Goal: Task Accomplishment & Management: Manage account settings

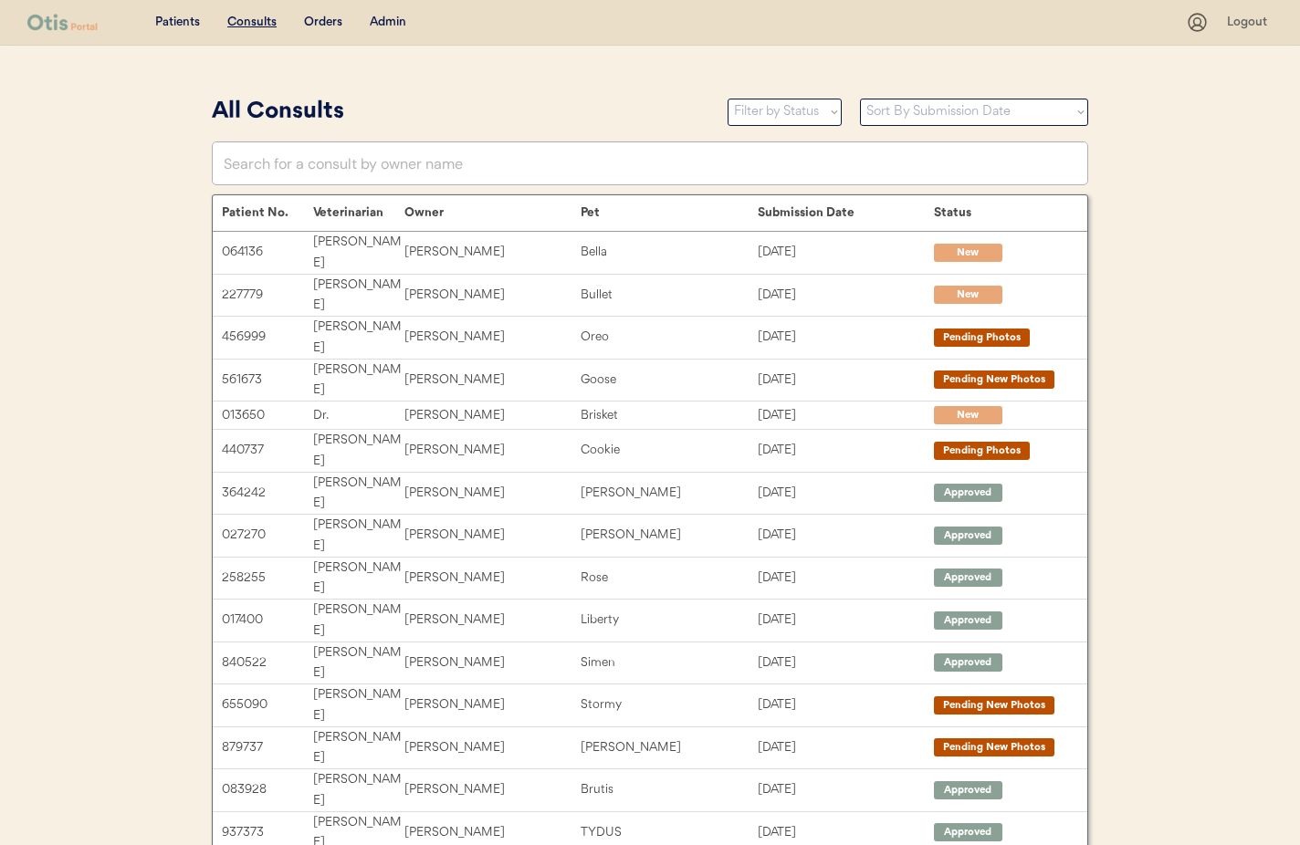
click at [376, 16] on div "Admin" at bounding box center [388, 23] width 37 height 18
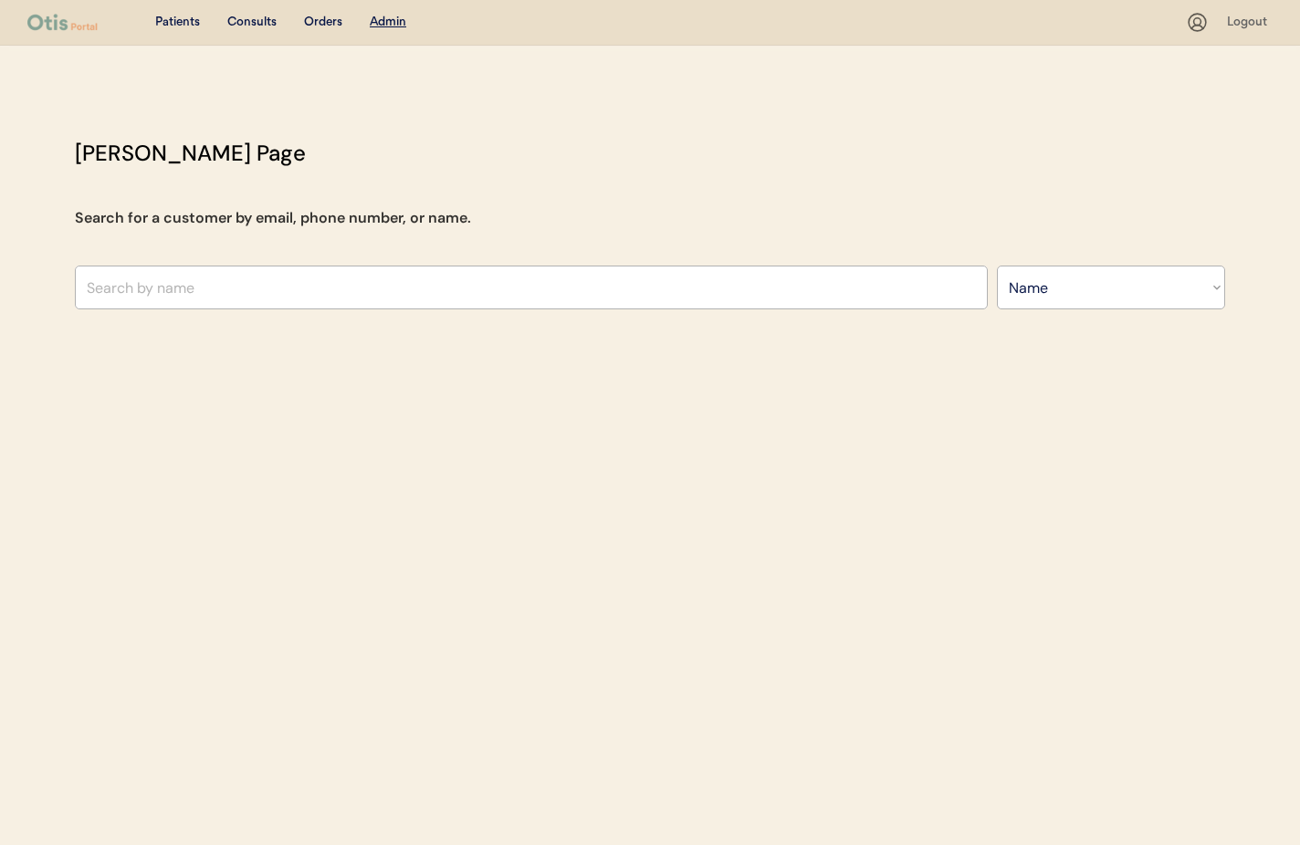
select select ""Name""
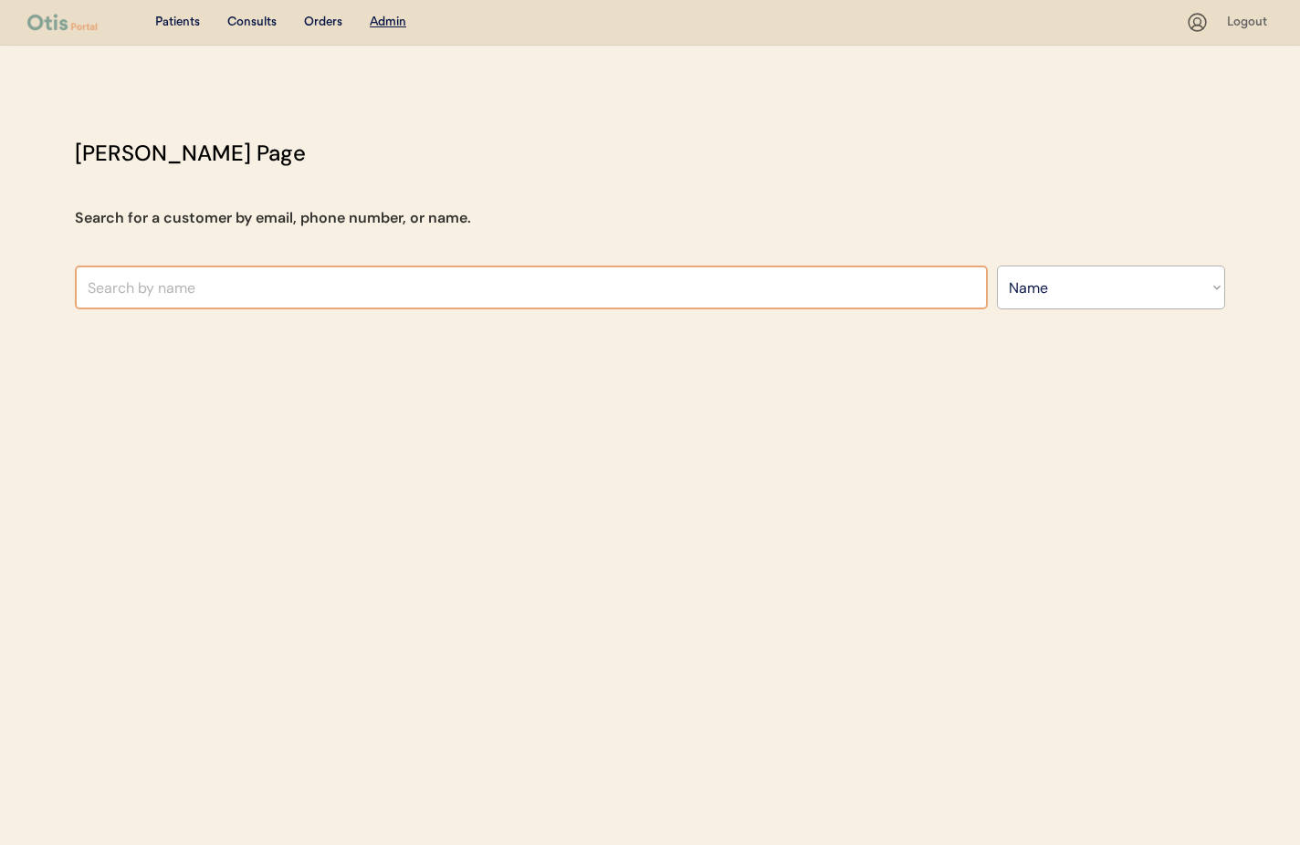
click at [243, 288] on input "text" at bounding box center [531, 288] width 913 height 44
type input "Marisa"
type input "Marisa Lopez"
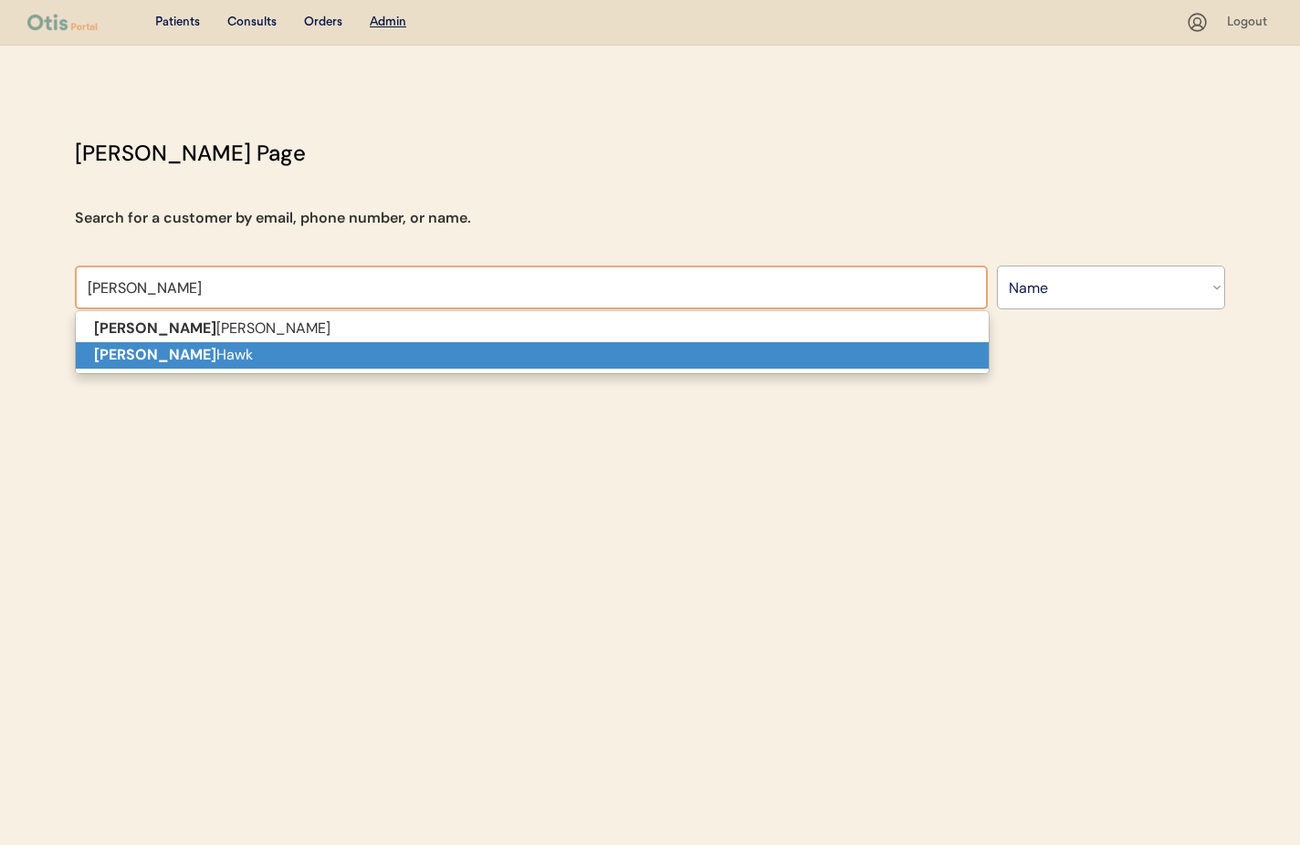
click at [217, 354] on p "Marisa Hawk" at bounding box center [532, 355] width 913 height 26
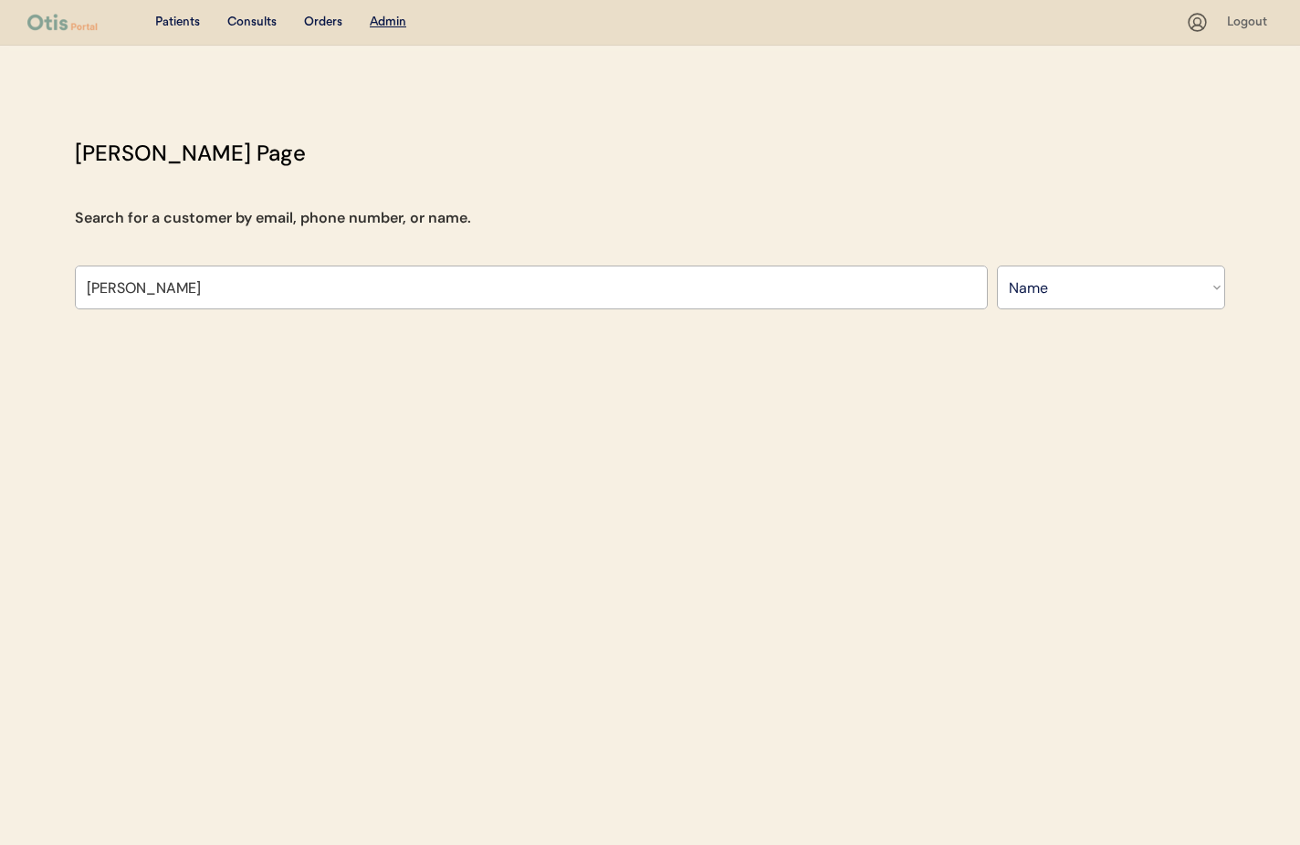
type input "[PERSON_NAME]"
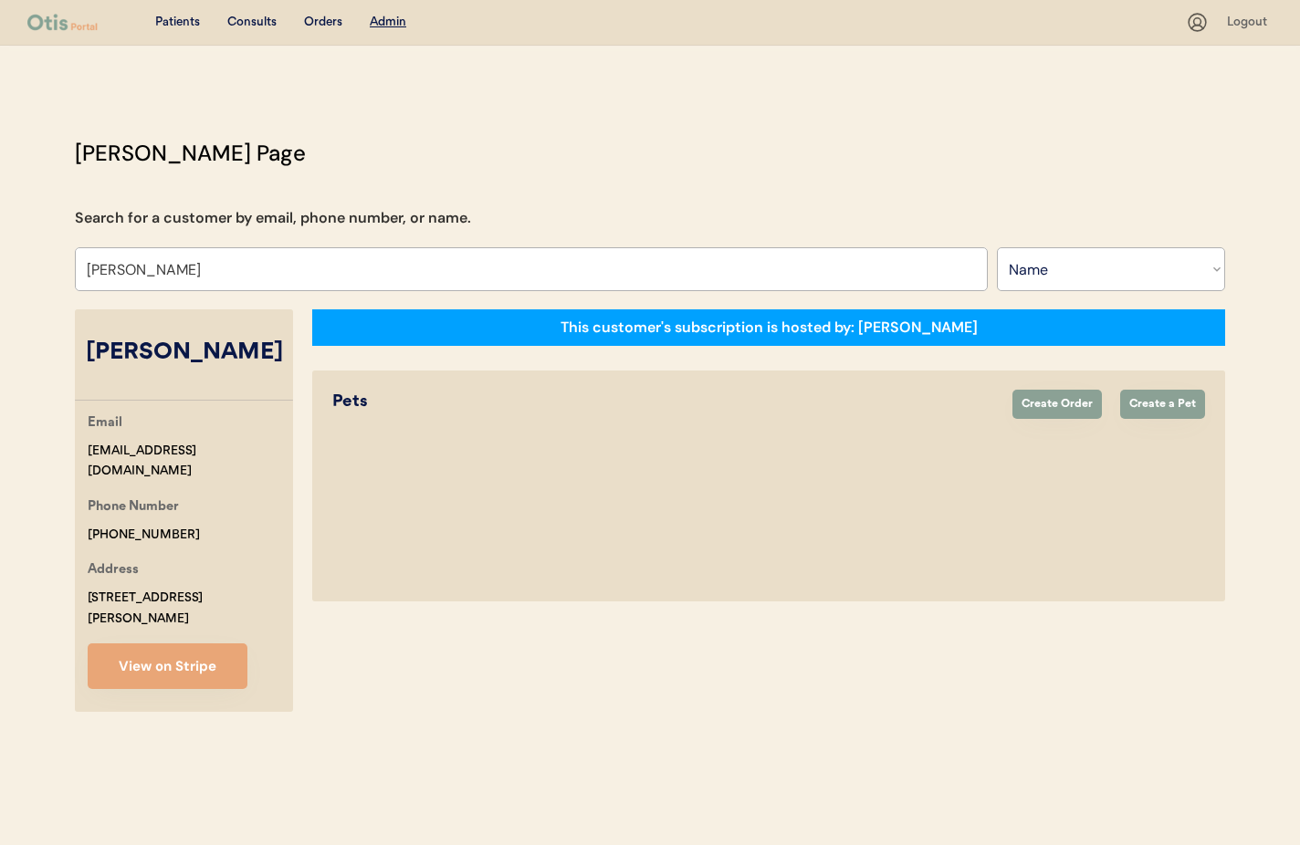
select select "true"
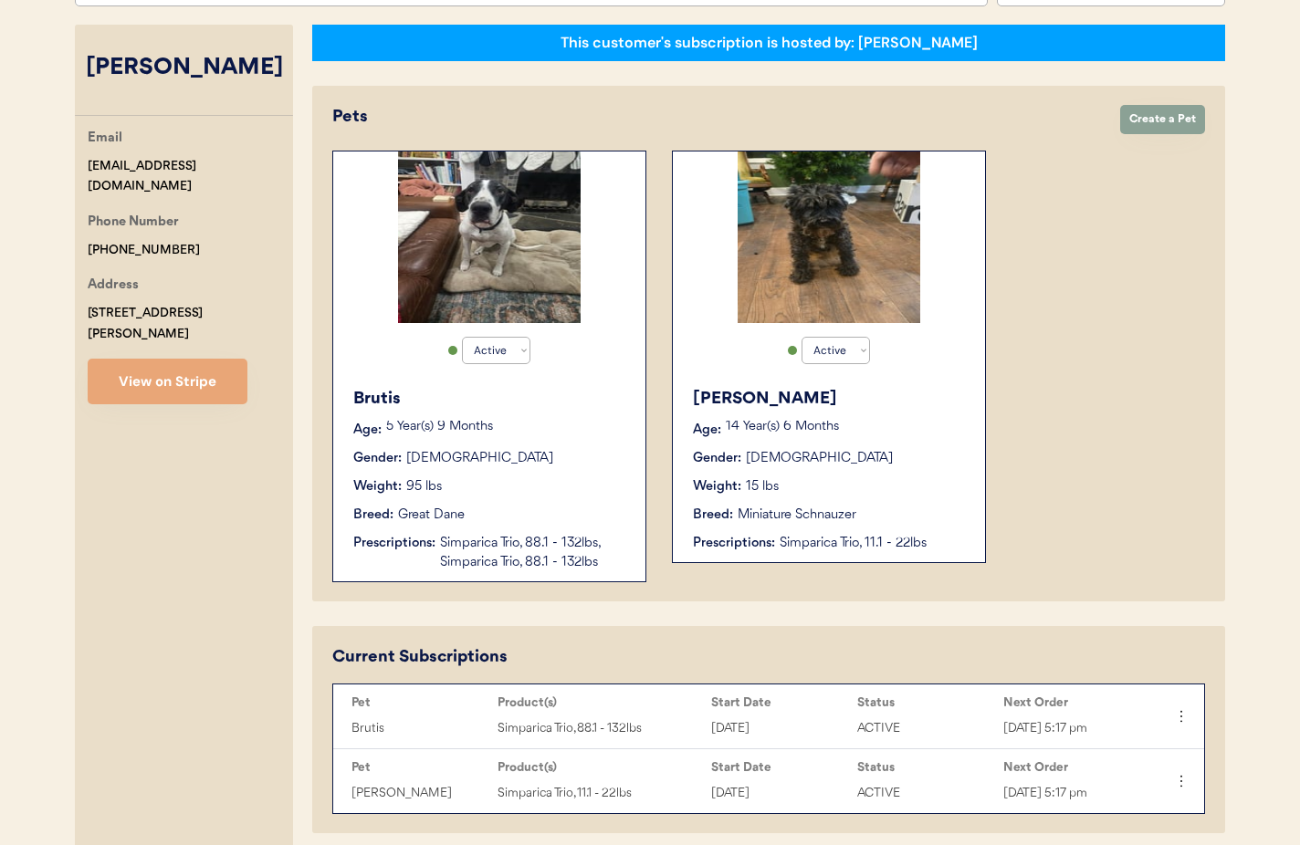
scroll to position [266, 0]
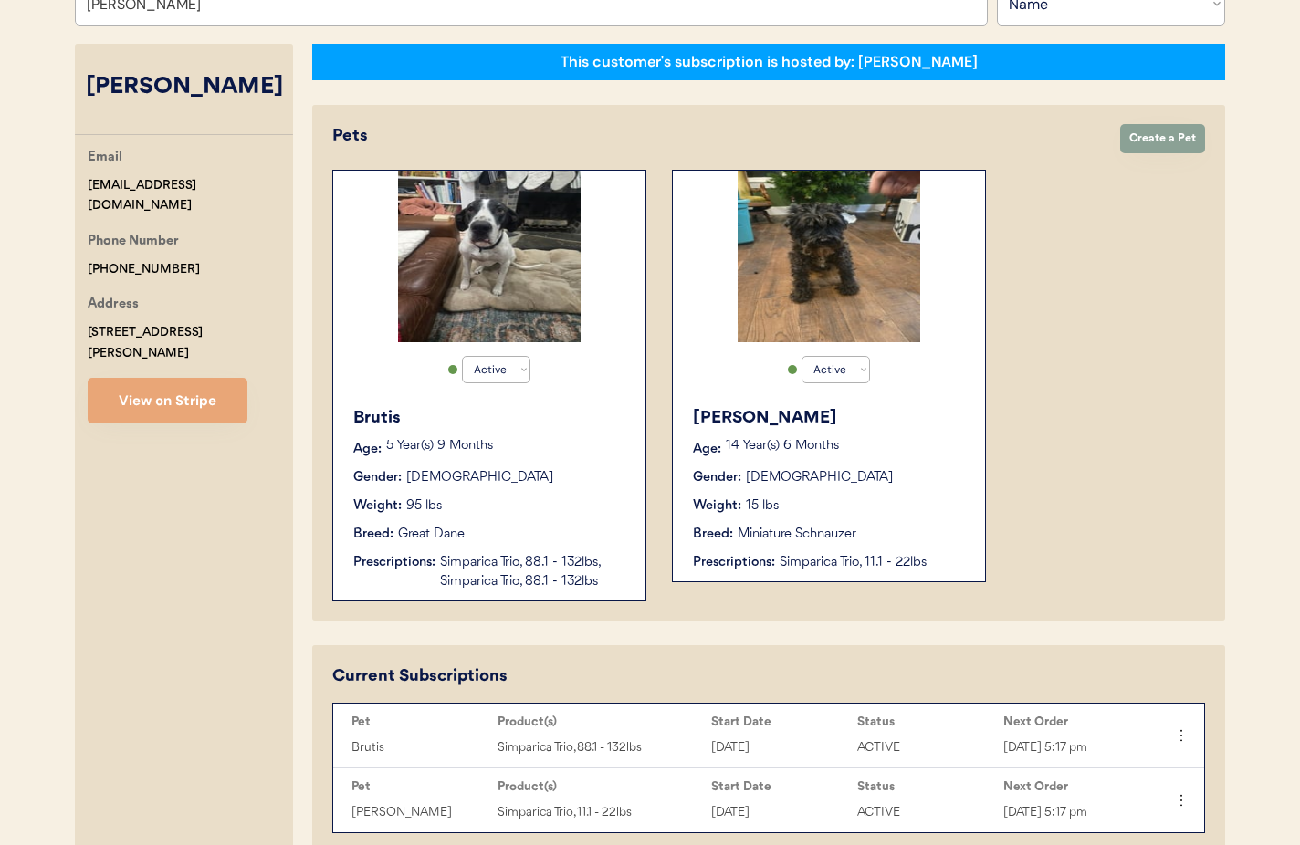
type input "[PERSON_NAME]"
click at [803, 748] on div "[DATE]" at bounding box center [779, 748] width 137 height 21
click at [800, 742] on div "[DATE]" at bounding box center [779, 748] width 137 height 21
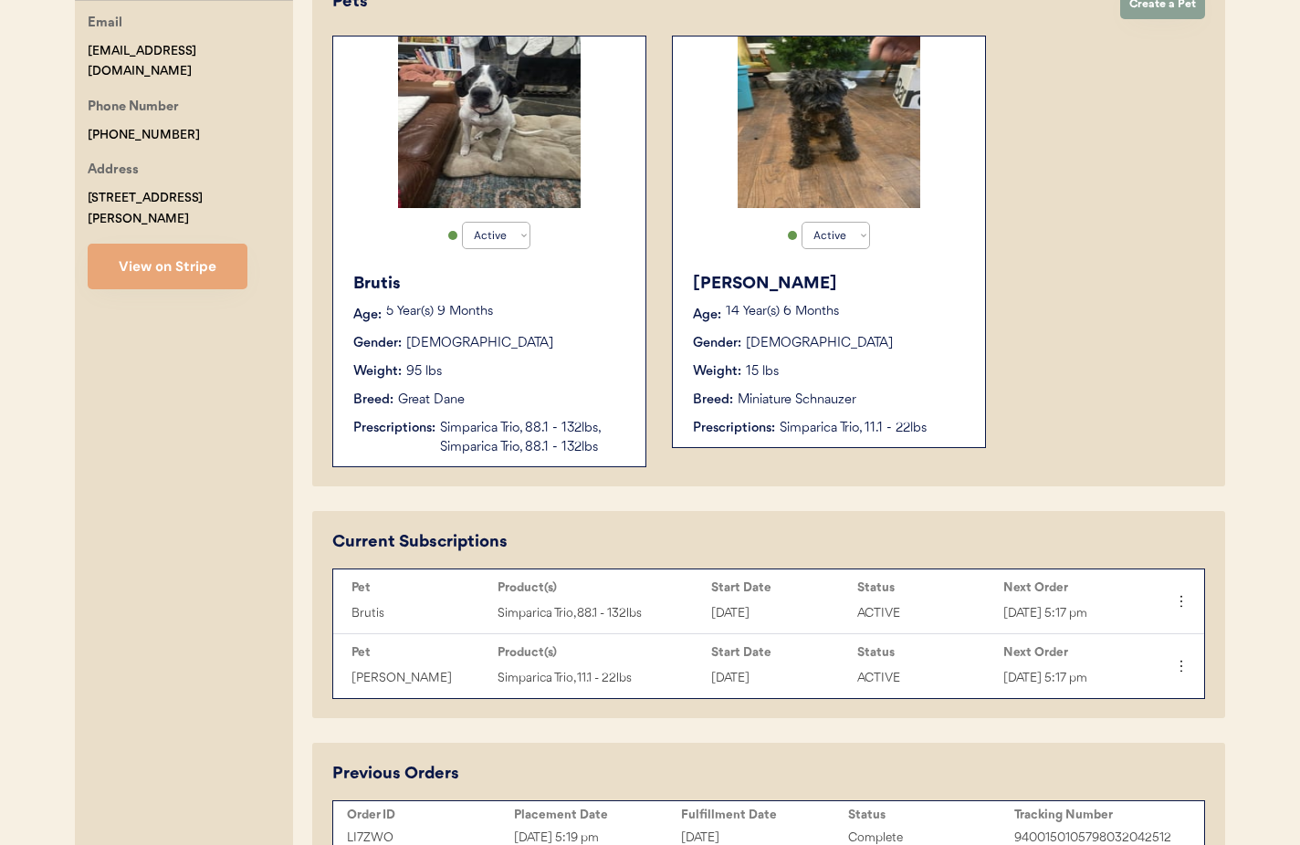
scroll to position [245, 0]
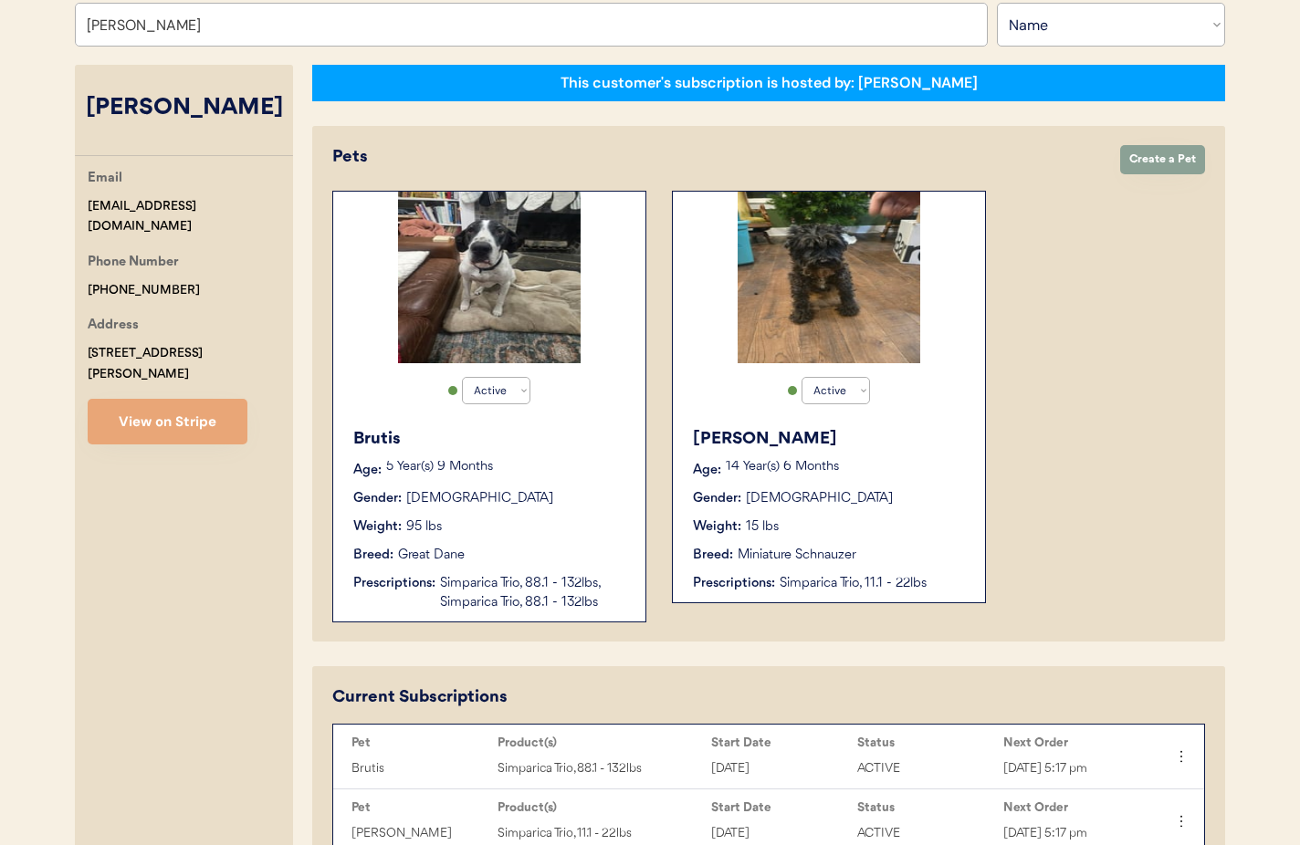
click at [746, 564] on div "Miniature Schnauzer" at bounding box center [797, 555] width 119 height 19
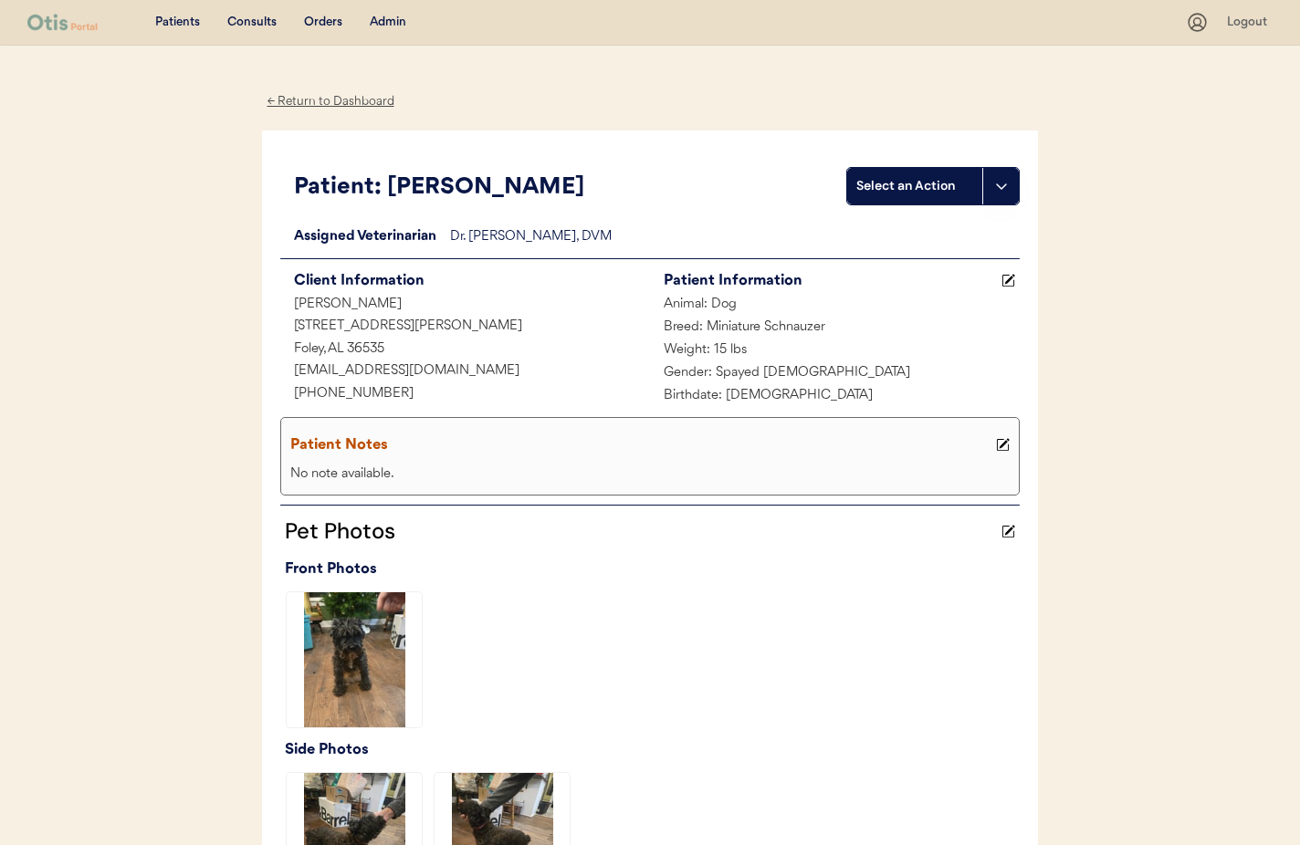
click at [328, 100] on div "← Return to Dashboard" at bounding box center [330, 101] width 137 height 21
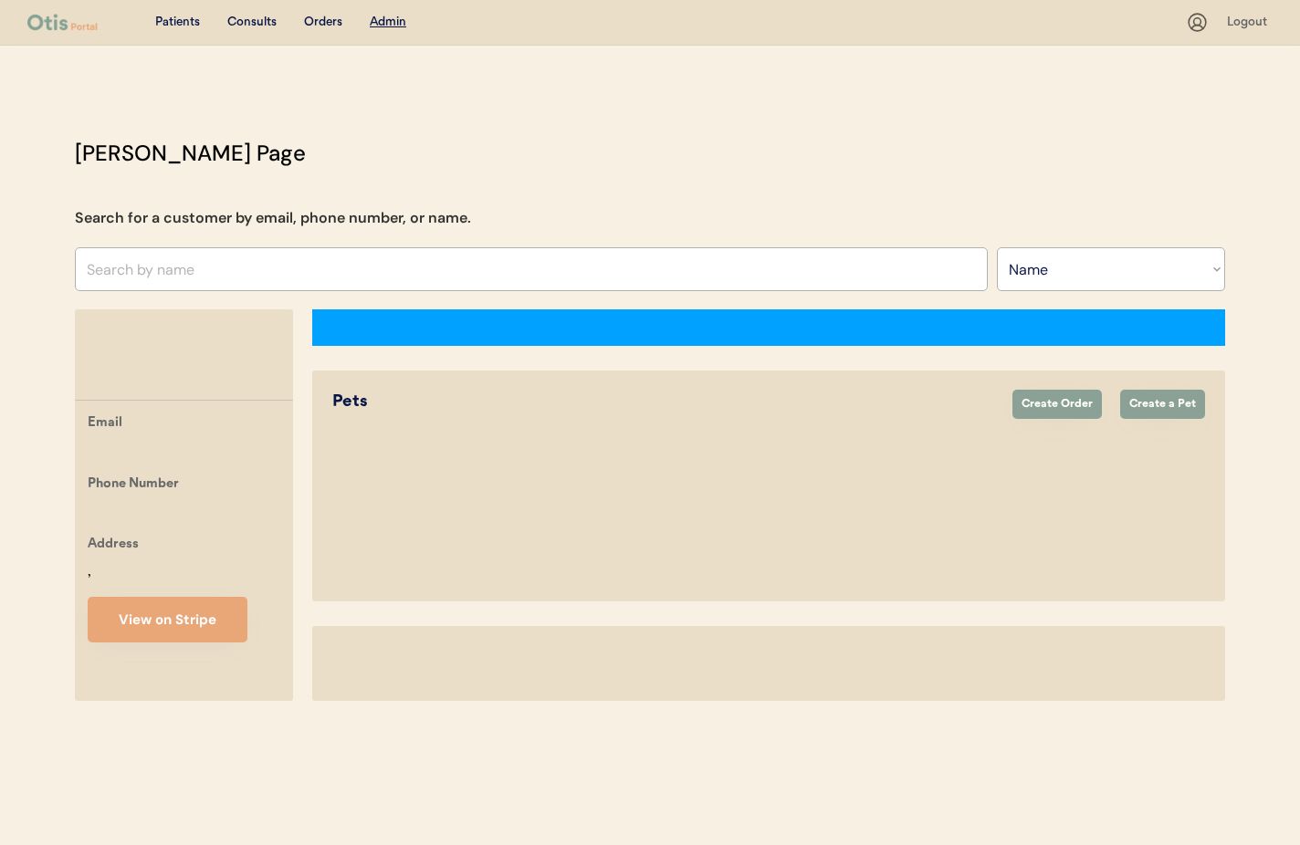
select select ""Name""
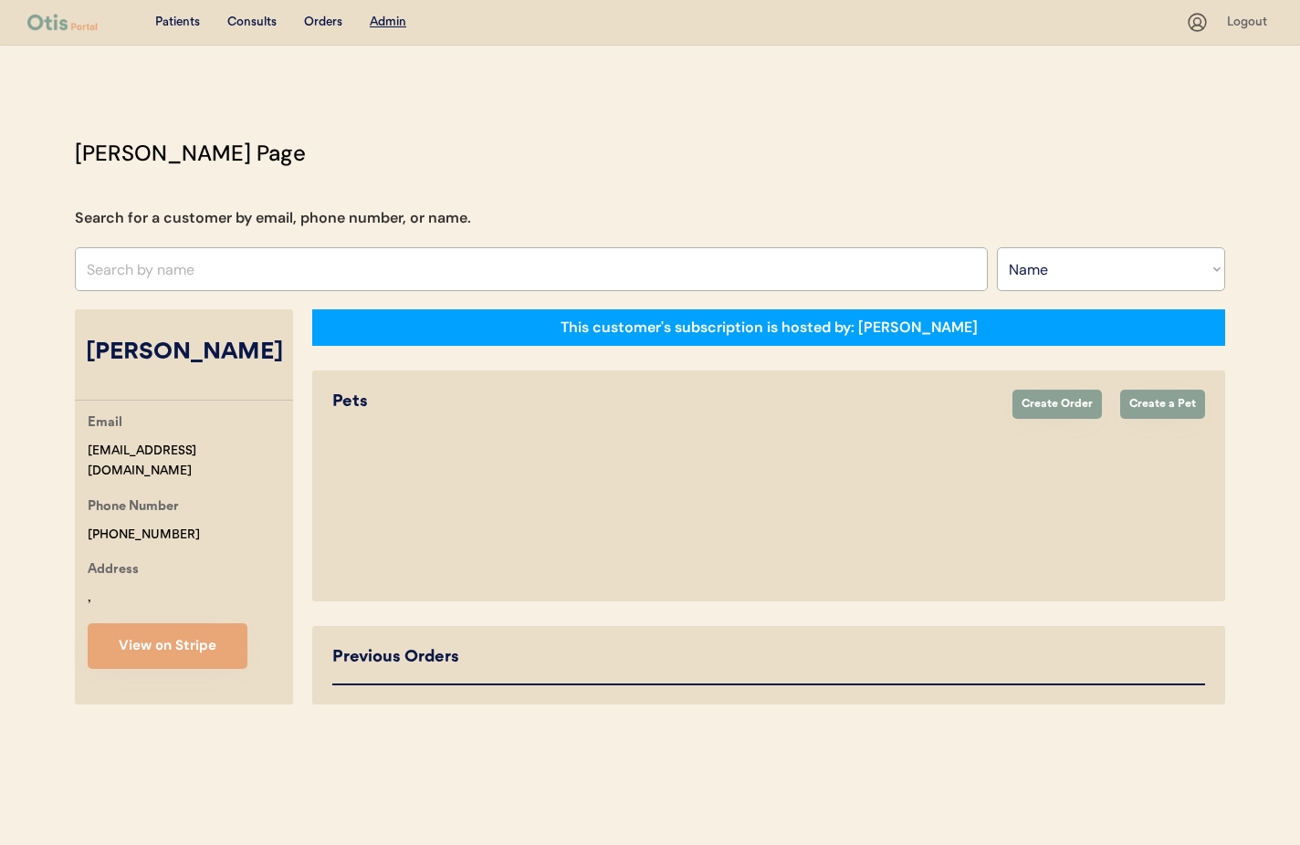
select select "true"
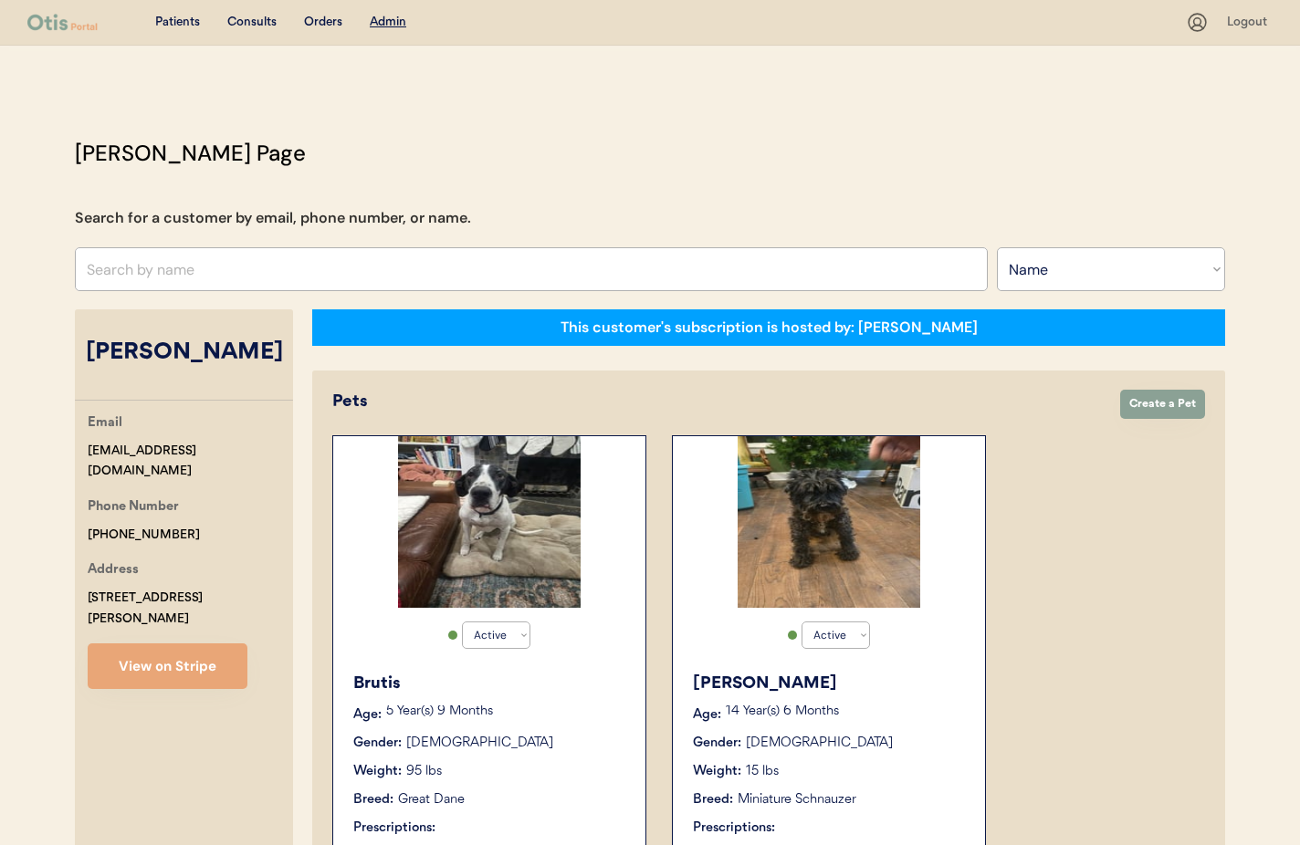
scroll to position [26, 0]
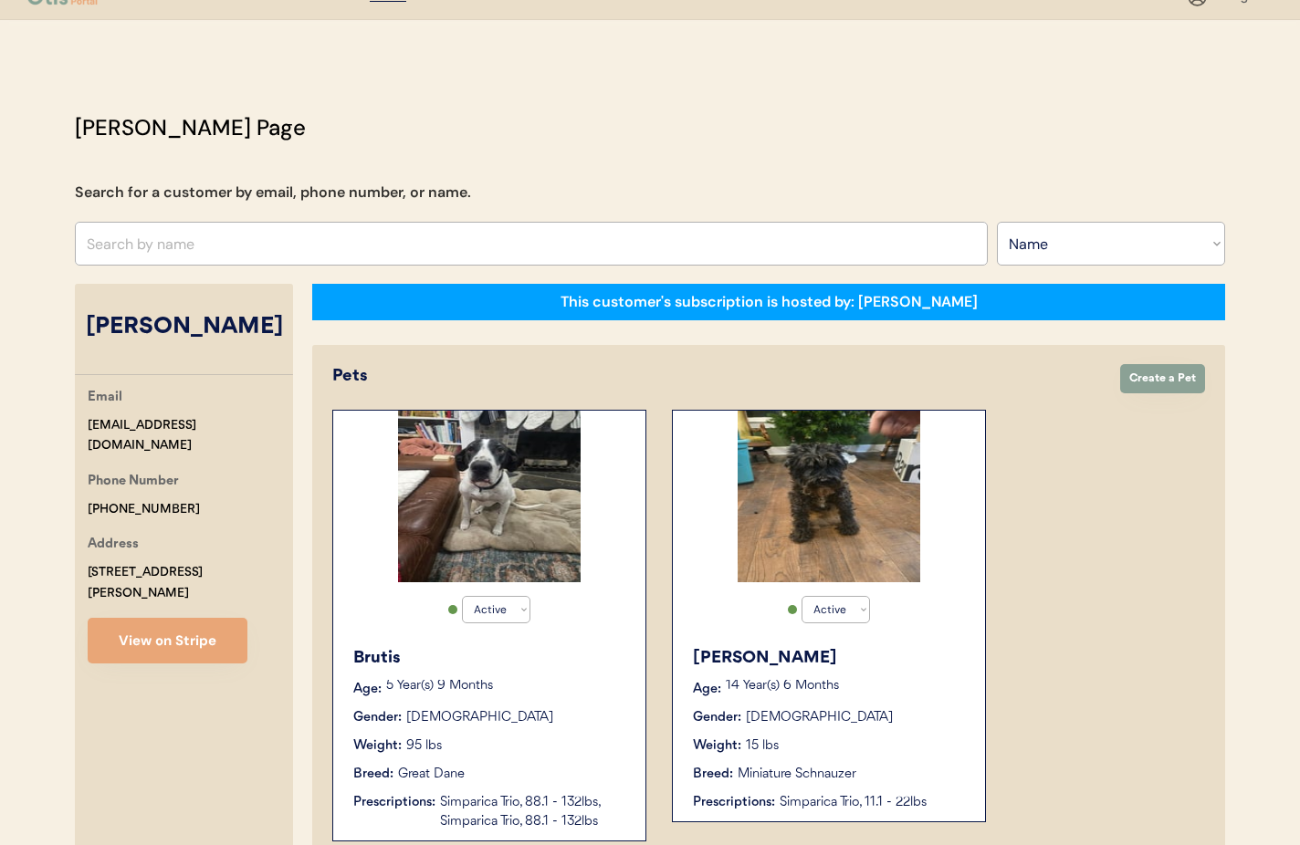
click at [555, 729] on div "Brutis Age: [DEMOGRAPHIC_DATA] Year(s) 9 Months Gender: [DEMOGRAPHIC_DATA] Weig…" at bounding box center [489, 739] width 294 height 204
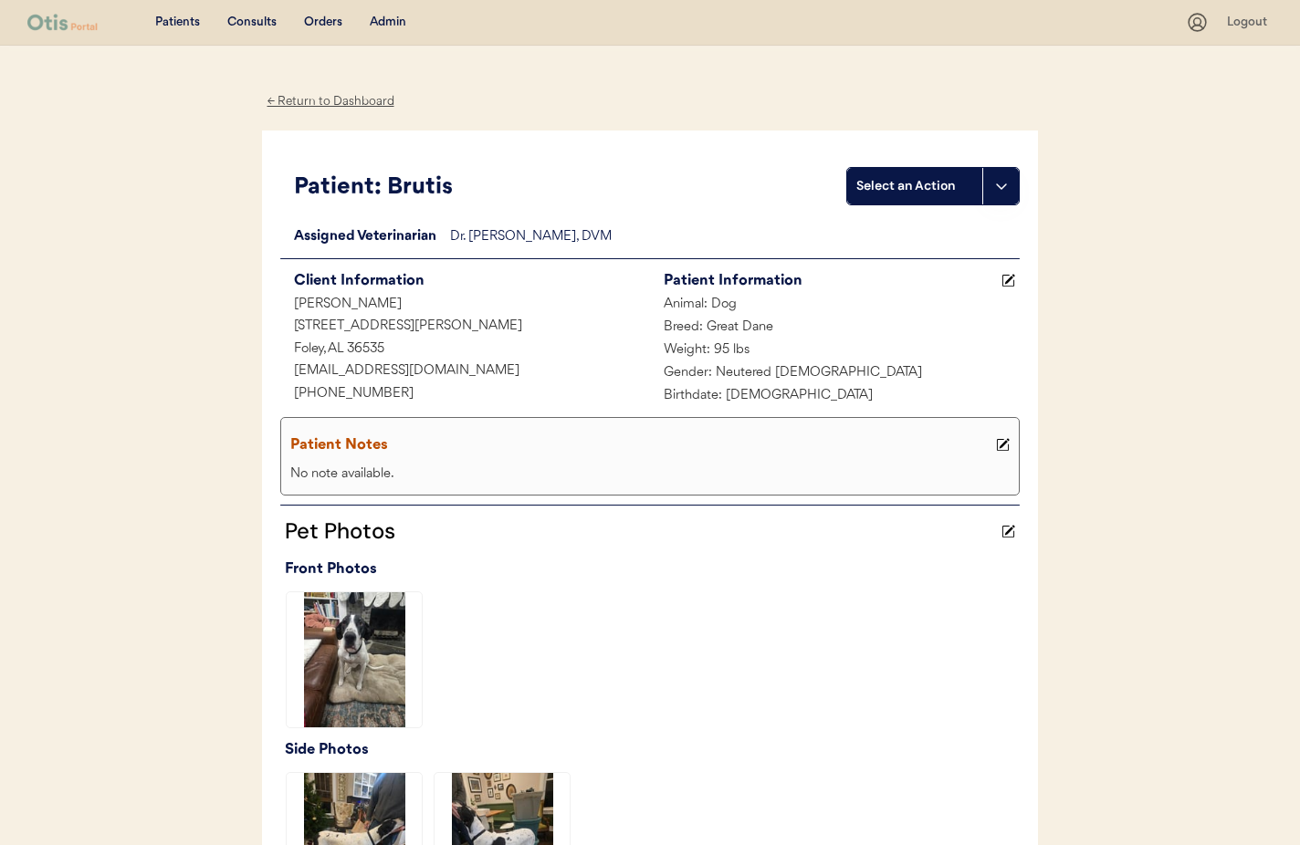
click at [331, 112] on div "← Return to Dashboard Patient: Brutis Select an Action Loading... Assigned Vete…" at bounding box center [650, 734] width 776 height 1376
click at [330, 104] on div "← Return to Dashboard" at bounding box center [330, 101] width 137 height 21
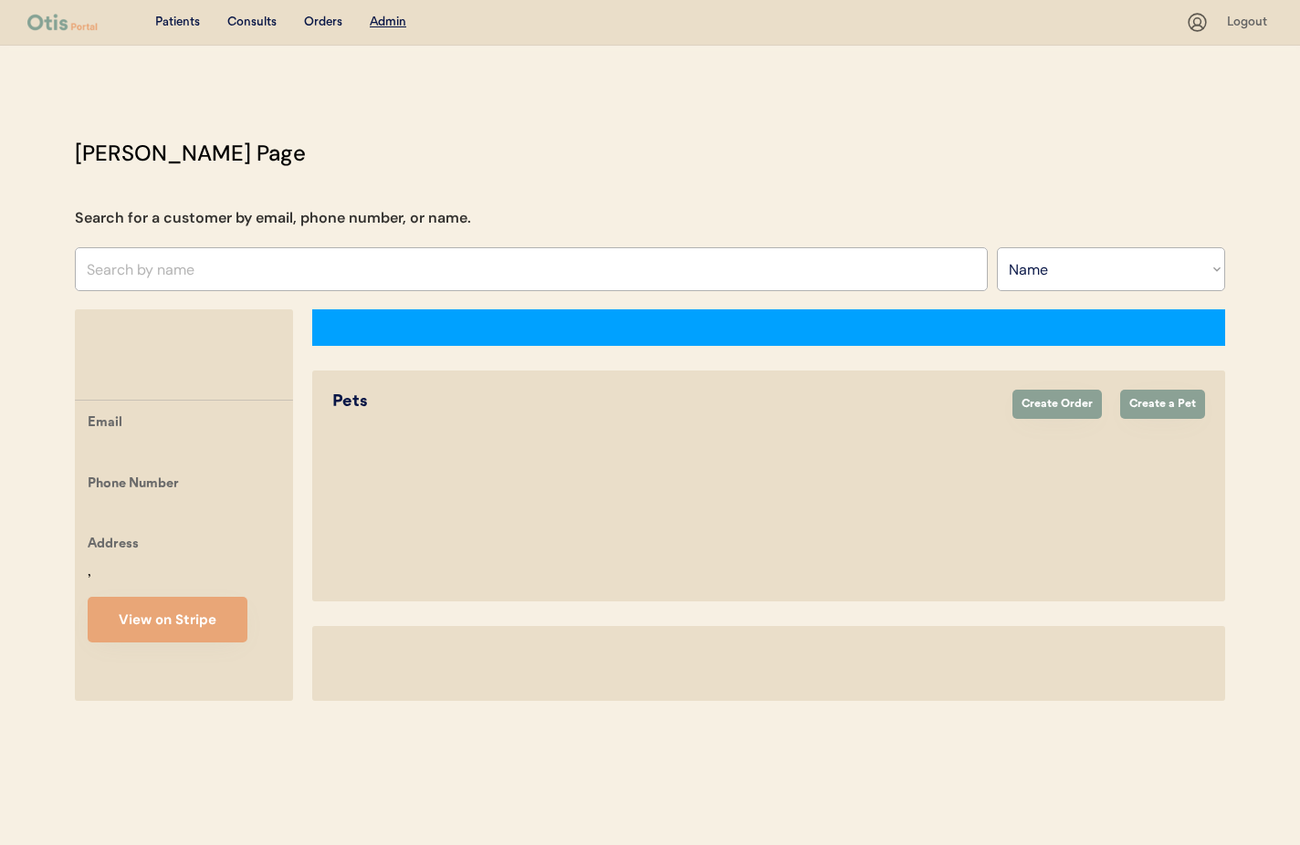
select select ""Name""
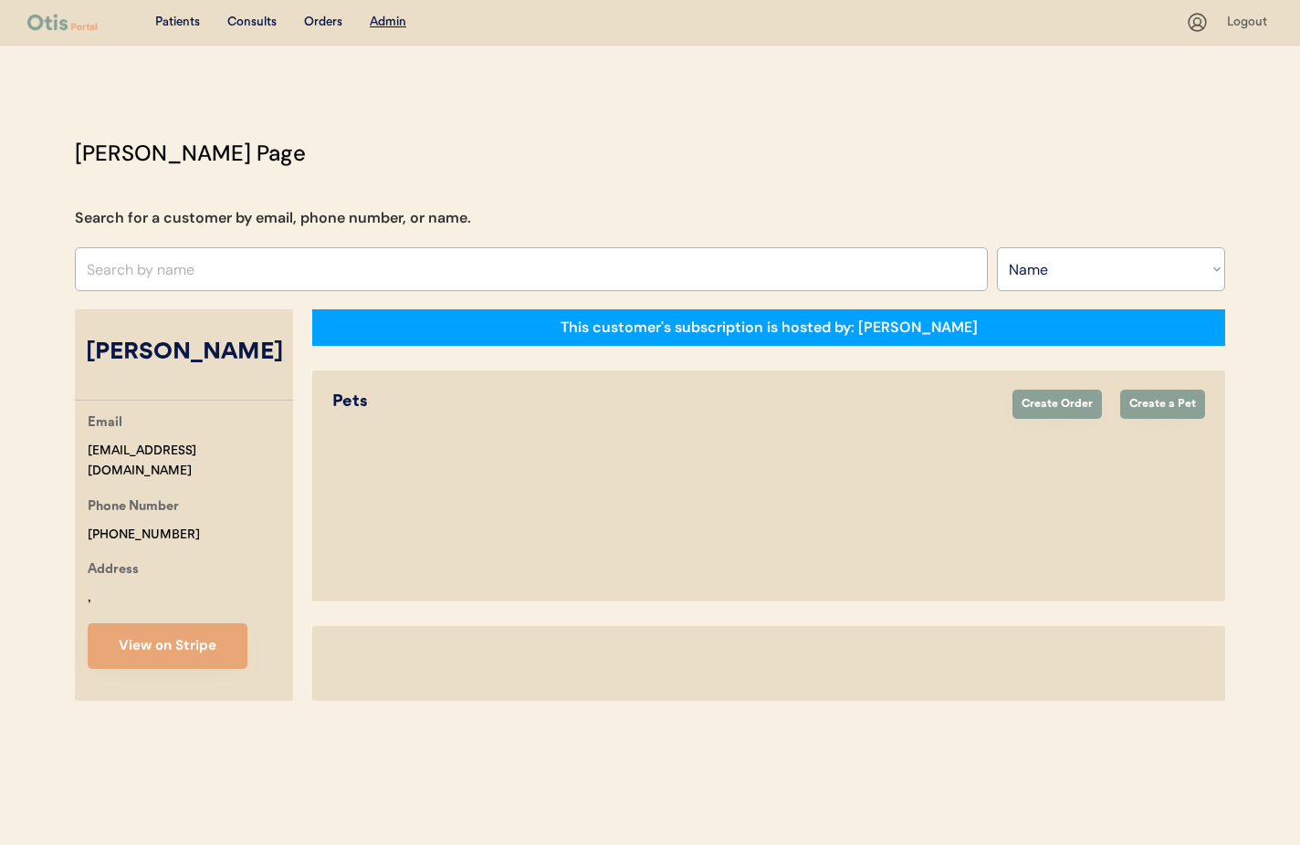
select select "true"
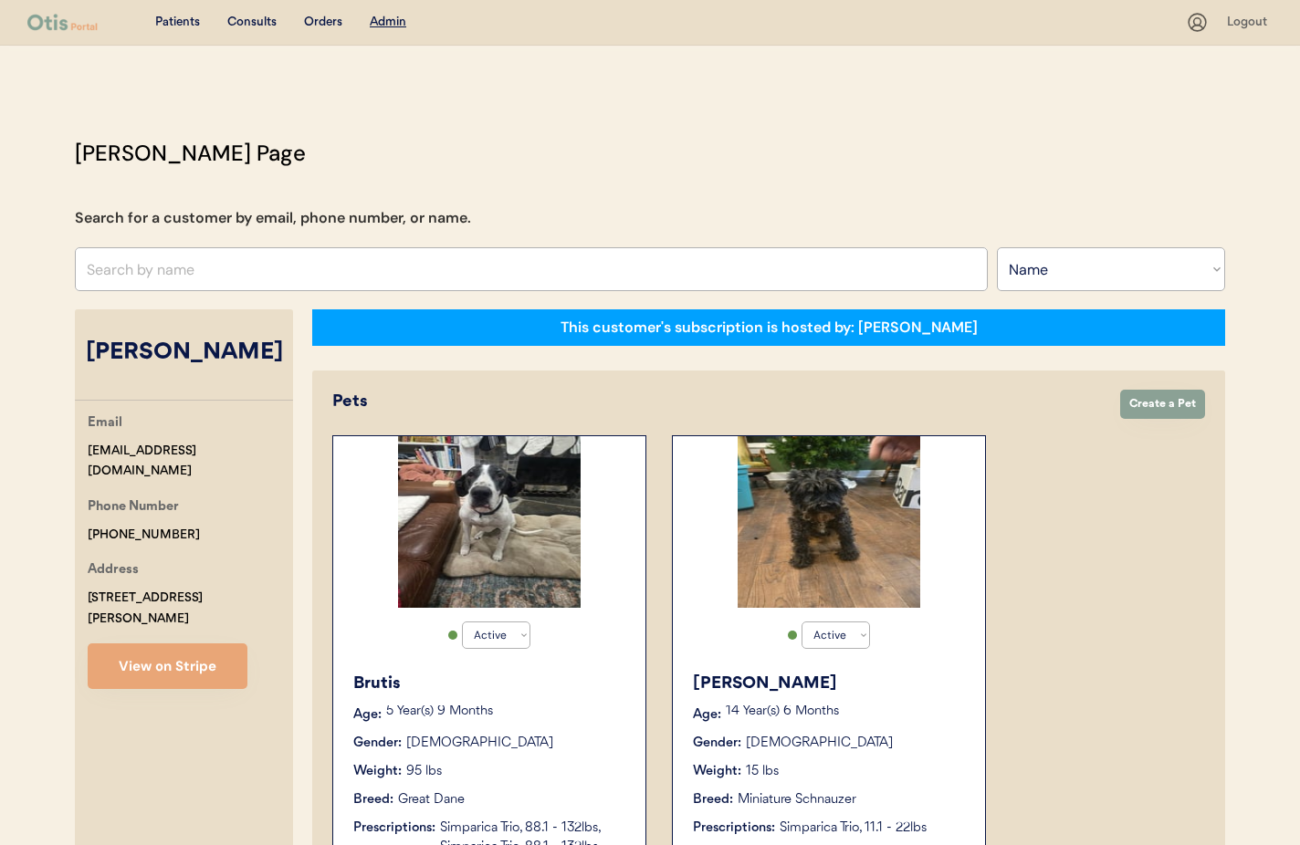
click at [874, 746] on div "Gender: Female" at bounding box center [830, 743] width 274 height 19
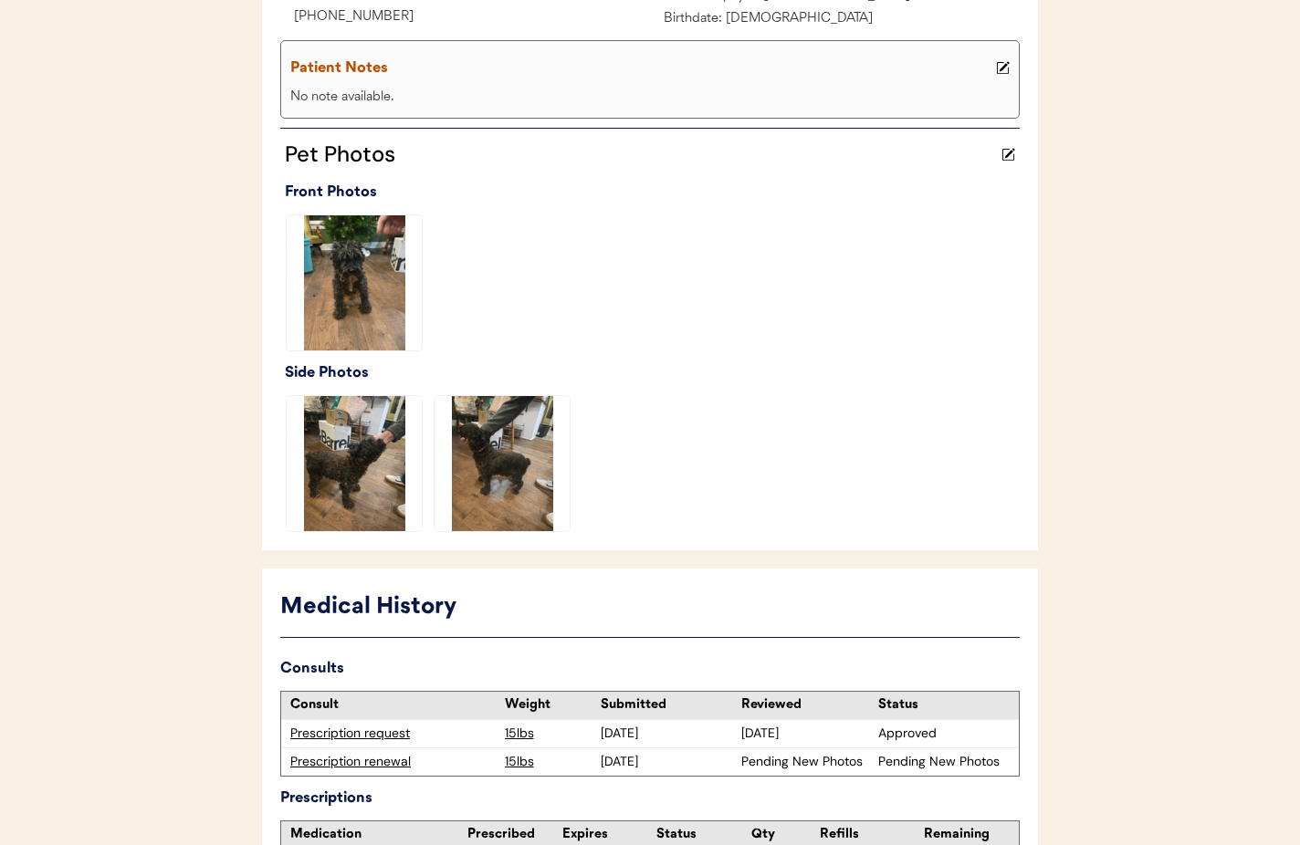
scroll to position [520, 0]
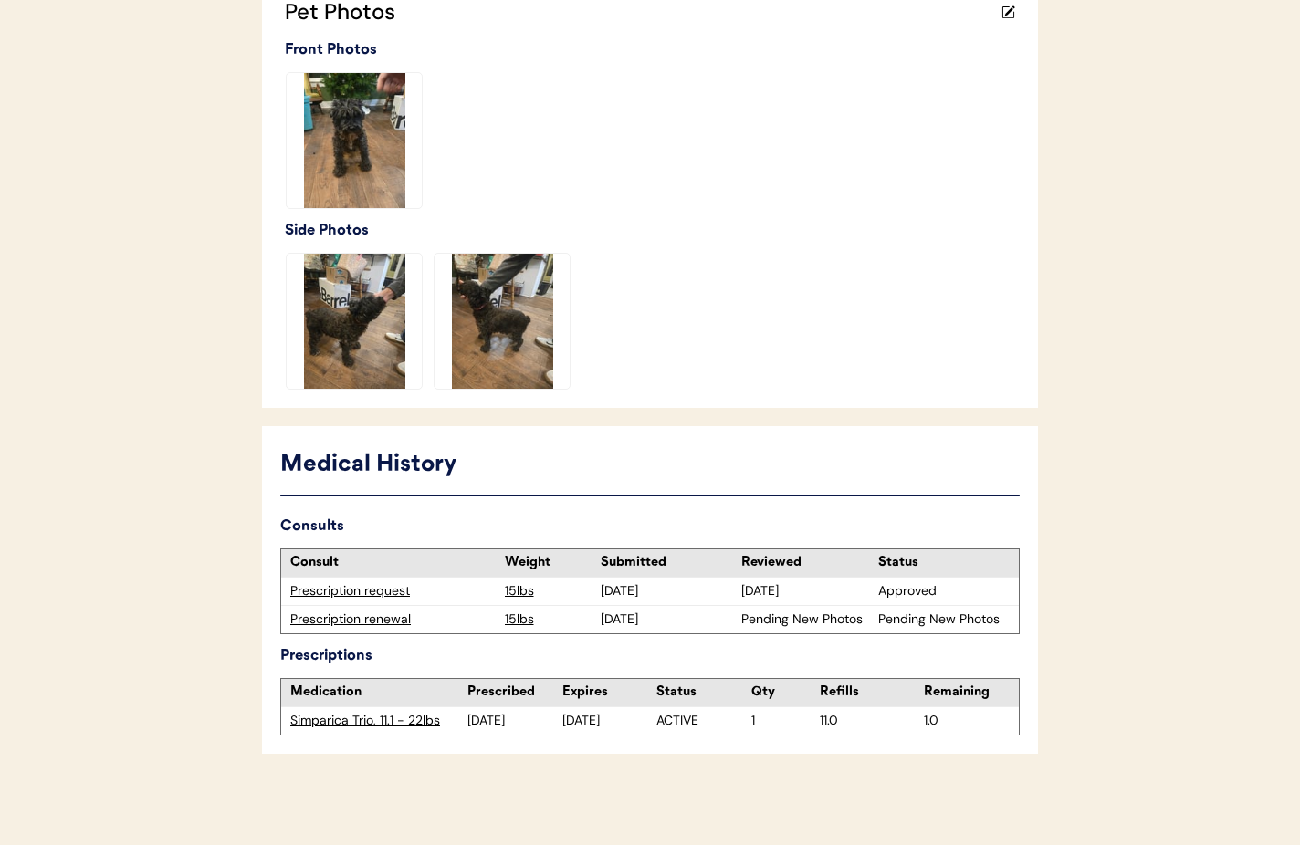
click at [363, 619] on div "Prescription renewal" at bounding box center [392, 620] width 205 height 18
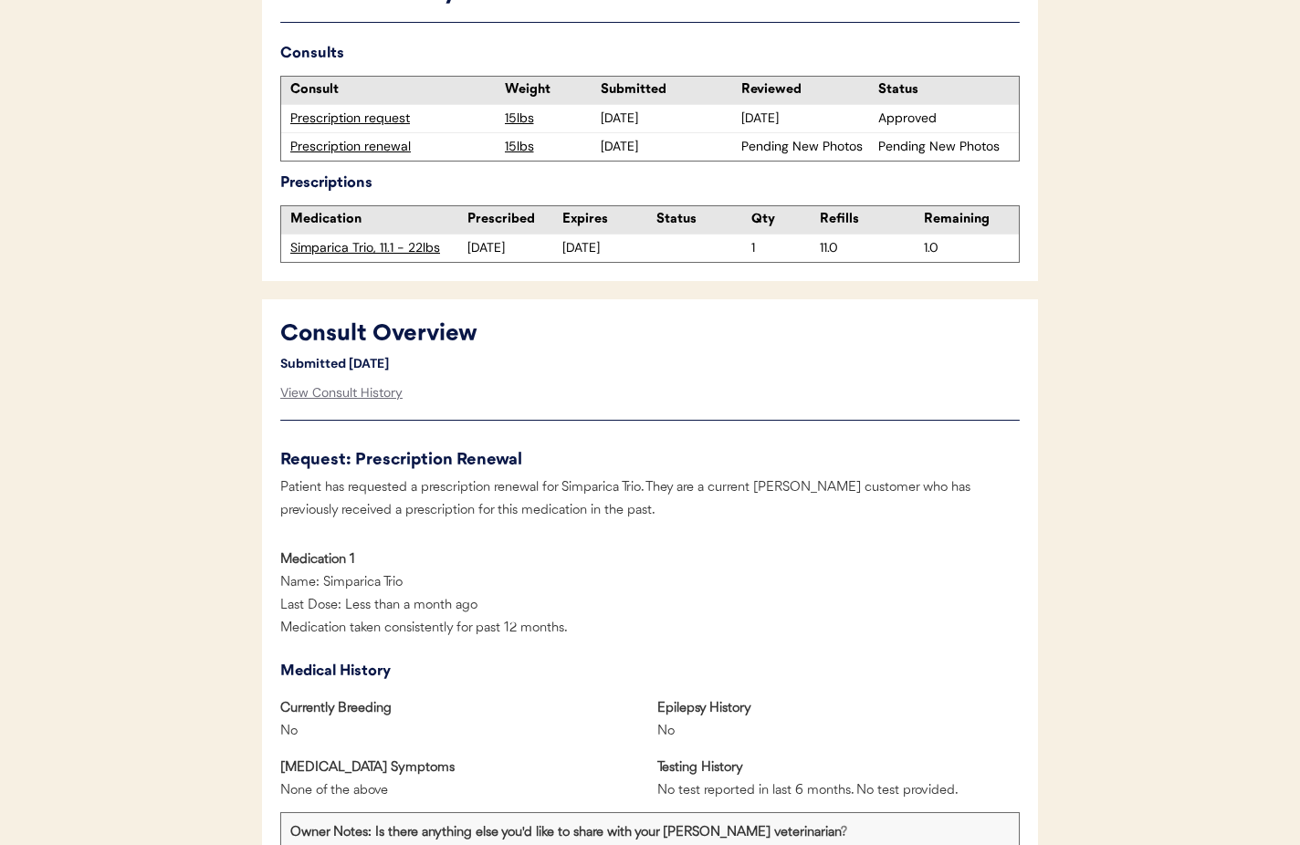
scroll to position [616, 0]
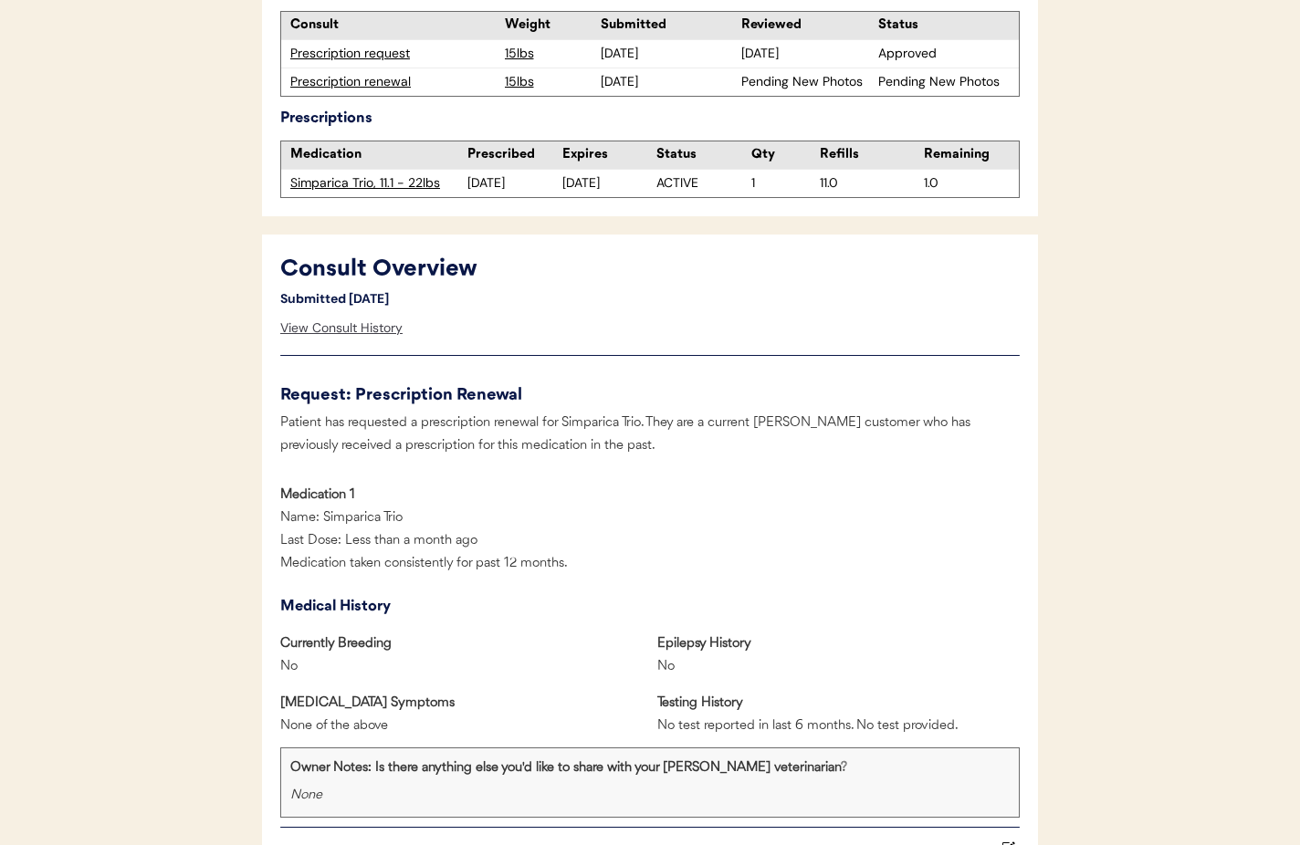
click at [324, 329] on div "View Consult History" at bounding box center [341, 328] width 122 height 37
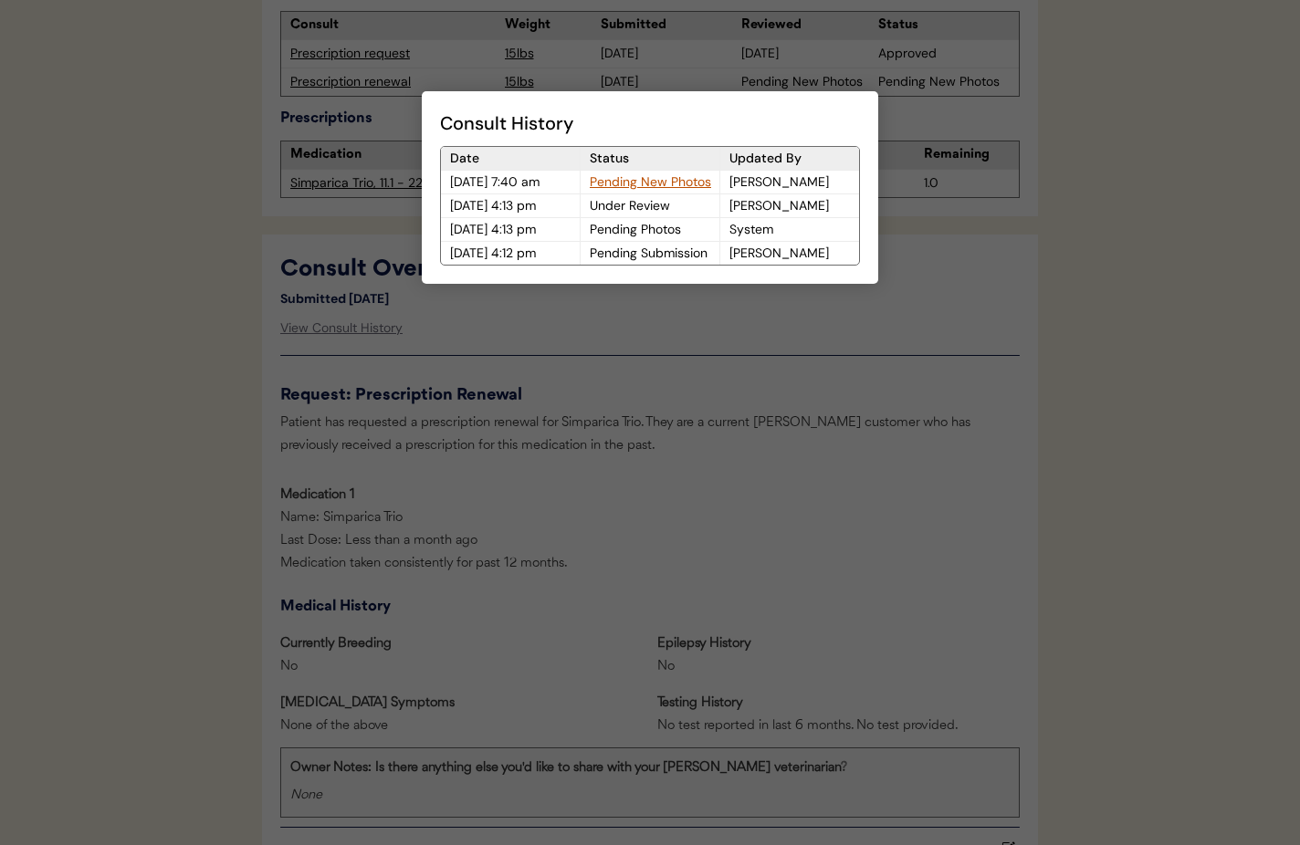
click at [664, 181] on div "Pending New Photos" at bounding box center [650, 182] width 139 height 23
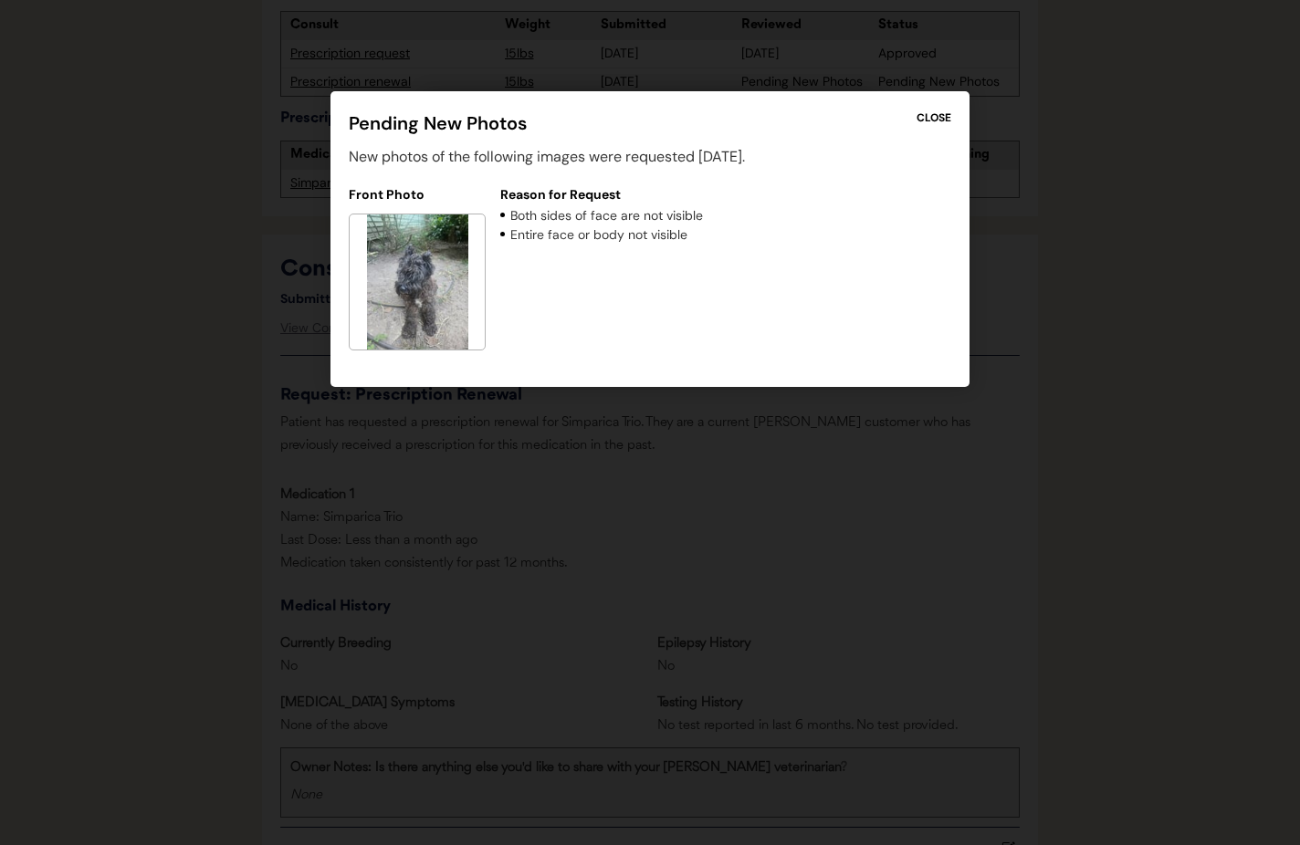
click at [682, 491] on div at bounding box center [650, 422] width 1300 height 845
drag, startPoint x: 941, startPoint y: 116, endPoint x: 903, endPoint y: 199, distance: 91.5
click at [941, 116] on div "CLOSE" at bounding box center [934, 118] width 35 height 16
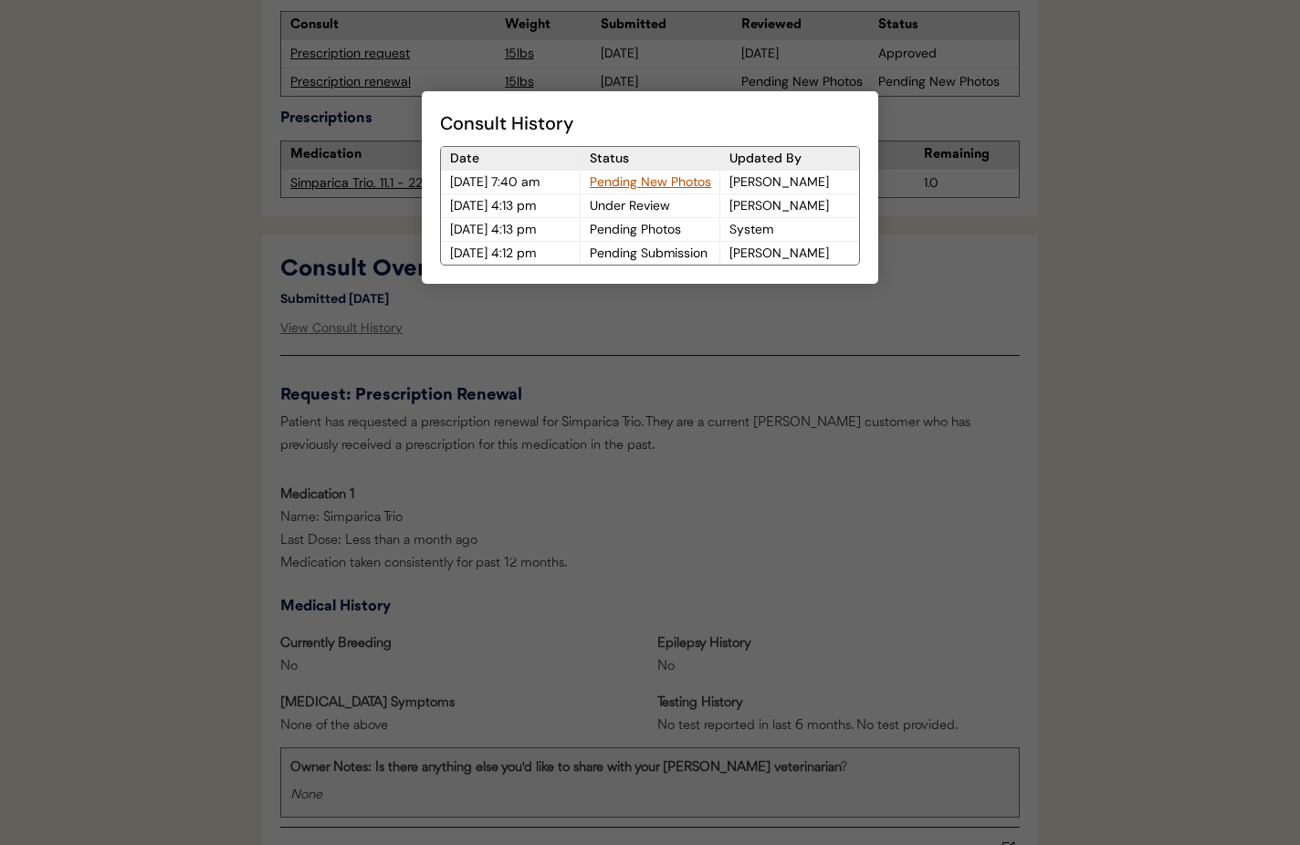
click at [759, 388] on div at bounding box center [650, 422] width 1300 height 845
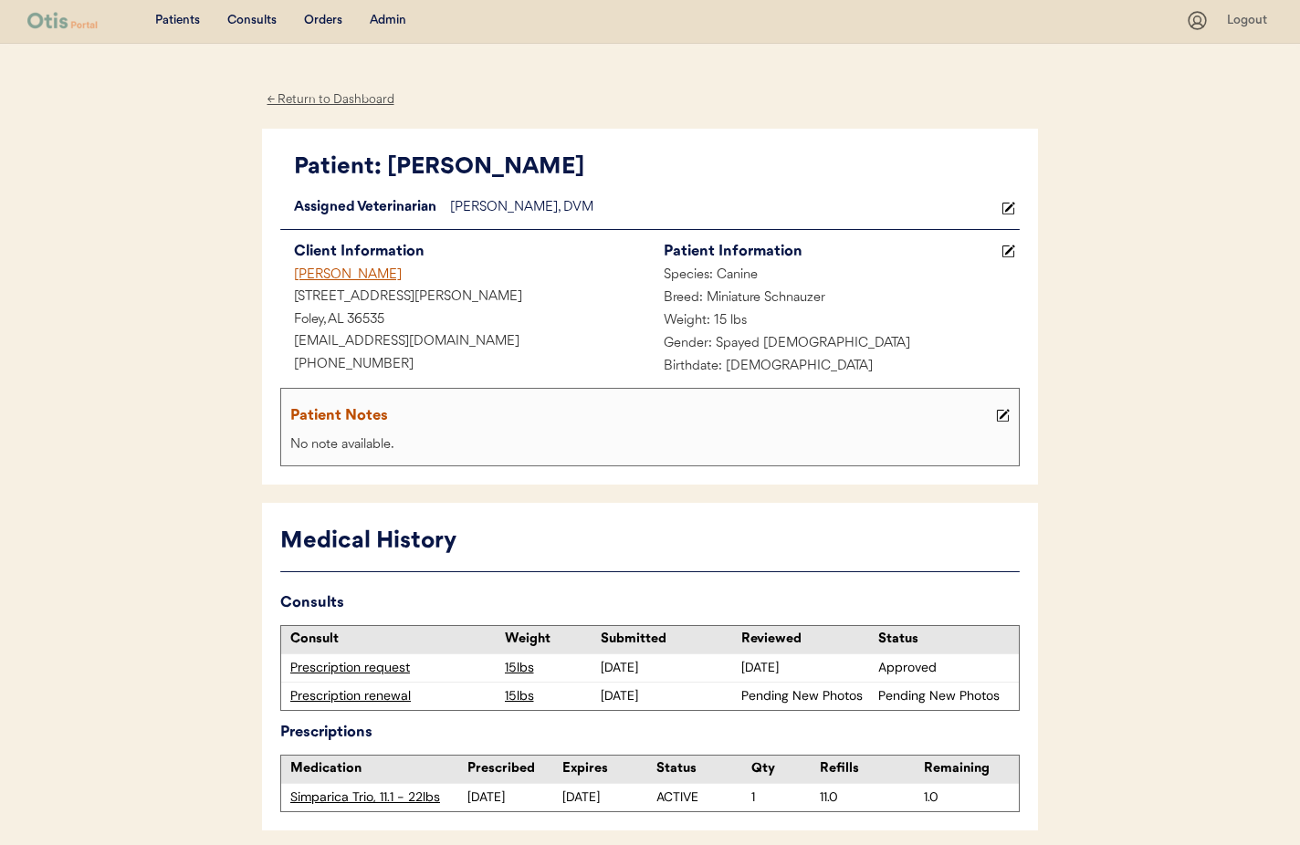
scroll to position [0, 0]
click at [394, 26] on div "Admin" at bounding box center [388, 23] width 37 height 18
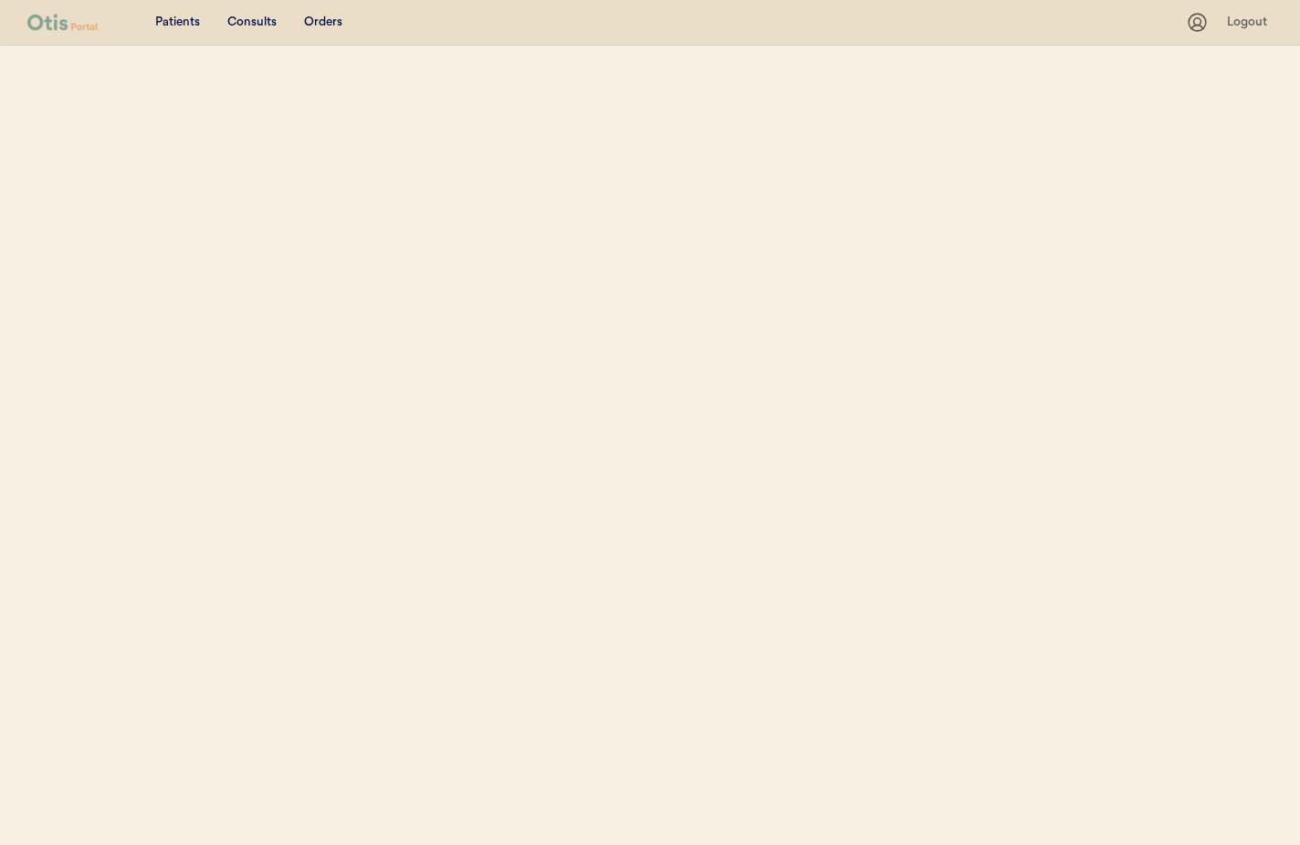
select select ""Name""
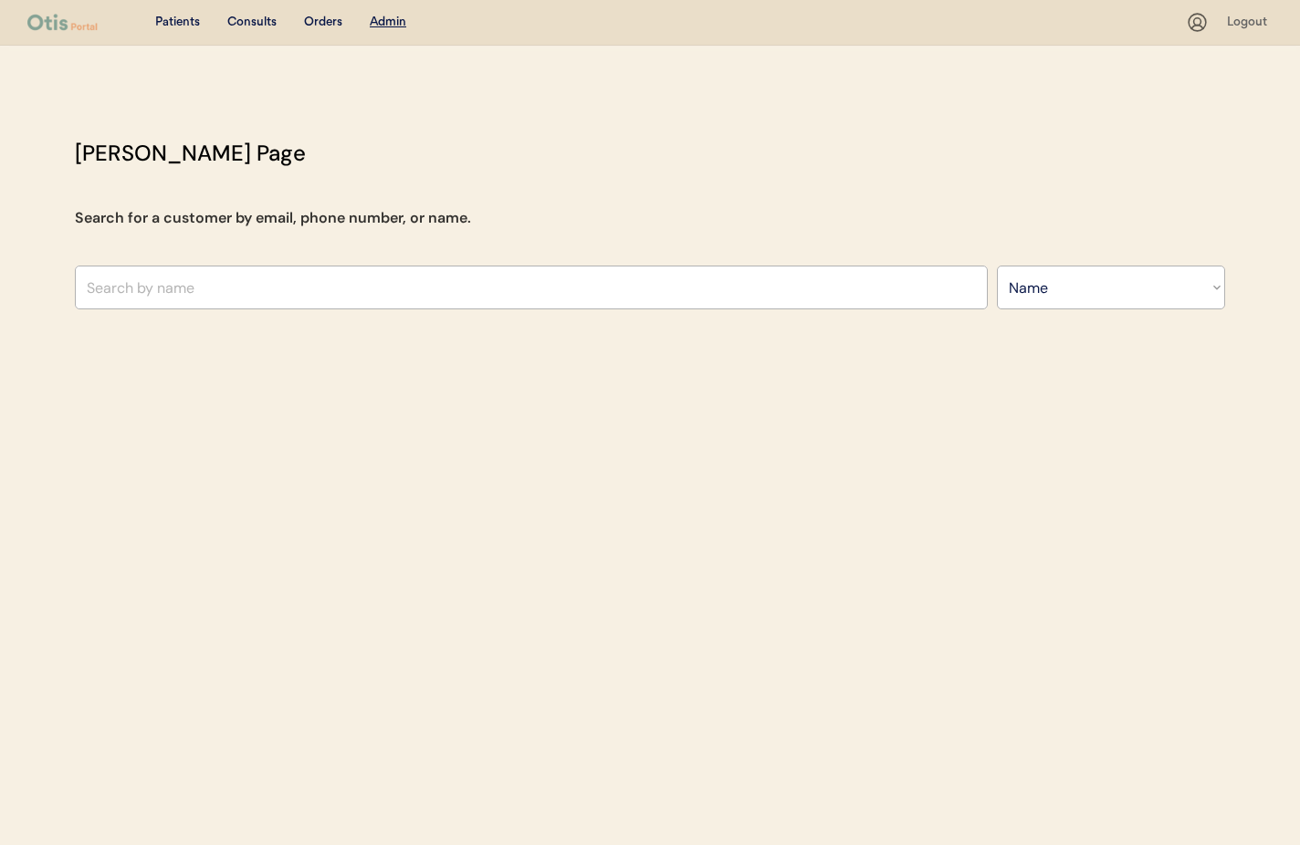
click at [142, 297] on input "text" at bounding box center [531, 288] width 913 height 44
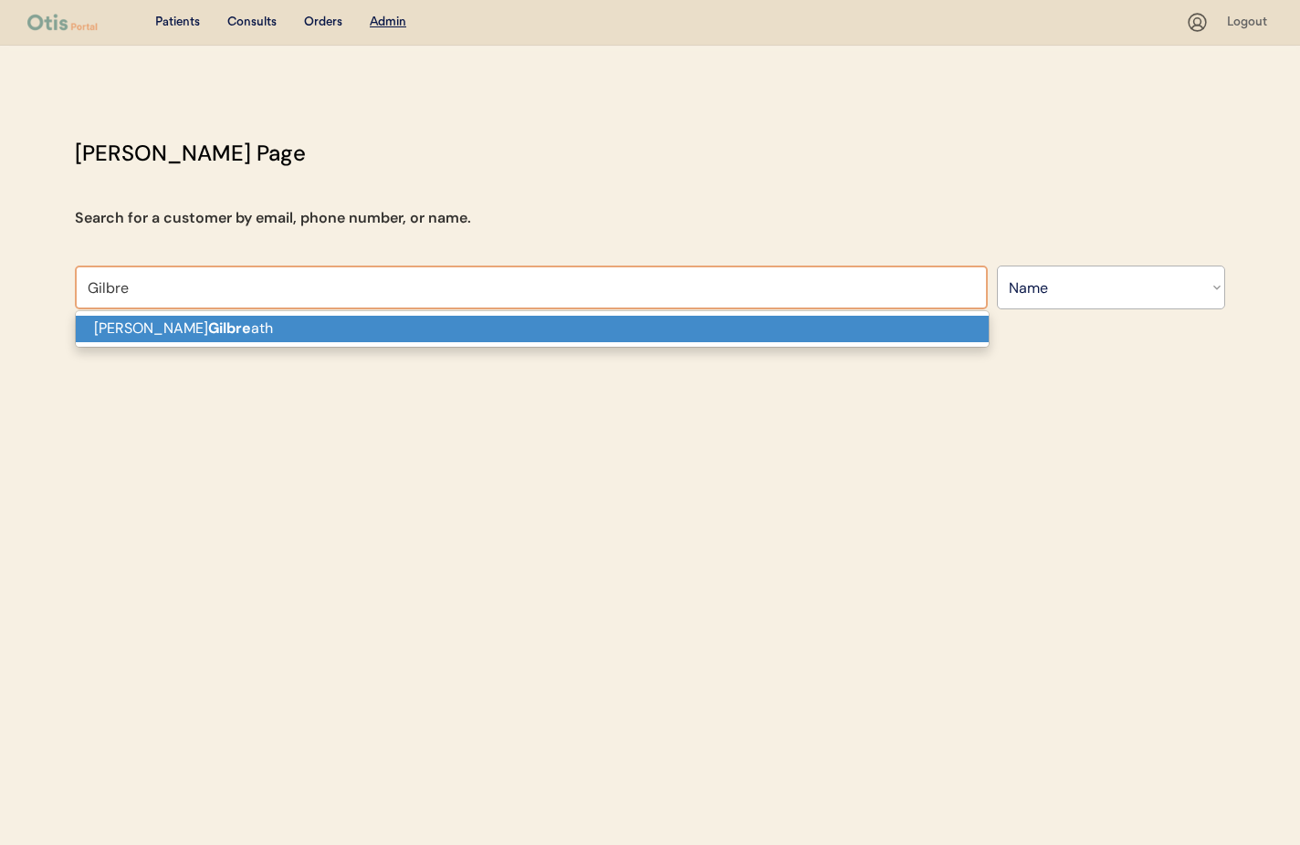
click at [233, 332] on p "[PERSON_NAME] ath" at bounding box center [532, 329] width 913 height 26
type input "[PERSON_NAME]"
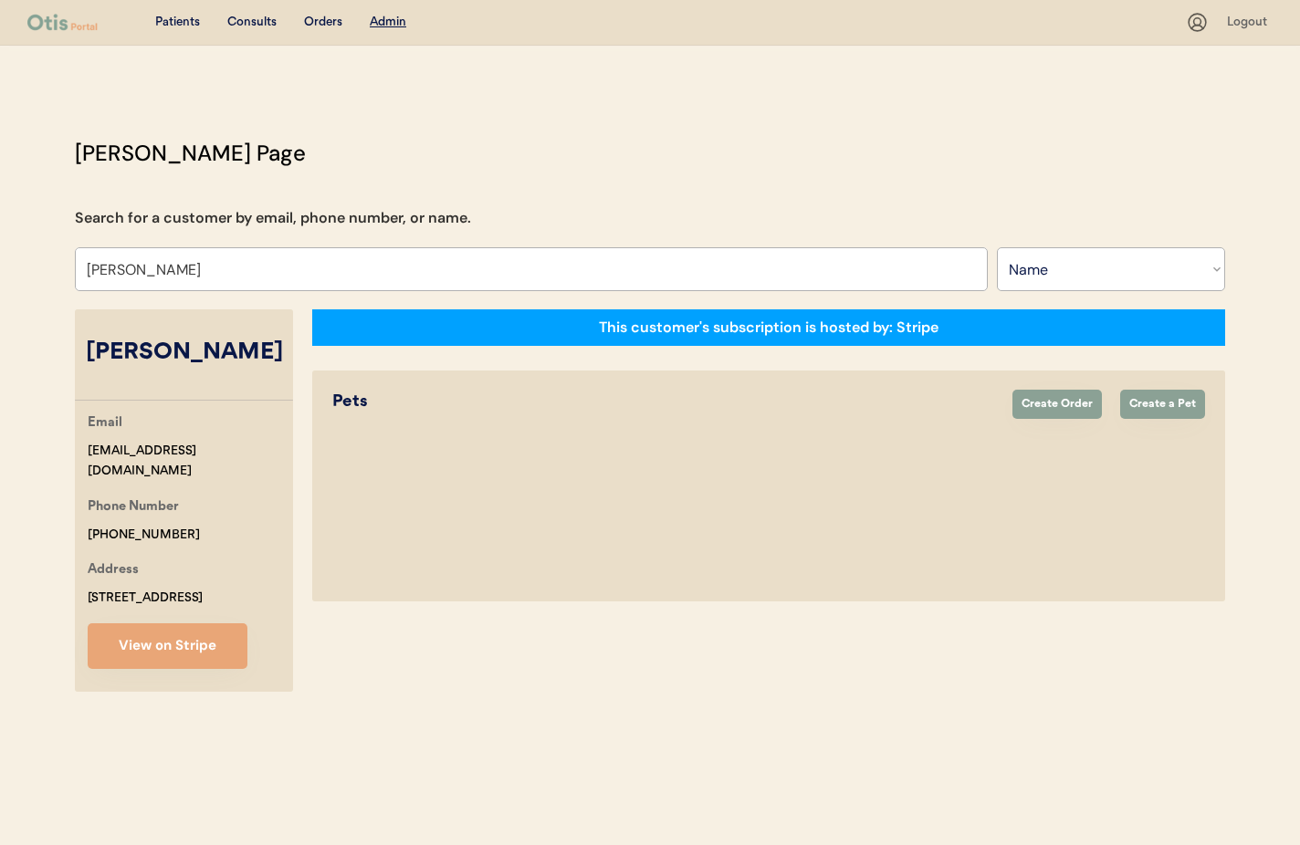
select select "true"
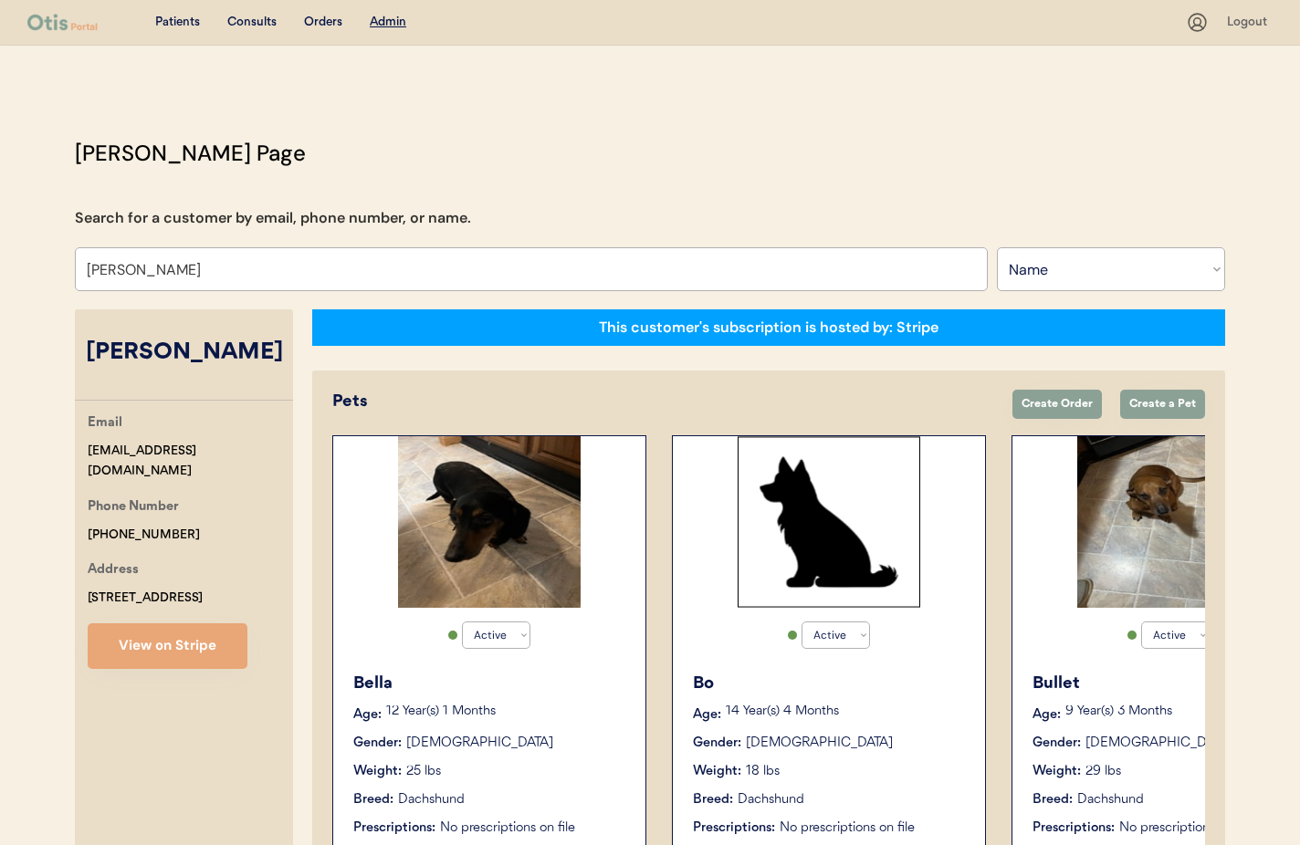
type input "[PERSON_NAME]"
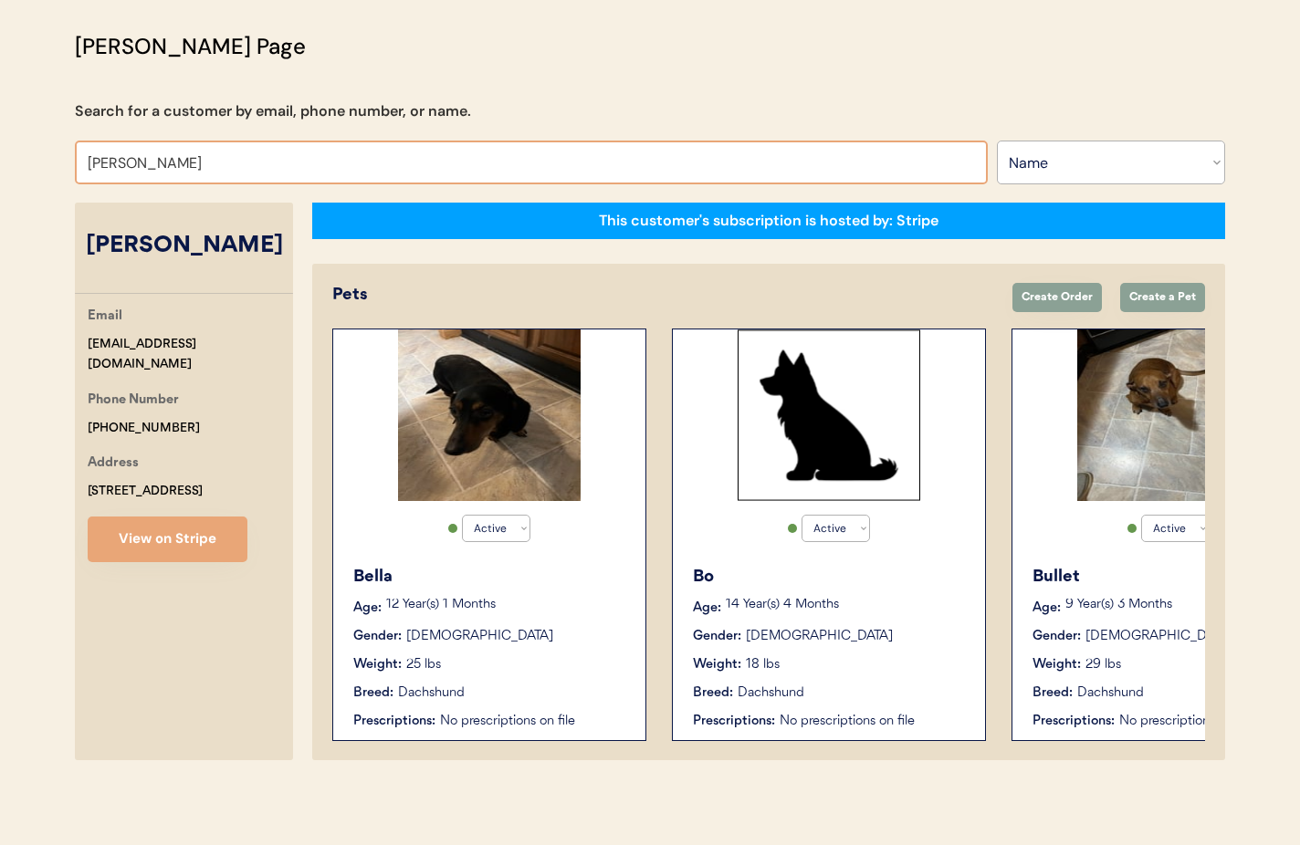
click at [544, 611] on p "12 Year(s) 1 Months" at bounding box center [506, 605] width 241 height 13
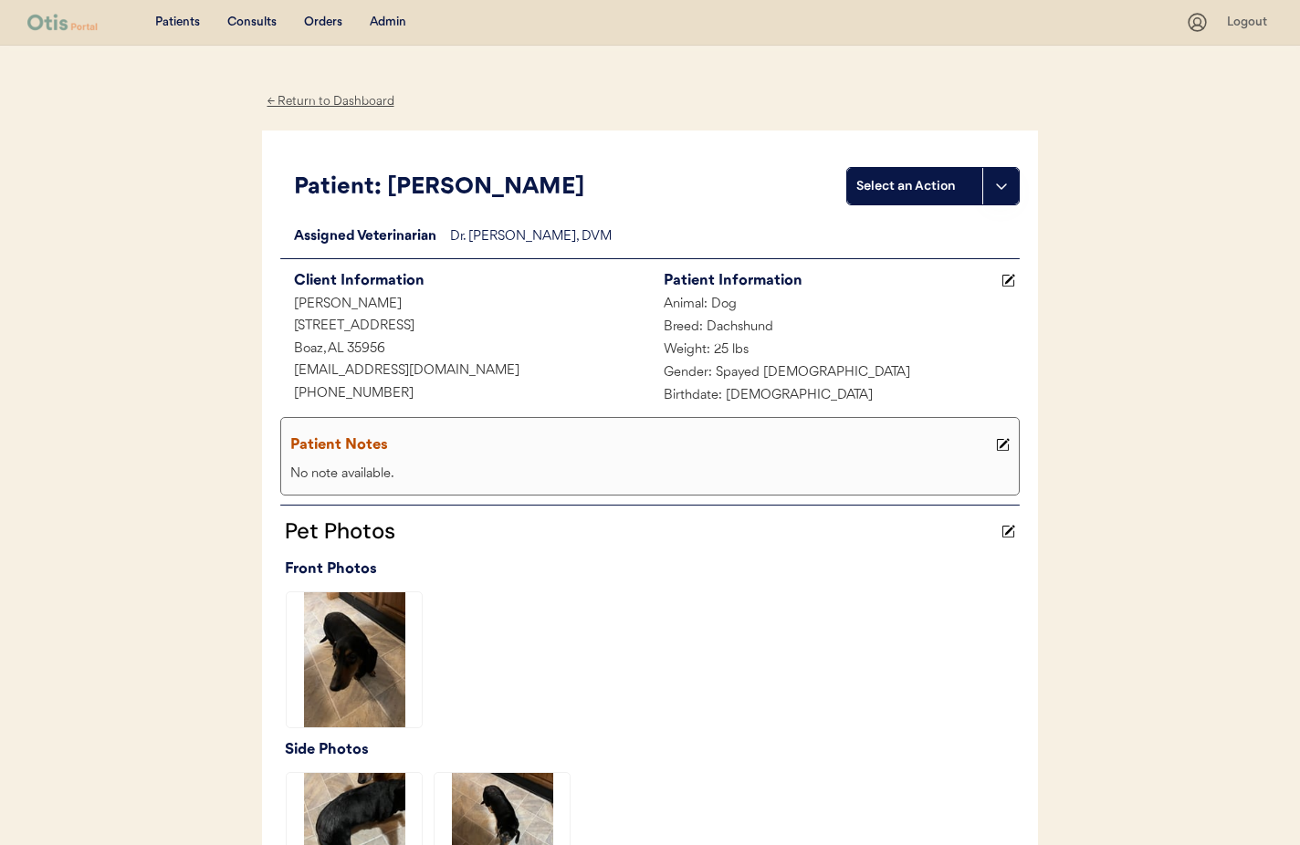
scroll to position [6, 0]
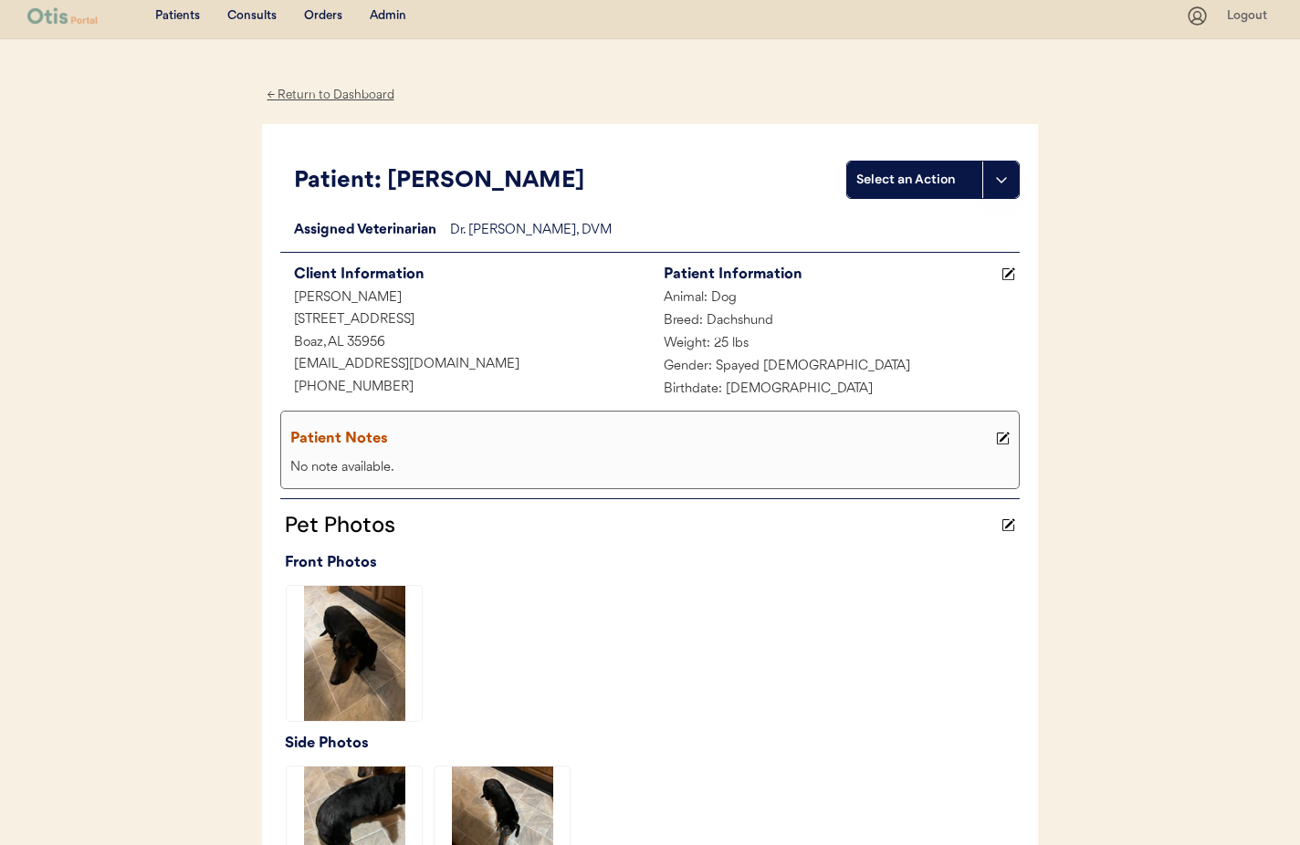
click at [317, 90] on div "← Return to Dashboard" at bounding box center [330, 95] width 137 height 21
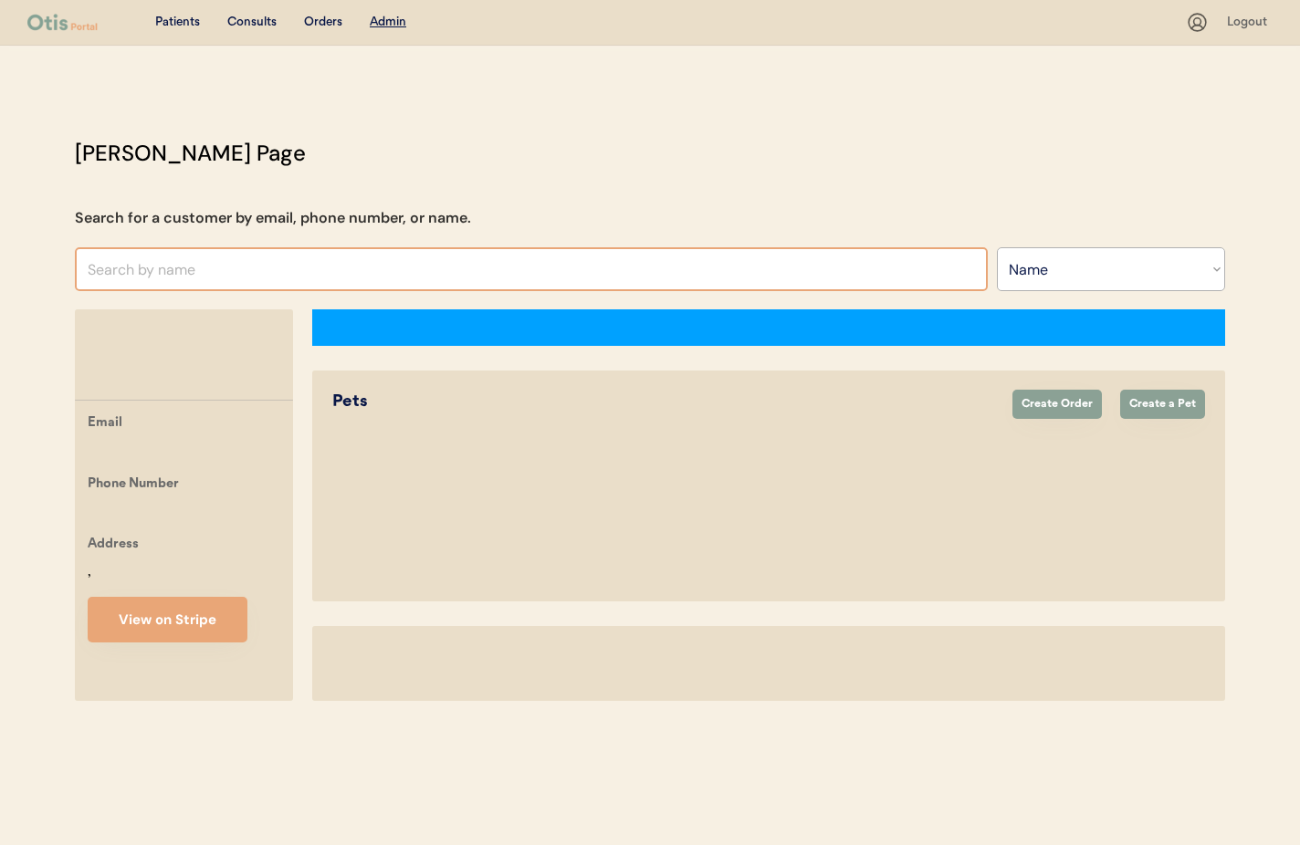
select select ""Name""
select select "true"
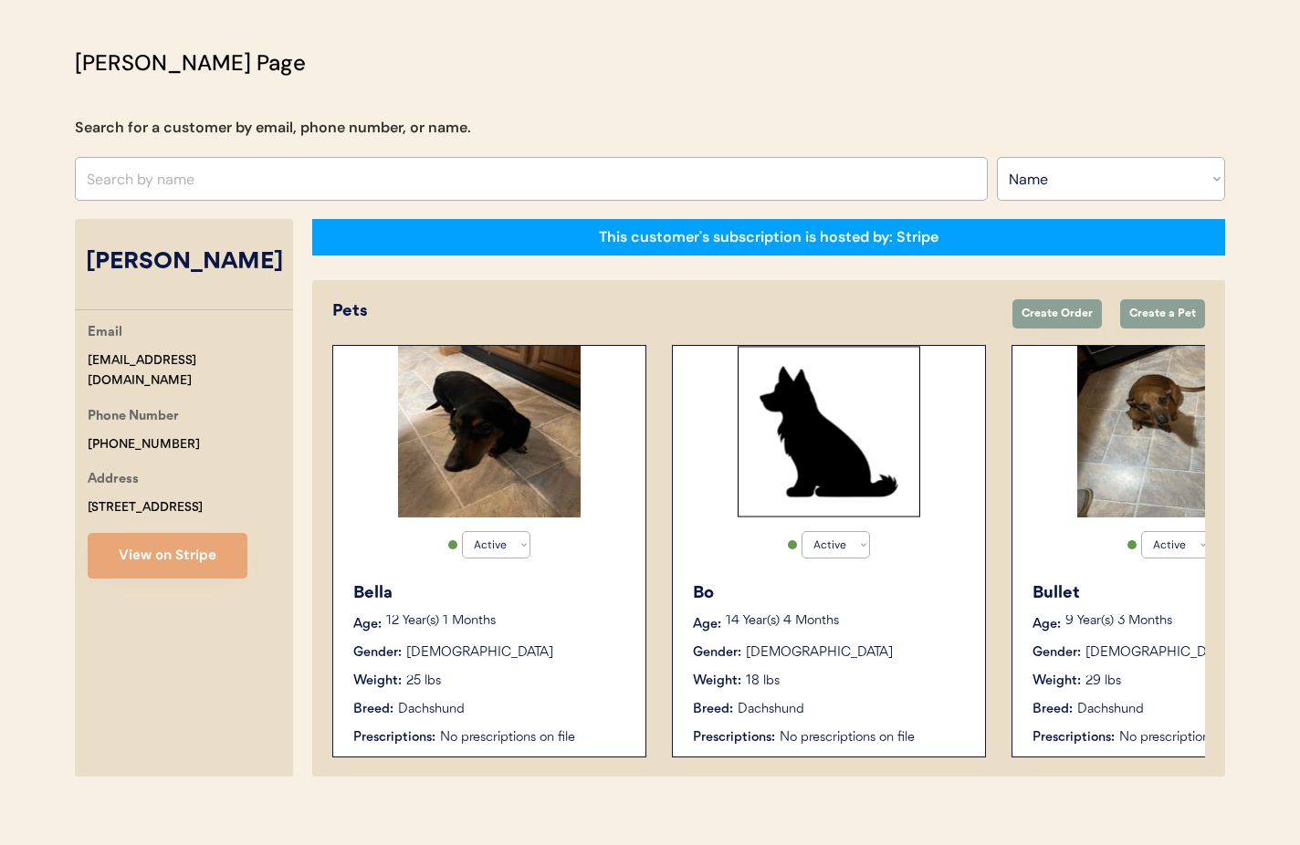
scroll to position [107, 0]
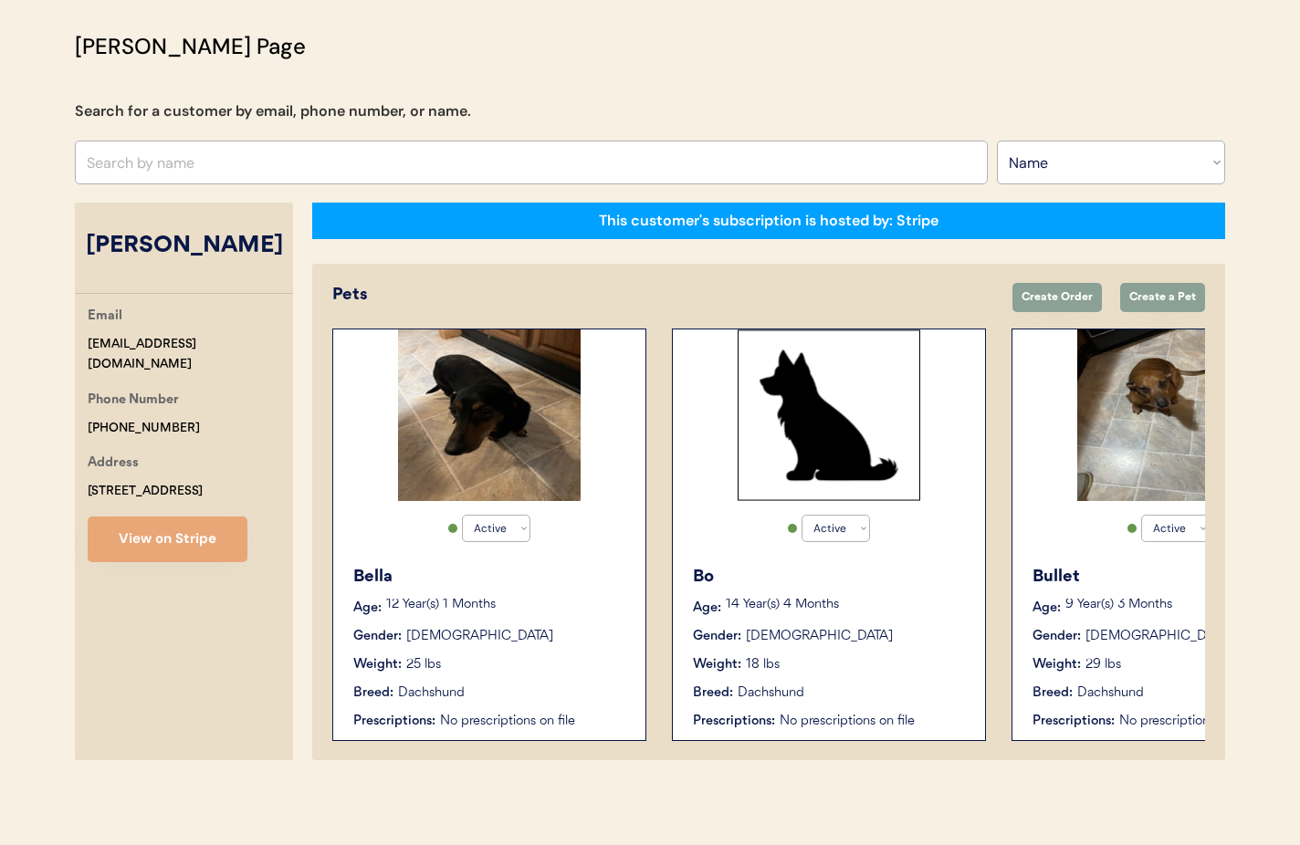
click at [591, 616] on div "12 Year(s) 1 Months" at bounding box center [506, 608] width 241 height 18
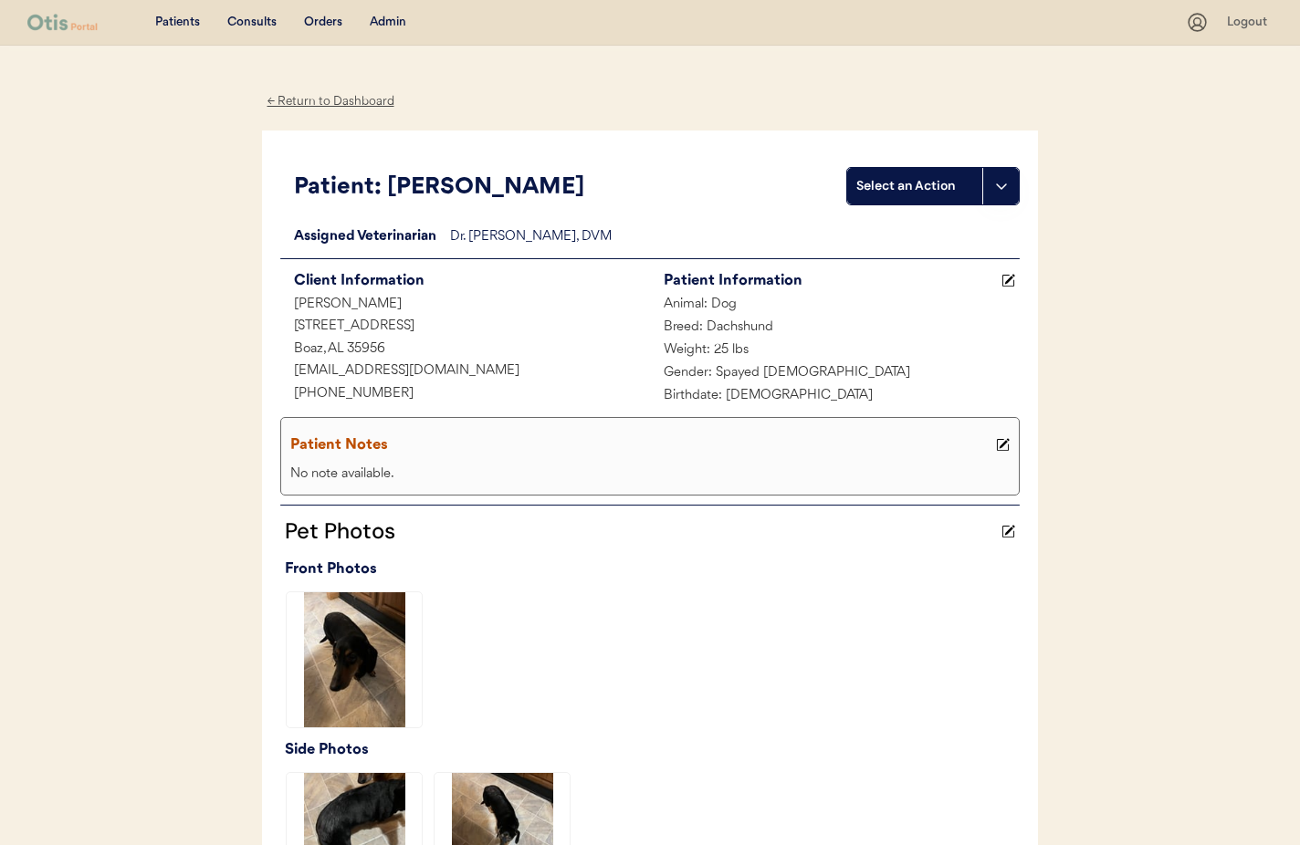
click at [304, 102] on div "← Return to Dashboard" at bounding box center [330, 101] width 137 height 21
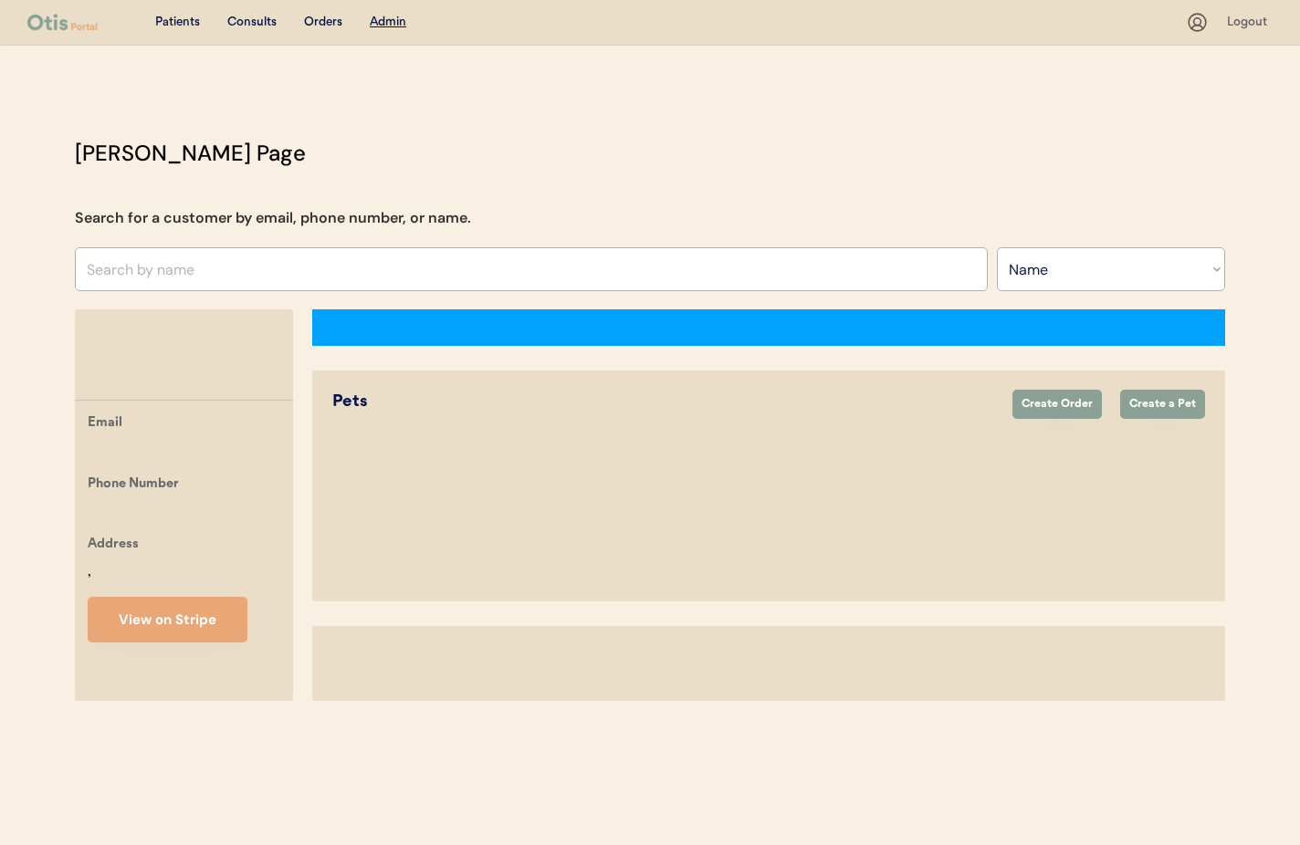
select select ""Name""
select select "true"
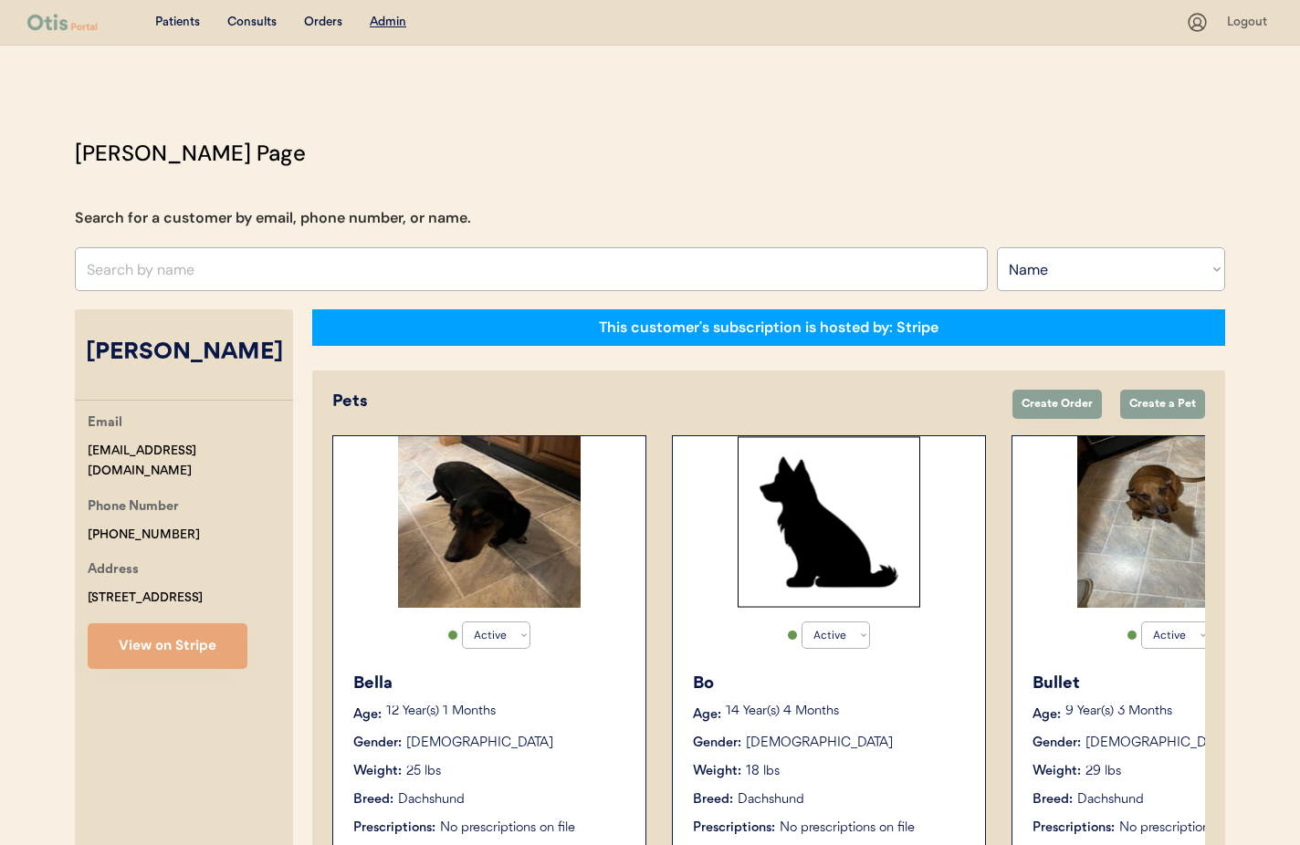
click at [861, 727] on div "Bo Age: 14 Year(s) 4 Months Gender: Male Weight: 18 lbs Breed: Dachshund Prescr…" at bounding box center [829, 755] width 294 height 184
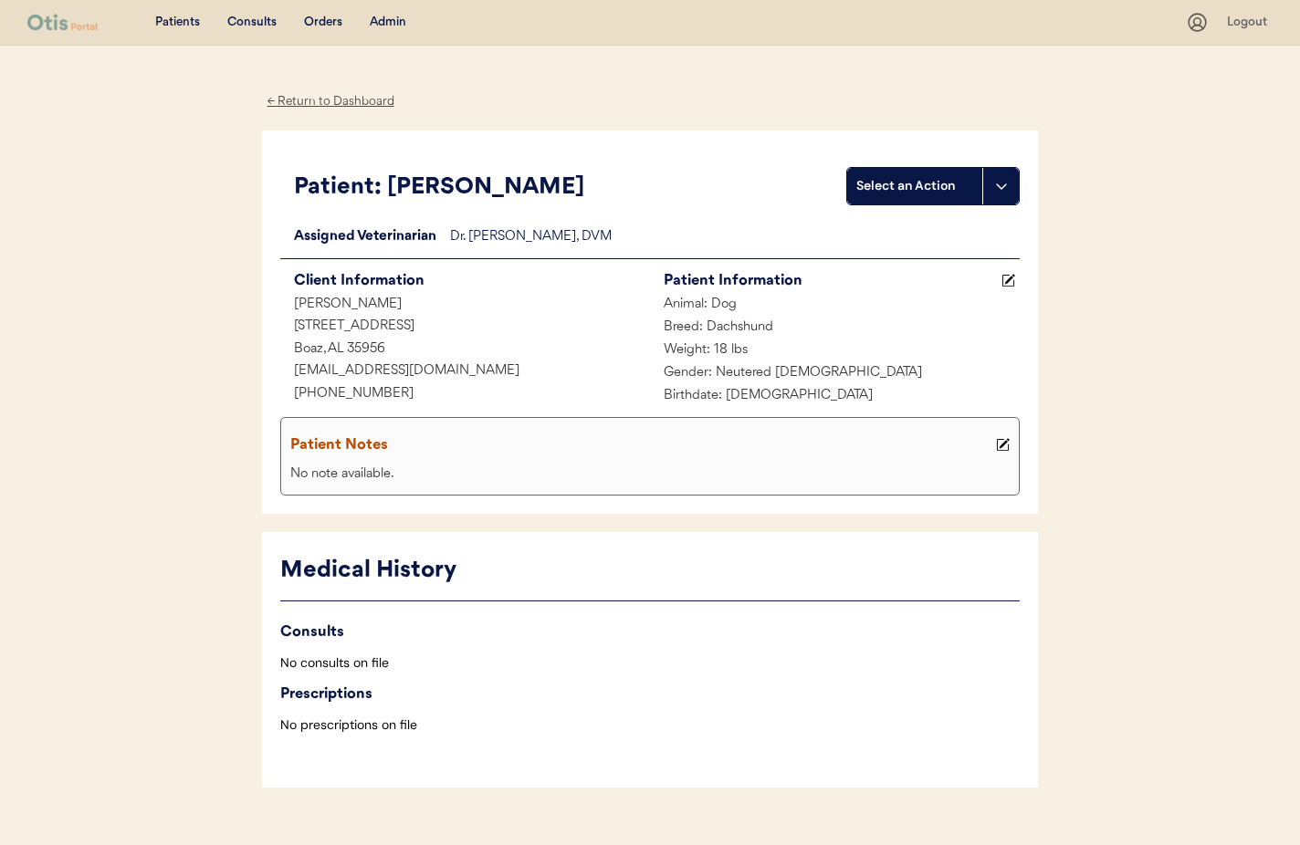
scroll to position [34, 0]
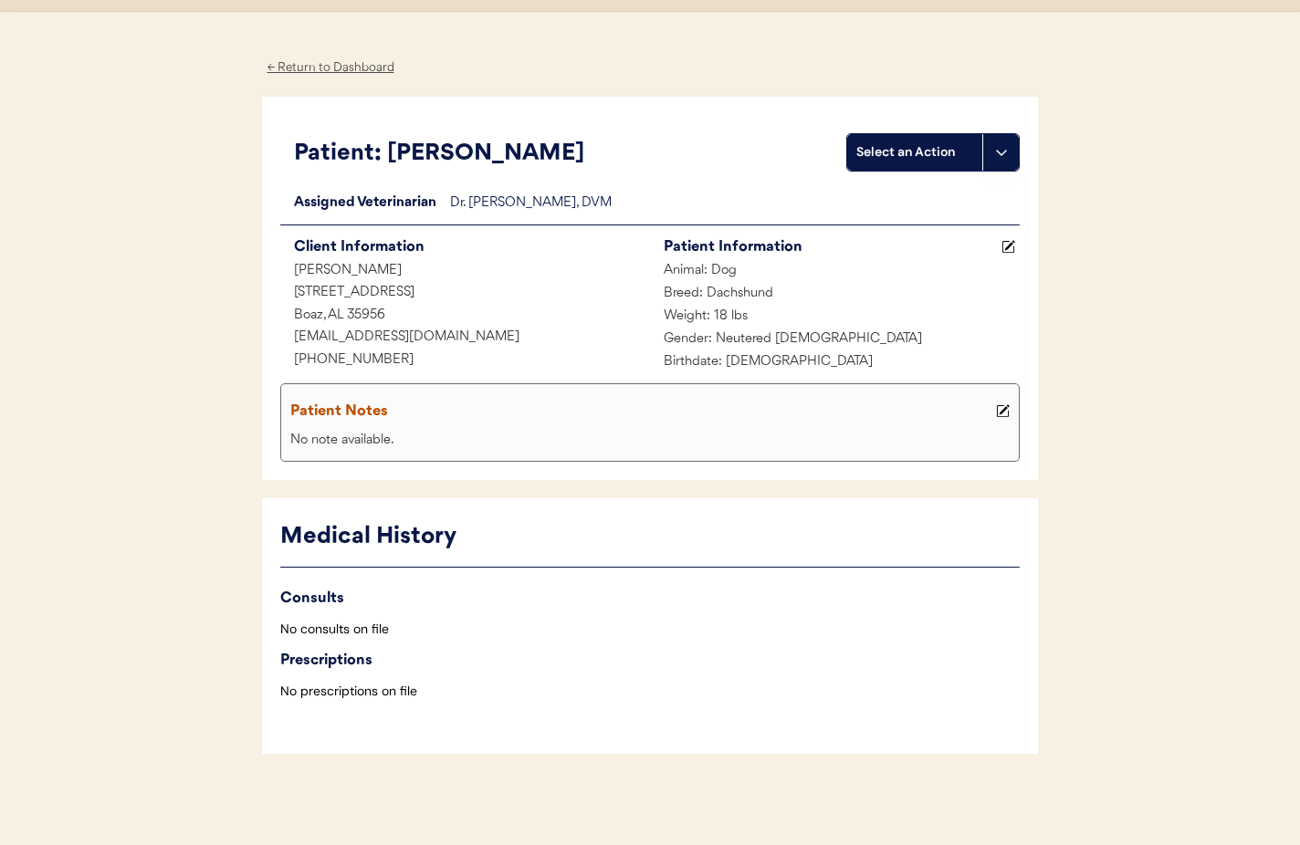
click at [316, 71] on div "← Return to Dashboard" at bounding box center [330, 68] width 137 height 21
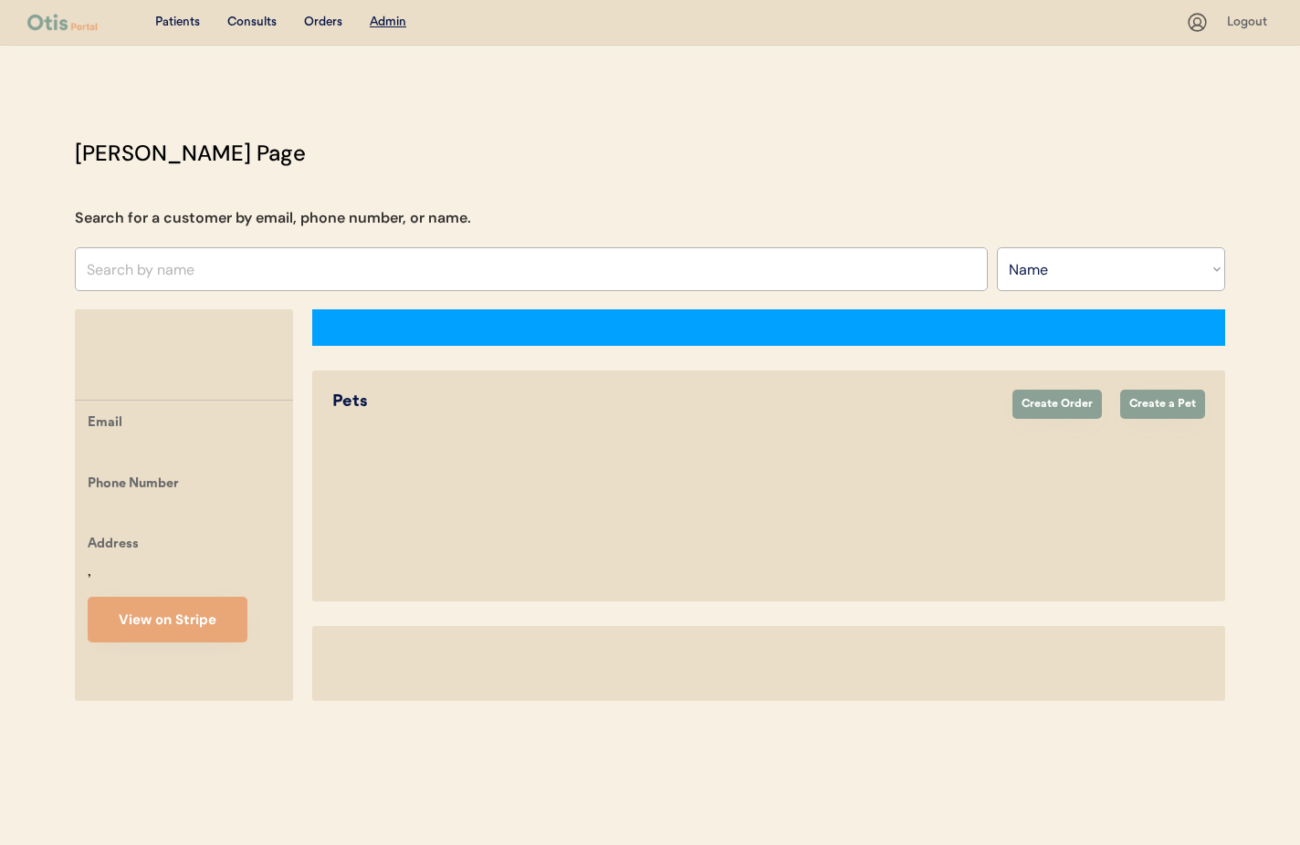
select select ""Name""
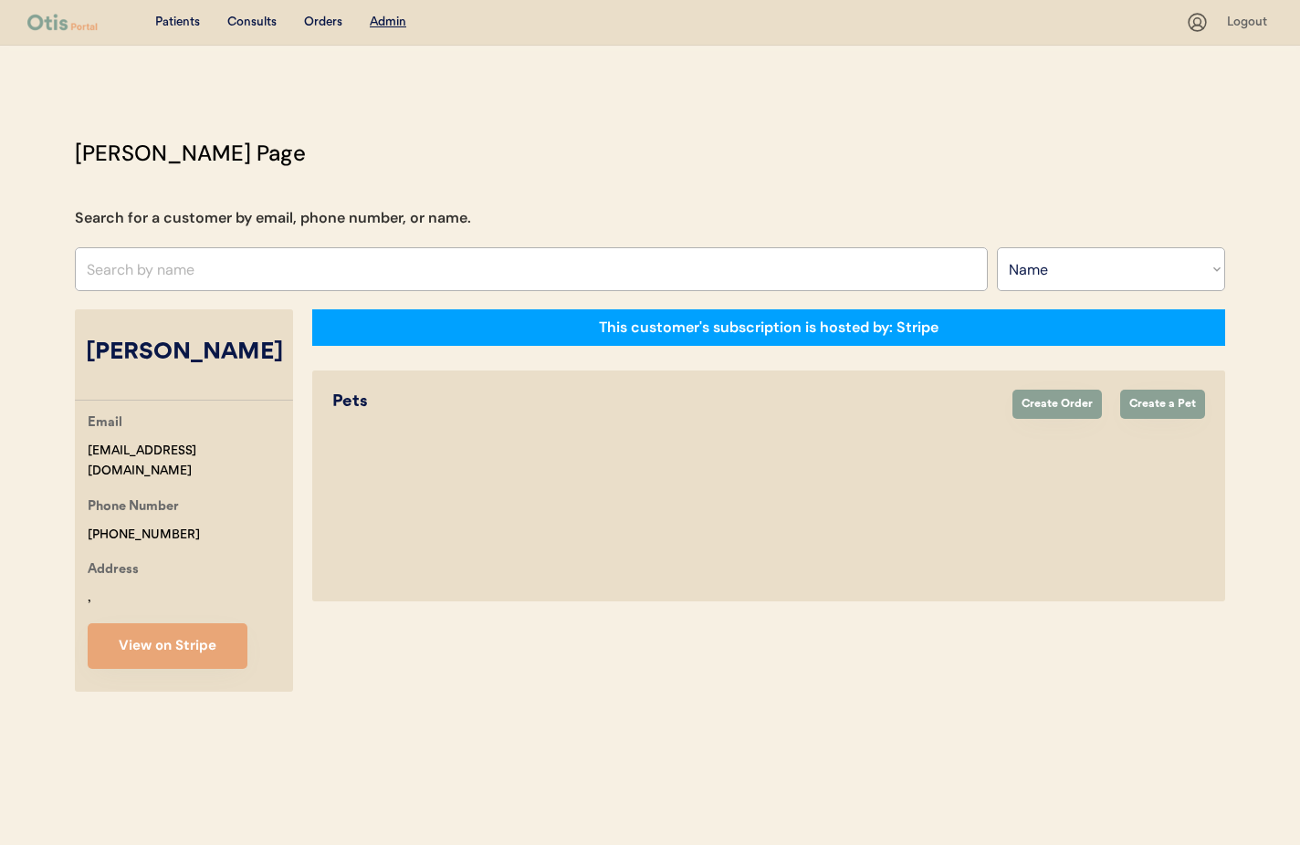
select select "true"
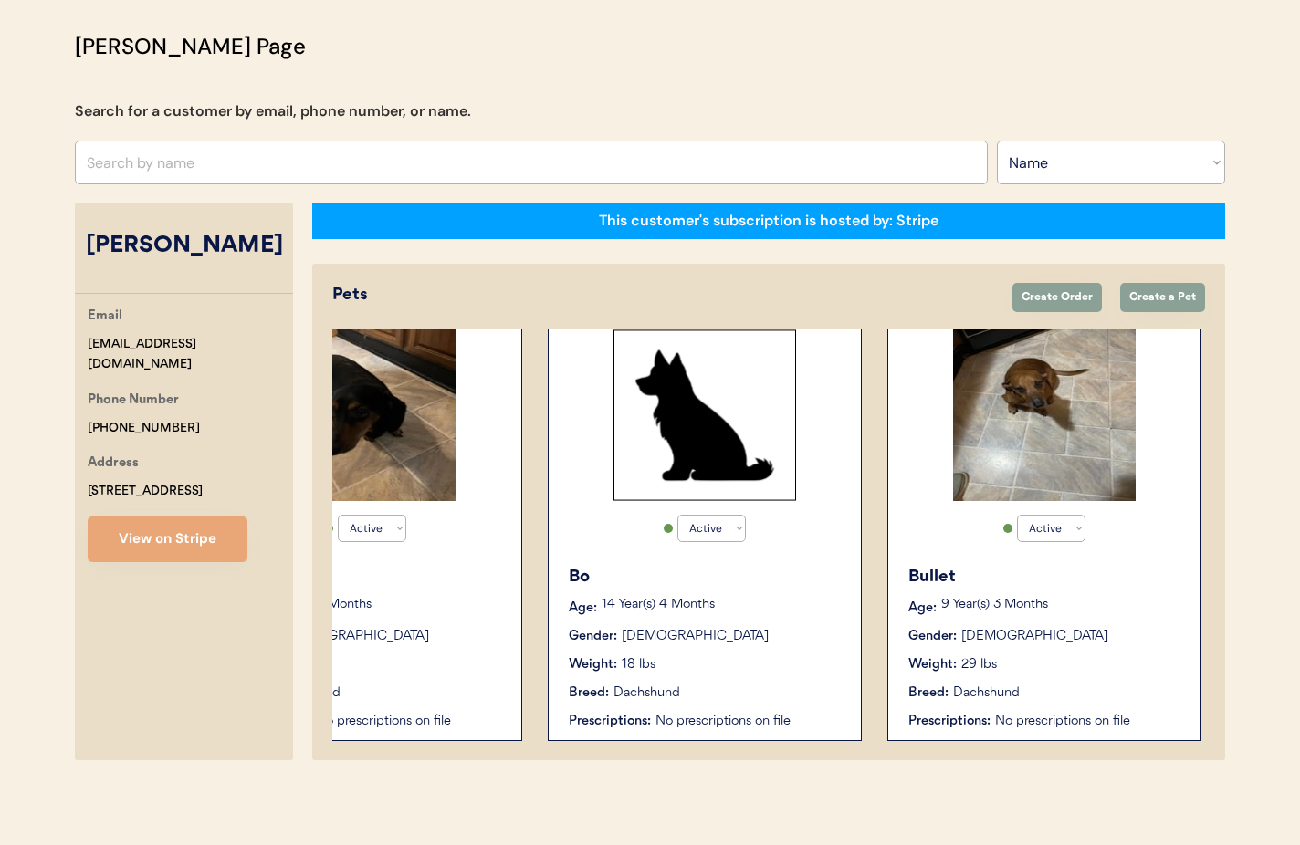
scroll to position [0, 146]
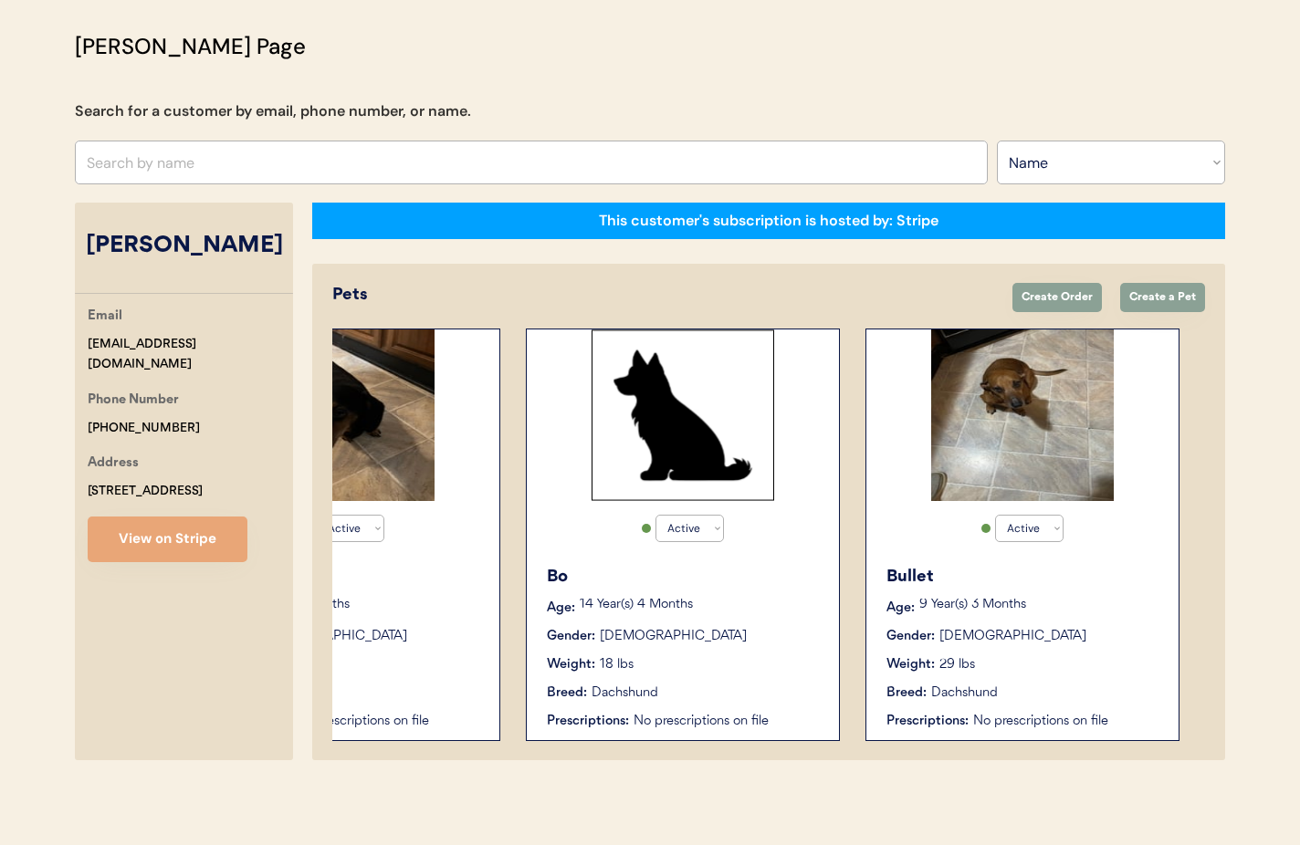
click at [1071, 620] on div "Bullet Age: [DEMOGRAPHIC_DATA] Year(s) 3 Months Gender: [DEMOGRAPHIC_DATA] Weig…" at bounding box center [1023, 648] width 294 height 184
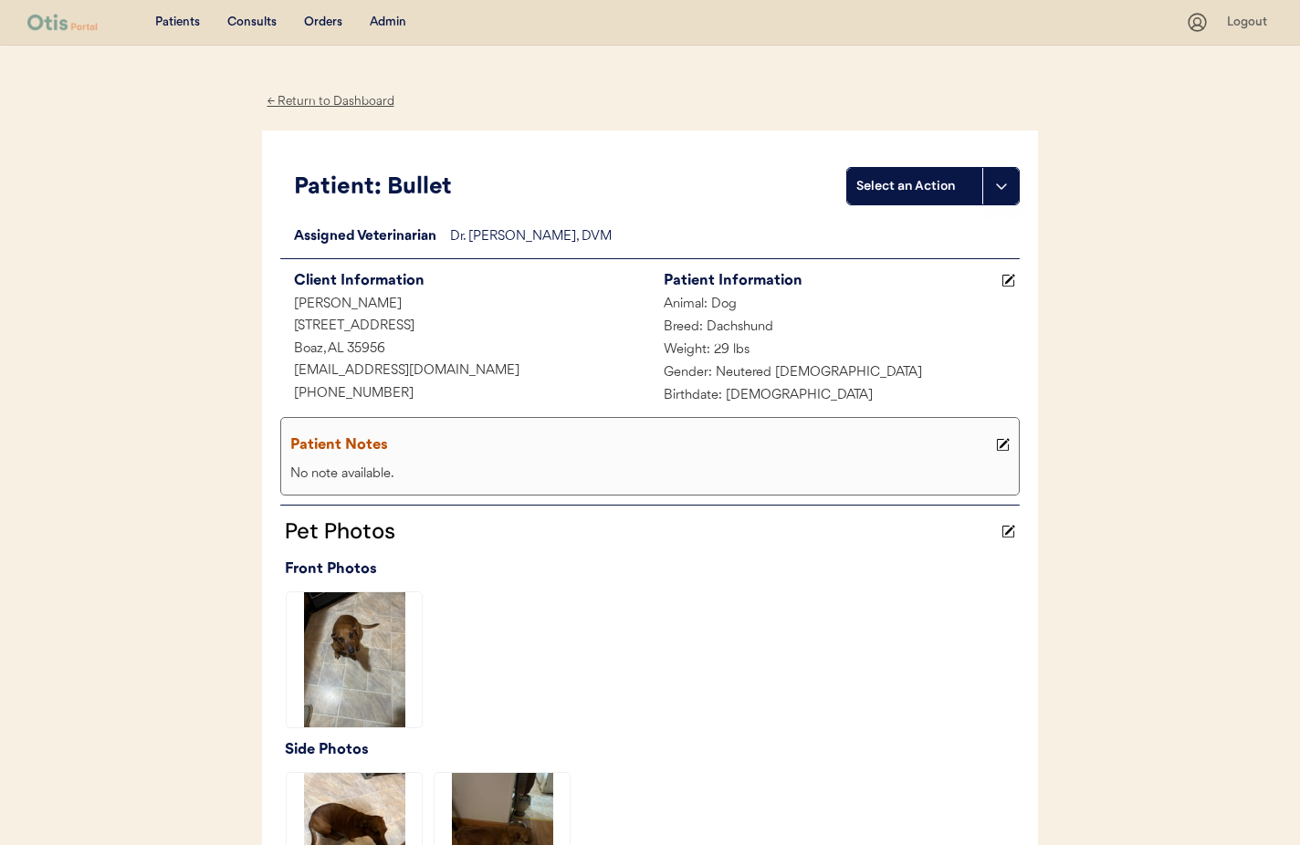
click at [326, 102] on div "← Return to Dashboard" at bounding box center [330, 101] width 137 height 21
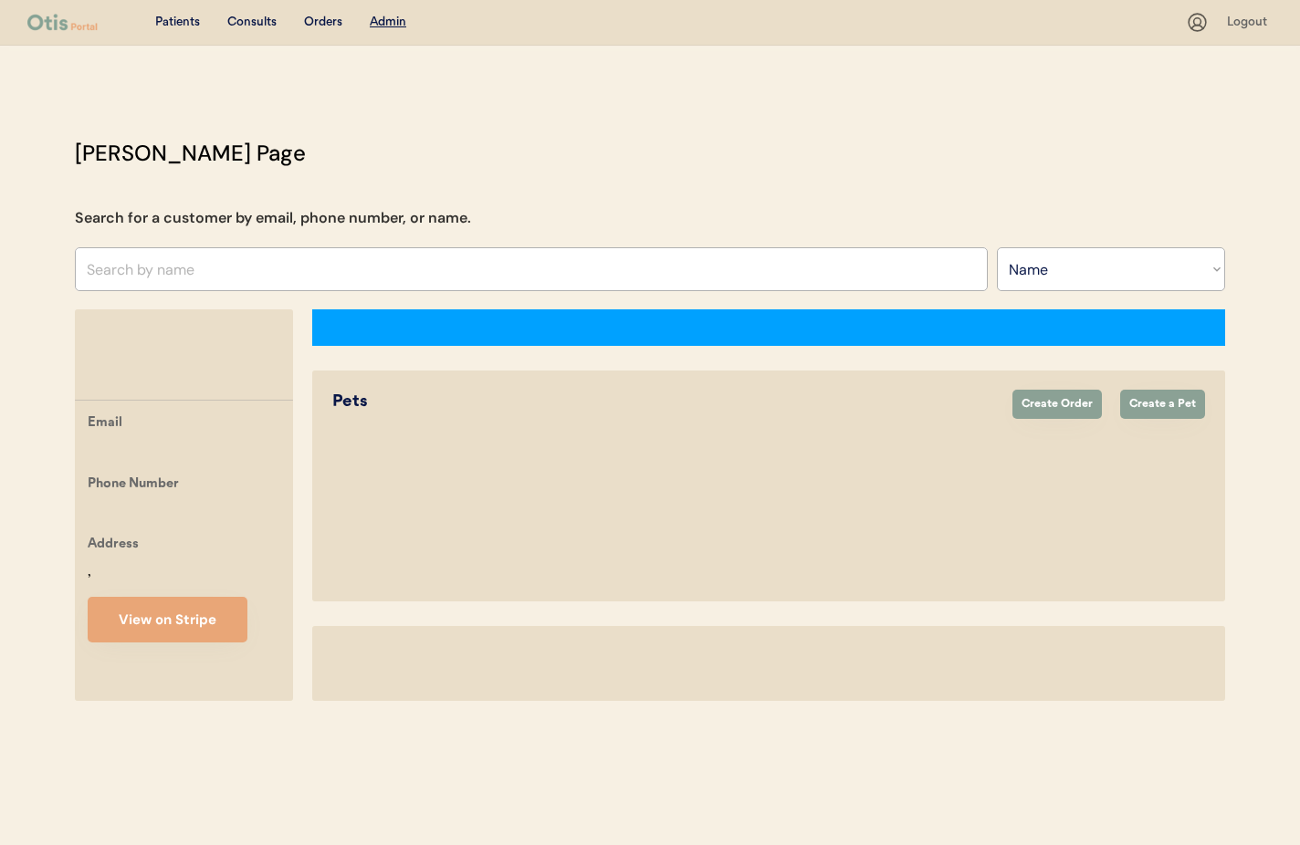
select select ""Name""
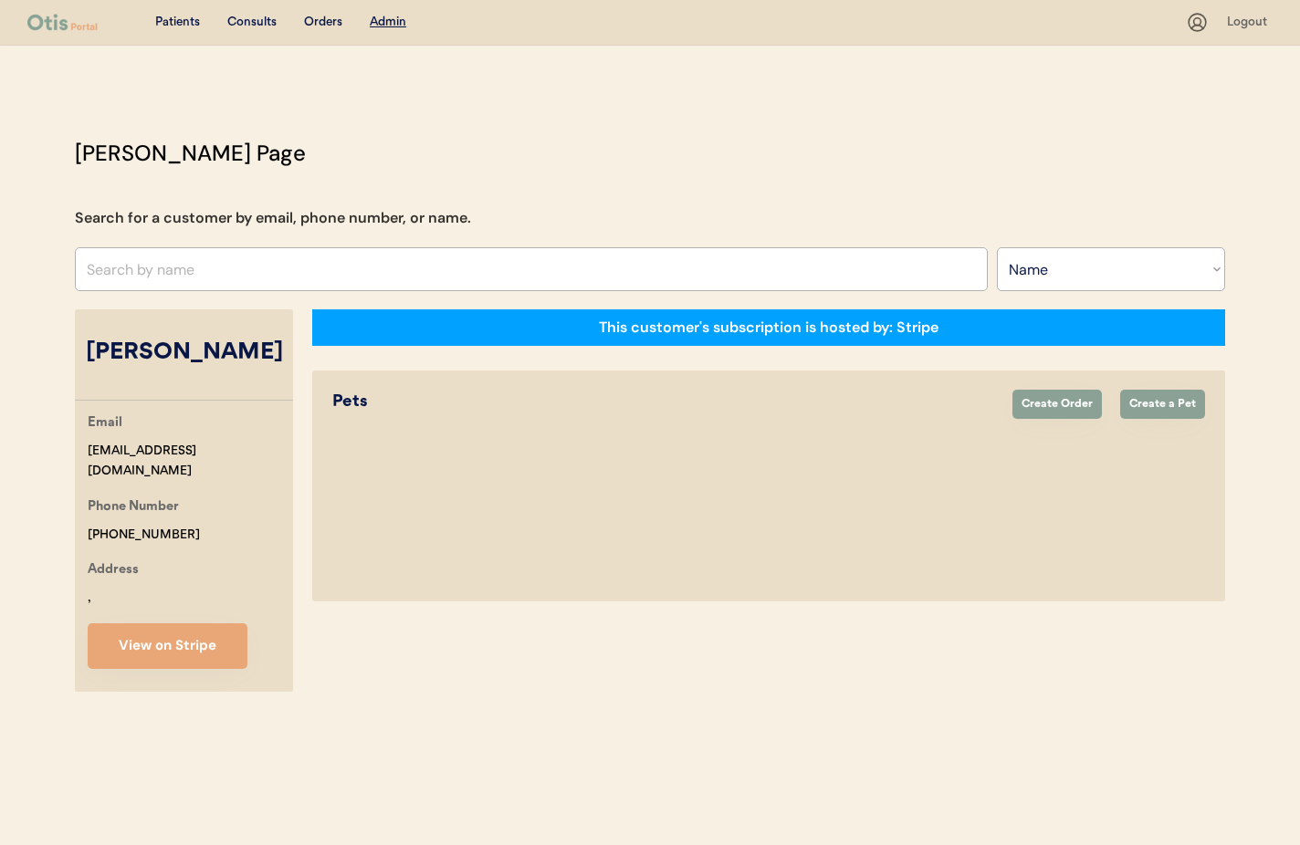
select select "true"
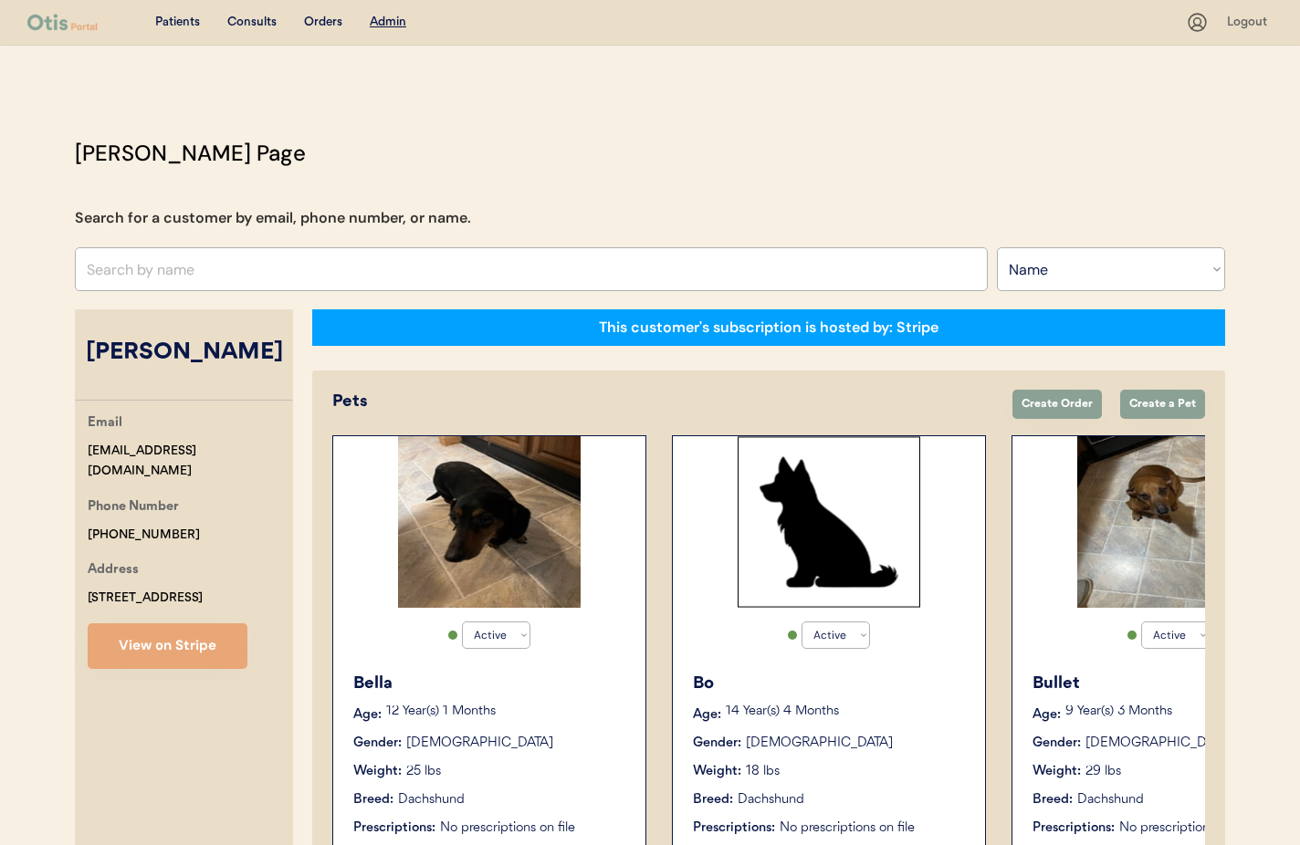
click at [889, 740] on div "Gender: Male" at bounding box center [830, 743] width 274 height 19
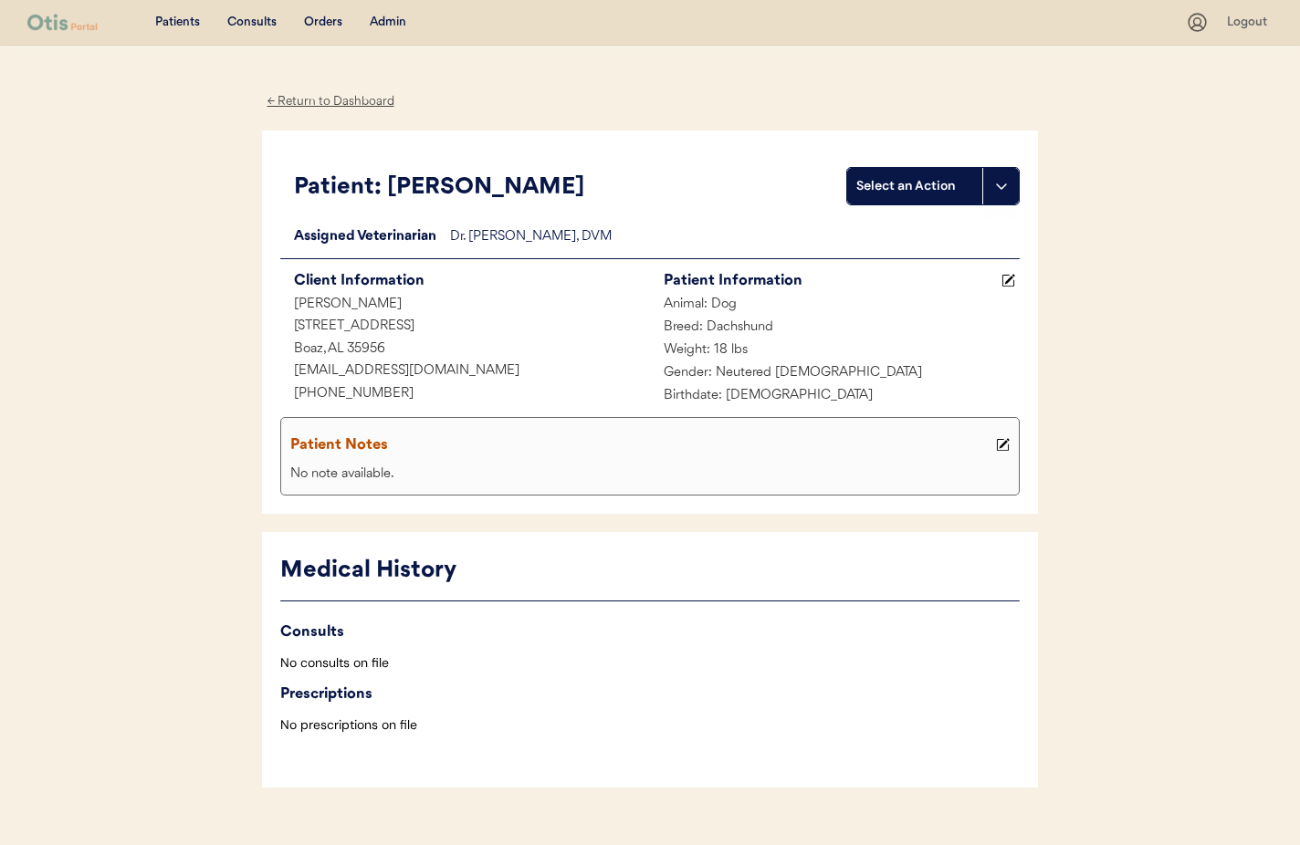
scroll to position [34, 0]
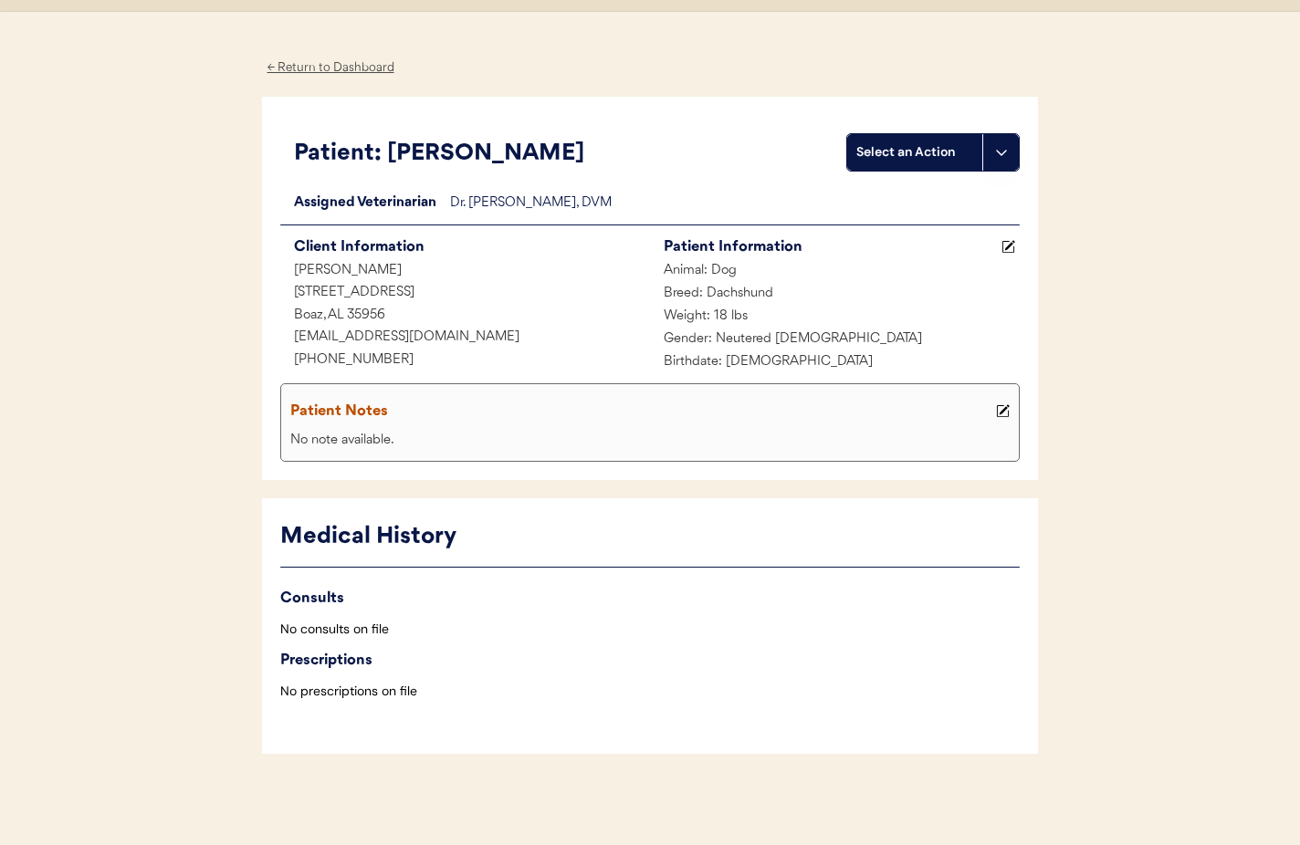
click at [306, 68] on div "← Return to Dashboard" at bounding box center [330, 68] width 137 height 21
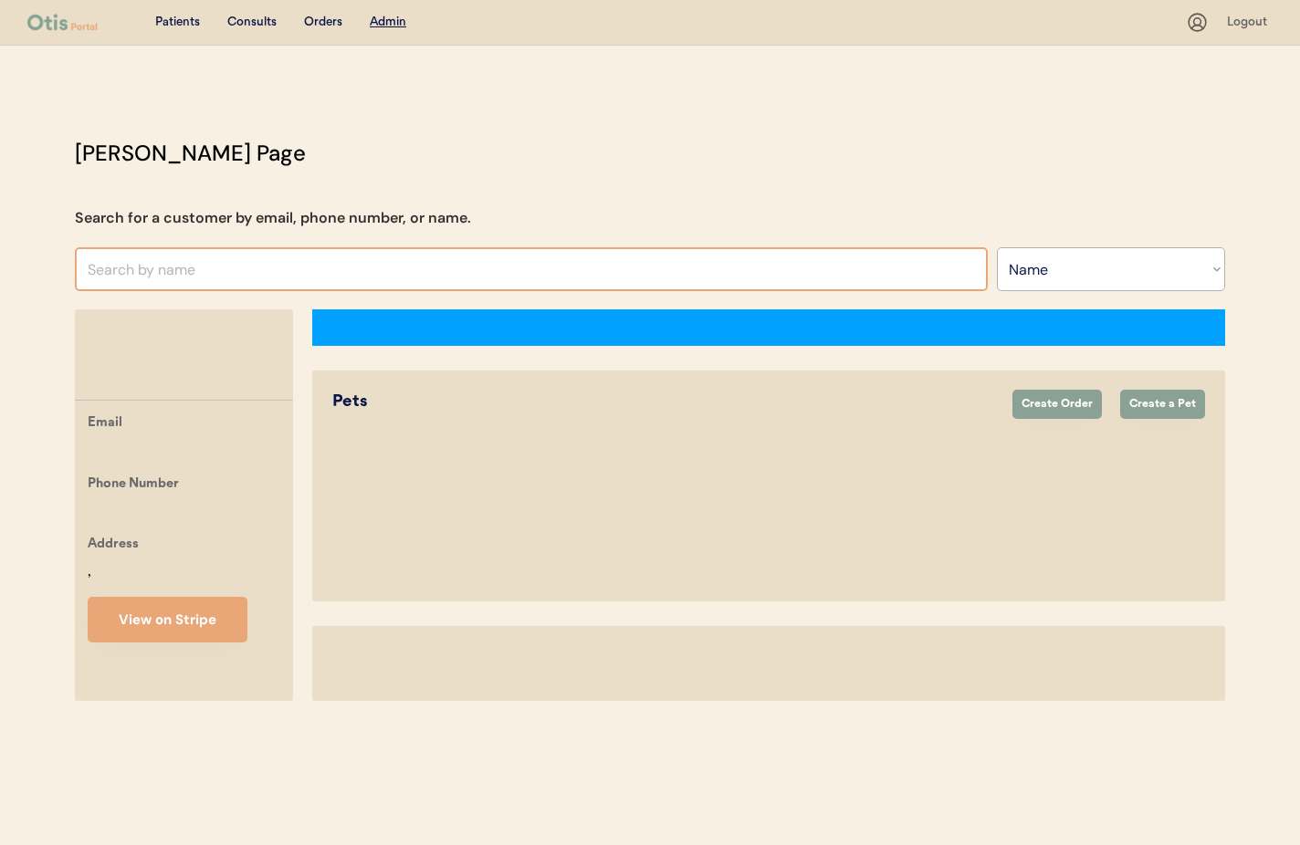
select select ""Name""
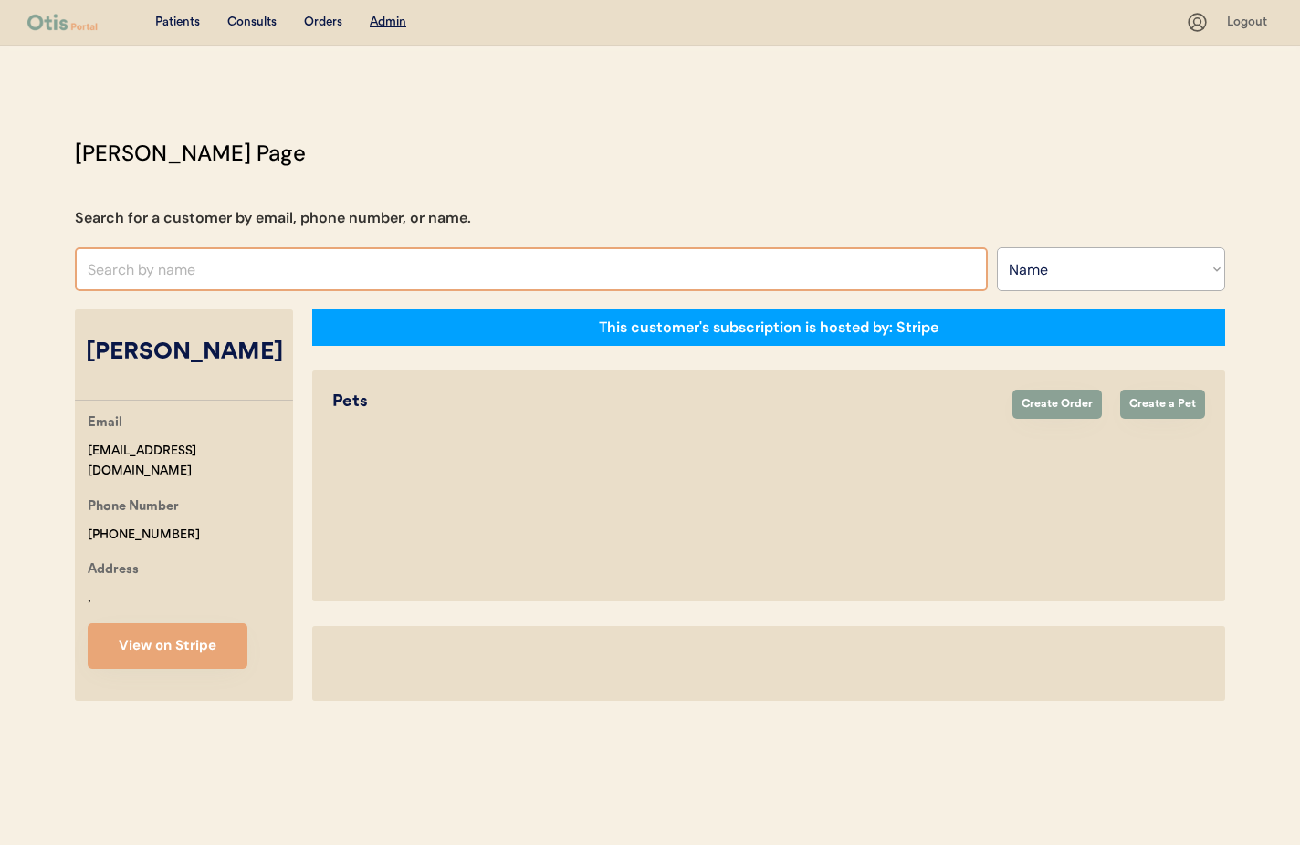
select select "true"
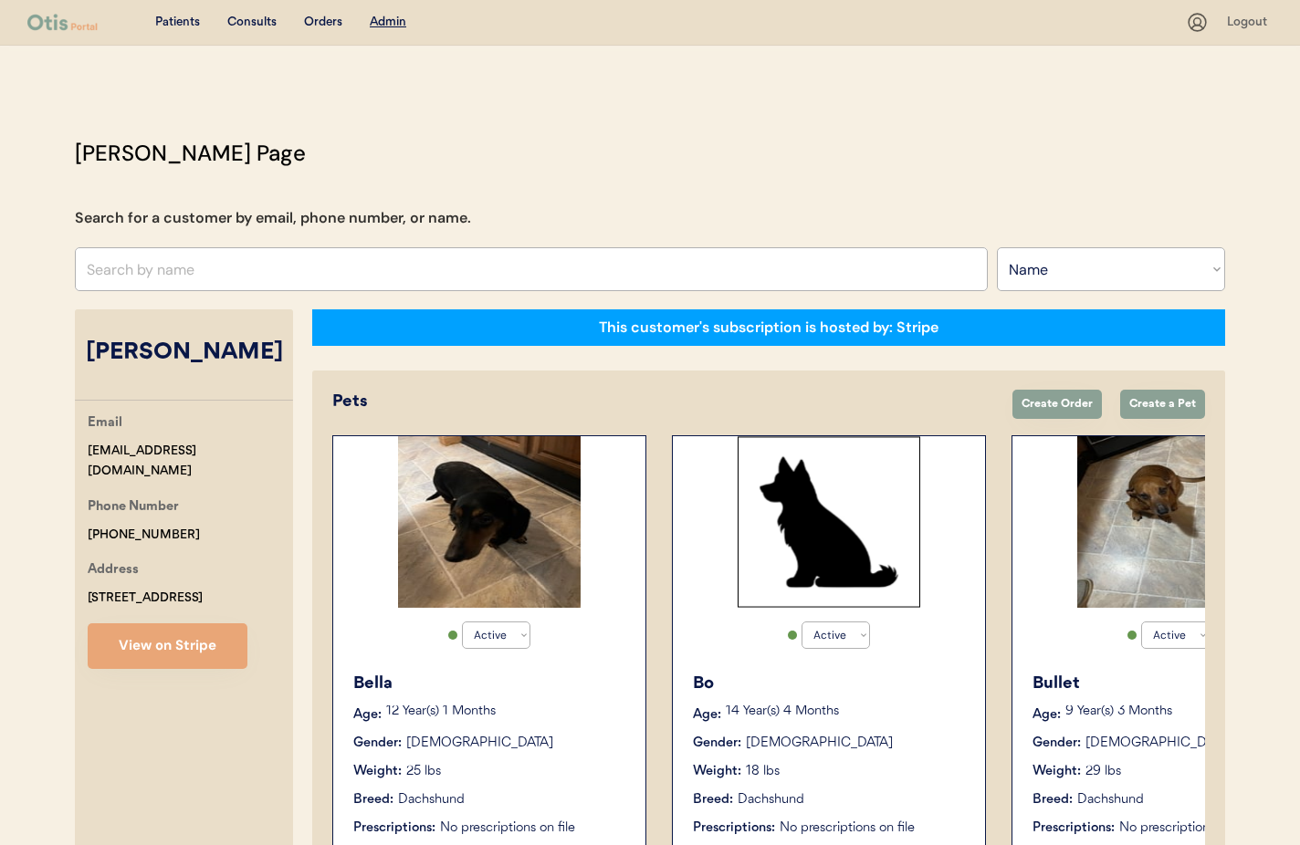
scroll to position [107, 0]
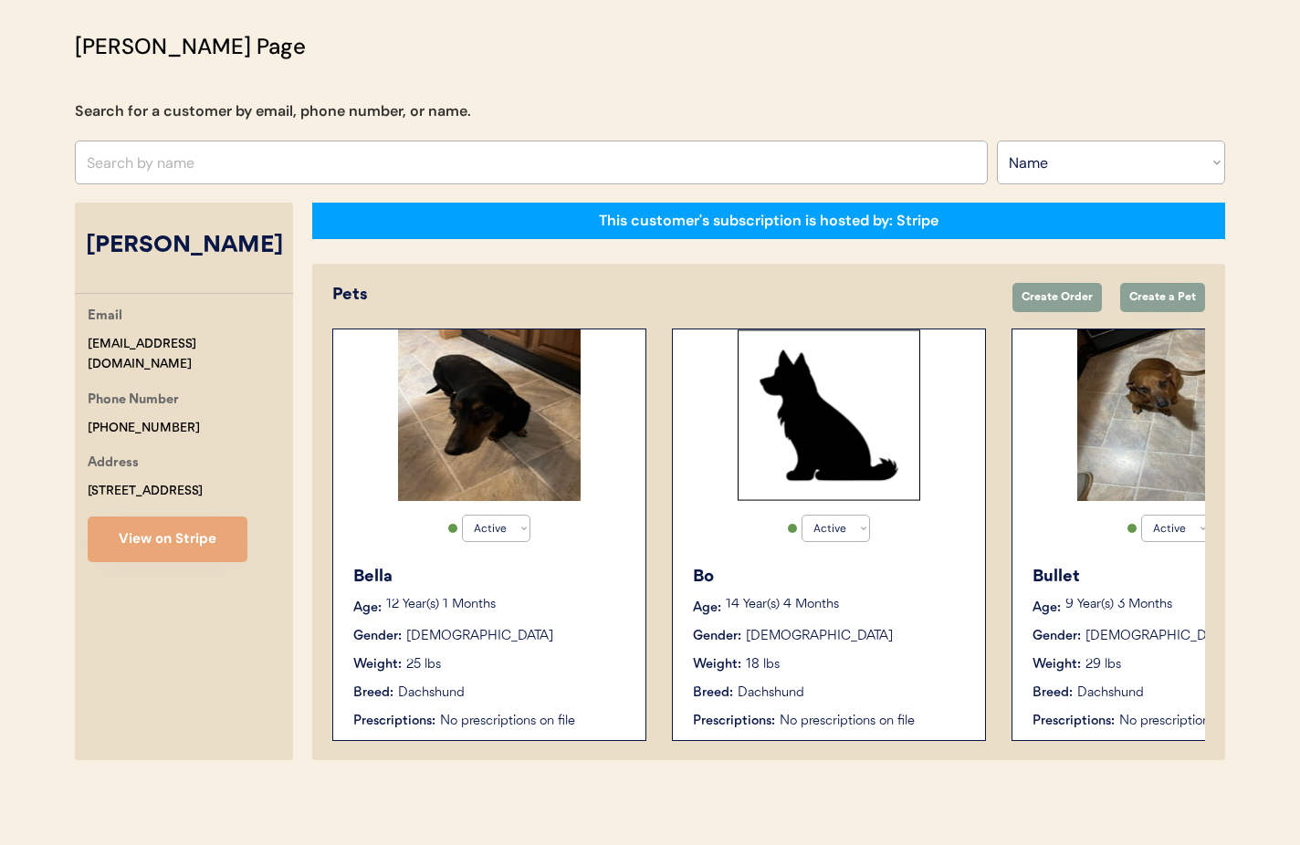
click at [586, 610] on p "12 Year(s) 1 Months" at bounding box center [506, 605] width 241 height 13
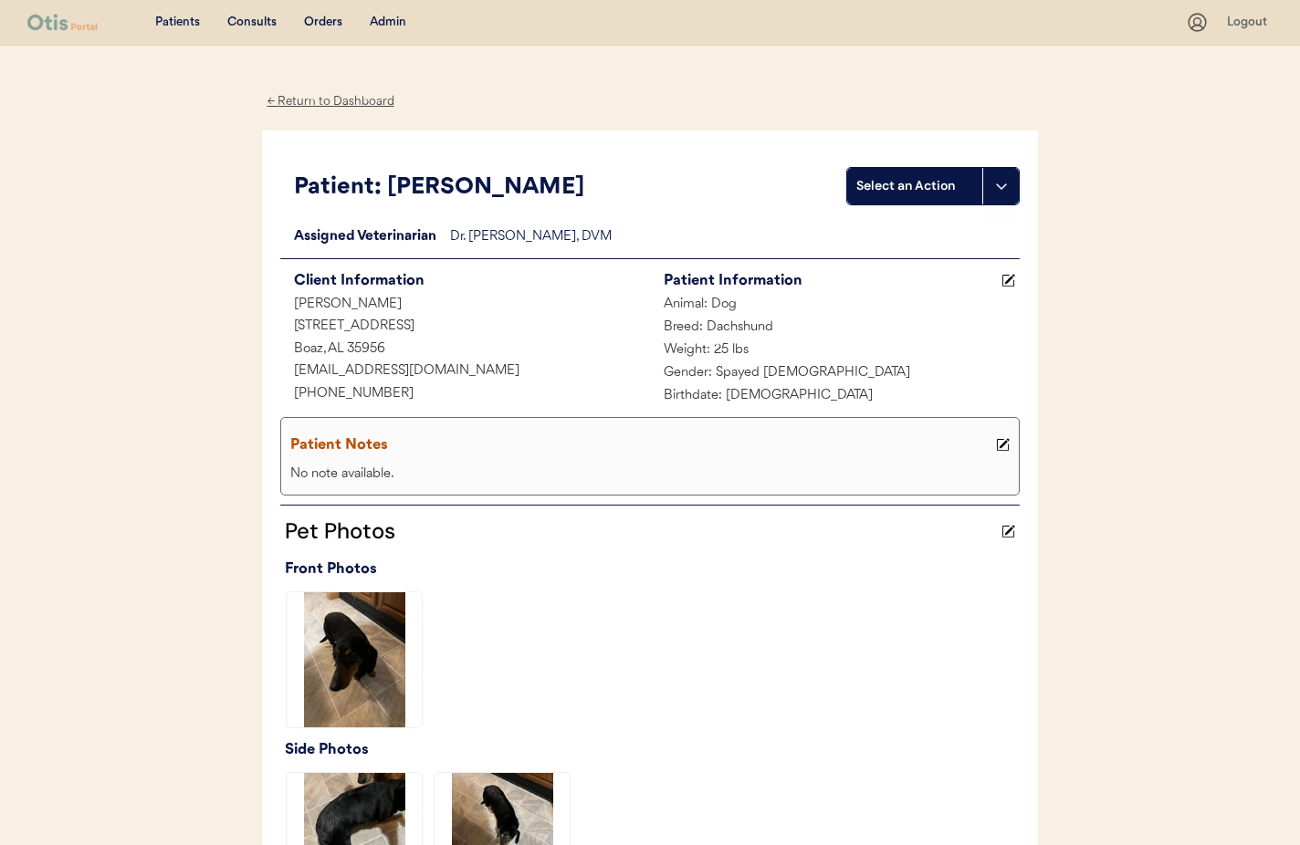
click at [304, 100] on div "← Return to Dashboard" at bounding box center [330, 101] width 137 height 21
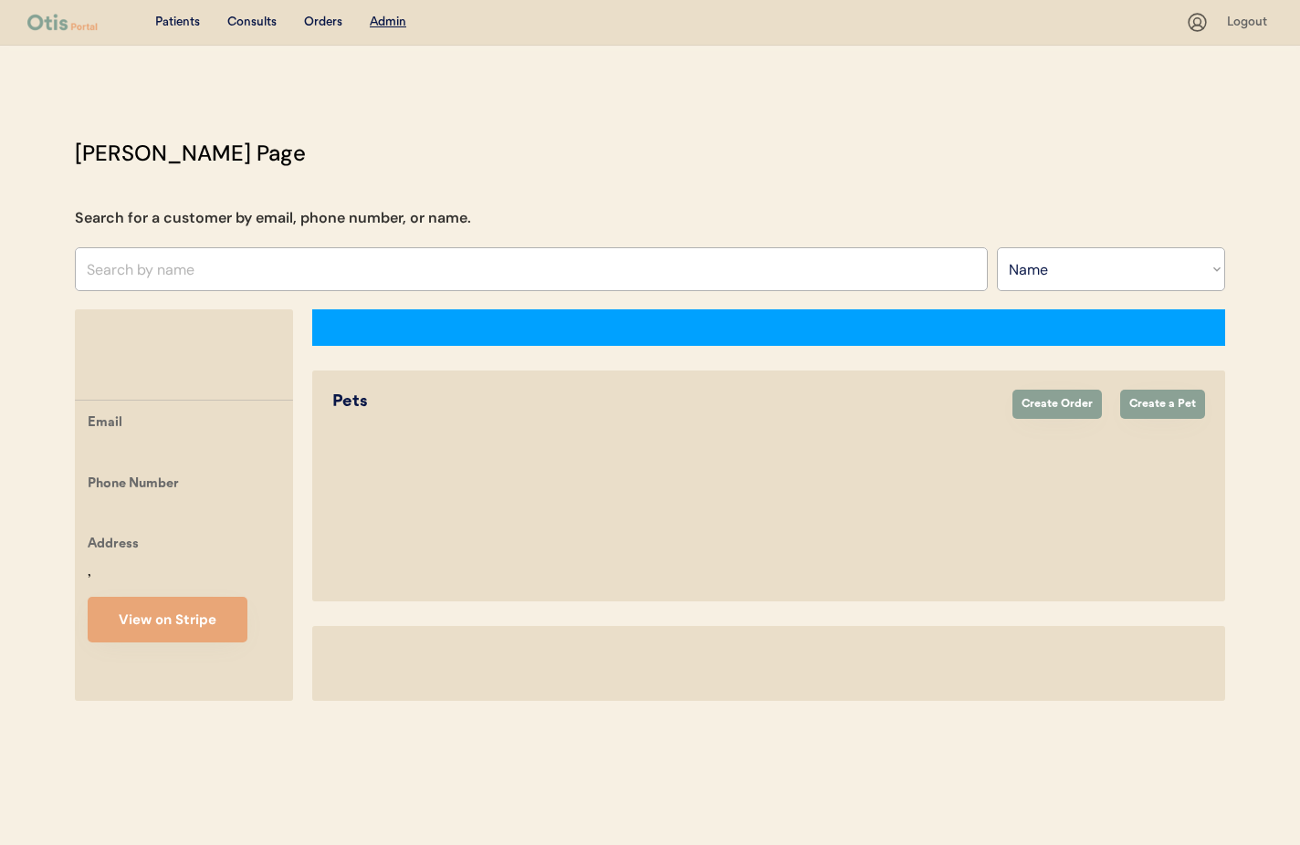
select select ""Name""
select select "true"
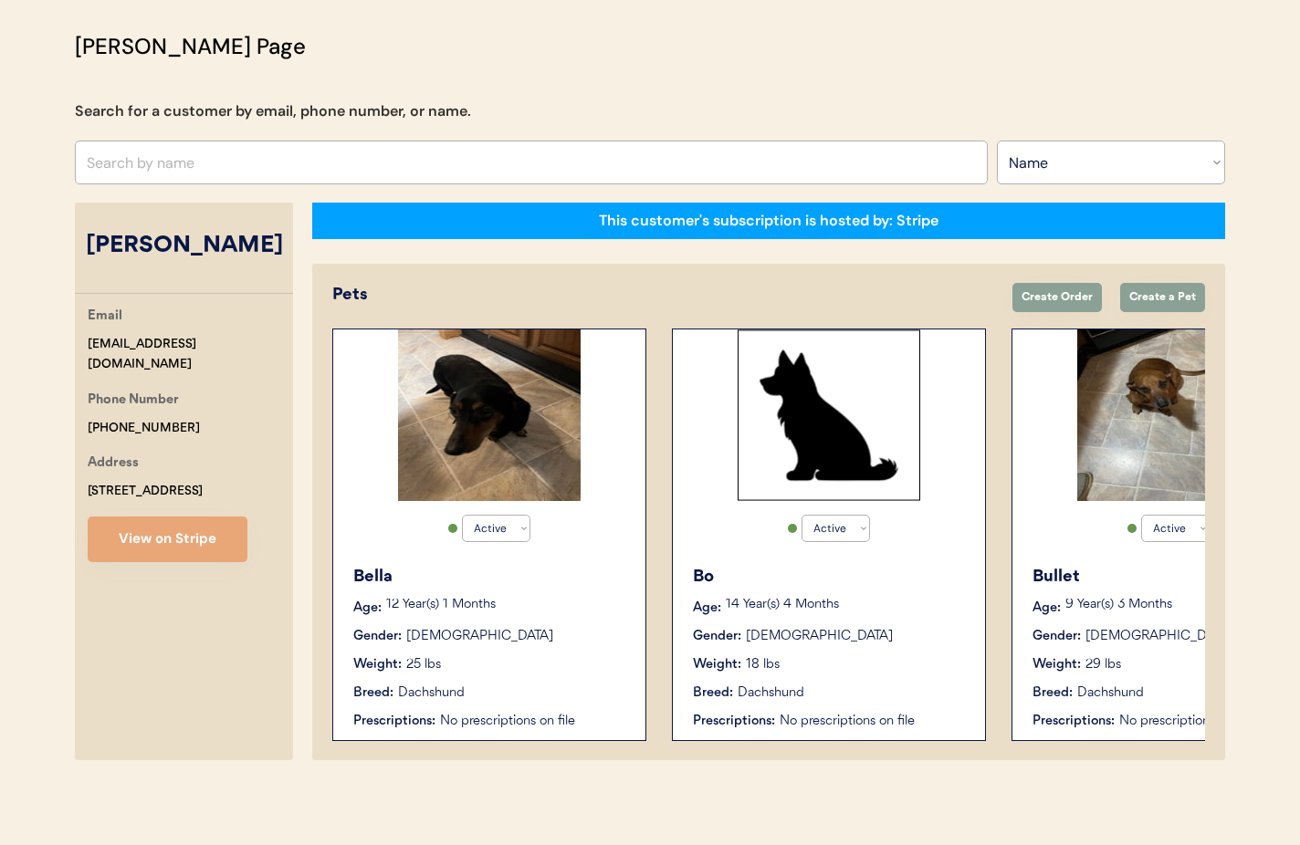
scroll to position [0, 146]
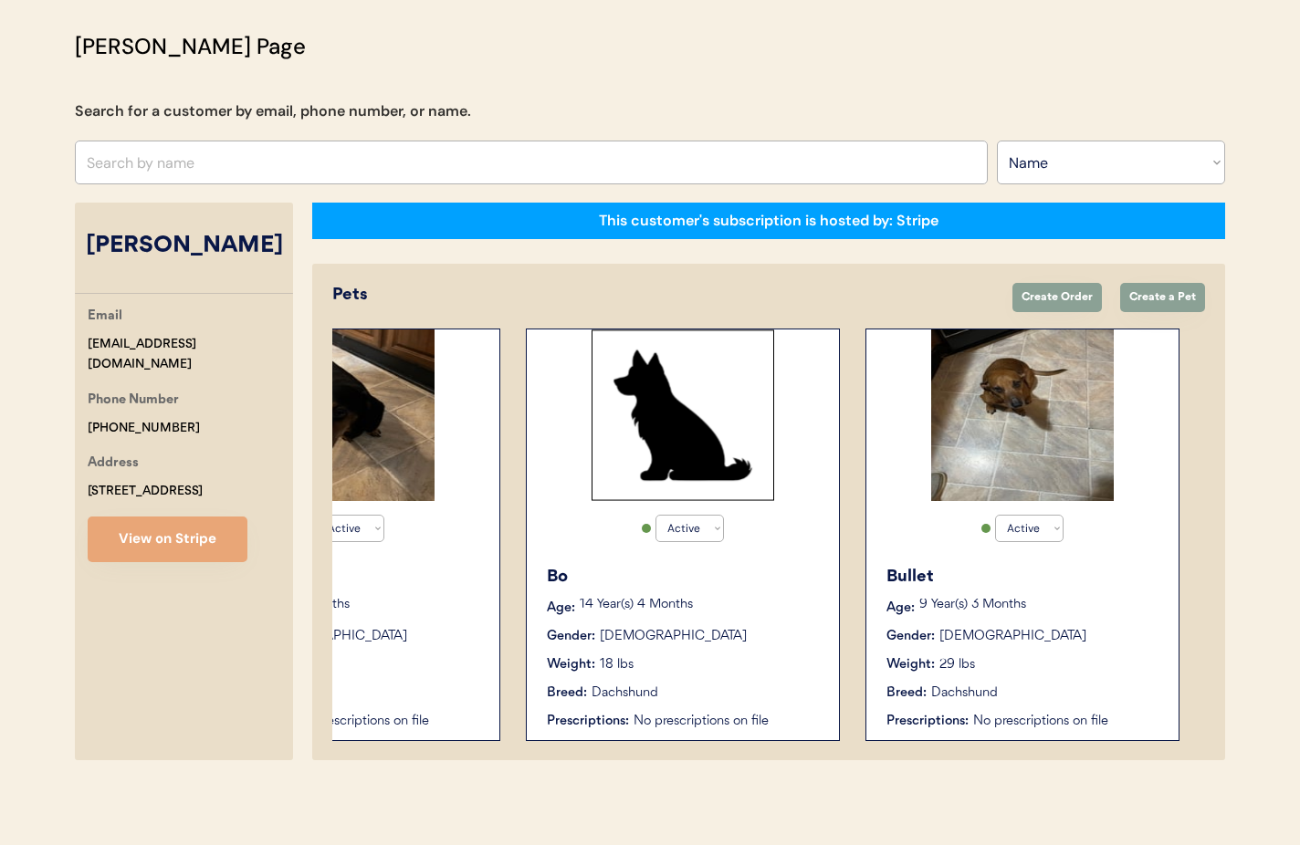
click at [1018, 610] on p "9 Year(s) 3 Months" at bounding box center [1039, 605] width 241 height 13
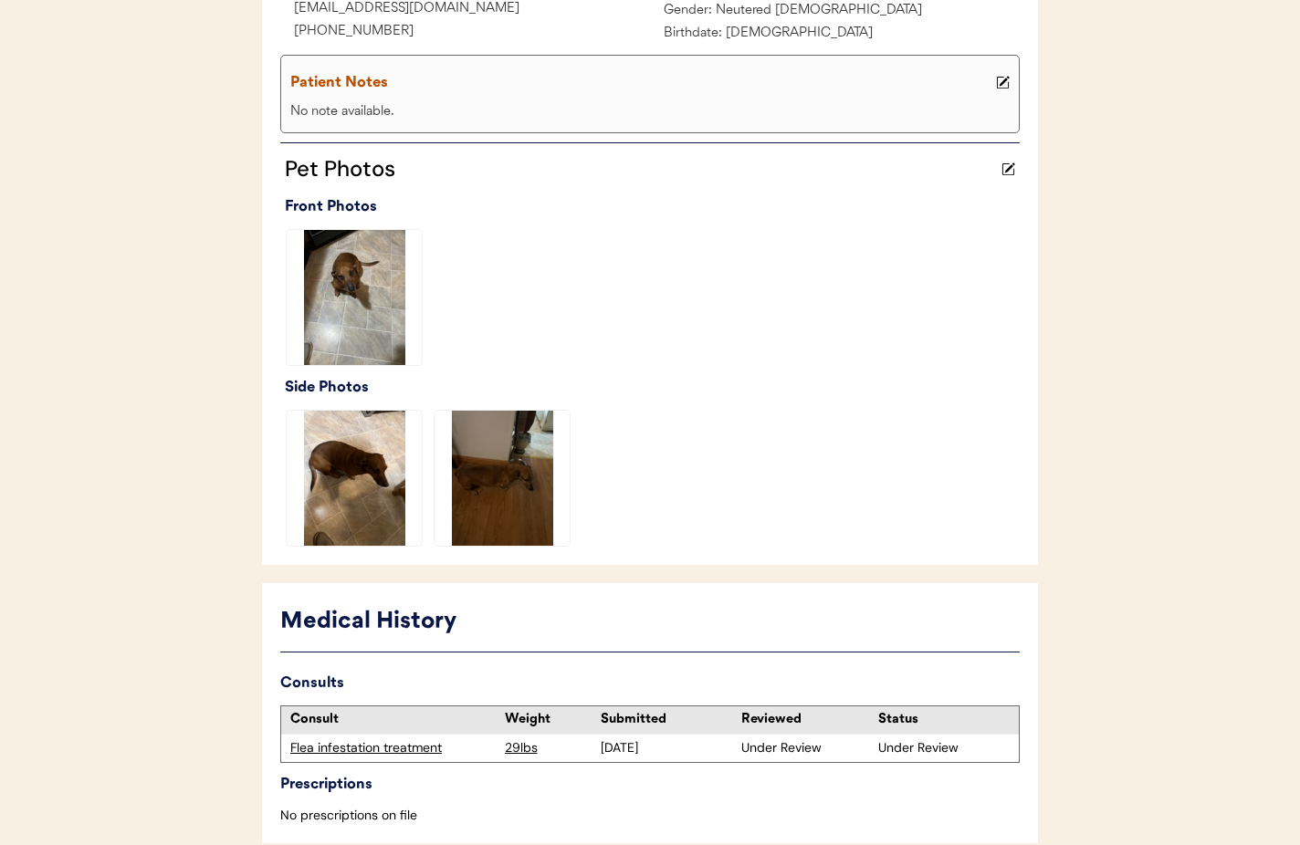
scroll to position [361, 0]
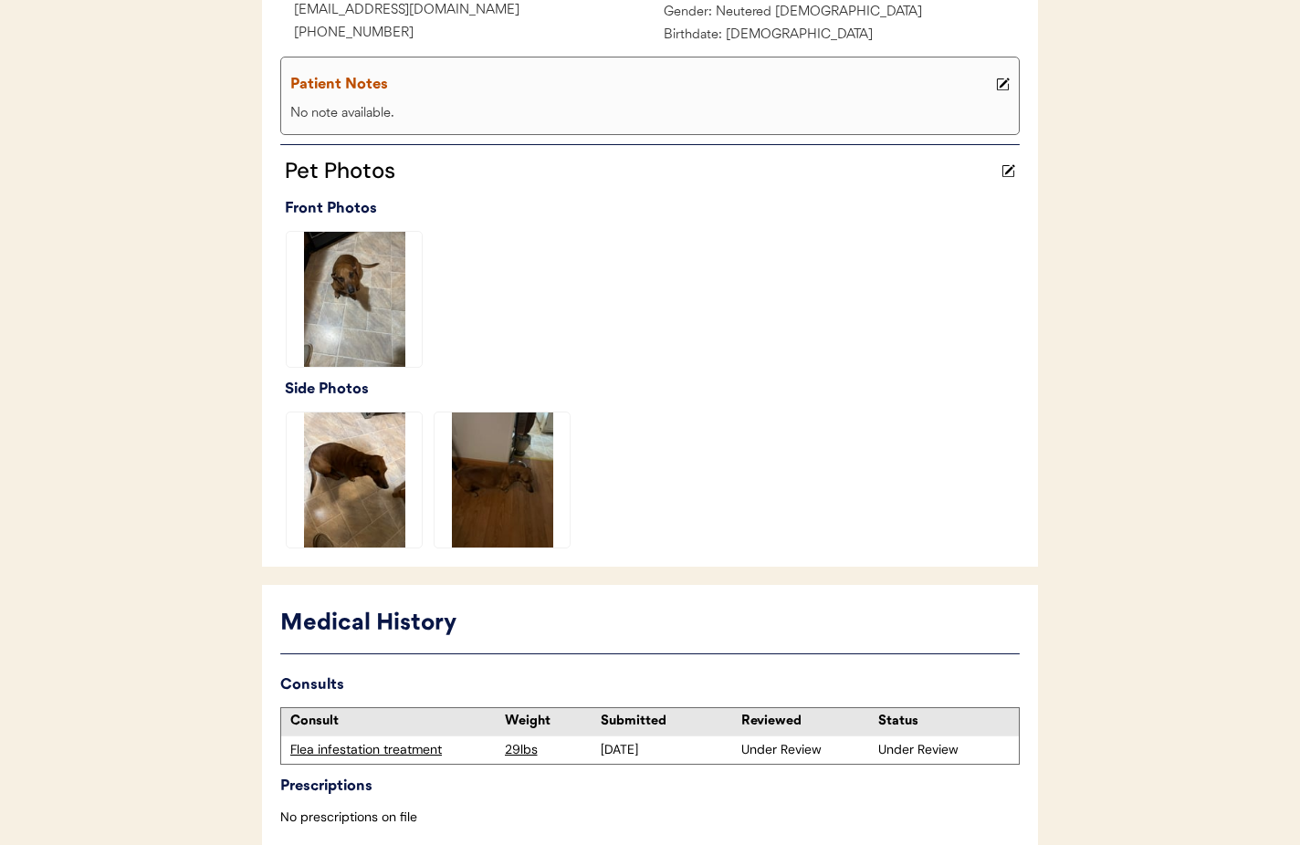
click at [351, 497] on img at bounding box center [354, 480] width 135 height 135
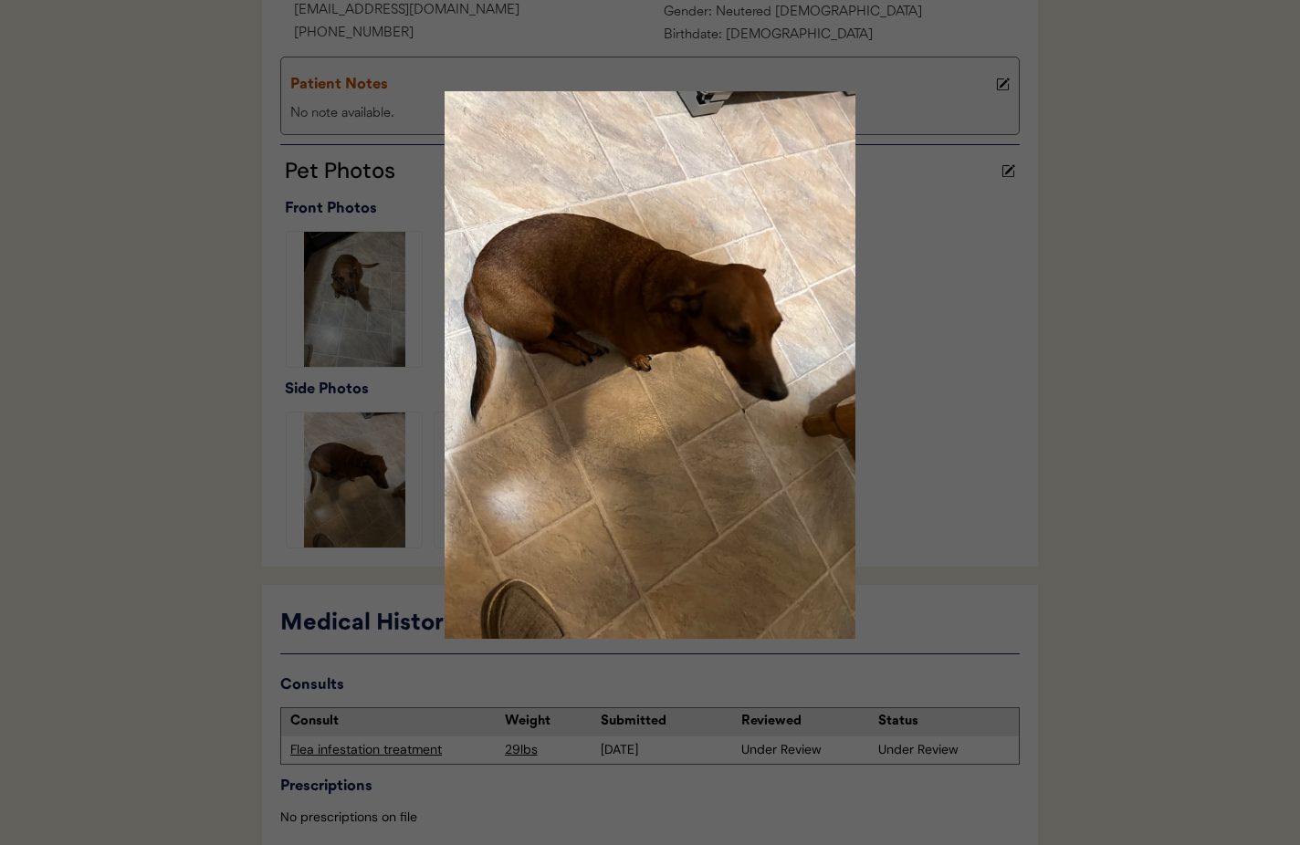
click at [955, 199] on div at bounding box center [650, 422] width 1300 height 845
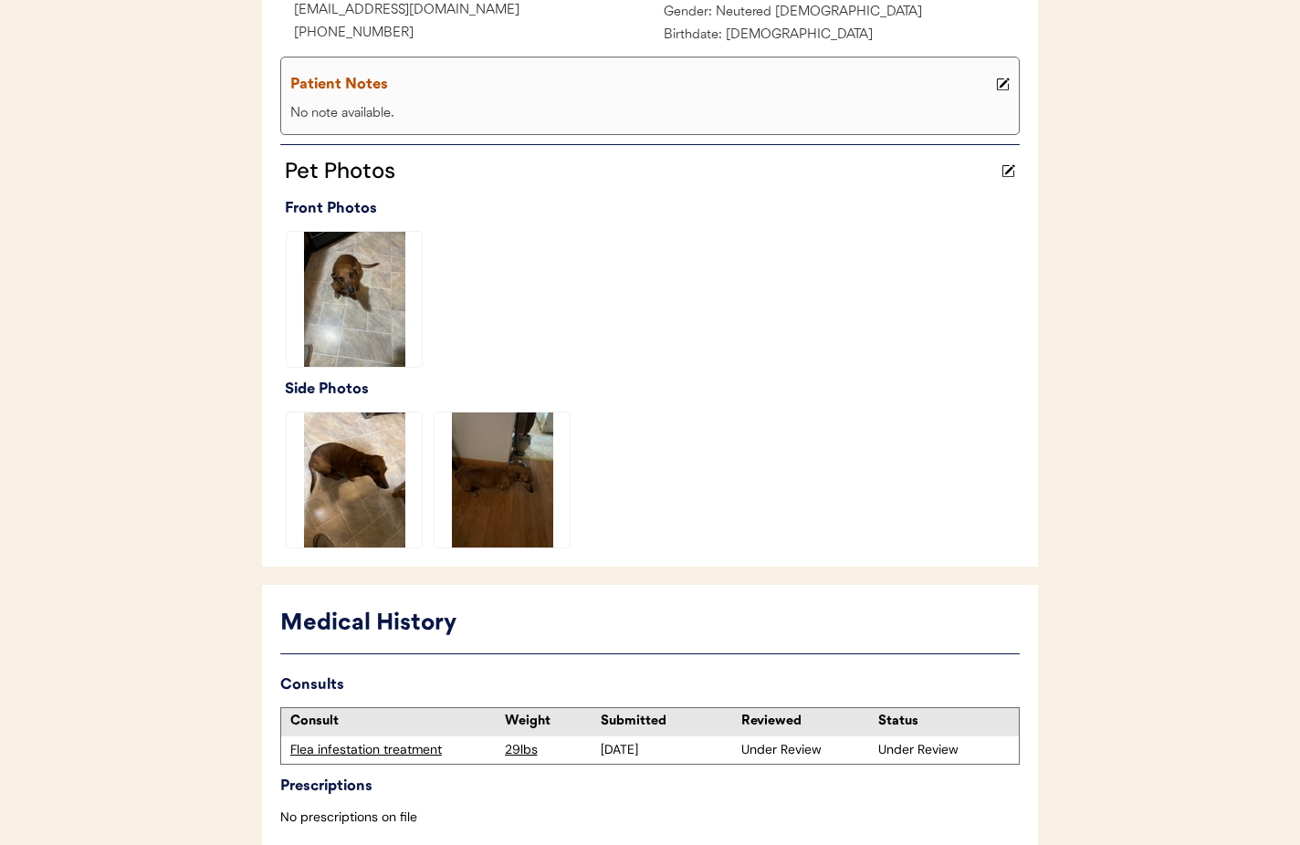
drag, startPoint x: 509, startPoint y: 488, endPoint x: 558, endPoint y: 482, distance: 48.7
click at [509, 488] on img at bounding box center [502, 480] width 135 height 135
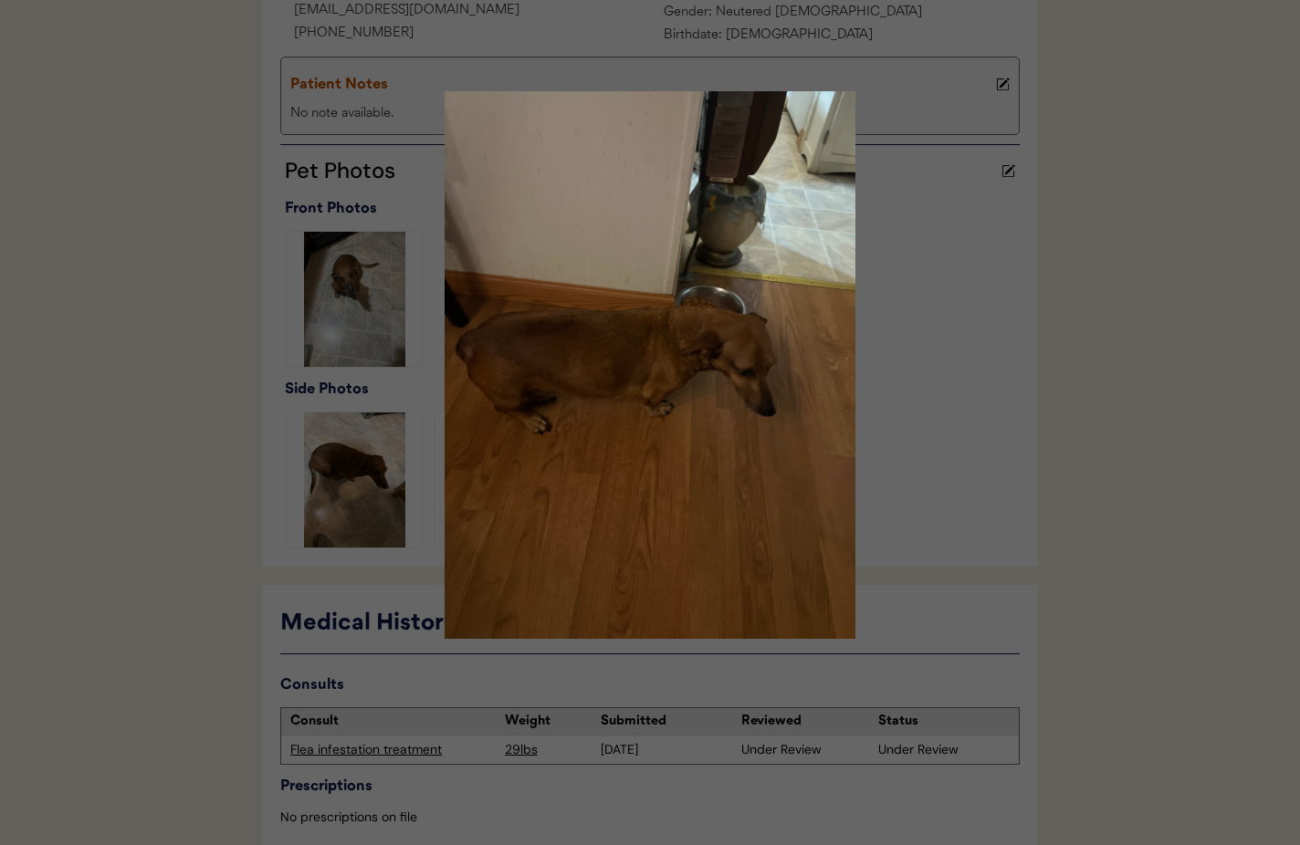
click at [903, 400] on img at bounding box center [650, 365] width 548 height 548
click at [883, 421] on img at bounding box center [650, 365] width 548 height 548
click at [930, 236] on div at bounding box center [650, 422] width 1300 height 845
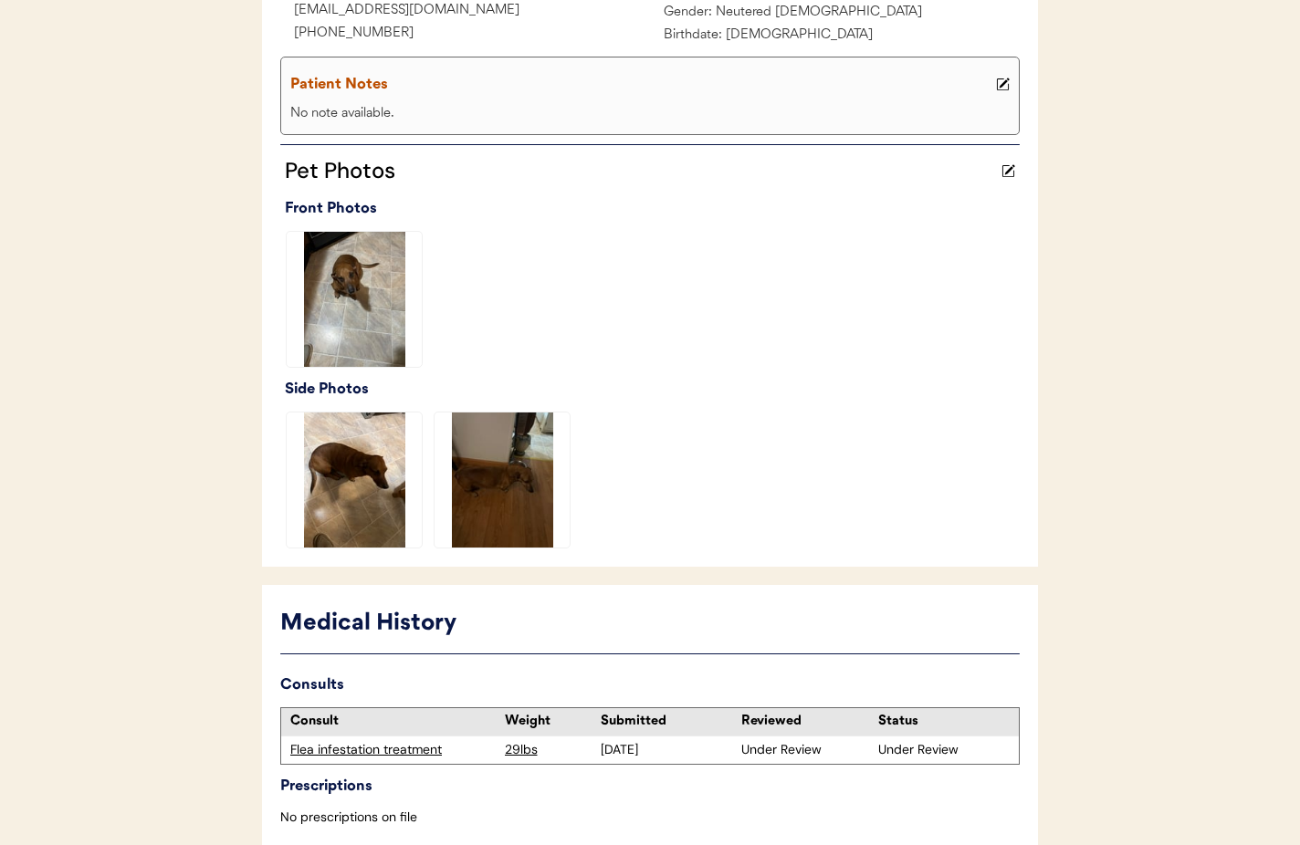
click at [362, 296] on img at bounding box center [354, 299] width 135 height 135
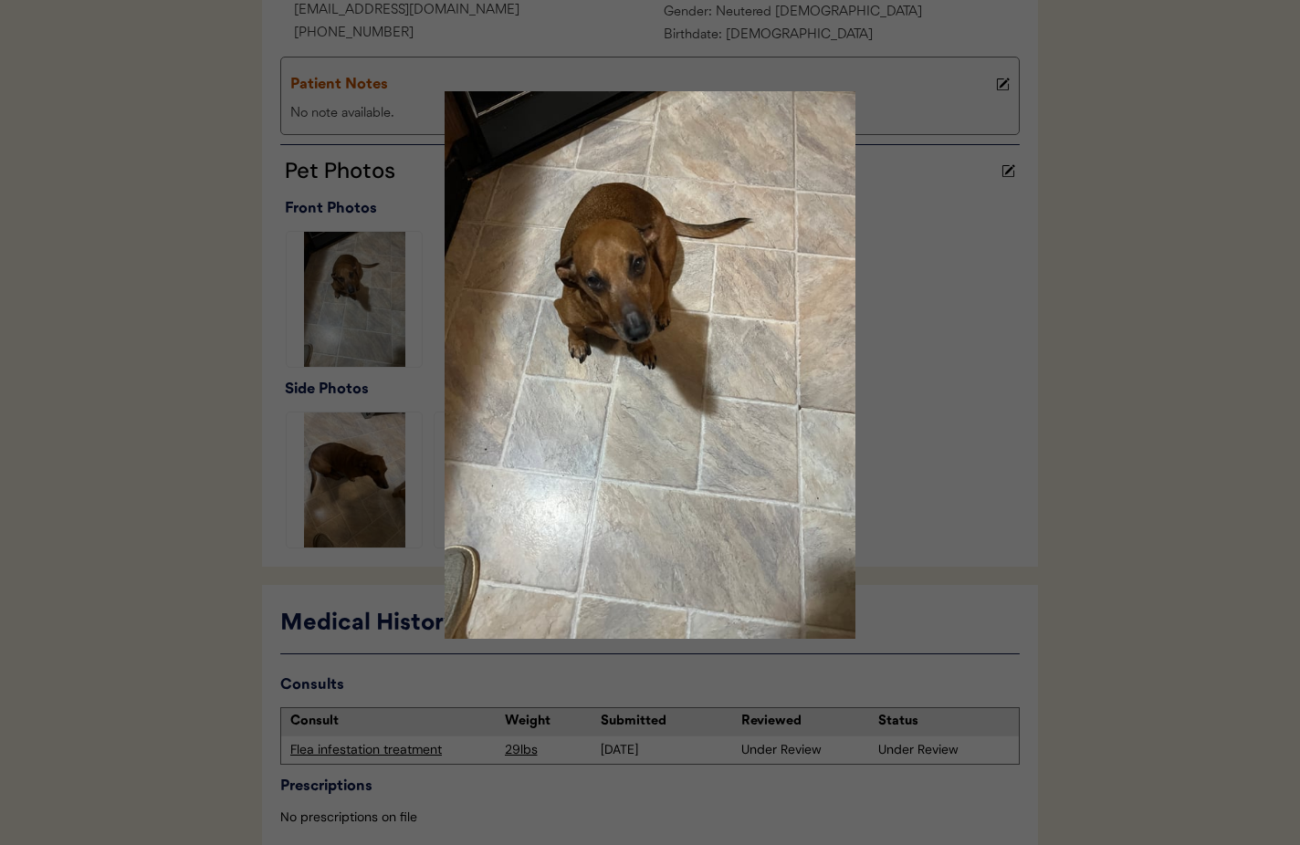
click at [905, 337] on img at bounding box center [650, 365] width 548 height 548
click at [924, 335] on body "Patients Consults Orders Admin Logout ← Return to Dashboard Patient: Bullet Sel…" at bounding box center [650, 61] width 1300 height 845
click at [924, 336] on div at bounding box center [650, 422] width 1300 height 845
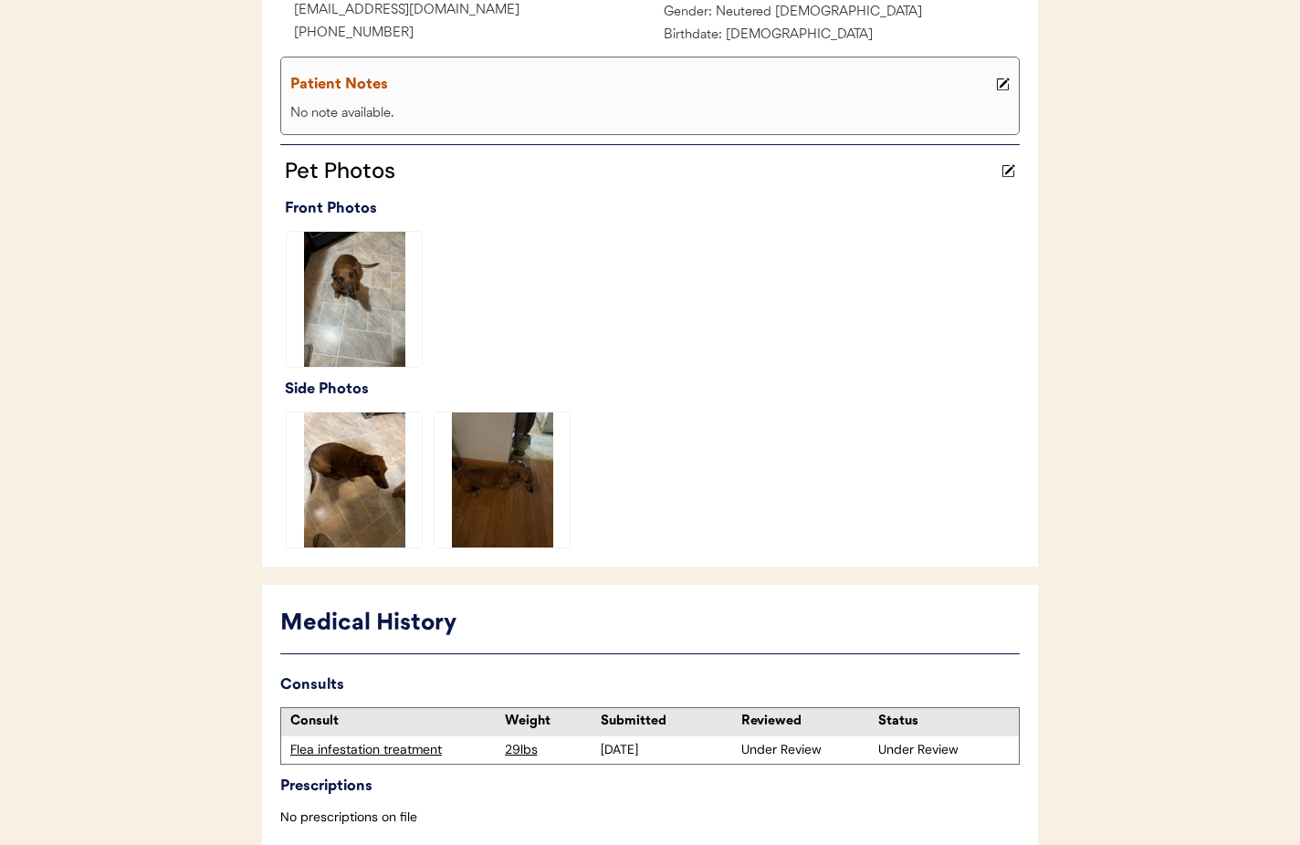
click at [468, 505] on img at bounding box center [502, 480] width 135 height 135
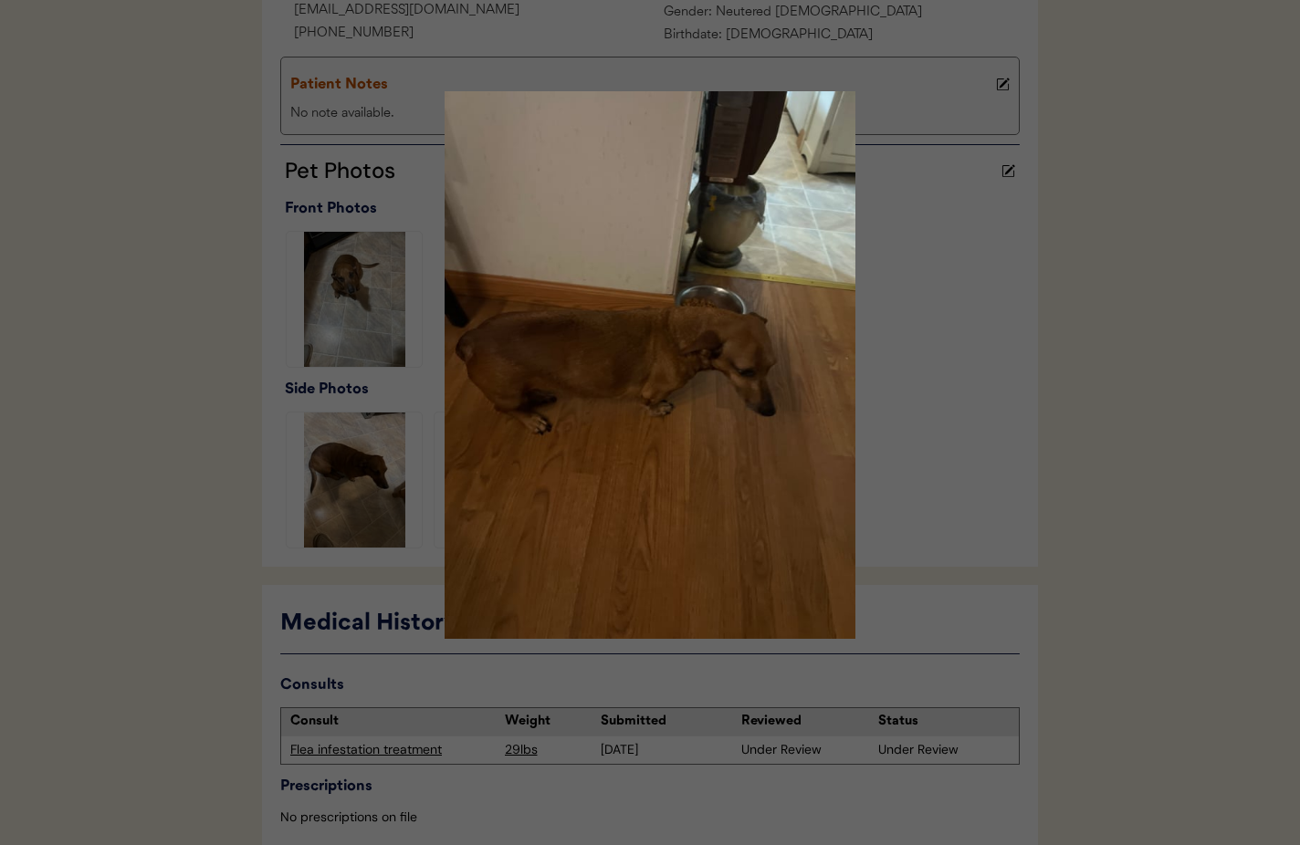
click at [946, 248] on div at bounding box center [650, 422] width 1300 height 845
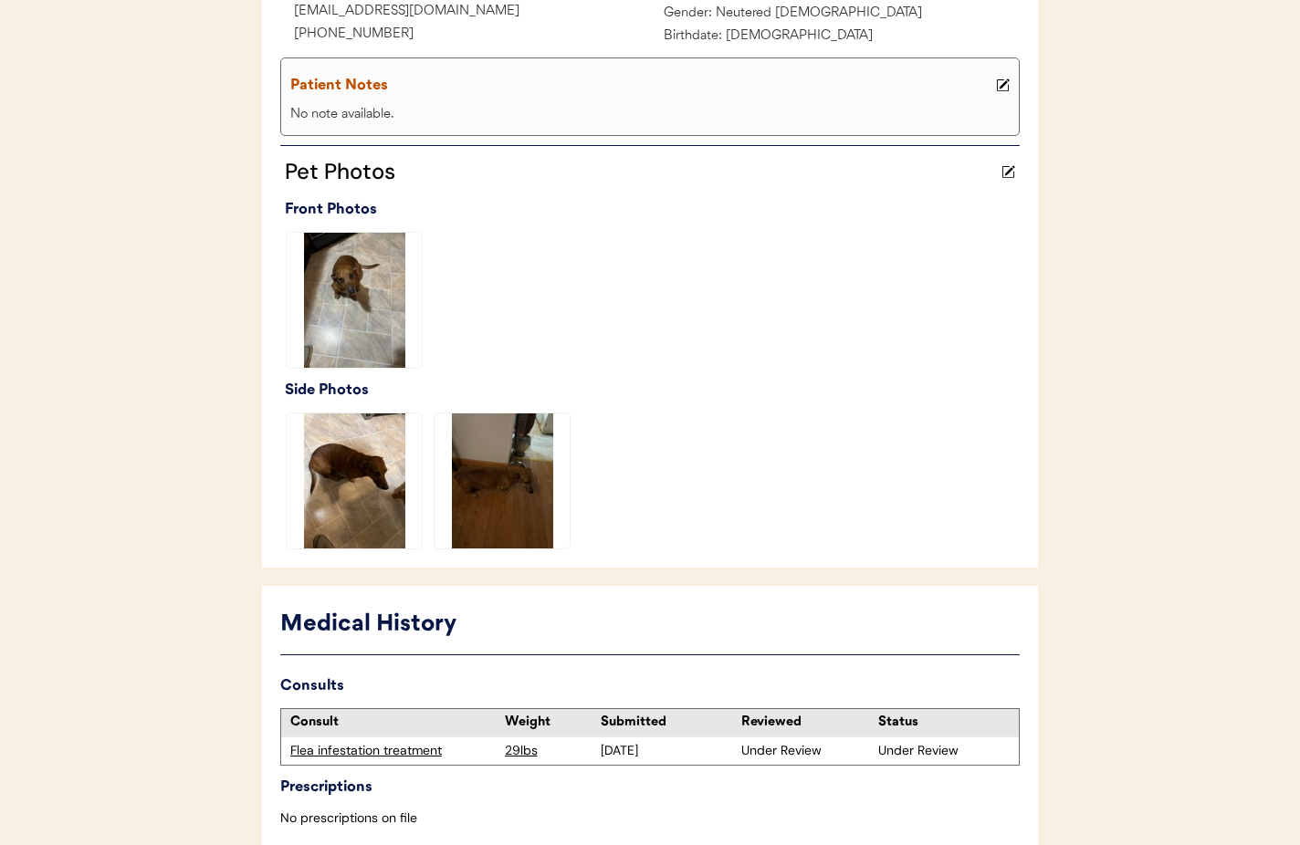
scroll to position [362, 0]
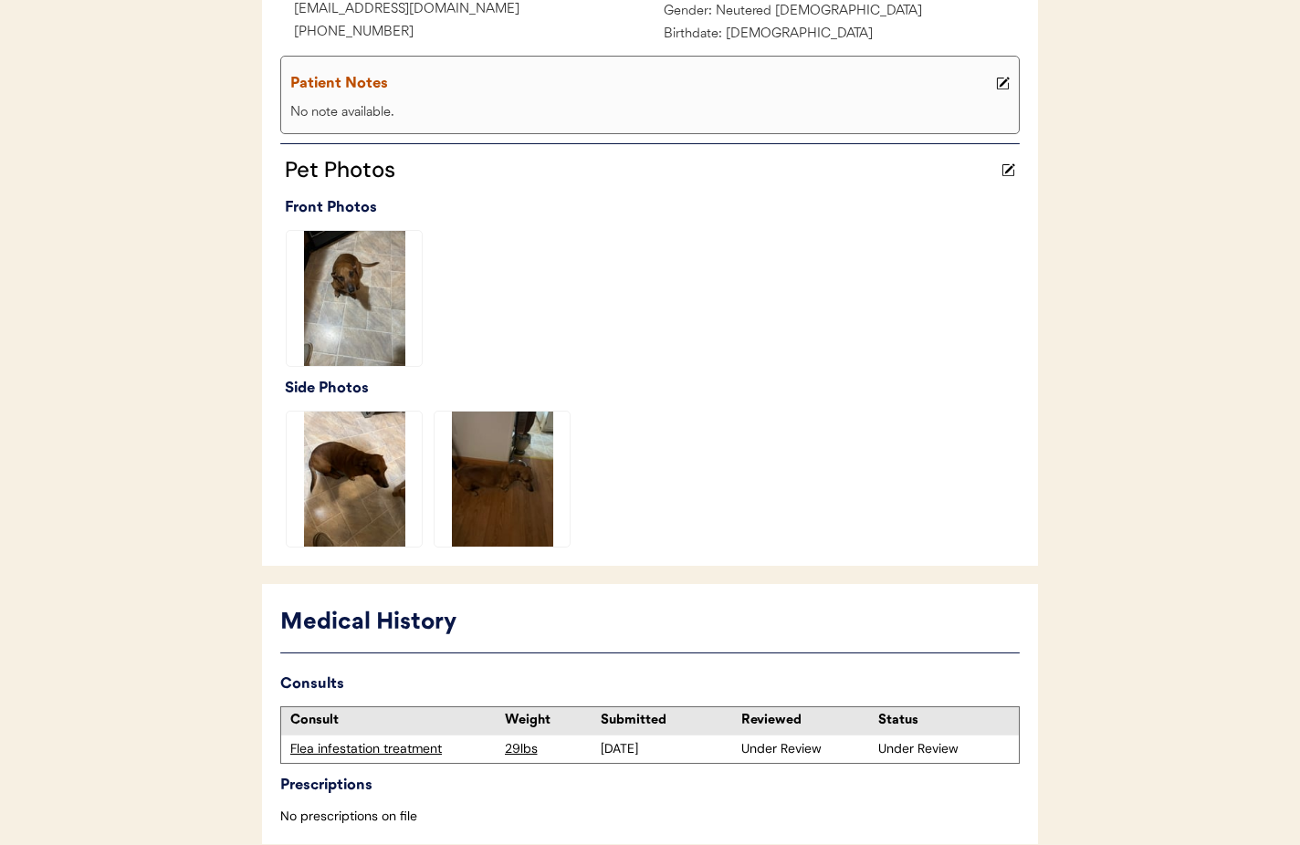
click at [520, 520] on img at bounding box center [502, 479] width 135 height 135
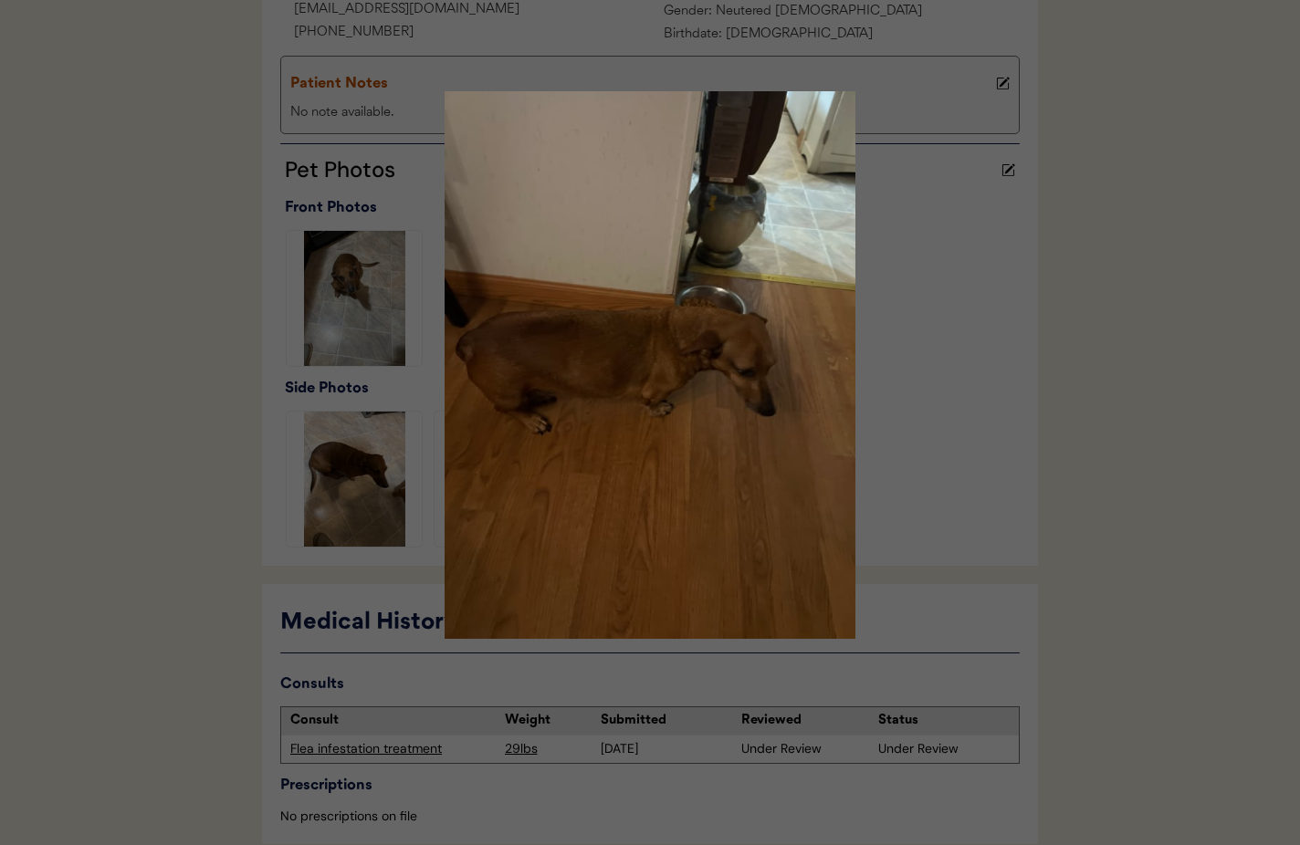
click at [953, 488] on div at bounding box center [650, 422] width 1300 height 845
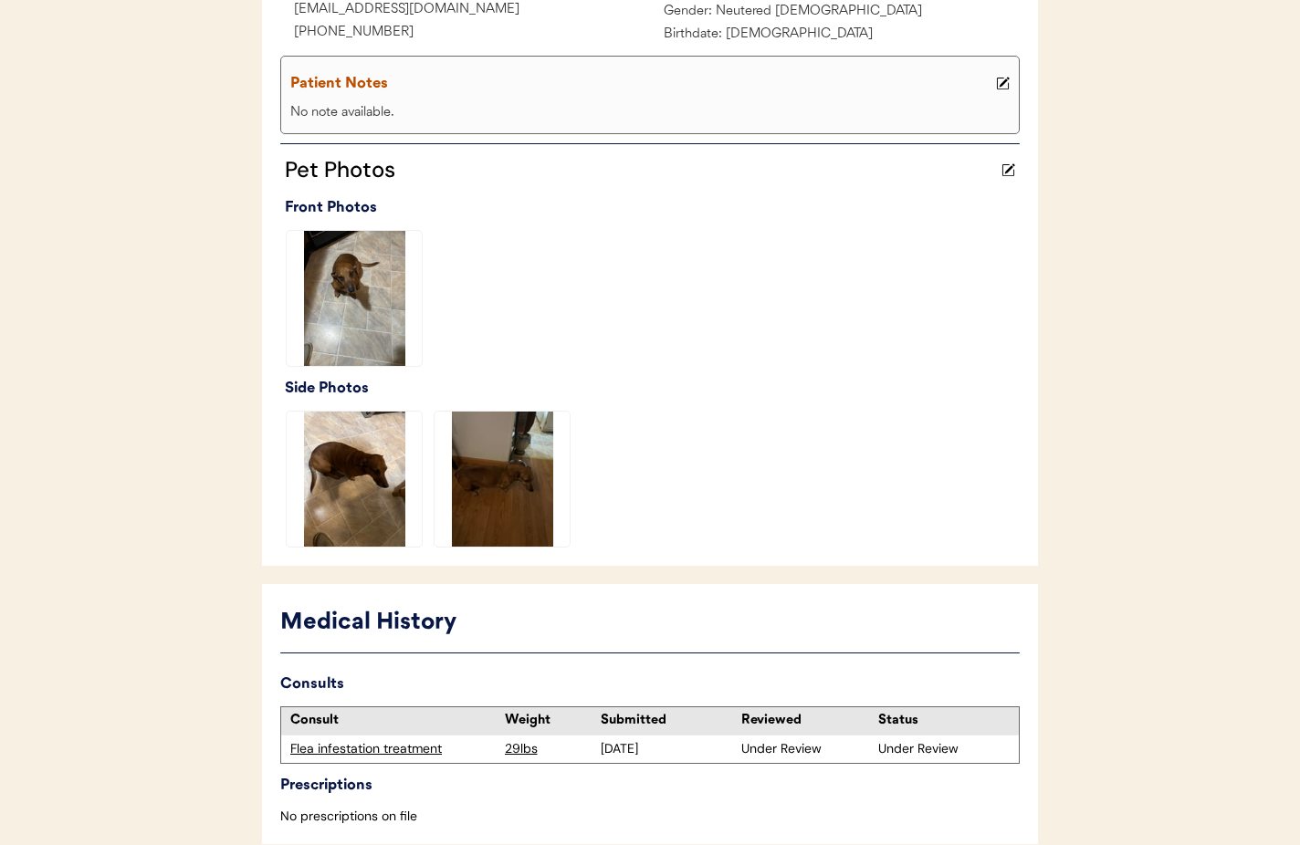
click at [319, 517] on img at bounding box center [354, 479] width 135 height 135
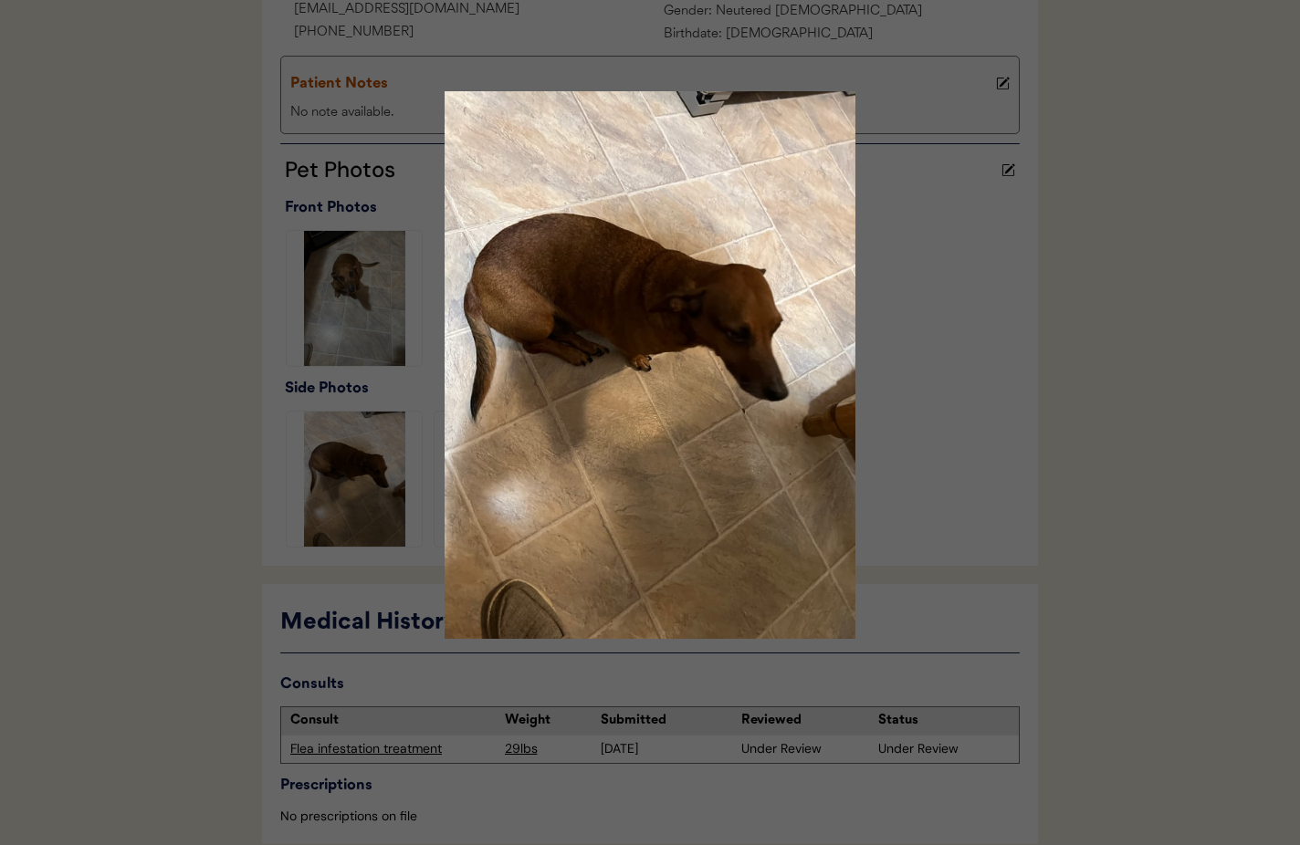
click at [908, 456] on img at bounding box center [650, 365] width 548 height 548
click at [908, 457] on img at bounding box center [650, 365] width 548 height 548
click at [365, 462] on div at bounding box center [650, 422] width 1300 height 845
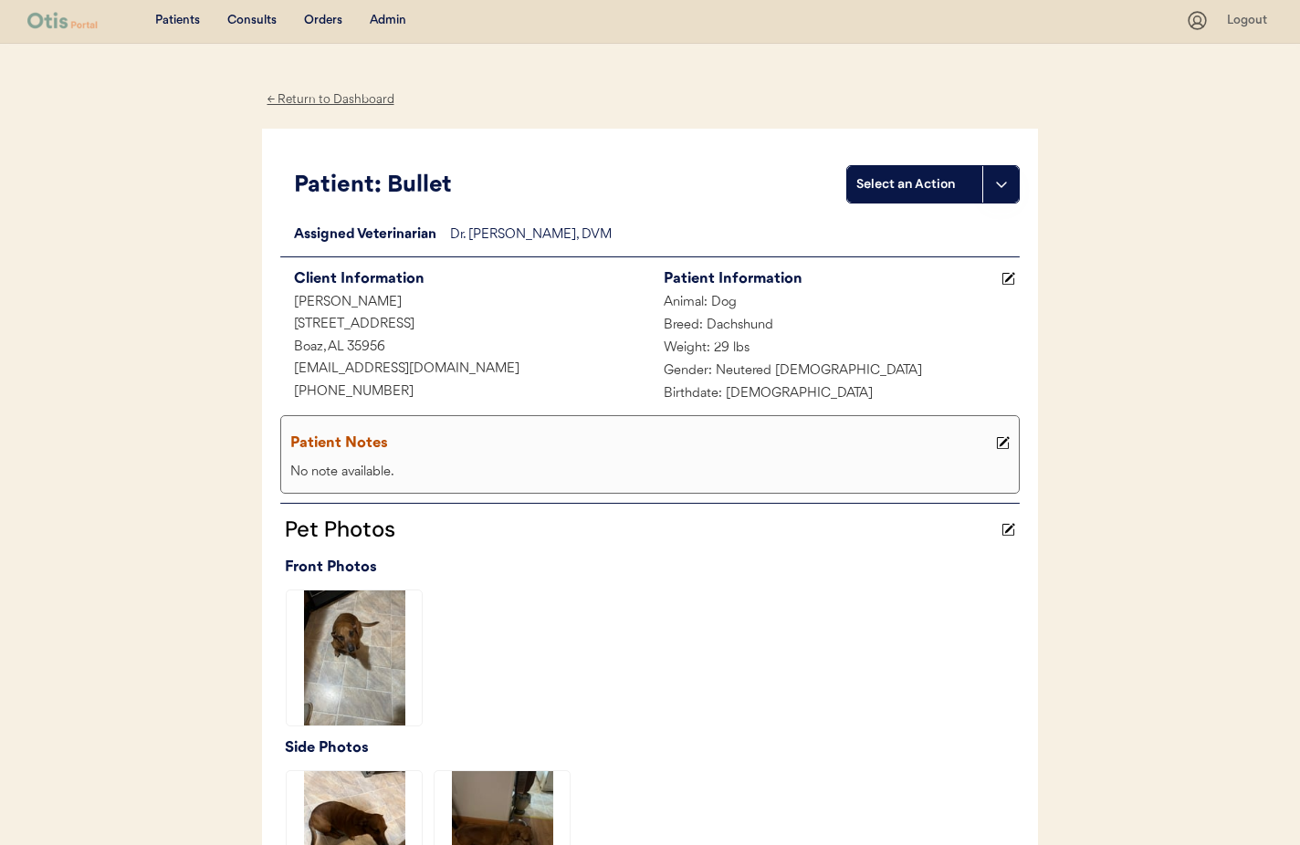
scroll to position [0, 0]
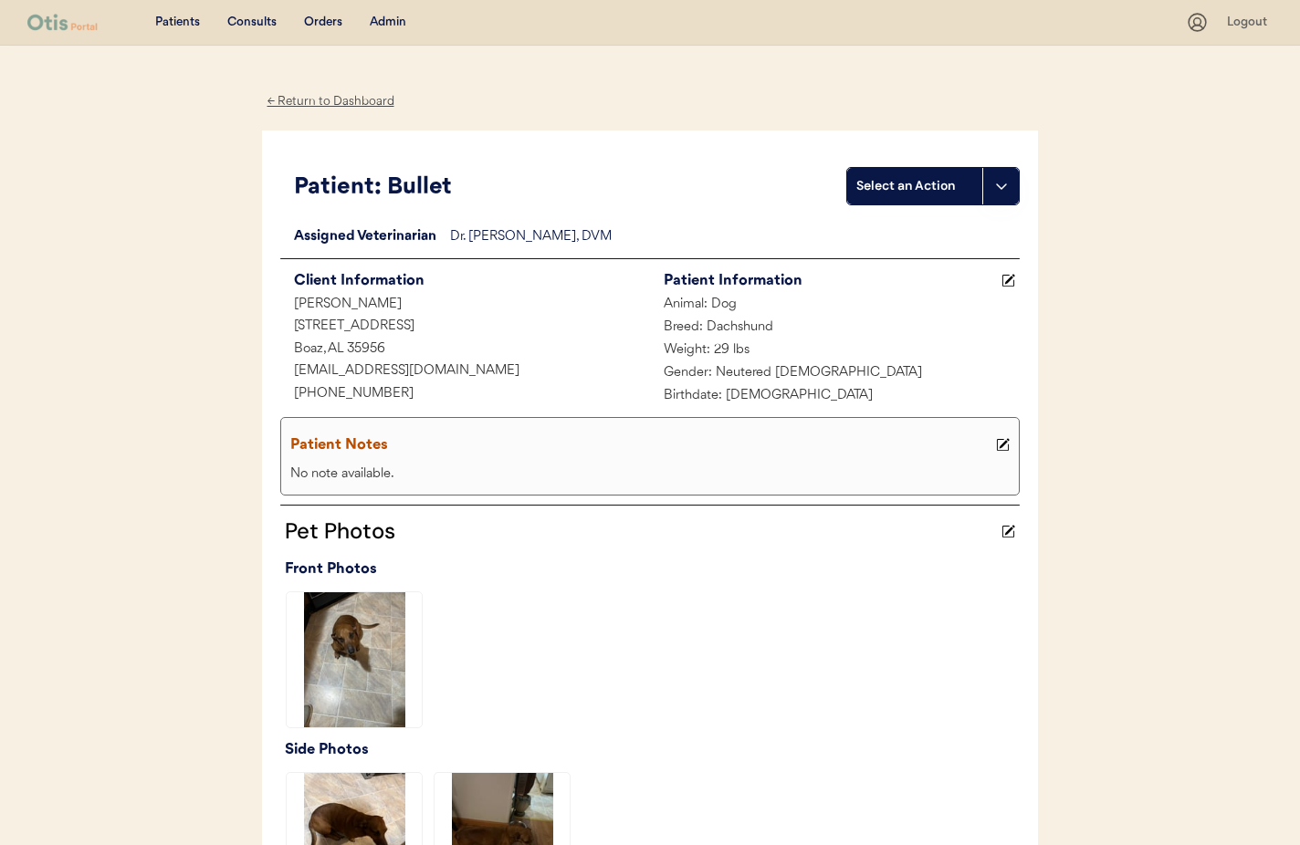
click at [321, 102] on div "← Return to Dashboard" at bounding box center [330, 101] width 137 height 21
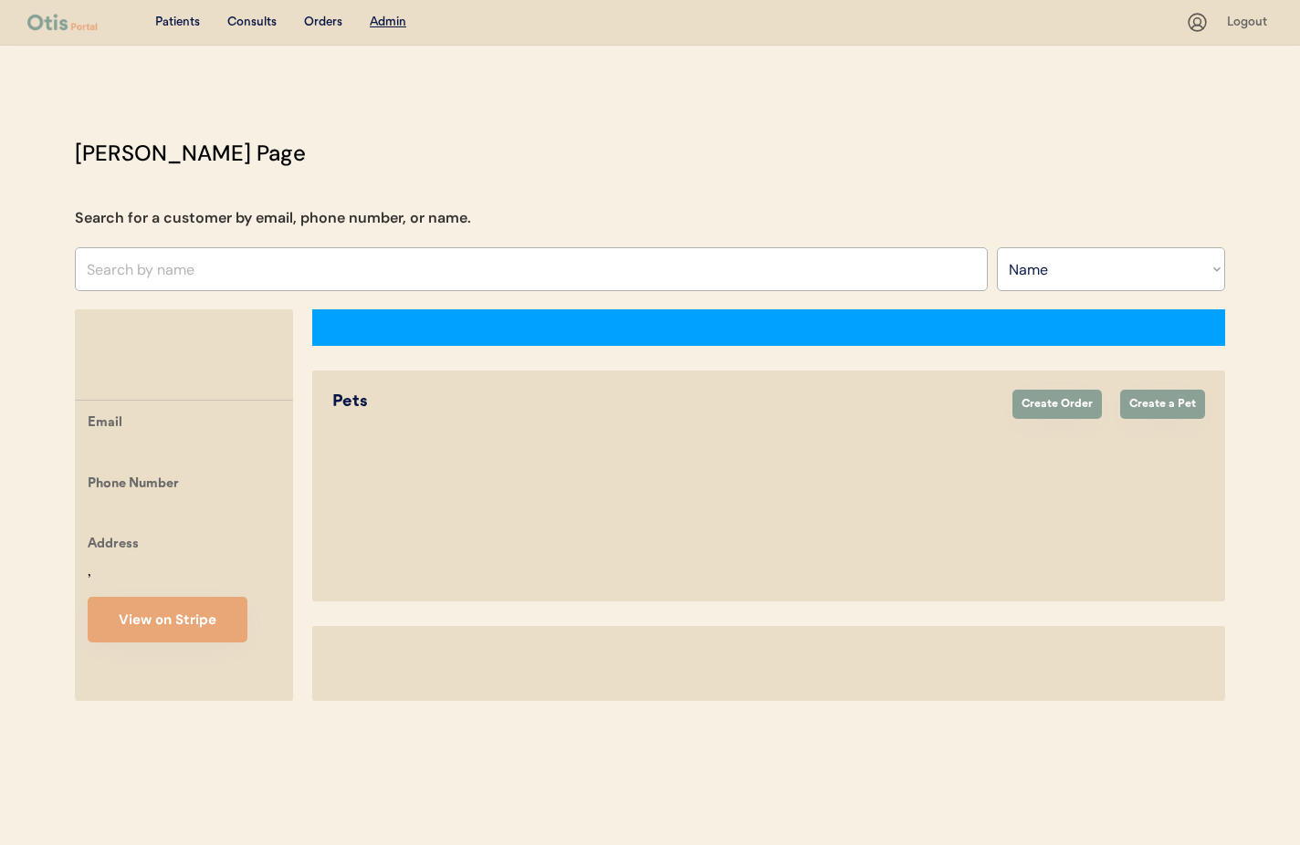
select select ""Name""
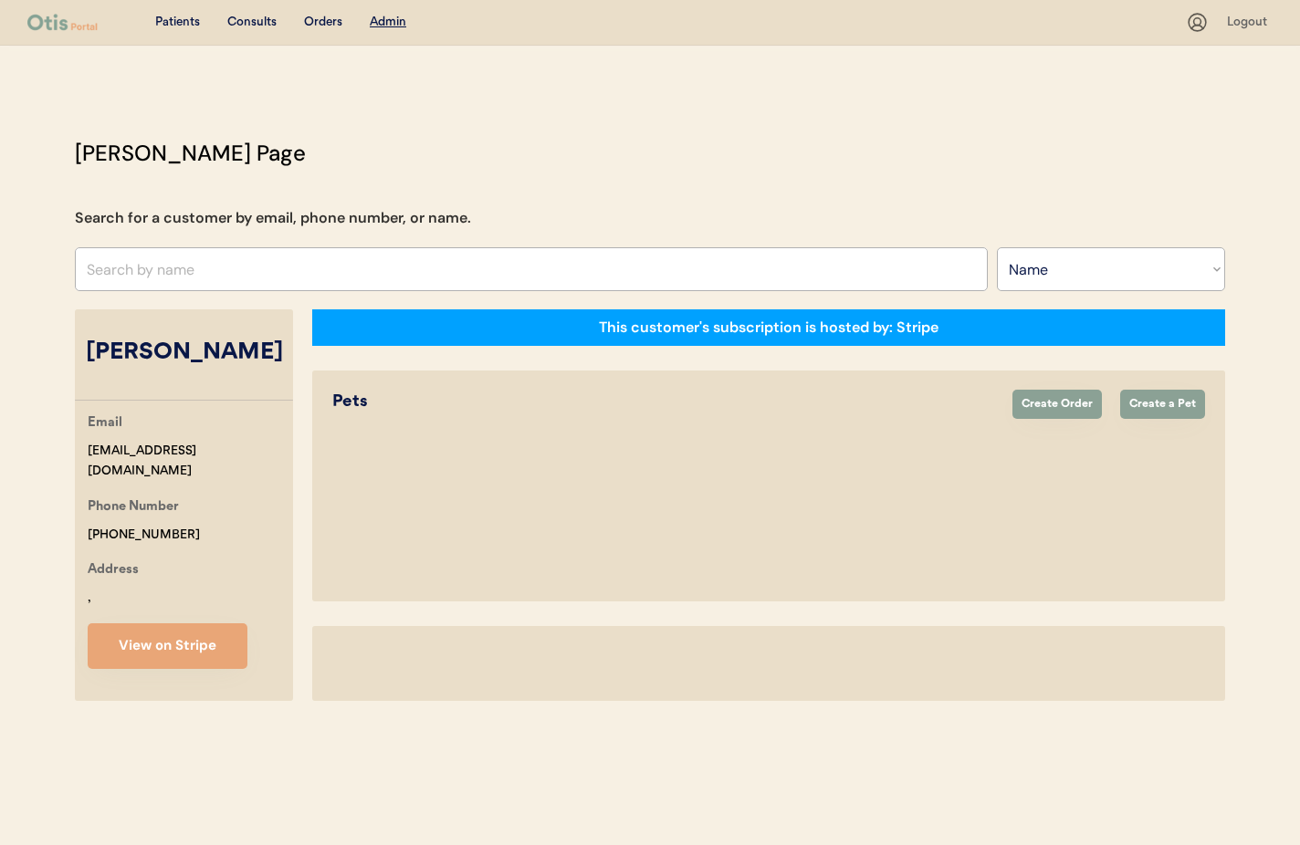
select select "true"
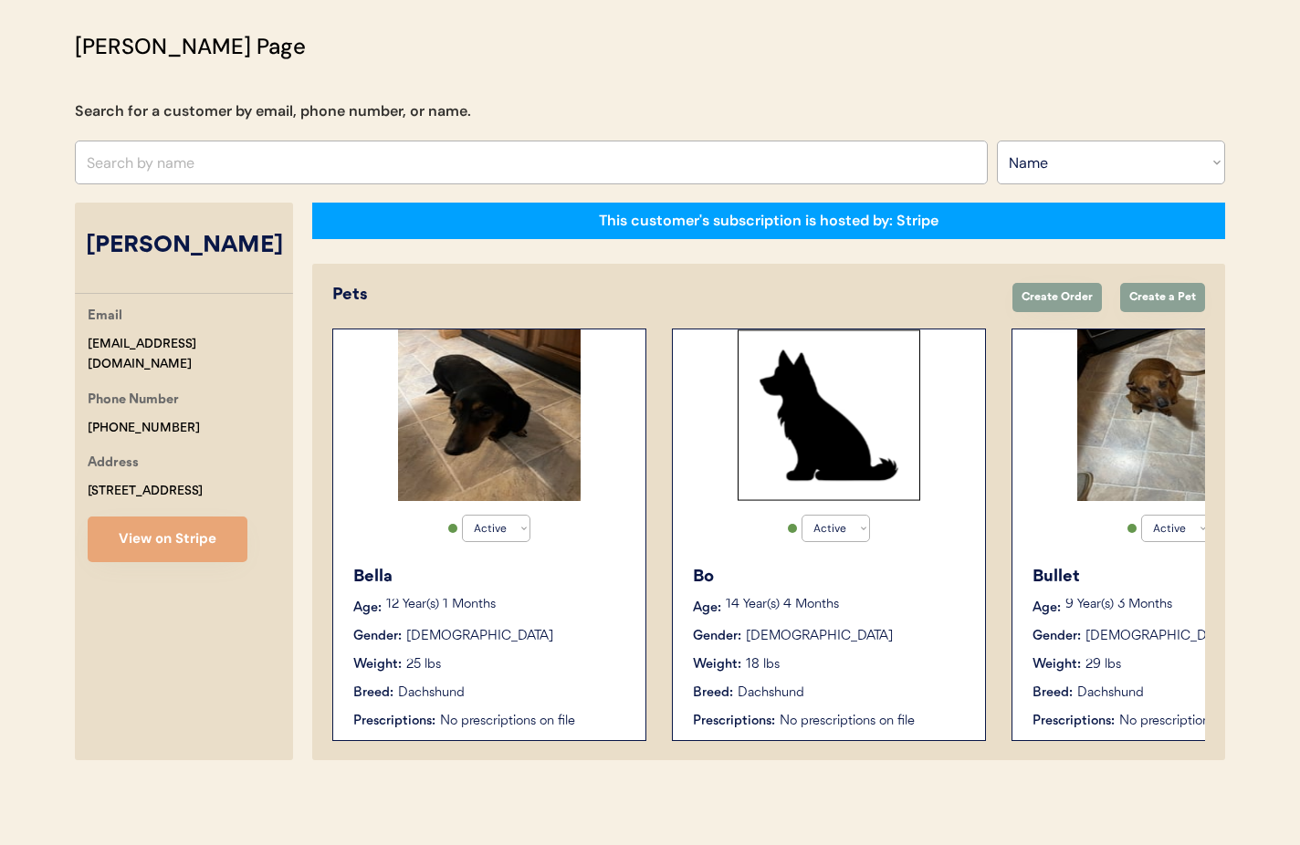
scroll to position [105, 0]
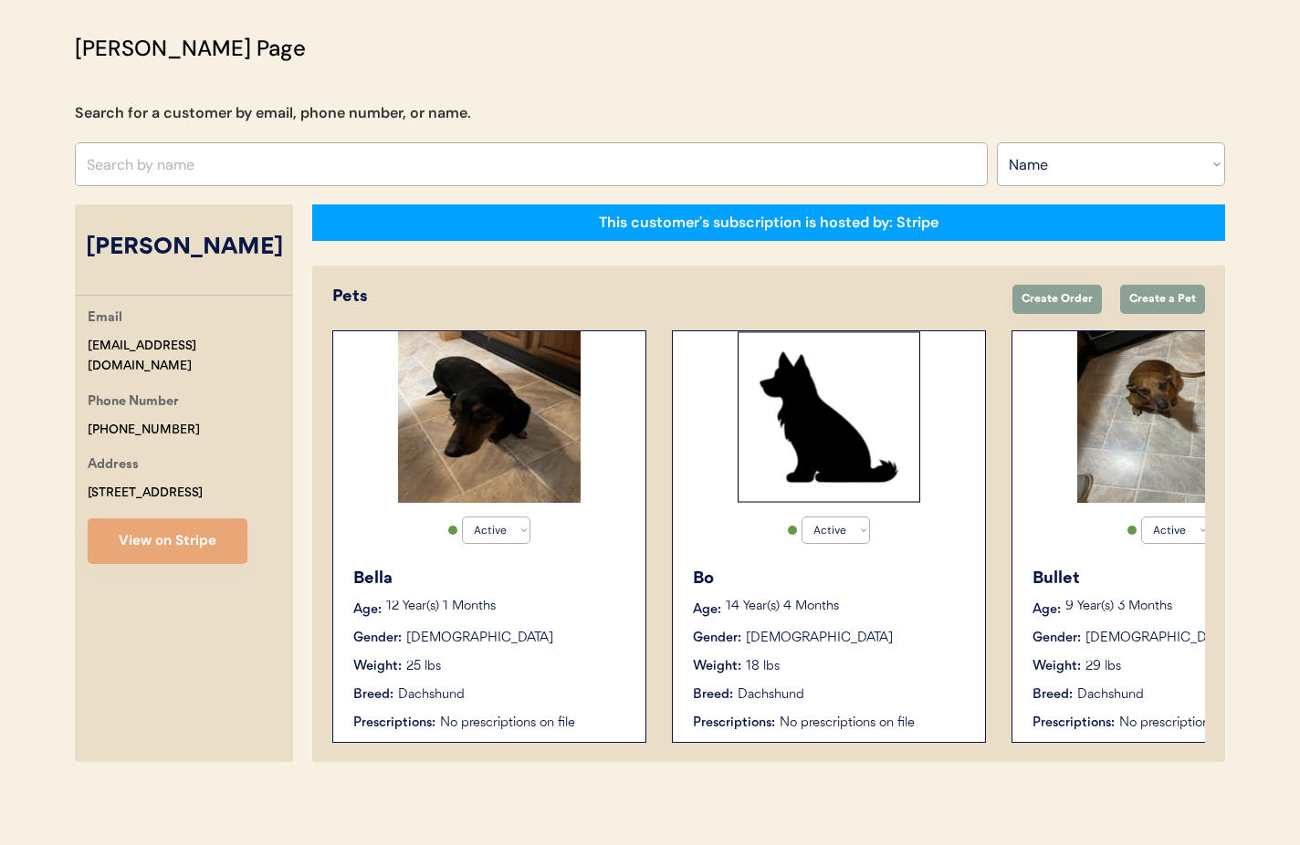
click at [553, 565] on div "Bella Age: 12 Year(s) 1 Months Gender: Female Weight: 25 lbs Breed: Dachshund P…" at bounding box center [489, 650] width 294 height 184
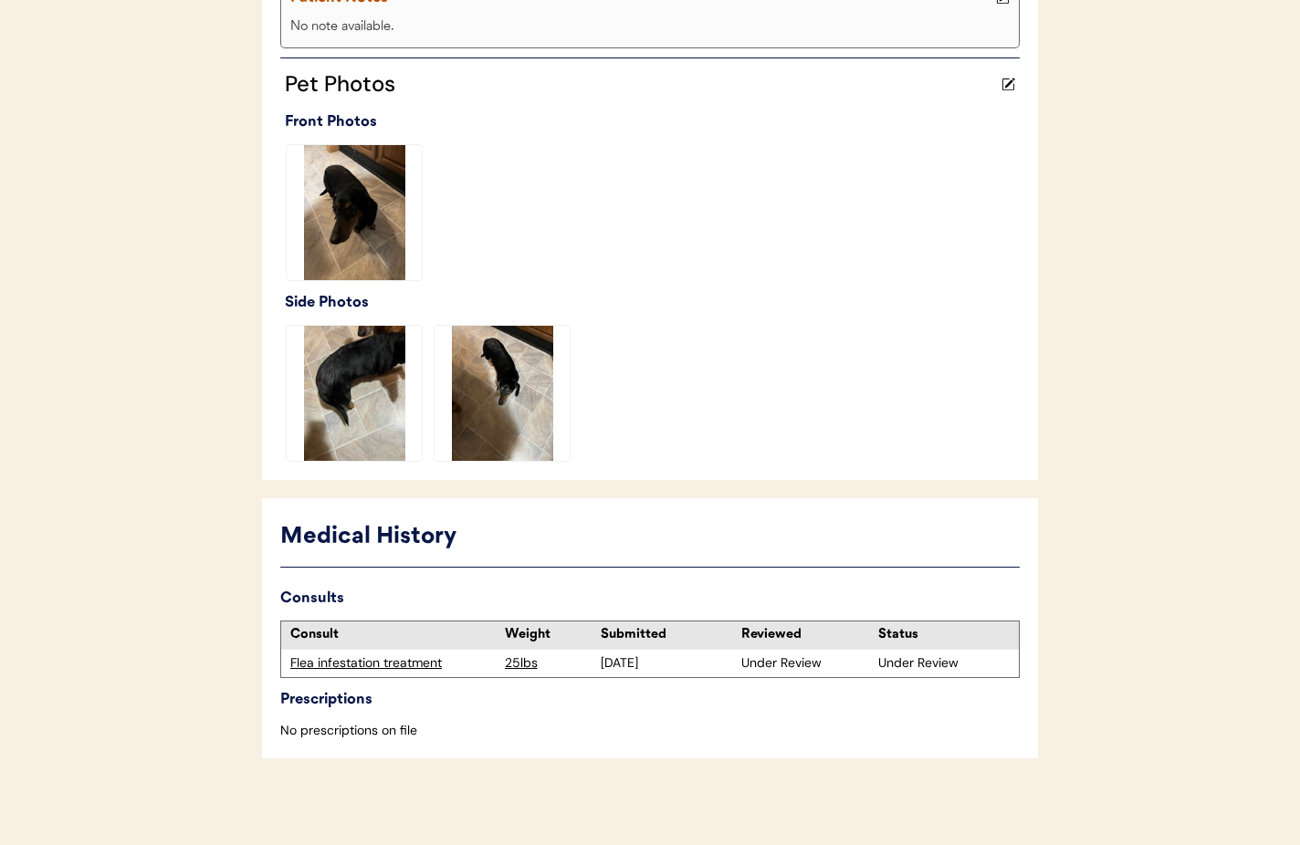
scroll to position [452, 0]
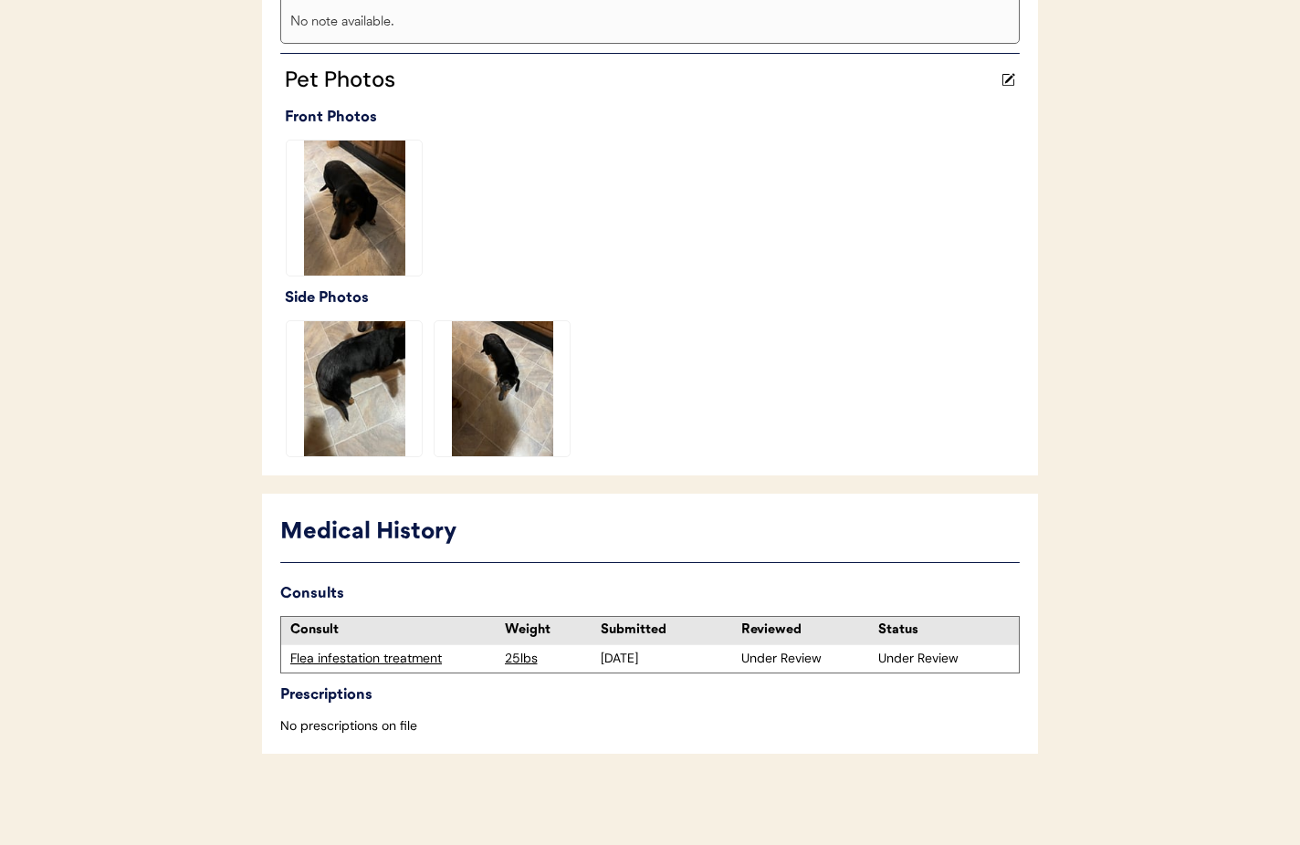
click at [363, 379] on img at bounding box center [354, 388] width 135 height 135
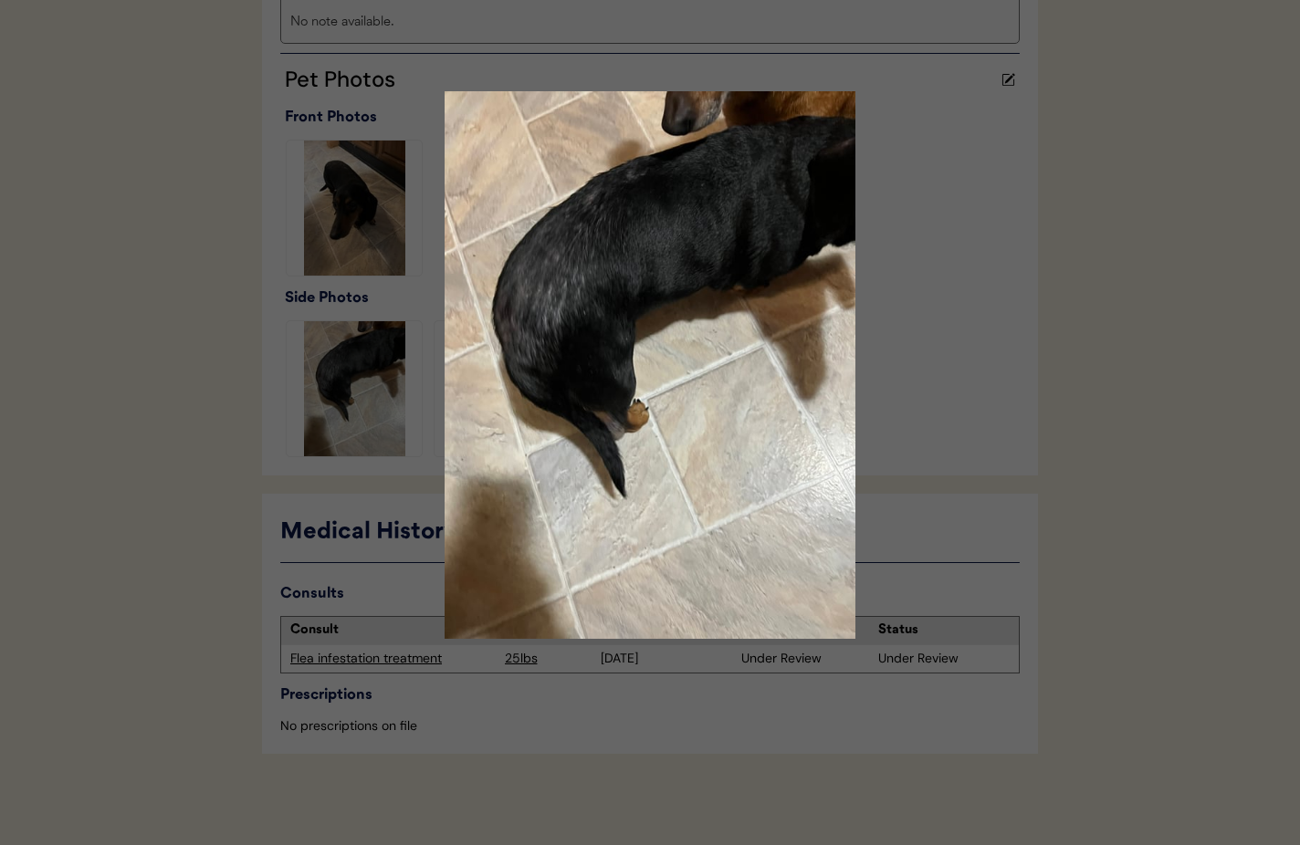
drag, startPoint x: 992, startPoint y: 360, endPoint x: 981, endPoint y: 188, distance: 172.0
click at [991, 359] on div at bounding box center [650, 422] width 1300 height 845
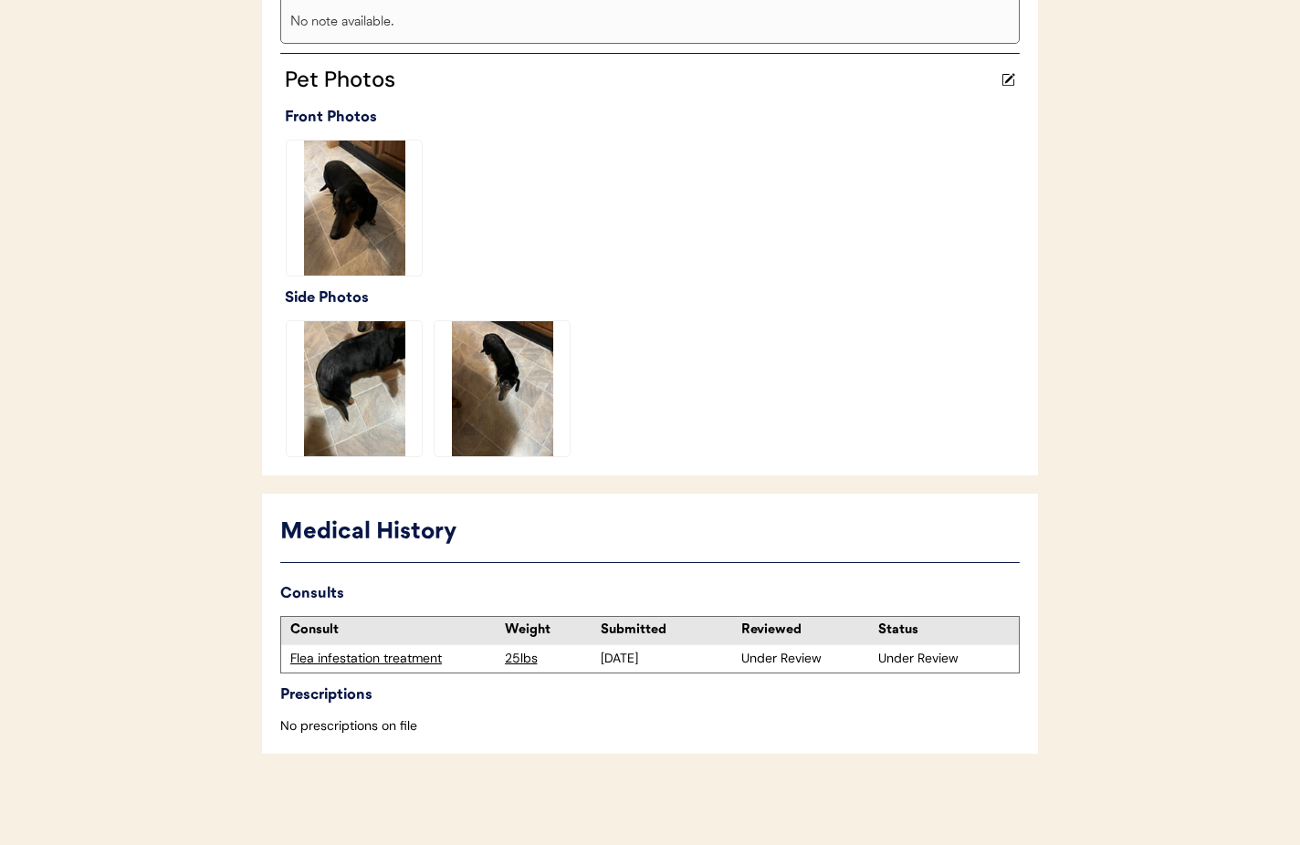
click at [525, 404] on img at bounding box center [502, 388] width 135 height 135
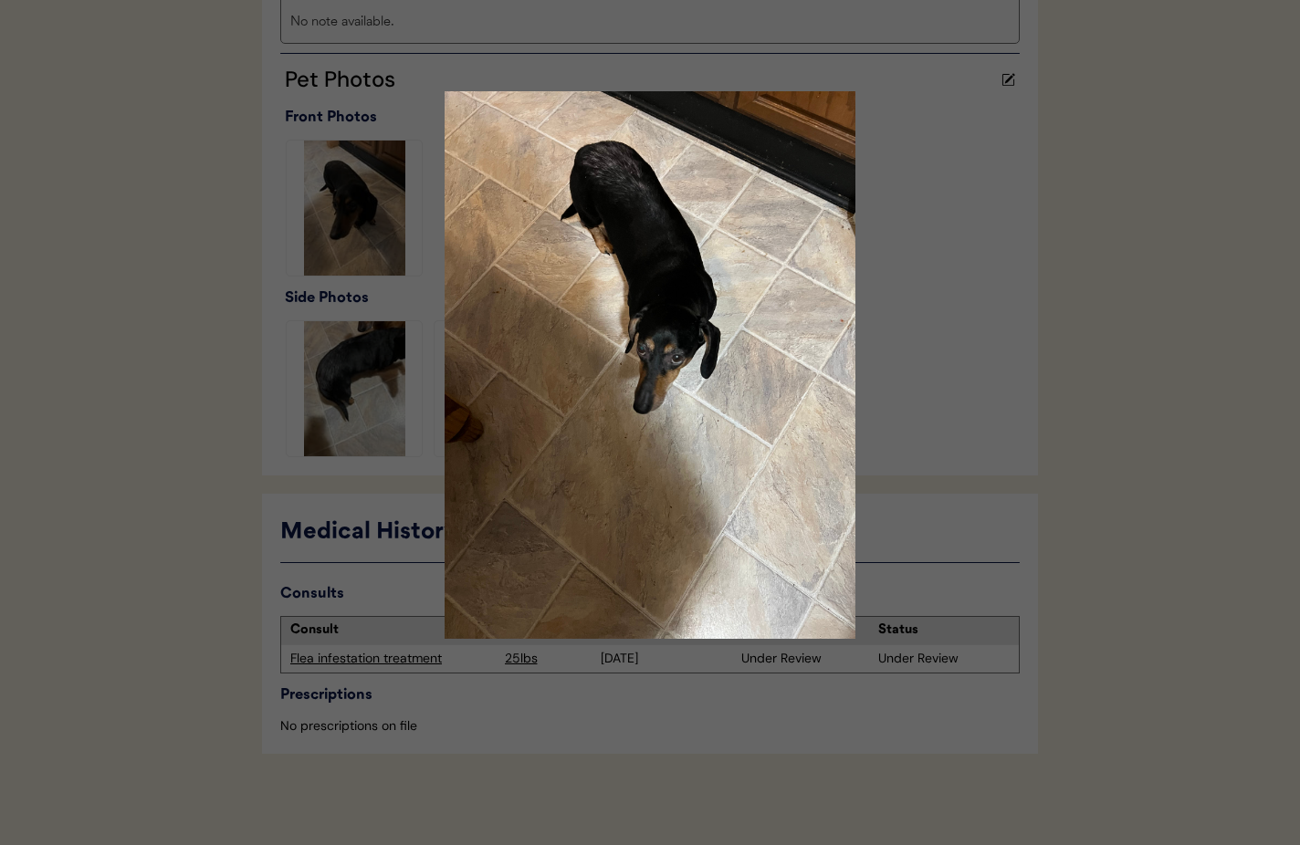
click at [974, 449] on div at bounding box center [650, 422] width 1300 height 845
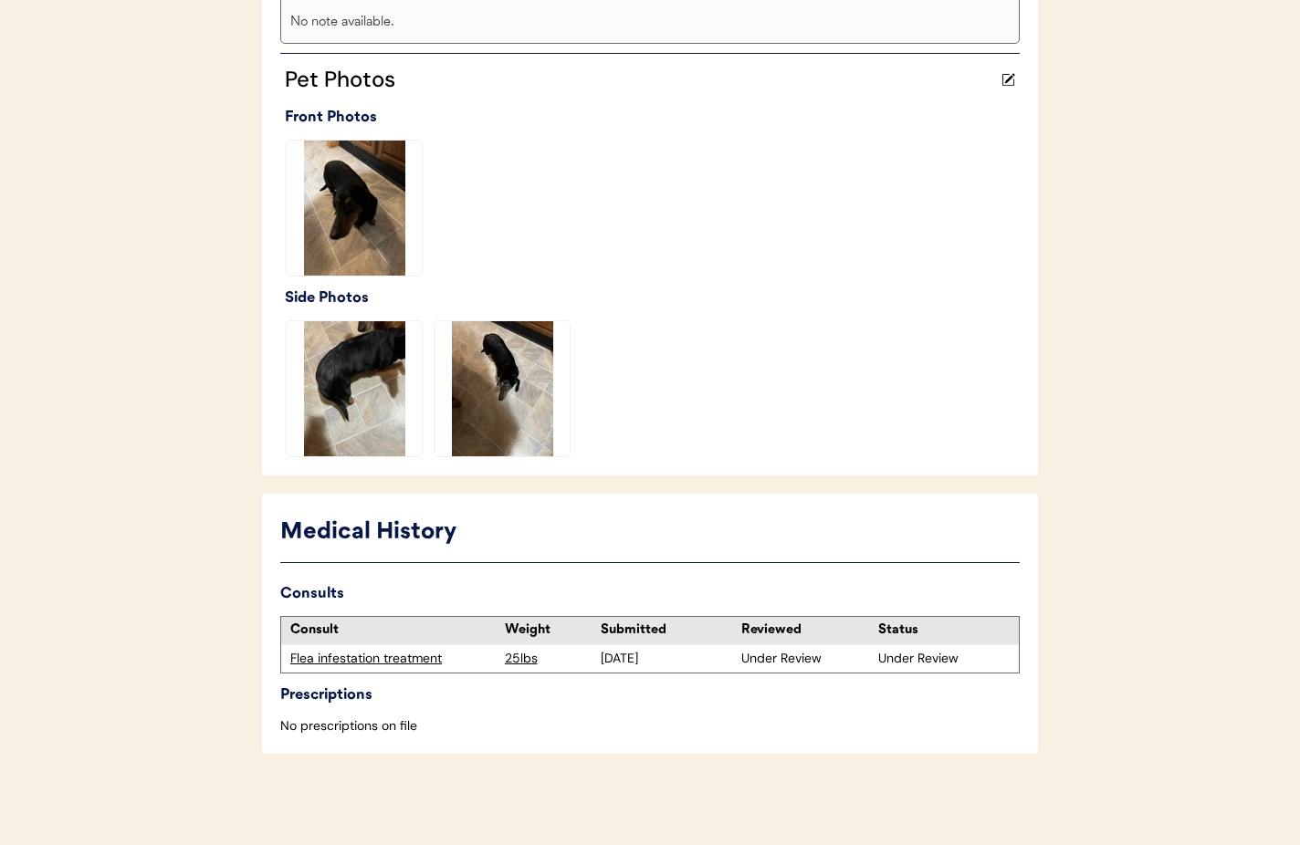
click at [370, 256] on img at bounding box center [354, 208] width 135 height 135
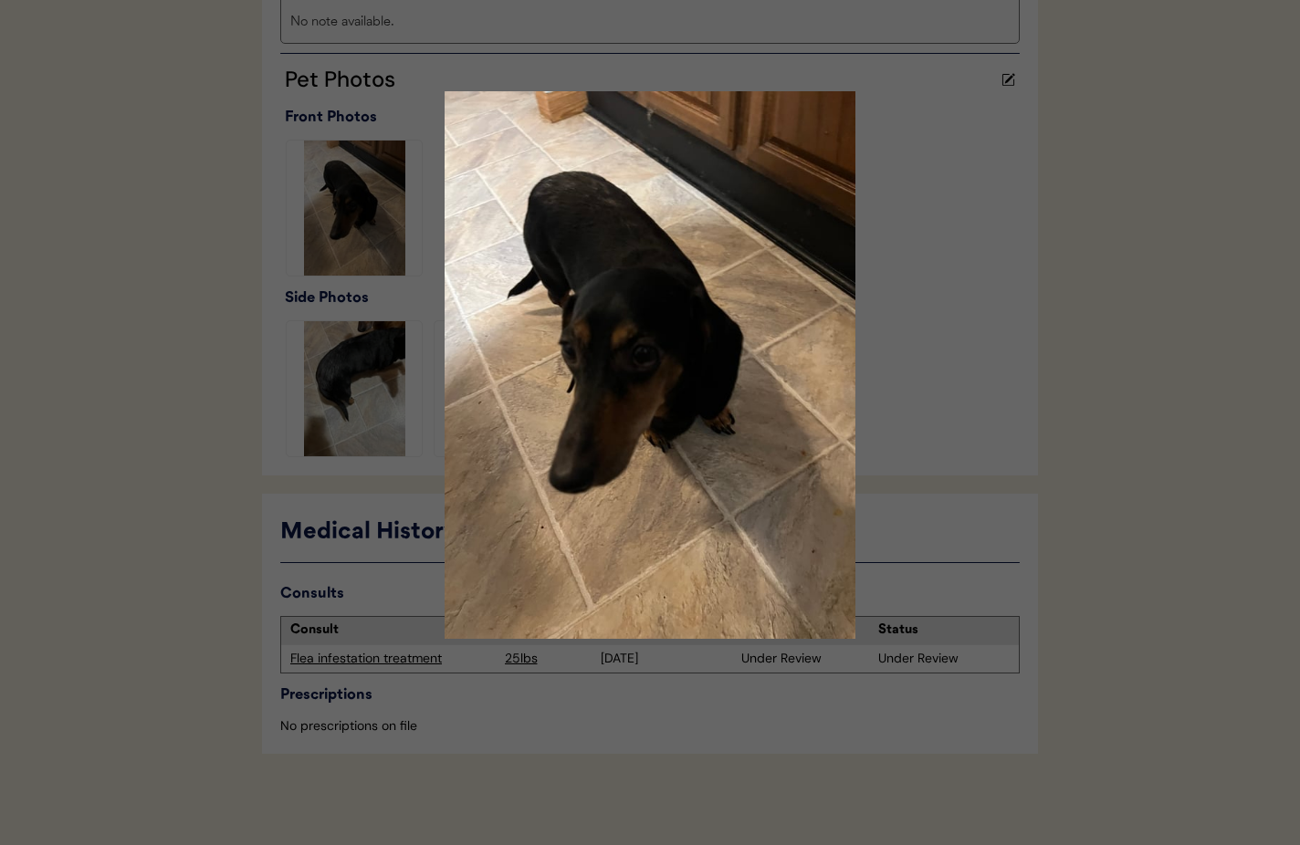
click at [956, 335] on div at bounding box center [650, 422] width 1300 height 845
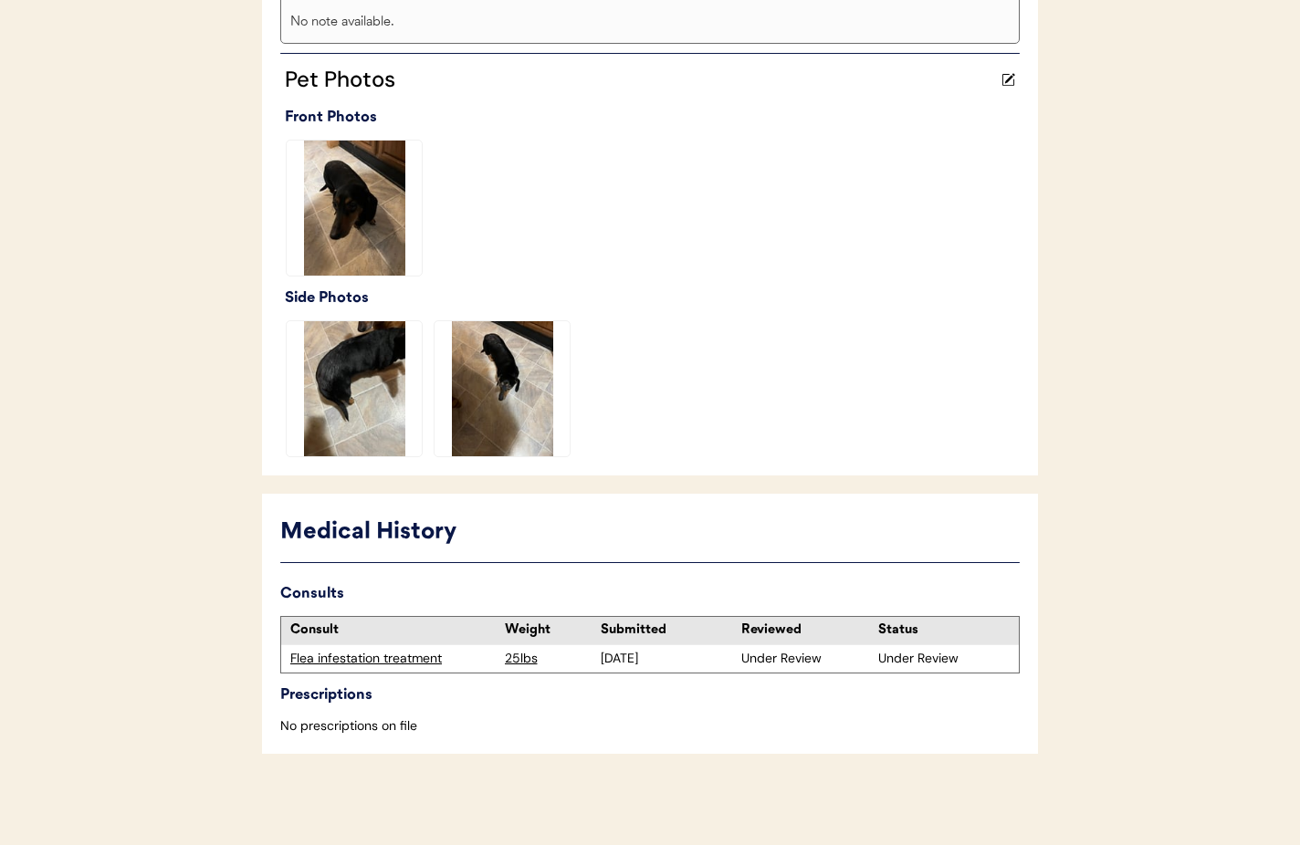
scroll to position [0, 0]
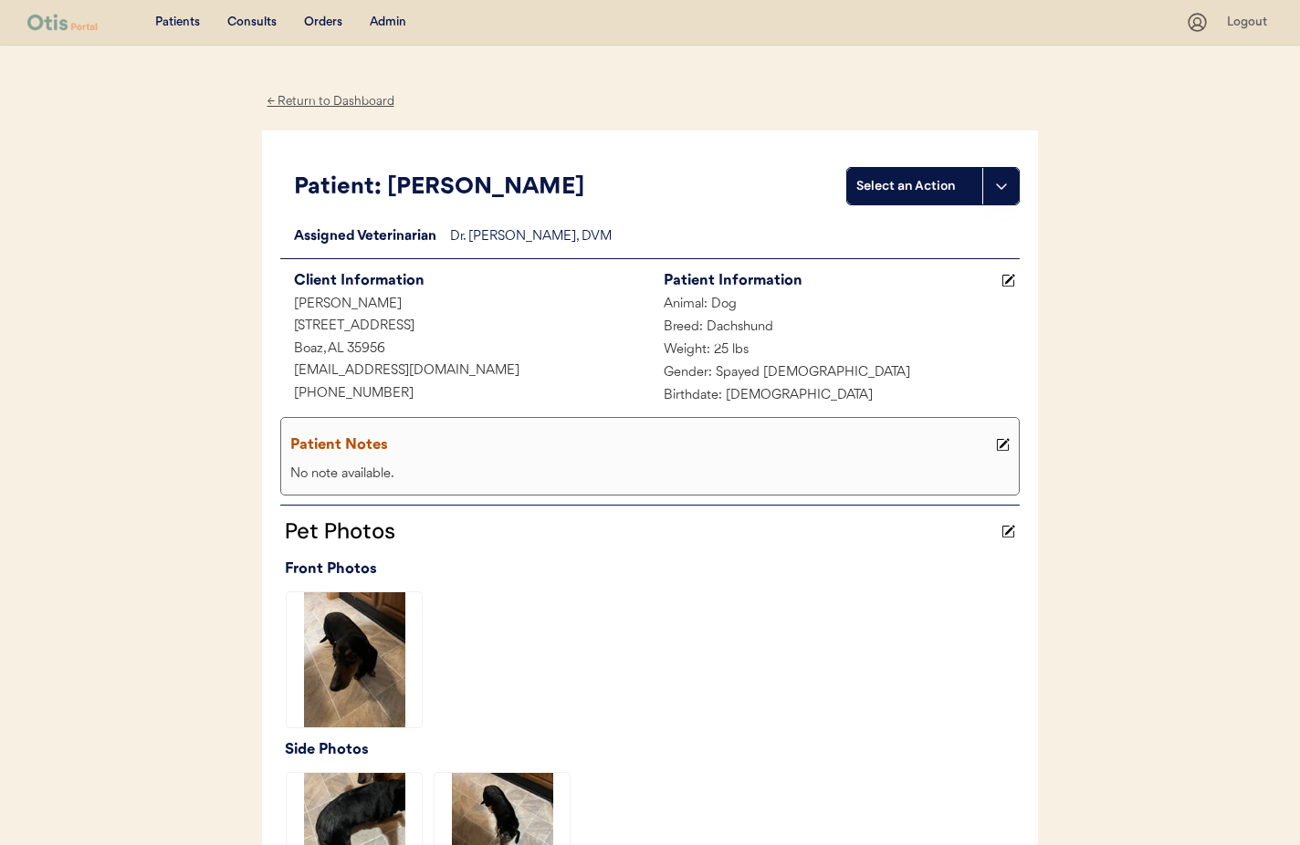
click at [283, 100] on div "← Return to Dashboard" at bounding box center [330, 101] width 137 height 21
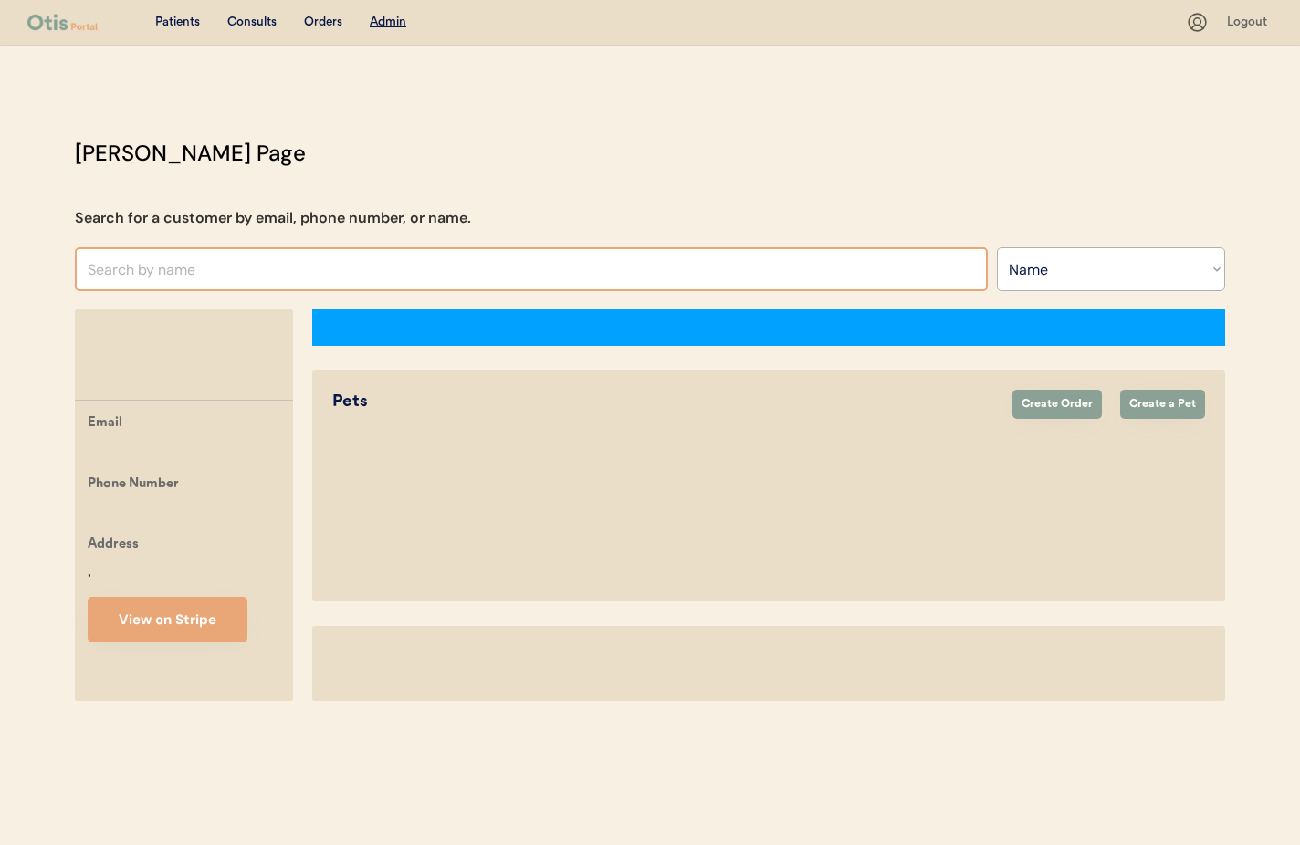
select select ""Name""
select select "true"
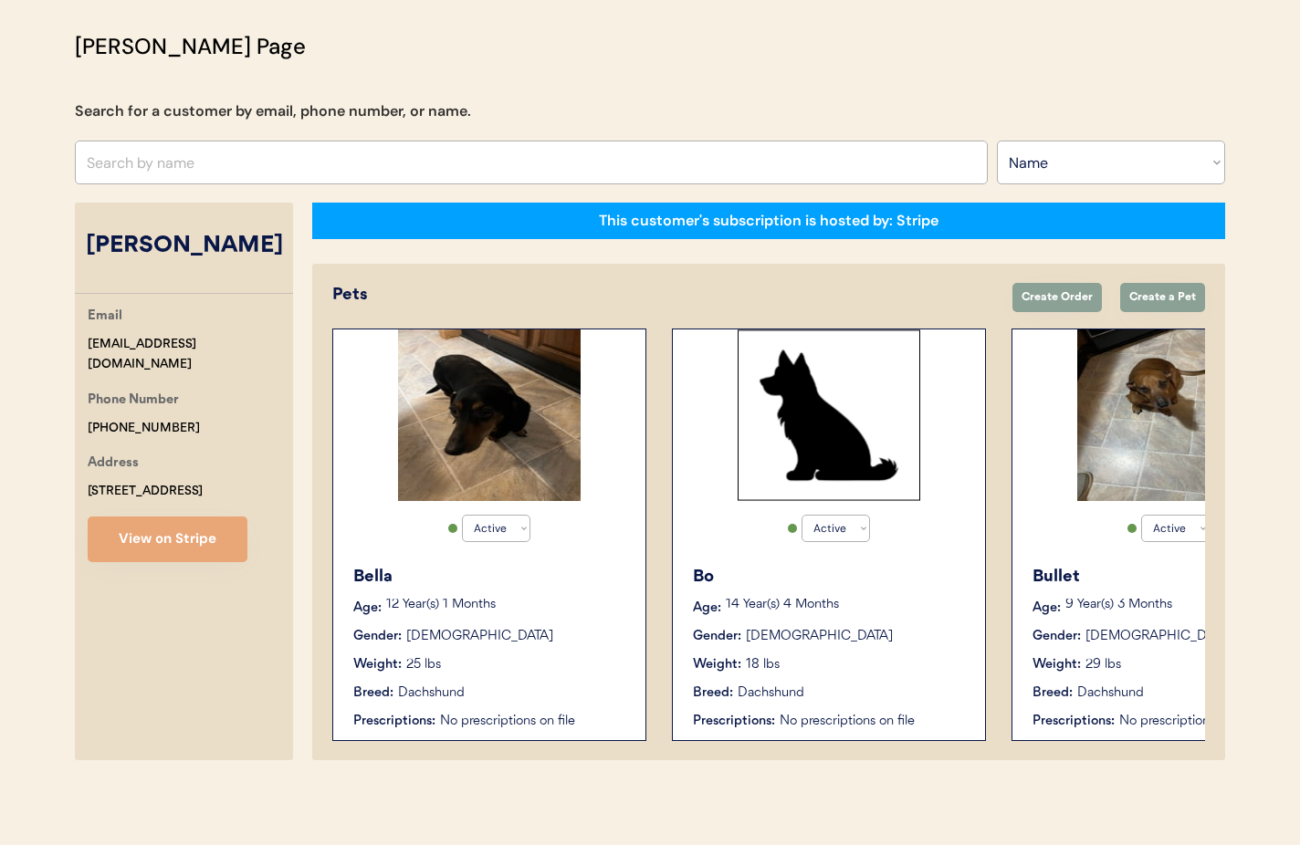
scroll to position [91, 0]
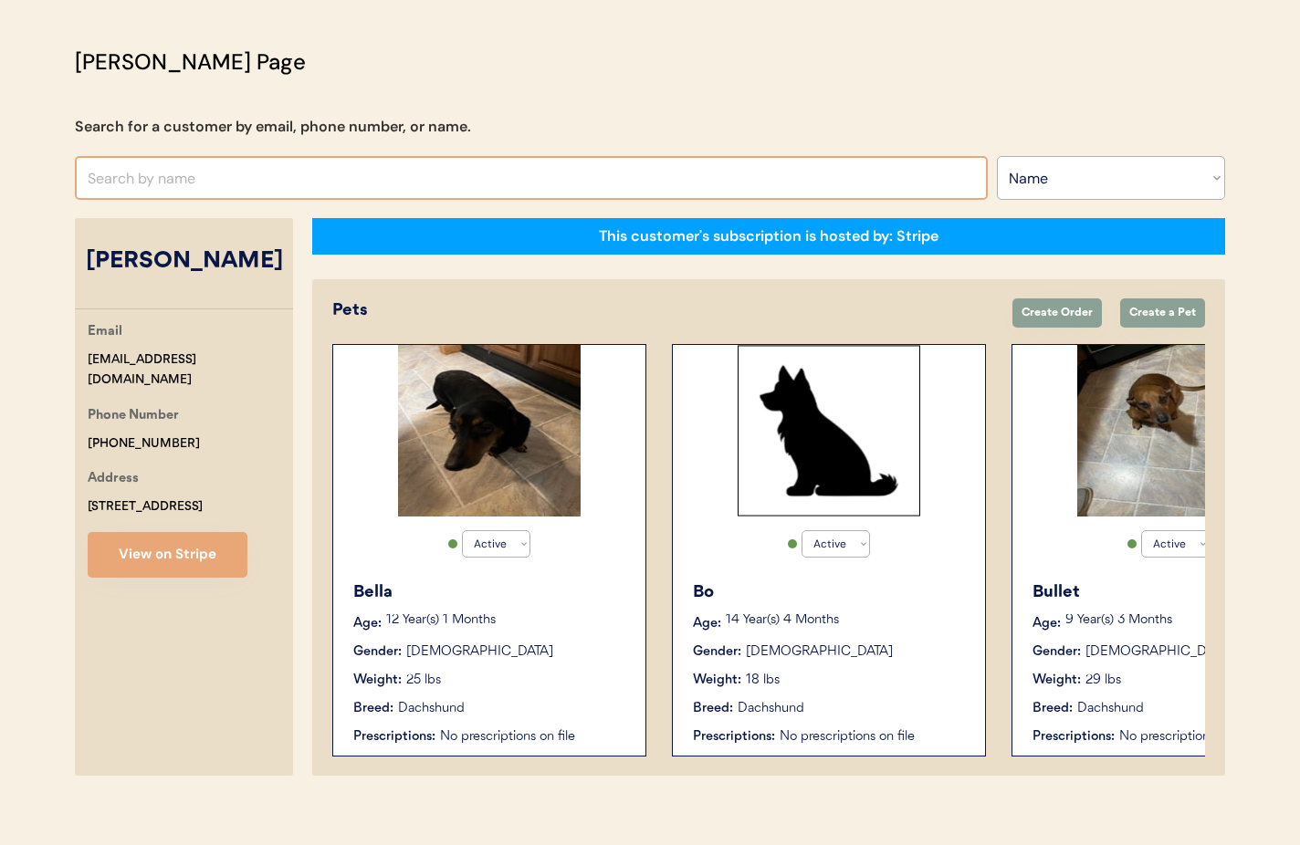
click at [267, 179] on input "text" at bounding box center [531, 178] width 913 height 44
type input "Sonja"
type input "[PERSON_NAME]"
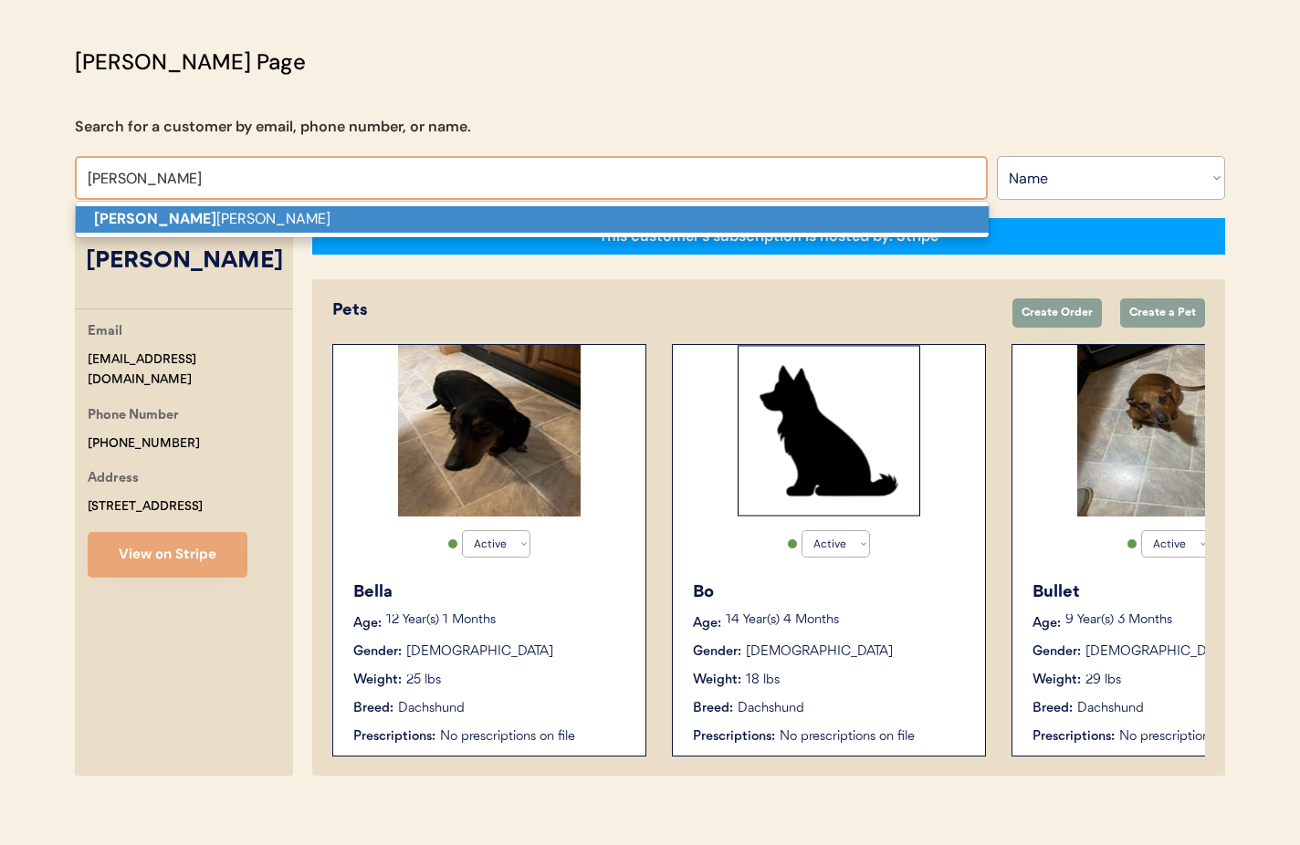
click at [279, 226] on p "Sonja Fernandez" at bounding box center [532, 219] width 913 height 26
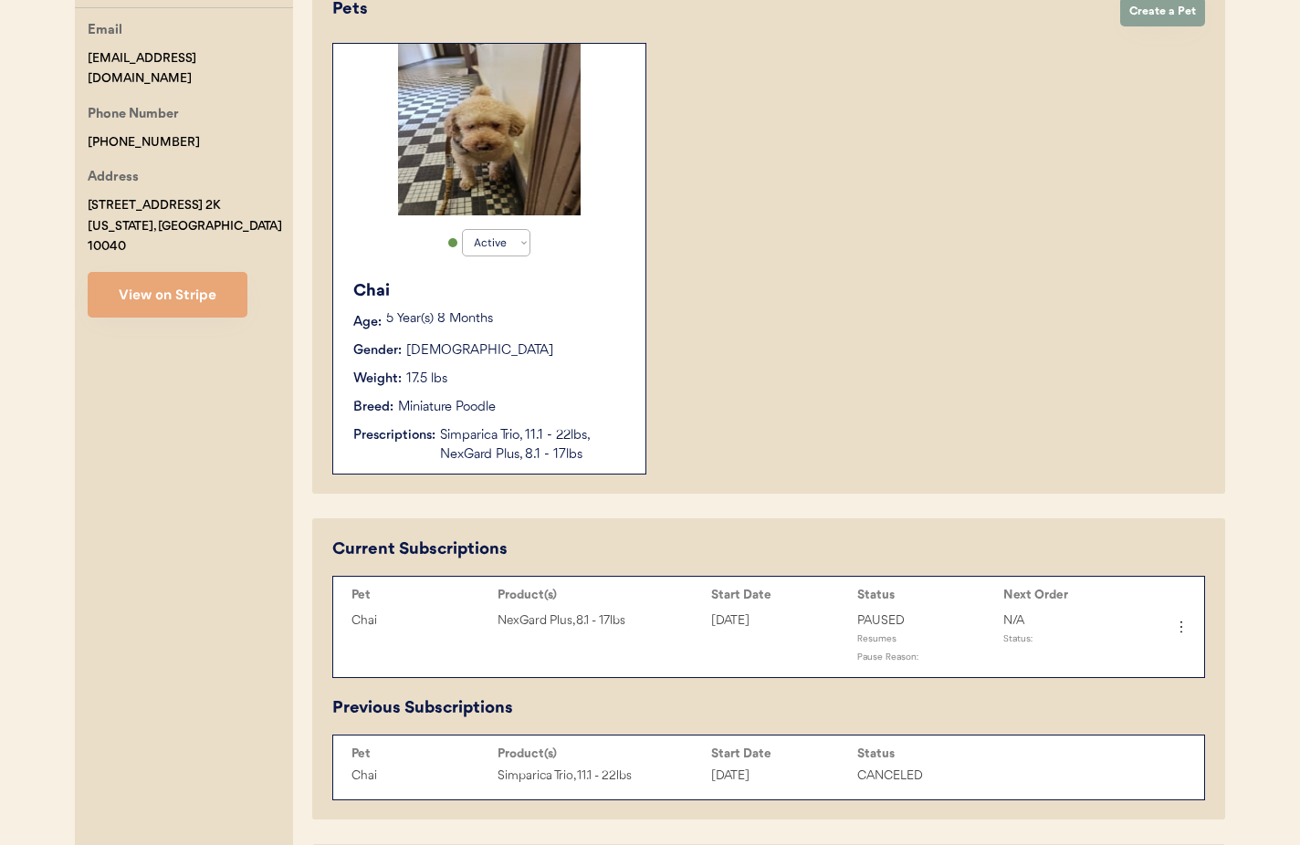
scroll to position [404, 0]
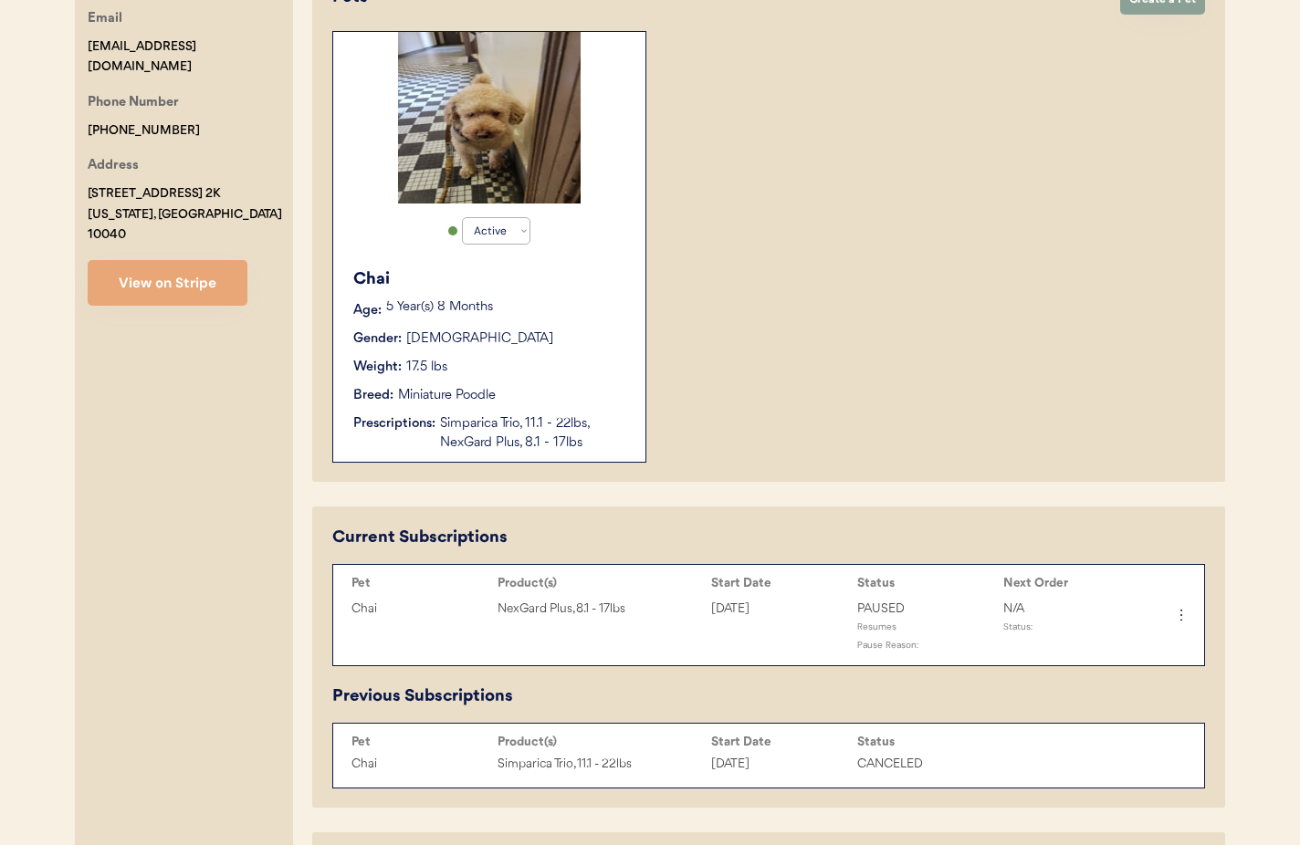
type input "[PERSON_NAME]"
click at [583, 393] on div "Breed: Miniature Poodle" at bounding box center [490, 395] width 274 height 19
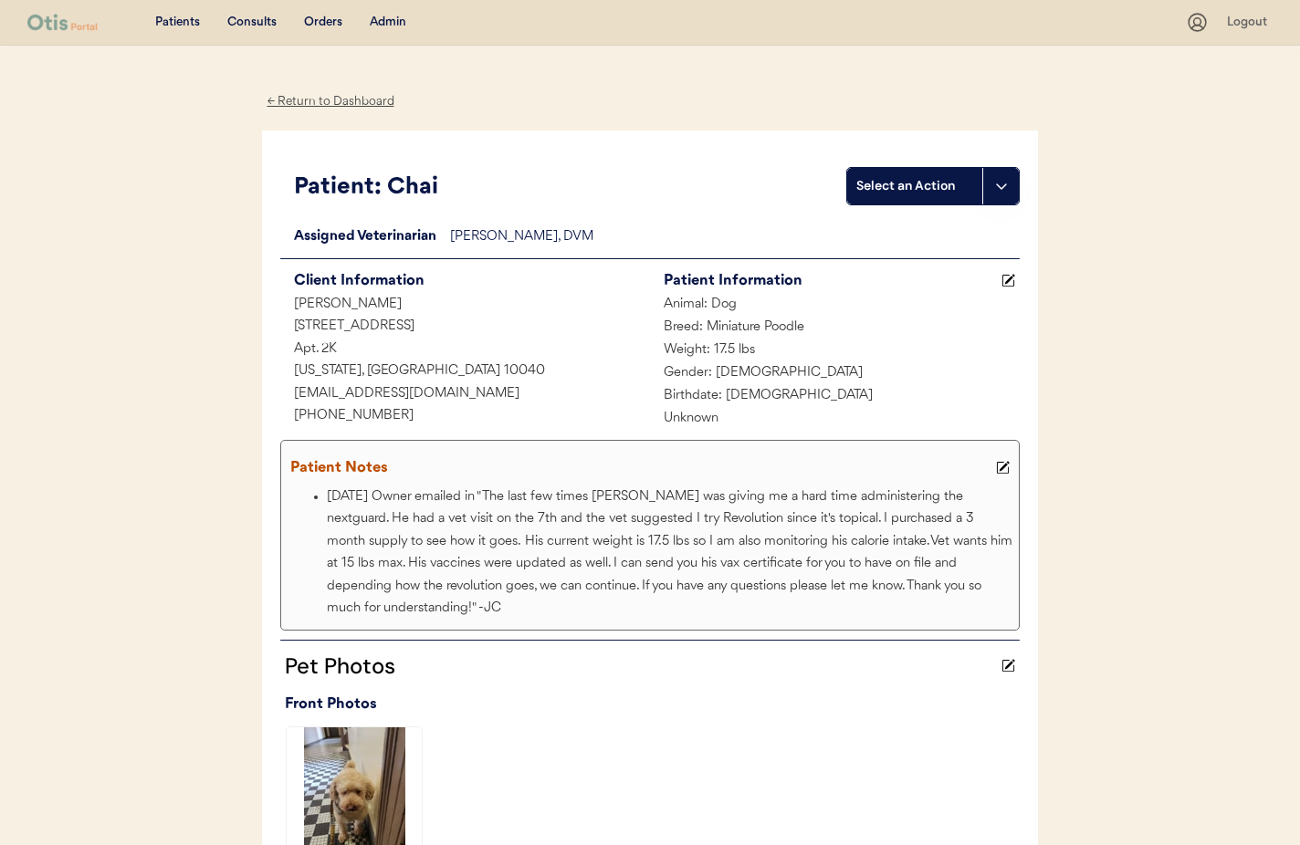
click at [995, 188] on icon at bounding box center [1001, 186] width 15 height 15
click at [672, 205] on div "Patient: Chai" at bounding box center [563, 187] width 566 height 41
click at [344, 100] on div "← Return to Dashboard" at bounding box center [330, 101] width 137 height 21
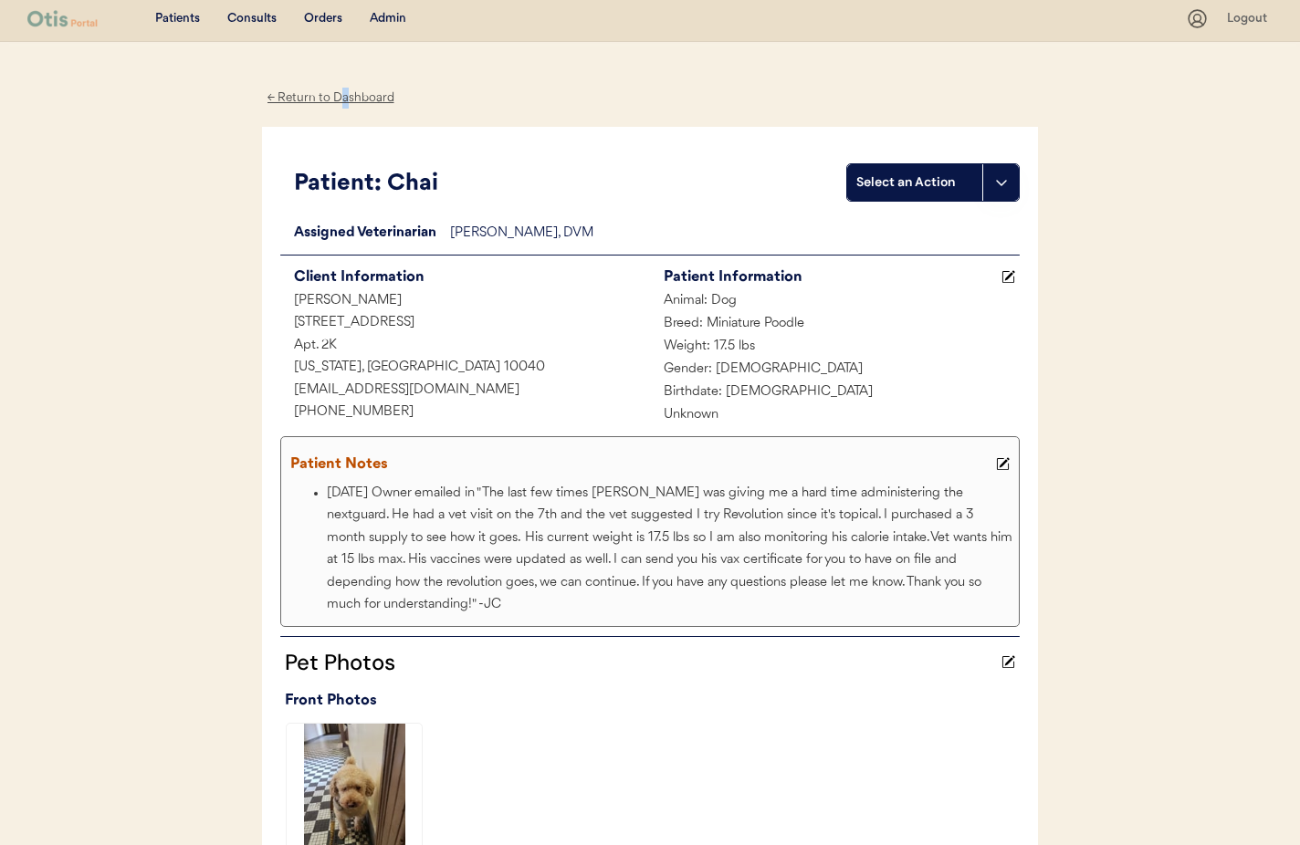
scroll to position [5, 0]
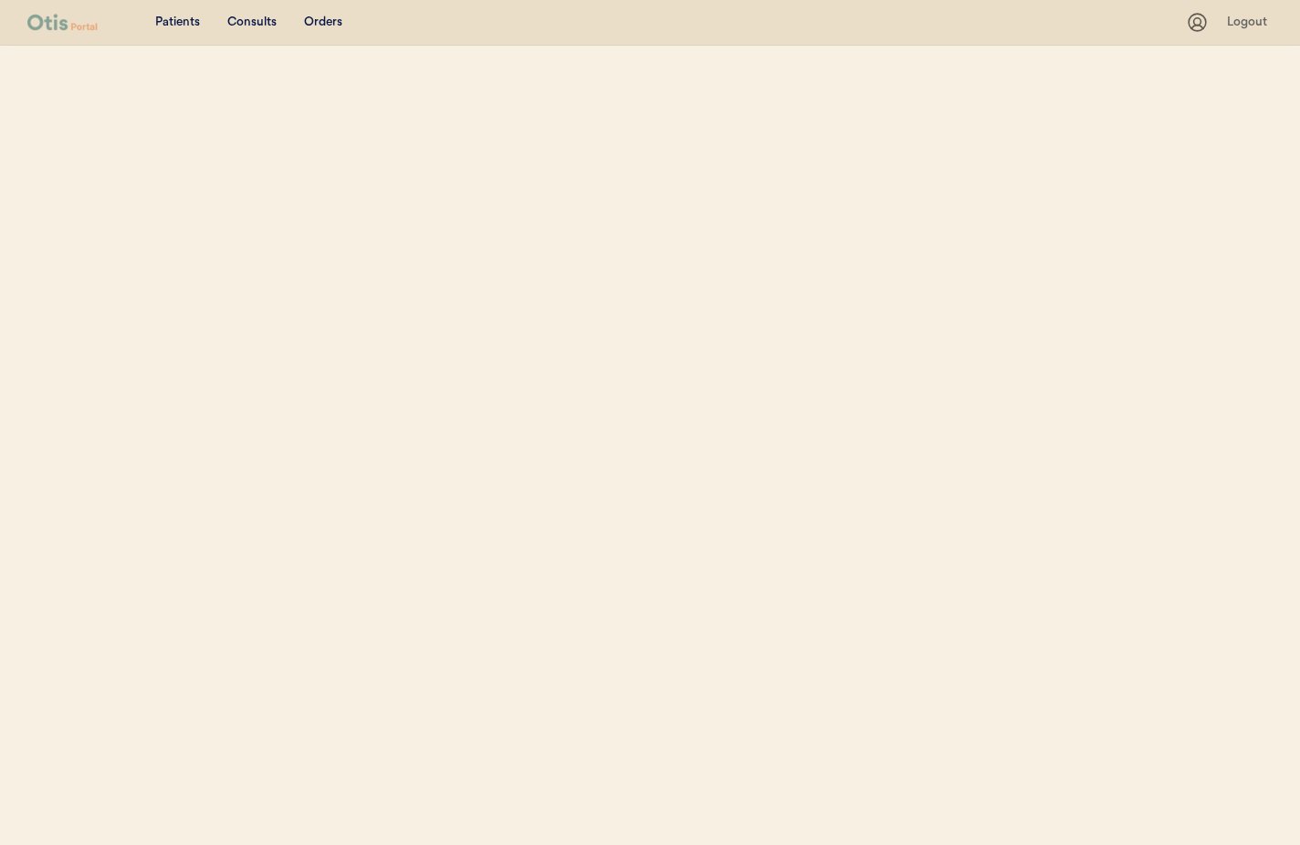
select select ""Name""
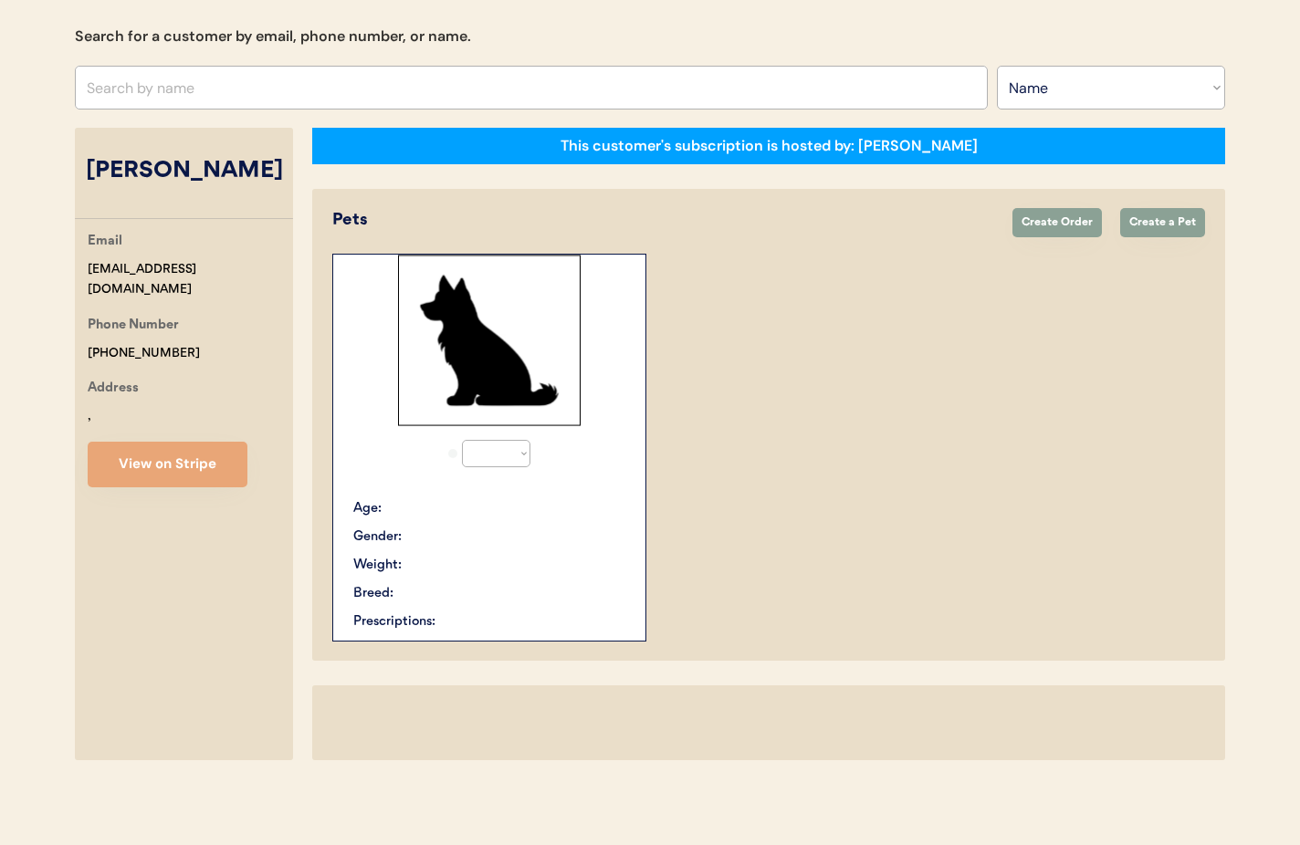
select select "true"
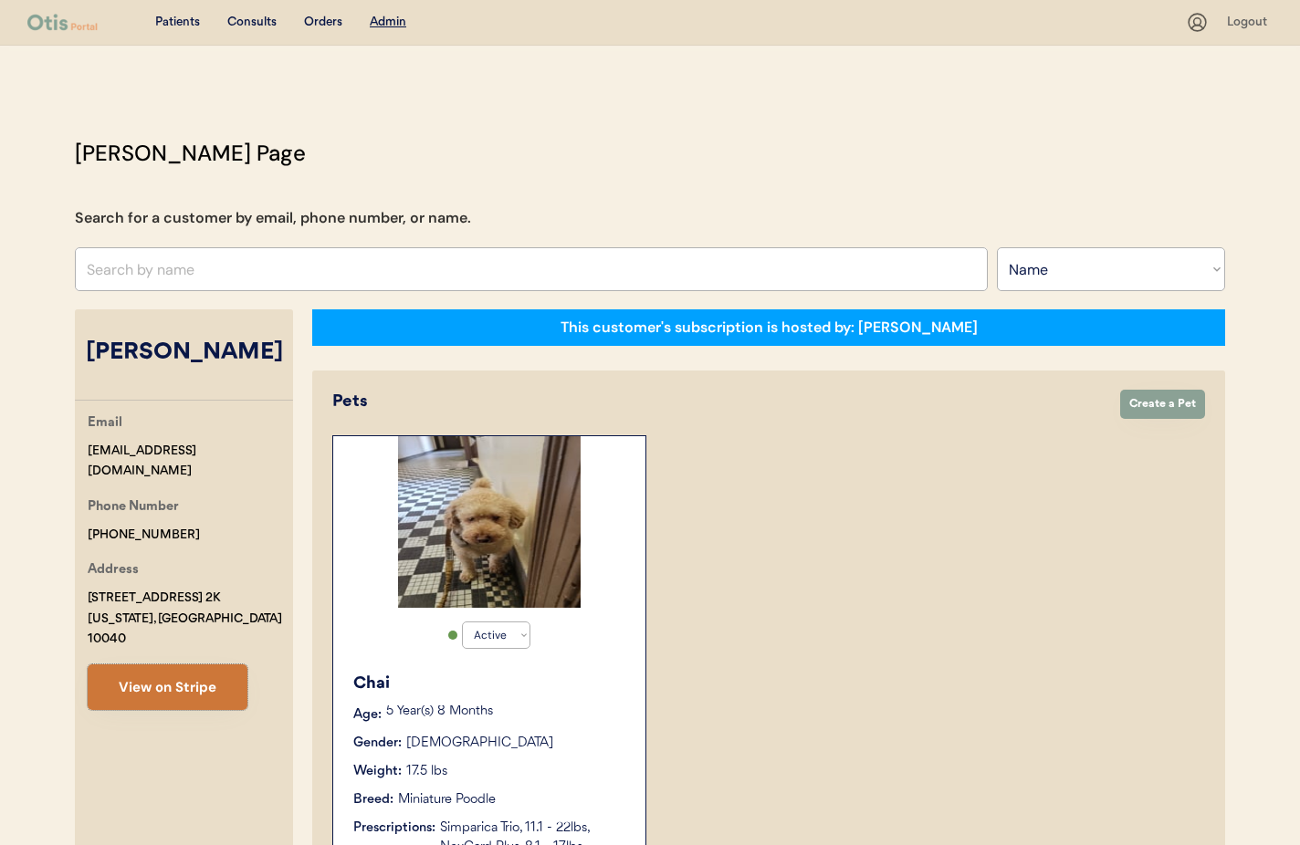
click at [167, 668] on button "View on Stripe" at bounding box center [168, 688] width 160 height 46
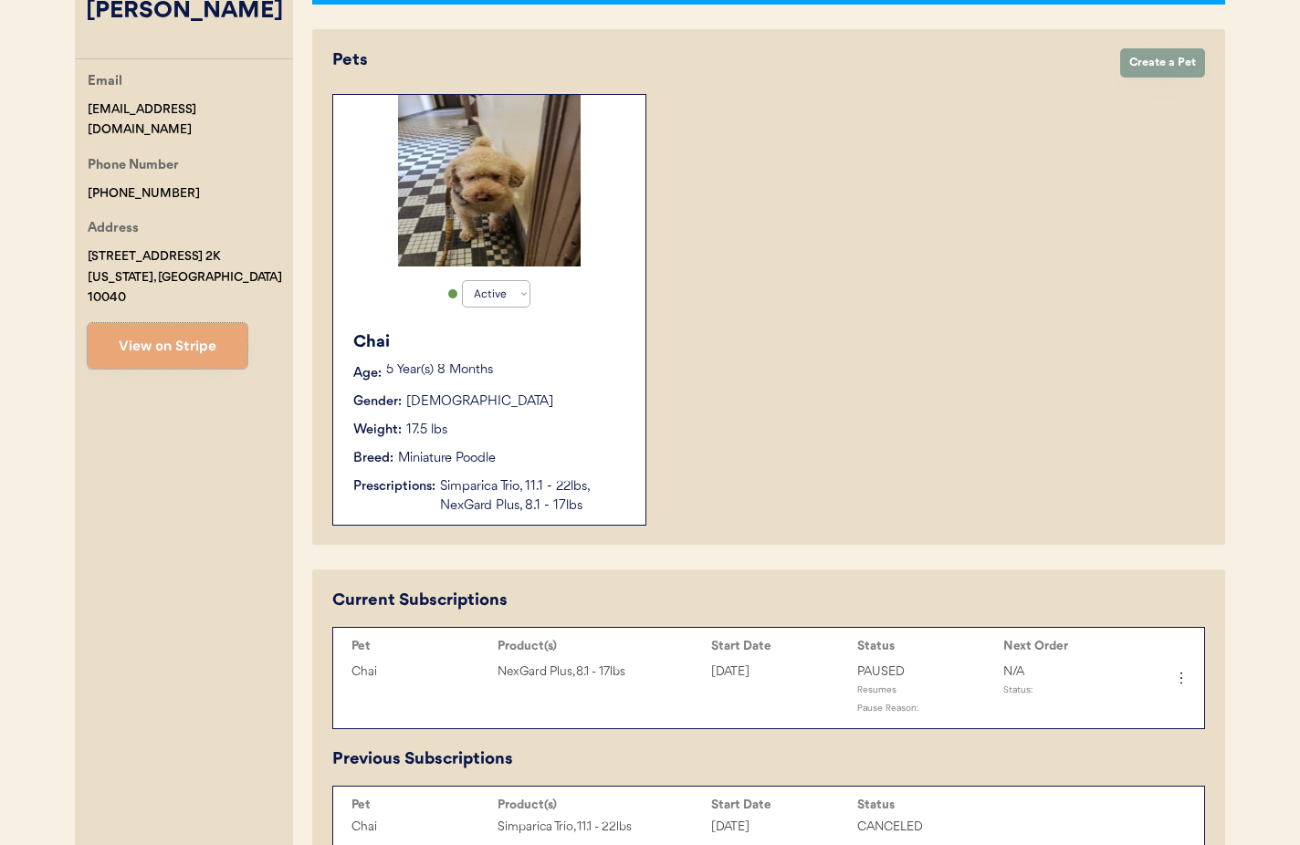
scroll to position [298, 0]
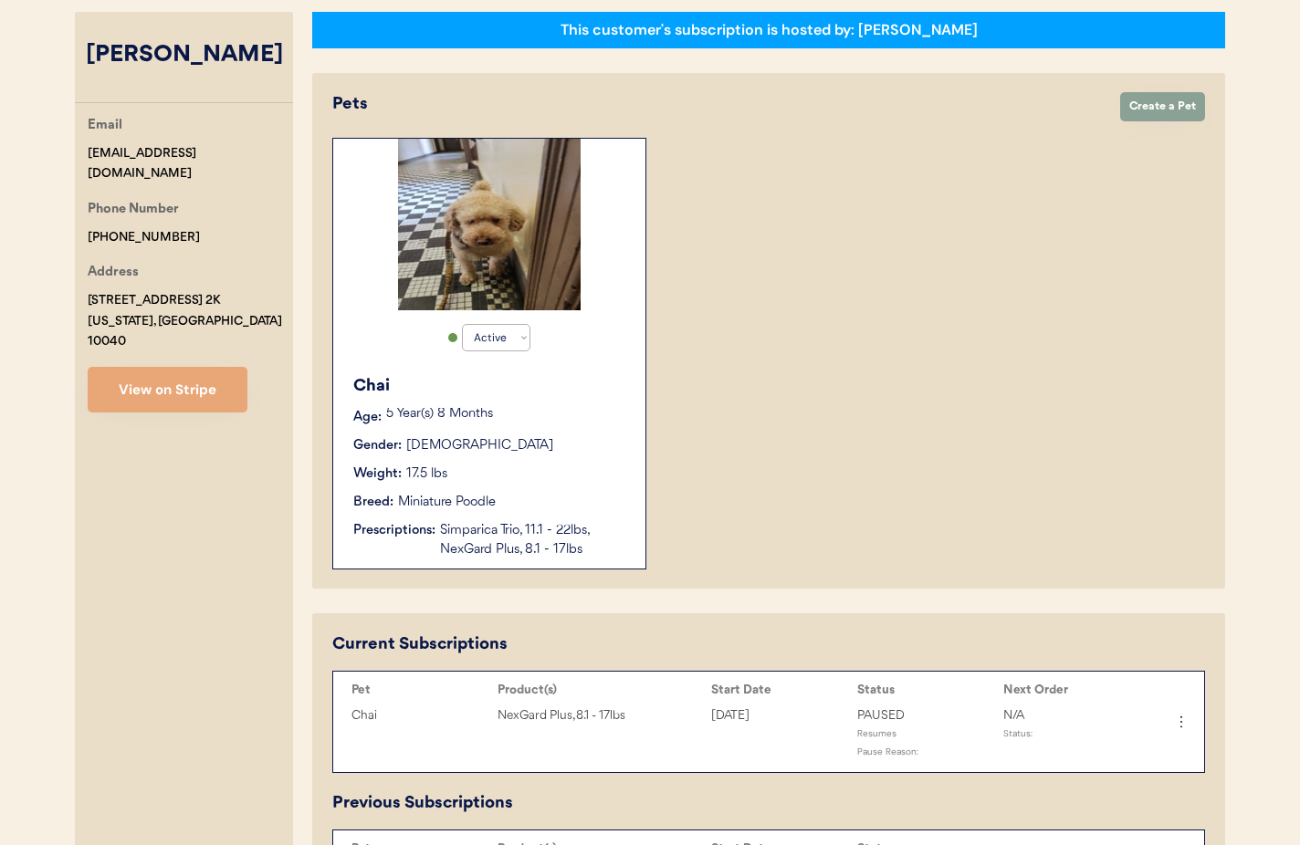
click at [613, 374] on div "Chai" at bounding box center [490, 386] width 274 height 25
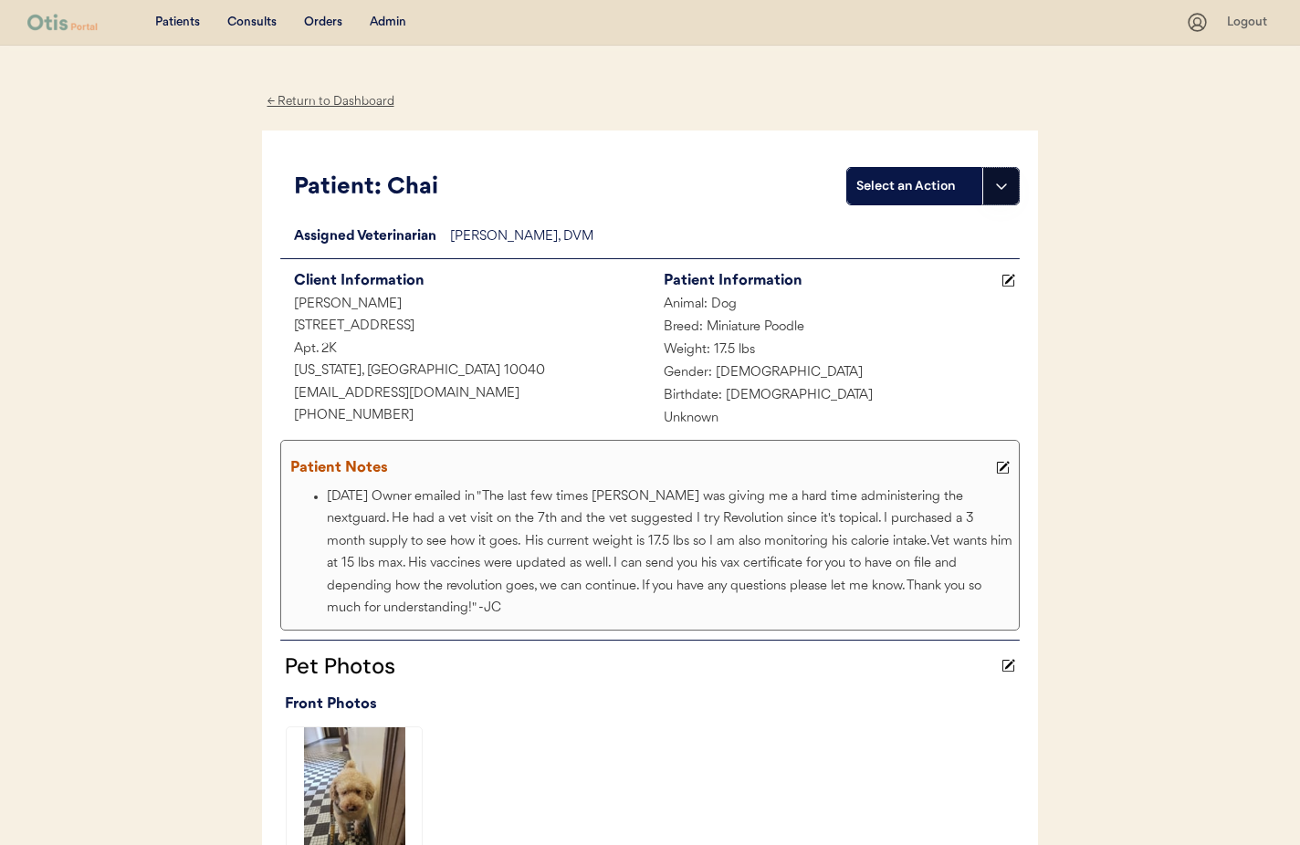
click at [1002, 185] on icon at bounding box center [1001, 186] width 15 height 15
click at [975, 258] on div "Import a prescription" at bounding box center [938, 261] width 181 height 37
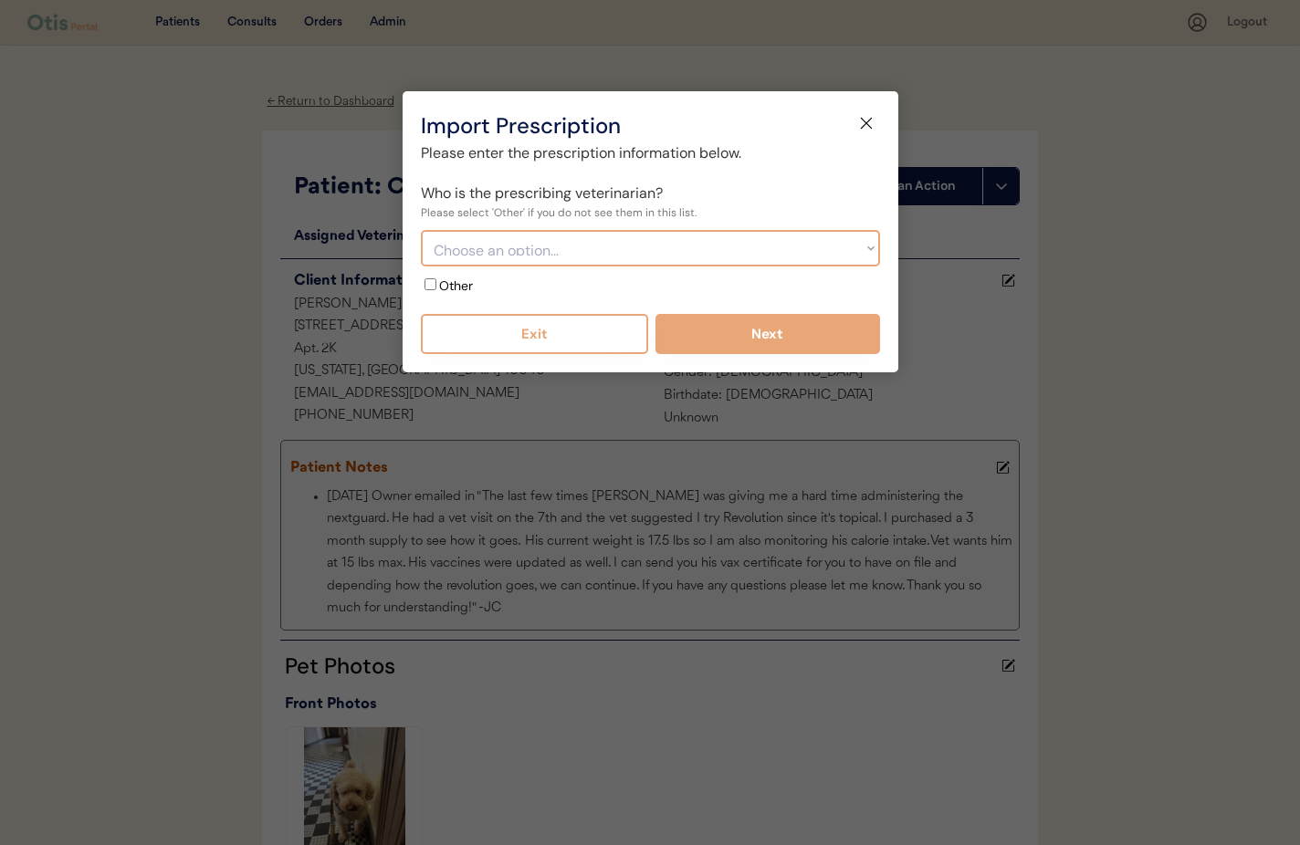
click at [487, 248] on select "Choose an option... [GEOGRAPHIC_DATA] - [PERSON_NAME] VCA [GEOGRAPHIC_DATA][PER…" at bounding box center [650, 248] width 459 height 37
drag, startPoint x: 877, startPoint y: 122, endPoint x: 865, endPoint y: 126, distance: 13.3
click at [877, 122] on button at bounding box center [866, 123] width 27 height 27
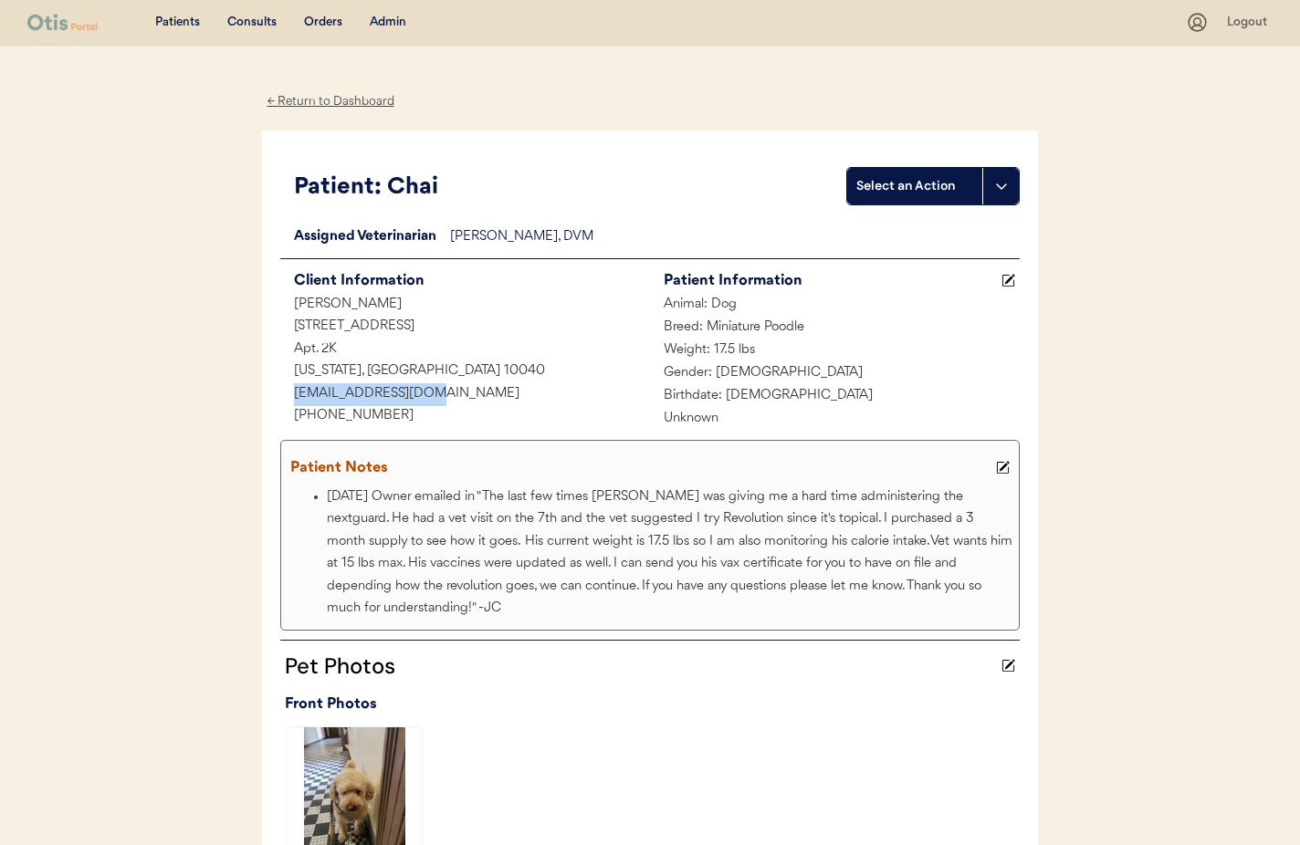
drag, startPoint x: 408, startPoint y: 392, endPoint x: 299, endPoint y: 389, distance: 109.6
click at [284, 387] on div "[EMAIL_ADDRESS][DOMAIN_NAME]" at bounding box center [465, 394] width 370 height 23
copy div "[EMAIL_ADDRESS][DOMAIN_NAME]"
click at [1003, 190] on icon at bounding box center [1001, 186] width 15 height 15
click at [939, 267] on div "Import a prescription" at bounding box center [938, 261] width 181 height 37
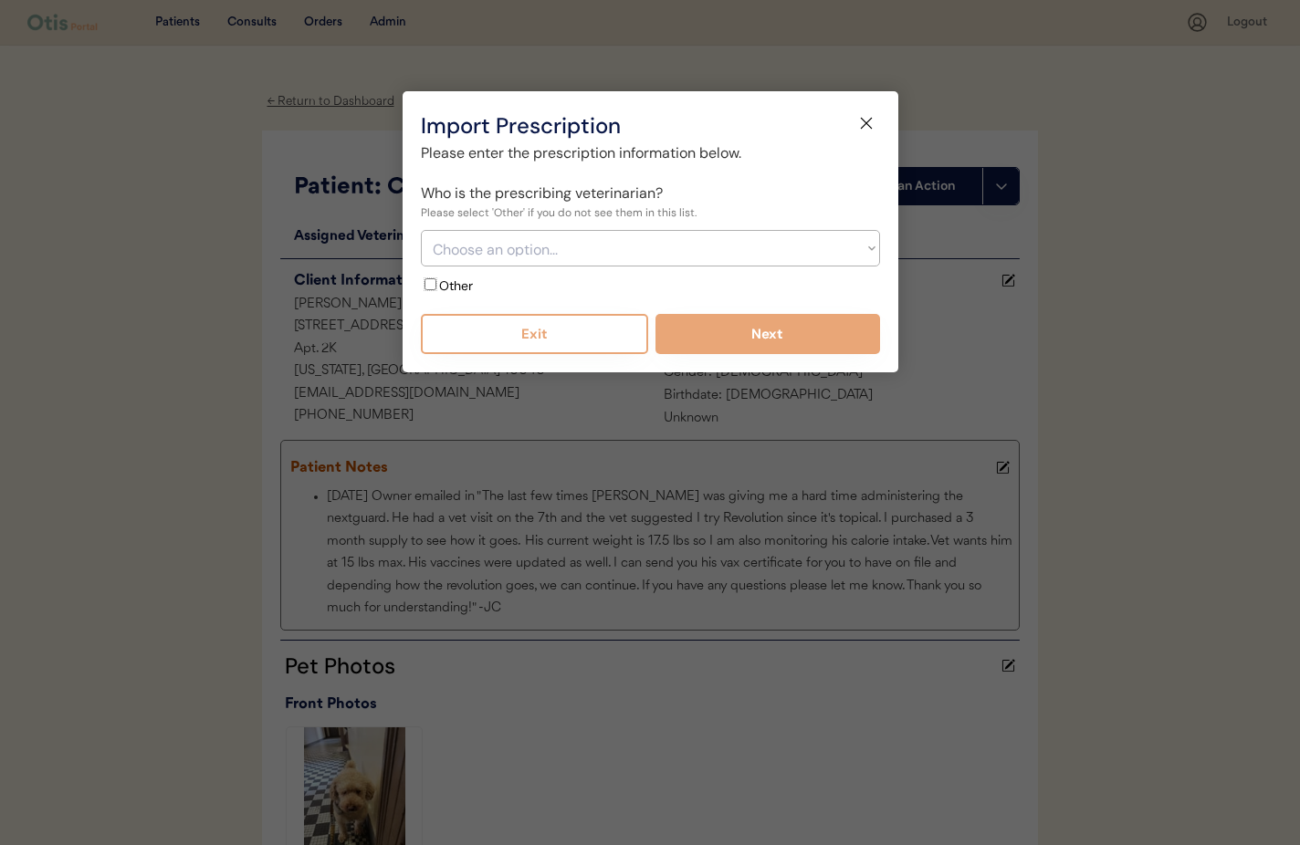
click at [432, 286] on input "Other" at bounding box center [431, 284] width 12 height 12
checkbox input "true"
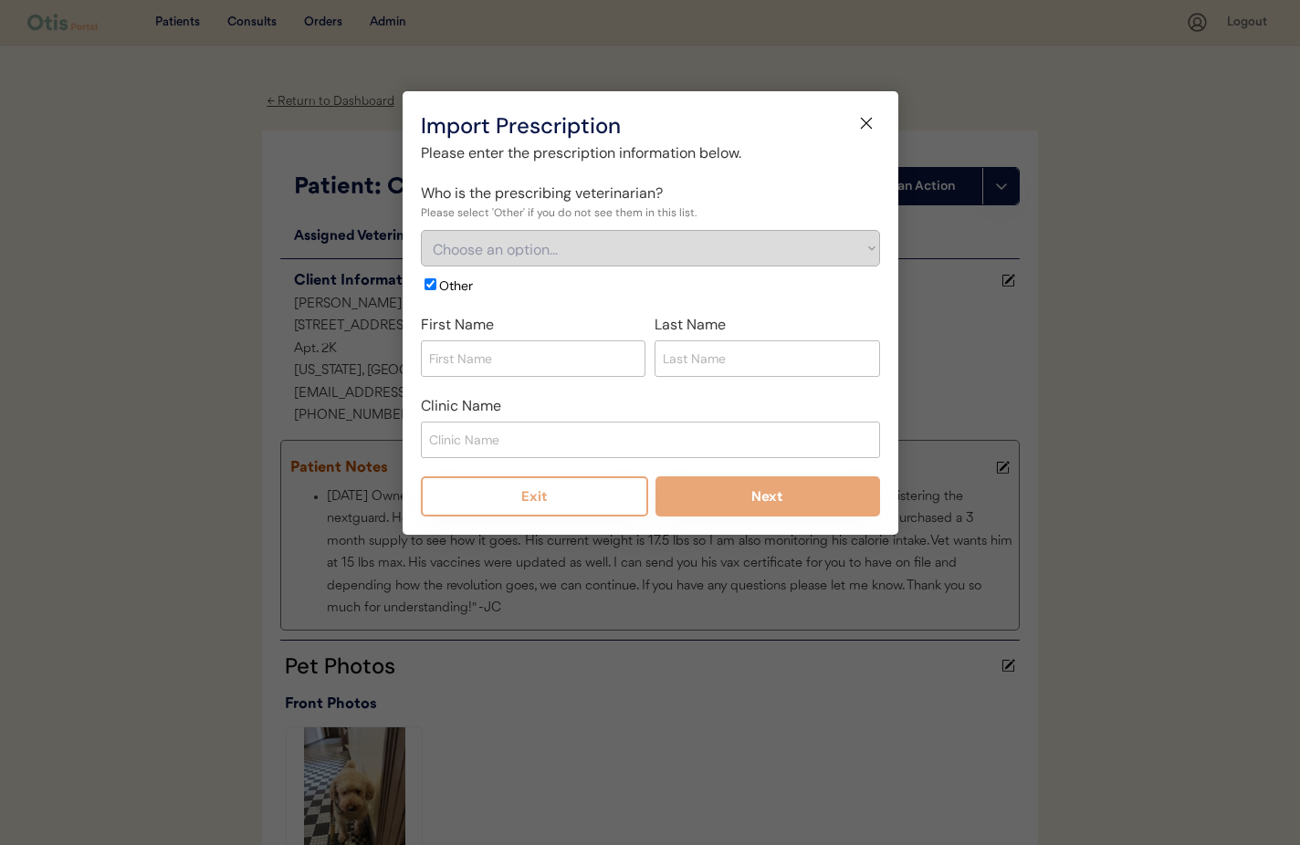
click at [558, 364] on input "input" at bounding box center [534, 359] width 226 height 37
click at [722, 359] on input "input" at bounding box center [768, 359] width 226 height 37
type input "Postler"
click at [517, 436] on input "input" at bounding box center [650, 440] width 459 height 37
type input "Humane Society of New York"
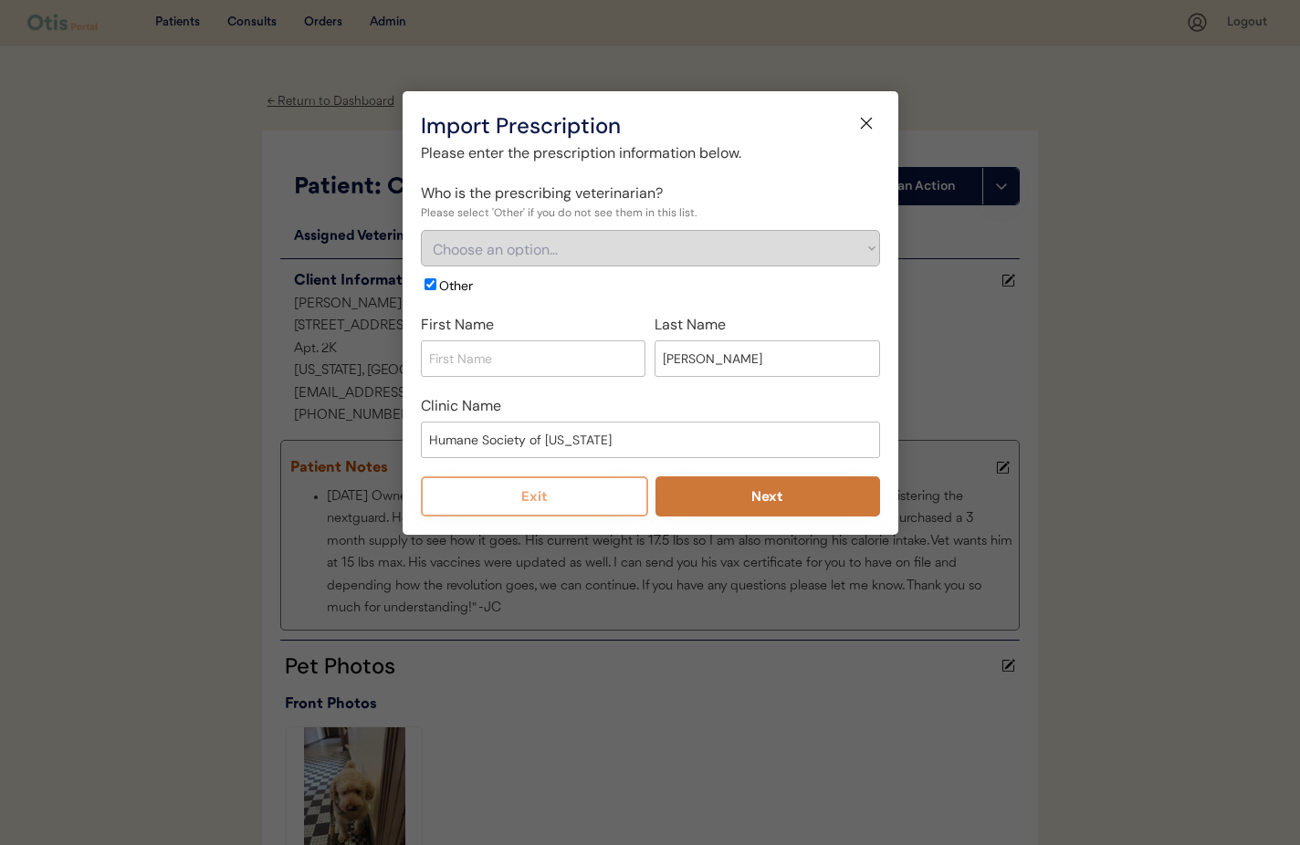
click at [734, 502] on button "Next" at bounding box center [768, 497] width 225 height 40
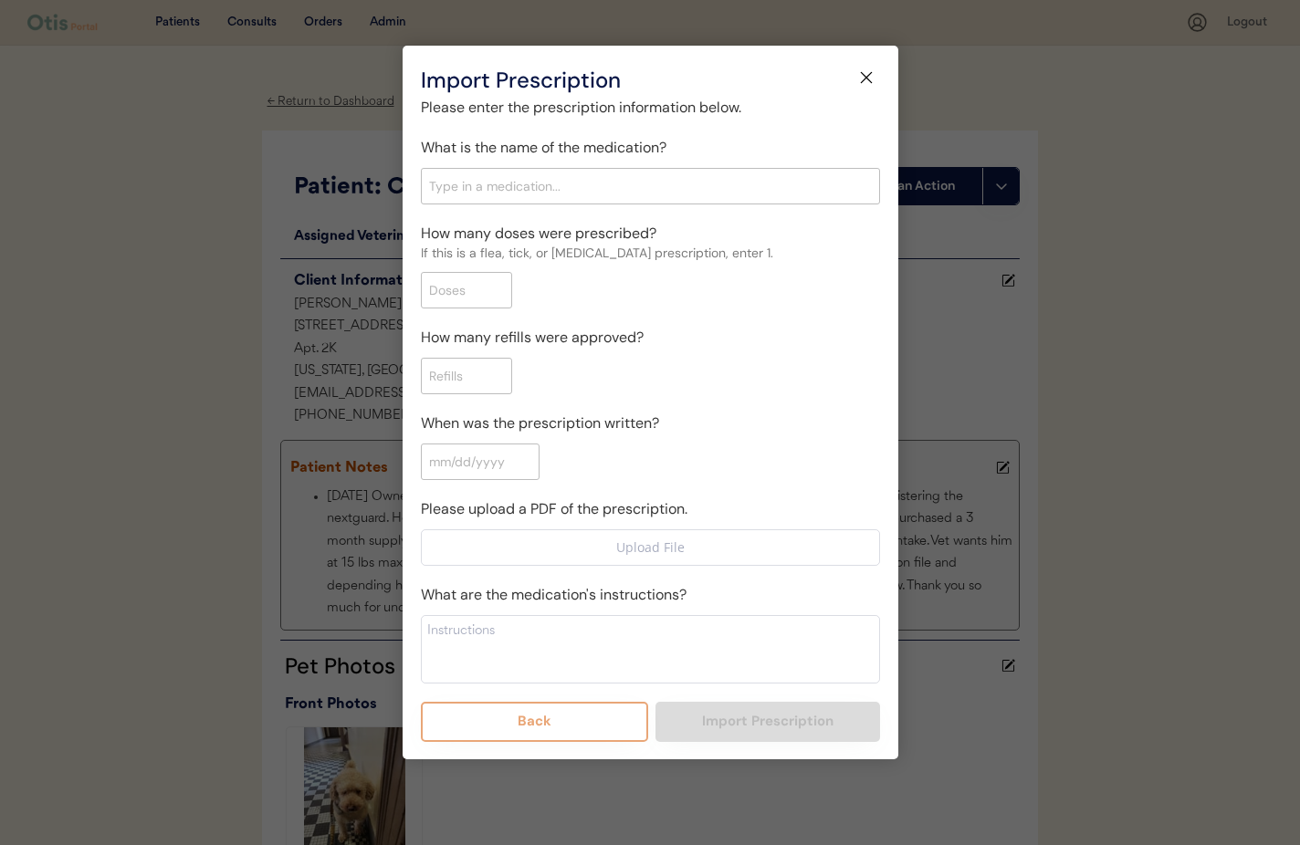
click at [532, 188] on input "text" at bounding box center [650, 186] width 459 height 37
type input "Revo"
type input "Revolution for Cats, 15.1-22lbs"
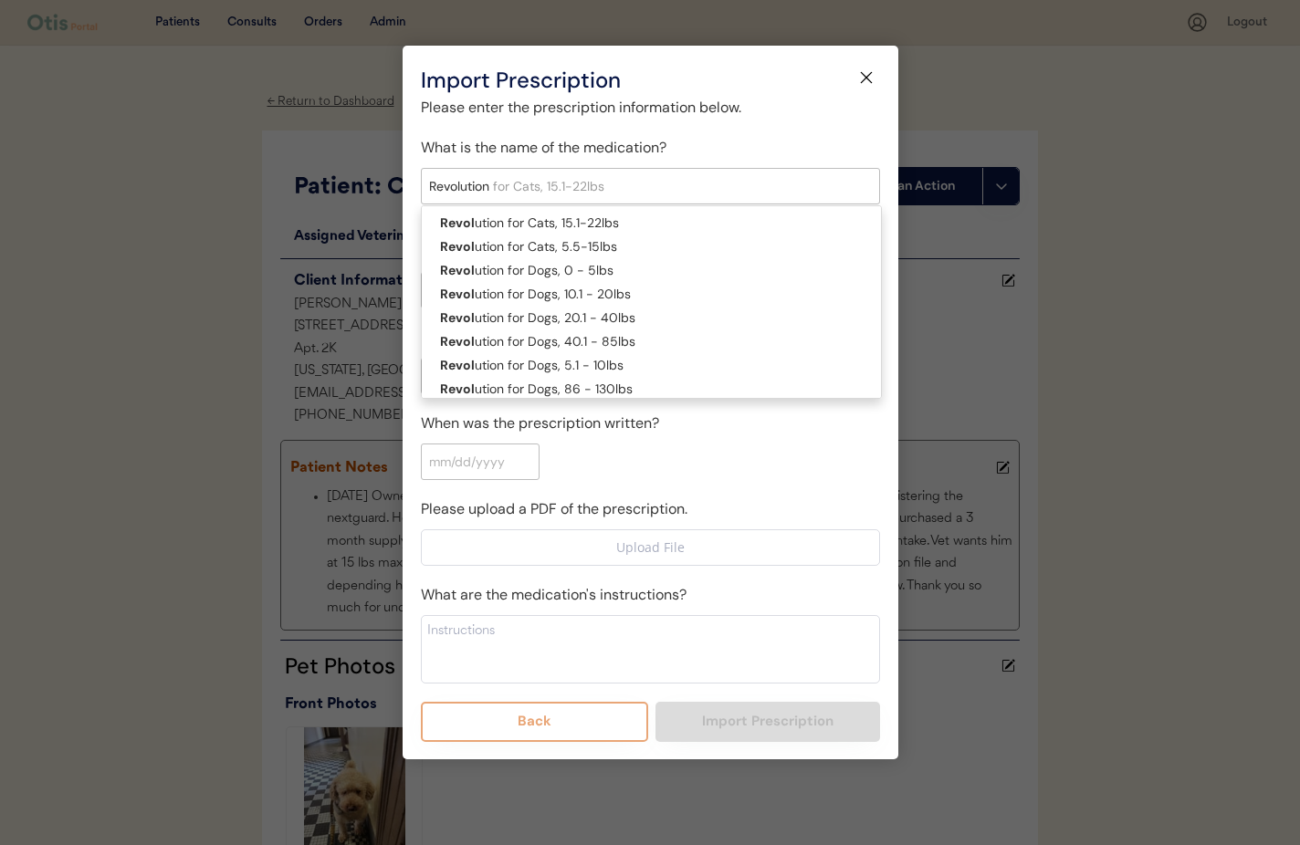
type input "Revolution"
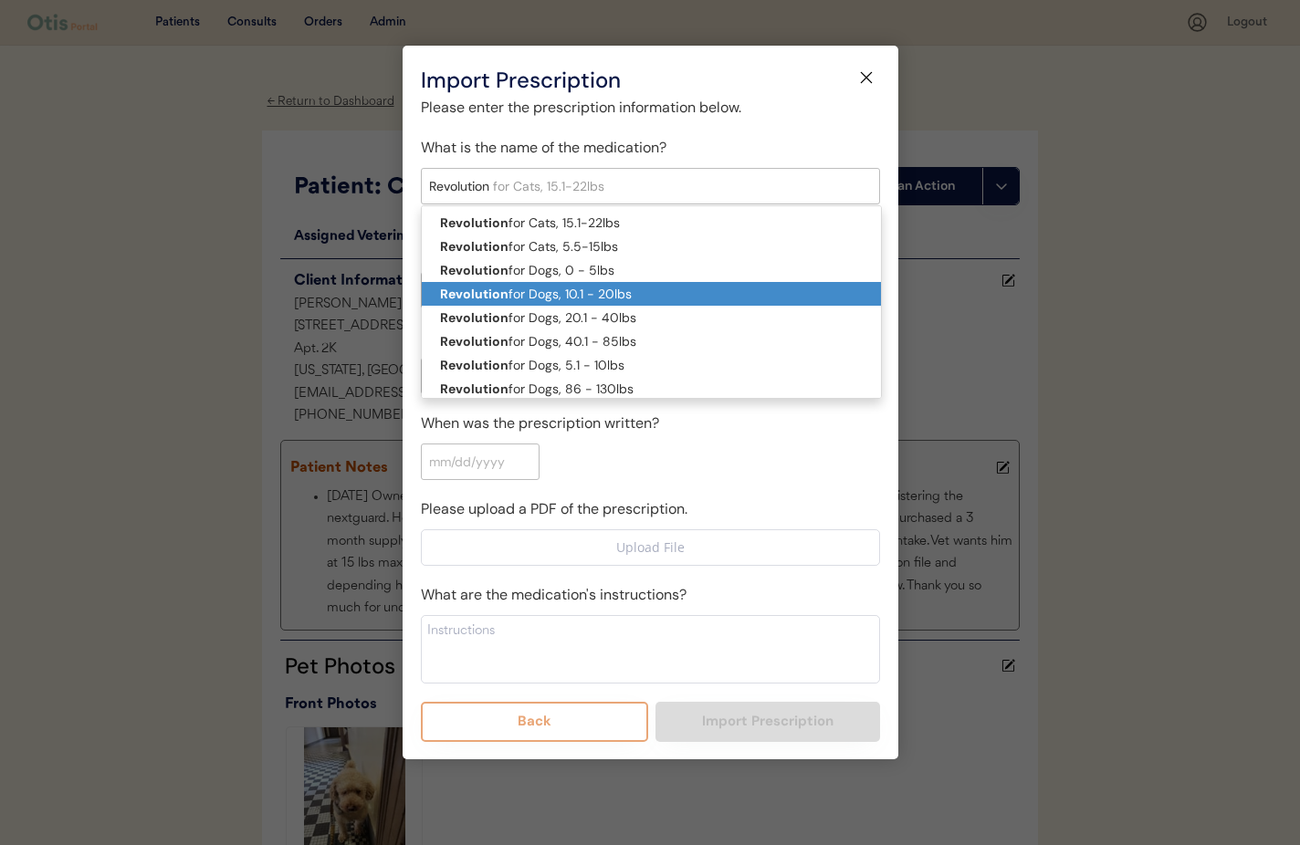
click at [538, 296] on p "Revolution for Dogs, 10.1 - 20lbs" at bounding box center [651, 294] width 459 height 24
type input "Revolution for Dogs, 10.1 - 20lbs"
type textarea "Part hair at base of neck and apply contents of tube directly to skin every 30 …"
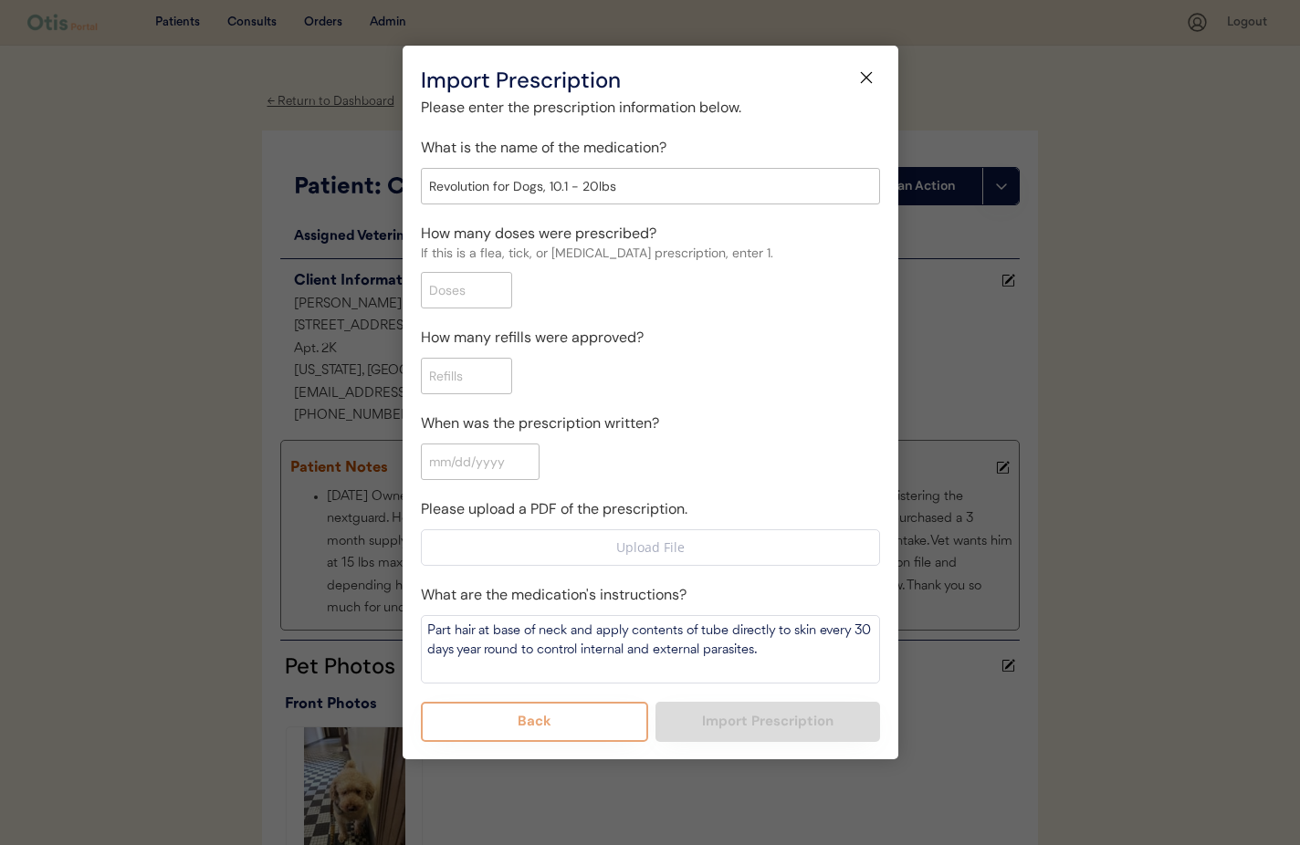
scroll to position [1, 0]
type input "Revolution for Dogs, 10.1 - 20lbs"
click at [481, 290] on input "input" at bounding box center [466, 289] width 91 height 37
type input "6"
click at [473, 365] on input "input" at bounding box center [466, 375] width 91 height 37
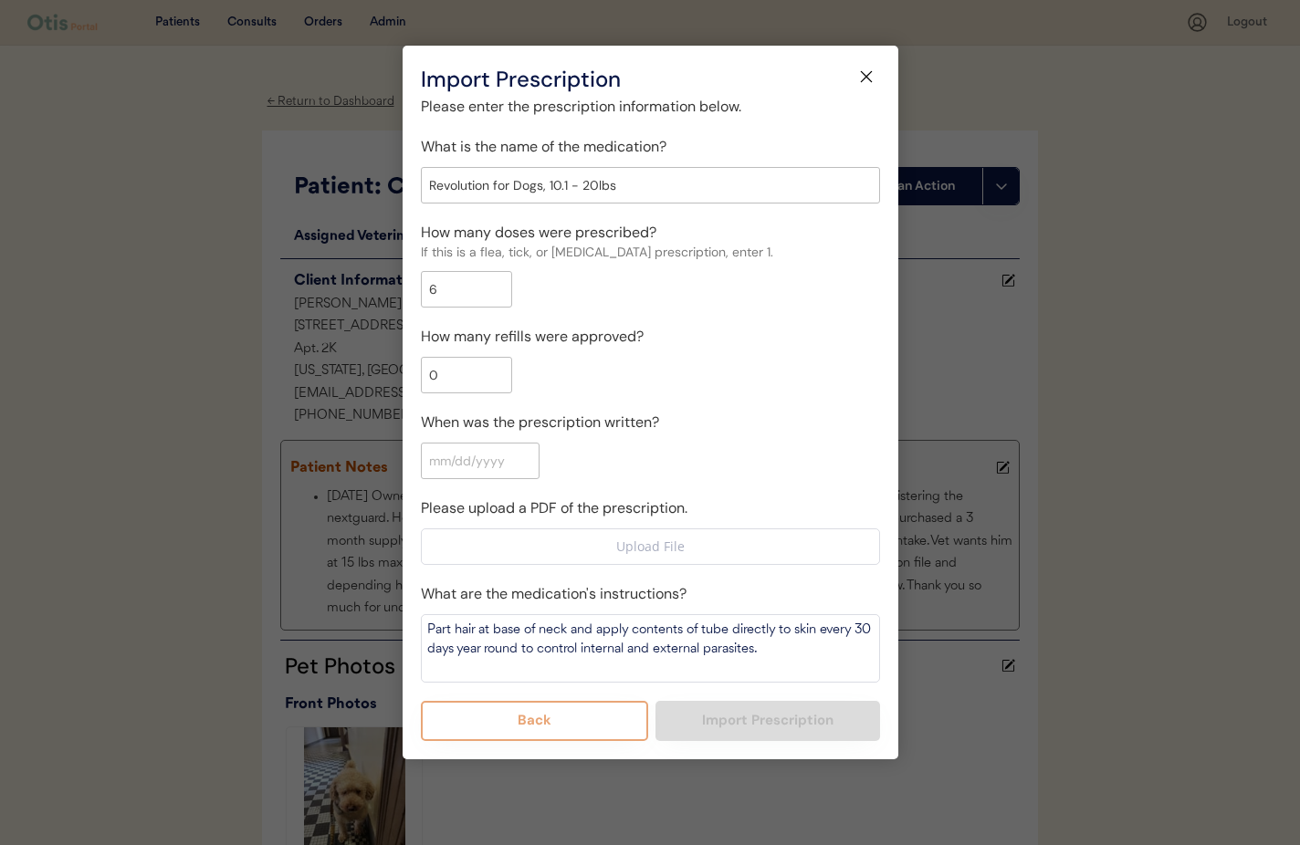
type input "0"
drag, startPoint x: 456, startPoint y: 289, endPoint x: 404, endPoint y: 287, distance: 52.1
click at [404, 287] on div "Import Prescription Please enter the prescription information below. Who is the…" at bounding box center [651, 403] width 496 height 714
type input "1"
drag, startPoint x: 446, startPoint y: 379, endPoint x: 426, endPoint y: 379, distance: 20.1
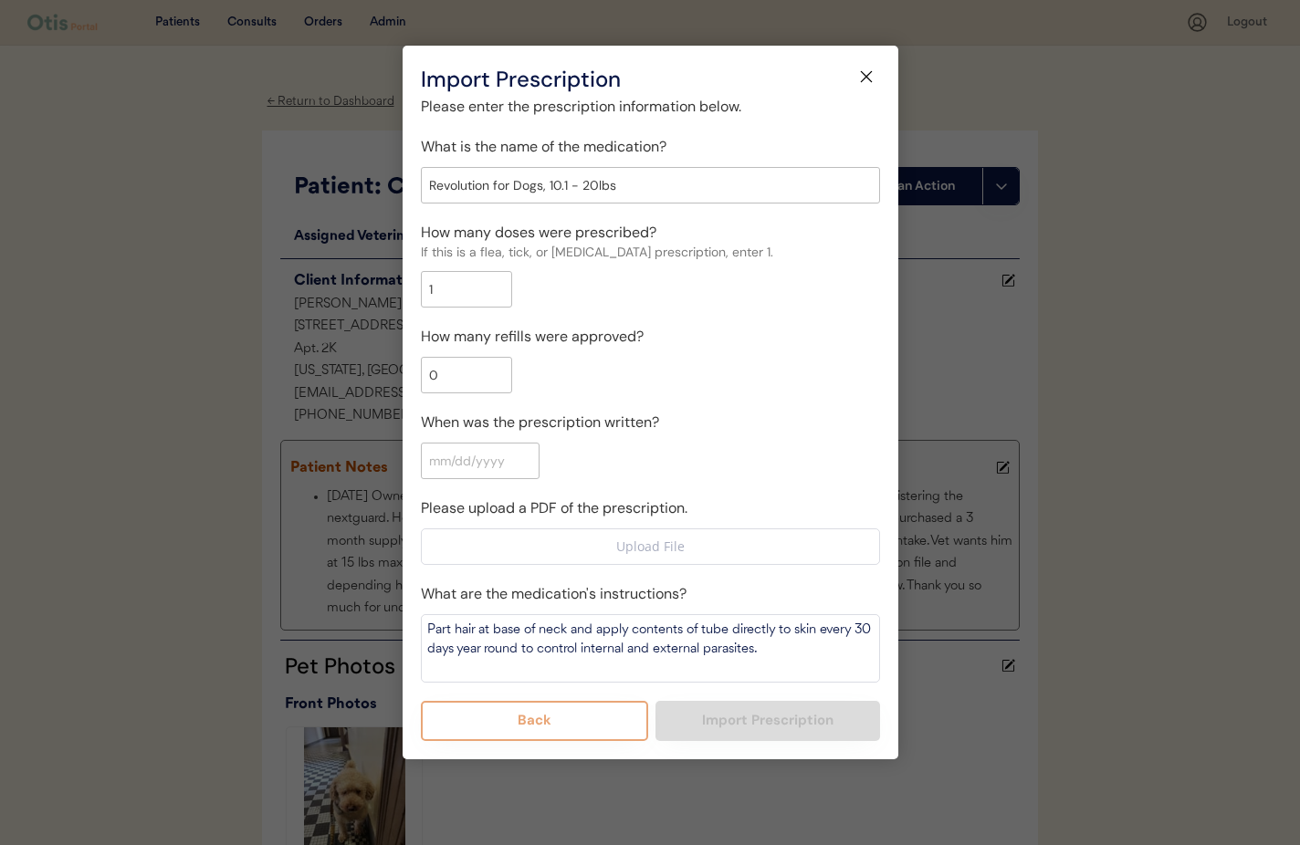
click at [426, 379] on input "input" at bounding box center [466, 375] width 91 height 37
type input "6"
click at [461, 464] on input "input" at bounding box center [480, 461] width 119 height 37
type input "09/25/2025"
click at [653, 545] on input "file" at bounding box center [650, 547] width 457 height 35
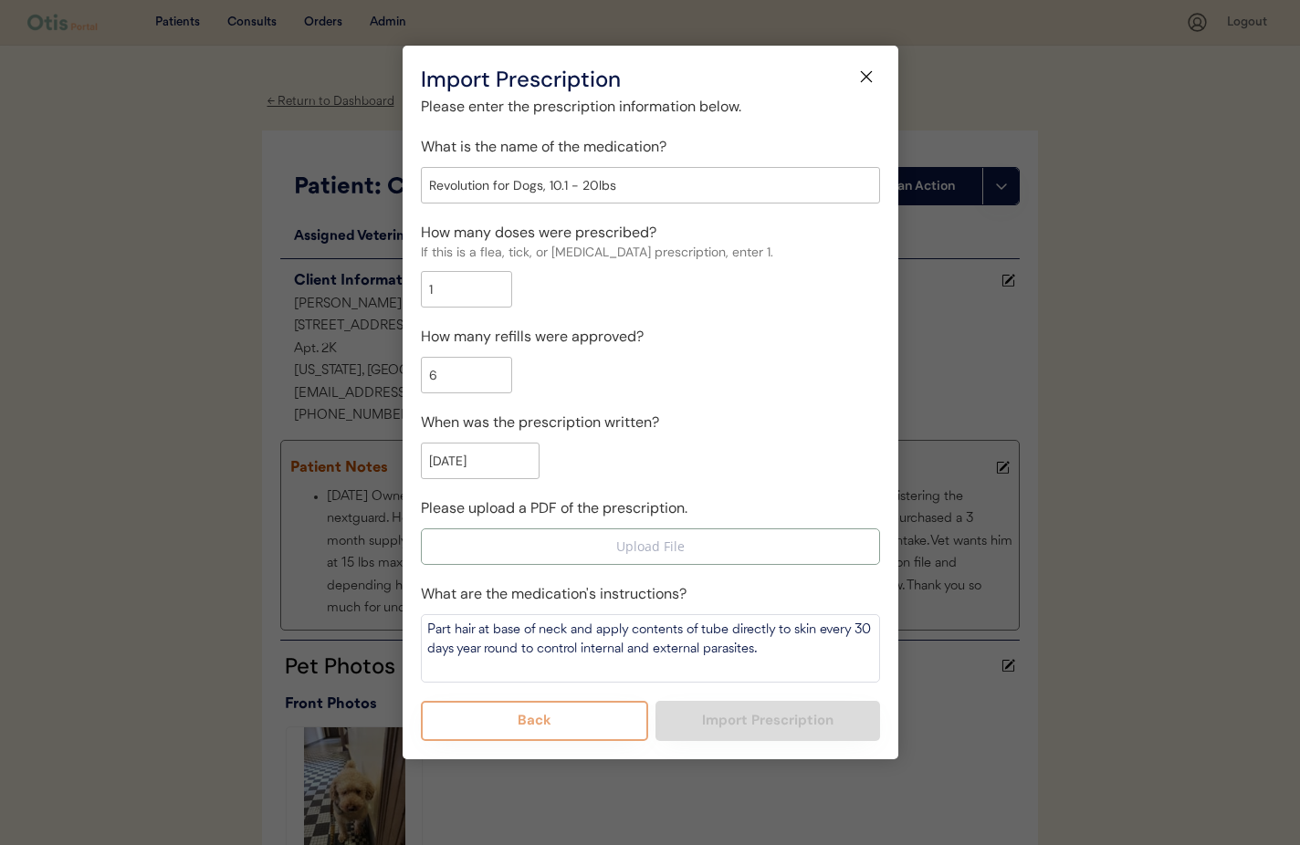
click at [630, 547] on input "file" at bounding box center [650, 547] width 457 height 35
type input "C:\fakepath\Chai Fernandez .pdf"
click at [872, 75] on icon at bounding box center [866, 77] width 18 height 18
click at [870, 75] on icon at bounding box center [866, 77] width 18 height 18
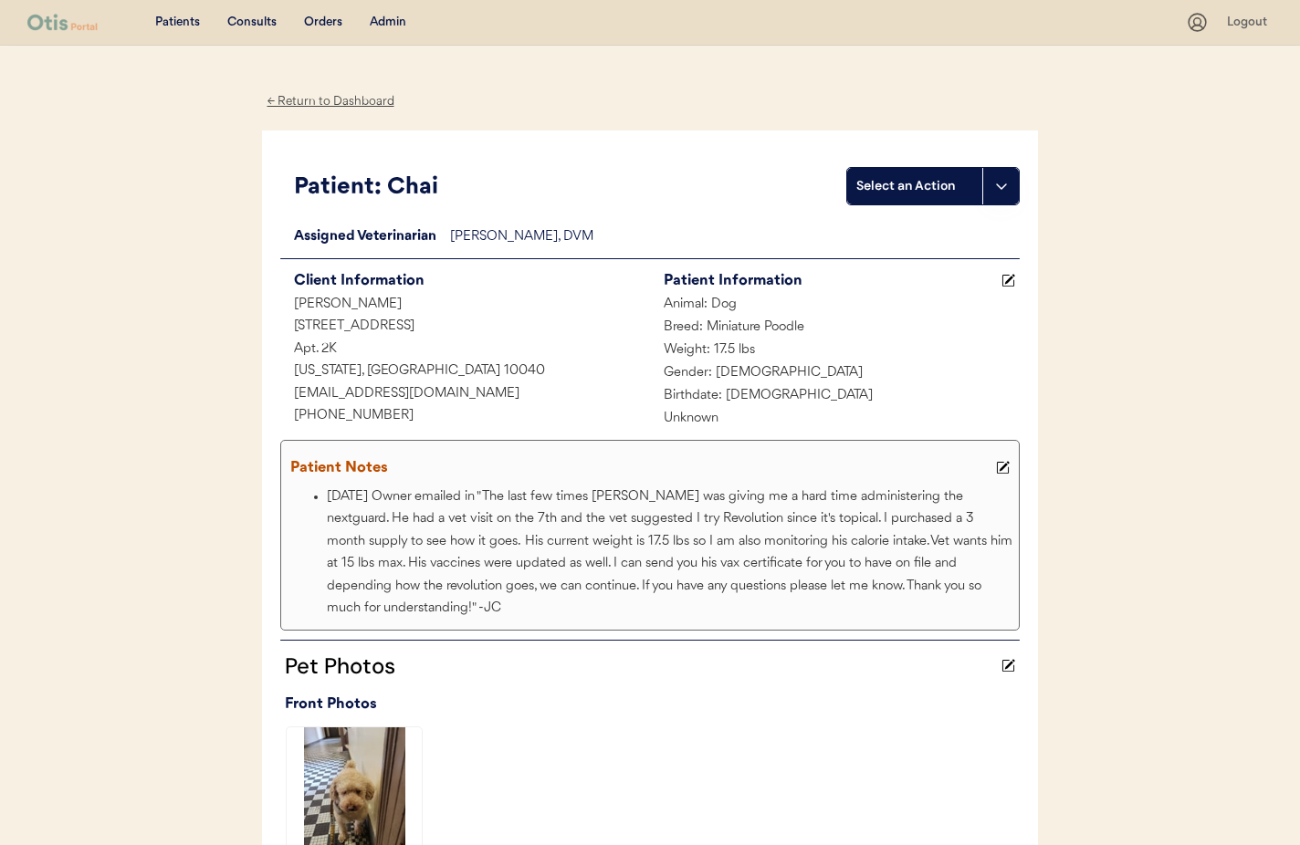
click at [355, 106] on div "← Return to Dashboard" at bounding box center [330, 101] width 137 height 21
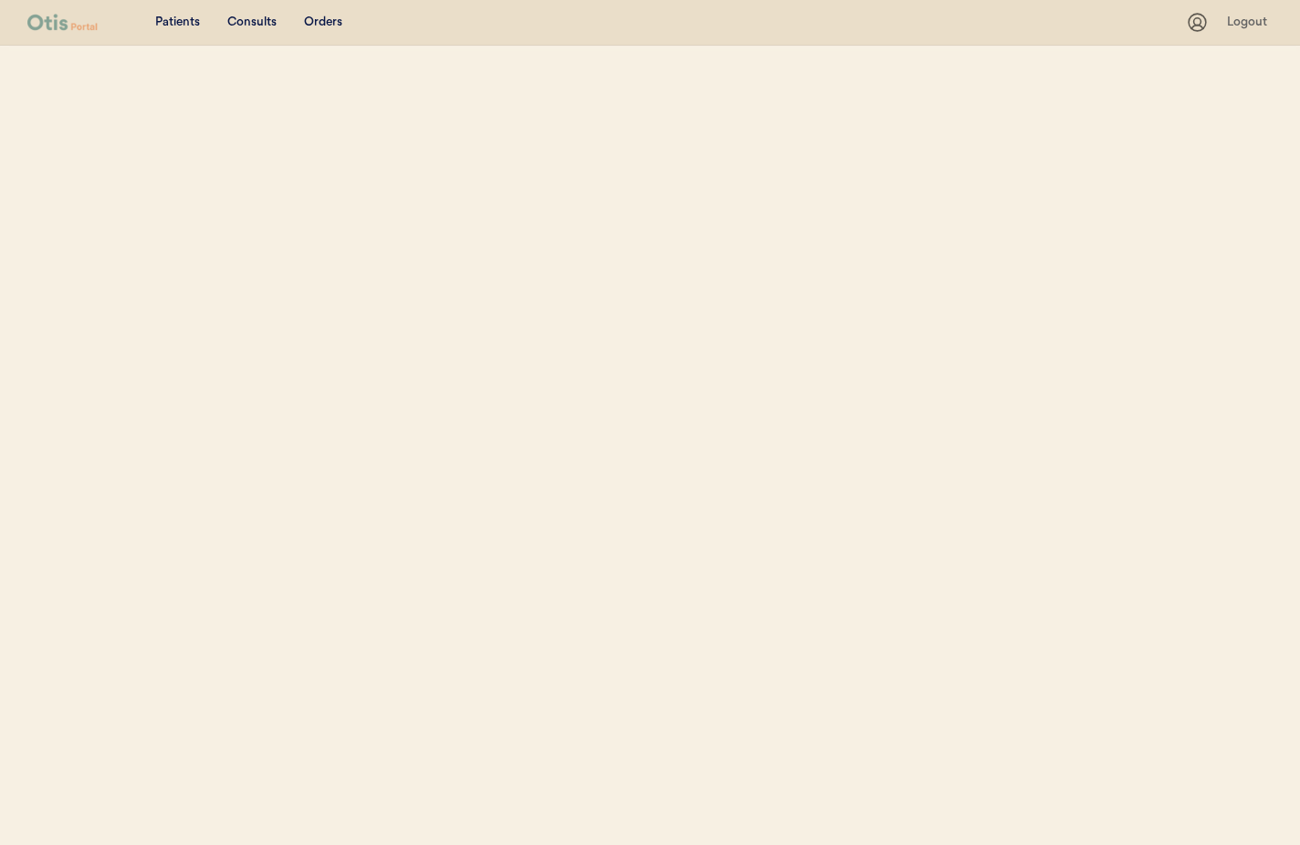
select select ""Name""
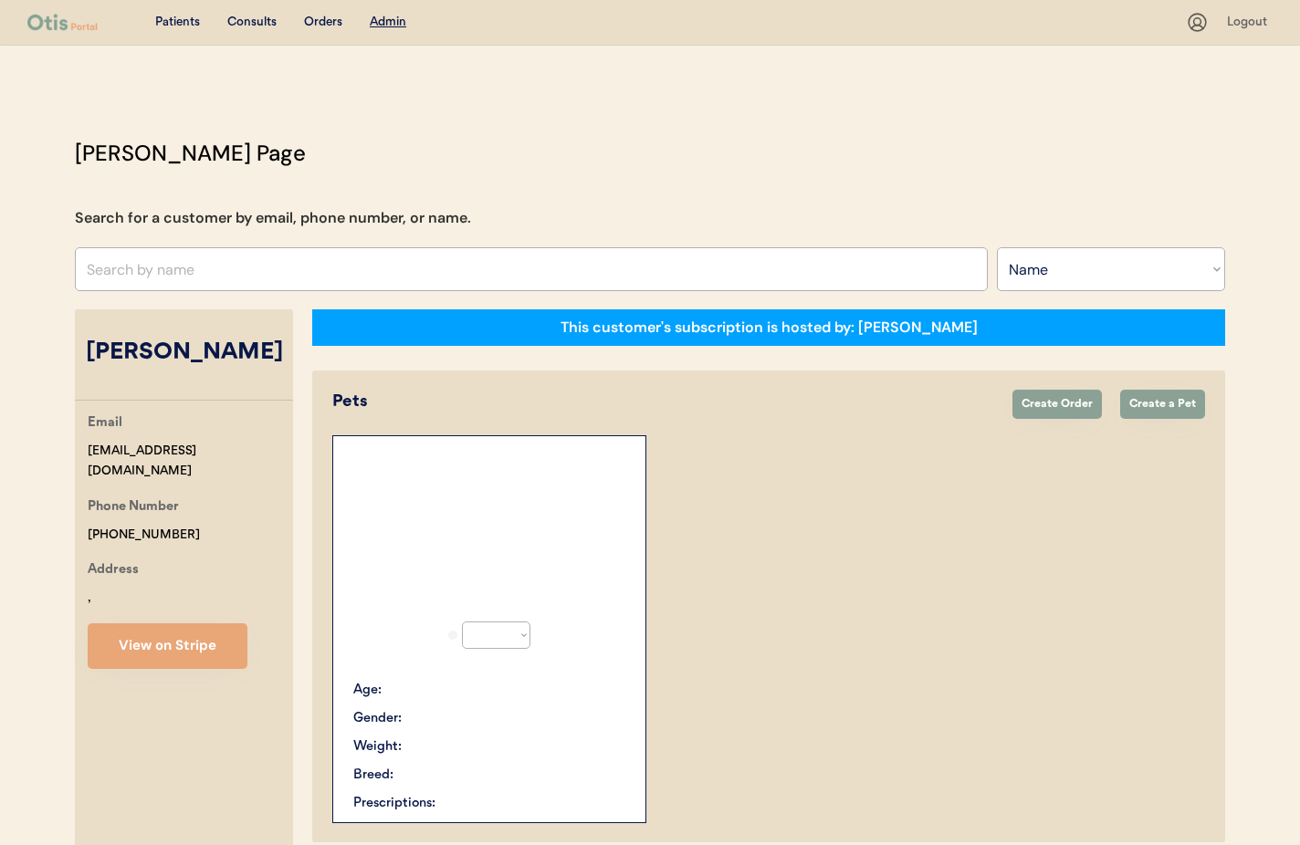
scroll to position [182, 0]
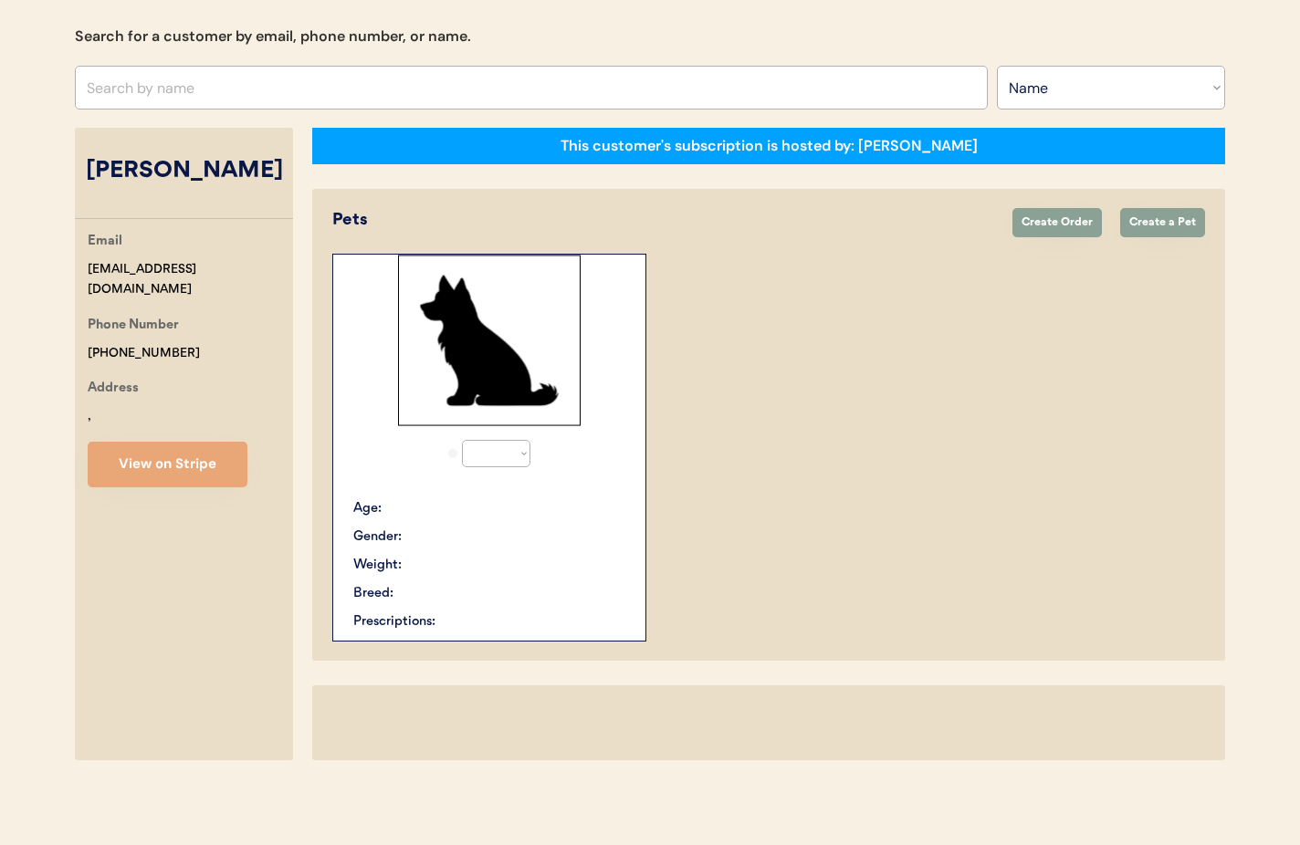
select select "true"
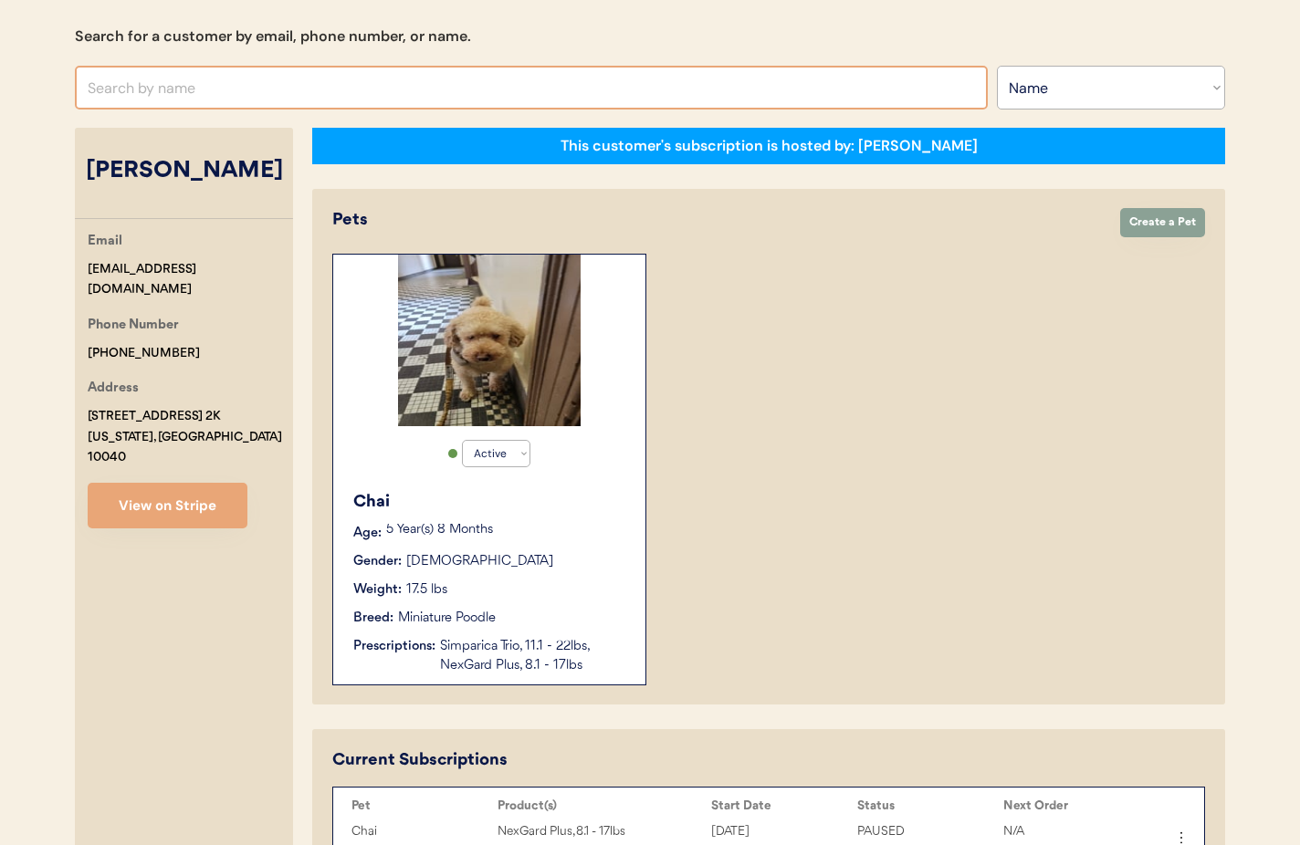
click at [243, 83] on input "text" at bounding box center [531, 88] width 913 height 44
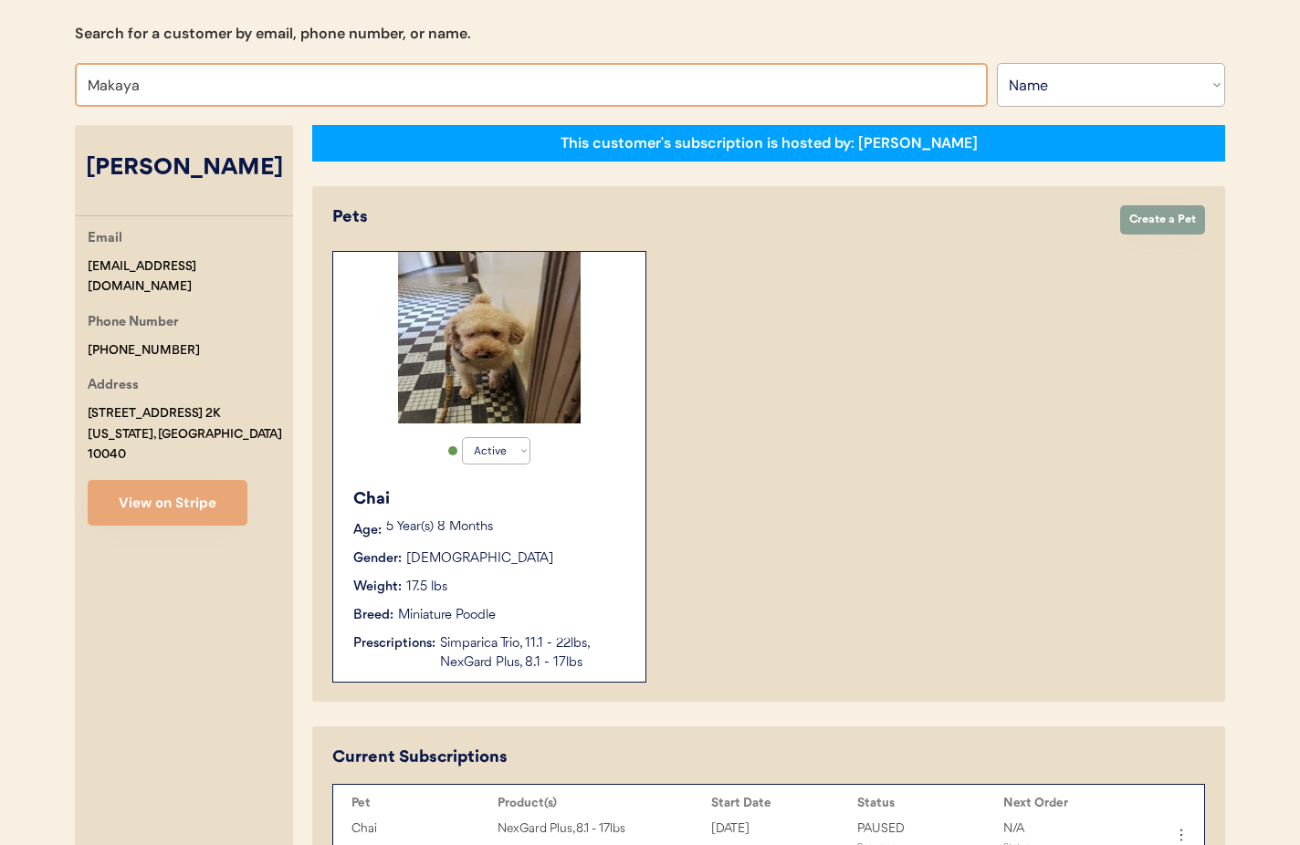
type input "[PERSON_NAME]"
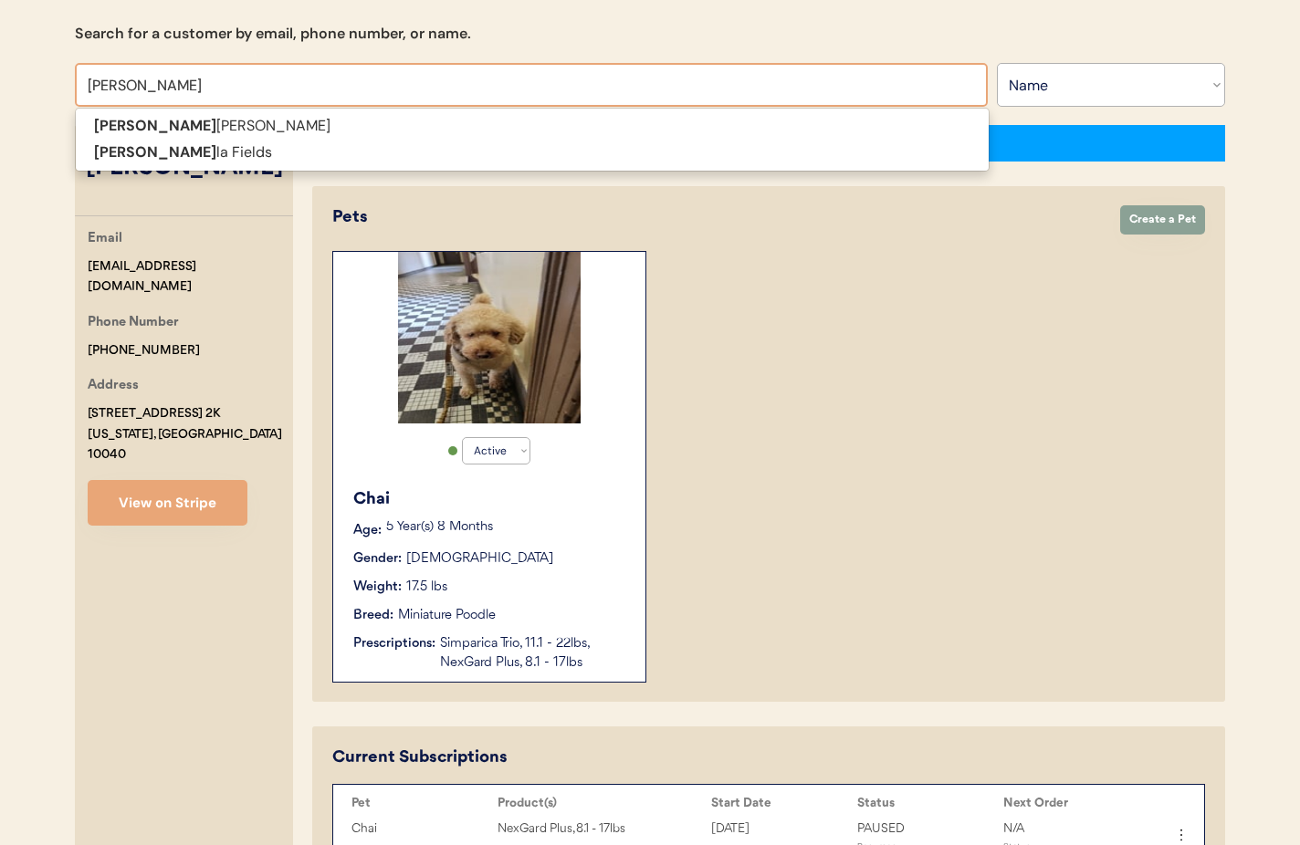
type input "Maka"
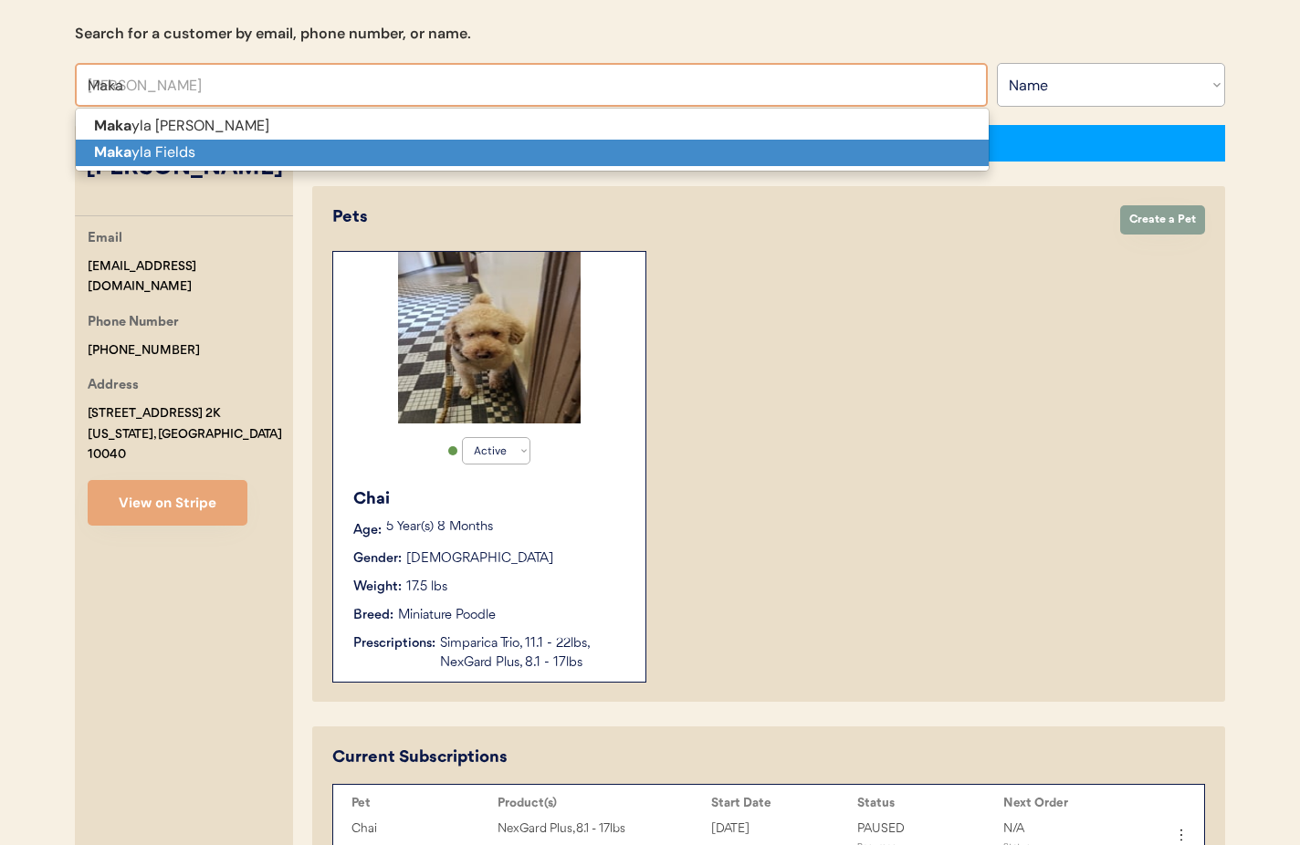
click at [225, 152] on p "Maka yla Fields" at bounding box center [532, 153] width 913 height 26
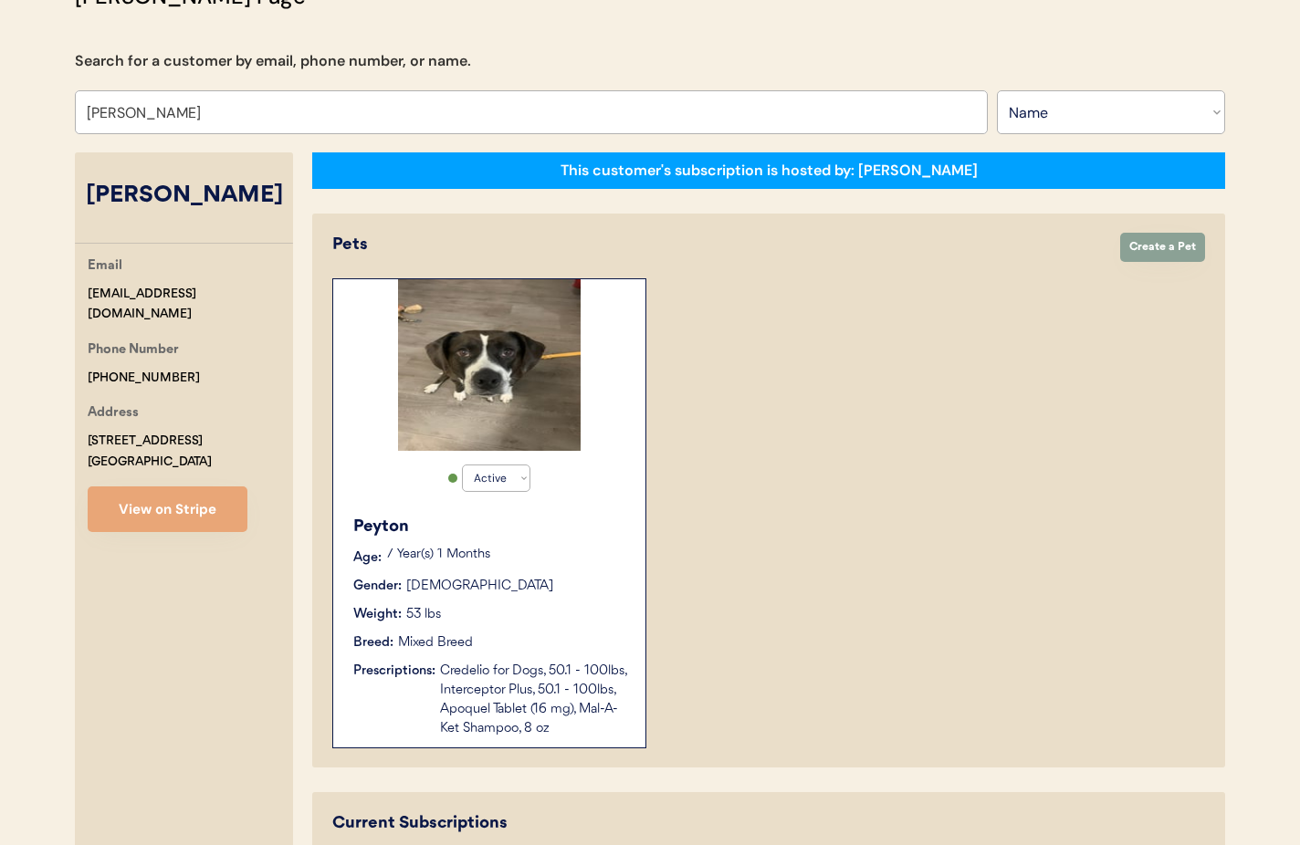
scroll to position [151, 0]
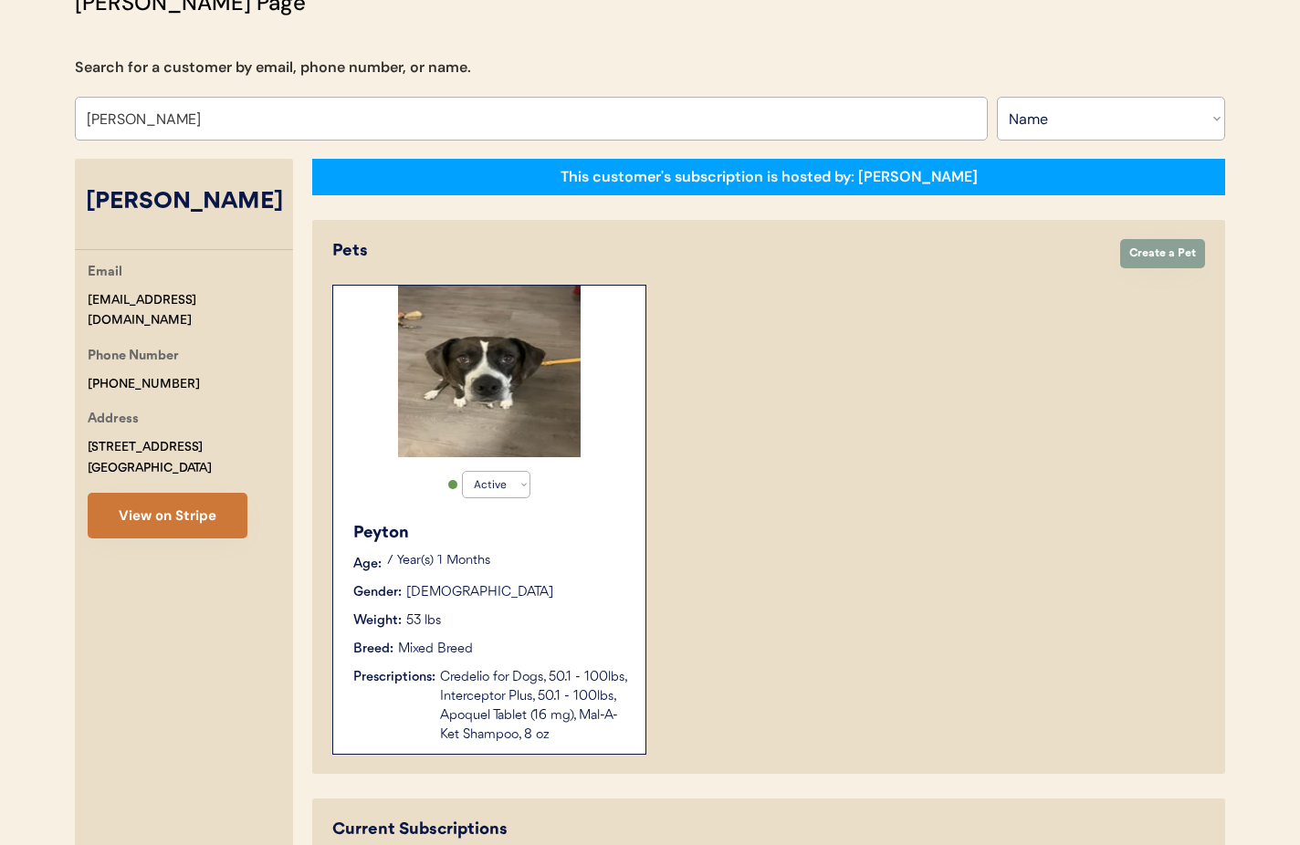
type input "[PERSON_NAME]"
click at [189, 522] on button "View on Stripe" at bounding box center [168, 516] width 160 height 46
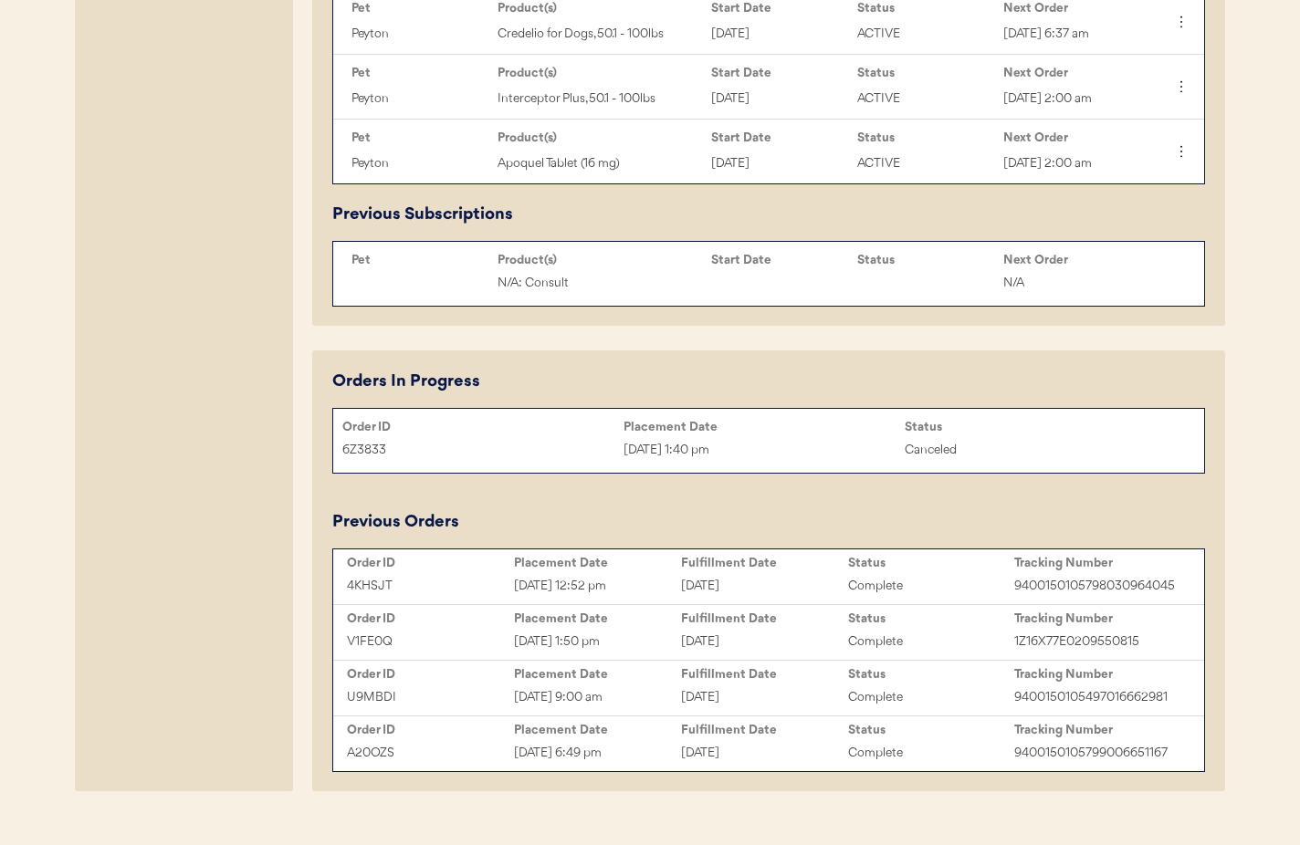
scroll to position [1049, 0]
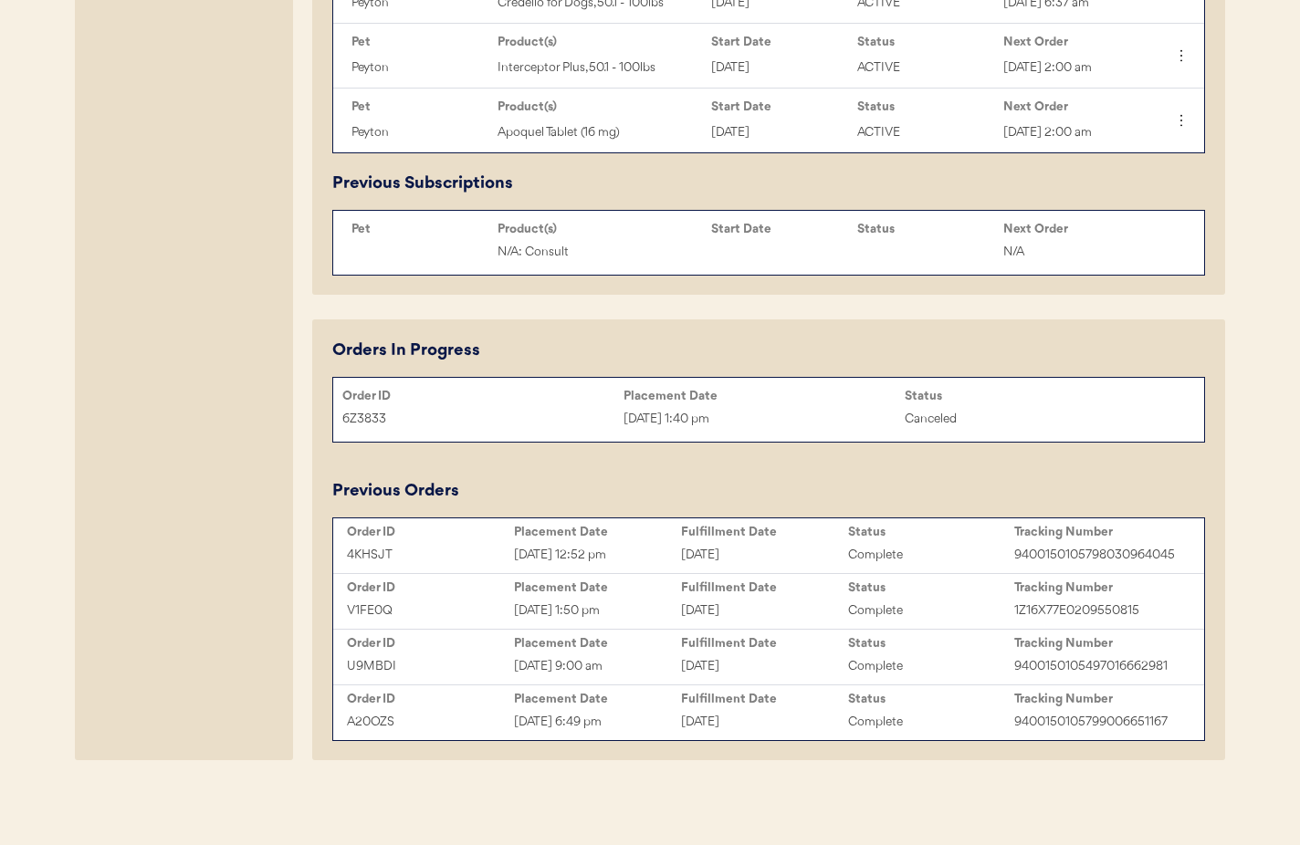
click at [751, 555] on div "[DATE]" at bounding box center [764, 555] width 167 height 21
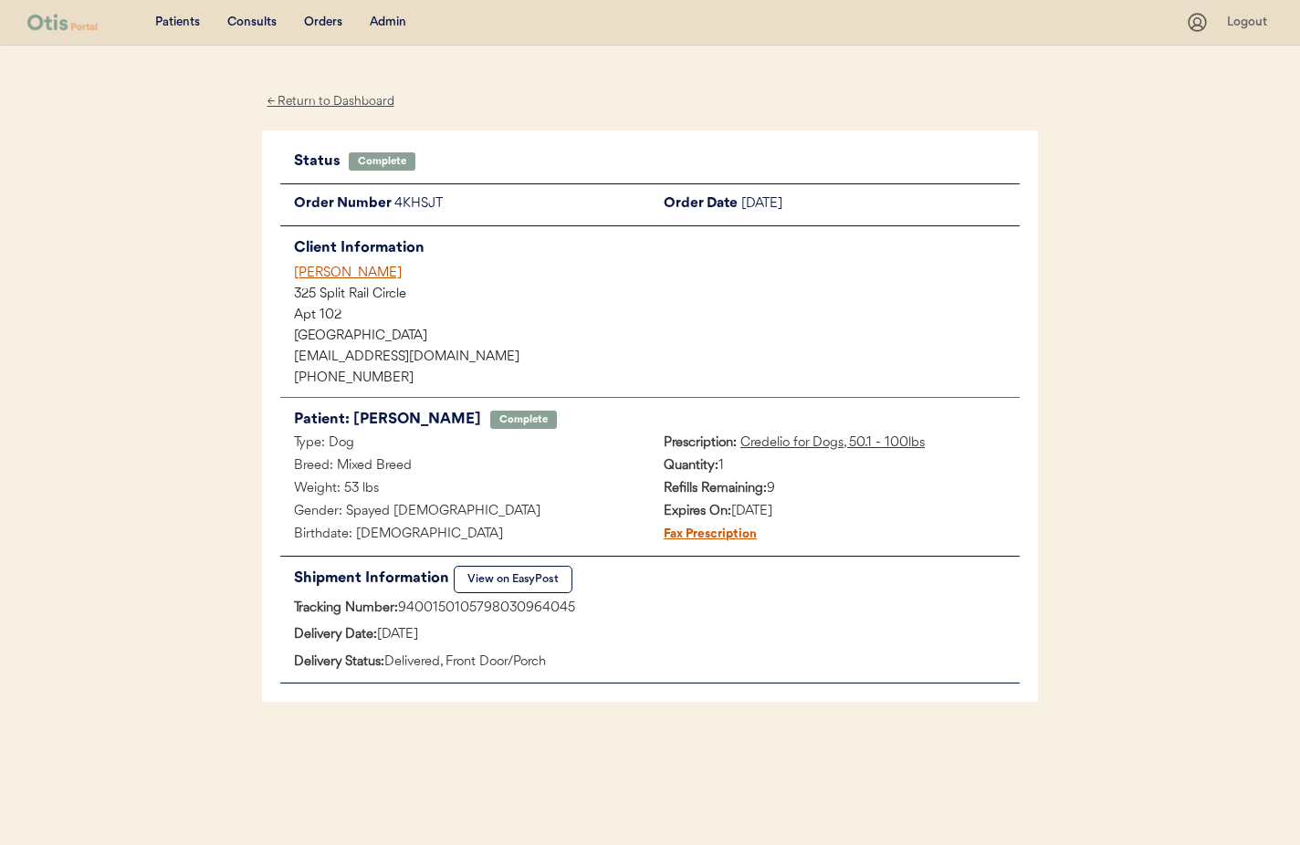
click at [347, 273] on div "[PERSON_NAME]" at bounding box center [657, 273] width 726 height 19
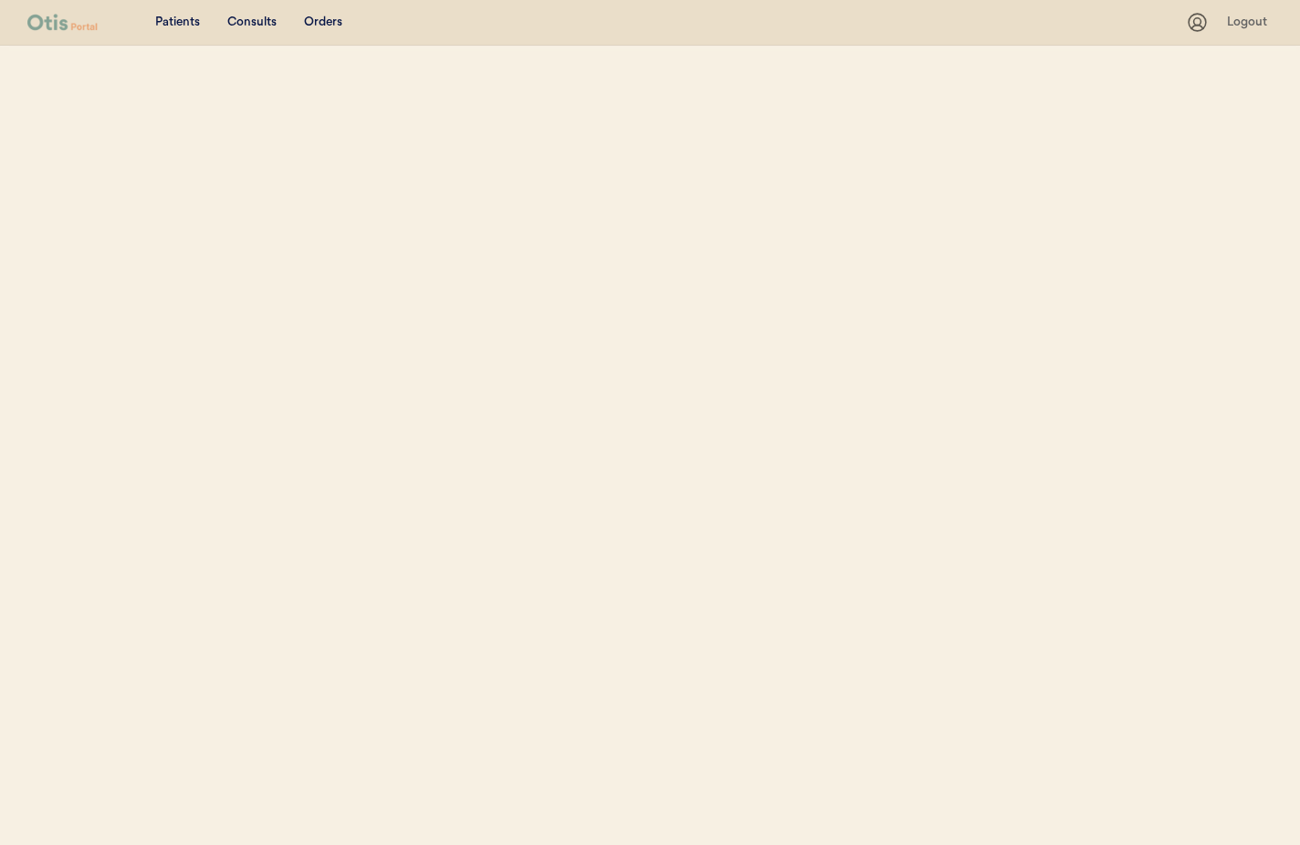
select select ""Name""
select select "true"
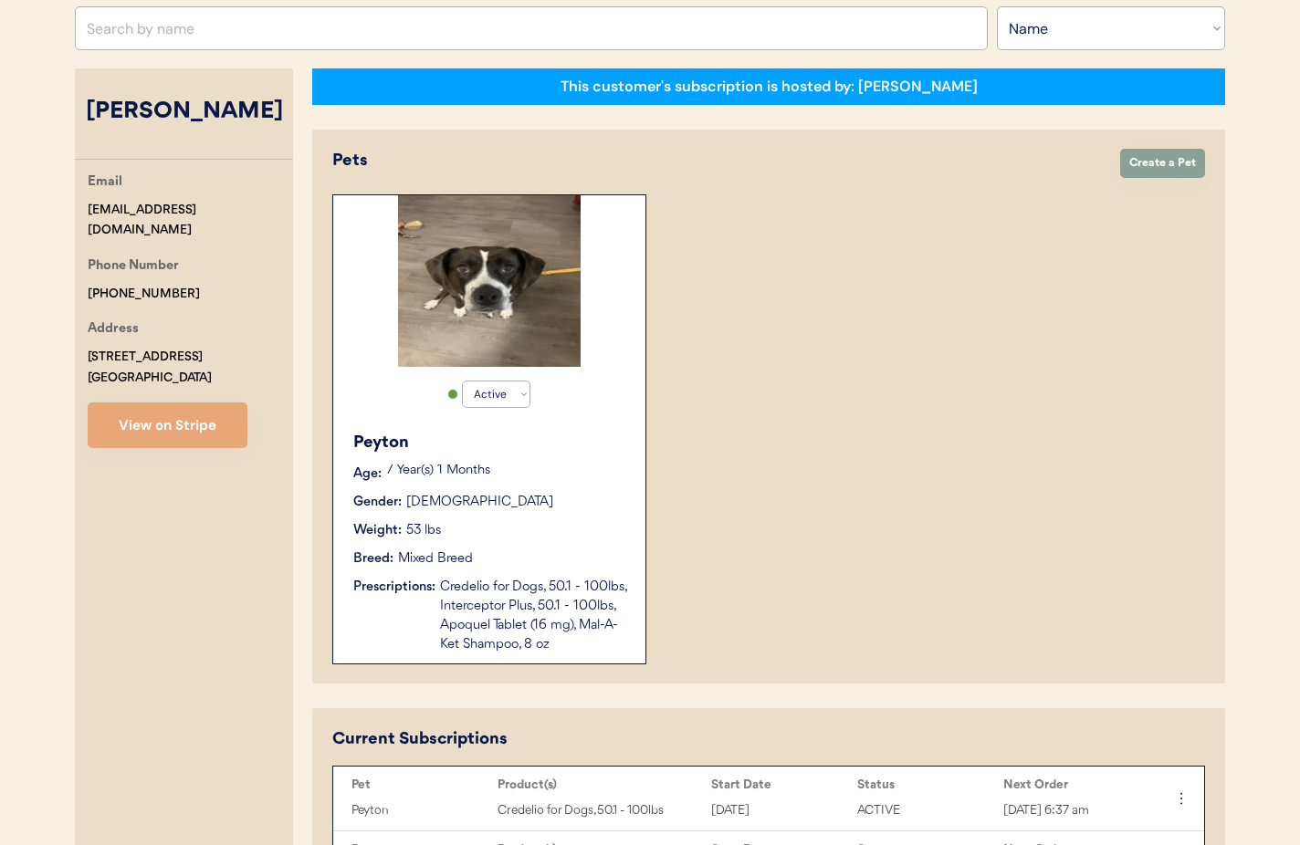
scroll to position [231, 0]
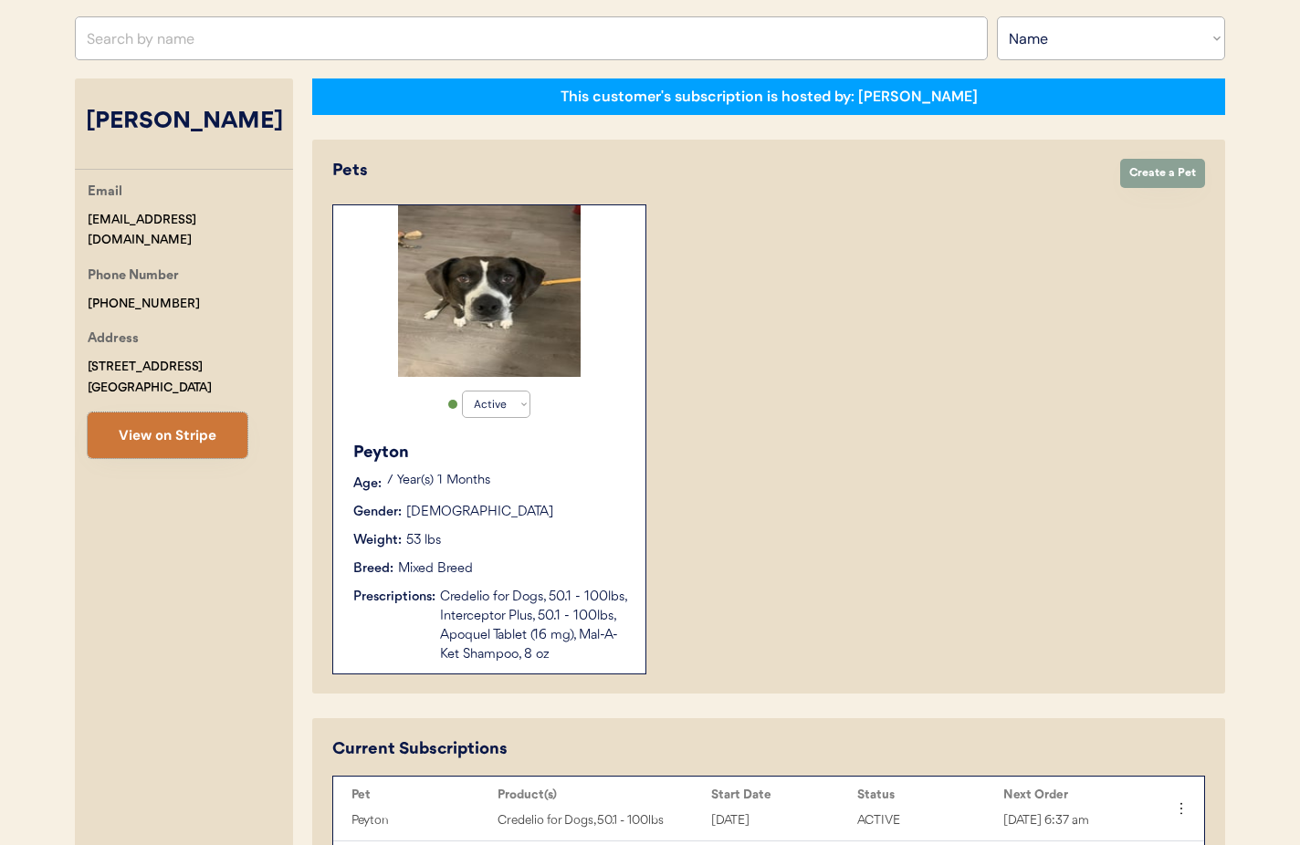
click at [201, 428] on button "View on Stripe" at bounding box center [168, 436] width 160 height 46
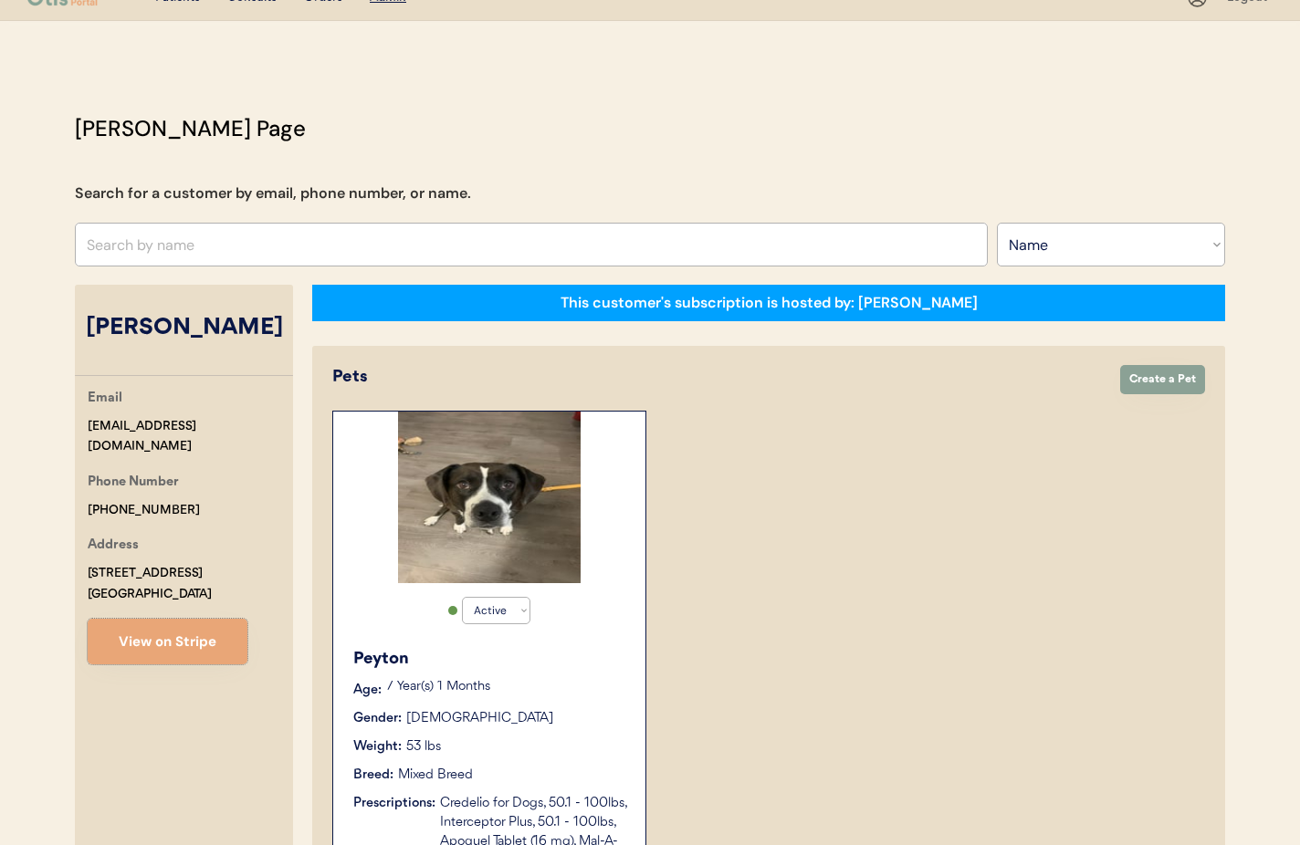
scroll to position [0, 0]
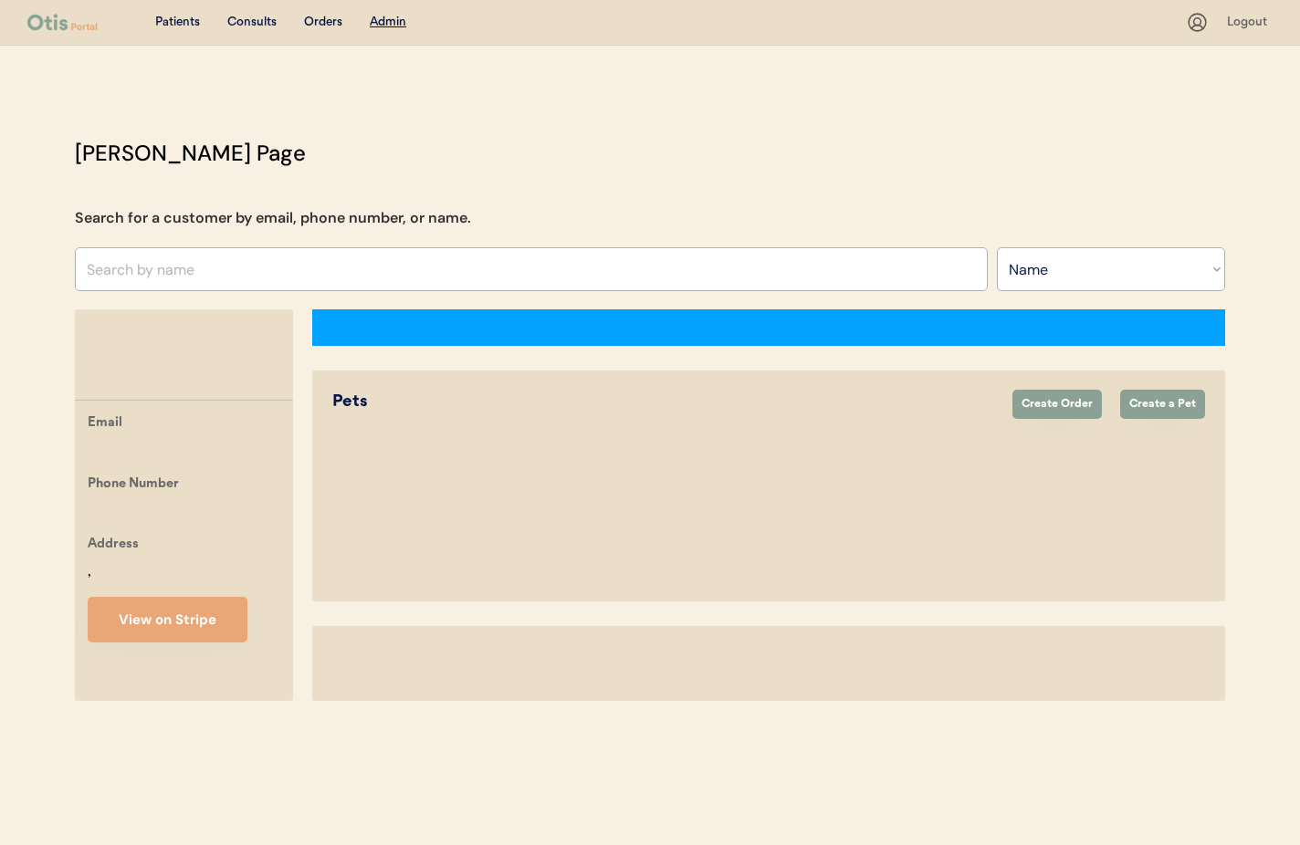
select select ""Name""
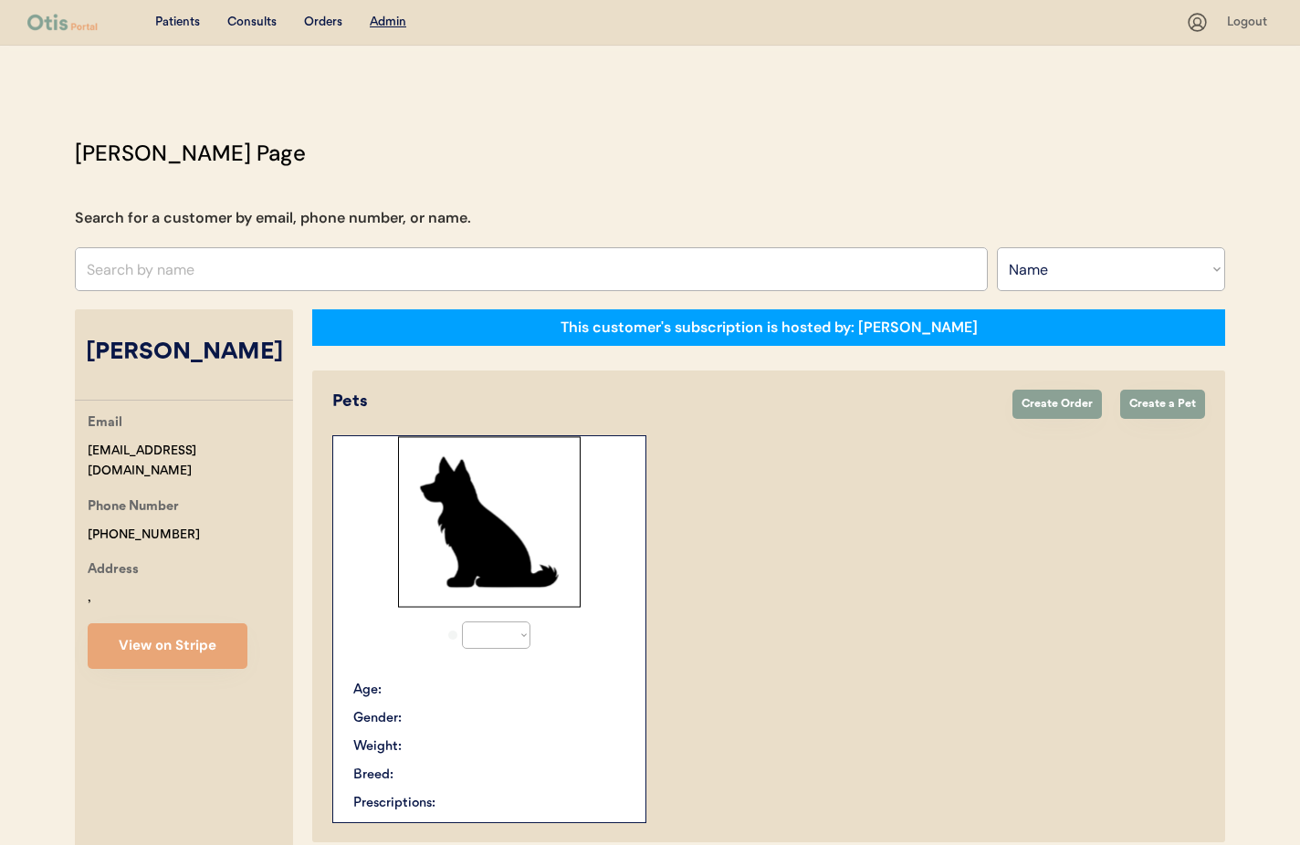
select select "true"
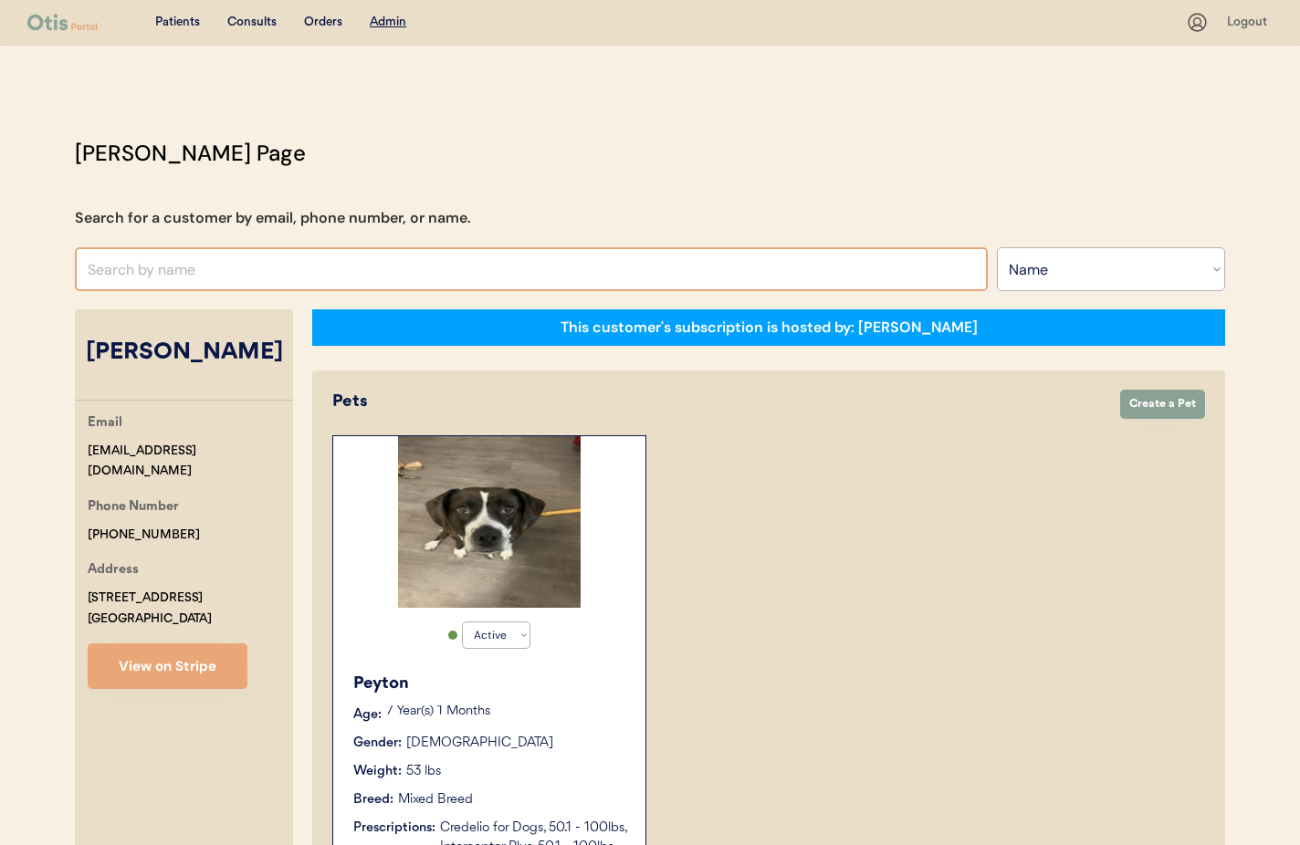
click at [235, 256] on input "text" at bounding box center [531, 269] width 913 height 44
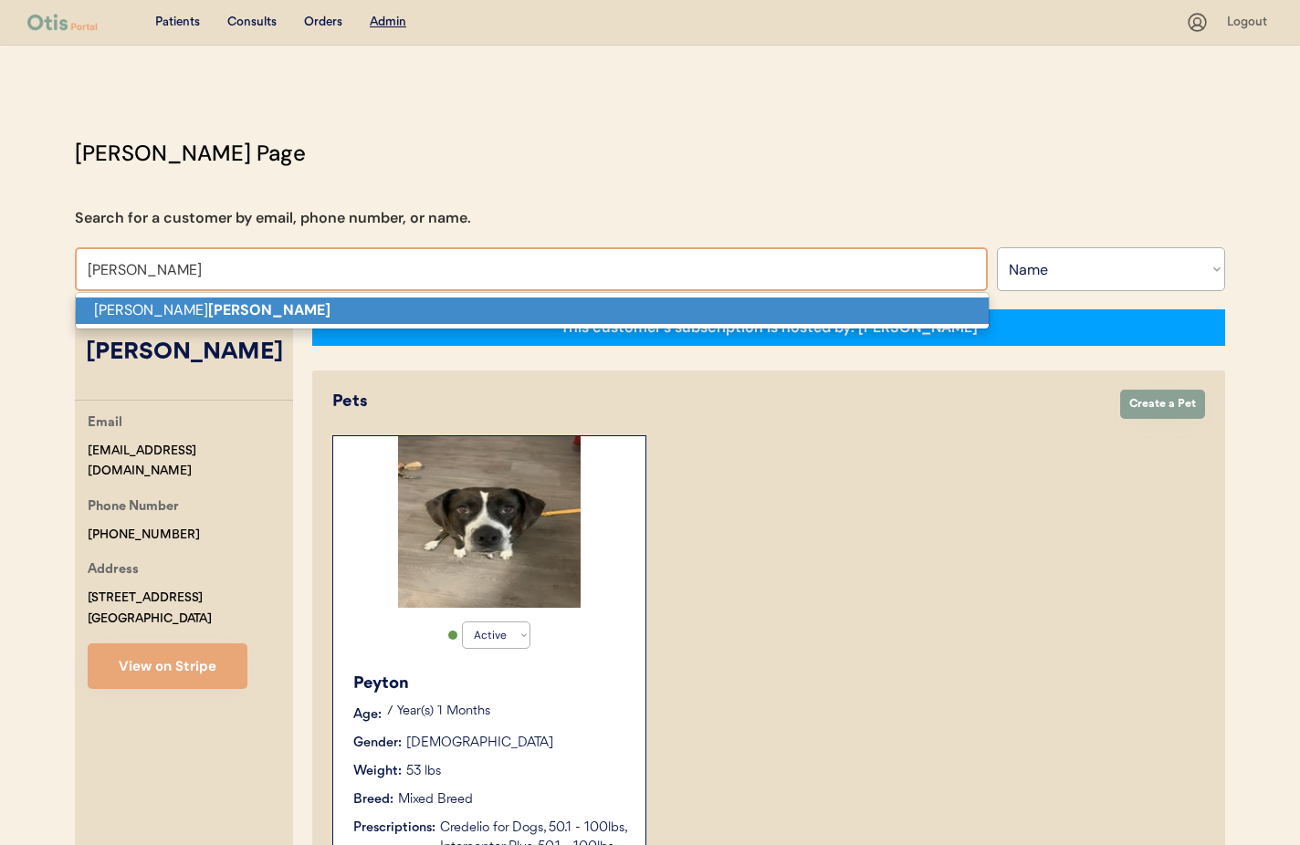
click at [253, 301] on p "[PERSON_NAME]" at bounding box center [532, 311] width 913 height 26
type input "[PERSON_NAME]"
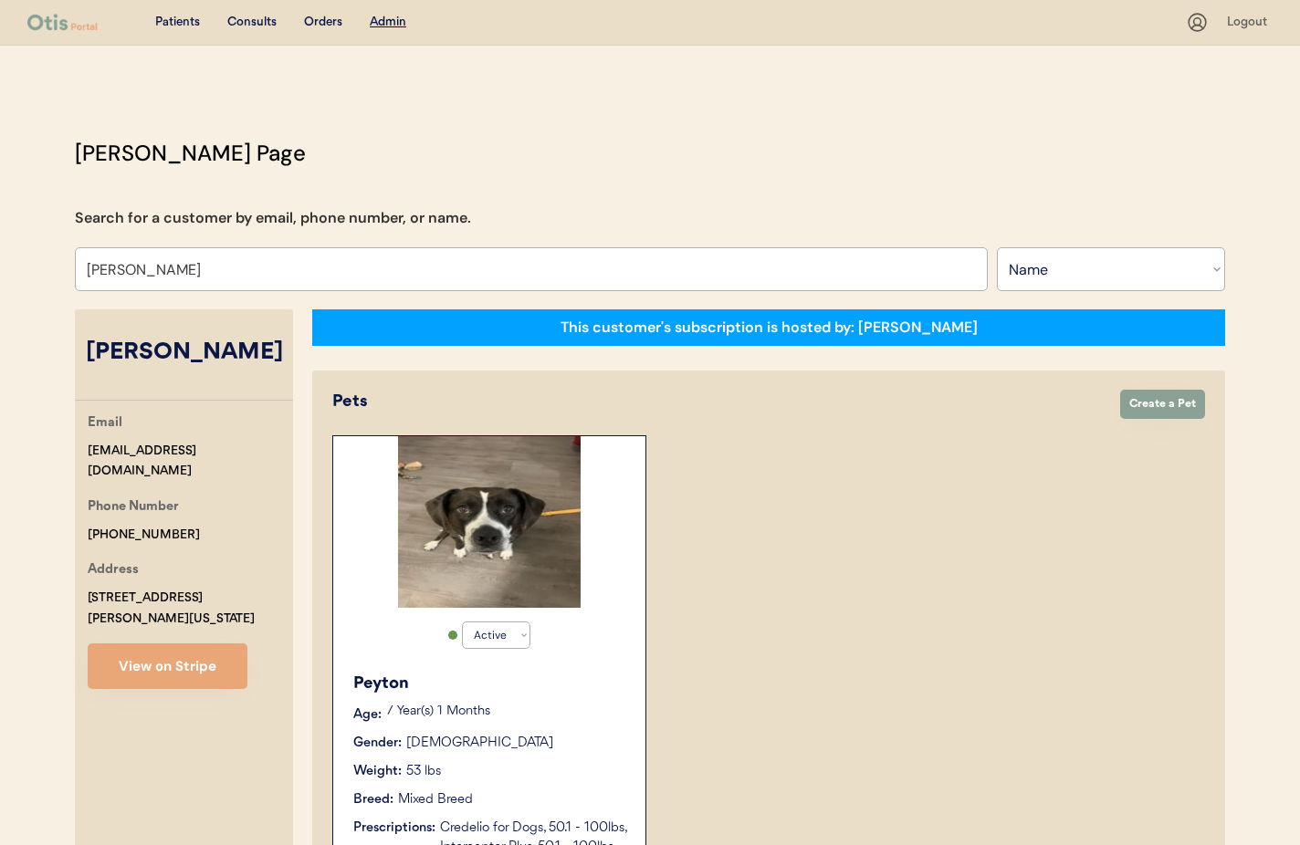
select select "true"
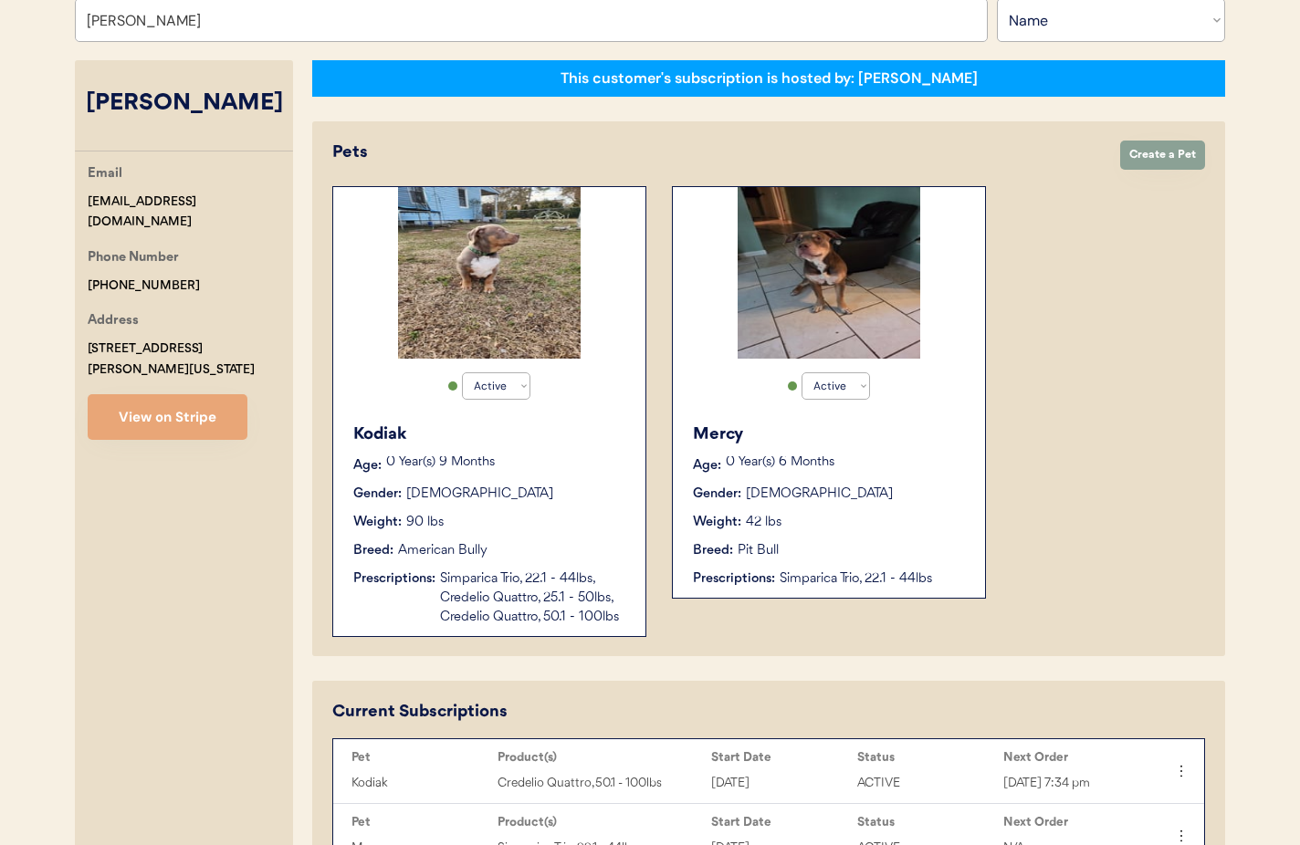
scroll to position [345, 0]
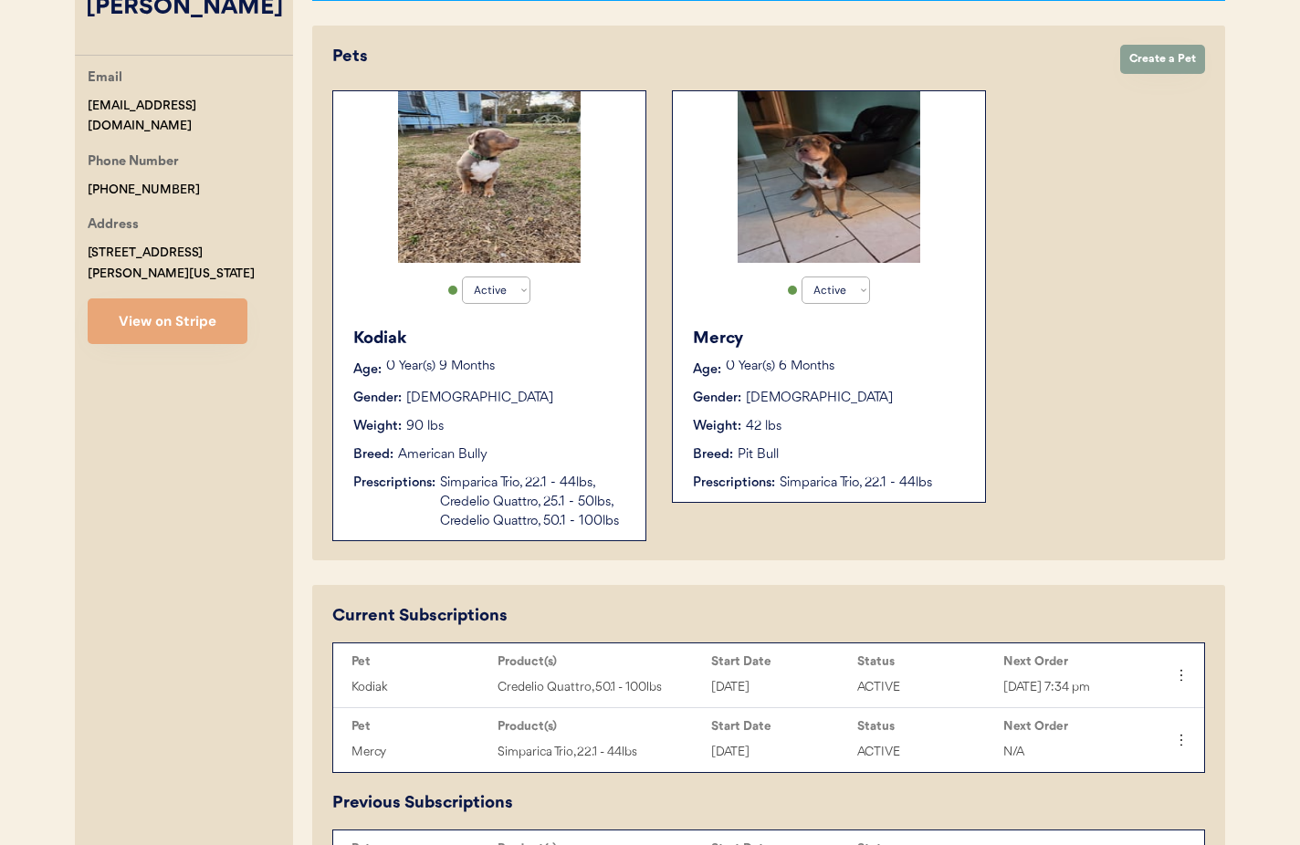
type input "[PERSON_NAME]"
click at [870, 417] on div "Weight: 42 lbs" at bounding box center [830, 426] width 274 height 19
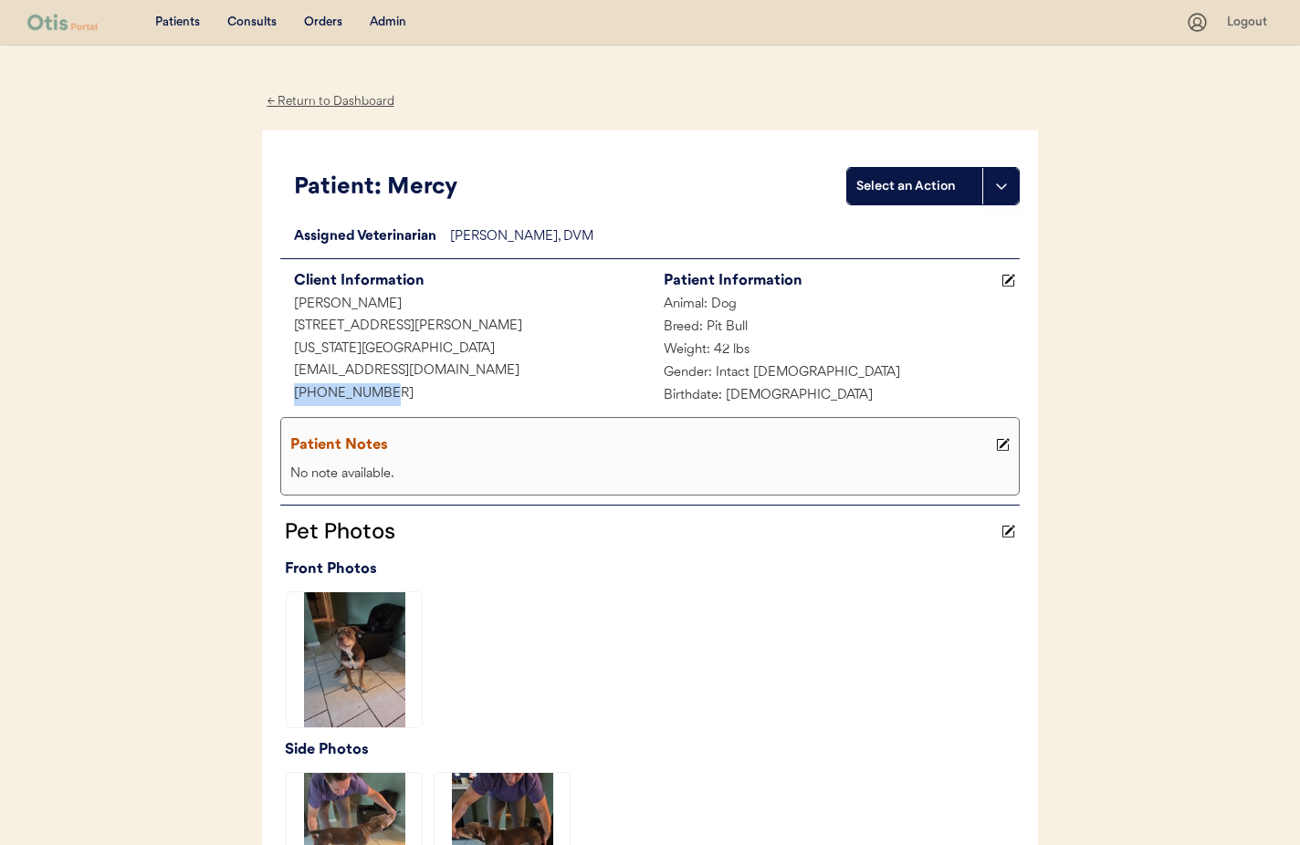
drag, startPoint x: 372, startPoint y: 391, endPoint x: 309, endPoint y: 388, distance: 63.1
click at [270, 394] on div "Patient: Mercy Select an Action Loading... Assigned Veterinarian [PERSON_NAME],…" at bounding box center [650, 530] width 776 height 798
copy div "[PHONE_NUMBER]"
click at [394, 25] on div "Admin" at bounding box center [388, 23] width 37 height 18
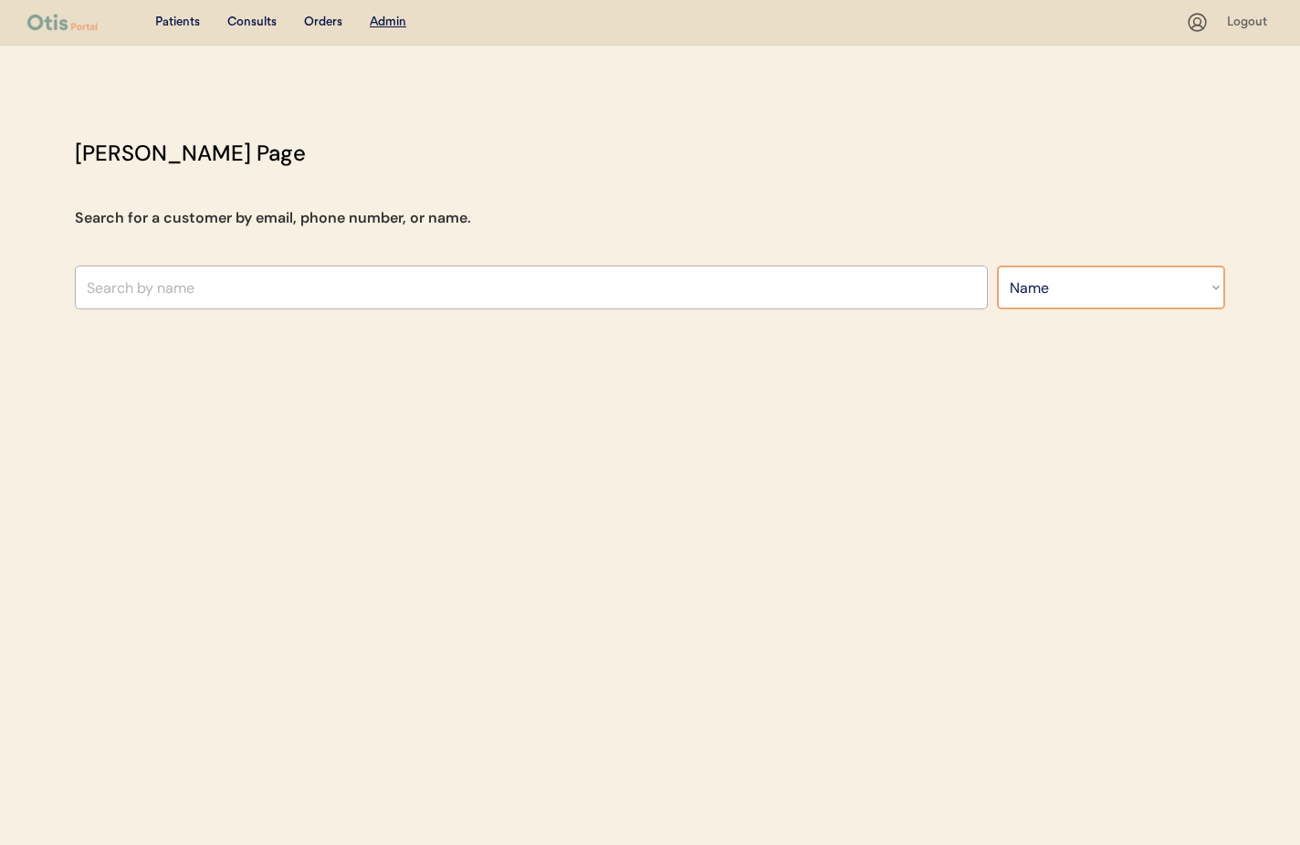
click at [1100, 284] on select "Search By Name Email Phone Number" at bounding box center [1111, 288] width 228 height 44
select select ""Email""
click at [997, 266] on select "Search By Name Email Phone Number" at bounding box center [1111, 288] width 228 height 44
select select ""Email""
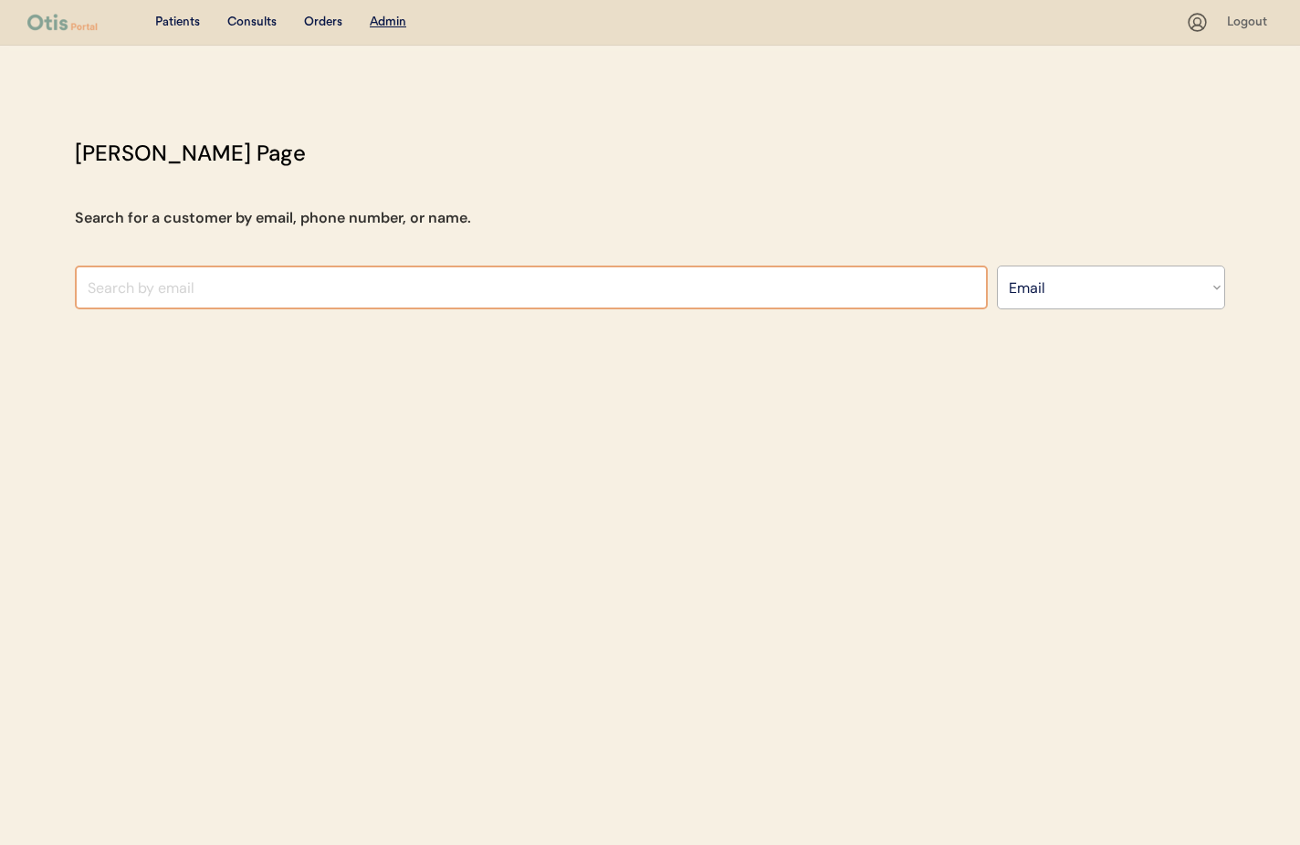
click at [160, 285] on input "input" at bounding box center [531, 288] width 913 height 44
paste input "[PERSON_NAME][EMAIL_ADDRESS][PERSON_NAME][DOMAIN_NAME]"
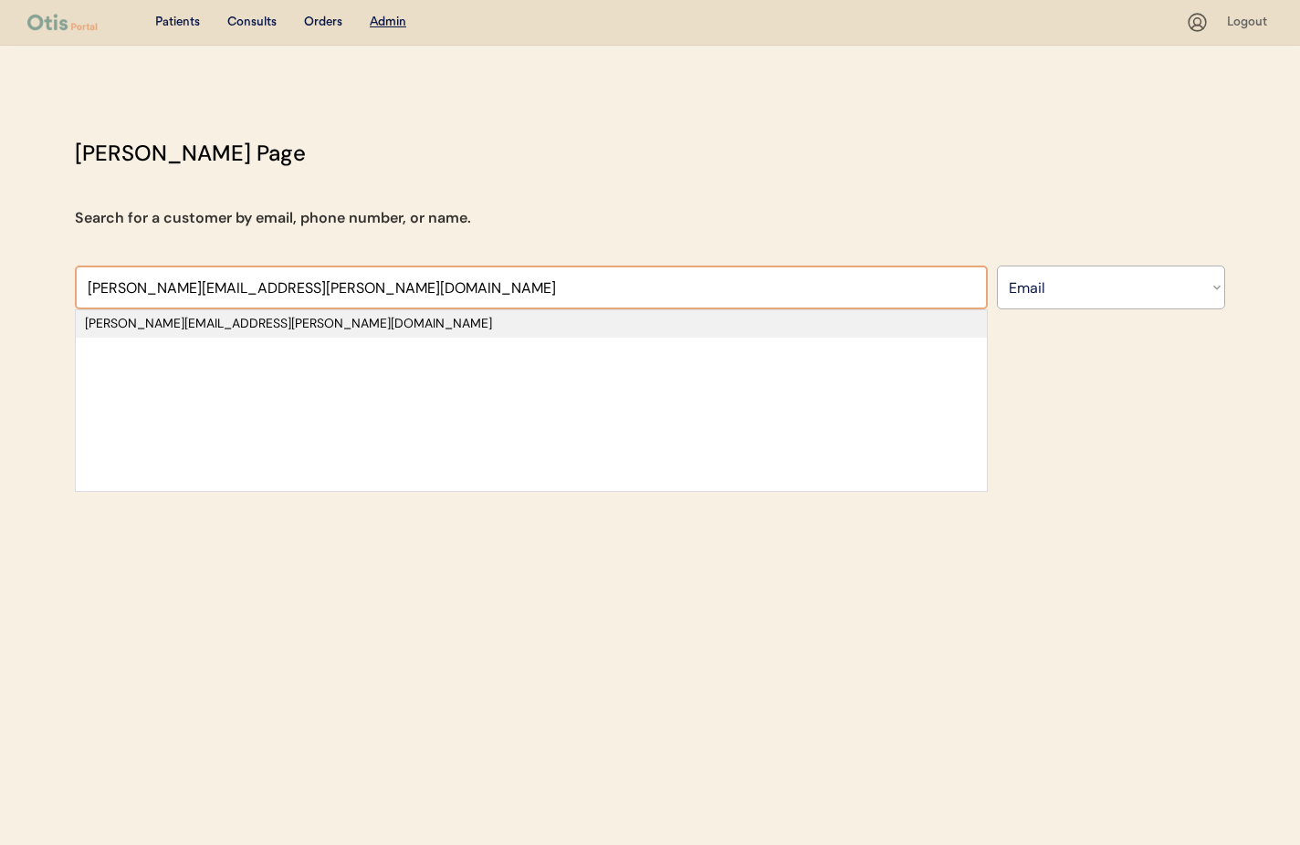
type input "[PERSON_NAME][EMAIL_ADDRESS][PERSON_NAME][DOMAIN_NAME]"
click at [179, 331] on div "[PERSON_NAME][EMAIL_ADDRESS][PERSON_NAME][DOMAIN_NAME]" at bounding box center [531, 324] width 893 height 18
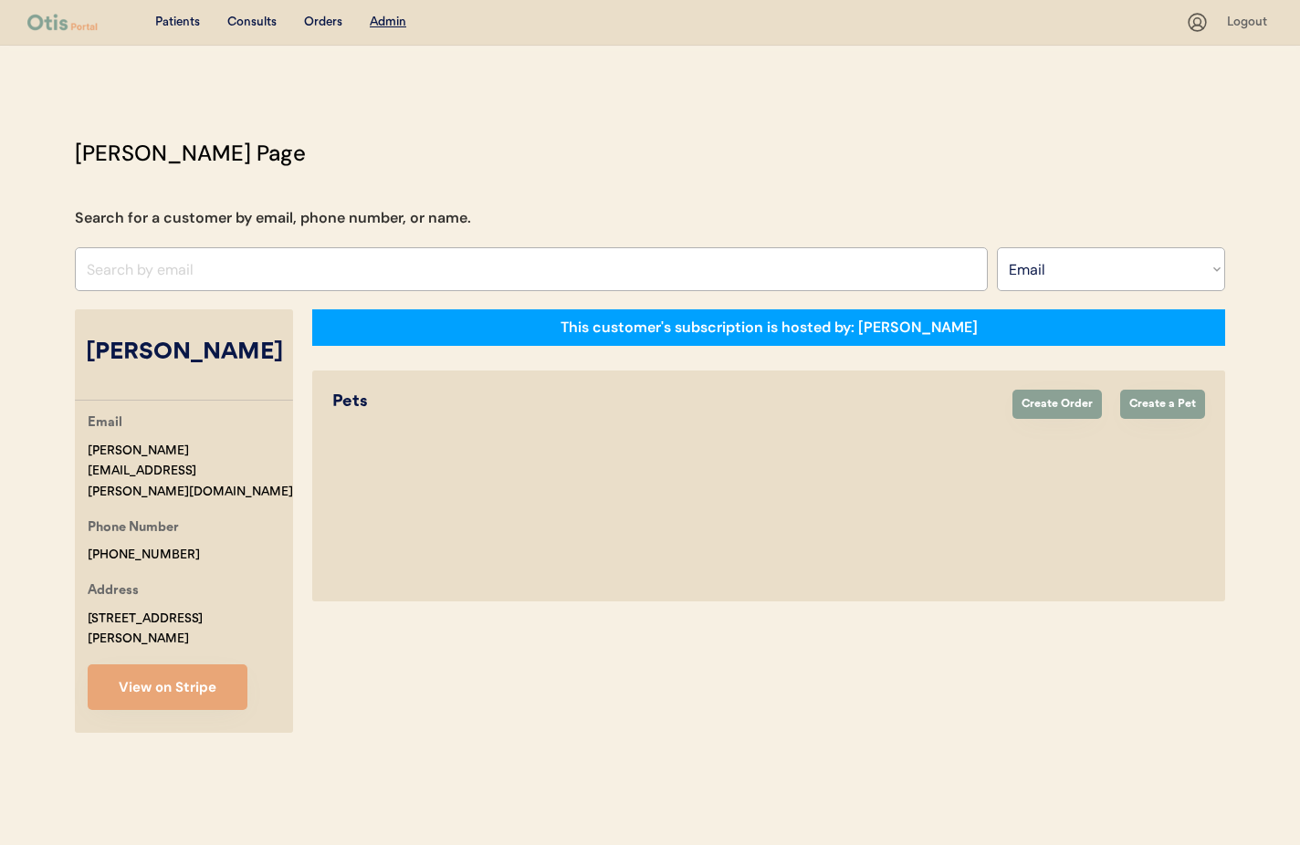
select select "true"
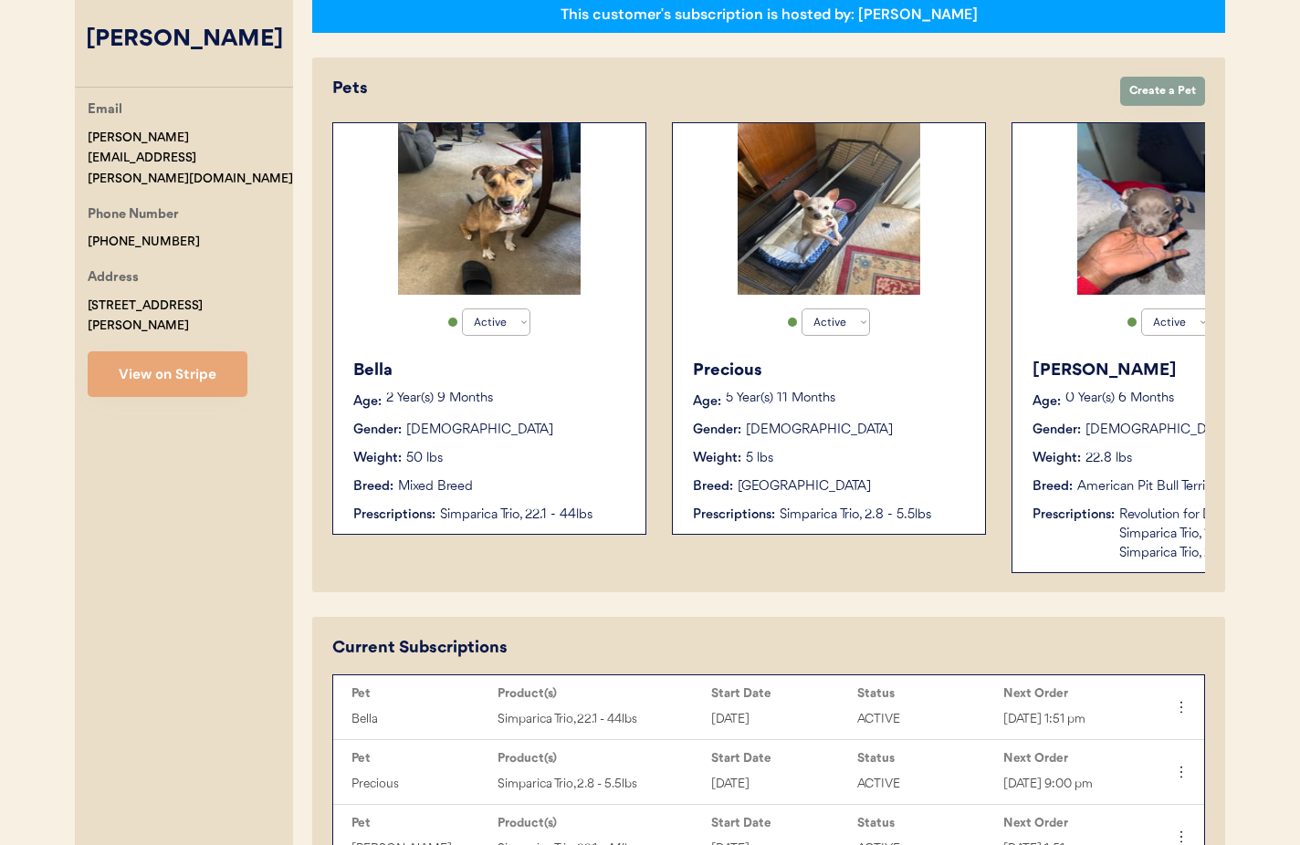
scroll to position [0, 146]
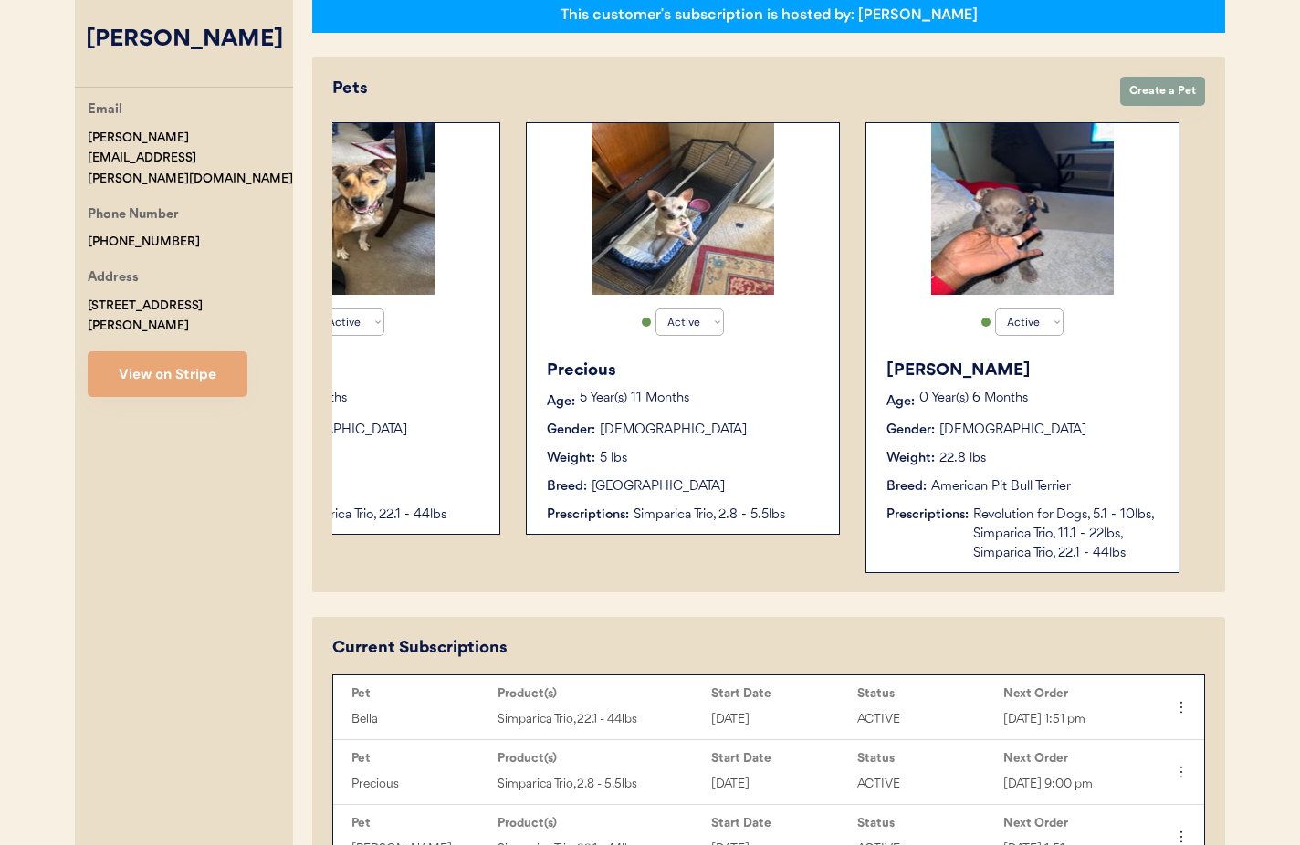
click at [1092, 468] on div "[PERSON_NAME] Age: [DEMOGRAPHIC_DATA] Year(s) 6 Months Gender: [DEMOGRAPHIC_DAT…" at bounding box center [1023, 461] width 294 height 223
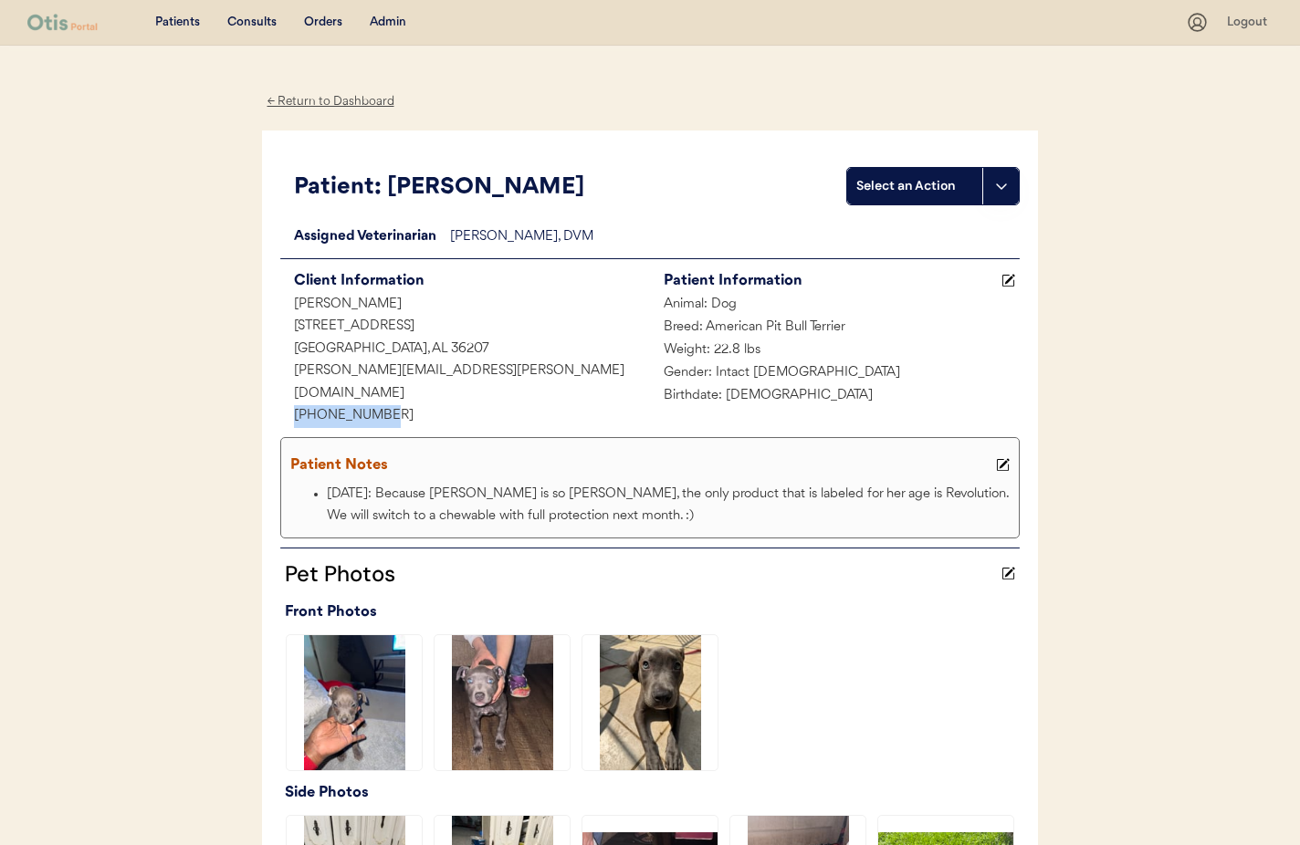
drag, startPoint x: 389, startPoint y: 400, endPoint x: 309, endPoint y: 394, distance: 80.5
click at [292, 405] on div "+12566402389" at bounding box center [465, 416] width 370 height 23
copy div "+12566402389"
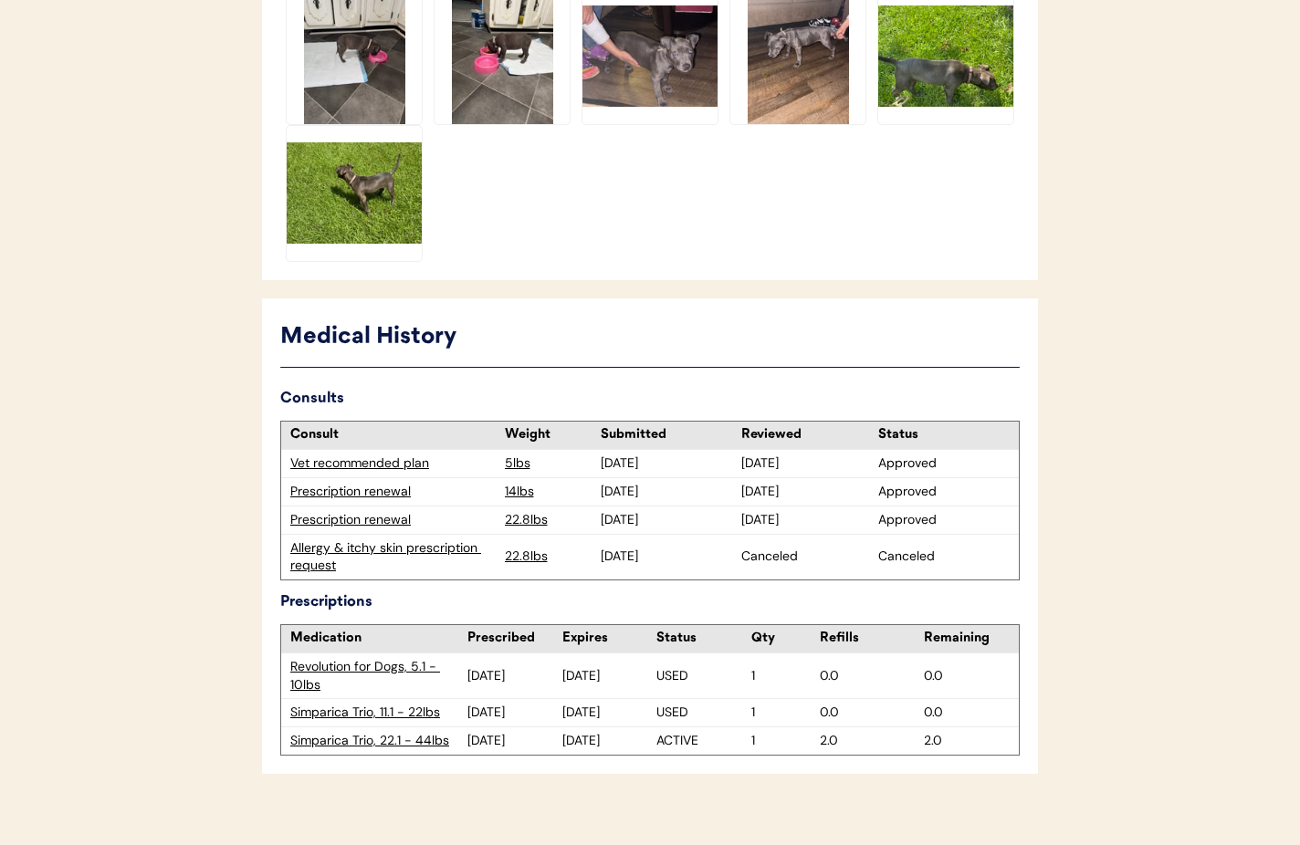
click at [375, 732] on div "Simparica Trio, 22.1 - 44lbs" at bounding box center [378, 741] width 177 height 18
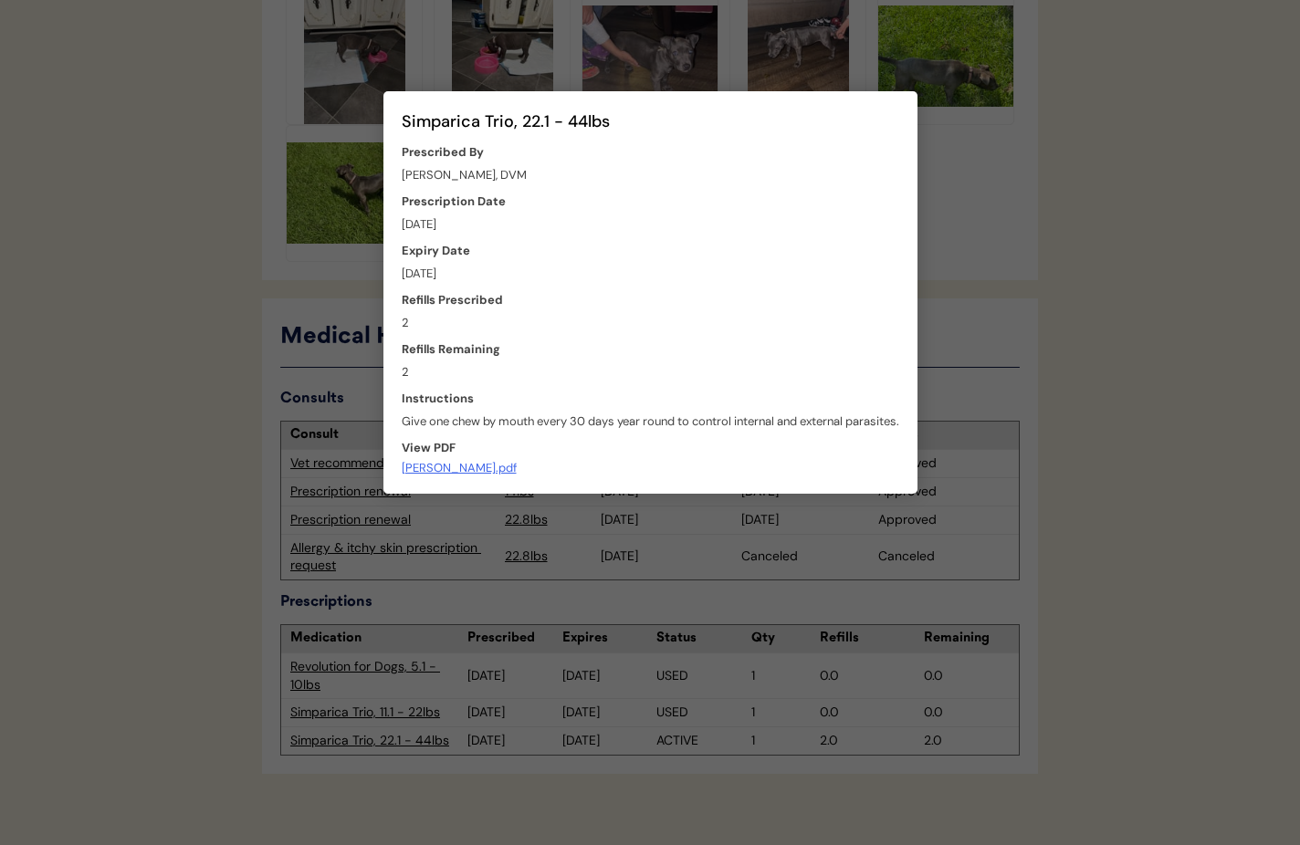
click at [932, 448] on div at bounding box center [650, 422] width 1300 height 845
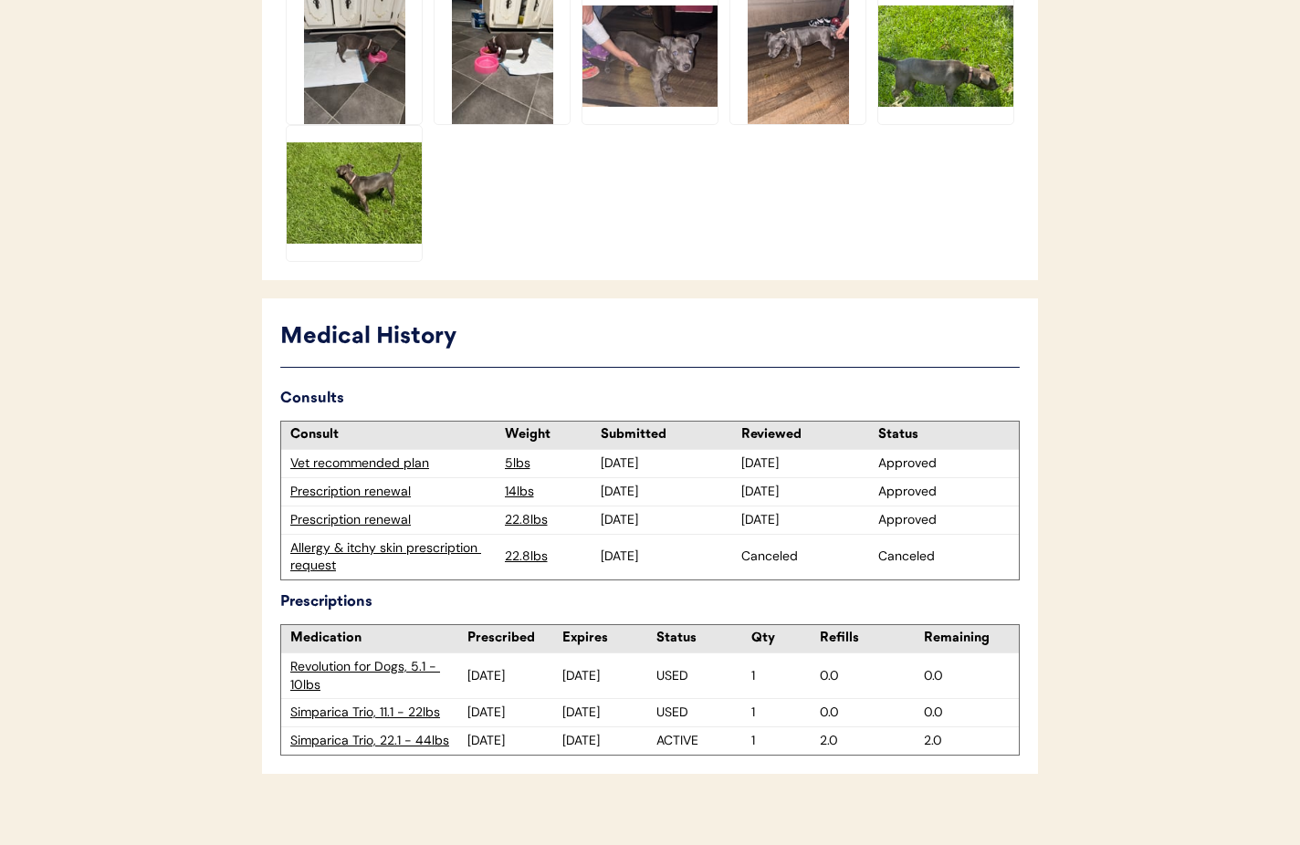
click at [1043, 380] on div "Patients Consults Orders Admin Logout ← Return to Dashboard Patient: Luna Selec…" at bounding box center [650, 19] width 1300 height 1693
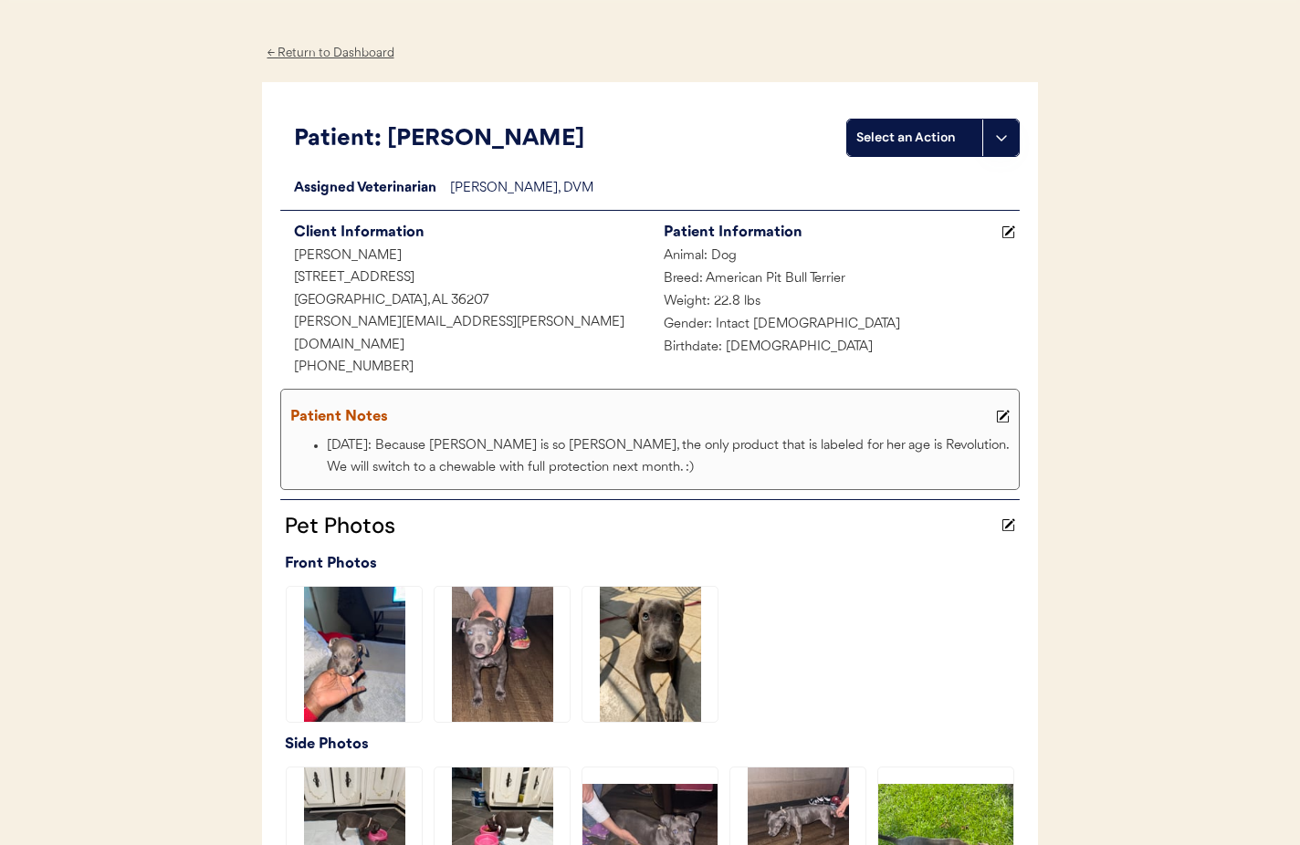
scroll to position [0, 0]
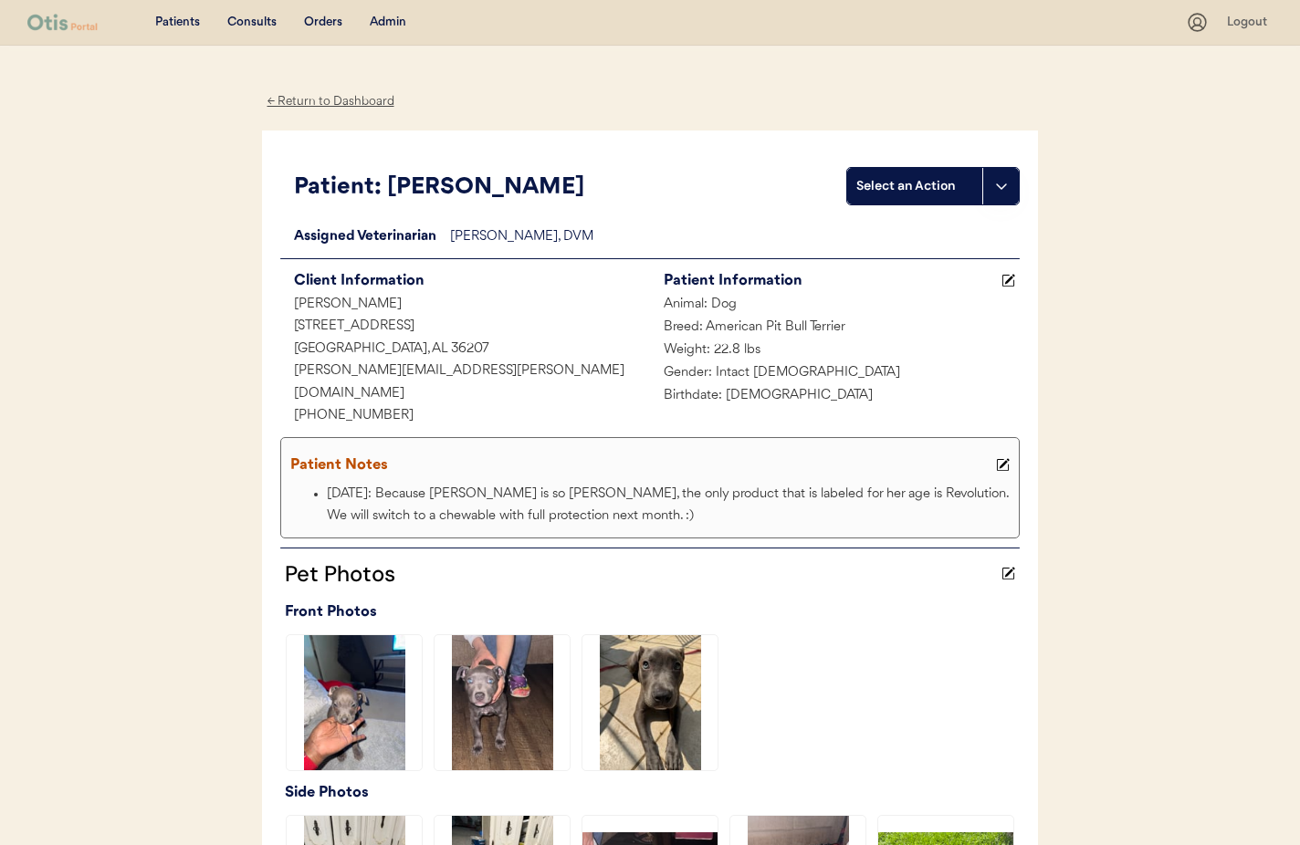
drag, startPoint x: 390, startPoint y: 20, endPoint x: 383, endPoint y: 110, distance: 90.7
click at [390, 20] on div "Admin" at bounding box center [388, 23] width 37 height 18
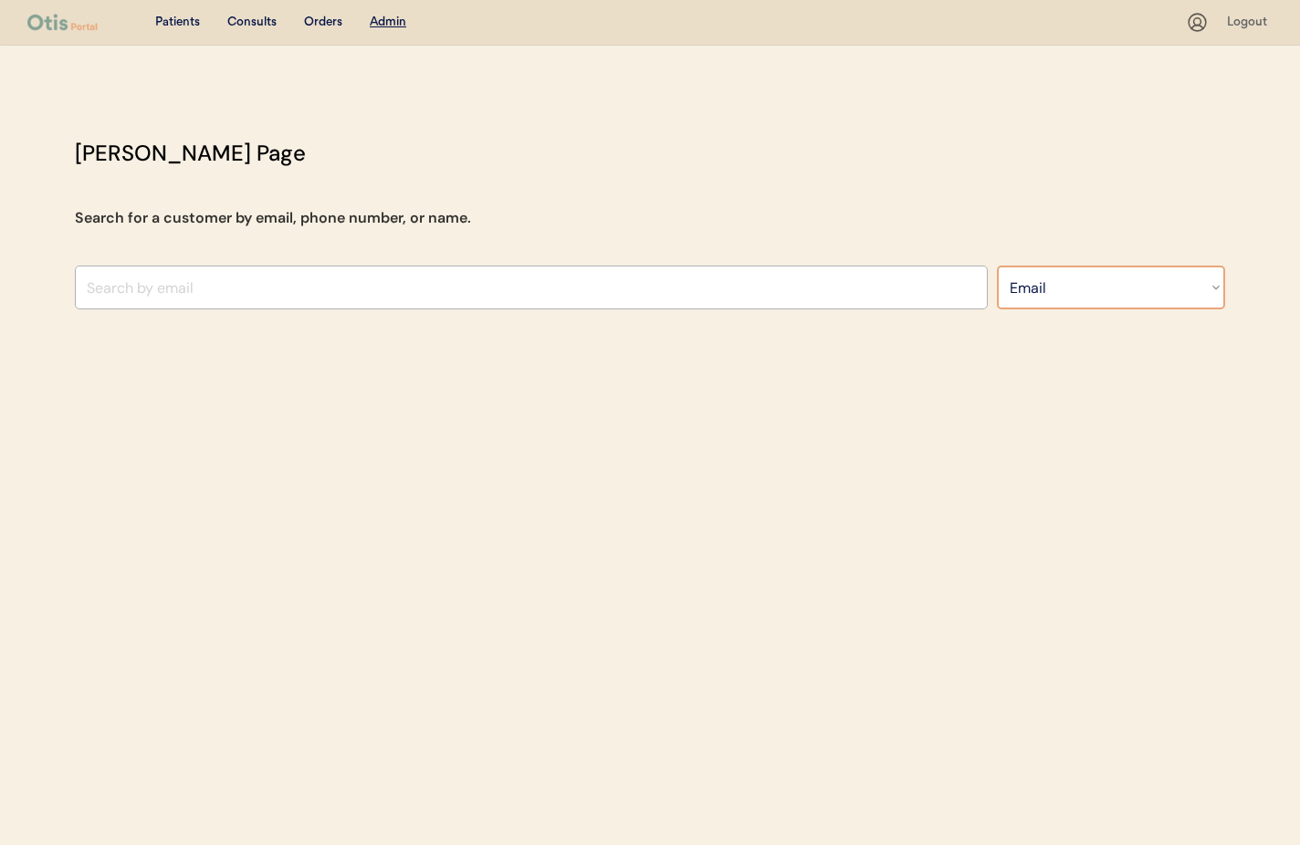
click at [1049, 299] on select "Search By Name Email Phone Number" at bounding box center [1111, 288] width 228 height 44
select select ""Name""
click at [997, 266] on select "Search By Name Email Phone Number" at bounding box center [1111, 288] width 228 height 44
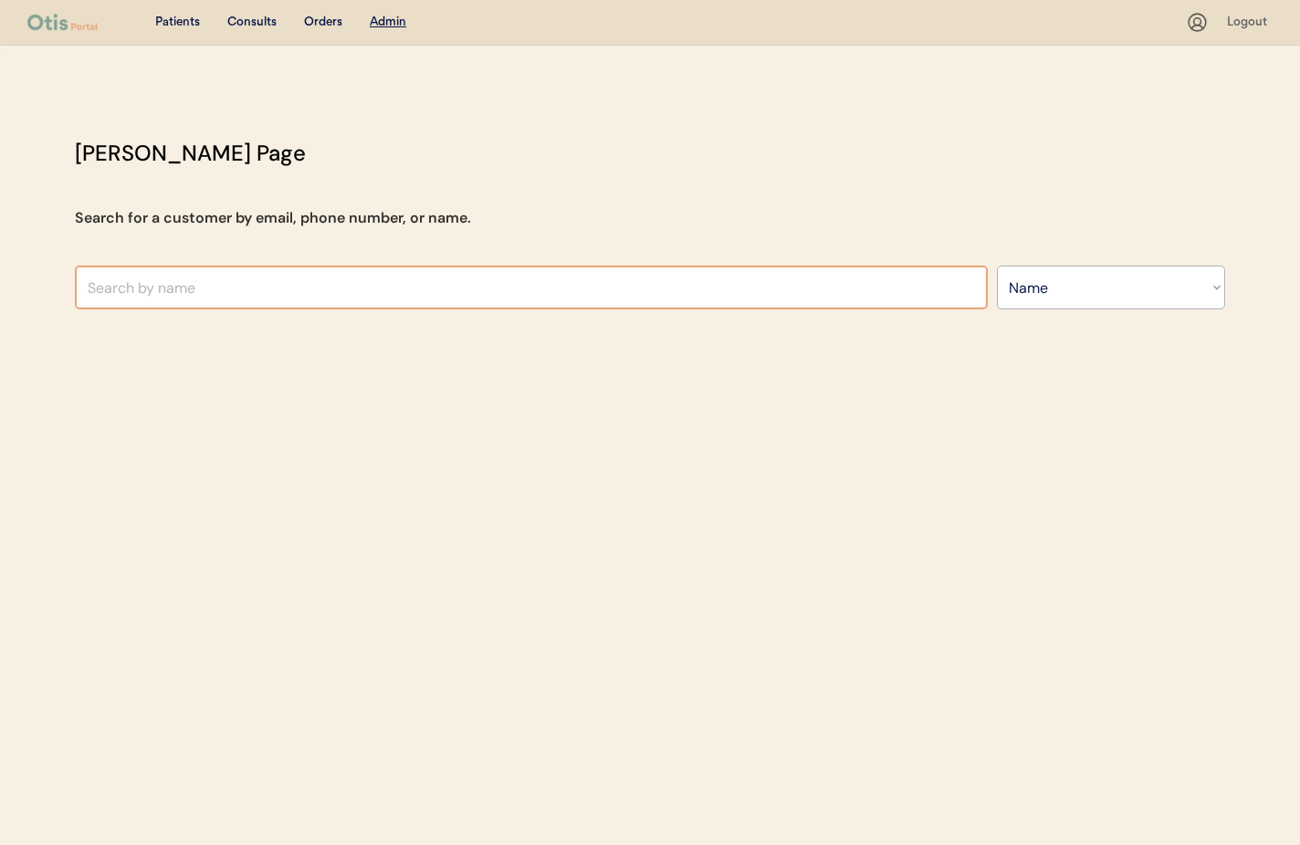
select select ""Name""
click at [200, 286] on input "text" at bounding box center [531, 288] width 913 height 44
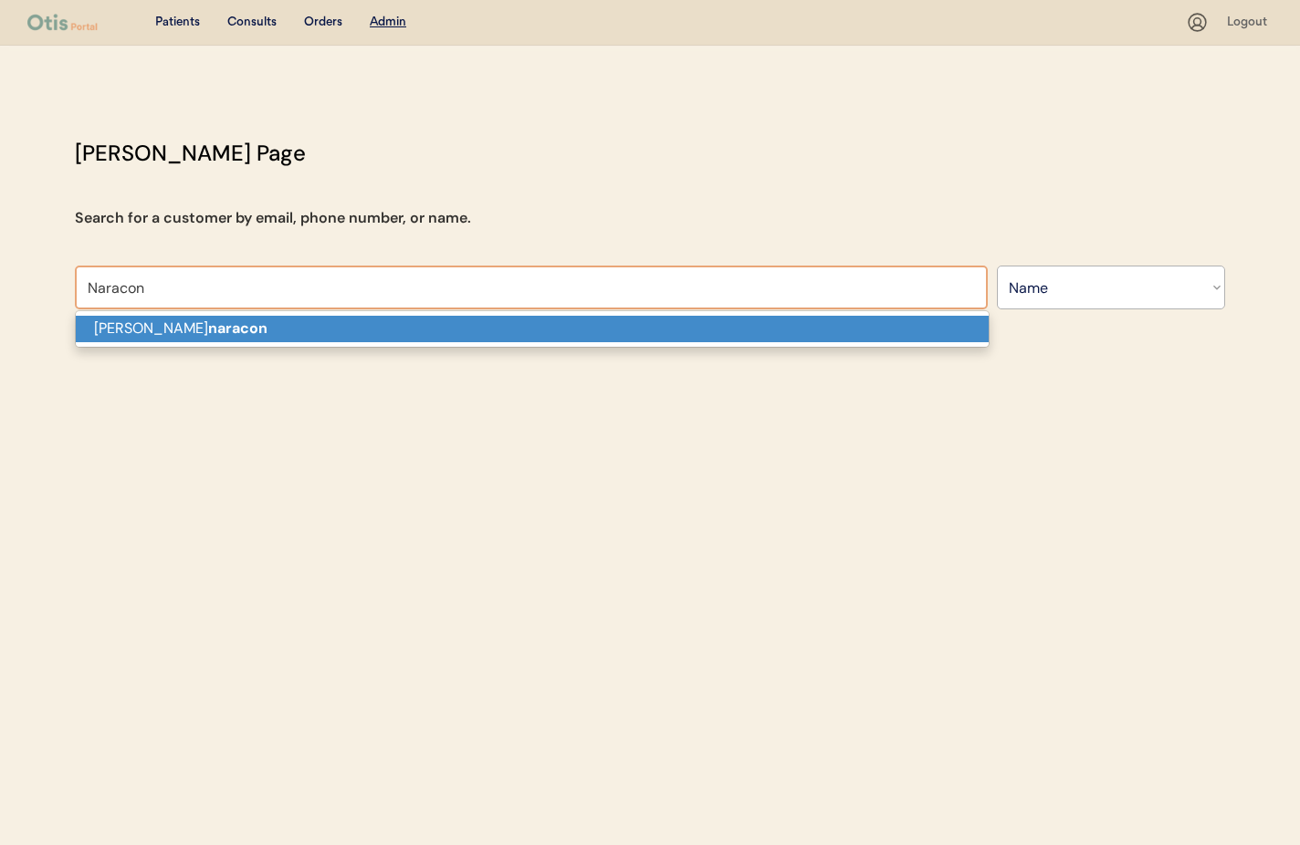
click at [212, 326] on p "William naracon" at bounding box center [532, 329] width 913 height 26
type input "William naracon"
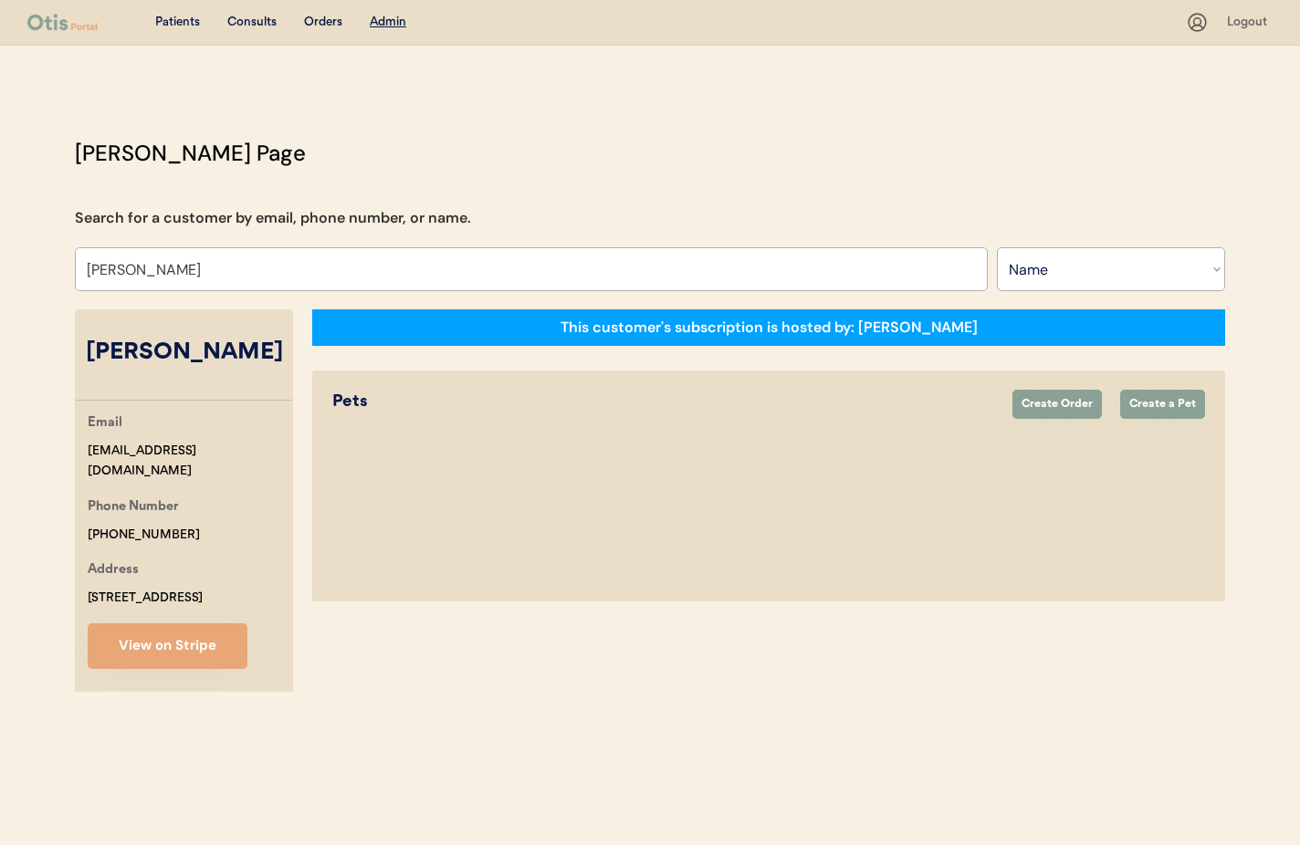
select select "true"
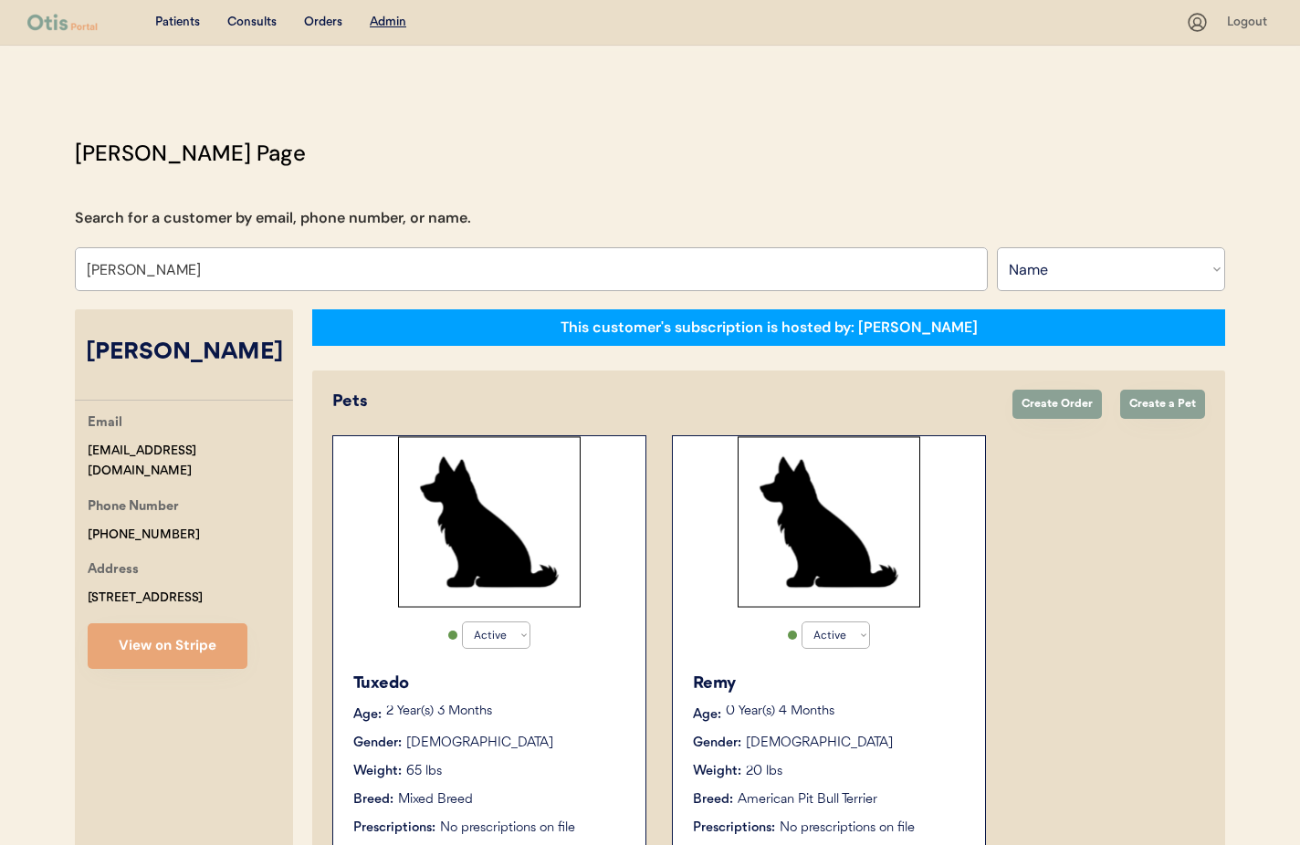
scroll to position [107, 0]
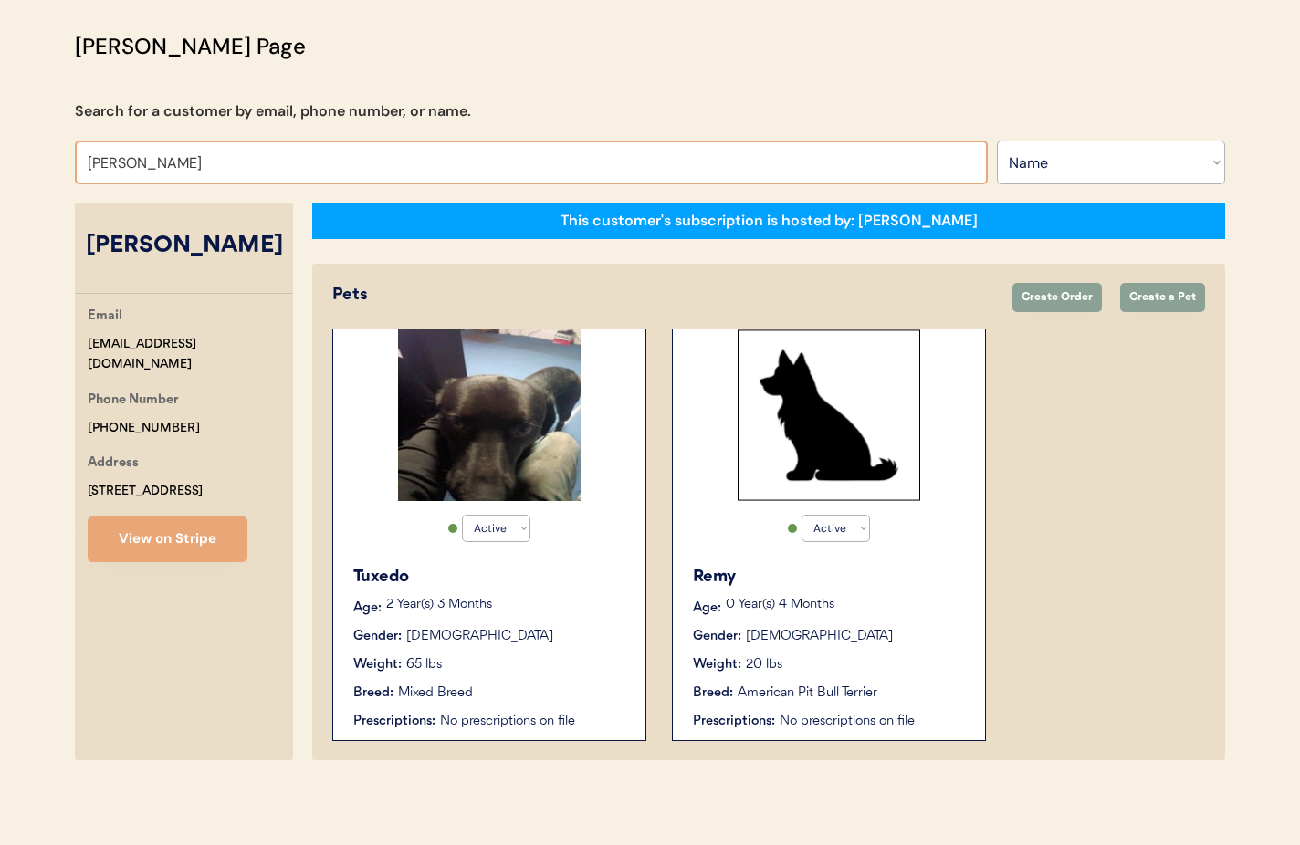
drag, startPoint x: 120, startPoint y: 162, endPoint x: 46, endPoint y: 161, distance: 74.0
click at [46, 161] on div "Patients Consults Orders Admin Logout Otis Admin Page Search for a customer by …" at bounding box center [650, 369] width 1300 height 952
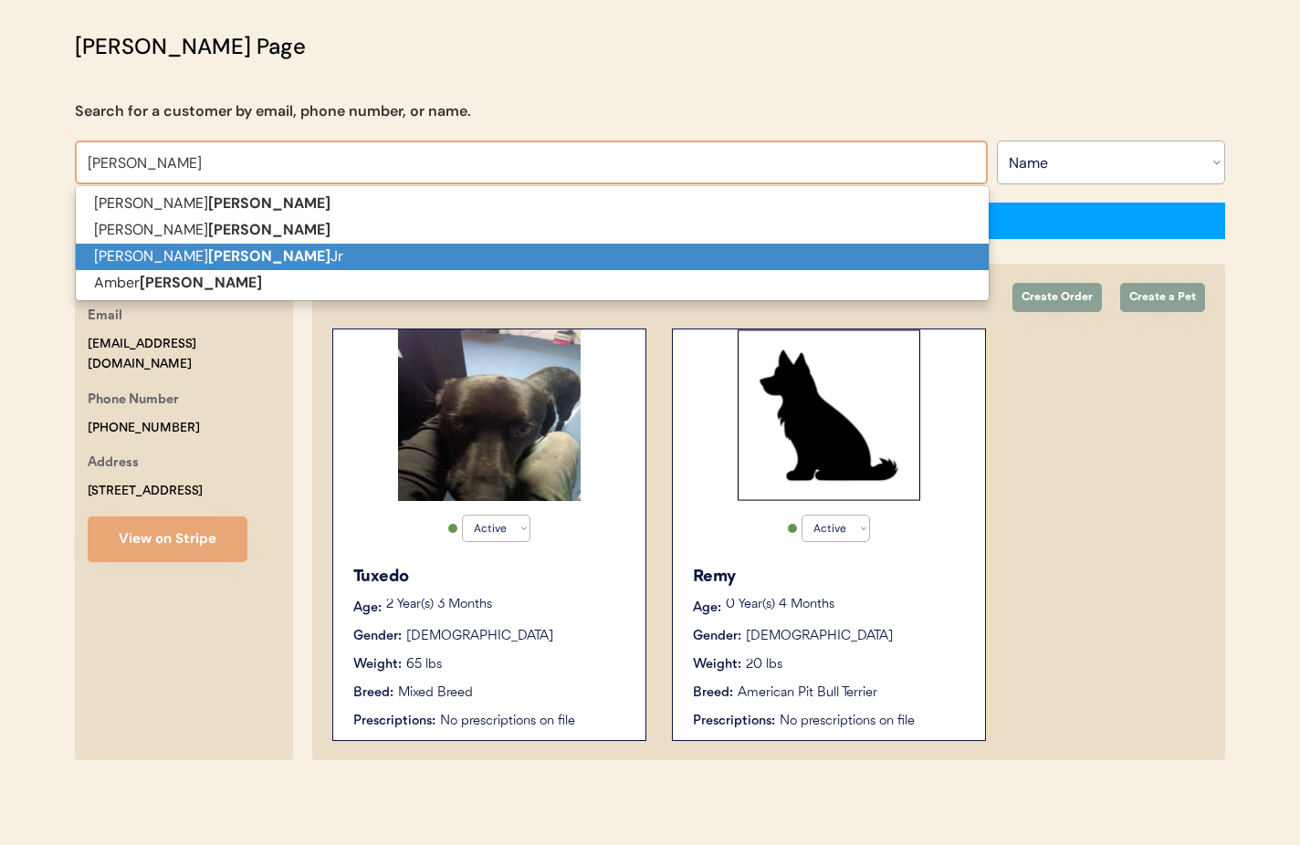
click at [122, 248] on p "Everett Ingram Jr" at bounding box center [532, 257] width 913 height 26
type input "[PERSON_NAME]"
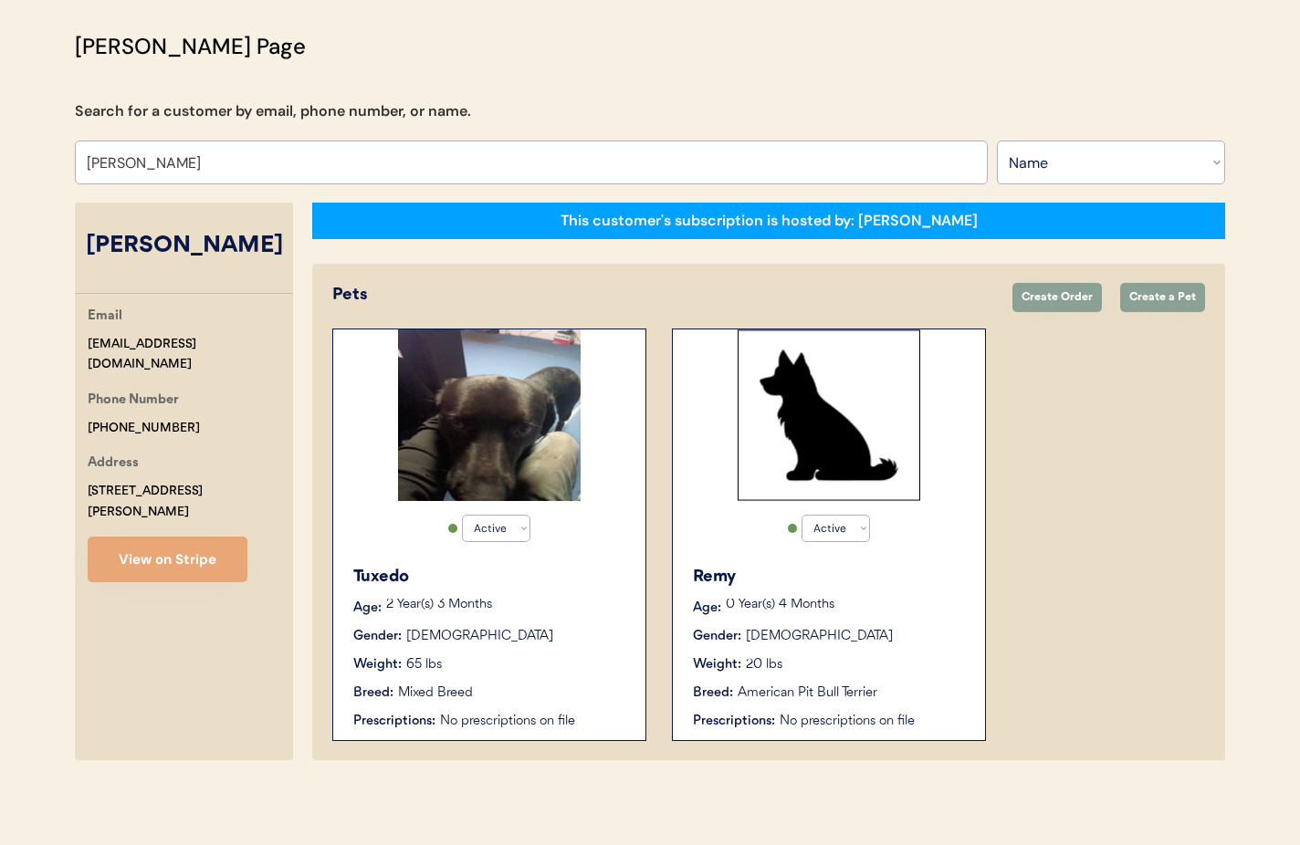
select select "true"
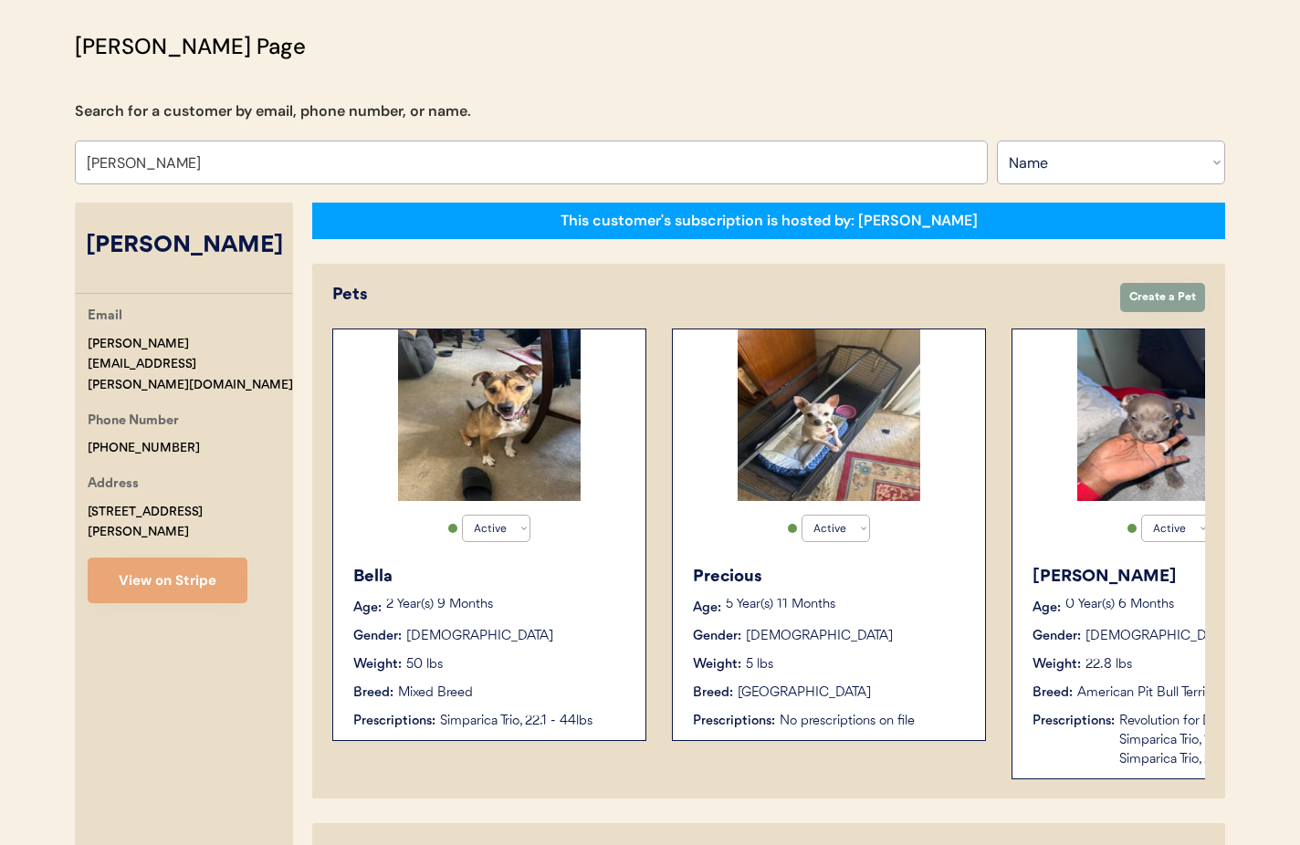
scroll to position [0, 146]
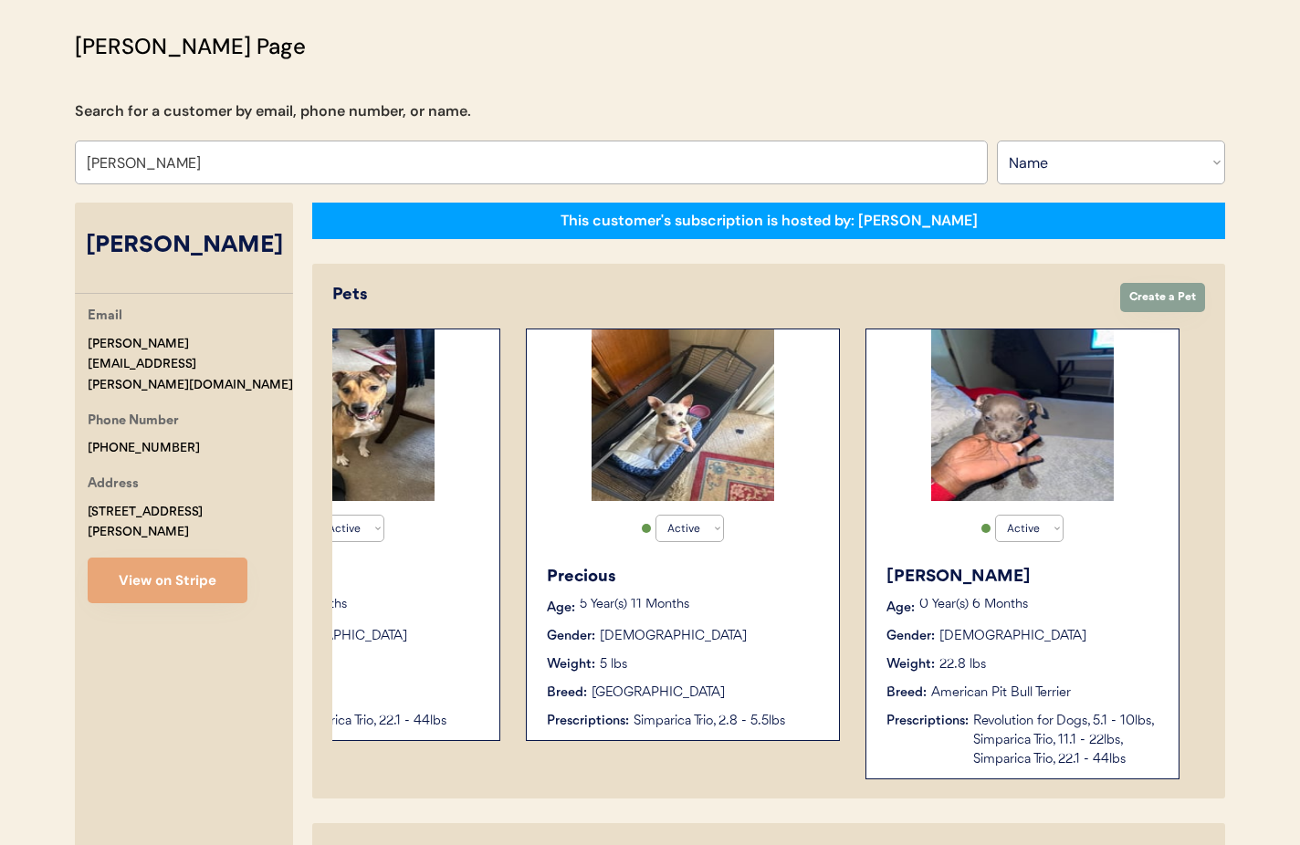
type input "[PERSON_NAME]"
click at [1097, 548] on div "Active Active Inactive Luna Age: 0 Year(s) 6 Months Gender: Female Weight: 22.8…" at bounding box center [1023, 554] width 314 height 451
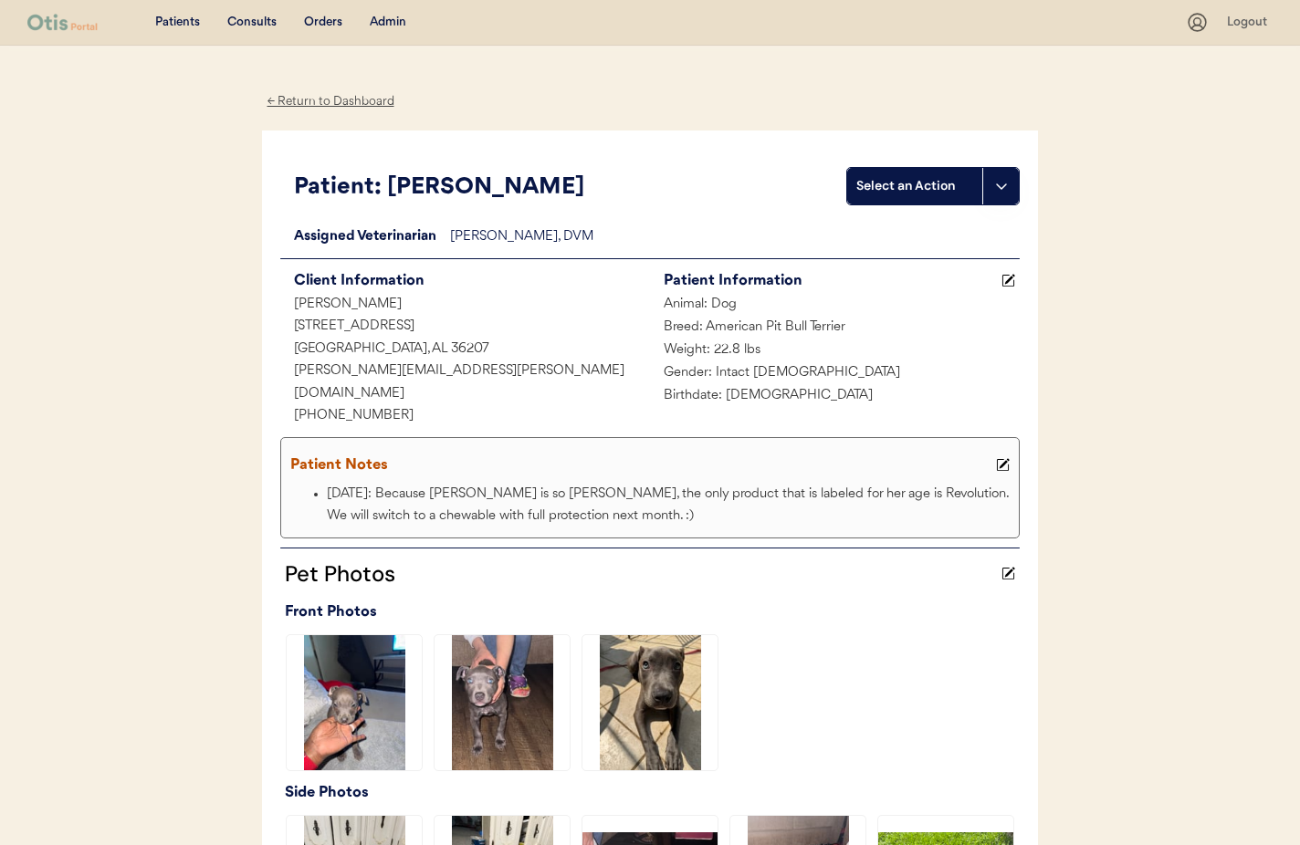
click at [1015, 271] on button at bounding box center [1008, 280] width 23 height 23
drag, startPoint x: 760, startPoint y: 357, endPoint x: 705, endPoint y: 356, distance: 54.8
click at [705, 356] on div "Weight:" at bounding box center [726, 353] width 152 height 27
click at [305, 99] on div "← Return to Dashboard" at bounding box center [330, 101] width 137 height 21
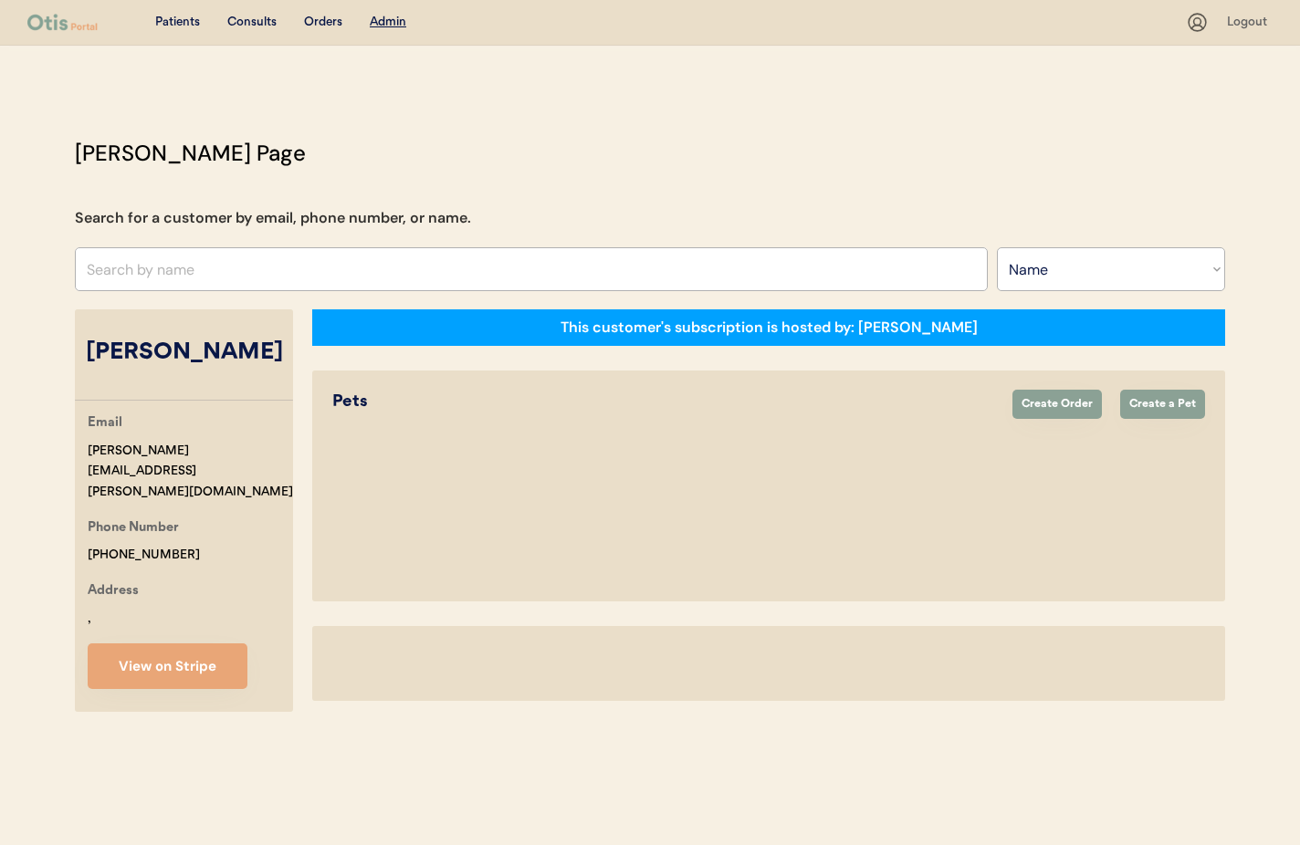
select select ""Name""
select select "true"
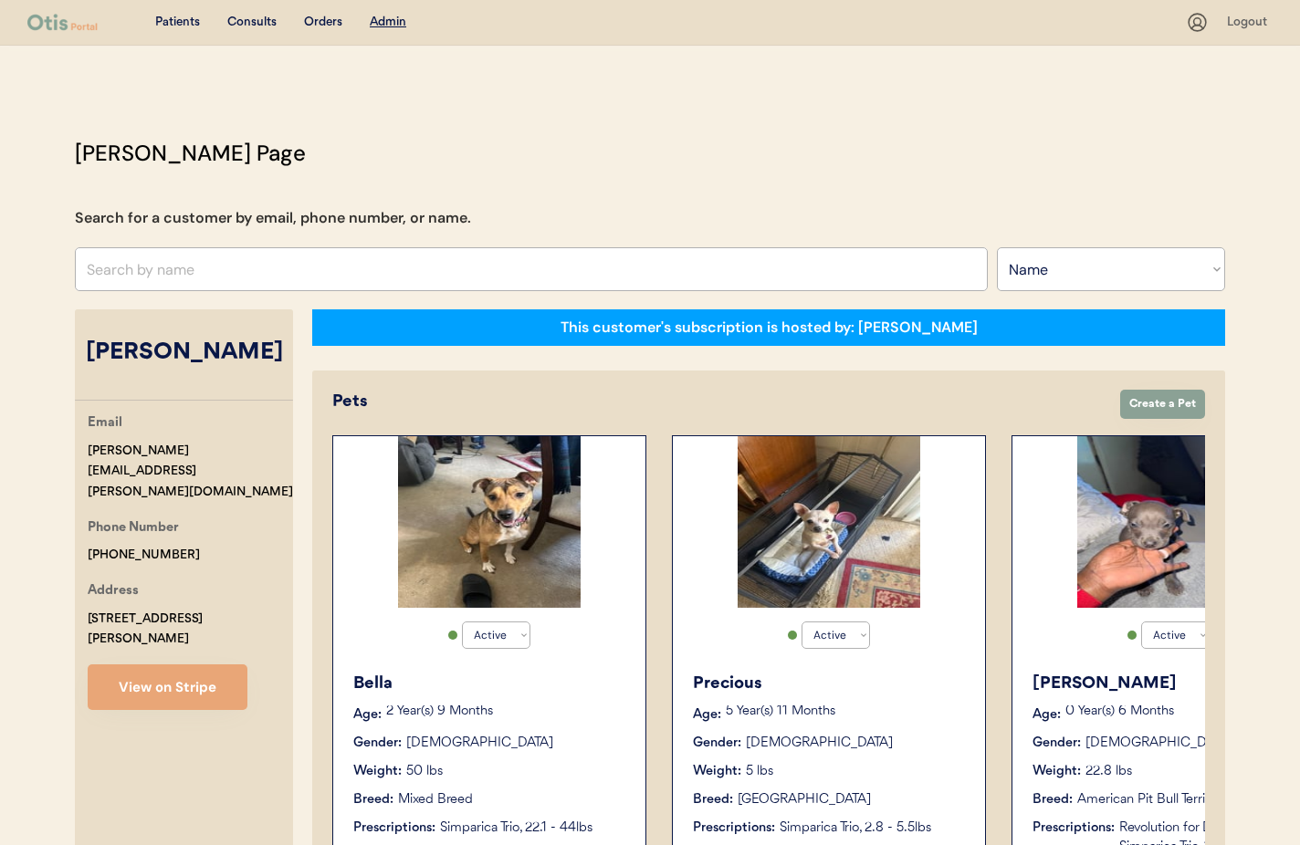
scroll to position [0, 146]
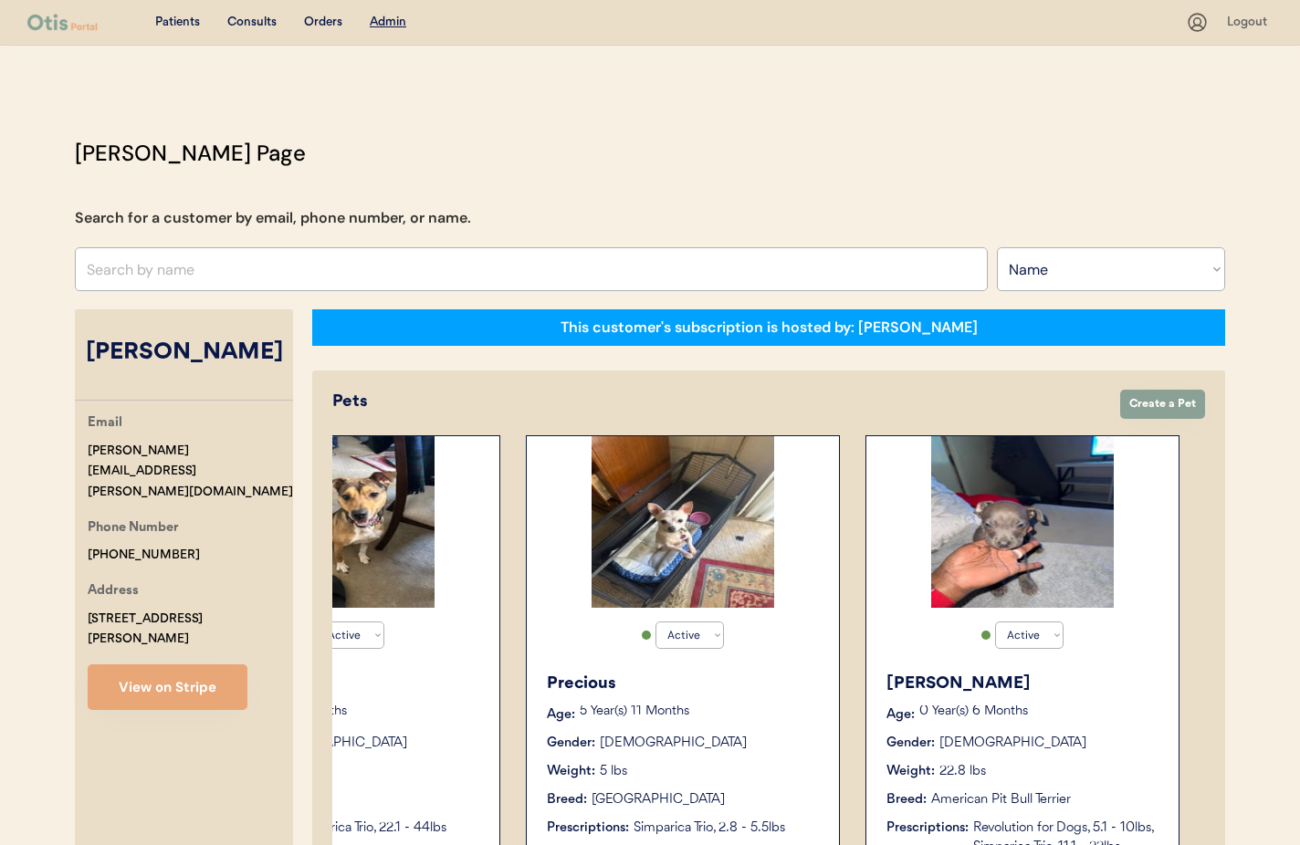
click at [1075, 758] on div "Luna Age: 0 Year(s) 6 Months Gender: Female Weight: 22.8 lbs Breed: American Pi…" at bounding box center [1023, 774] width 294 height 223
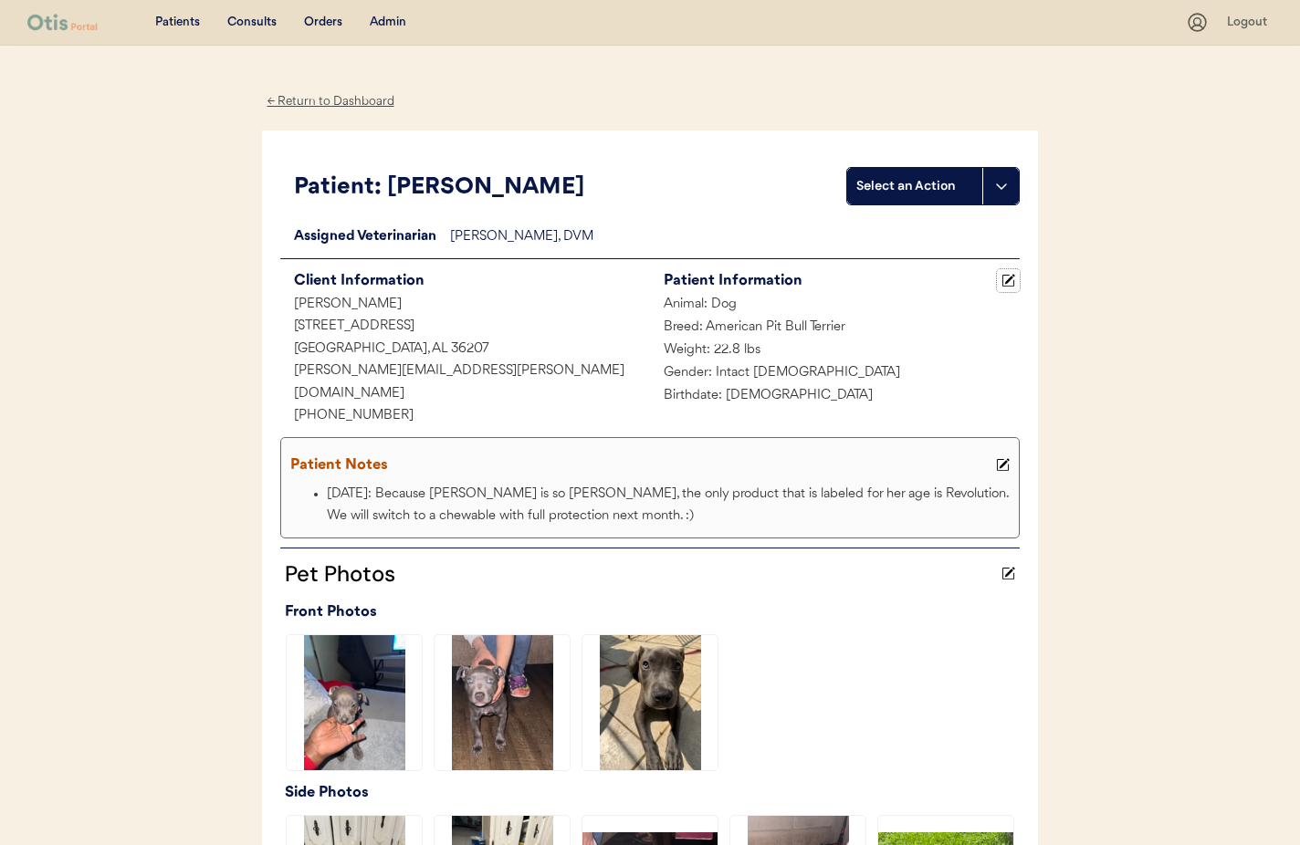
click at [1002, 281] on icon at bounding box center [1009, 281] width 14 height 14
drag, startPoint x: 768, startPoint y: 354, endPoint x: 635, endPoint y: 342, distance: 132.9
click at [635, 342] on div "Client Information Everett Ingram Jr 3805 Knollwood Dr Anniston, AL 36207 evere…" at bounding box center [650, 348] width 740 height 160
type input "43.40"
click at [993, 286] on div "SAVE" at bounding box center [1001, 281] width 37 height 11
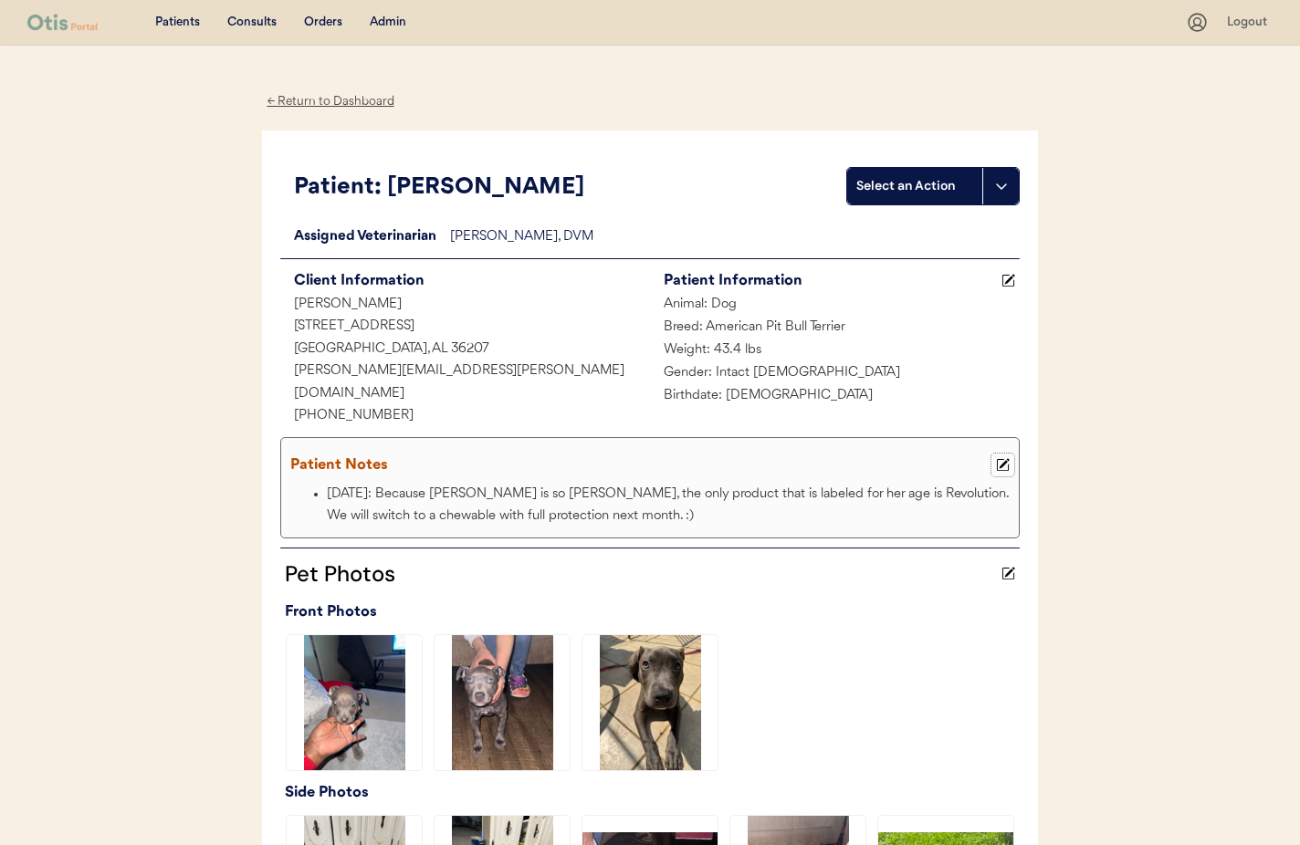
drag, startPoint x: 1005, startPoint y: 445, endPoint x: 918, endPoint y: 446, distance: 87.7
click at [1005, 458] on icon at bounding box center [1003, 465] width 14 height 14
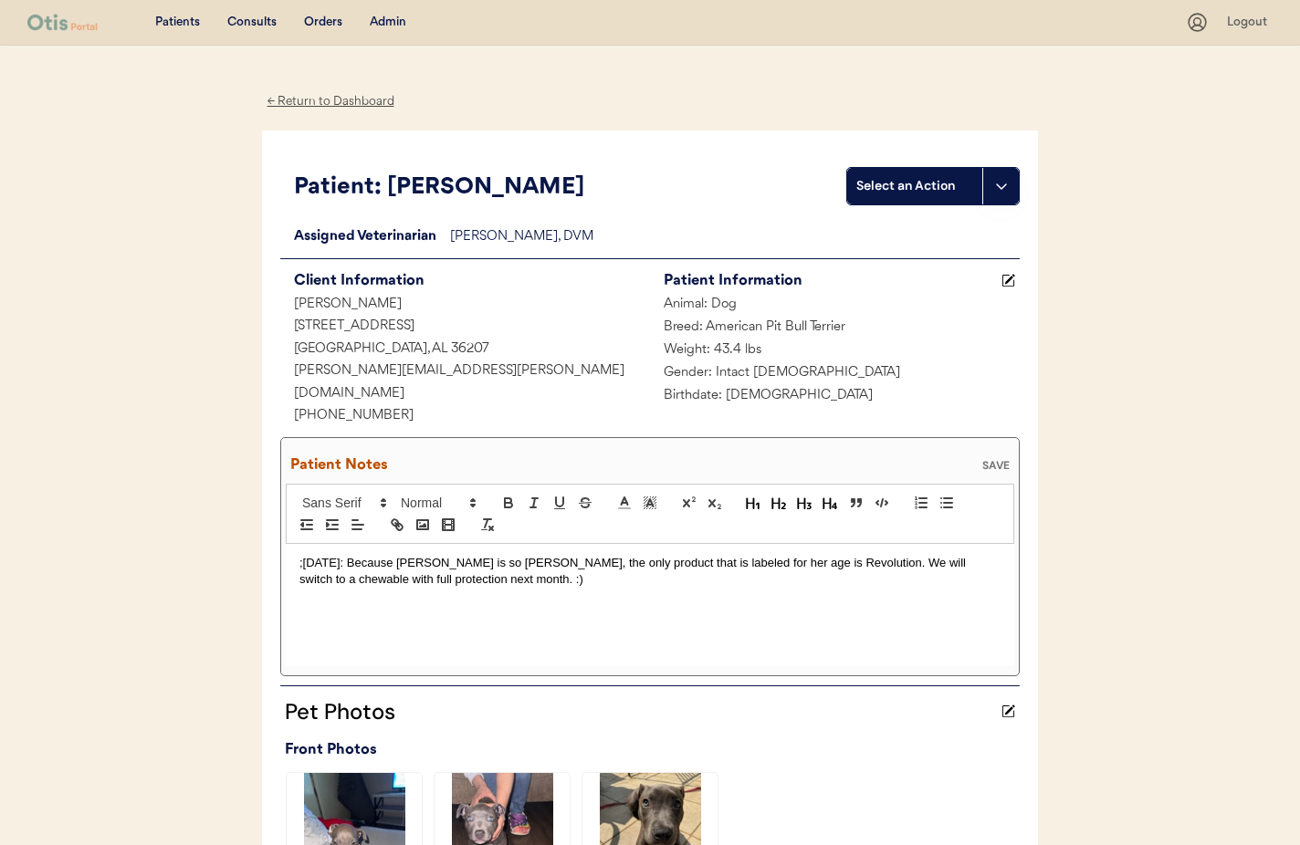
drag, startPoint x: 299, startPoint y: 543, endPoint x: 320, endPoint y: 561, distance: 27.2
click at [299, 555] on p ";4/13/25: Because Luna is so young, the only product that is labeled for her ag…" at bounding box center [649, 572] width 701 height 34
click at [538, 555] on p ";9/26/25 messaged owner for weight check. O update " 43.4 lbs" -JC ;4/13/25: Be…" at bounding box center [649, 572] width 701 height 34
click at [351, 555] on p ";9/26/25 messaged owner for weight check. Owner update " 43.4 lbs" -JC ;4/13/25…" at bounding box center [649, 580] width 701 height 50
click at [996, 460] on div "SAVE" at bounding box center [996, 465] width 37 height 11
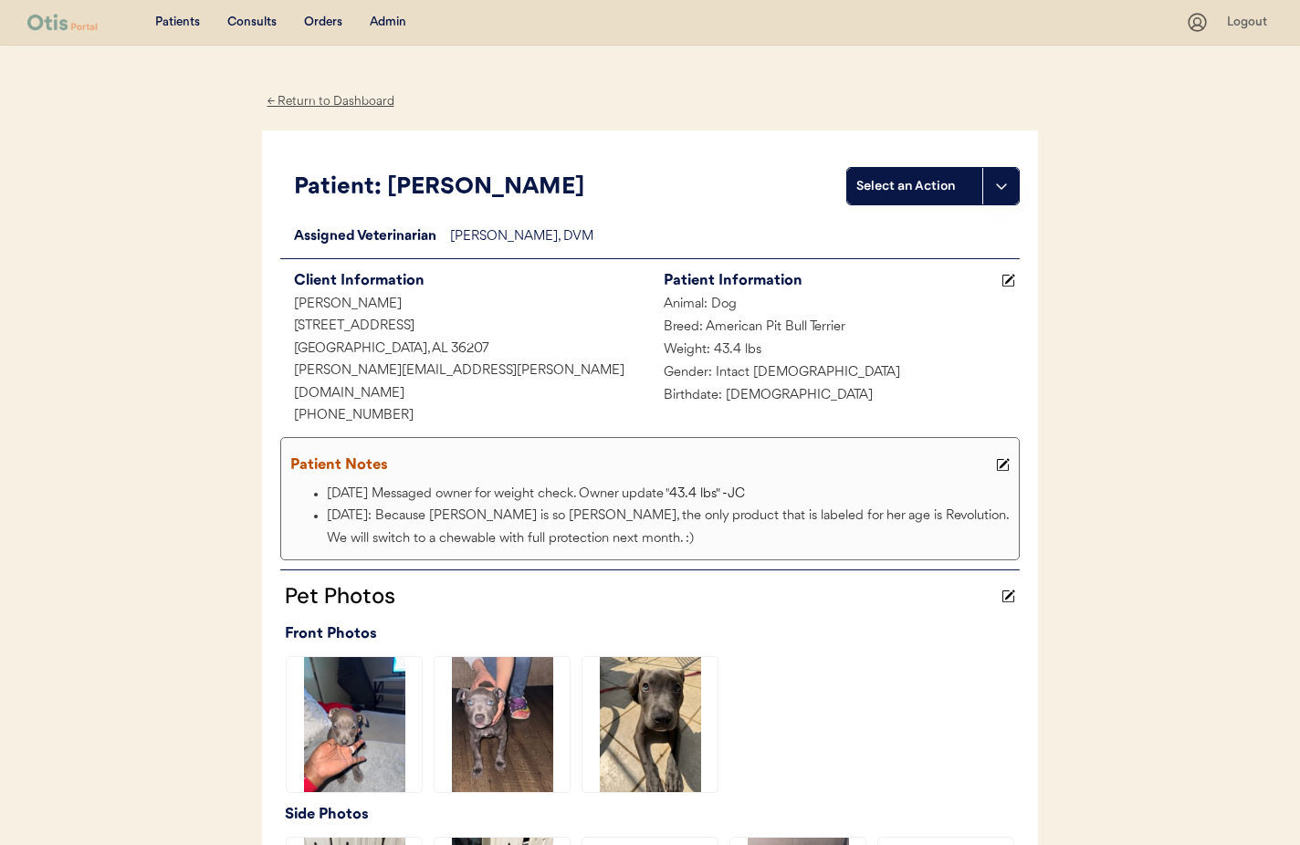
click at [326, 101] on div "← Return to Dashboard" at bounding box center [330, 101] width 137 height 21
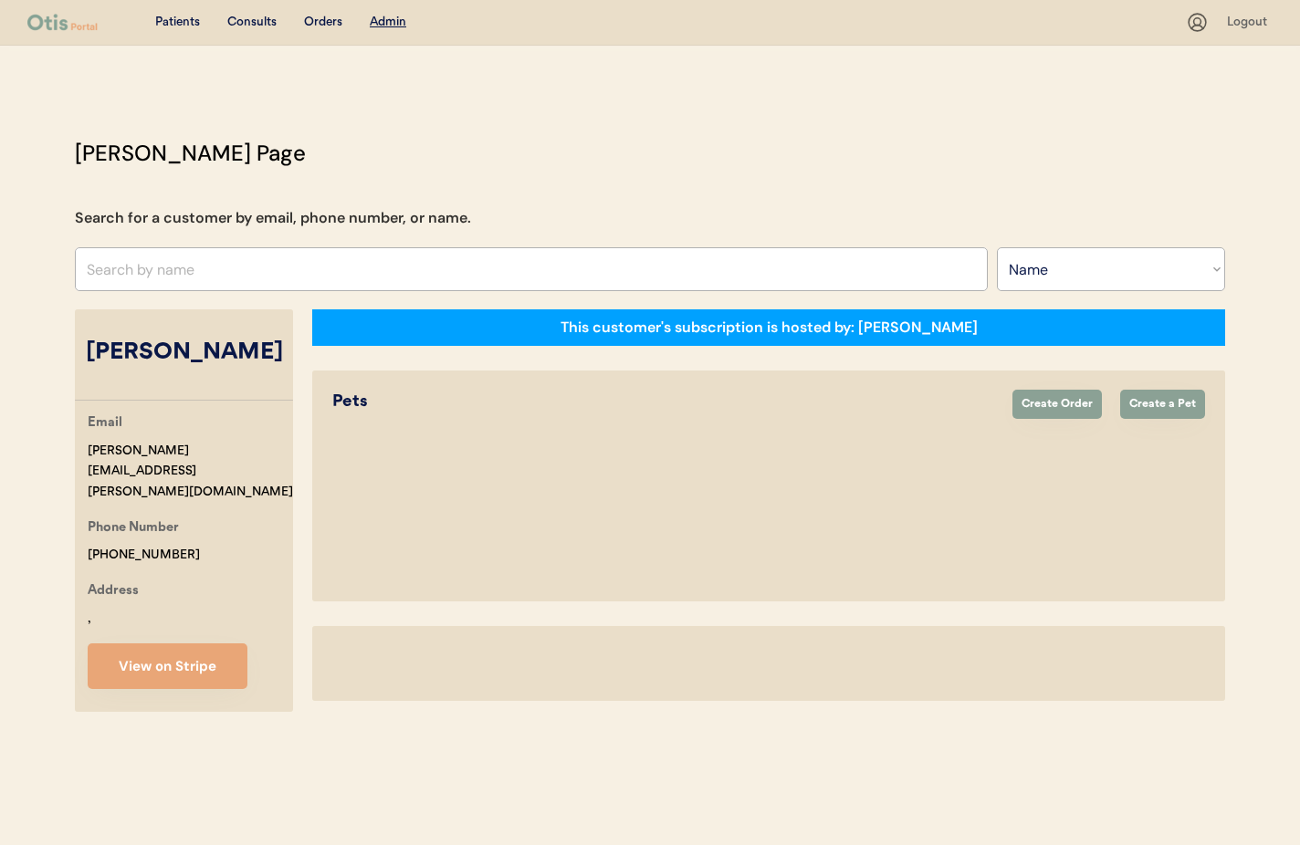
select select ""Name""
select select "true"
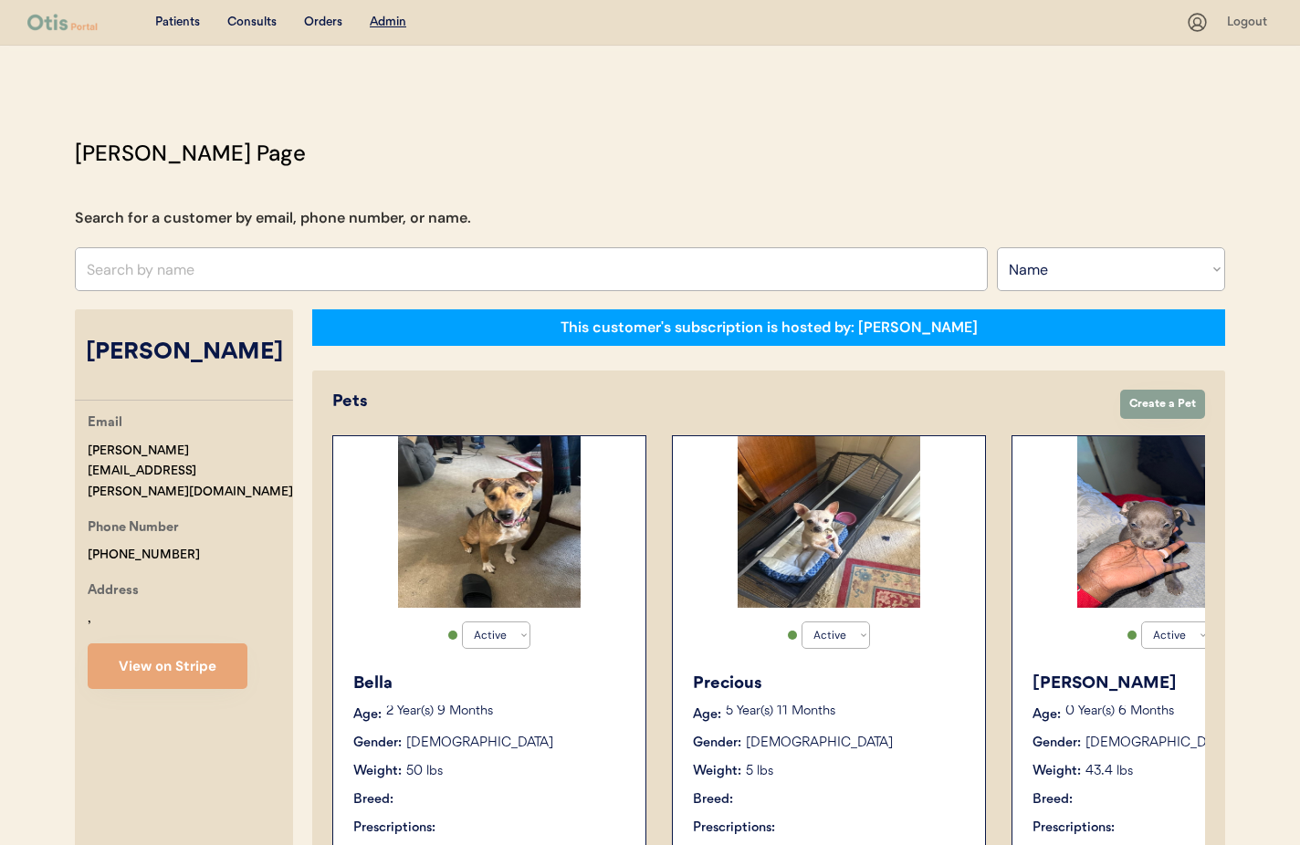
click at [199, 278] on input "text" at bounding box center [531, 269] width 913 height 44
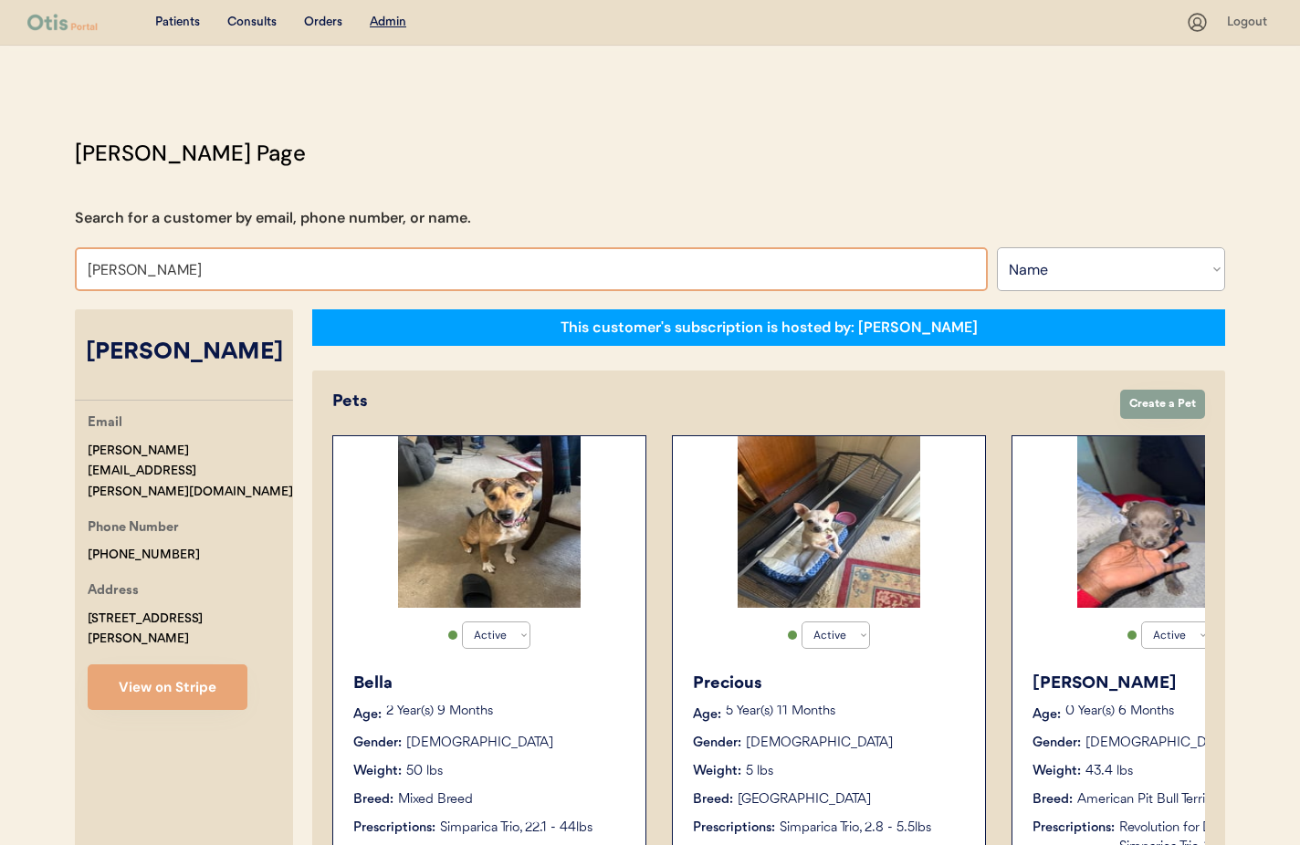
type input "Michelle Till"
type input "Michelle Tillman"
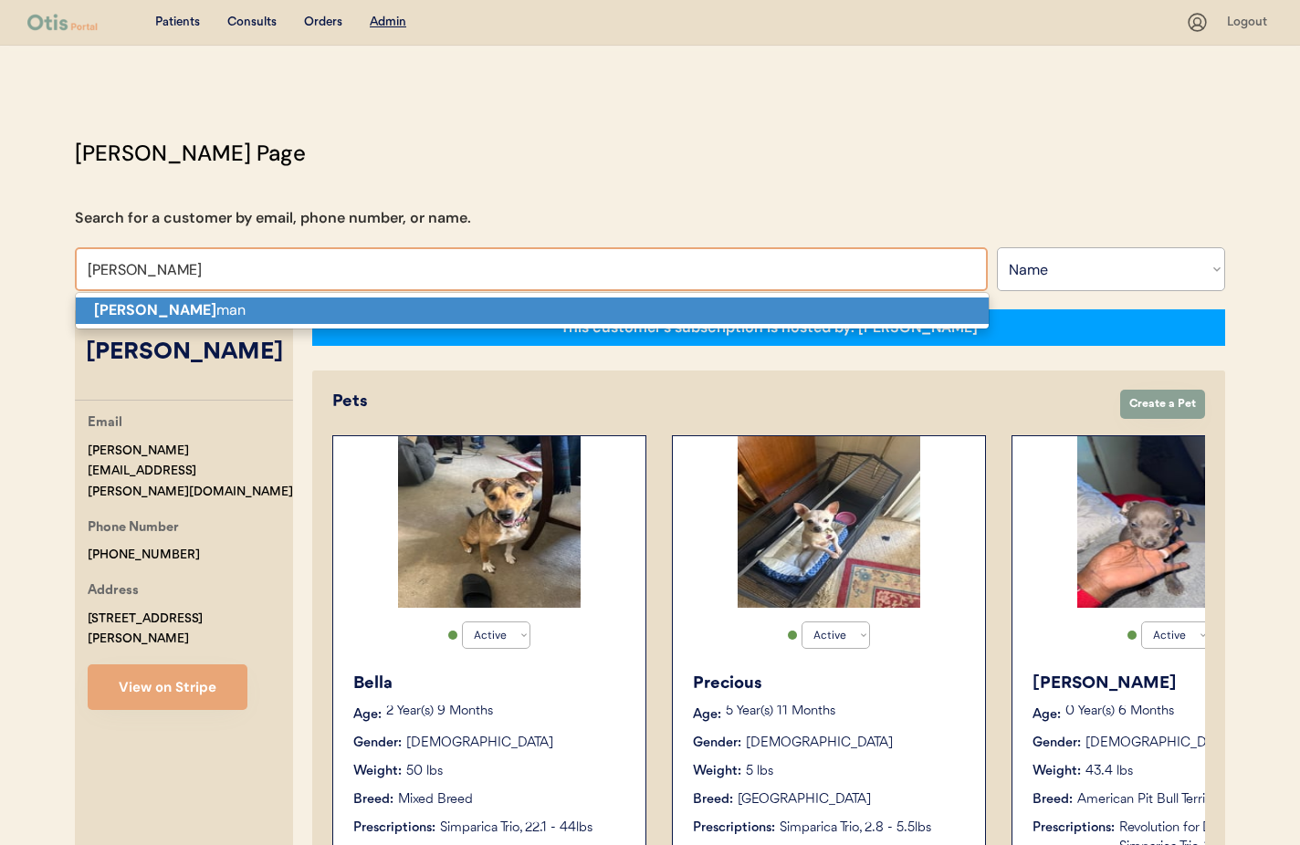
click at [181, 308] on p "Michelle Till man" at bounding box center [532, 311] width 913 height 26
type input "[PERSON_NAME]"
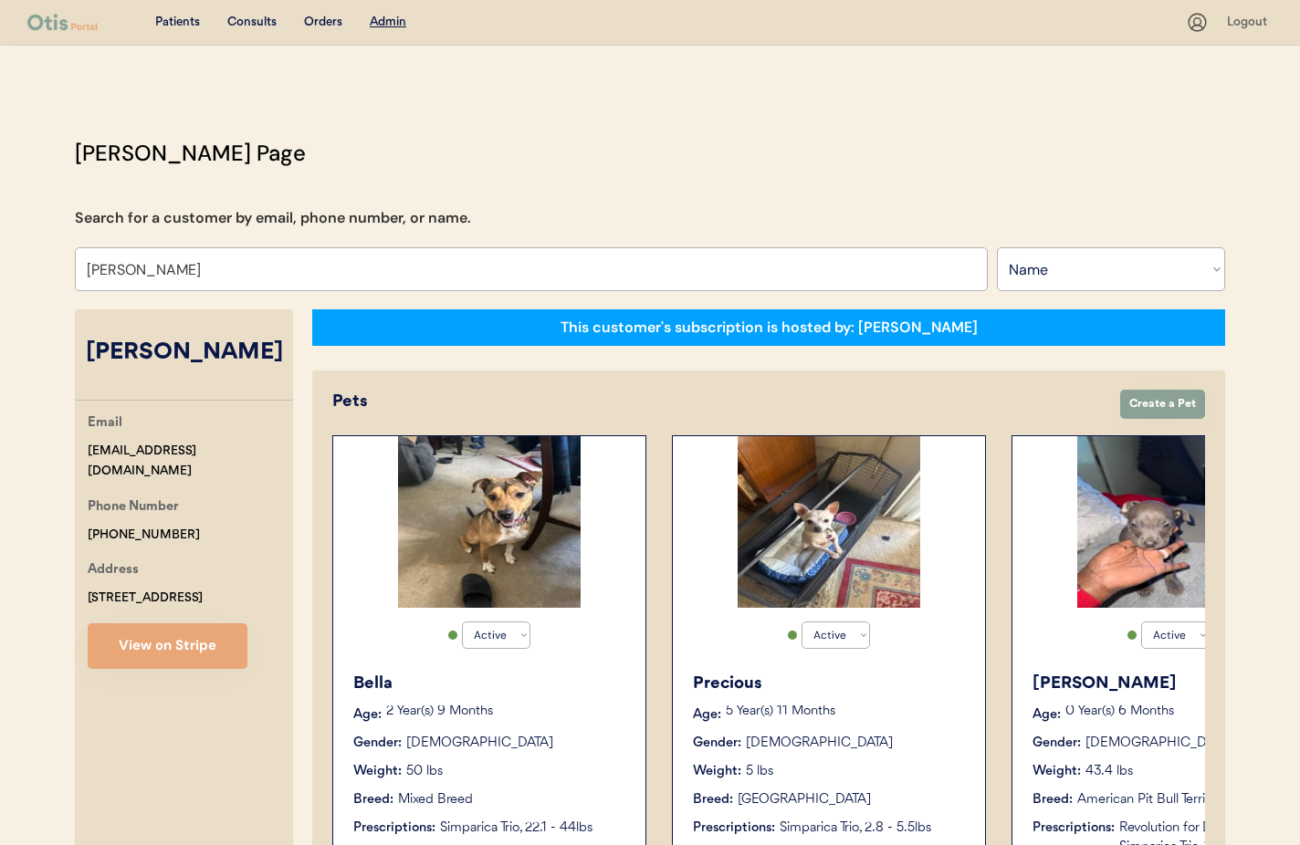
select select "false"
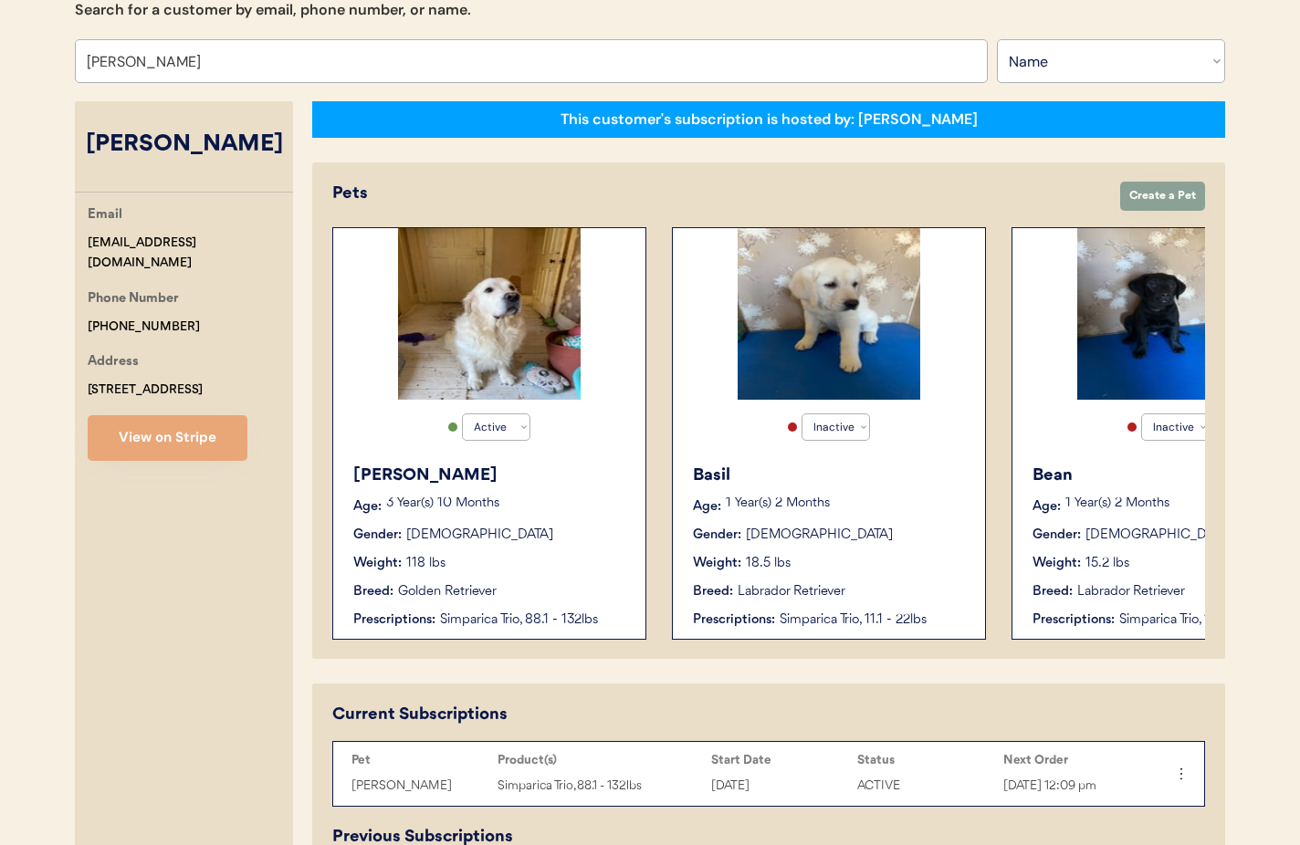
scroll to position [212, 0]
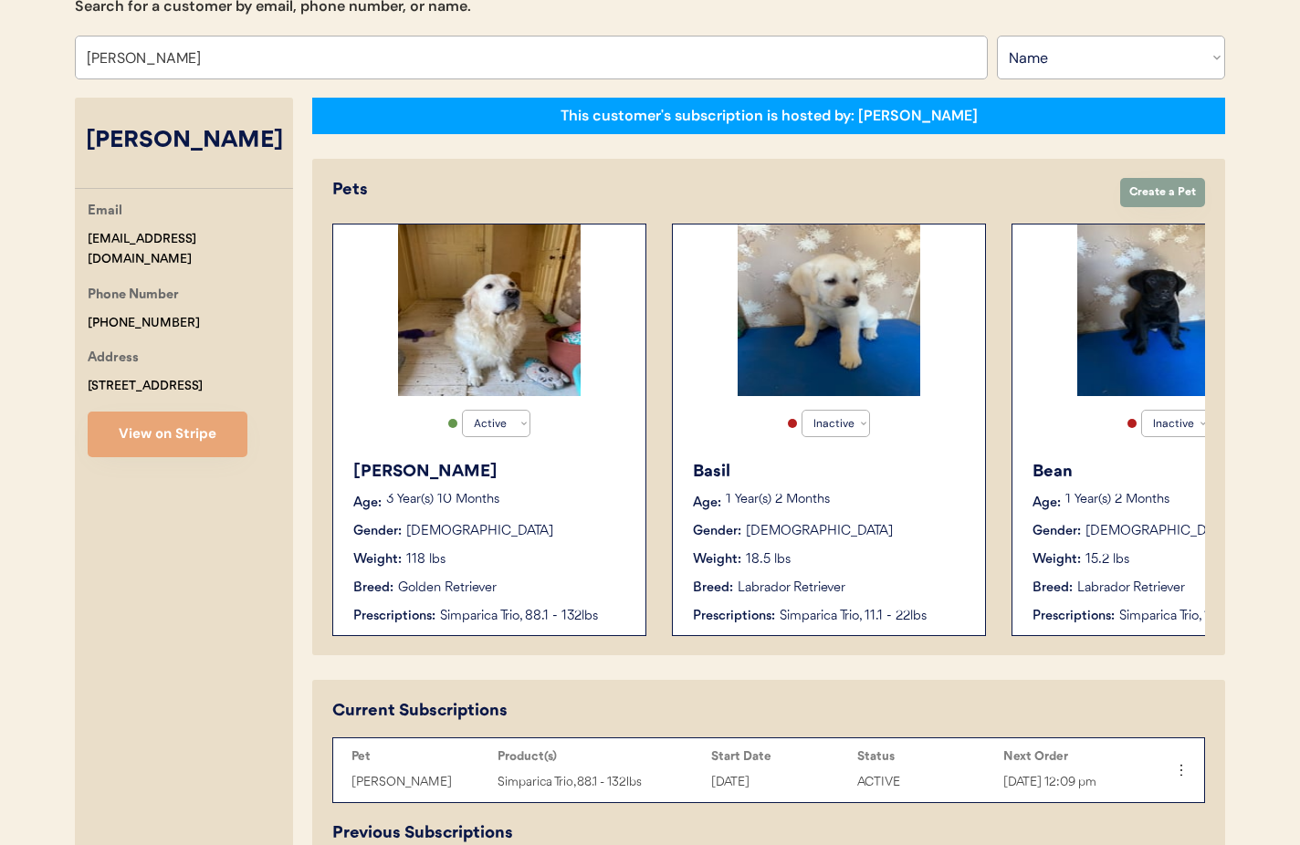
type input "[PERSON_NAME]"
click at [598, 478] on div "Finnegan" at bounding box center [490, 472] width 274 height 25
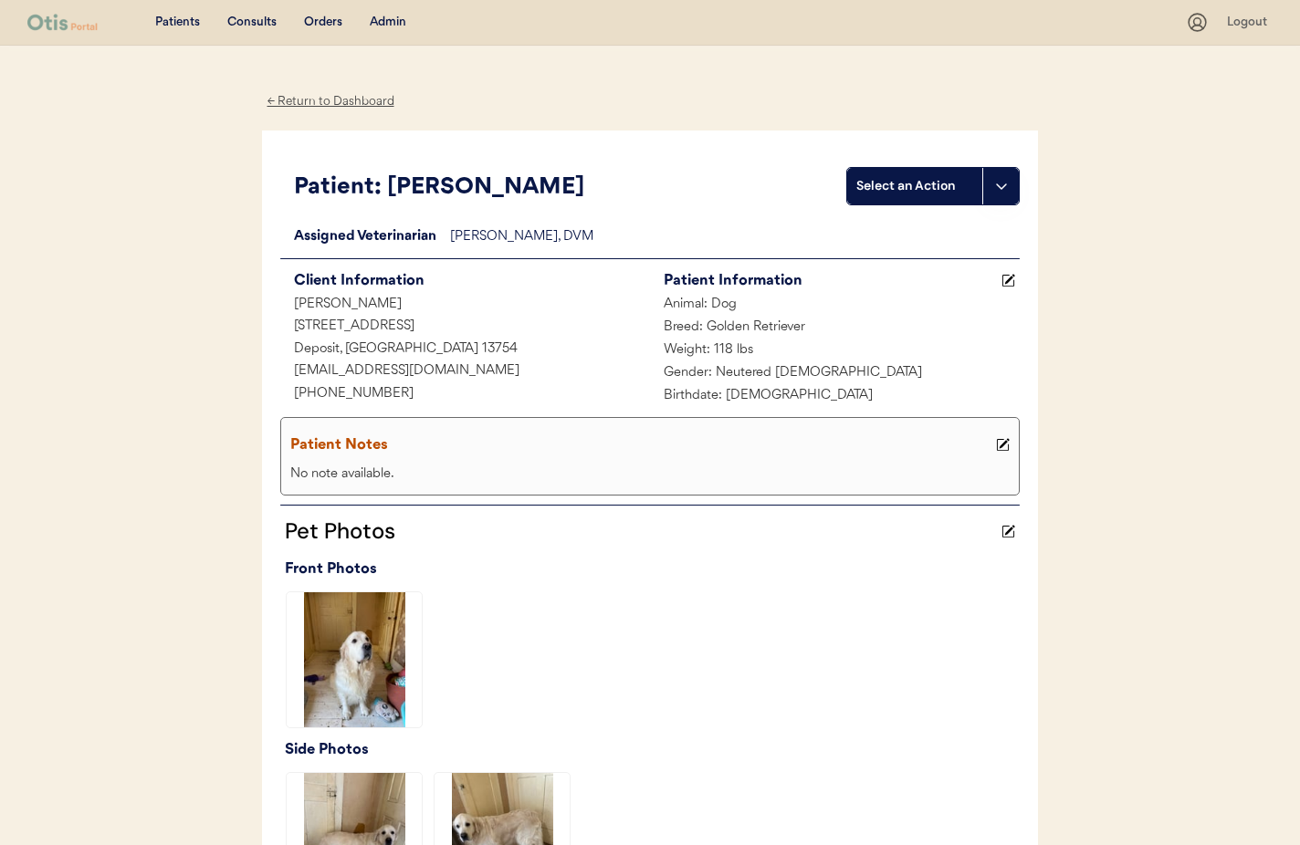
click at [336, 101] on div "← Return to Dashboard" at bounding box center [330, 101] width 137 height 21
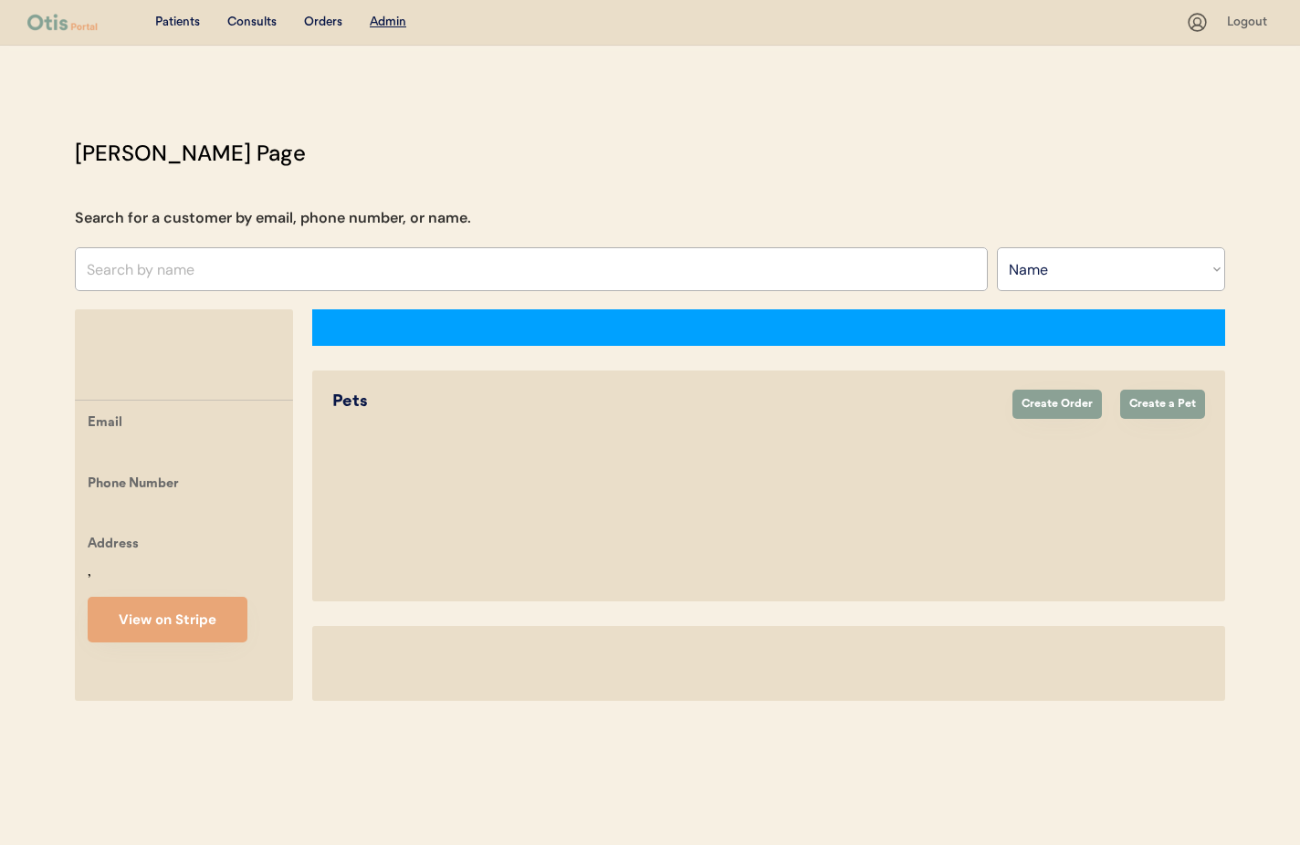
select select ""Name""
select select "true"
select select "false"
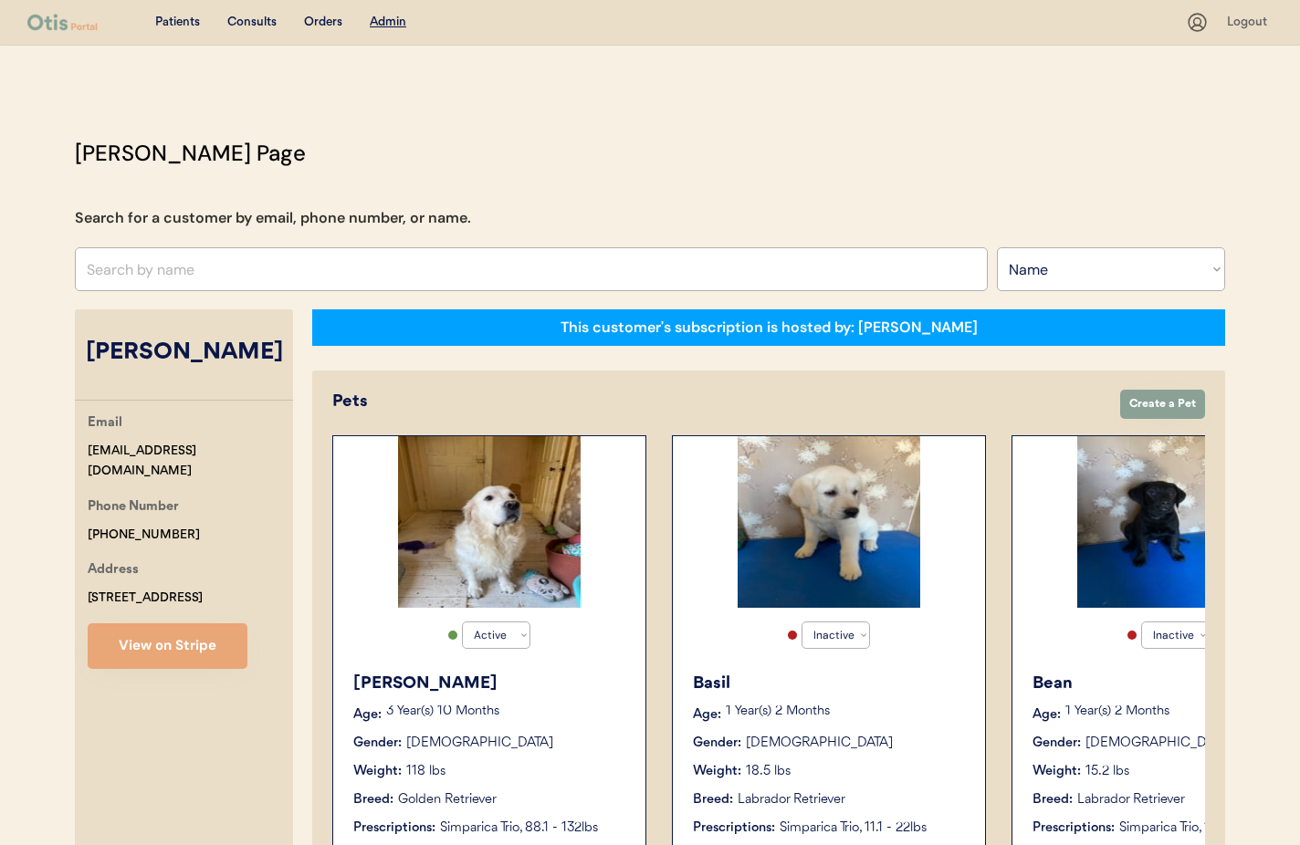
click at [836, 700] on div "Basil Age: [DEMOGRAPHIC_DATA] Year(s) 2 Months Gender: [DEMOGRAPHIC_DATA] Weigh…" at bounding box center [829, 755] width 294 height 184
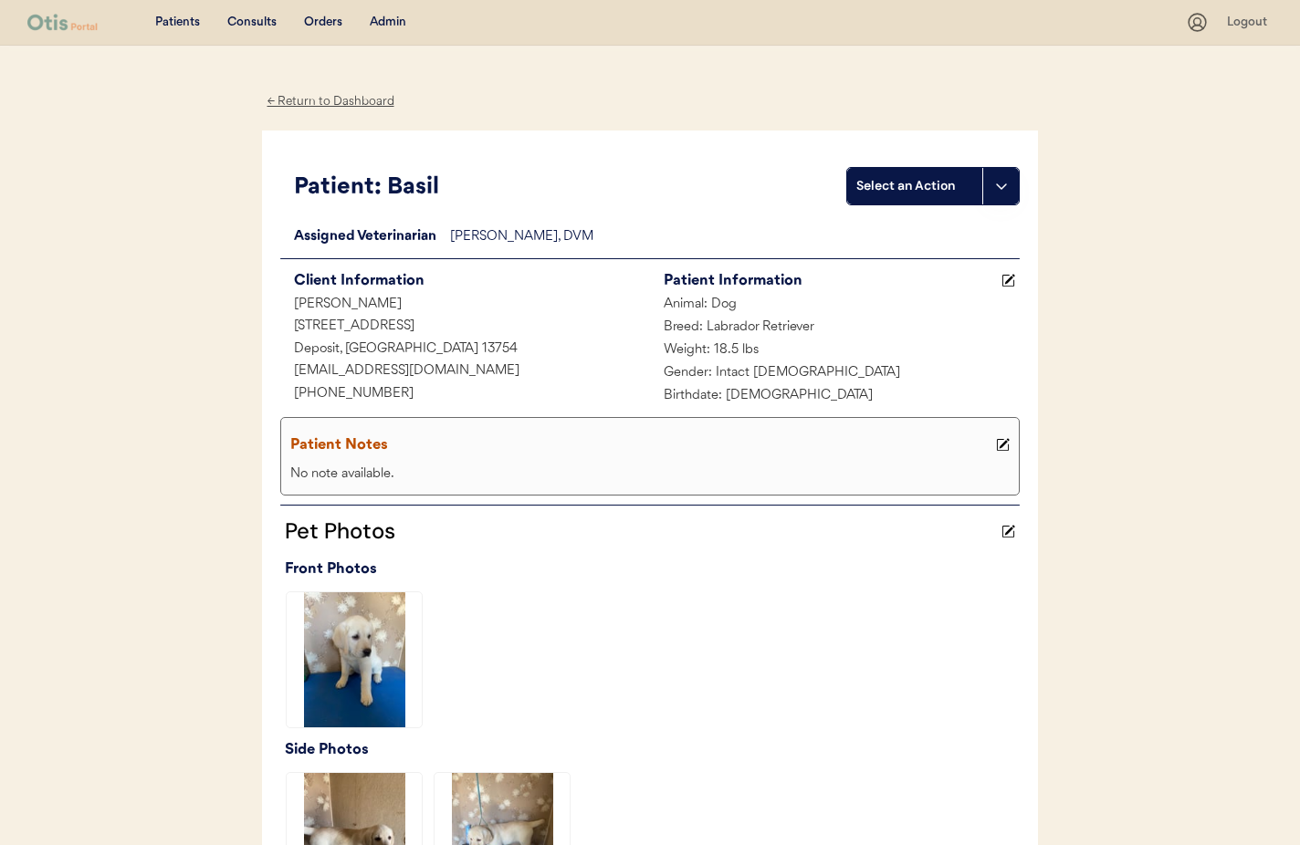
click at [338, 102] on div "← Return to Dashboard" at bounding box center [330, 101] width 137 height 21
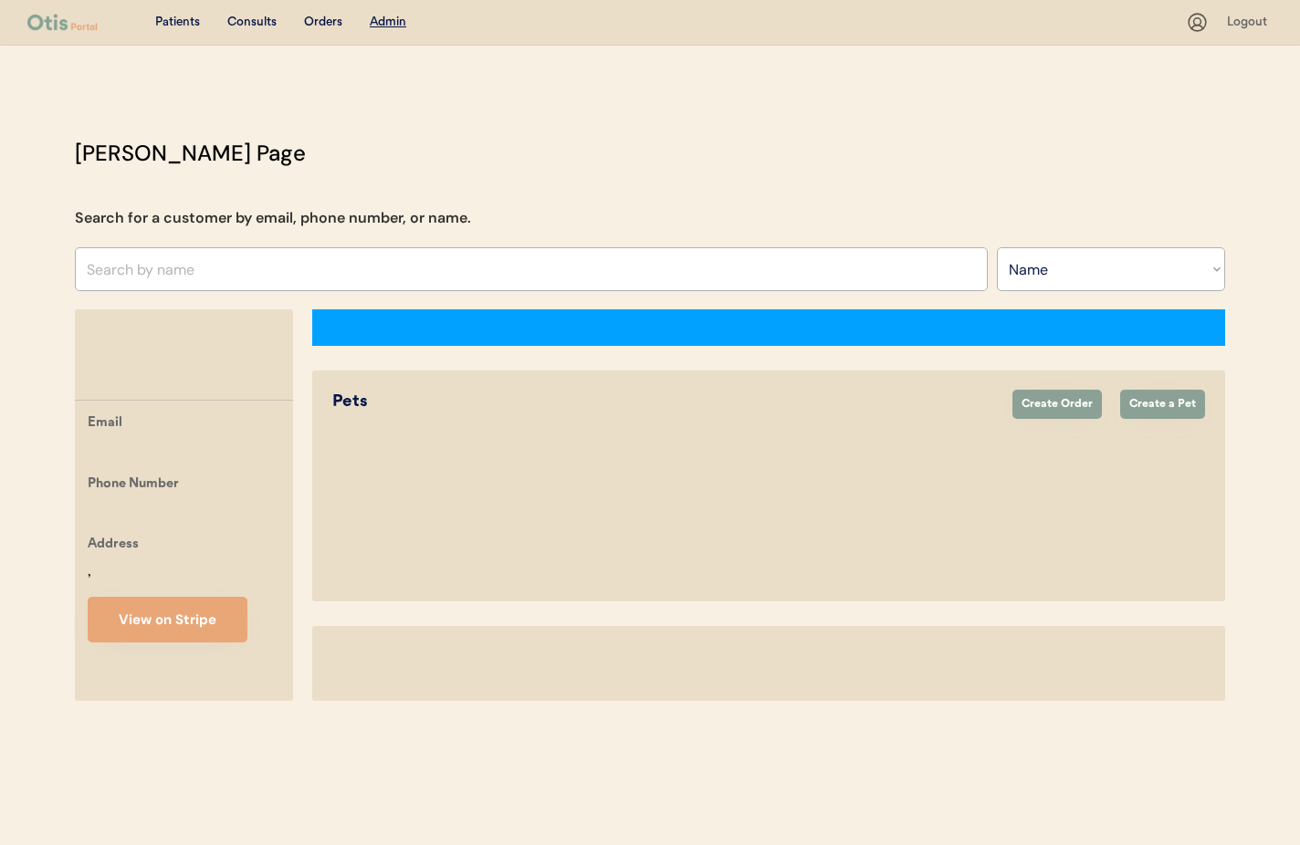
select select ""Name""
select select "true"
select select "false"
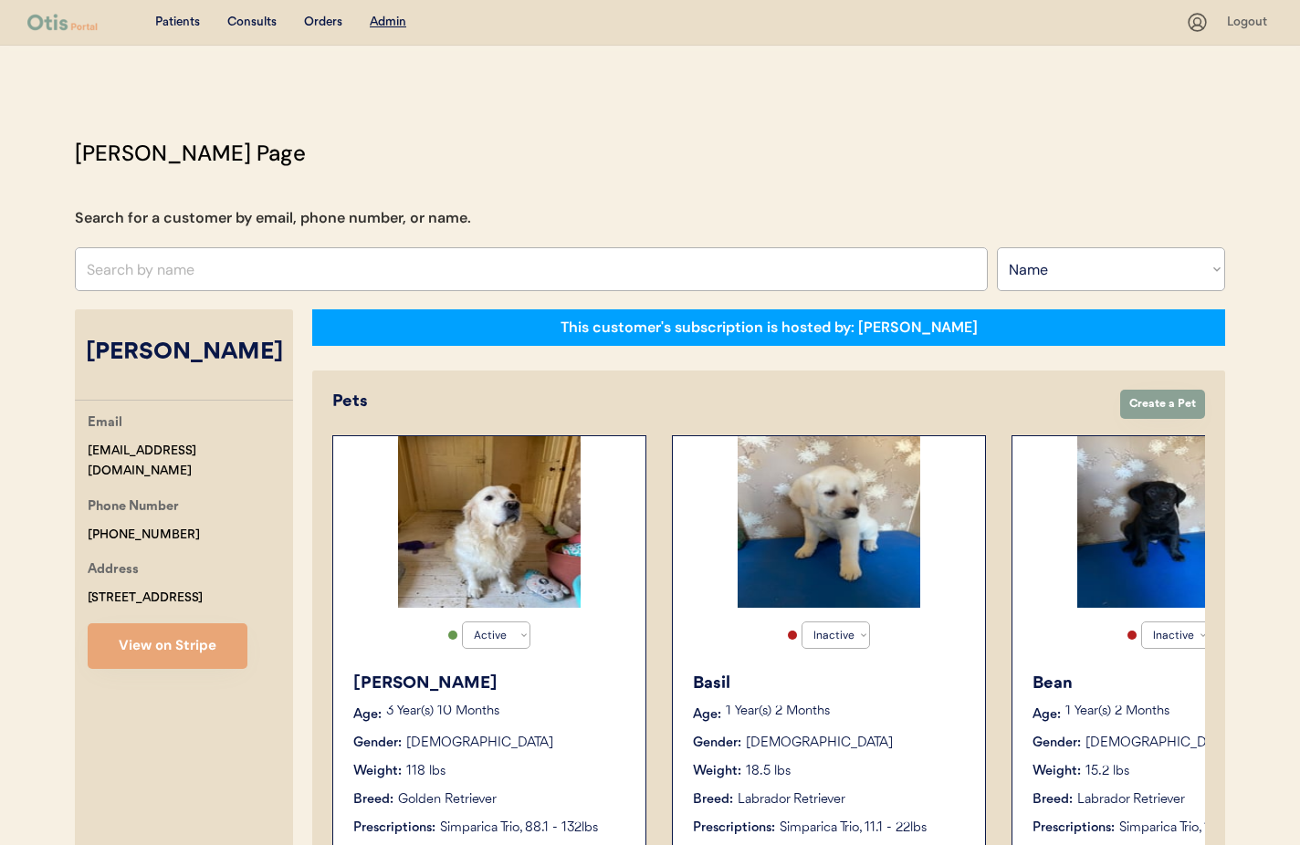
click at [528, 732] on div "[PERSON_NAME] Age: [DEMOGRAPHIC_DATA] Year(s) 10 Months Gender: [DEMOGRAPHIC_DA…" at bounding box center [489, 755] width 294 height 184
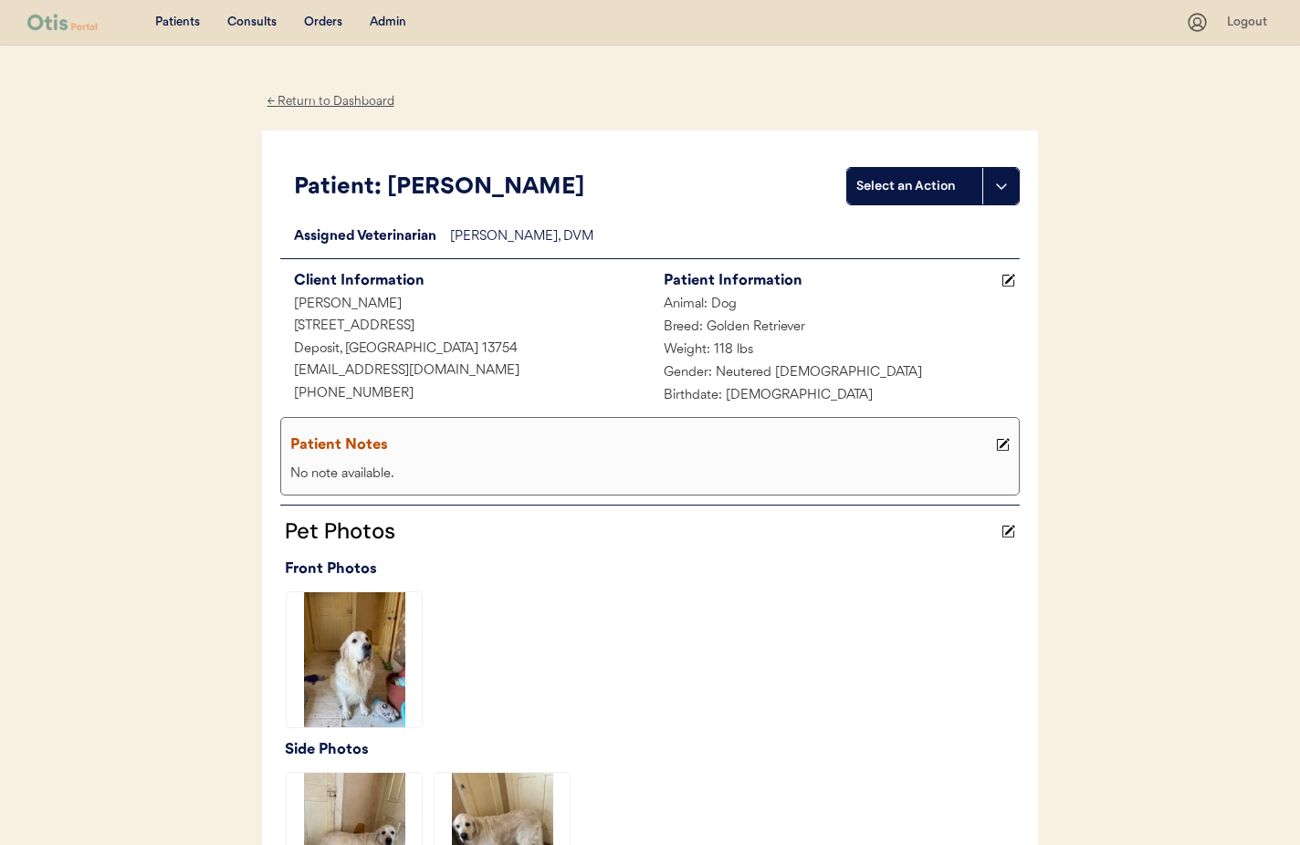
click at [331, 103] on div "← Return to Dashboard" at bounding box center [330, 101] width 137 height 21
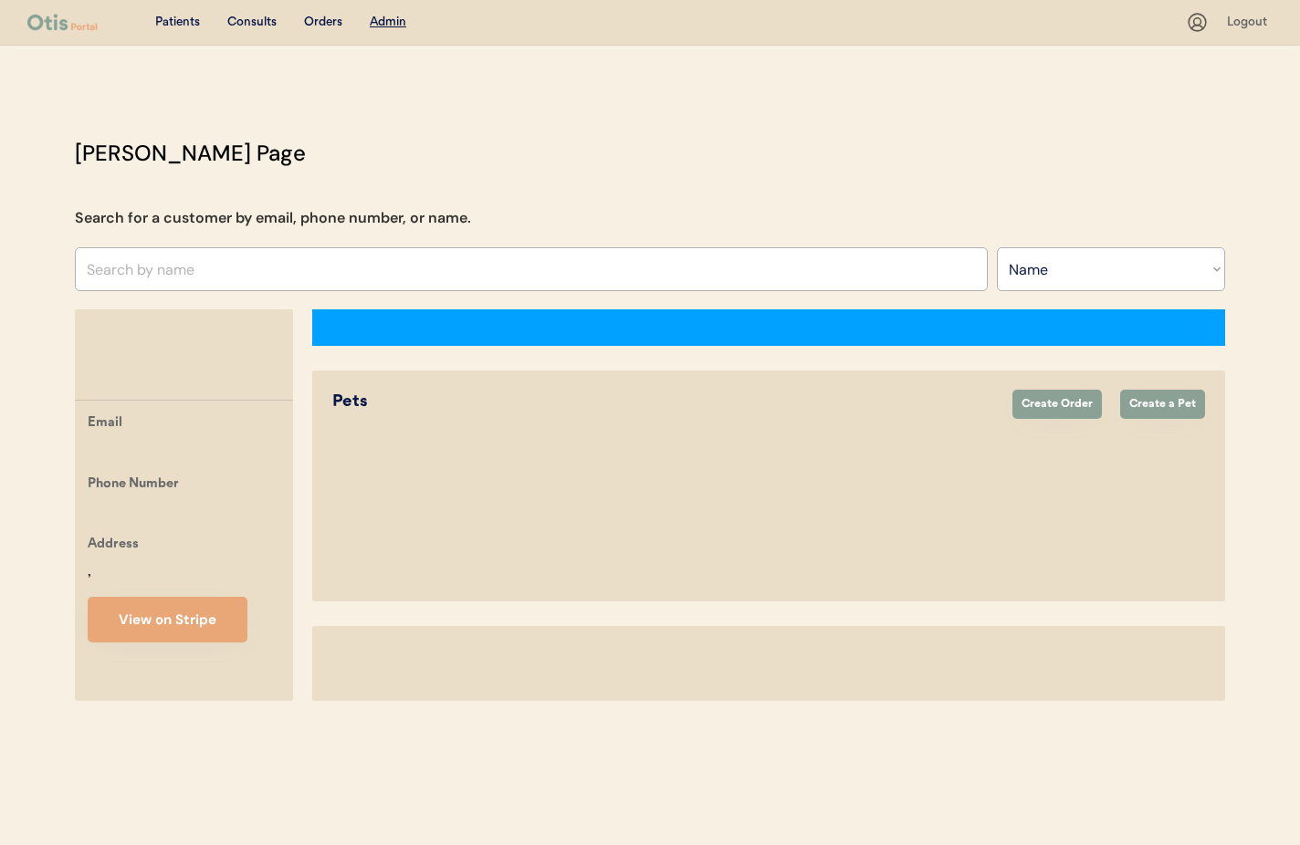
select select ""Name""
select select "true"
select select "false"
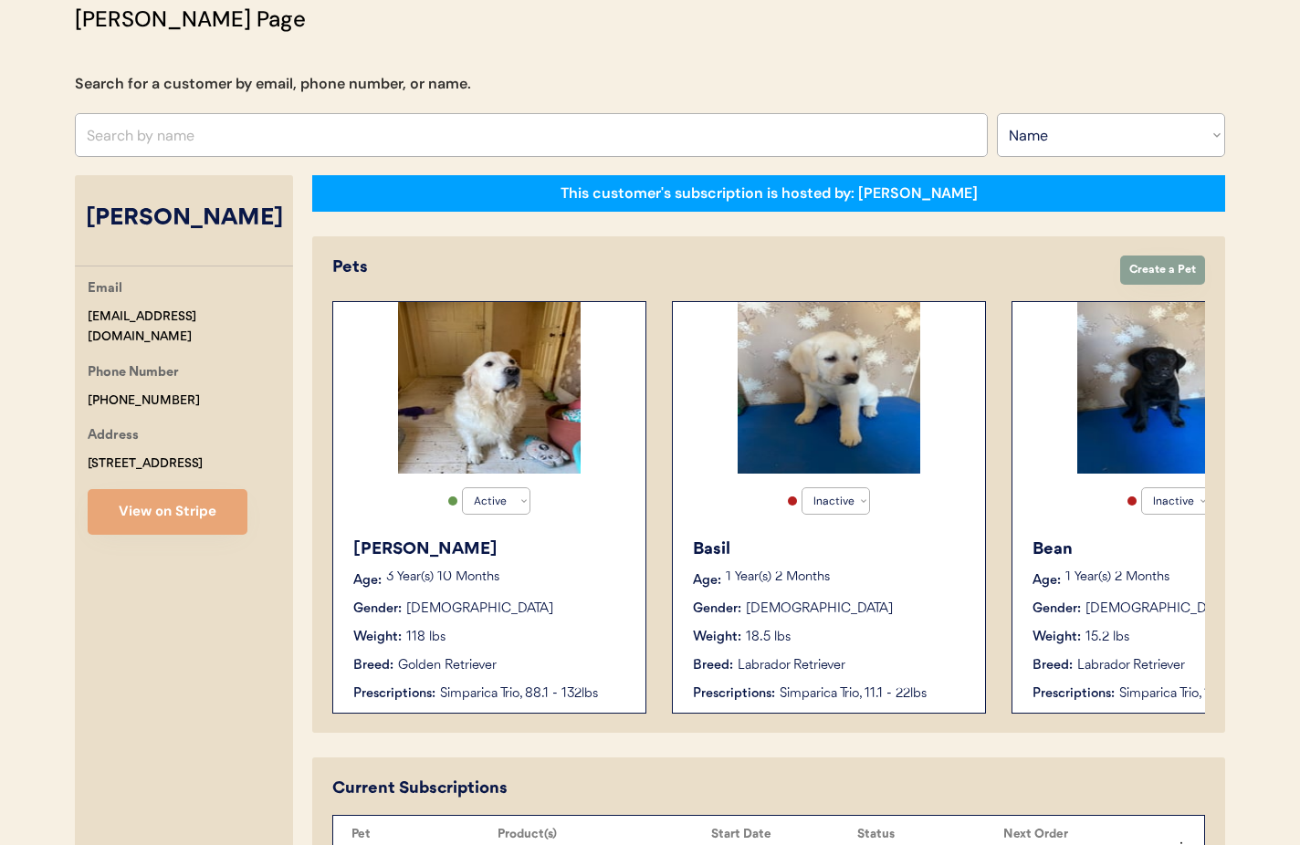
scroll to position [59, 0]
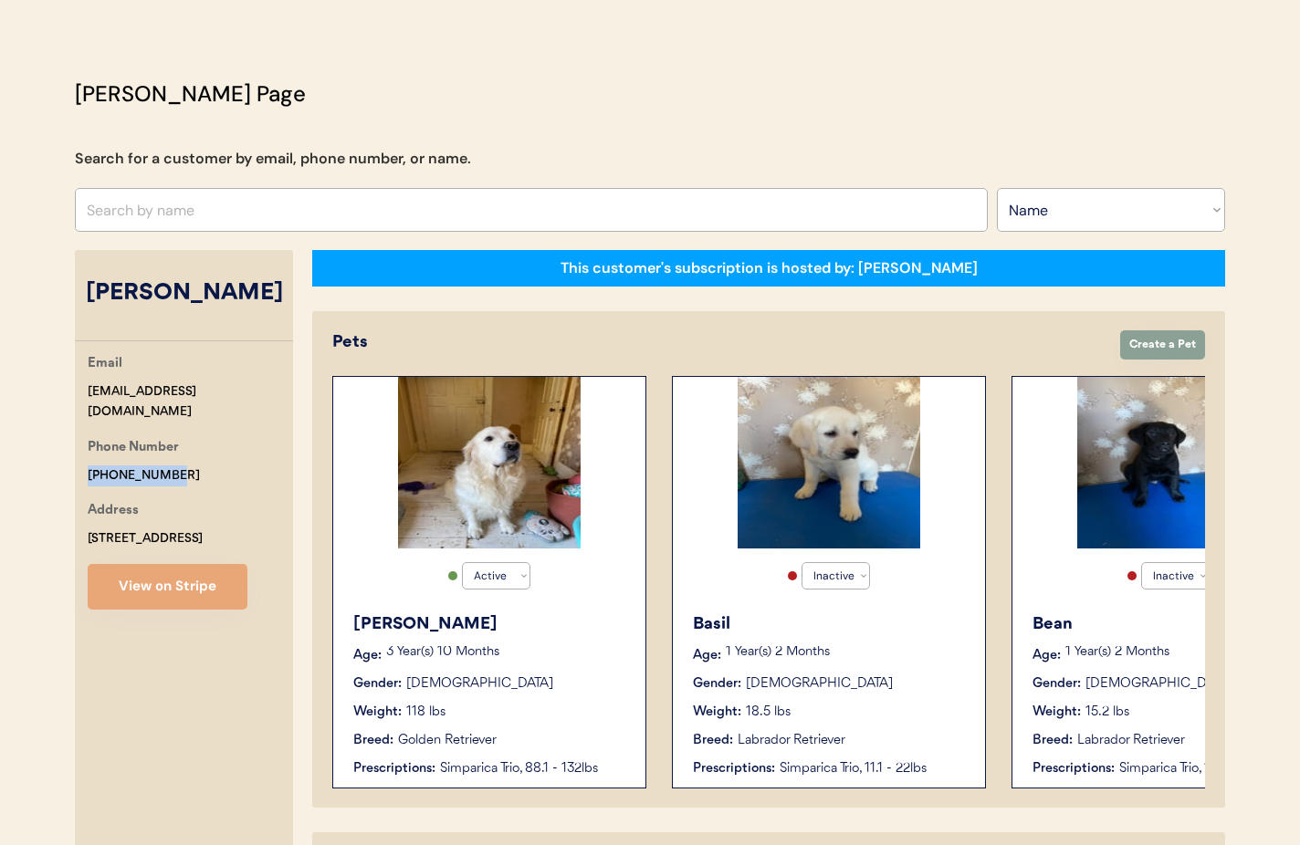
drag, startPoint x: 145, startPoint y: 452, endPoint x: 83, endPoint y: 447, distance: 62.3
click at [83, 447] on div "Email m2houston@yahoo.com Phone Number +17193149865 Address 195 Front St Deposi…" at bounding box center [184, 481] width 218 height 257
click at [215, 205] on input "text" at bounding box center [531, 210] width 913 height 44
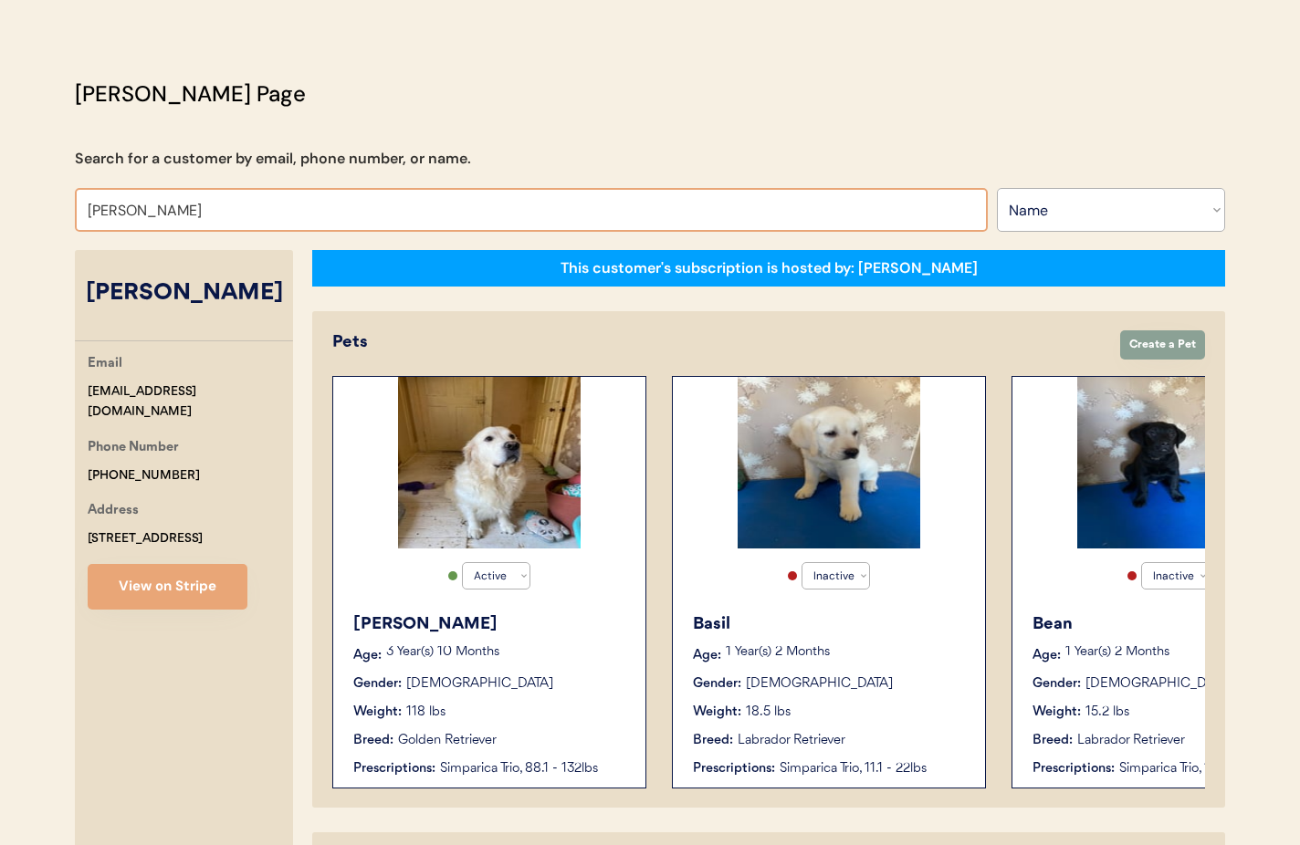
type input "Ran"
type input "Rani Patel"
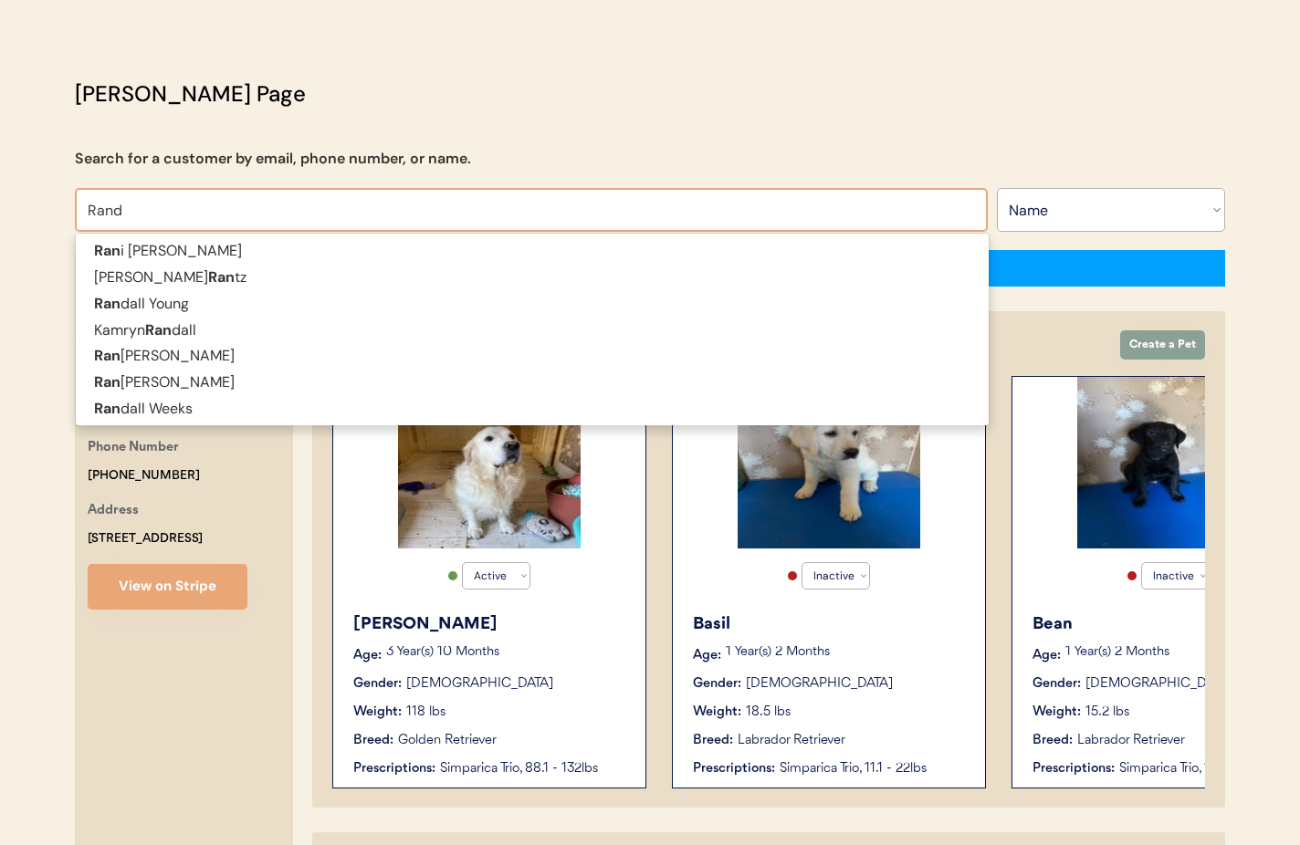
type input "Randa"
type input "[PERSON_NAME]"
type input "Randal"
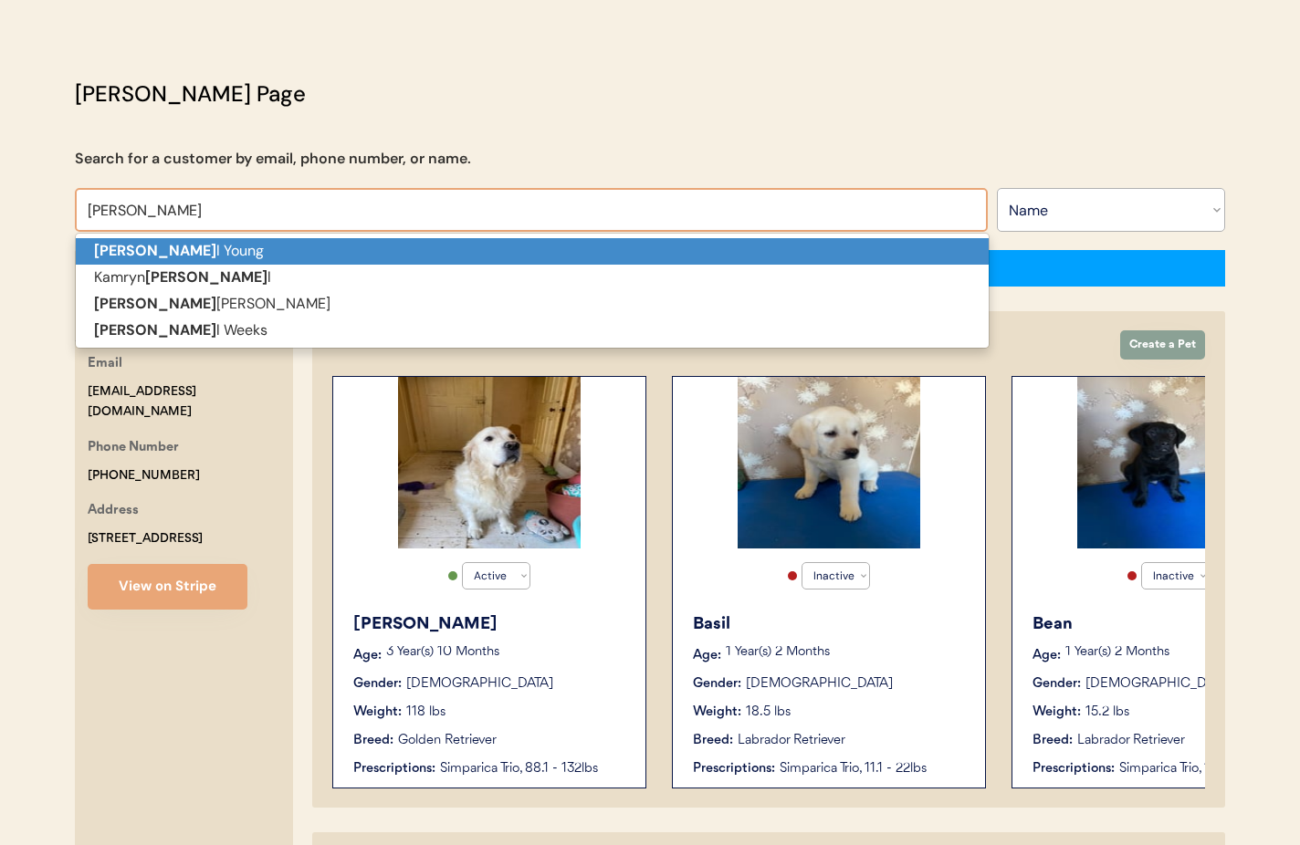
click at [209, 247] on p "Randal l Young" at bounding box center [532, 251] width 913 height 26
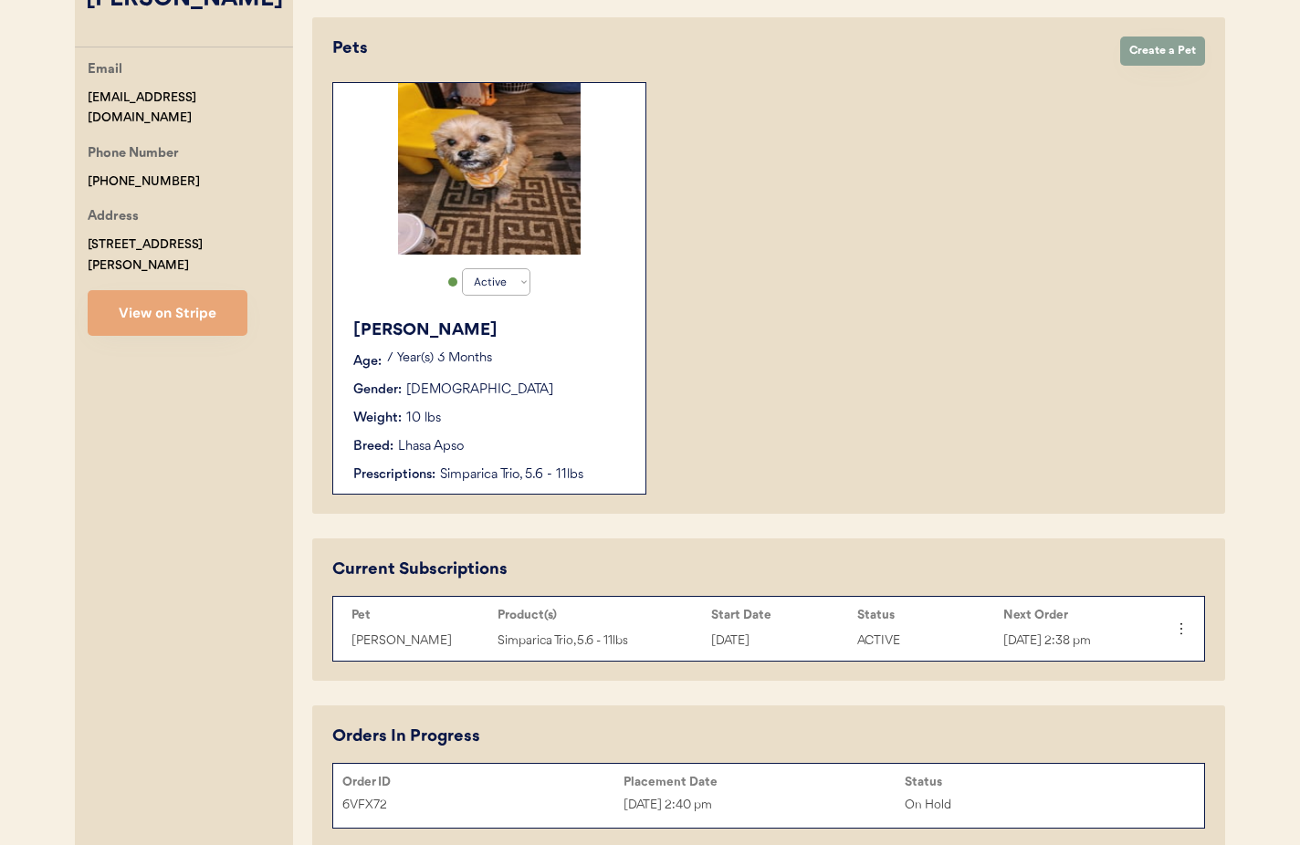
scroll to position [401, 0]
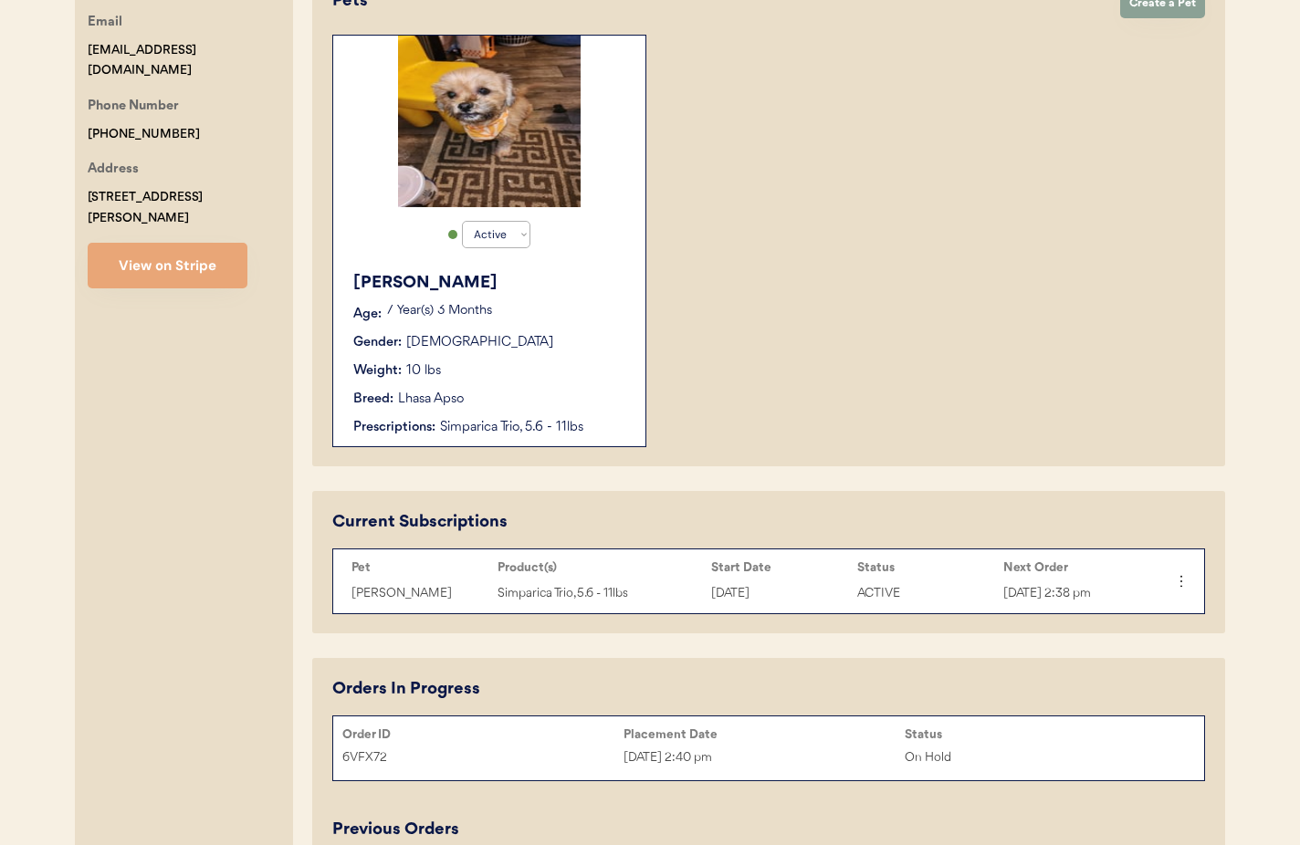
type input "Randall Young"
click at [607, 301] on div "Neyland Age: 7 Year(s) 3 Months Gender: Male Weight: 10 lbs Breed: Lhasa Apso P…" at bounding box center [489, 354] width 294 height 184
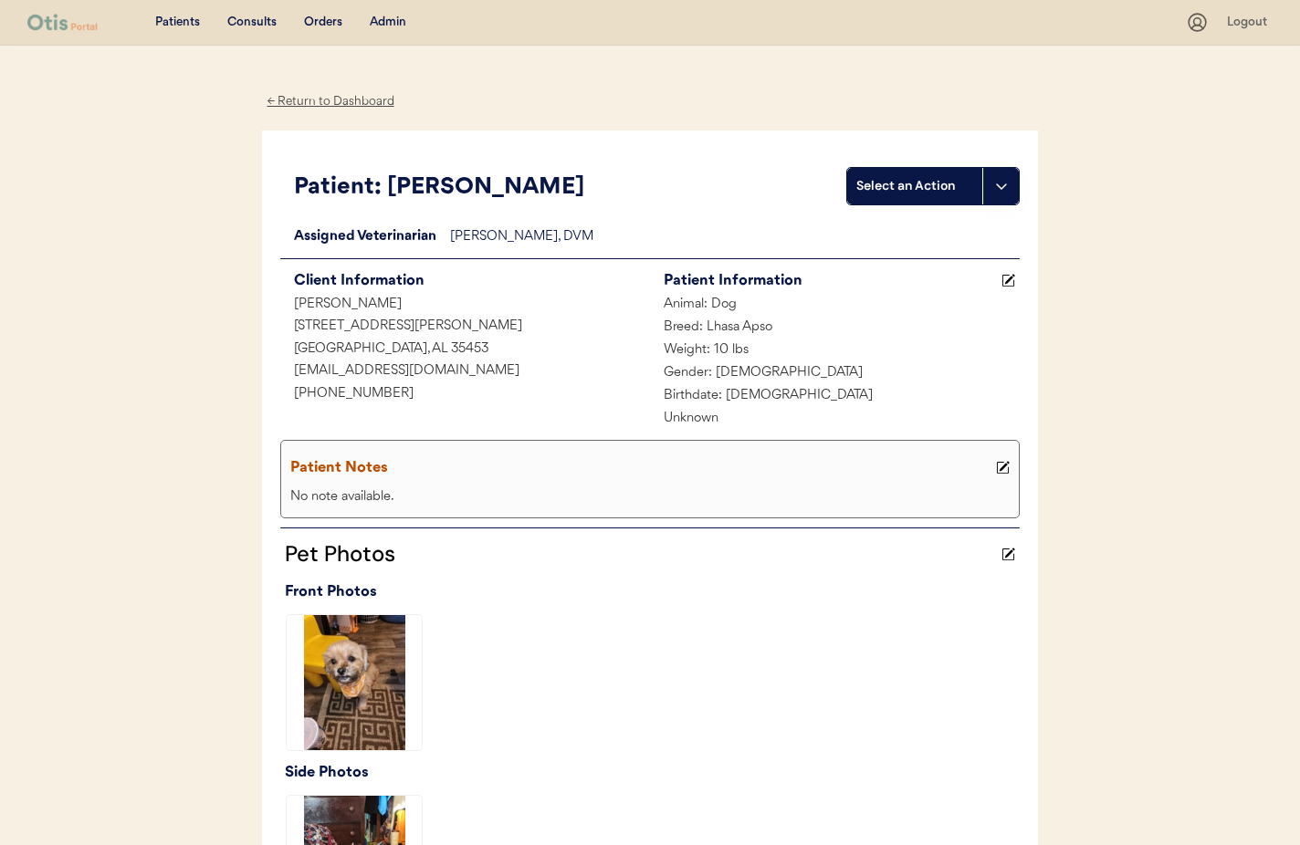
drag, startPoint x: 289, startPoint y: 100, endPoint x: 295, endPoint y: 123, distance: 24.6
click at [289, 100] on div "← Return to Dashboard" at bounding box center [330, 101] width 137 height 21
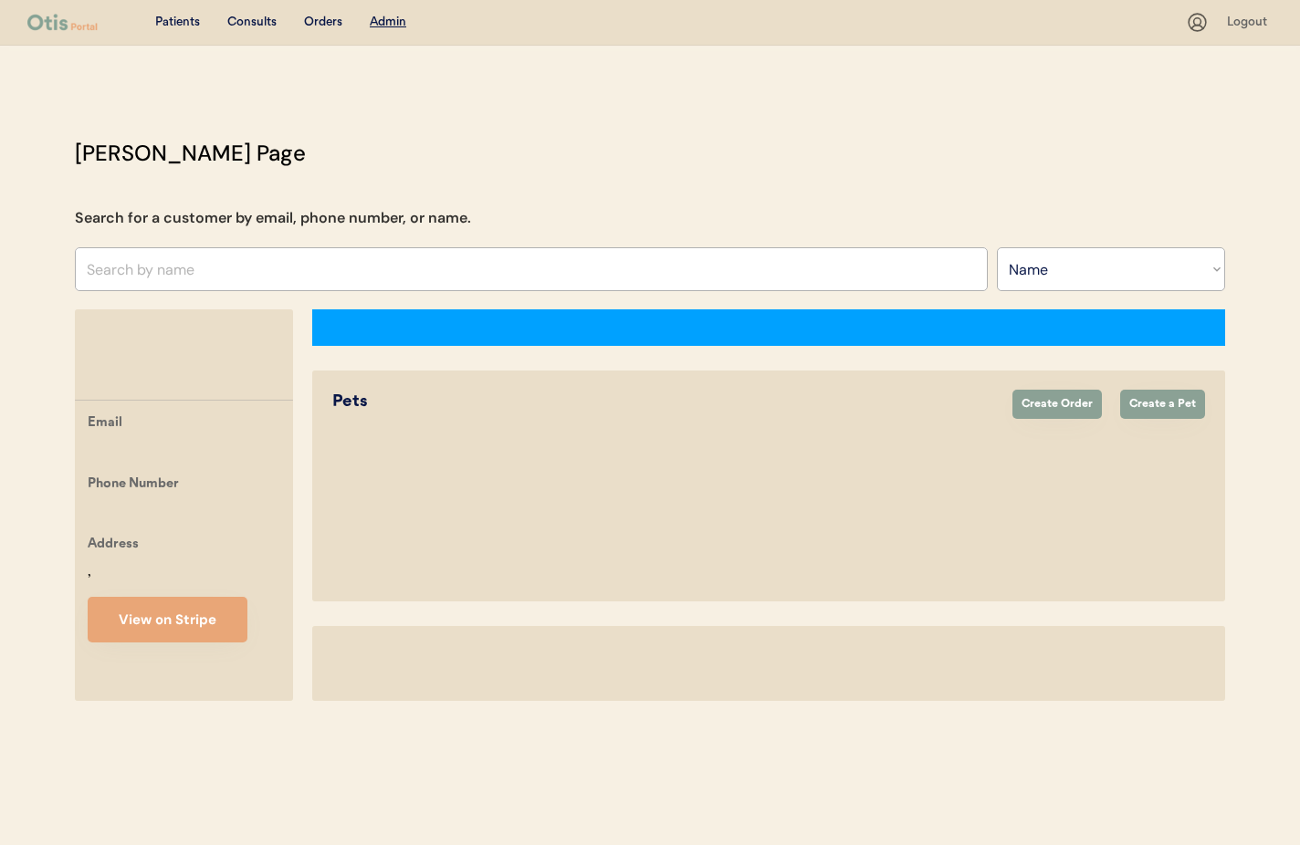
select select ""Name""
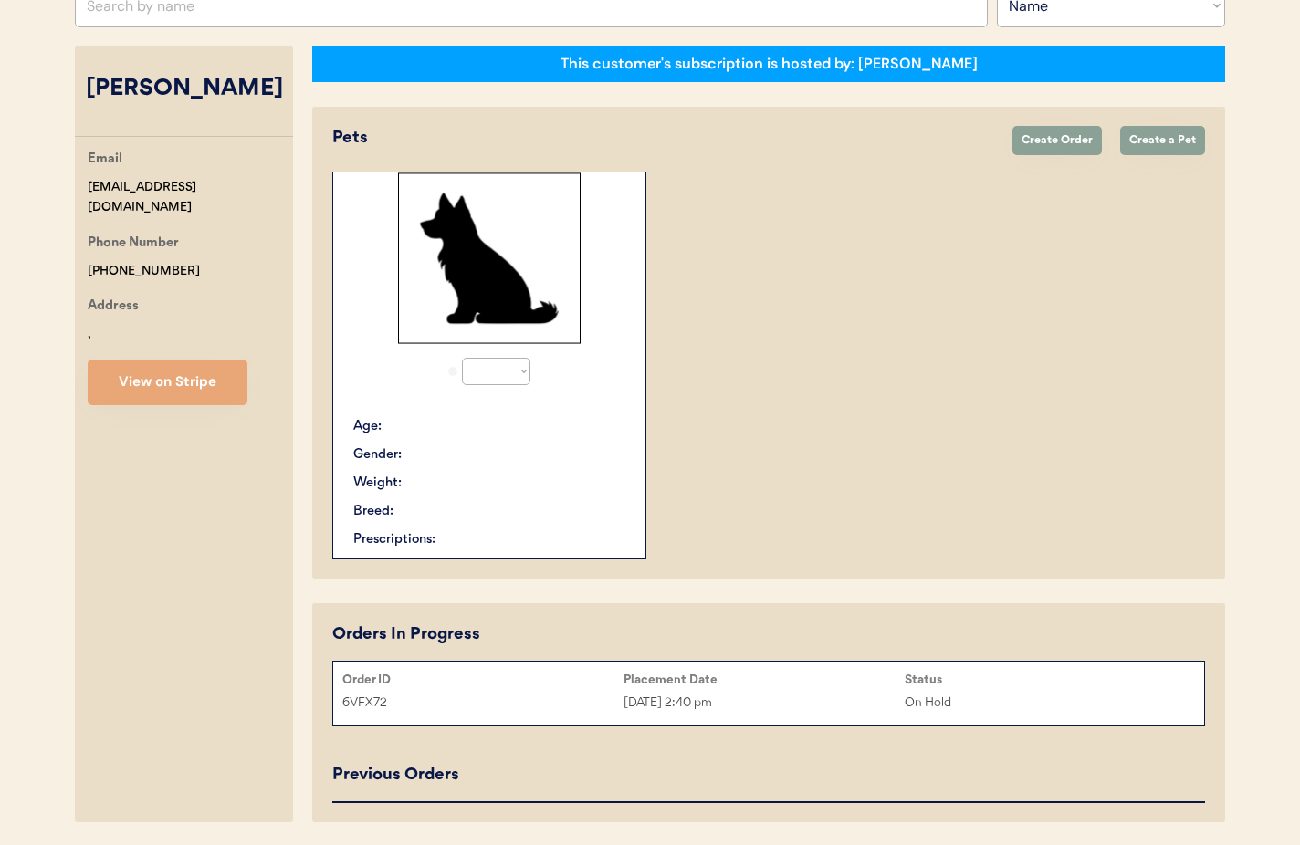
select select "true"
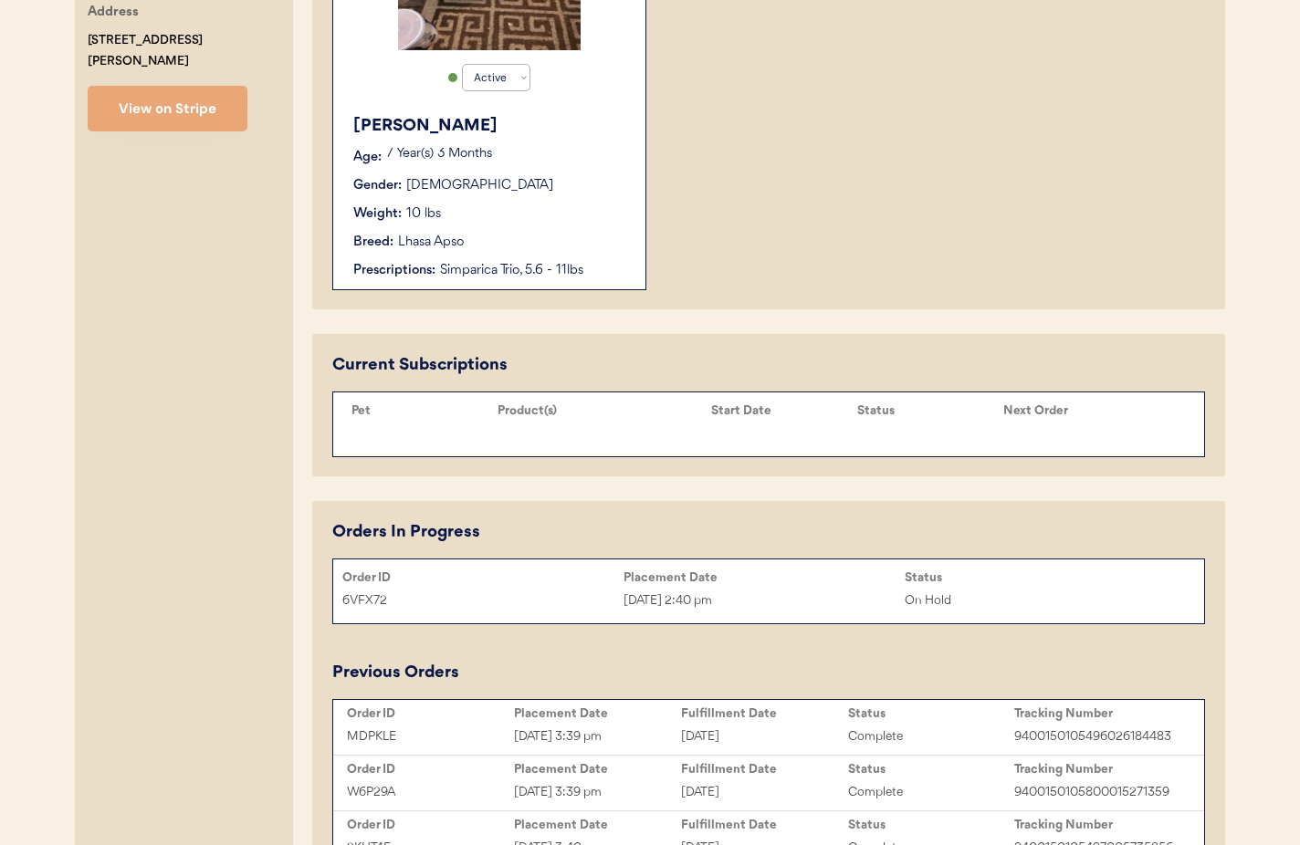
scroll to position [594, 0]
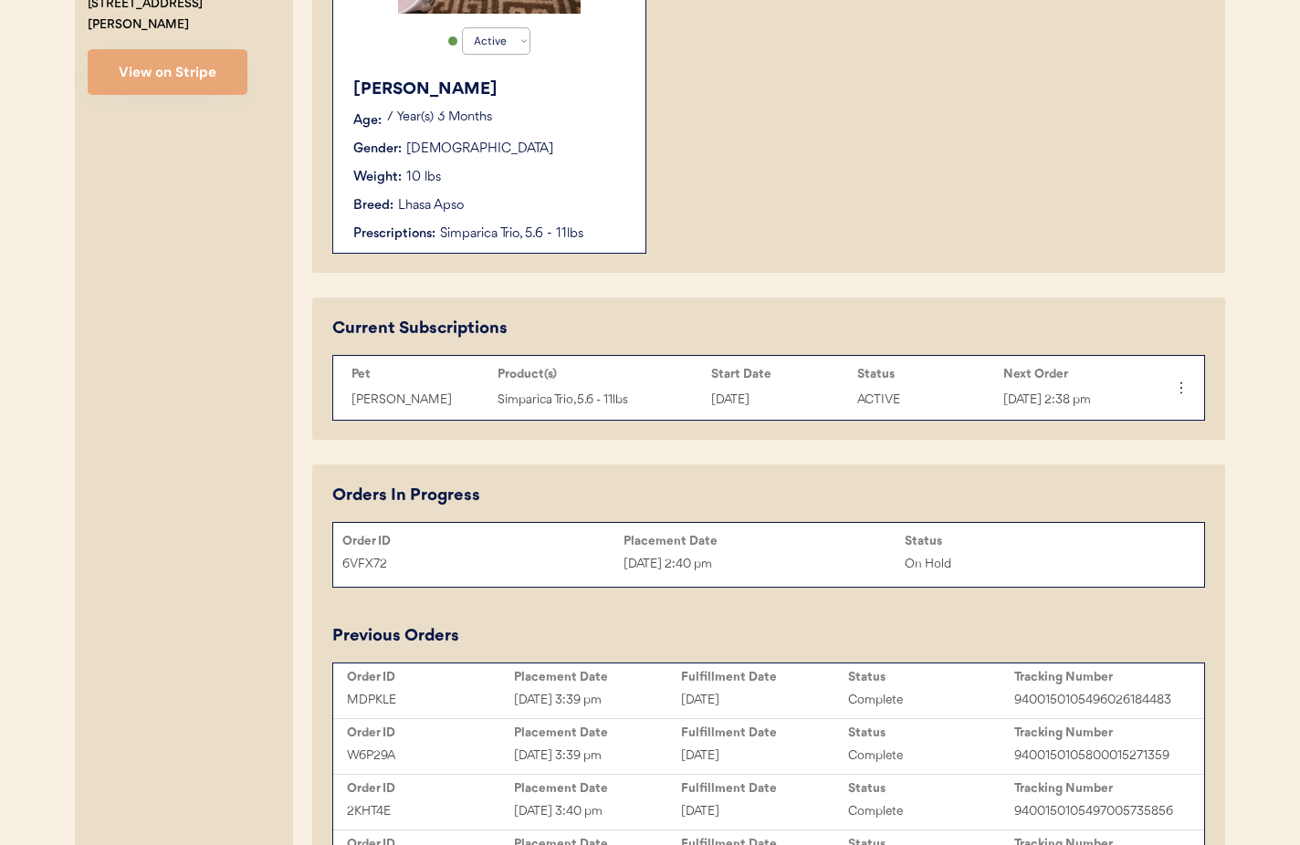
click at [475, 218] on div "[PERSON_NAME] Age: [DEMOGRAPHIC_DATA] Year(s) 3 Months Gender: [DEMOGRAPHIC_DAT…" at bounding box center [489, 160] width 294 height 184
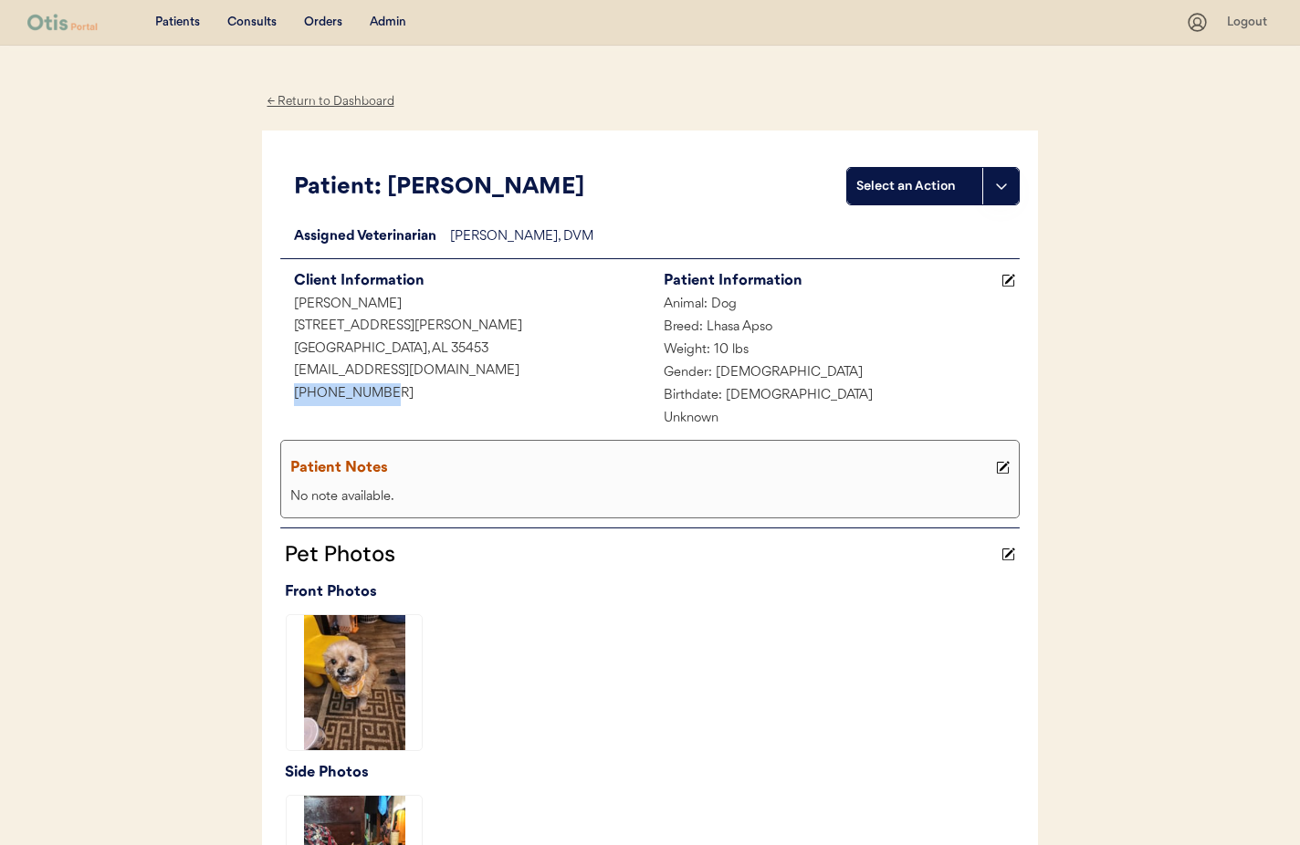
drag, startPoint x: 401, startPoint y: 399, endPoint x: 310, endPoint y: 392, distance: 90.7
click at [274, 391] on div "Patient: [PERSON_NAME] Select an Action Loading... Assigned Veterinarian [PERSO…" at bounding box center [650, 541] width 776 height 821
copy div "[PHONE_NUMBER]"
click at [1262, 687] on div "Patients Consults Orders Admin Logout ← Return to Dashboard Patient: [PERSON_NA…" at bounding box center [650, 680] width 1300 height 1360
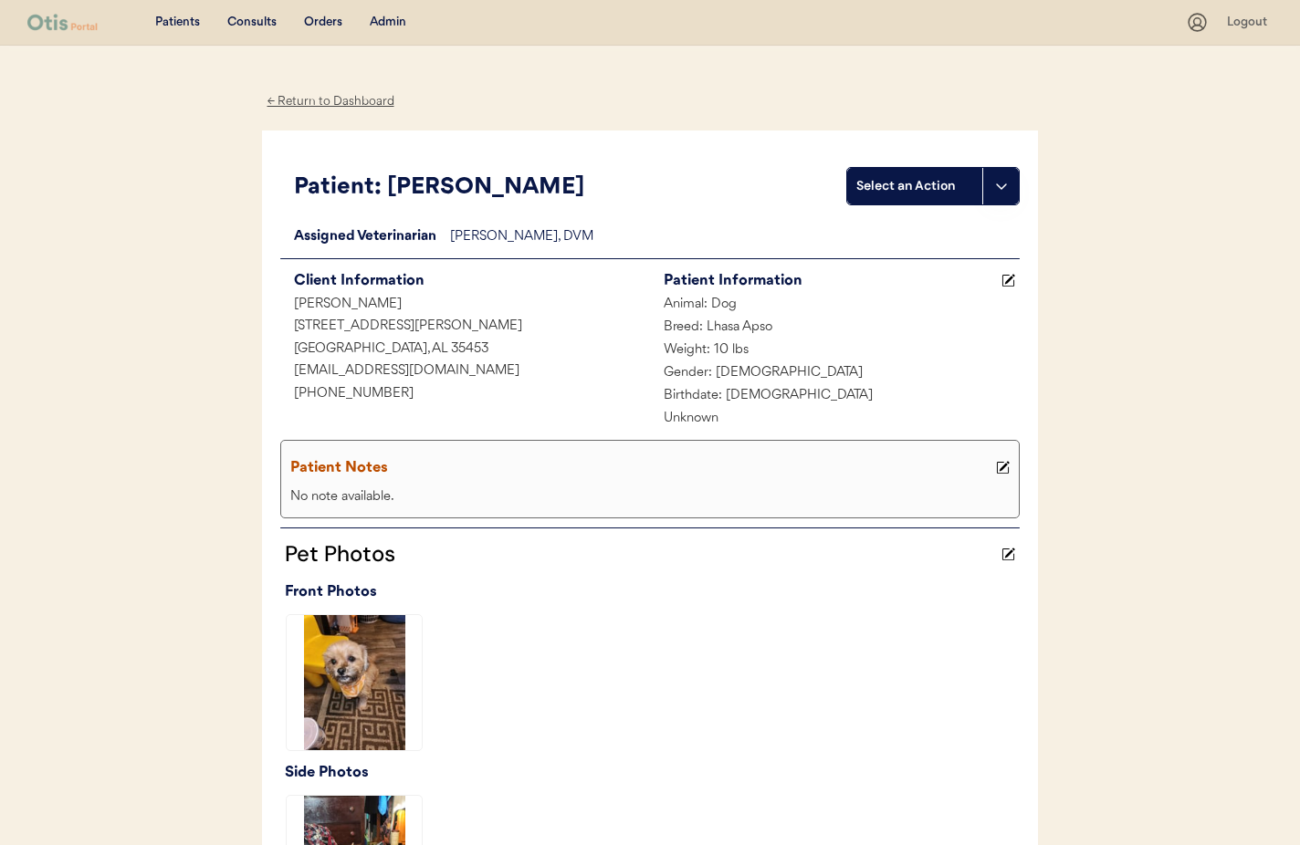
click at [298, 93] on div "← Return to Dashboard" at bounding box center [330, 101] width 137 height 21
click at [298, 104] on div "← Return to Dashboard" at bounding box center [330, 101] width 137 height 21
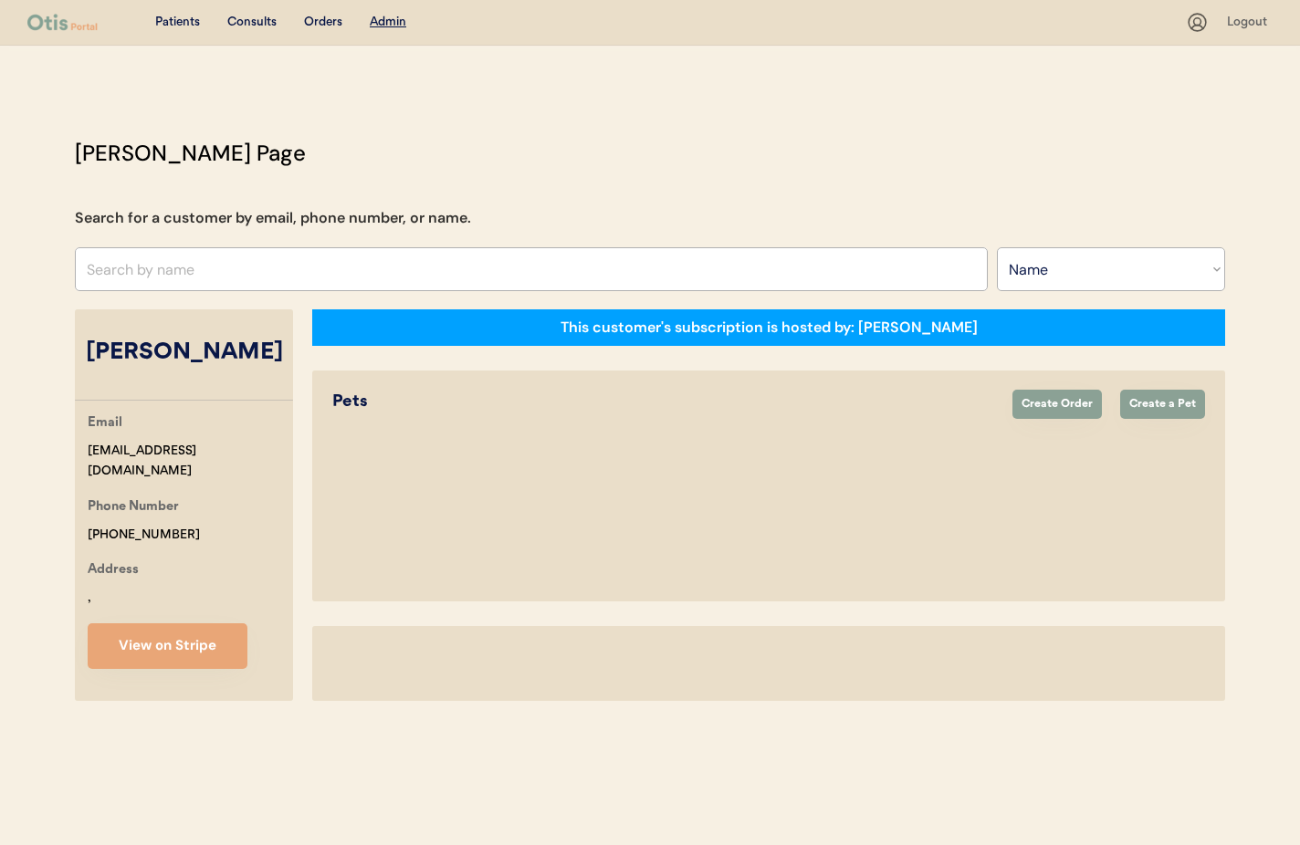
select select ""Name""
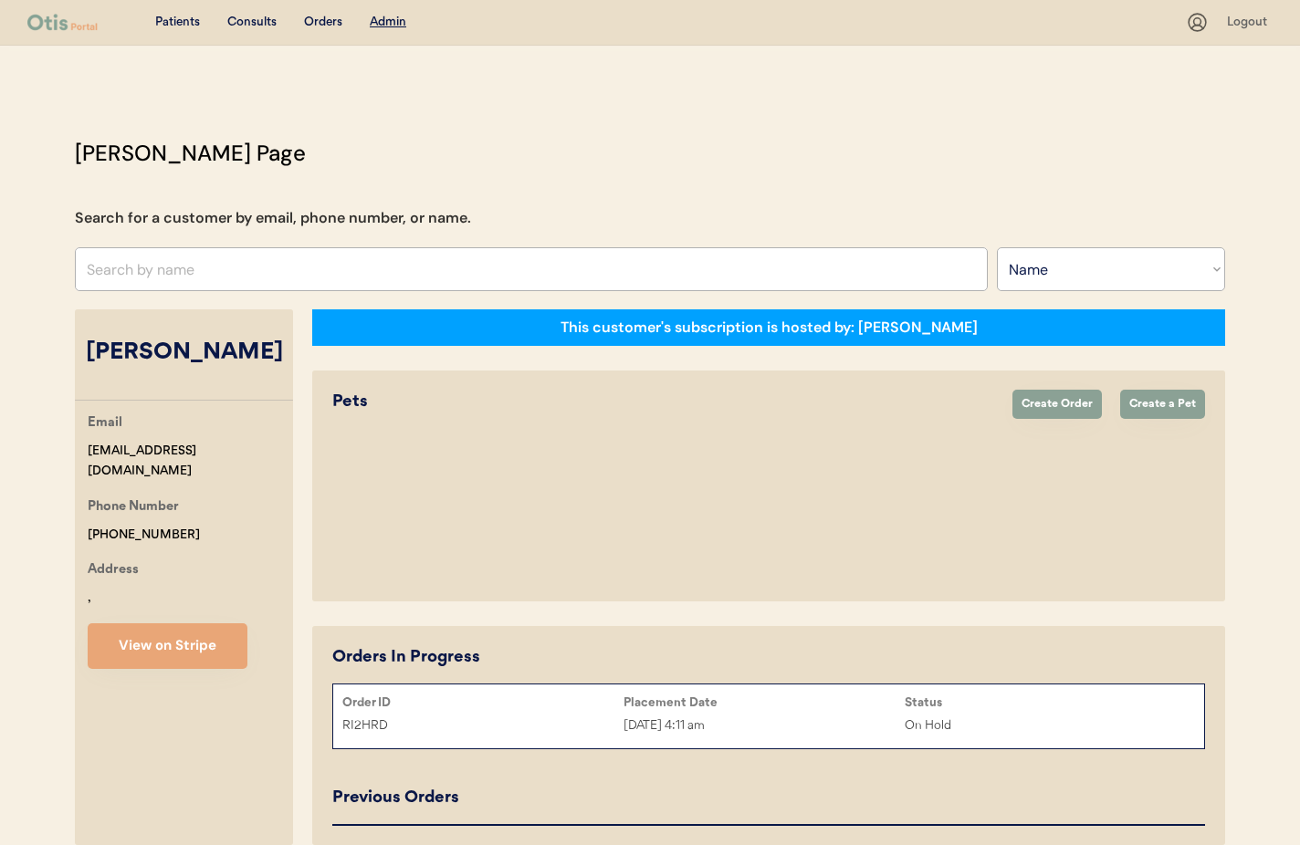
select select "true"
select select "false"
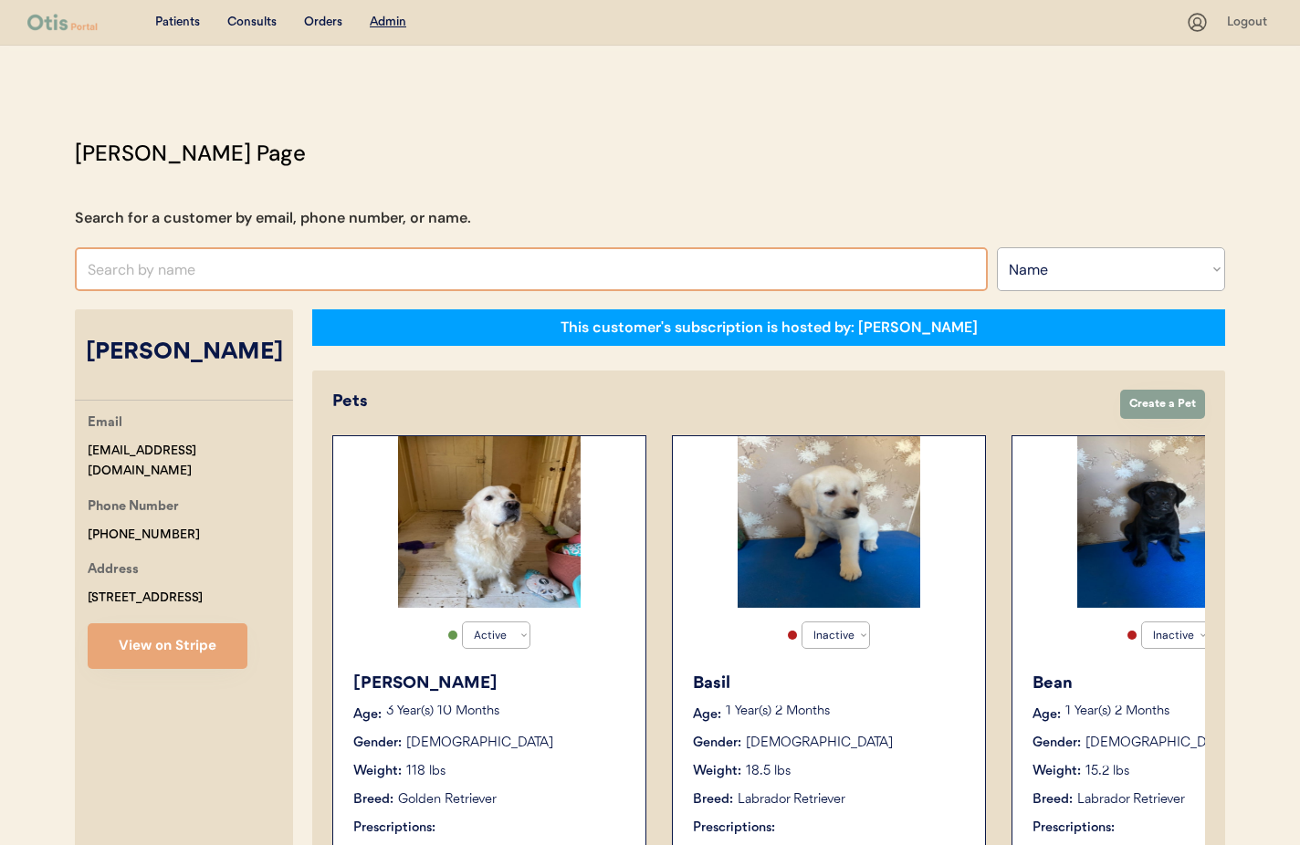
click at [219, 267] on input "text" at bounding box center [531, 269] width 913 height 44
type input "[PERSON_NAME]"
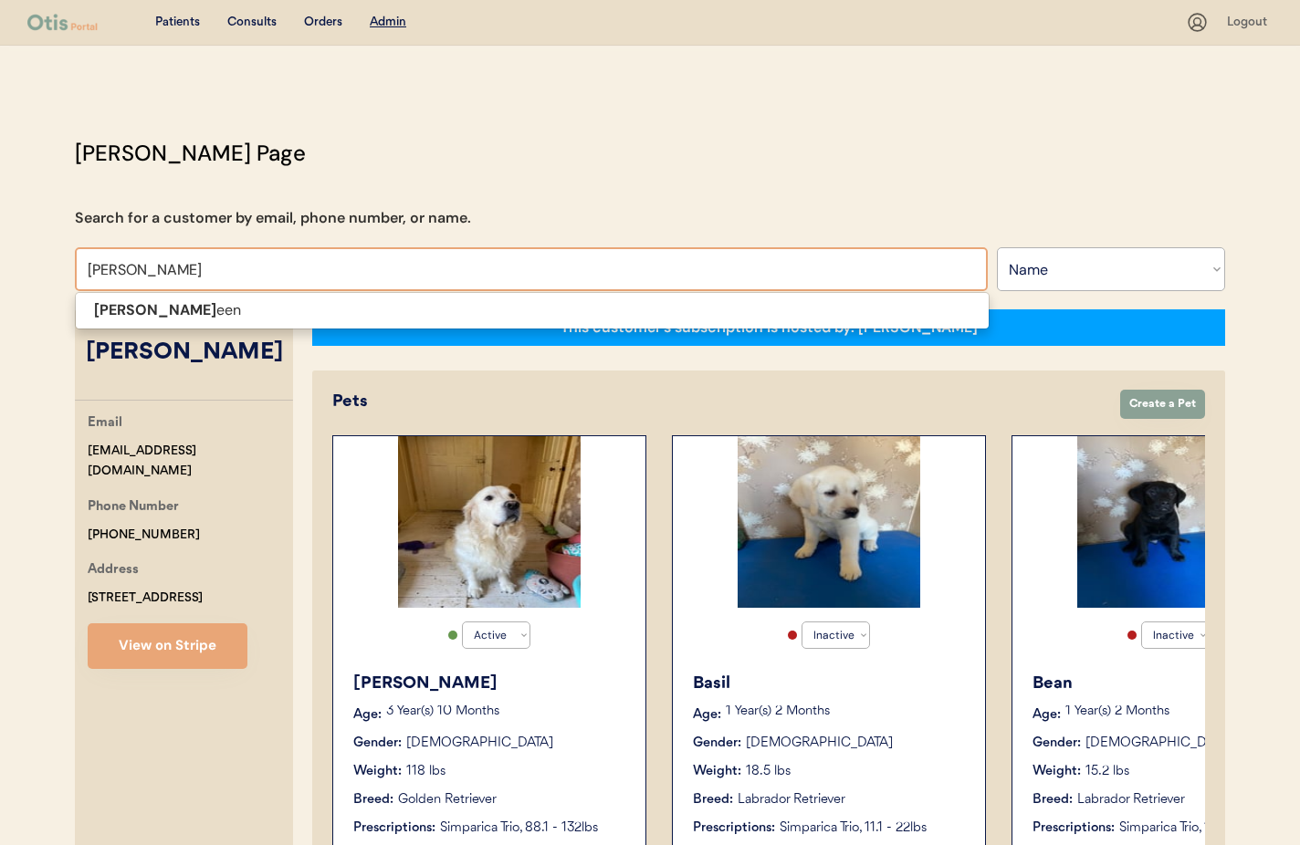
type input "[PERSON_NAME]"
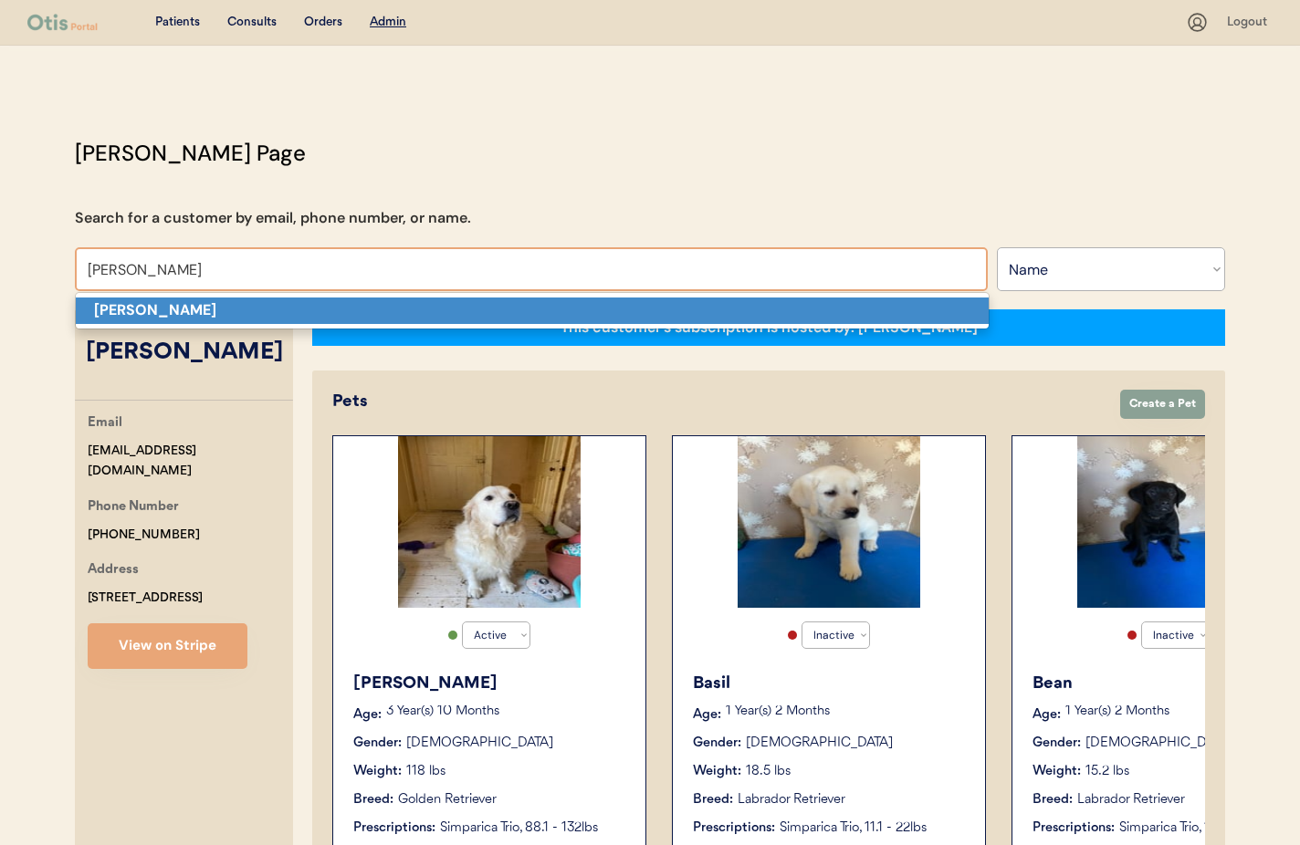
click at [211, 313] on p "[PERSON_NAME]" at bounding box center [532, 311] width 913 height 26
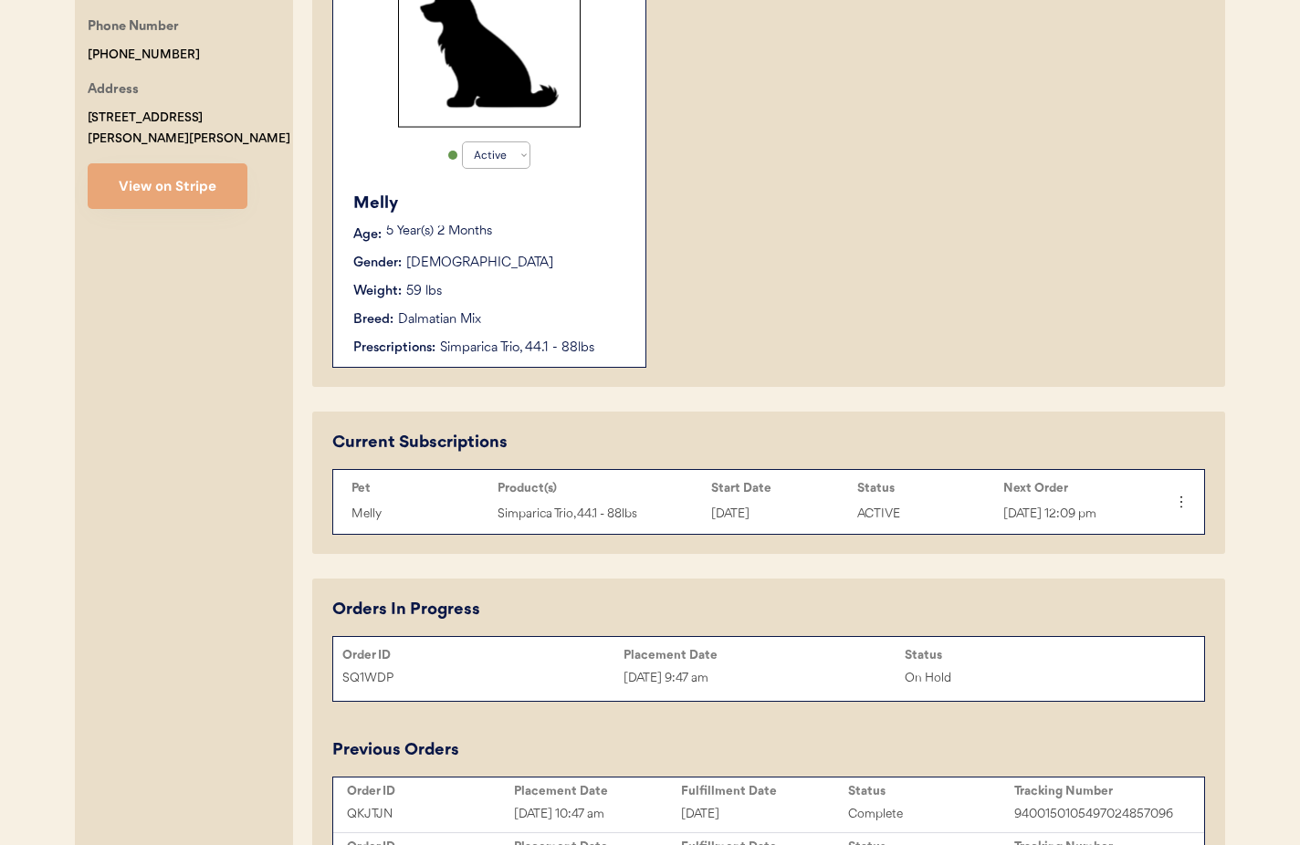
scroll to position [530, 0]
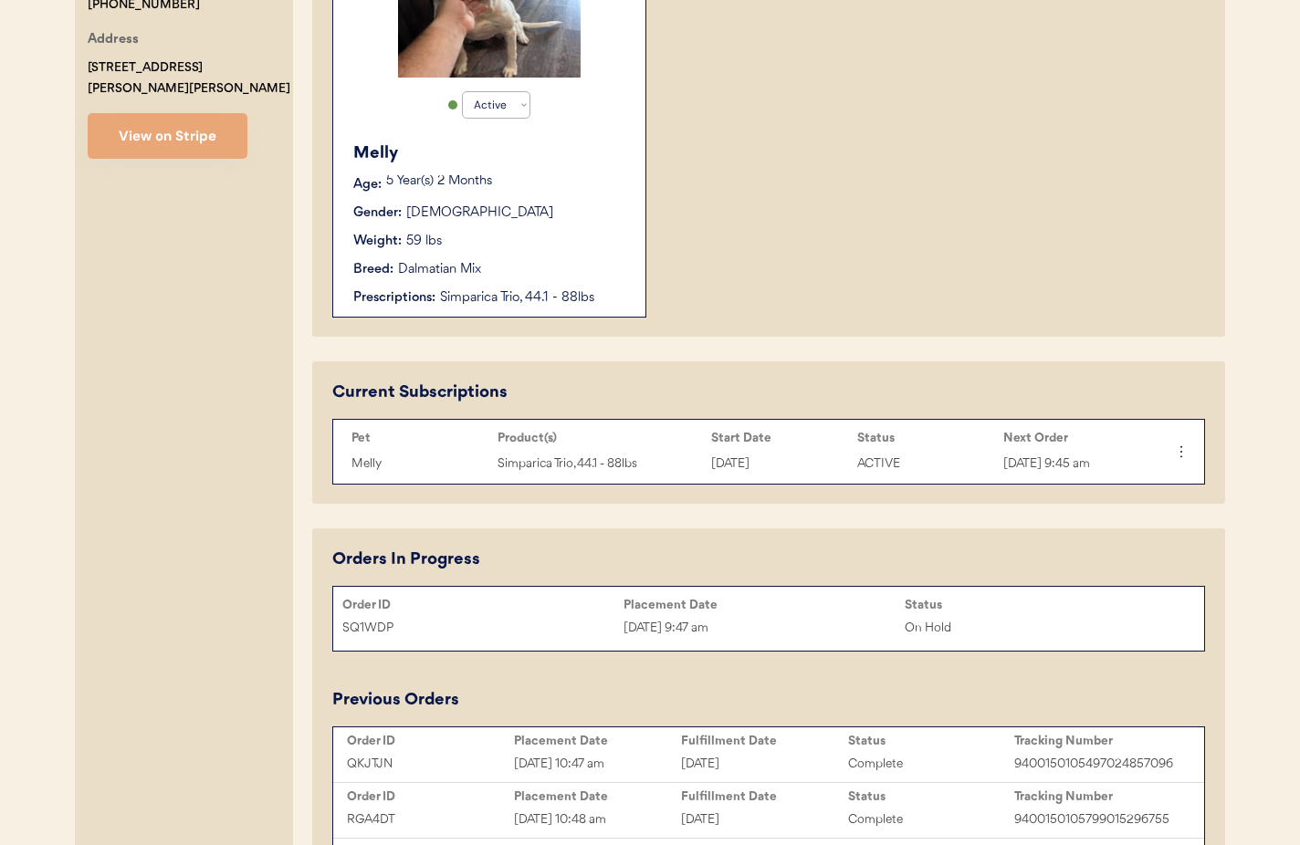
type input "[PERSON_NAME]"
click at [561, 213] on div "Gender: [DEMOGRAPHIC_DATA]" at bounding box center [490, 213] width 274 height 19
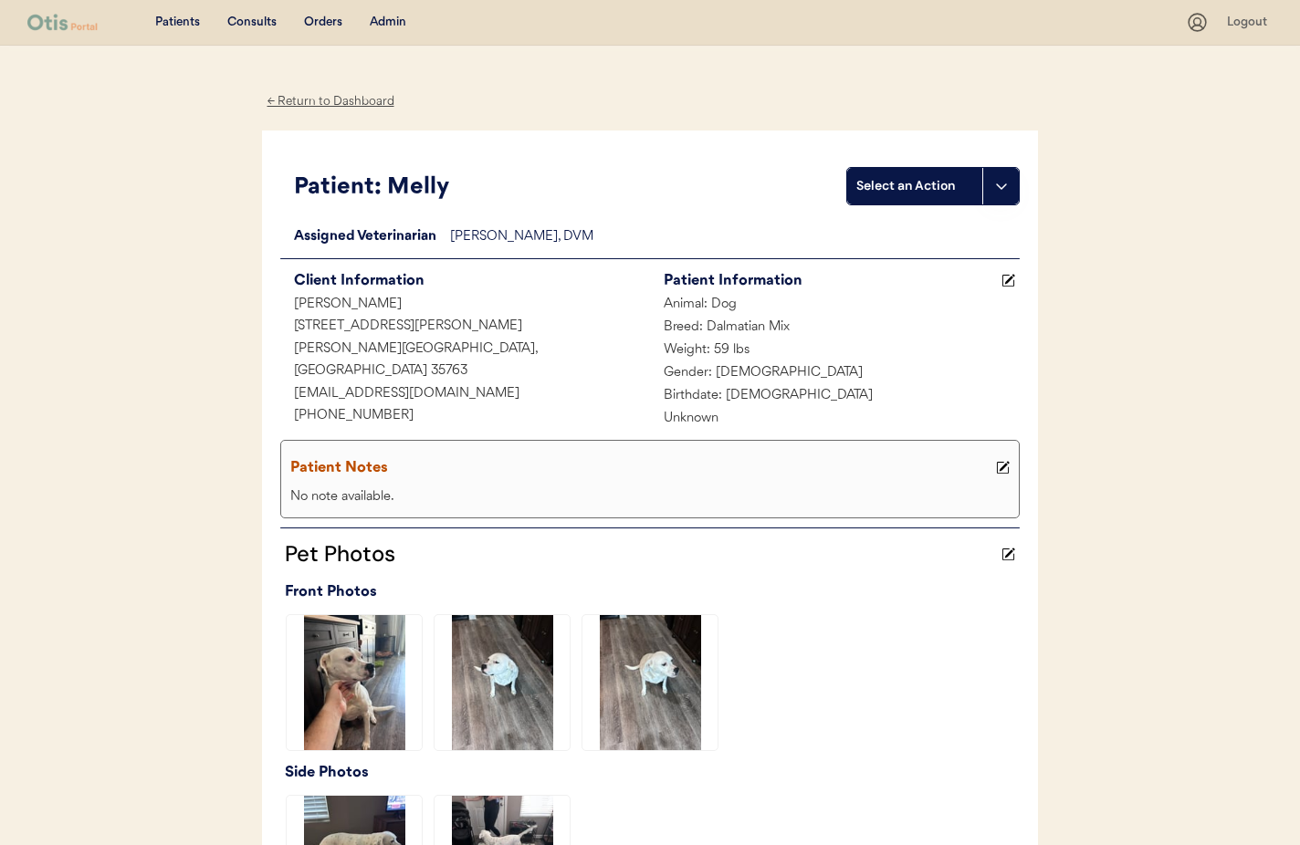
click at [346, 100] on div "← Return to Dashboard" at bounding box center [330, 101] width 137 height 21
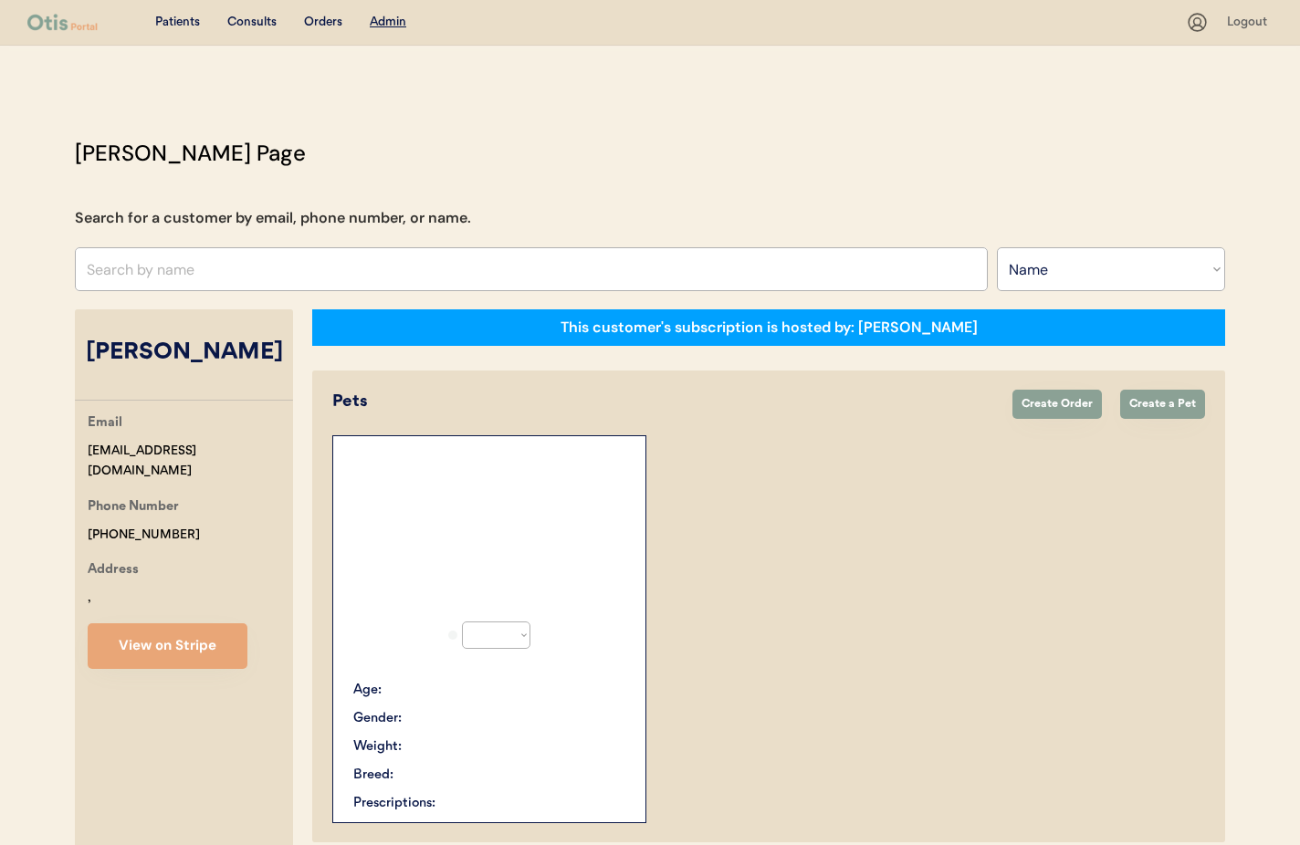
select select ""Name""
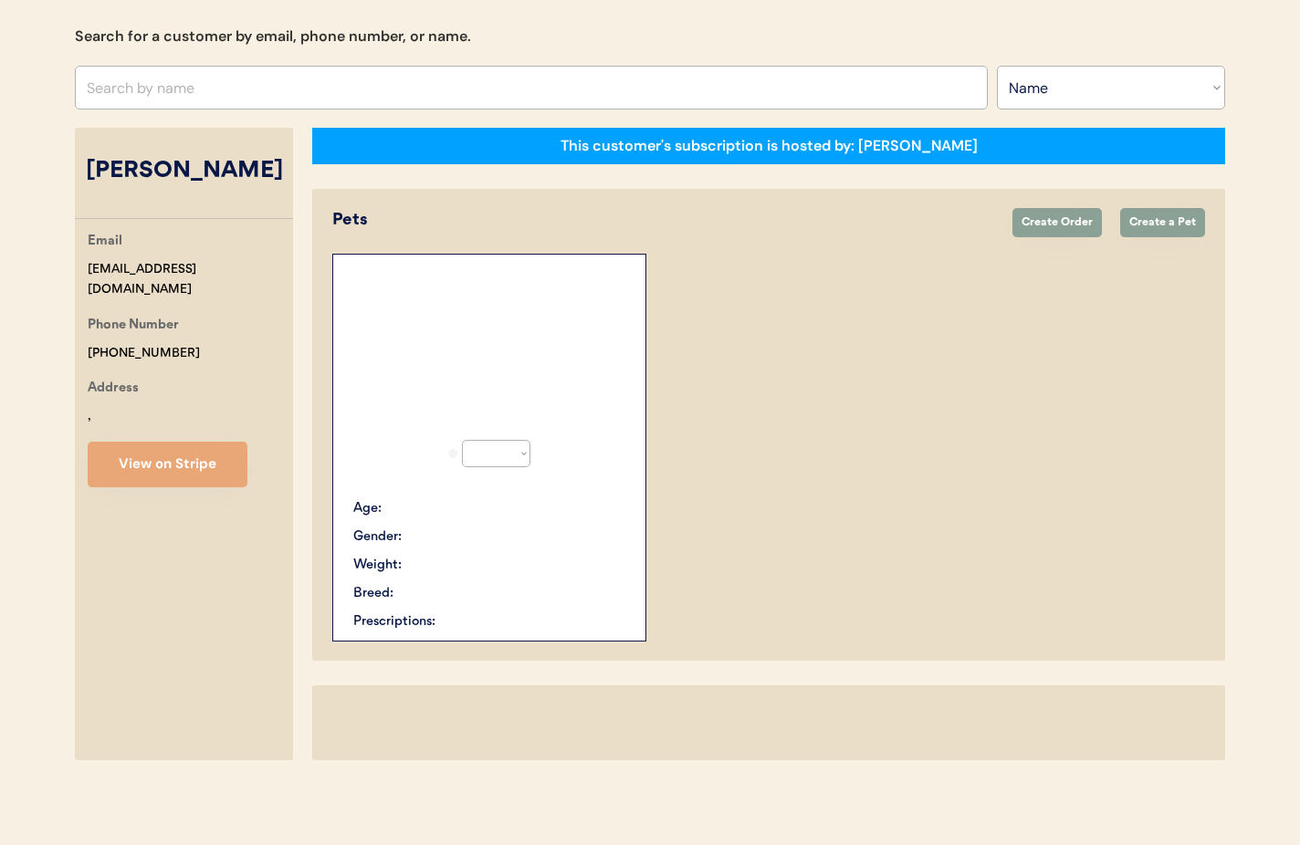
select select "true"
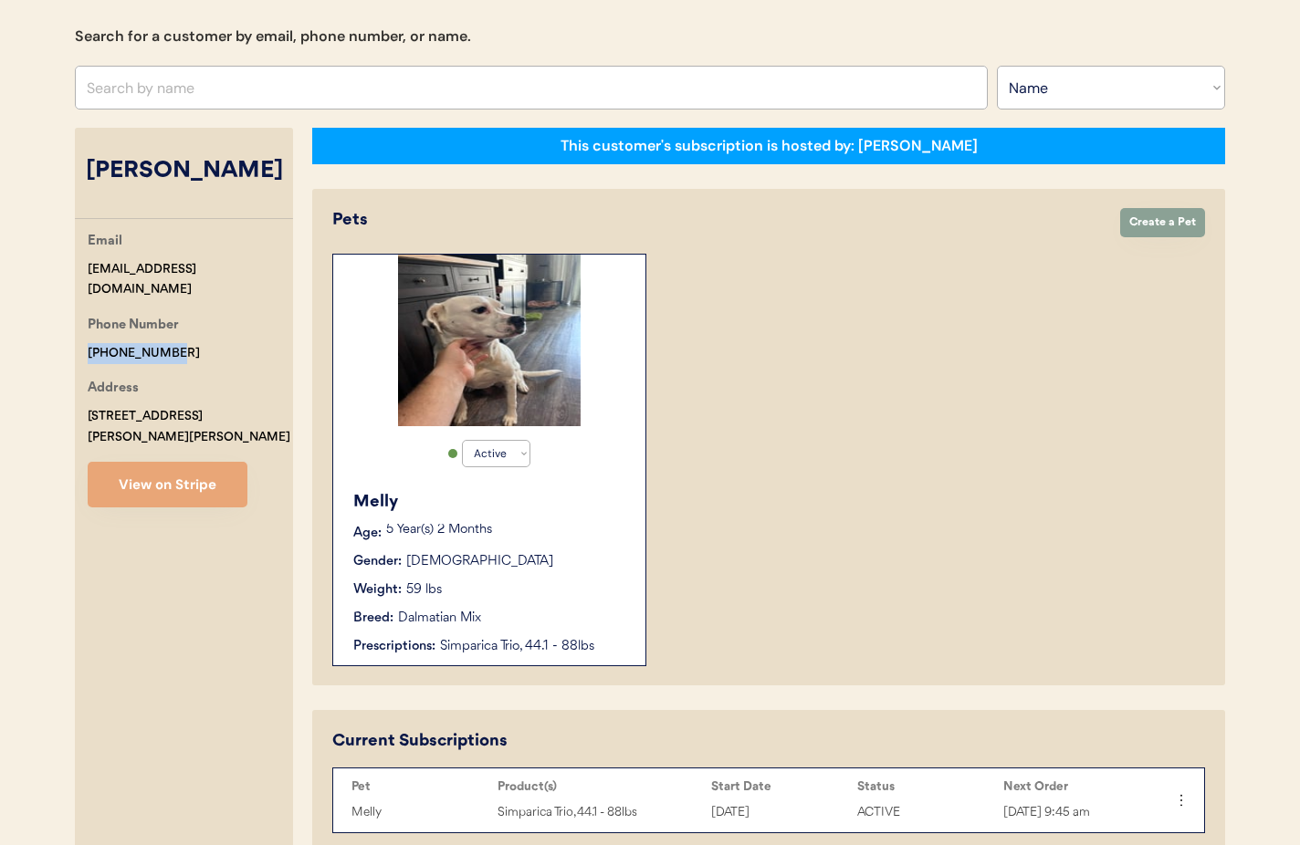
drag, startPoint x: 137, startPoint y: 327, endPoint x: 66, endPoint y: 327, distance: 71.2
click at [47, 327] on div "Patients Consults Orders Admin Logout Otis Admin Page Search for a customer by …" at bounding box center [650, 840] width 1300 height 2044
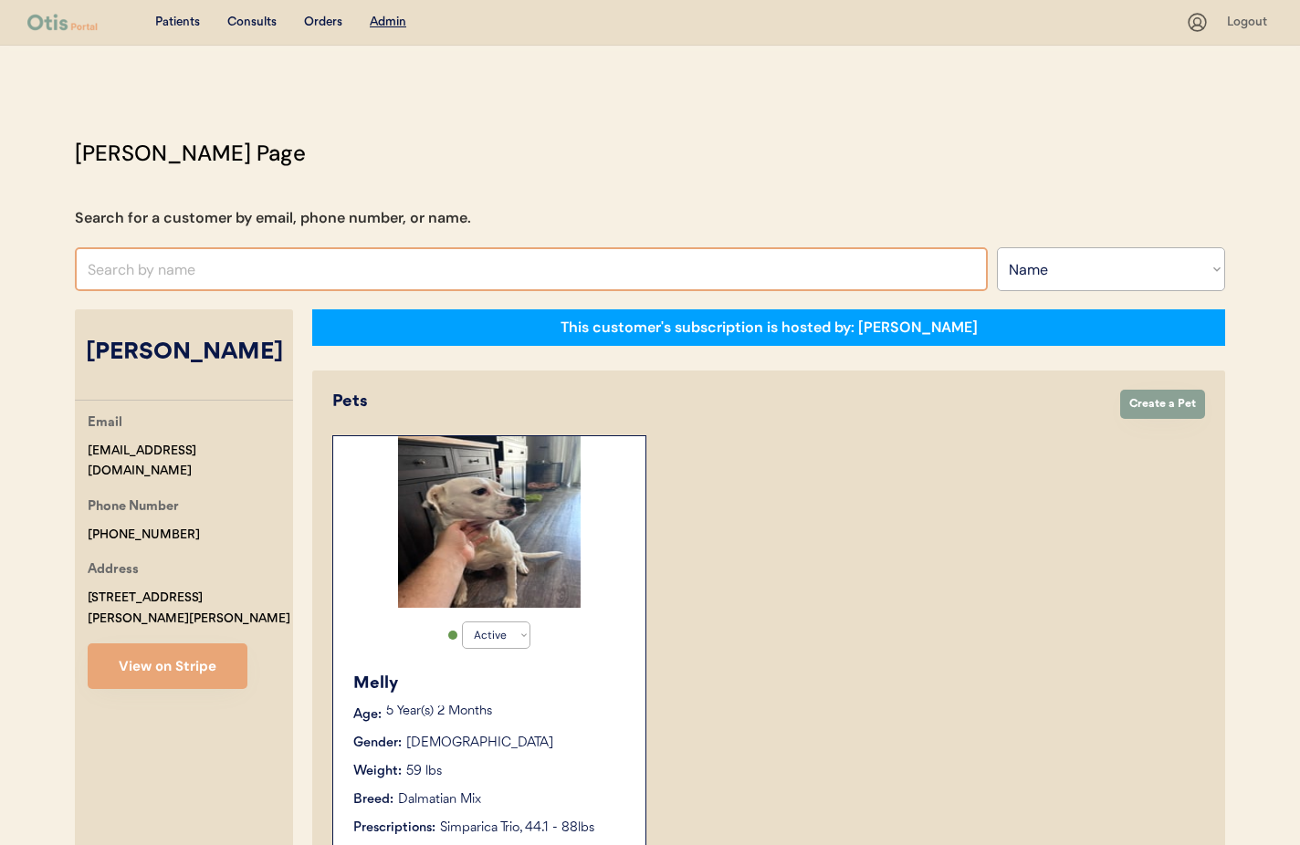
click at [197, 278] on input "text" at bounding box center [531, 269] width 913 height 44
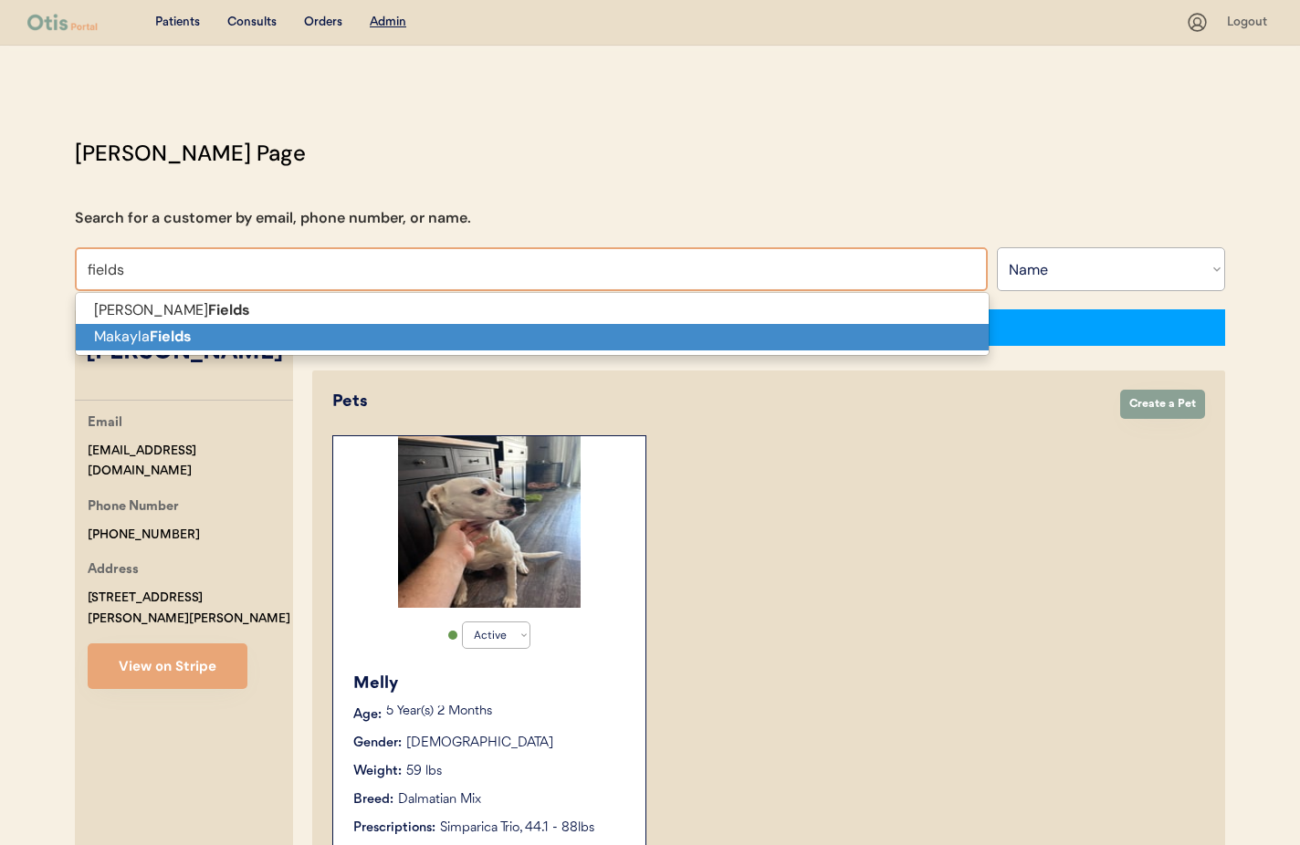
click at [161, 333] on strong "Fields" at bounding box center [171, 336] width 42 height 19
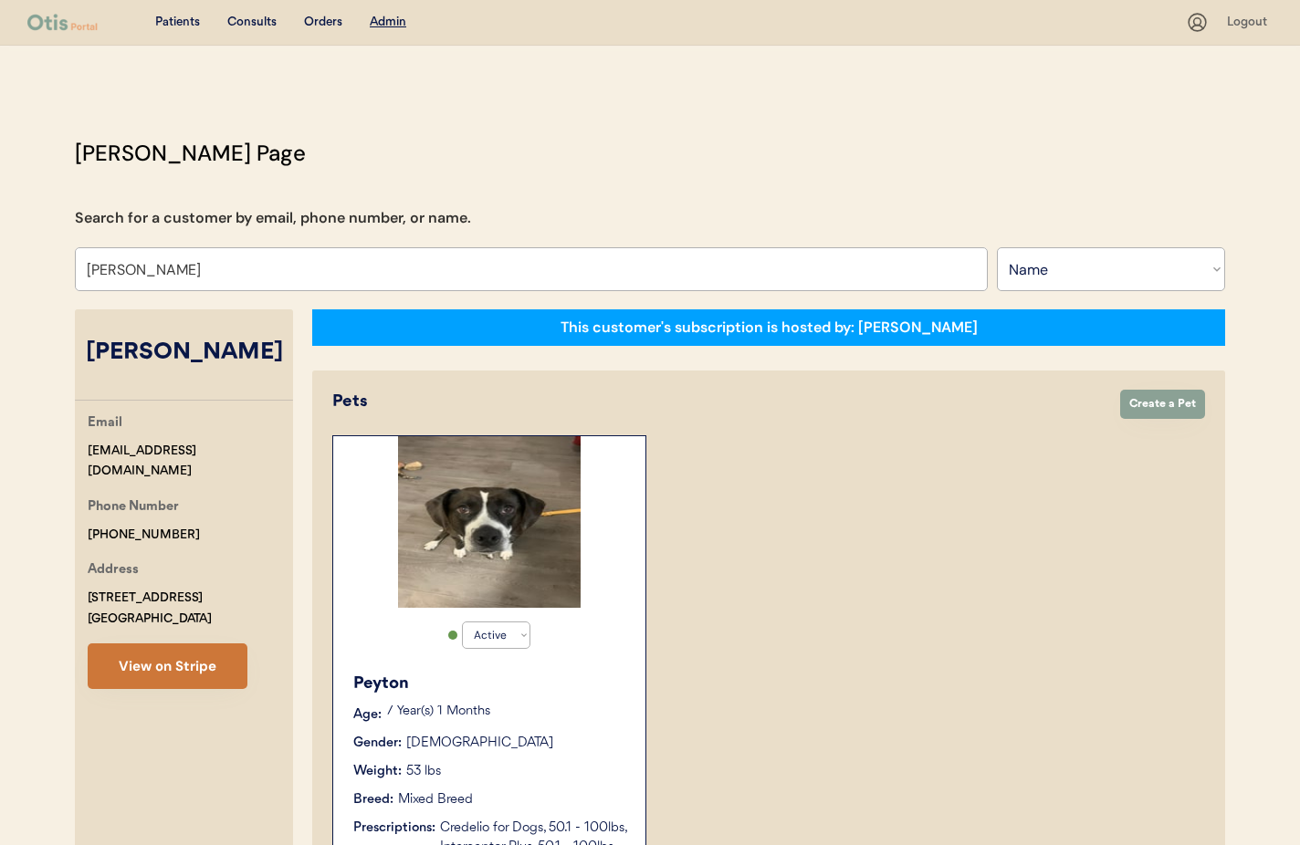
click at [196, 664] on button "View on Stripe" at bounding box center [168, 667] width 160 height 46
drag, startPoint x: 264, startPoint y: 453, endPoint x: 82, endPoint y: 447, distance: 181.8
click at [82, 447] on div "Email makayla_fields@myyahoo.com Phone Number +17573495947 Address 325 Split Ra…" at bounding box center [184, 551] width 218 height 277
copy div "makayla_fields@myyahoo.com"
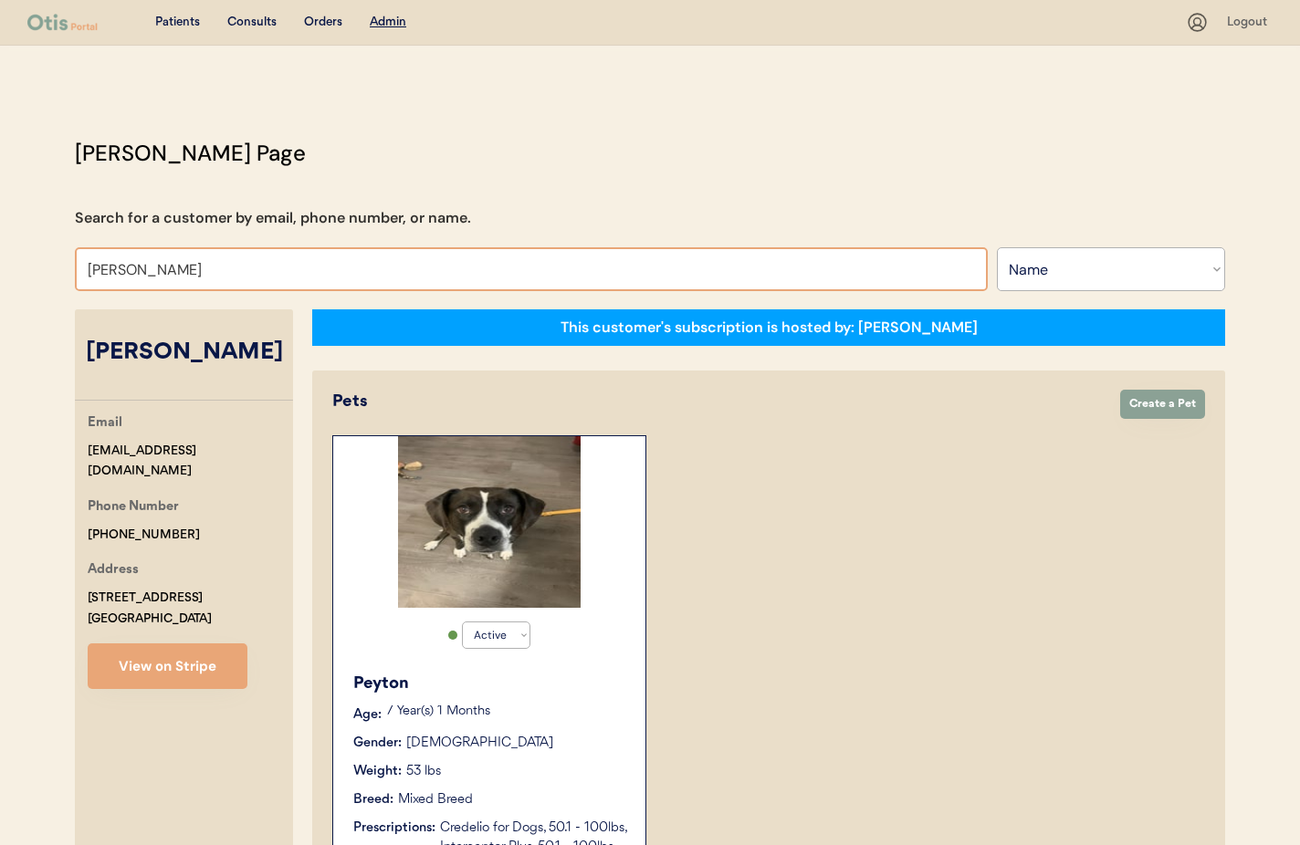
click at [206, 271] on input "Makayla Fields" at bounding box center [531, 269] width 913 height 44
drag, startPoint x: 103, startPoint y: 259, endPoint x: 19, endPoint y: 252, distance: 84.3
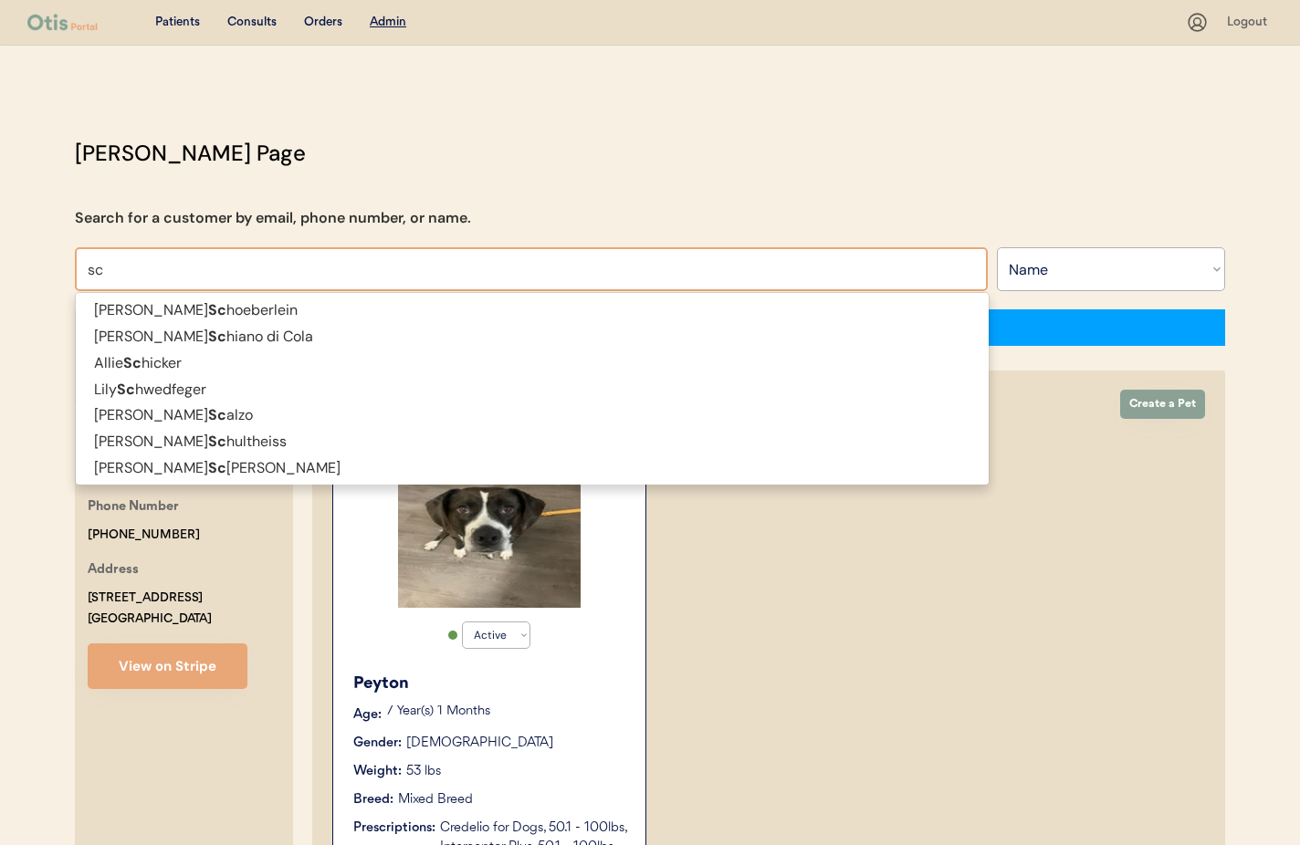
type input "sc"
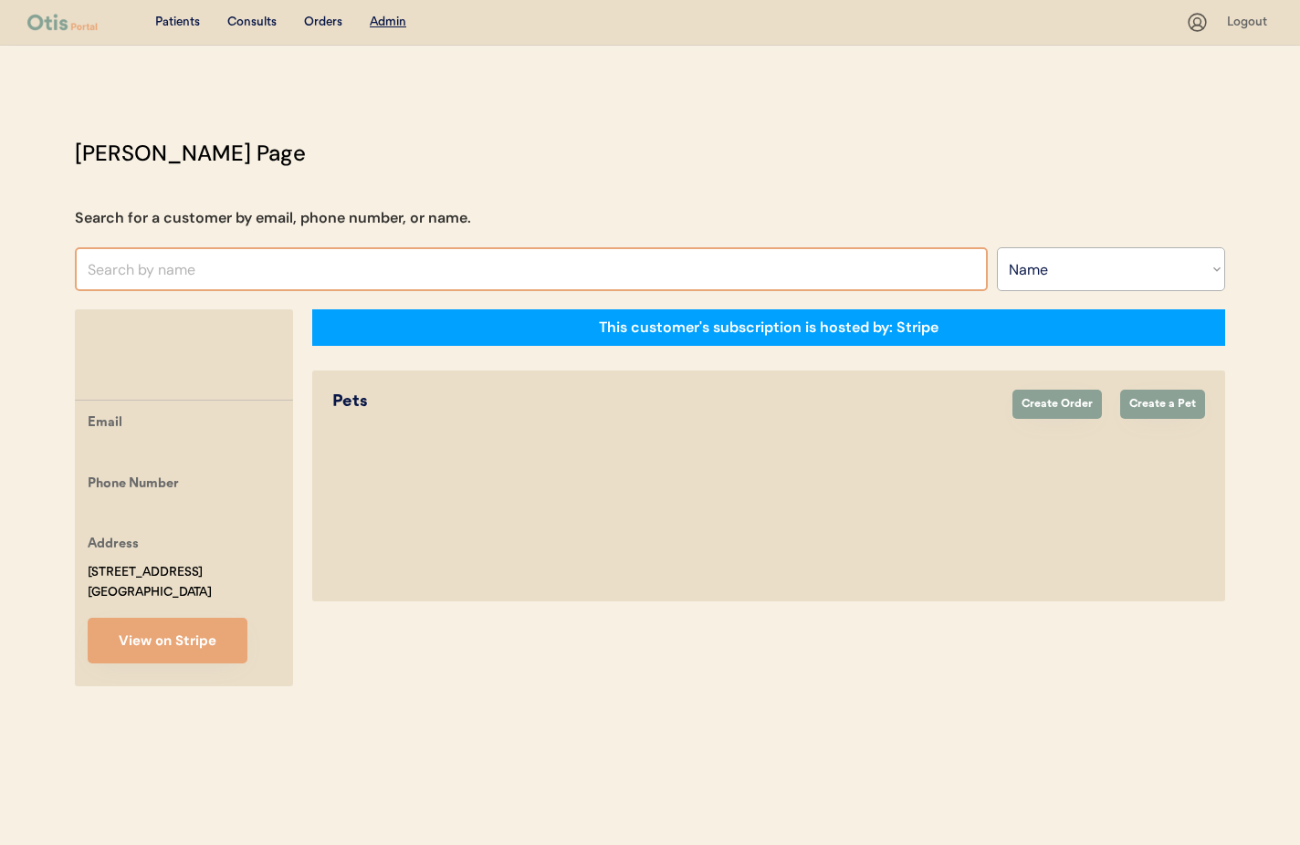
click at [185, 268] on input "text" at bounding box center [531, 269] width 913 height 44
click at [207, 270] on input "text" at bounding box center [531, 269] width 913 height 44
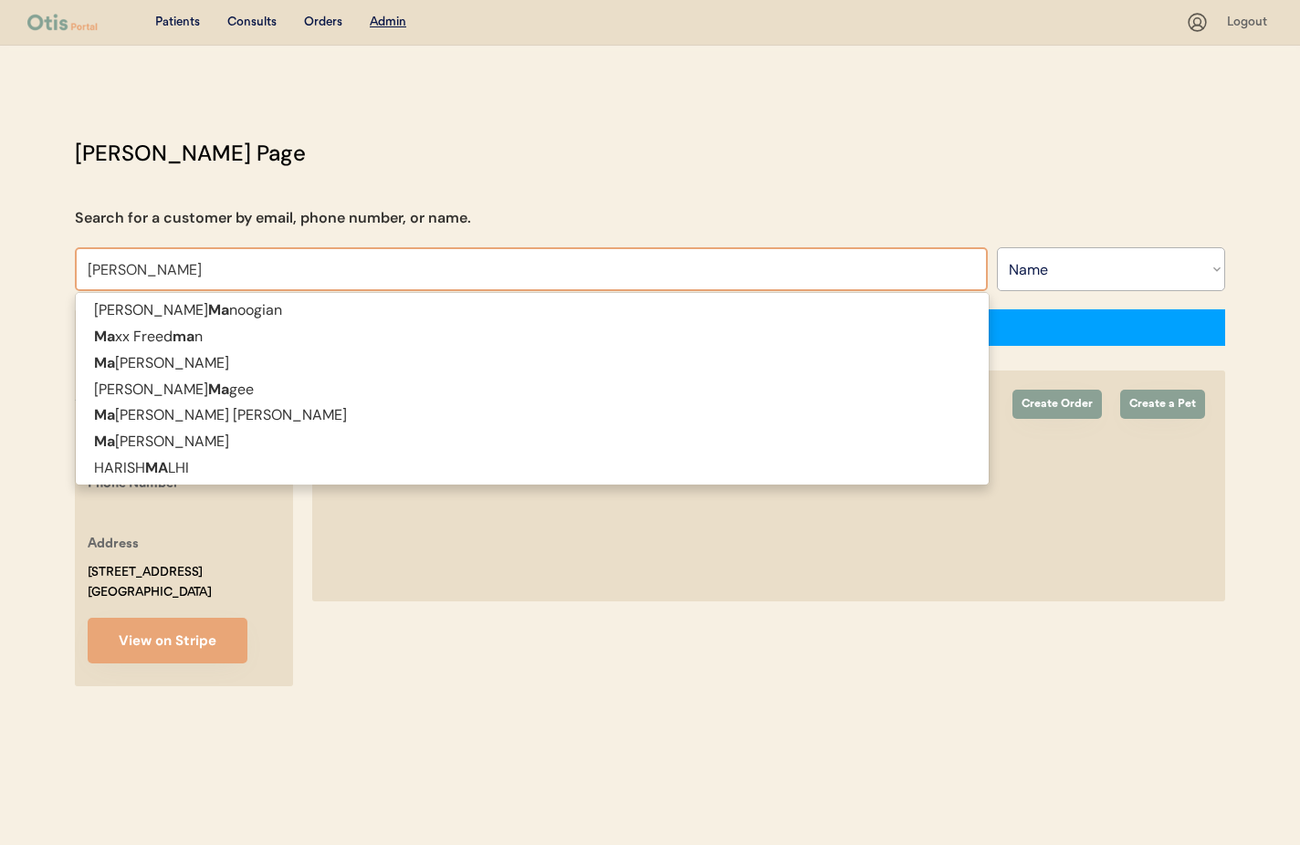
type input "Matth"
type input "Matthew Sheaffer"
type input "Matthew"
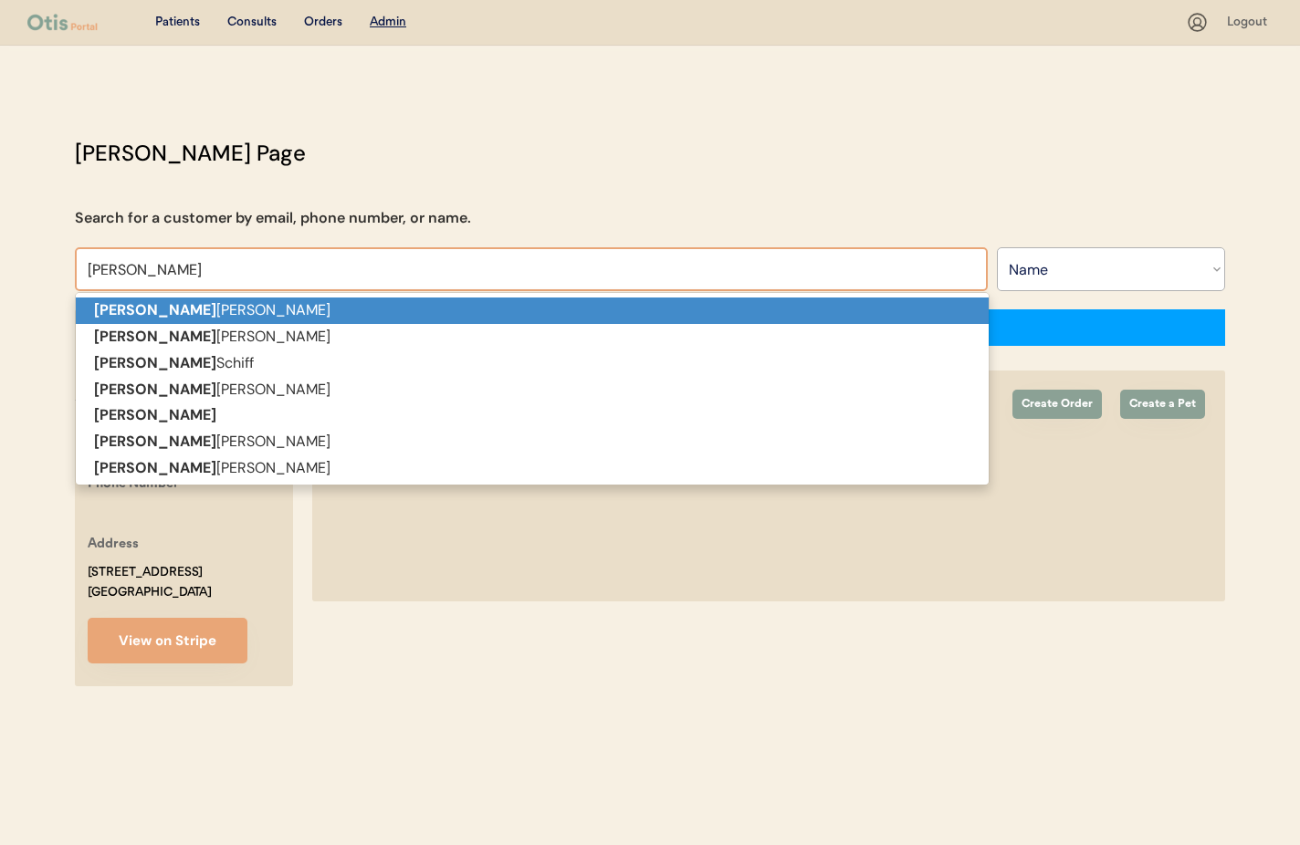
click at [209, 311] on p "Matthew Sheaffer" at bounding box center [532, 311] width 913 height 26
type input "Matthew Sheaffer"
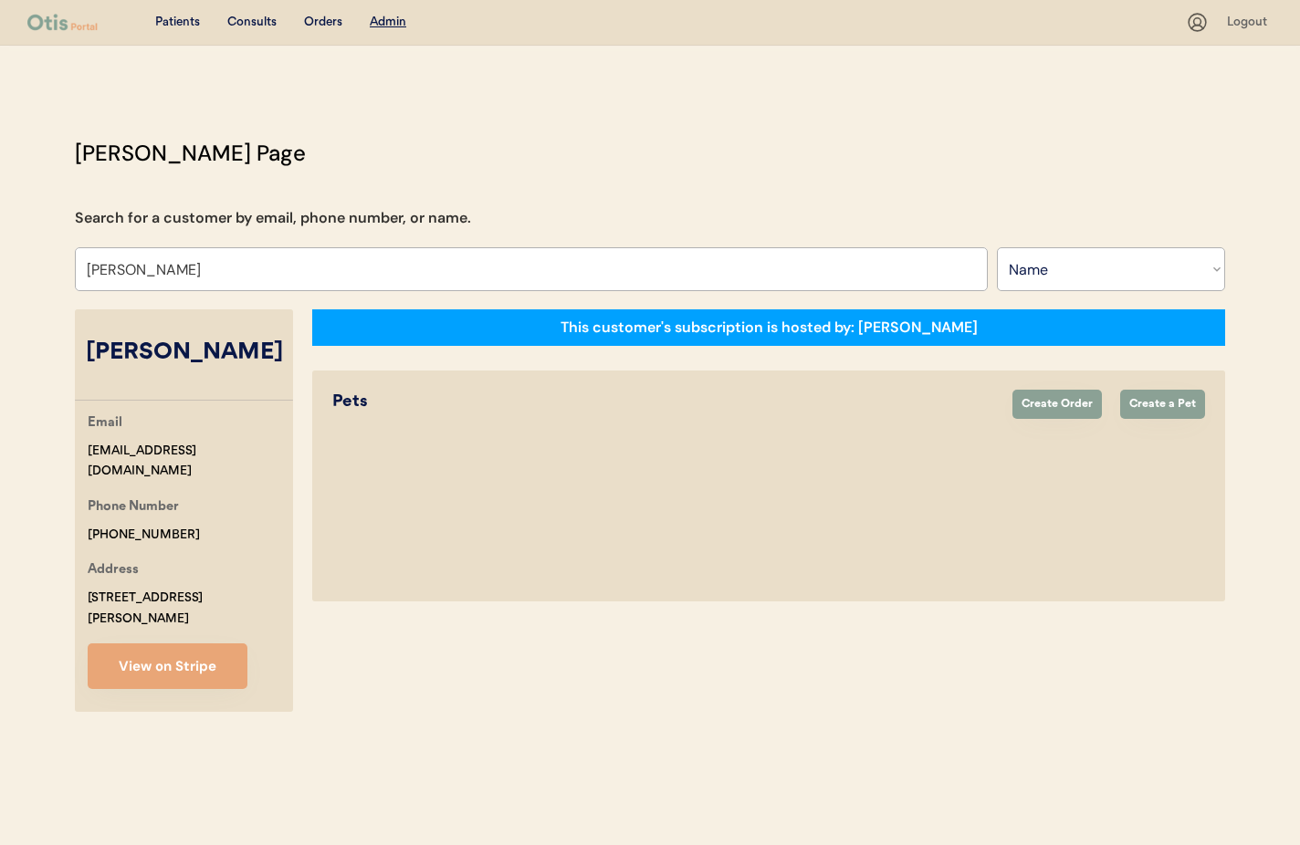
select select "true"
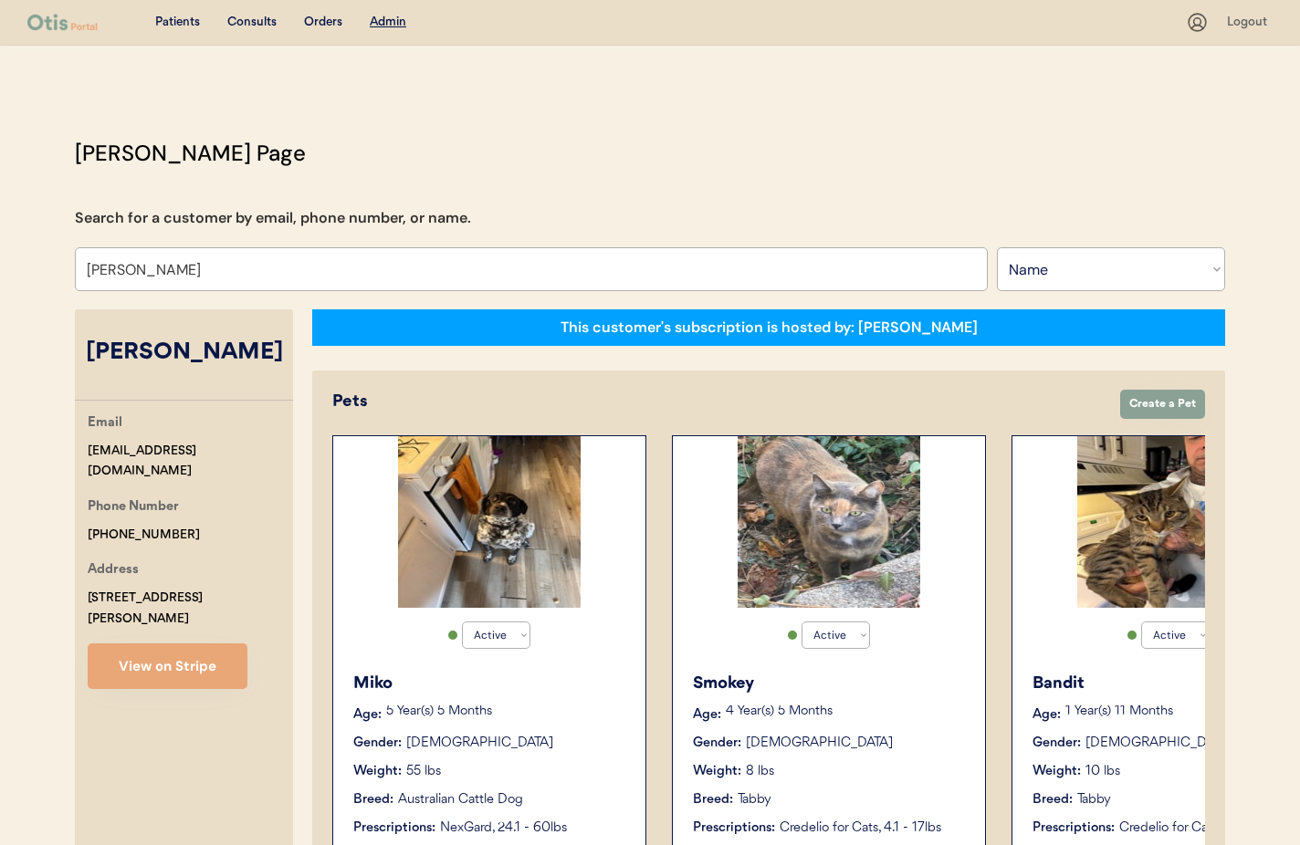
type input "Matthew Sheaffer"
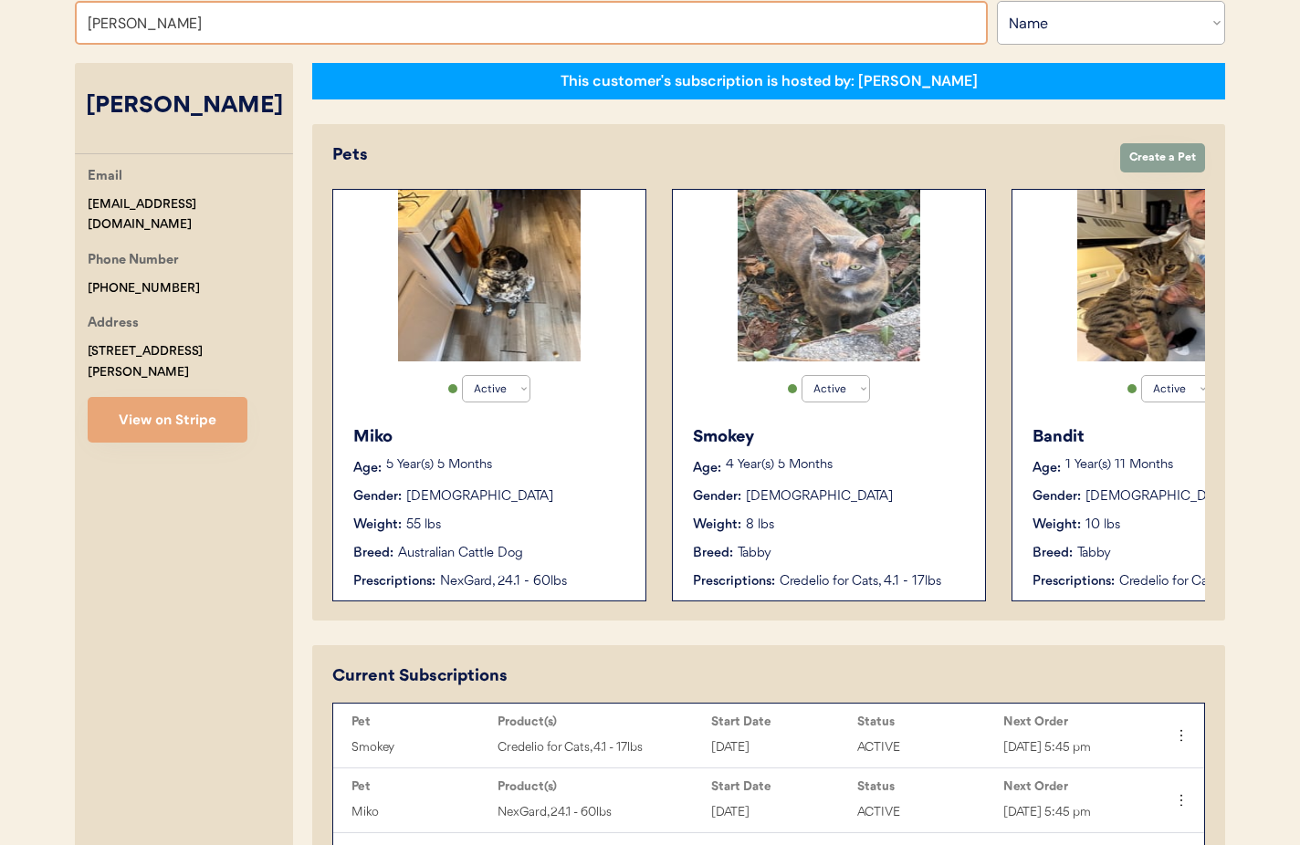
scroll to position [0, 486]
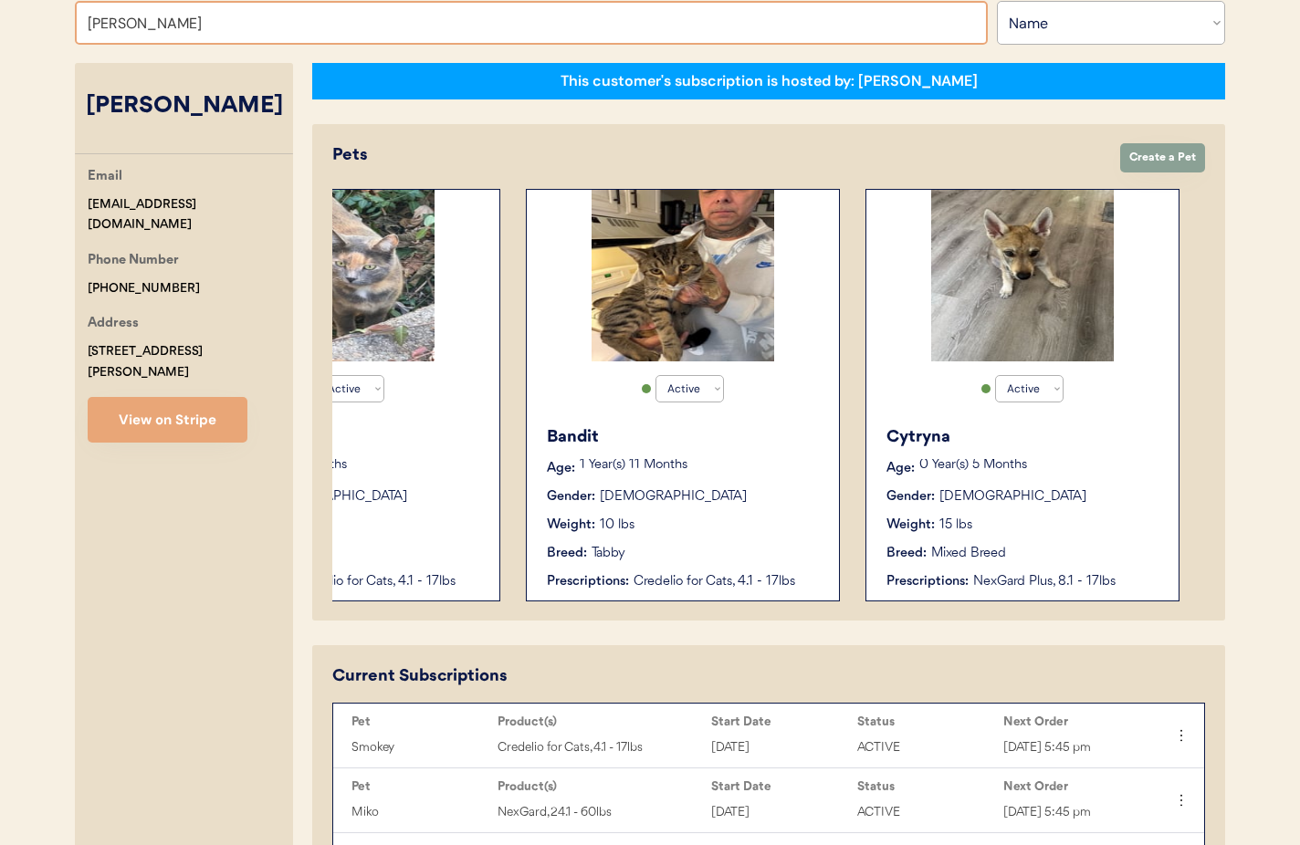
click at [1053, 519] on div "Weight: 15 lbs" at bounding box center [1024, 525] width 274 height 19
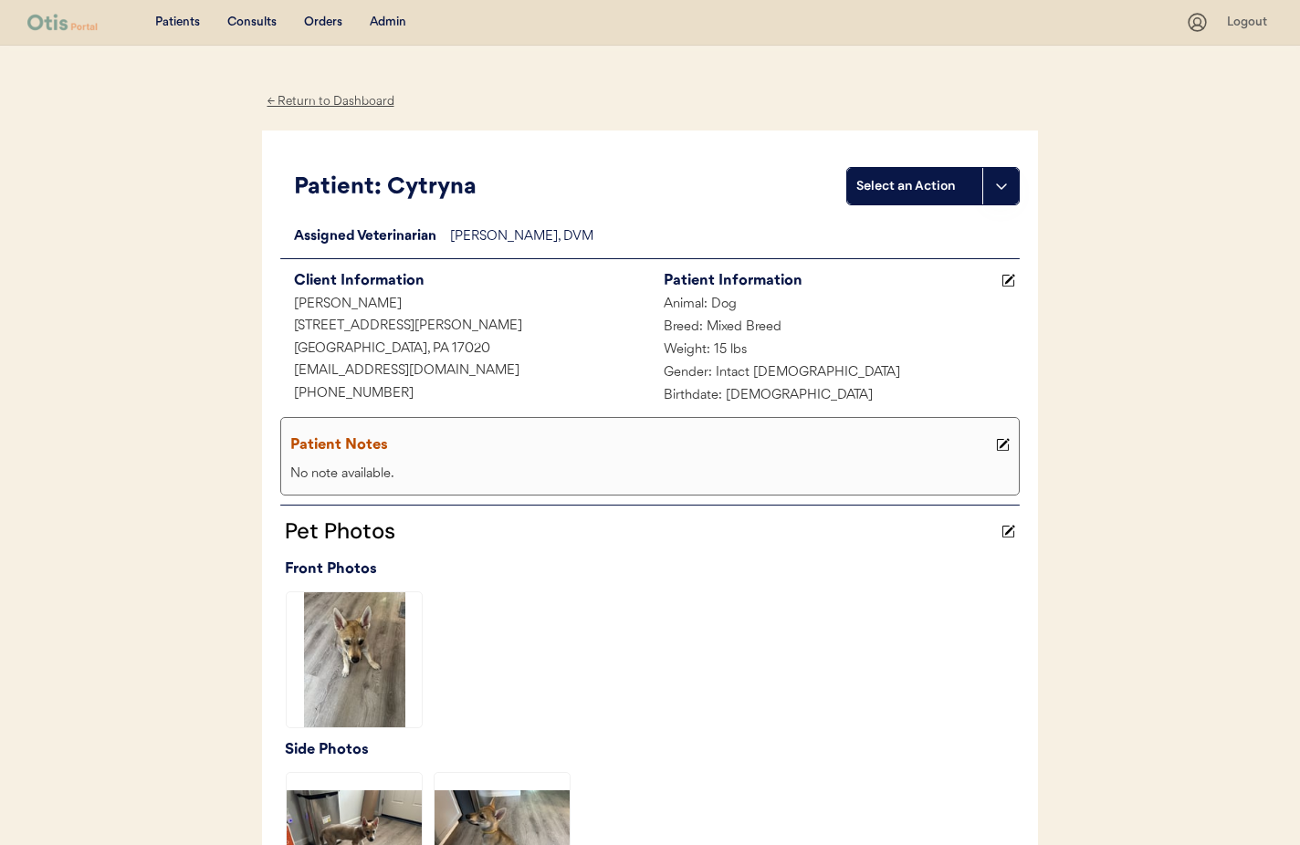
drag, startPoint x: 320, startPoint y: 104, endPoint x: 328, endPoint y: 35, distance: 69.9
click at [320, 103] on div "← Return to Dashboard" at bounding box center [330, 101] width 137 height 21
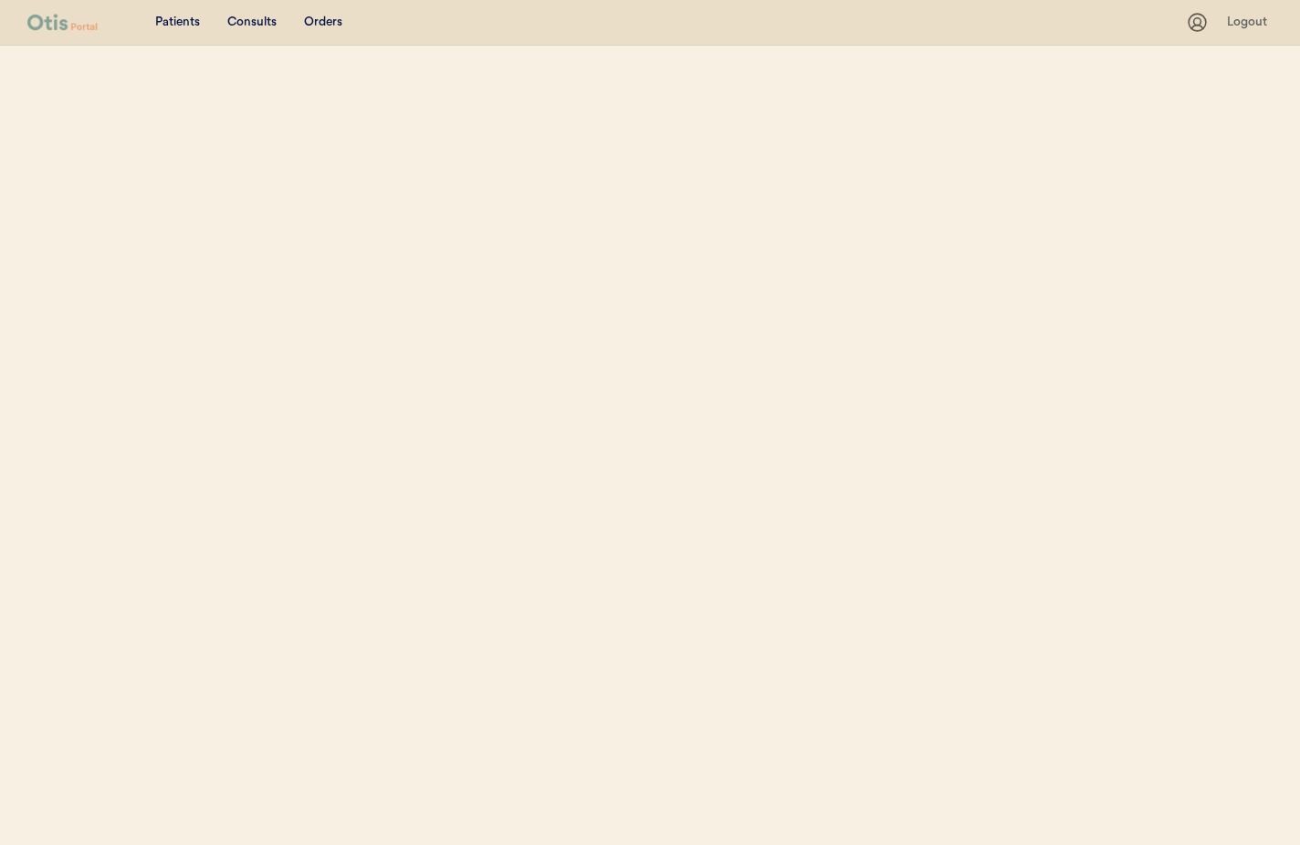
select select ""Name""
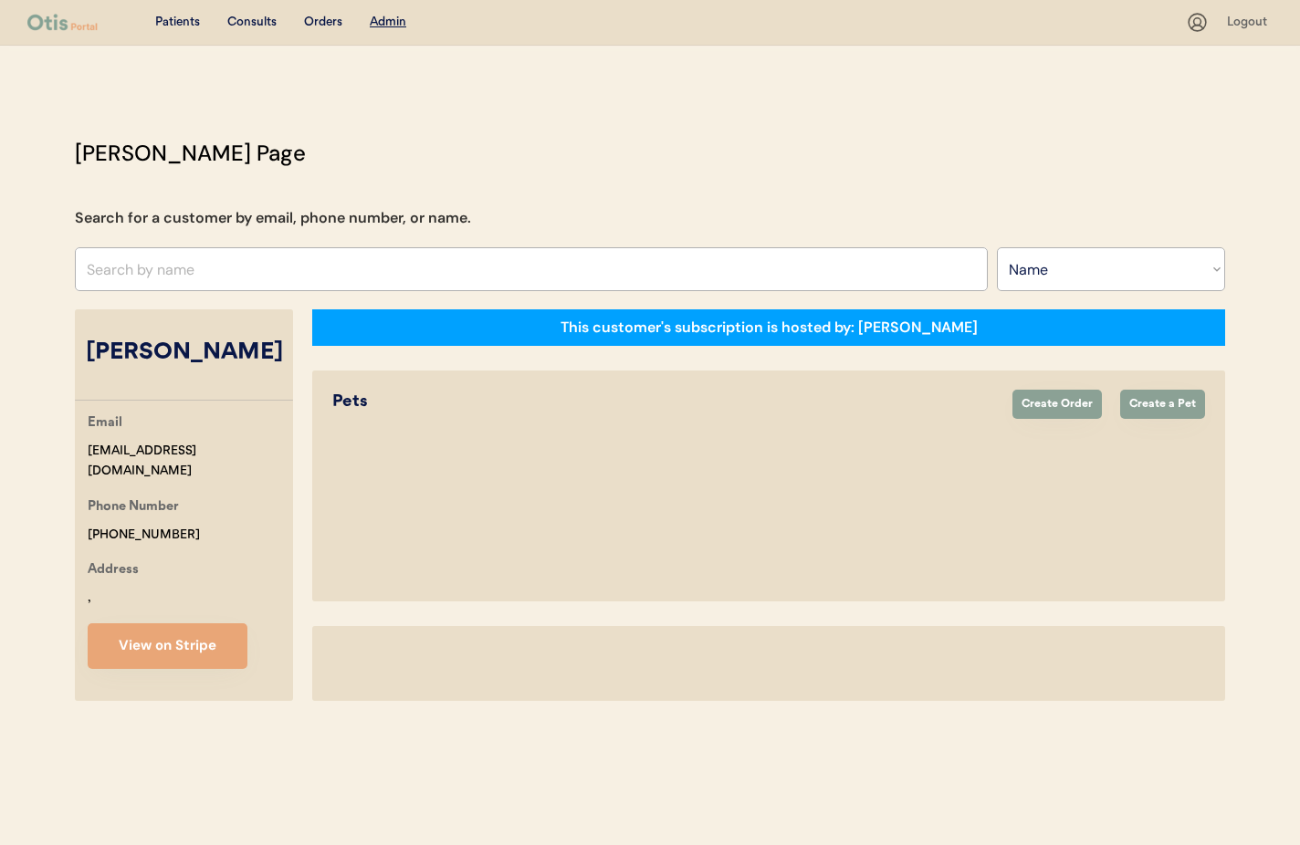
select select "true"
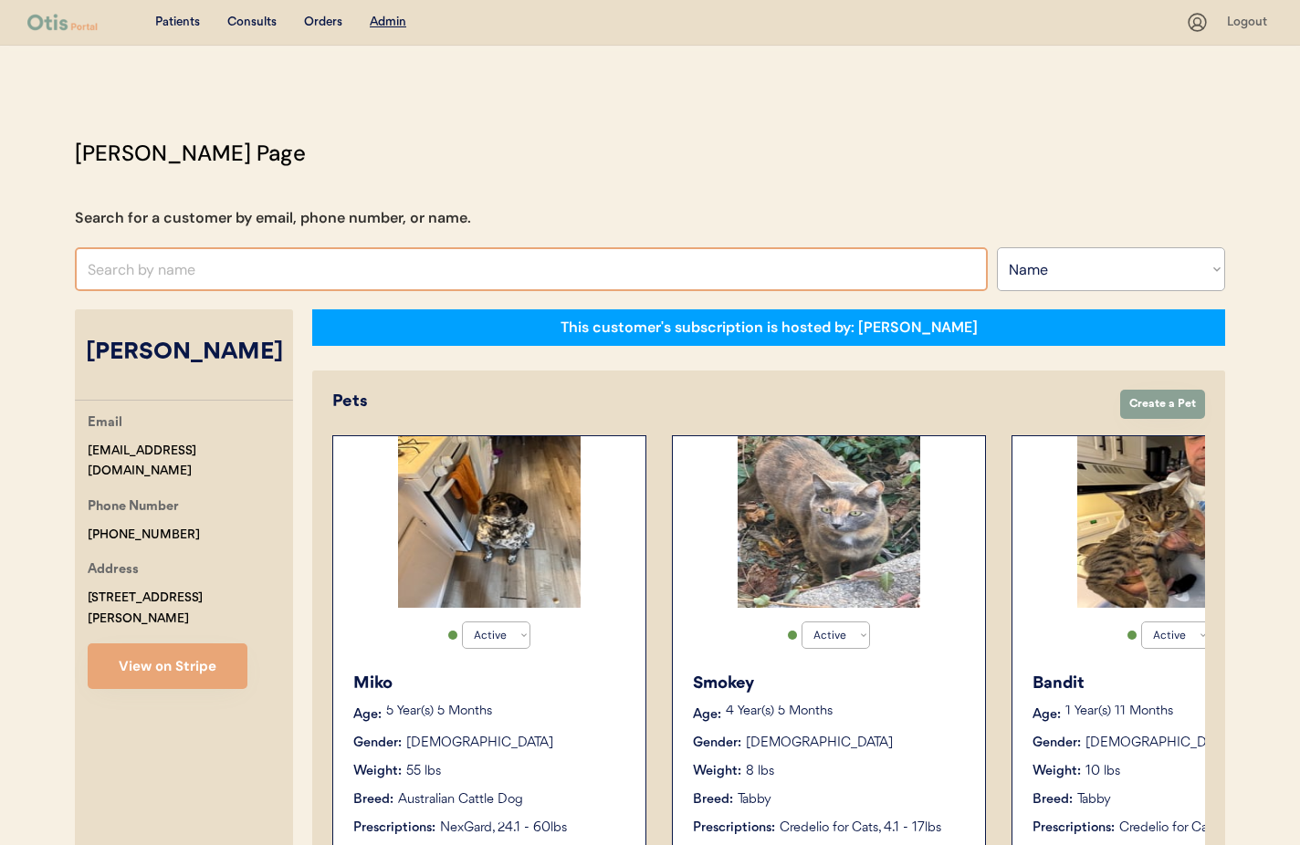
click at [243, 274] on input "text" at bounding box center [531, 269] width 913 height 44
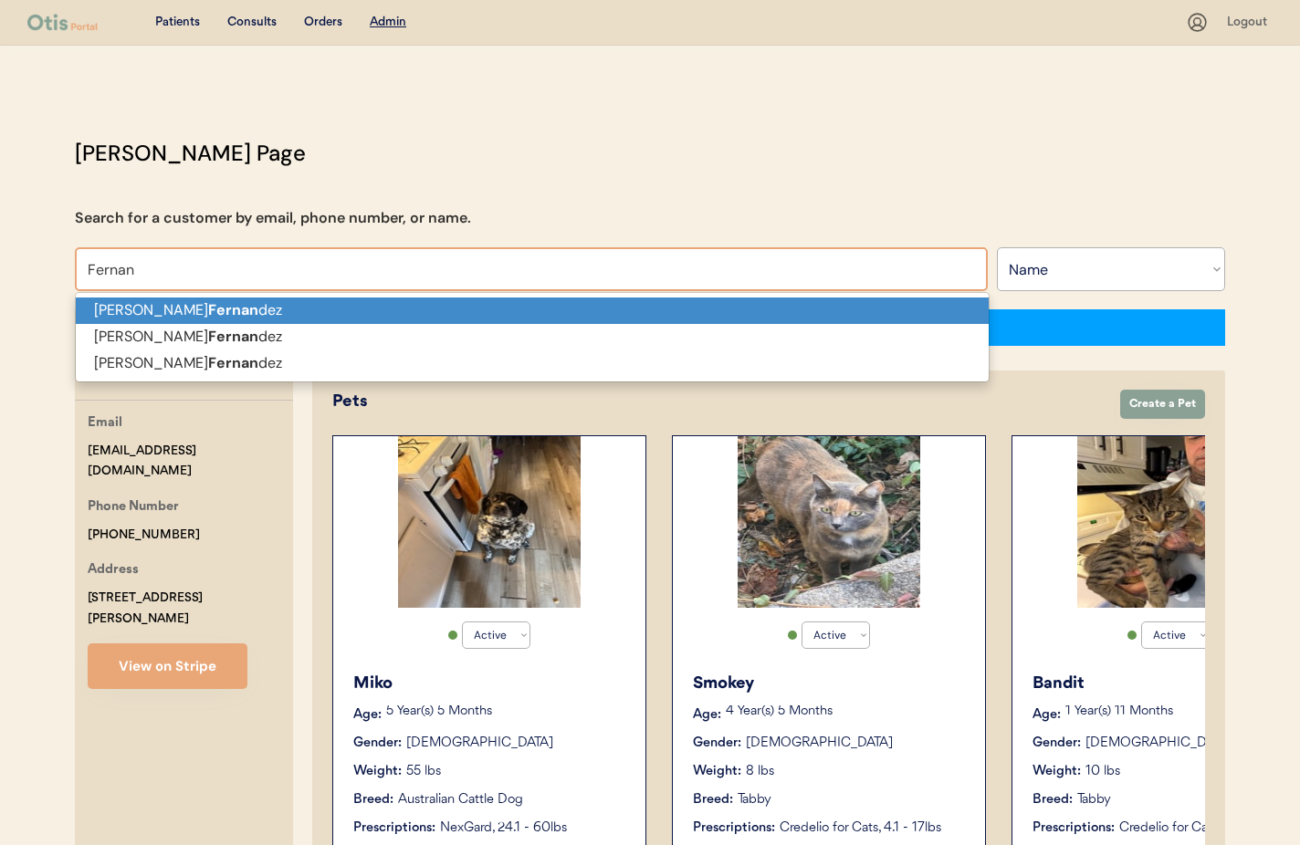
click at [248, 310] on p "[PERSON_NAME] dez" at bounding box center [532, 311] width 913 height 26
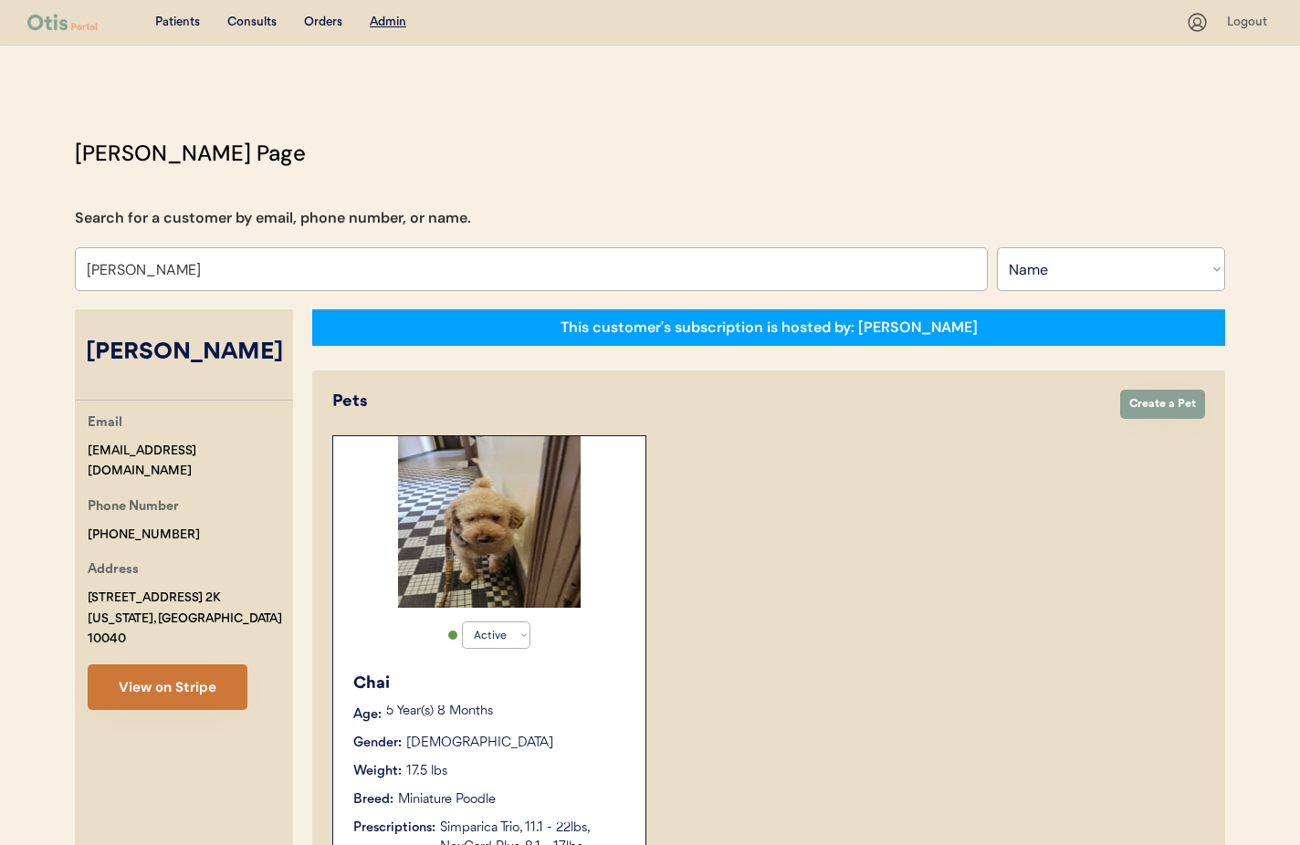
type input "[PERSON_NAME]"
click at [200, 665] on button "View on Stripe" at bounding box center [168, 688] width 160 height 46
click at [515, 712] on p "5 Year(s) 8 Months" at bounding box center [506, 712] width 241 height 13
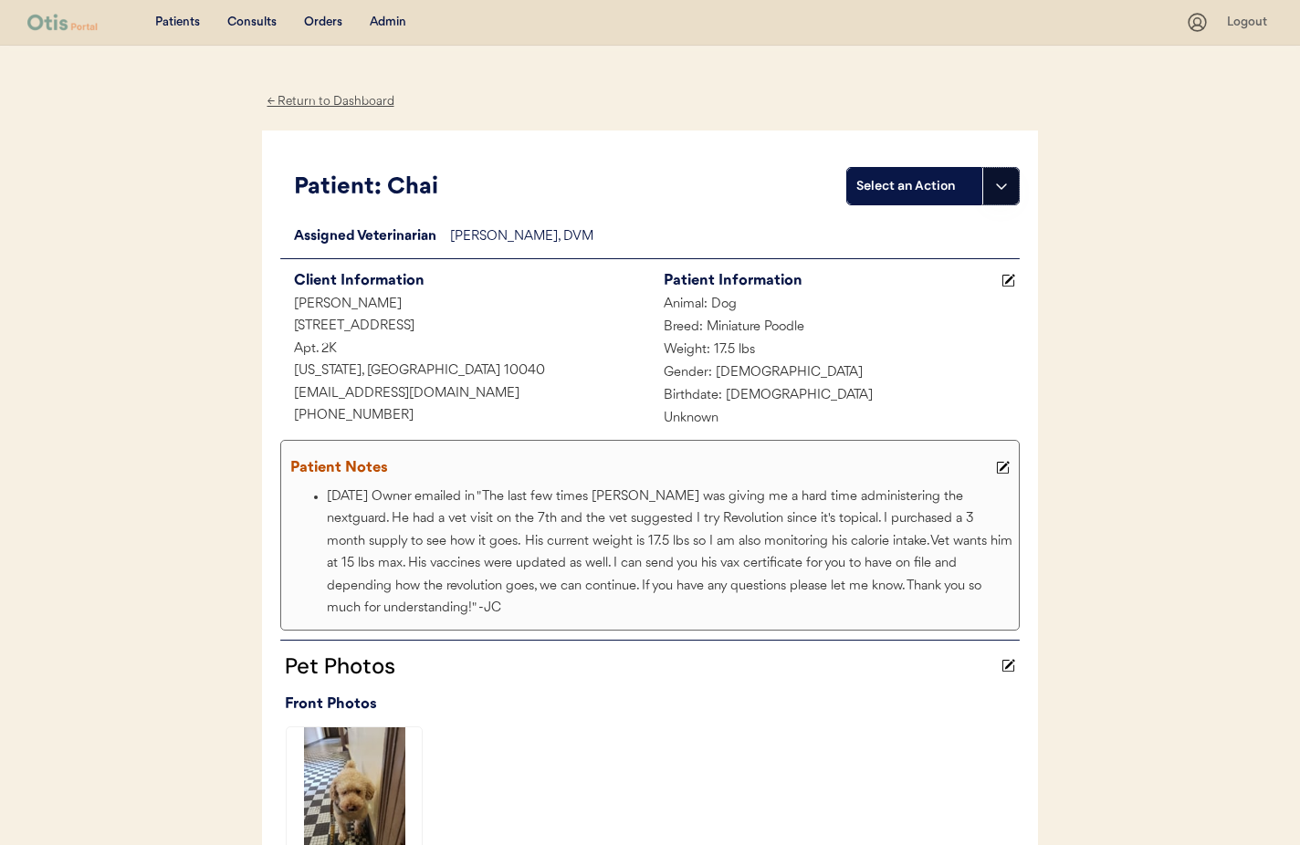
click at [1005, 191] on icon at bounding box center [1001, 186] width 15 height 15
click at [971, 263] on div "Import a prescription" at bounding box center [938, 261] width 181 height 37
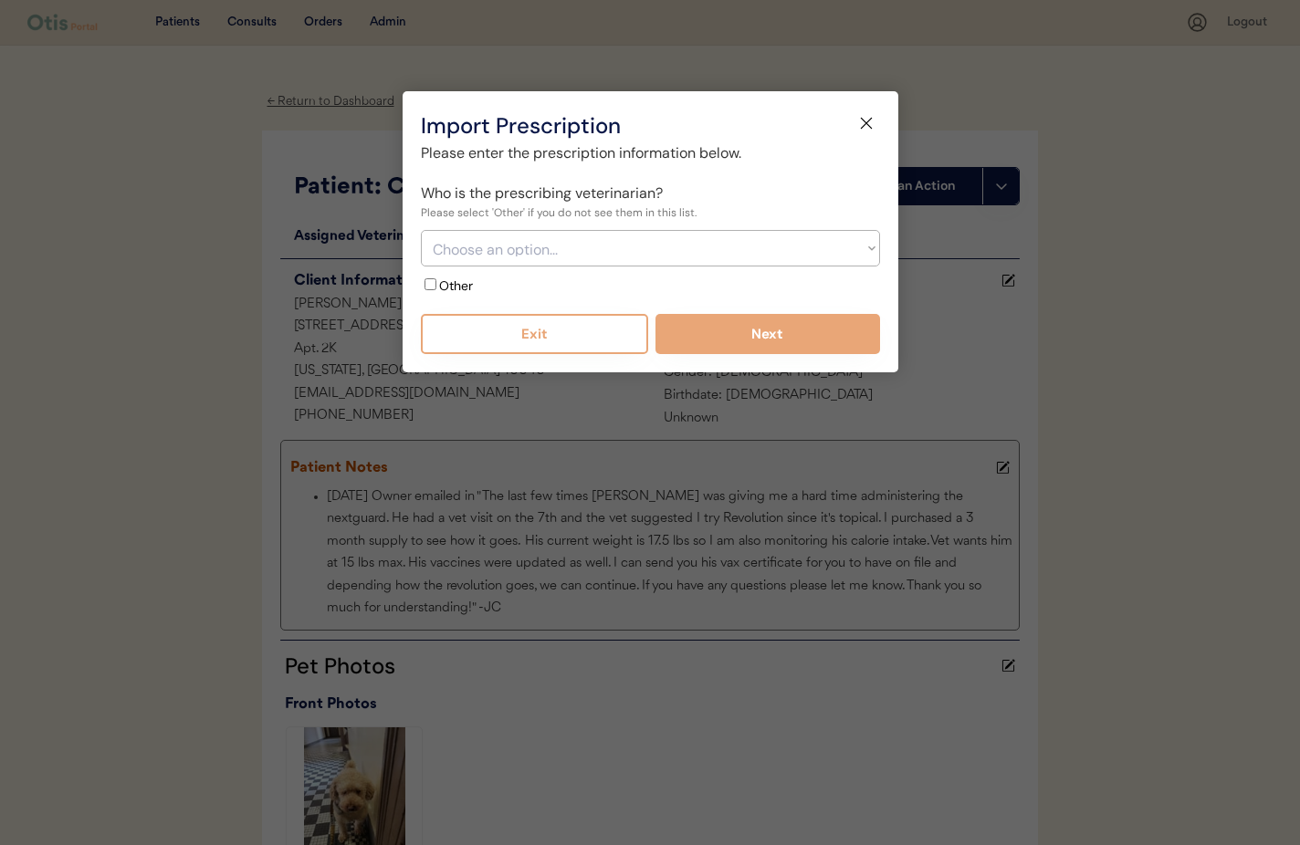
click at [530, 257] on select "Choose an option... Williamsburg Veterinary Clinic - Dr. Victoria Sampsel VCA S…" at bounding box center [650, 248] width 459 height 37
click at [431, 288] on input "Other" at bounding box center [431, 284] width 12 height 12
checkbox input "true"
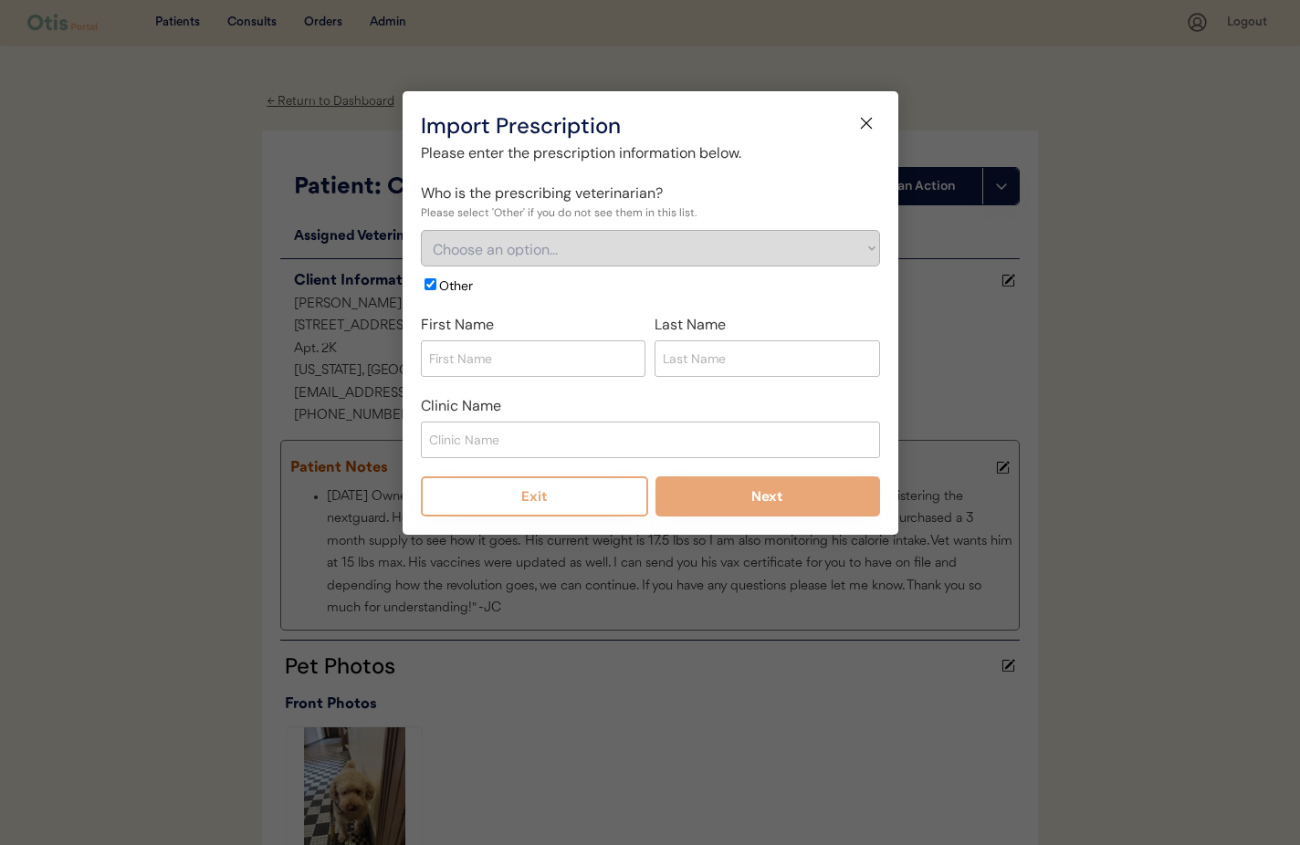
click at [732, 365] on input "input" at bounding box center [768, 359] width 226 height 37
type input "Postler"
click at [470, 449] on input "input" at bounding box center [650, 440] width 459 height 37
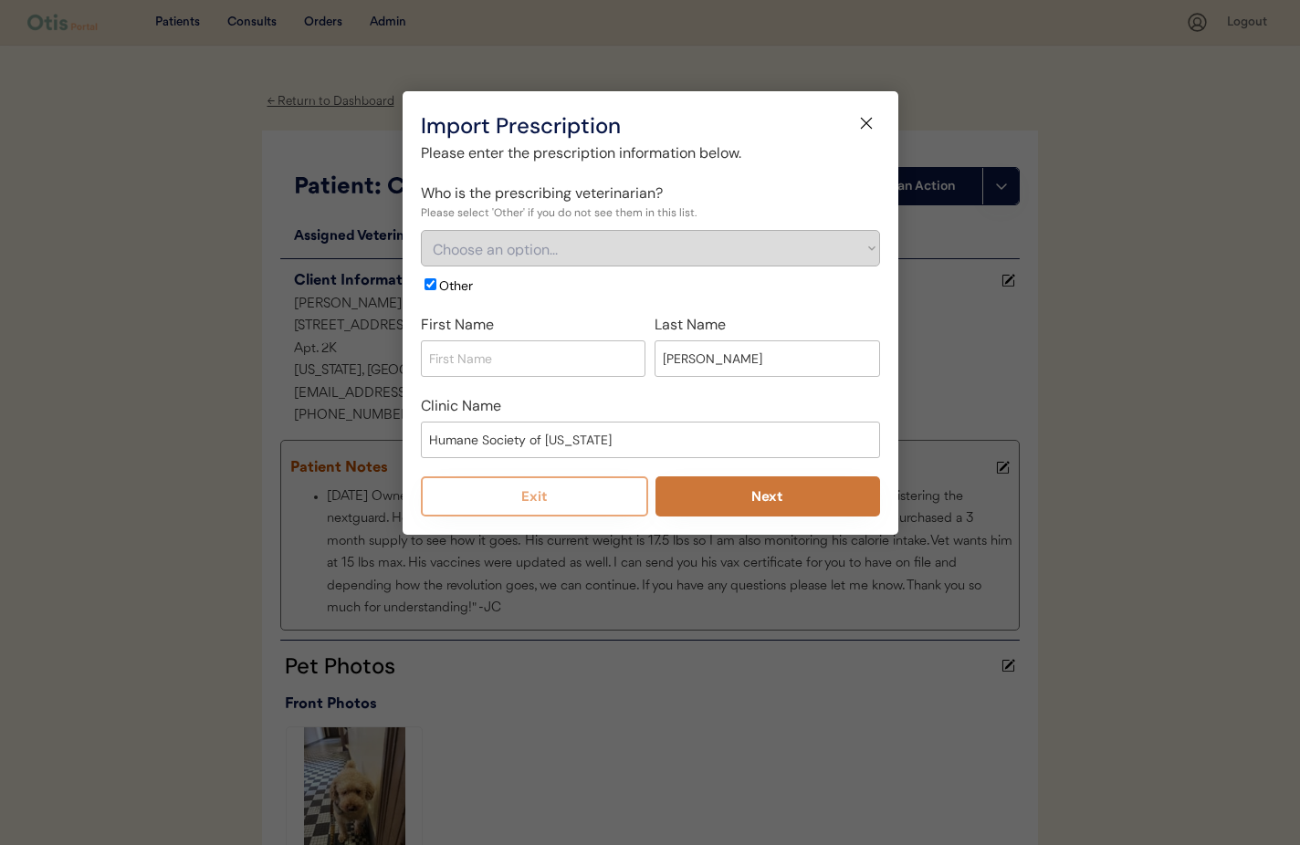
type input "Humane Society of New York"
click at [754, 506] on button "Next" at bounding box center [768, 497] width 225 height 40
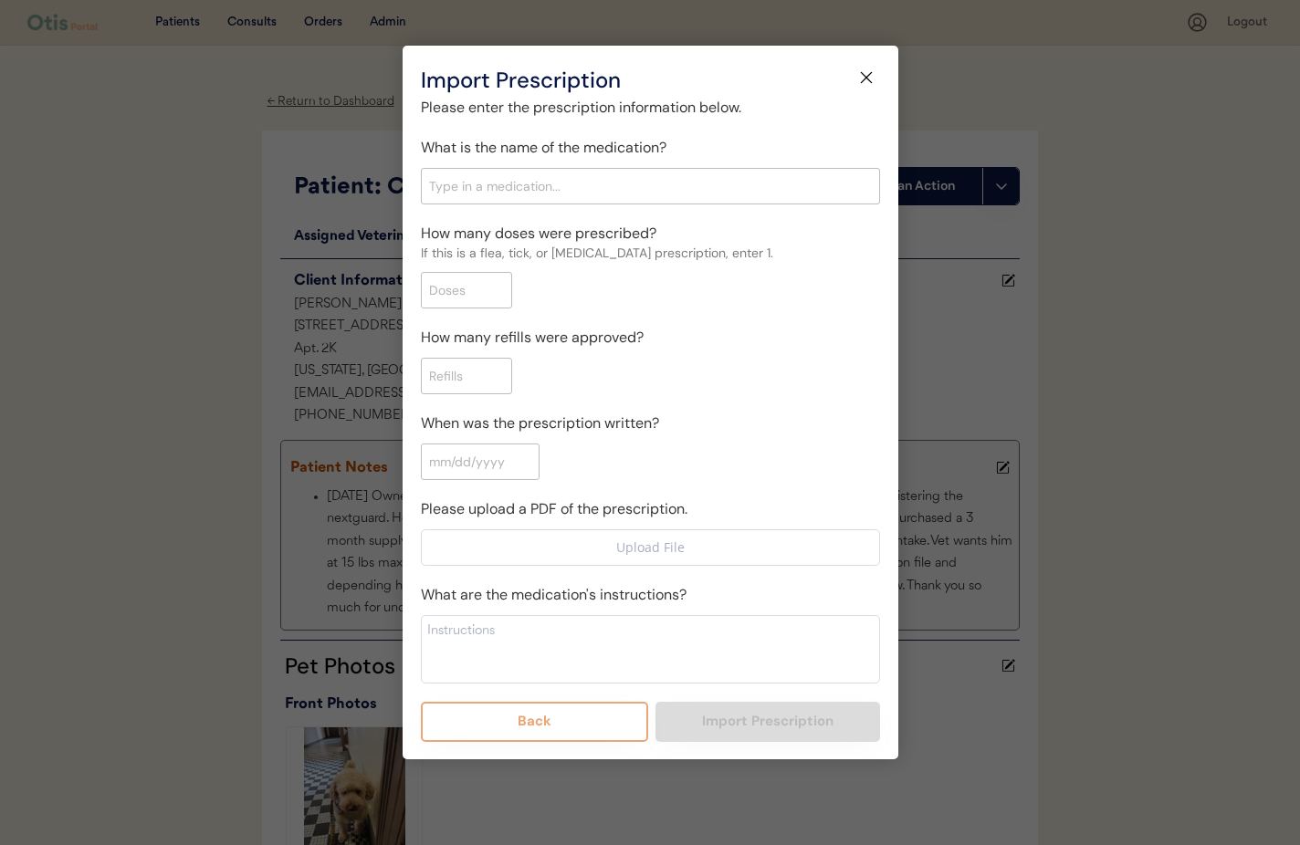
click at [470, 307] on input "input" at bounding box center [466, 290] width 91 height 37
type input "1"
click at [453, 387] on input "input" at bounding box center [466, 376] width 91 height 37
type input "5"
click at [522, 464] on input "input" at bounding box center [480, 462] width 119 height 37
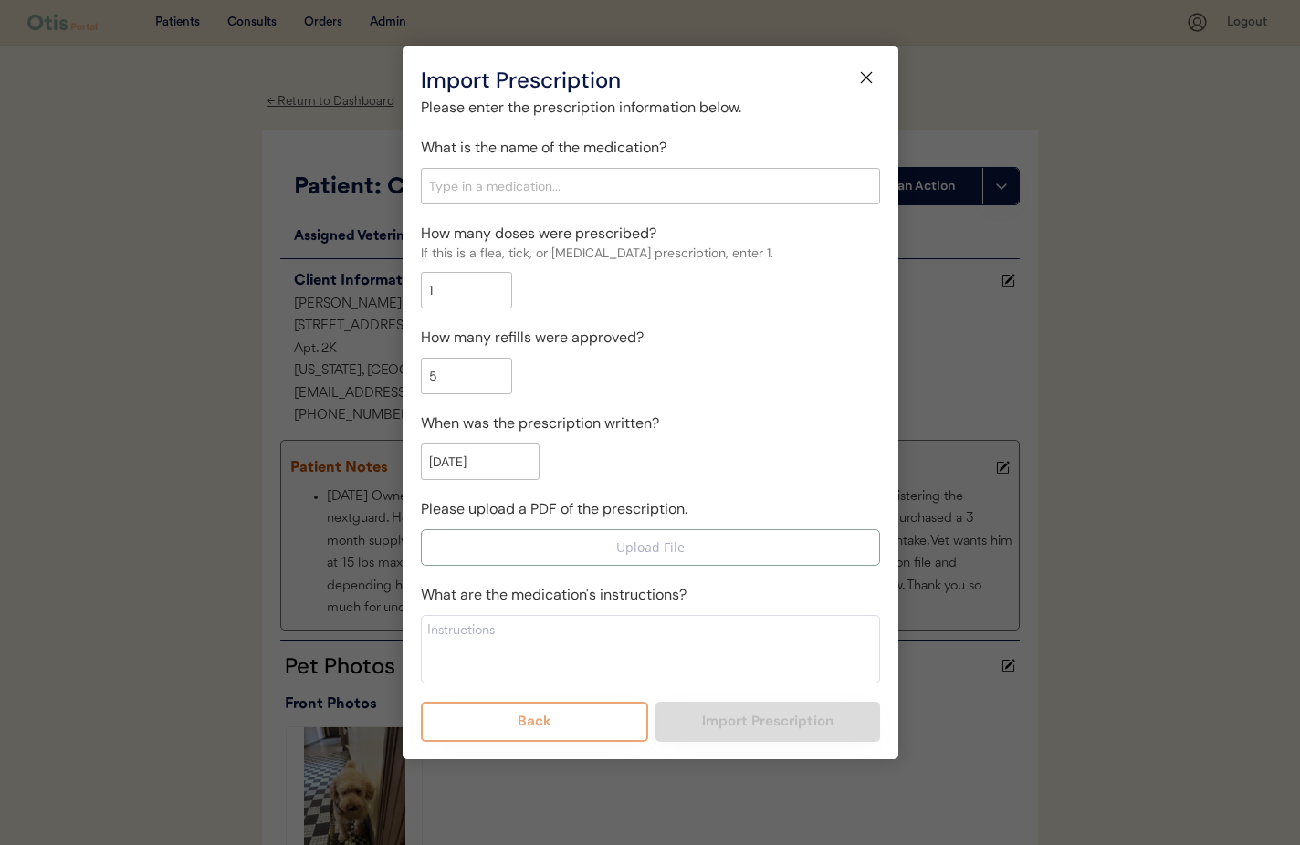
type input "09/25/2025"
click at [612, 549] on input "file" at bounding box center [650, 547] width 457 height 35
type input "C:\fakepath\Chai Fernandez .pdf"
click at [607, 182] on input "text" at bounding box center [650, 185] width 459 height 37
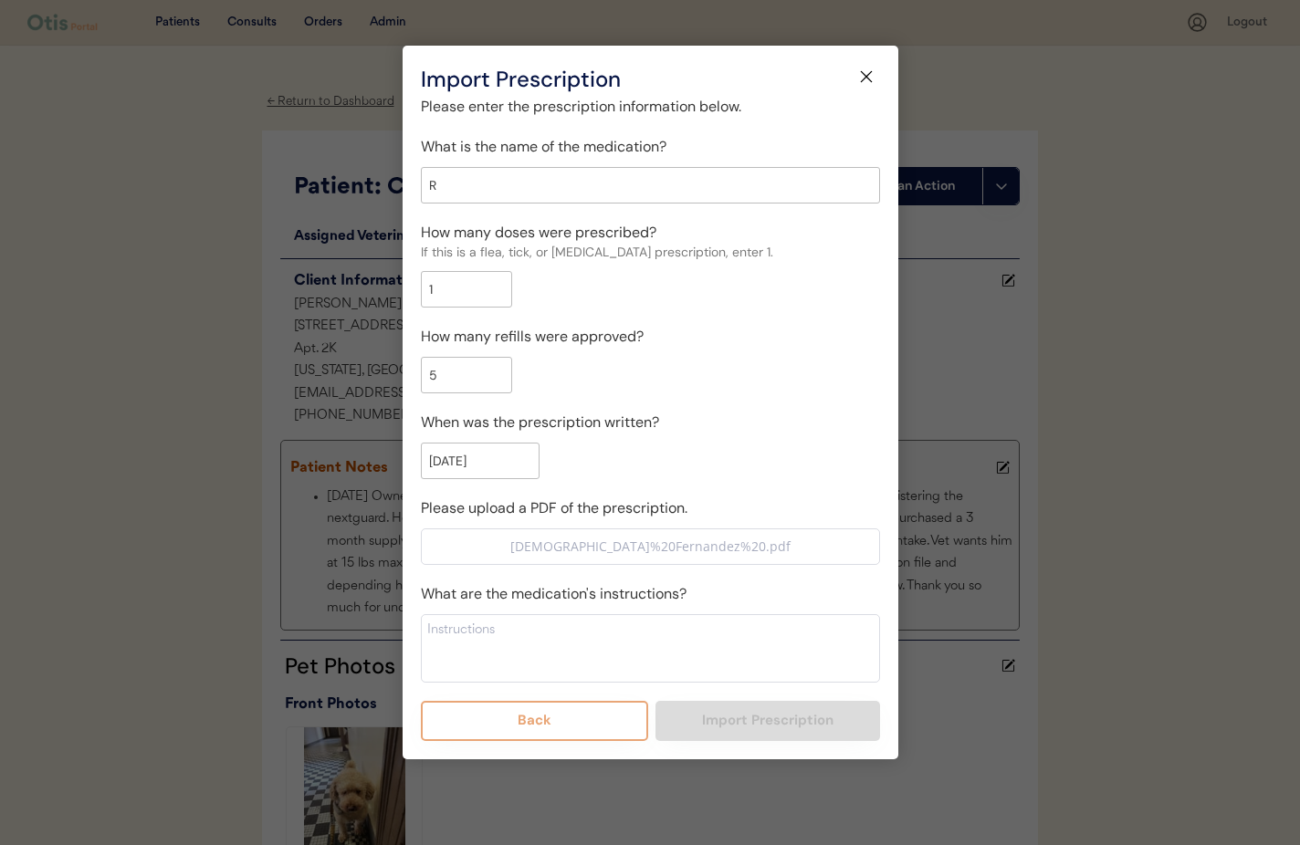
type input "Re"
type input "Revolution for Cats, 15.1-22lbs"
type input "Re"
type input "Revolution for Cats, 15.1-22lbs"
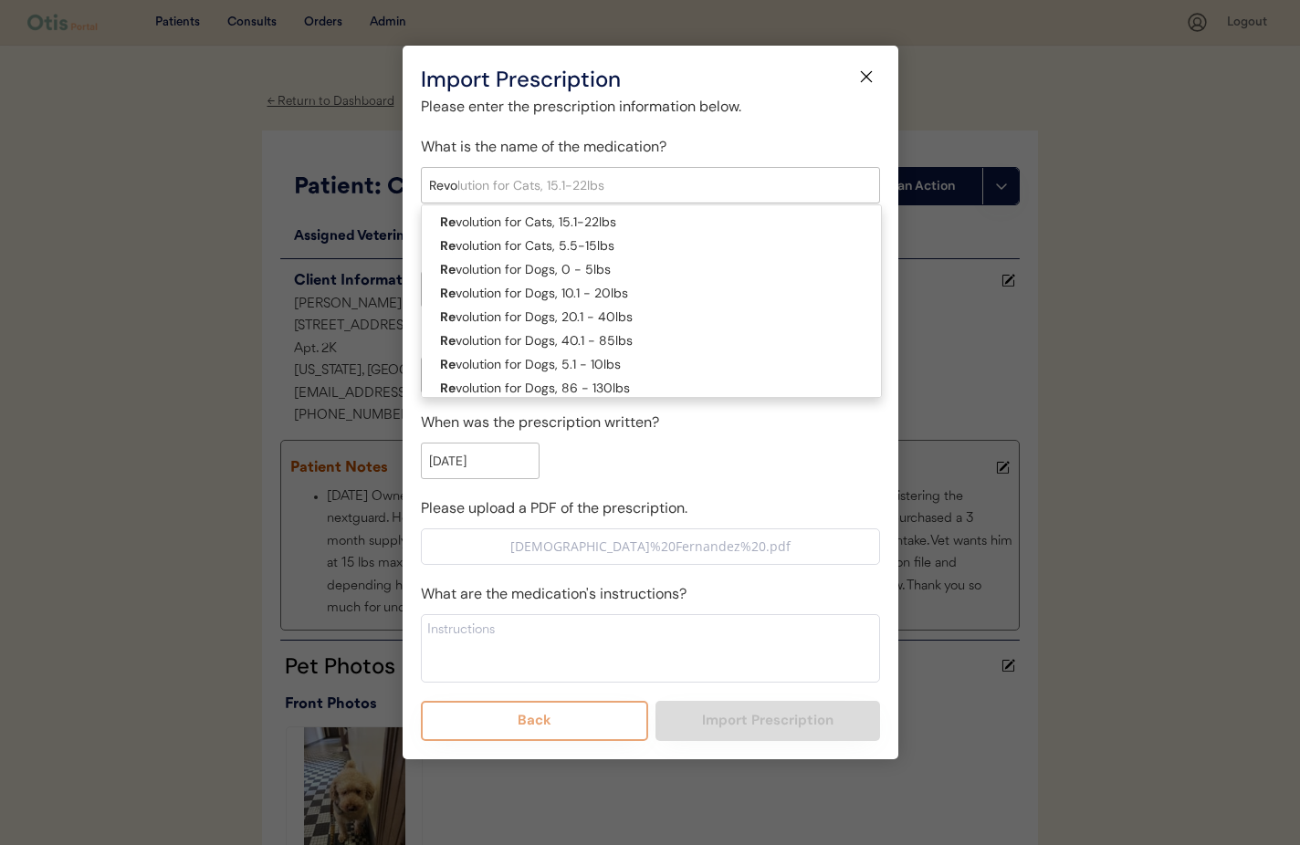
type input "Revol"
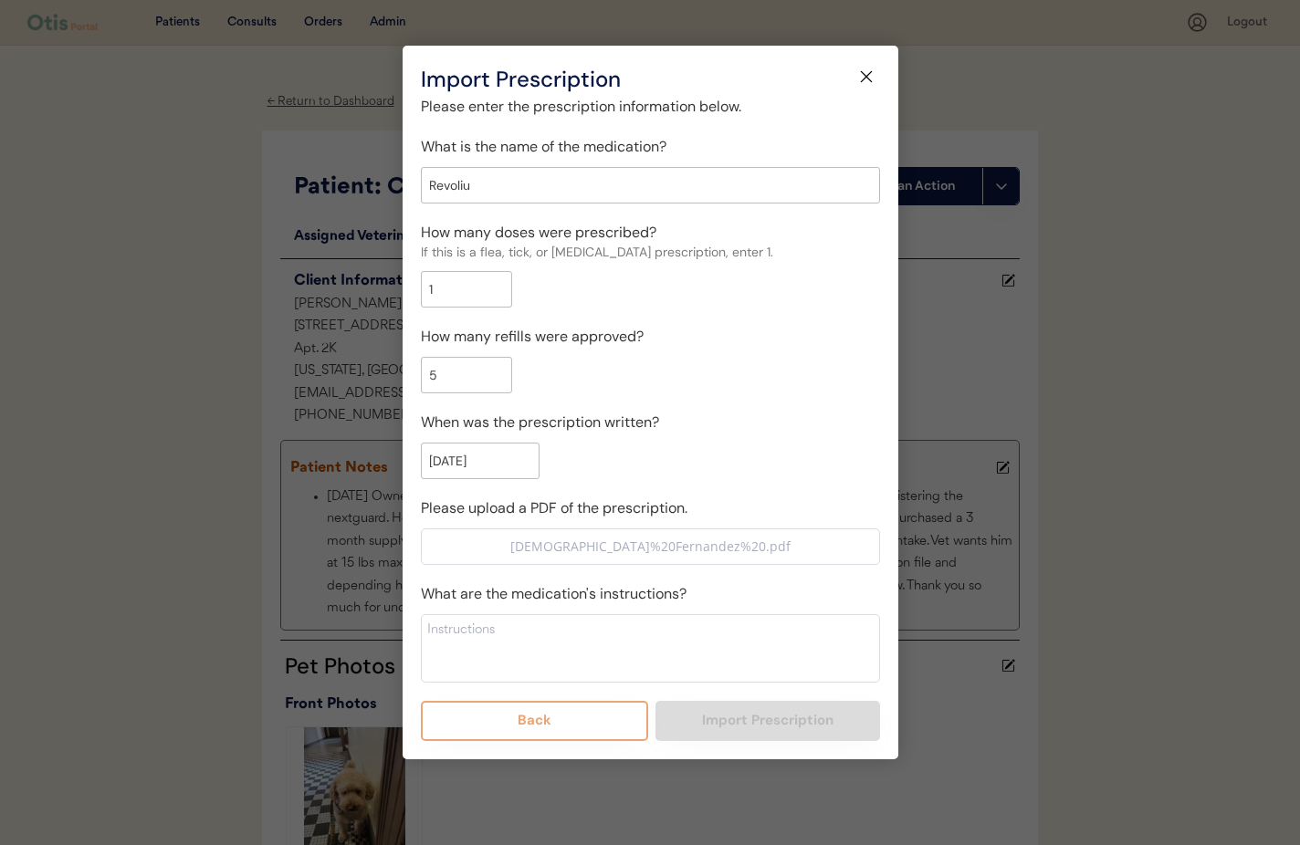
click at [576, 193] on input "Revoliu" at bounding box center [650, 185] width 459 height 37
type input "Revol"
type input "Revolution for Cats, 15.1-22lbs"
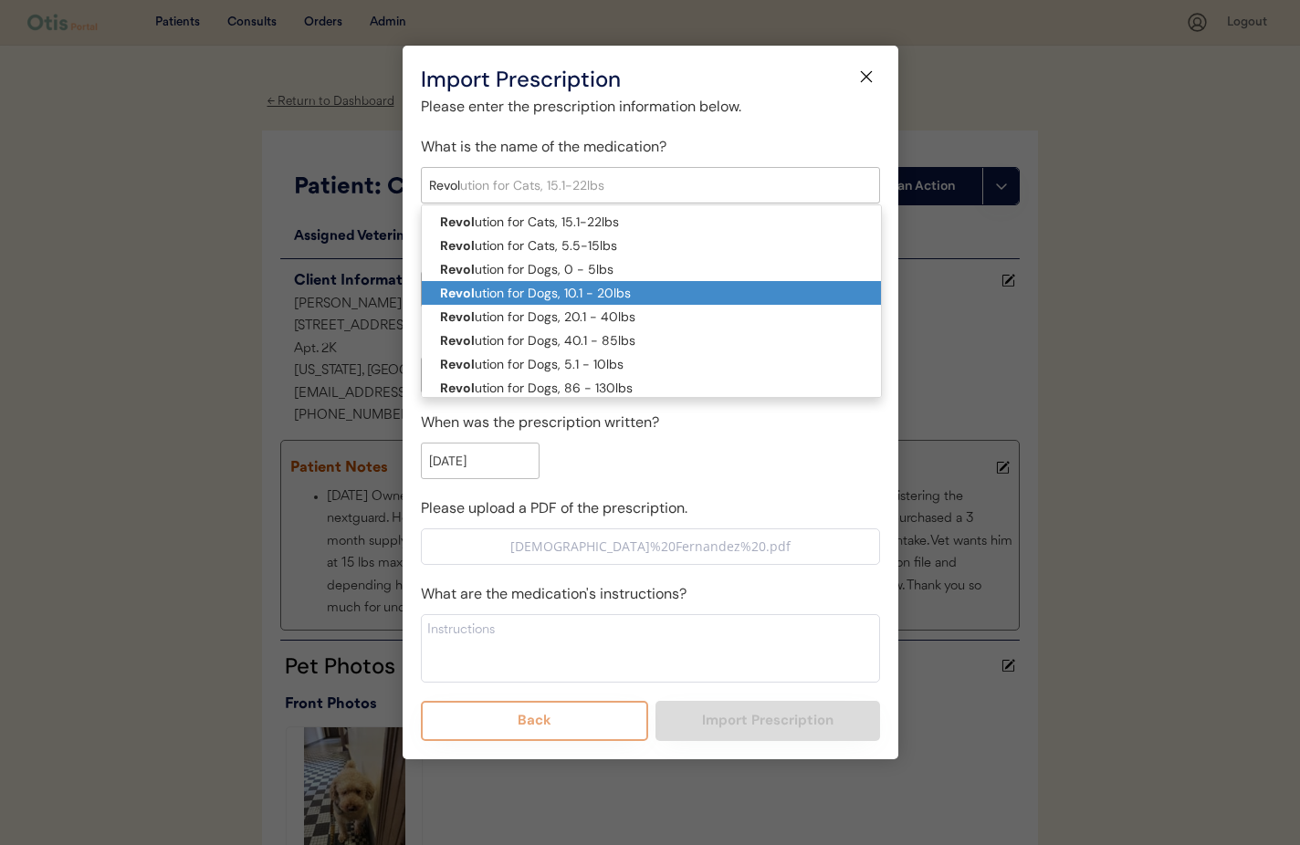
scroll to position [2, 0]
click at [536, 284] on p "Revol ution for Dogs, 10.1 - 20lbs" at bounding box center [651, 291] width 459 height 24
type input "Revolution for Dogs, 10.1 - 20lbs"
type textarea "Part hair at base of neck and apply contents of tube directly to skin every 30 …"
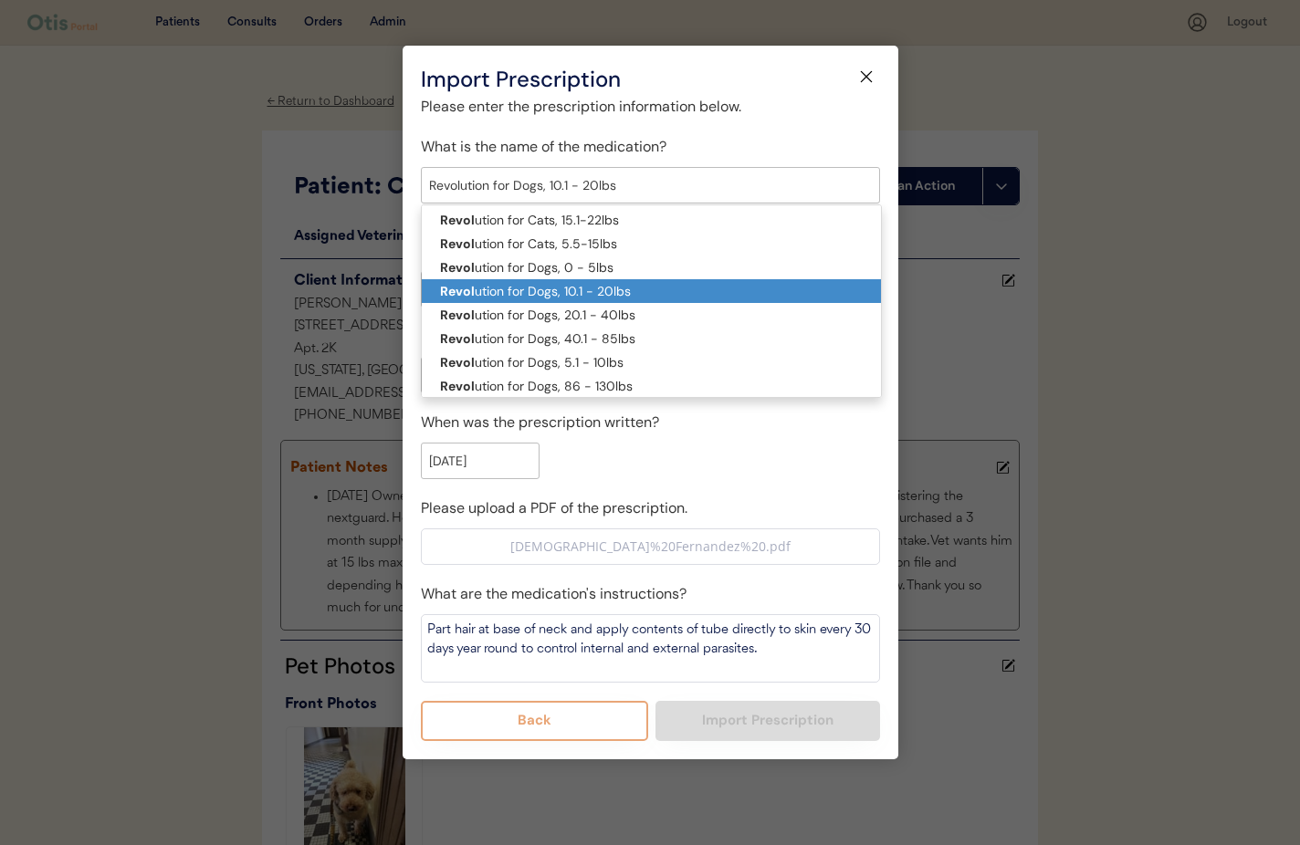
scroll to position [0, 0]
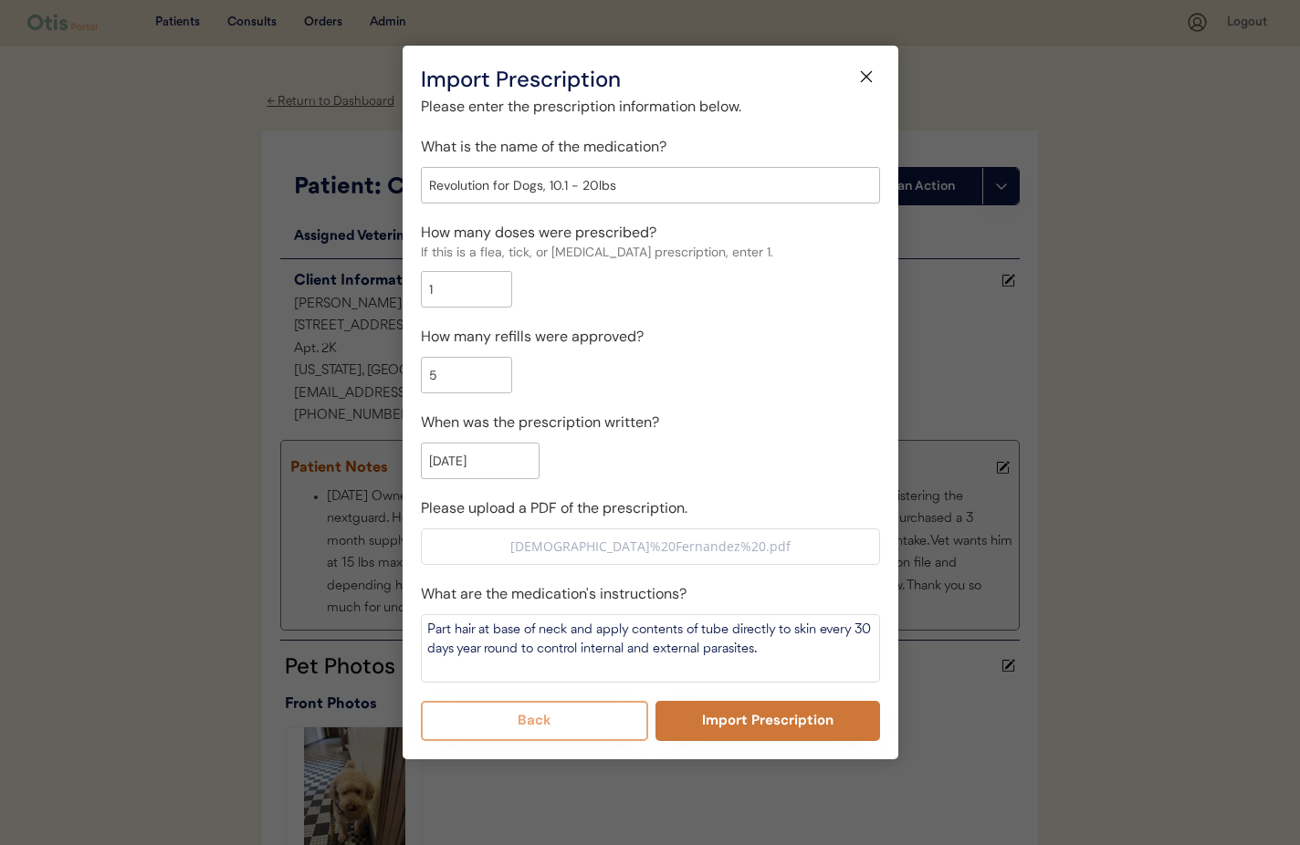
type input "Revolution for Dogs, 10.1 - 20lbs"
click at [741, 729] on button "Import Prescription" at bounding box center [768, 721] width 225 height 40
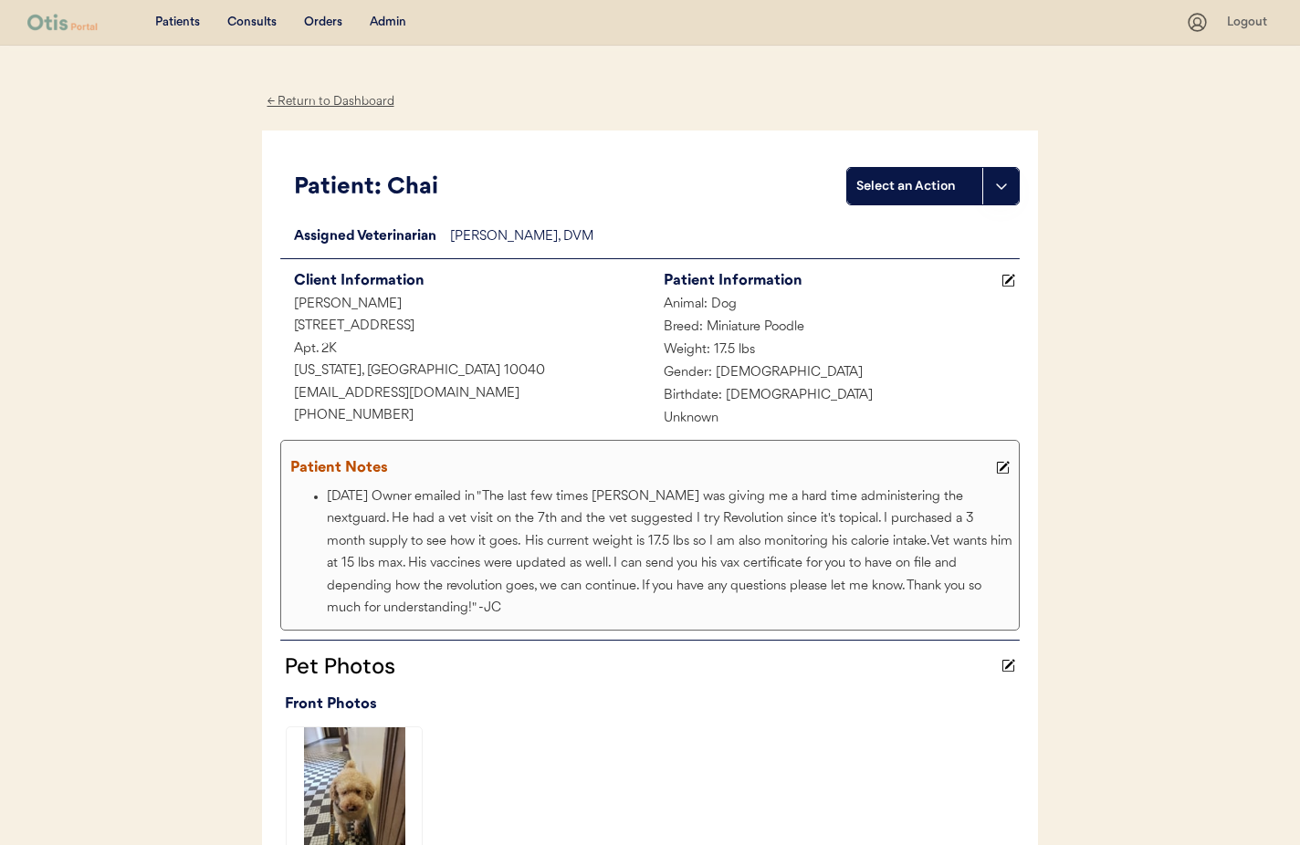
click at [294, 99] on div "← Return to Dashboard" at bounding box center [330, 101] width 137 height 21
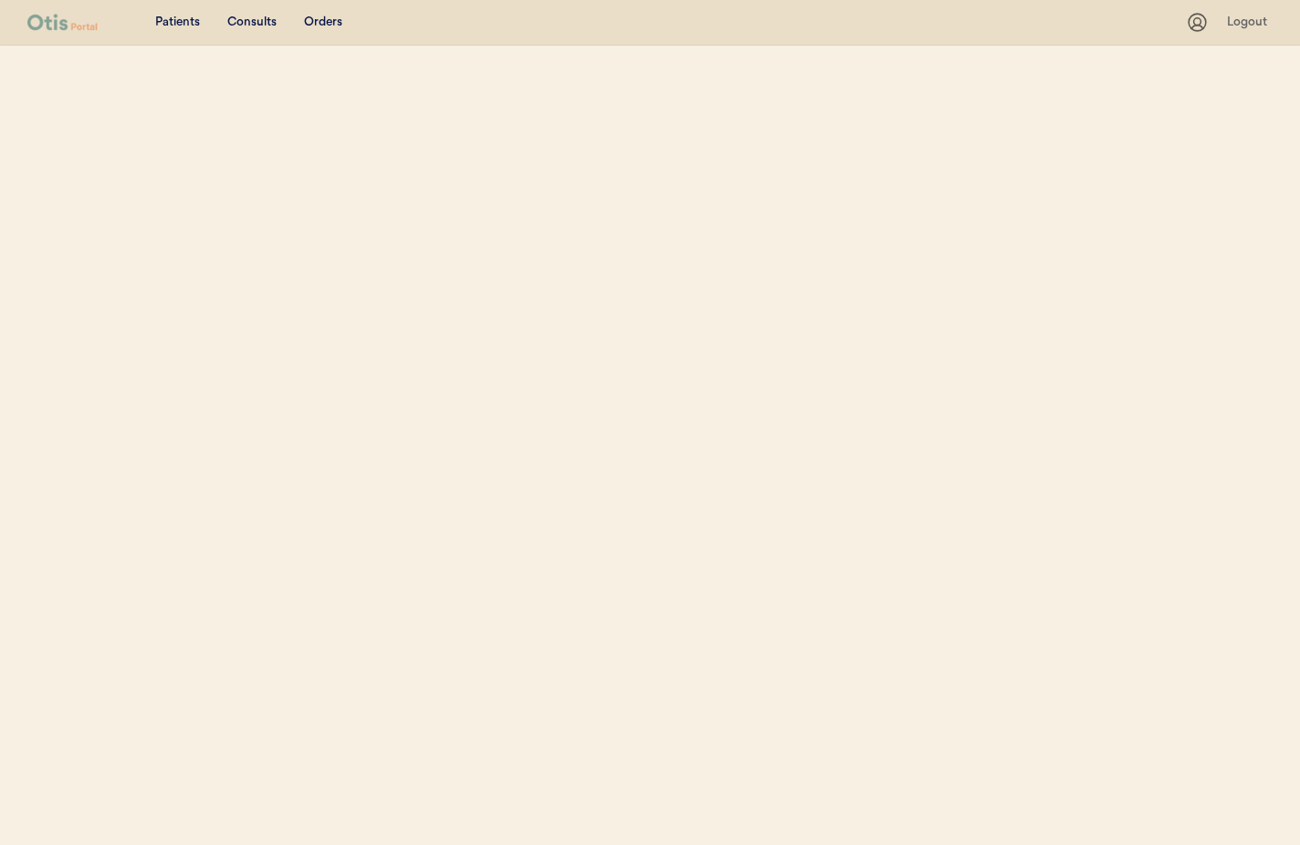
select select ""Name""
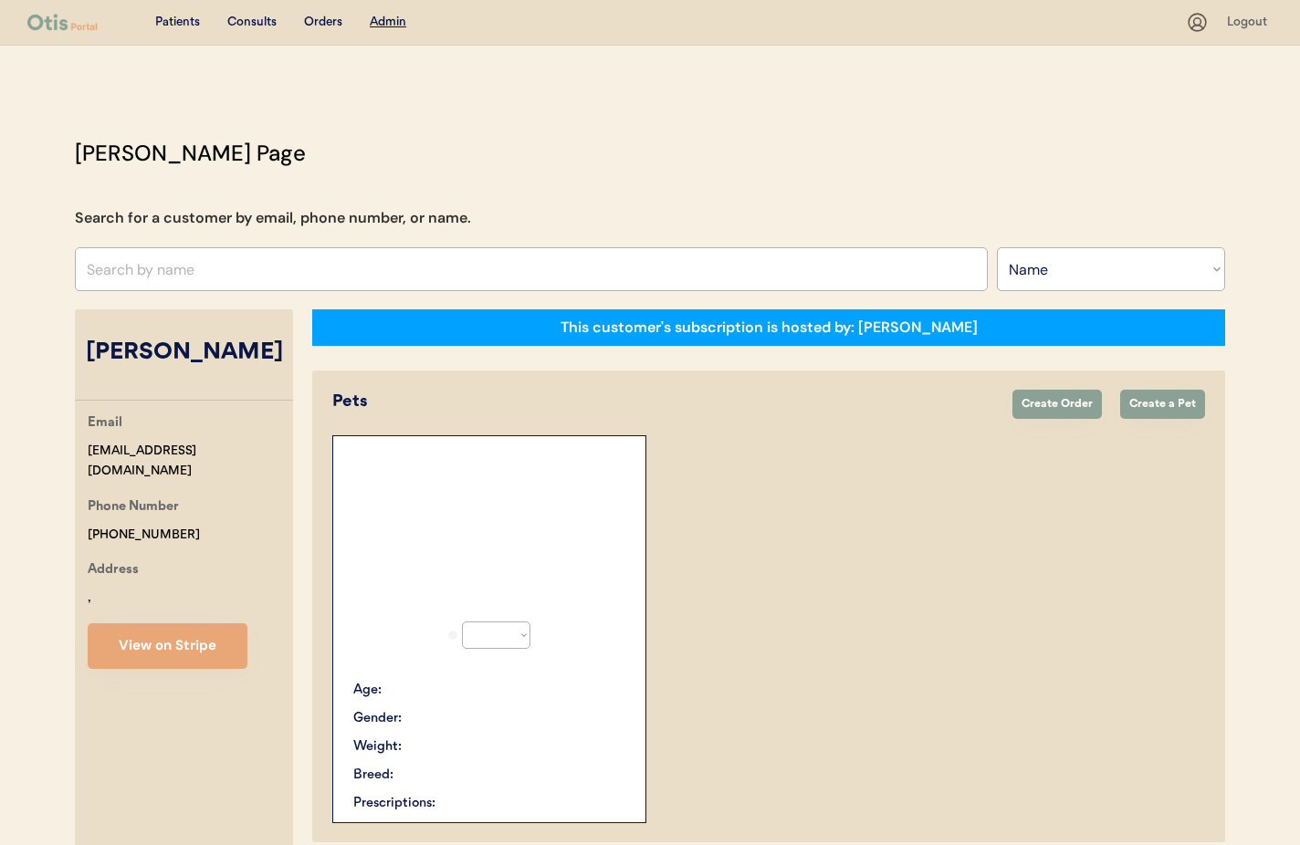
select select "true"
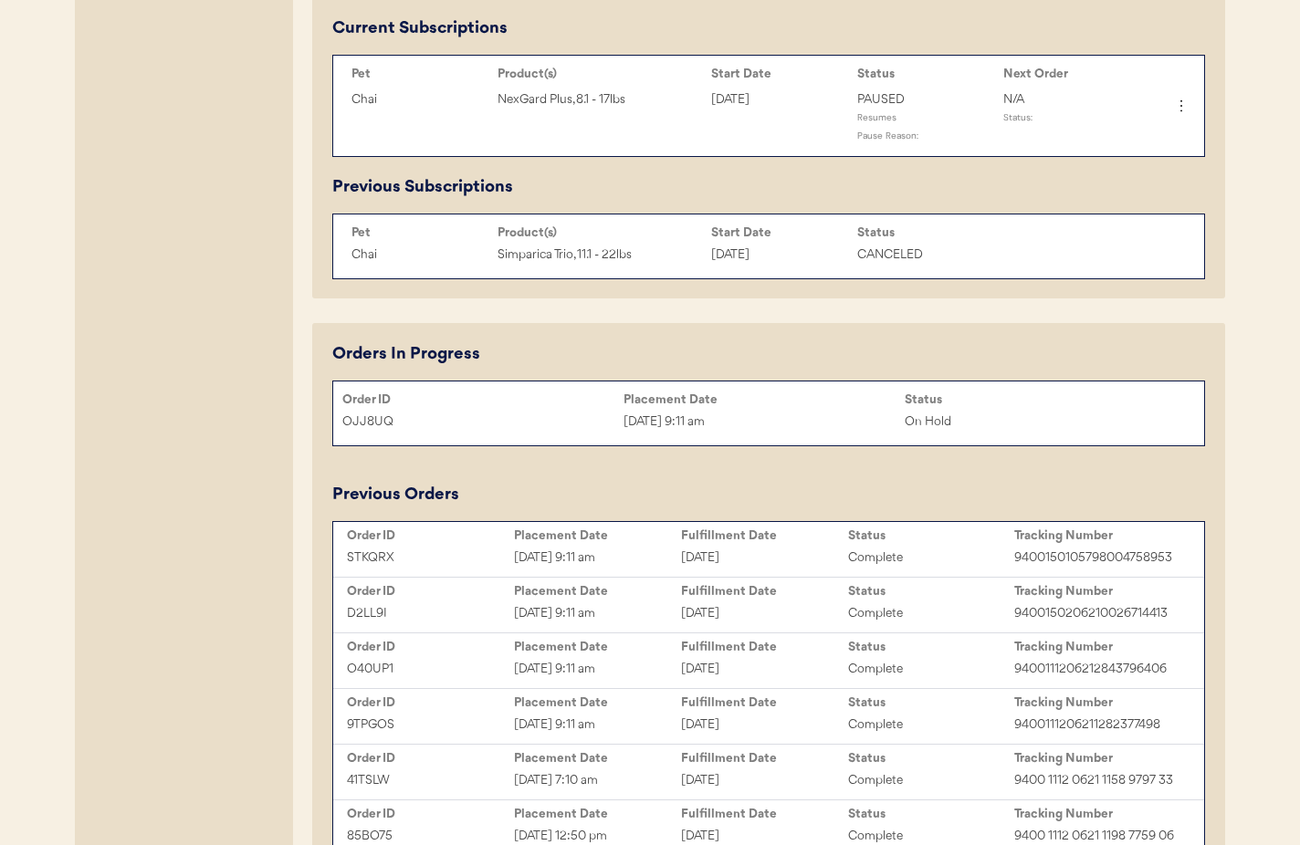
scroll to position [951, 0]
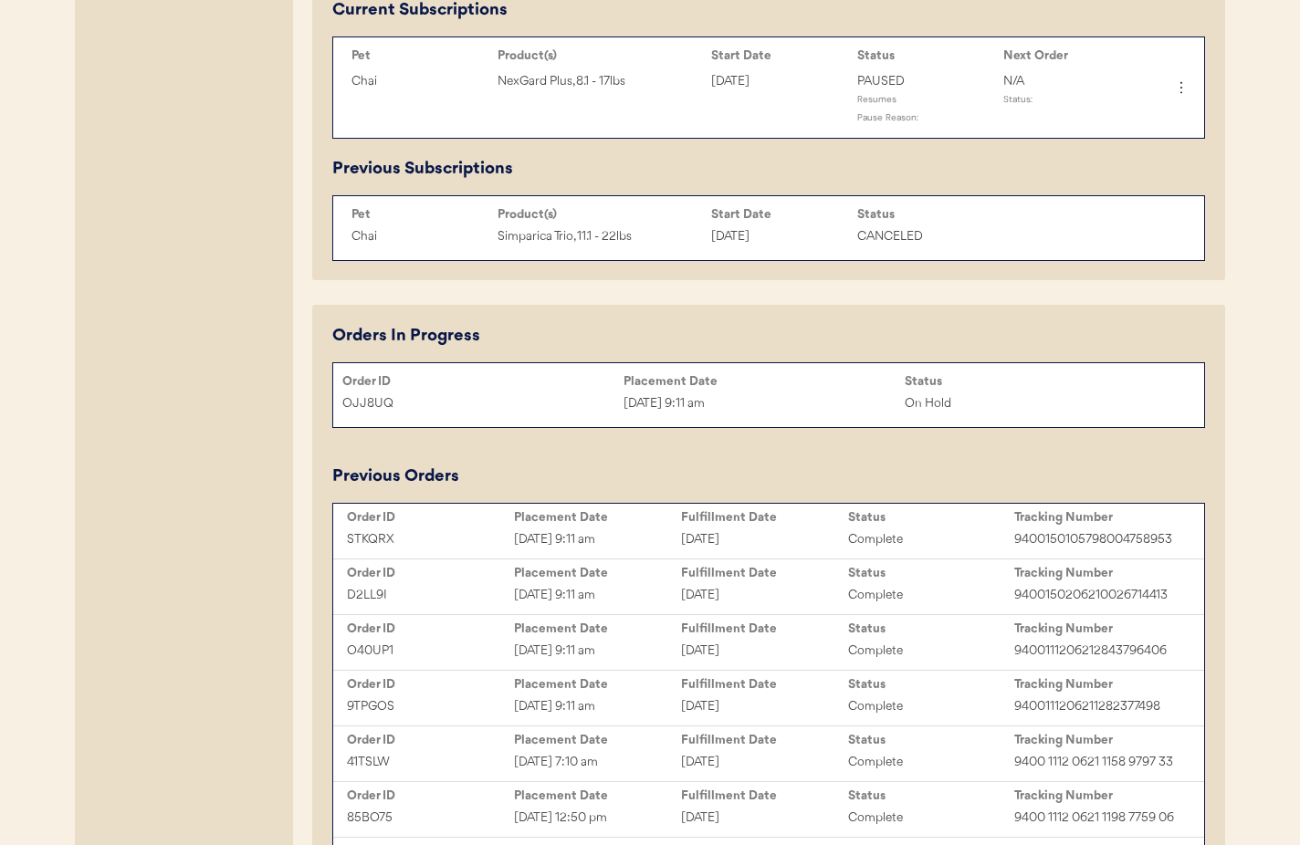
click at [1160, 406] on div "On Hold" at bounding box center [1045, 404] width 281 height 21
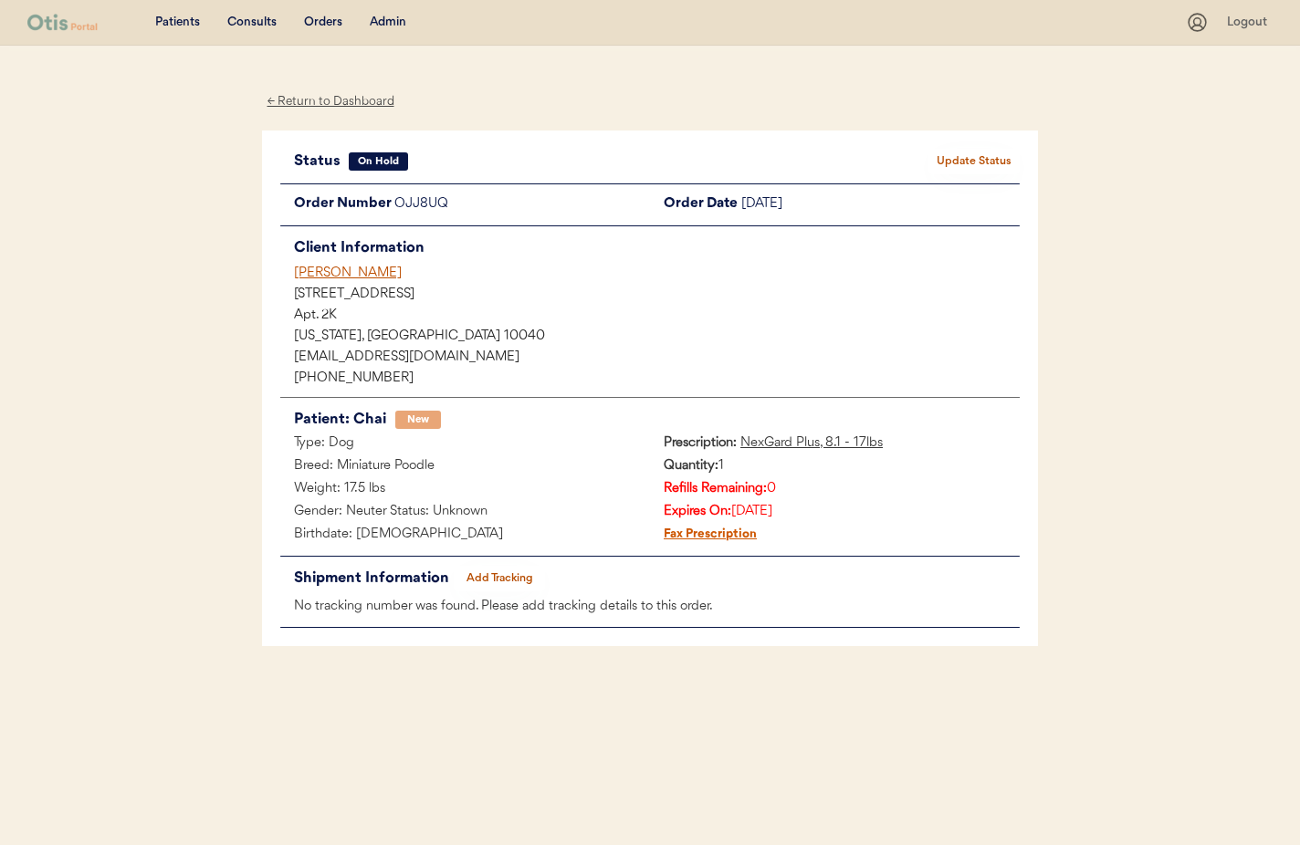
click at [973, 162] on button "Update Status" at bounding box center [974, 162] width 91 height 26
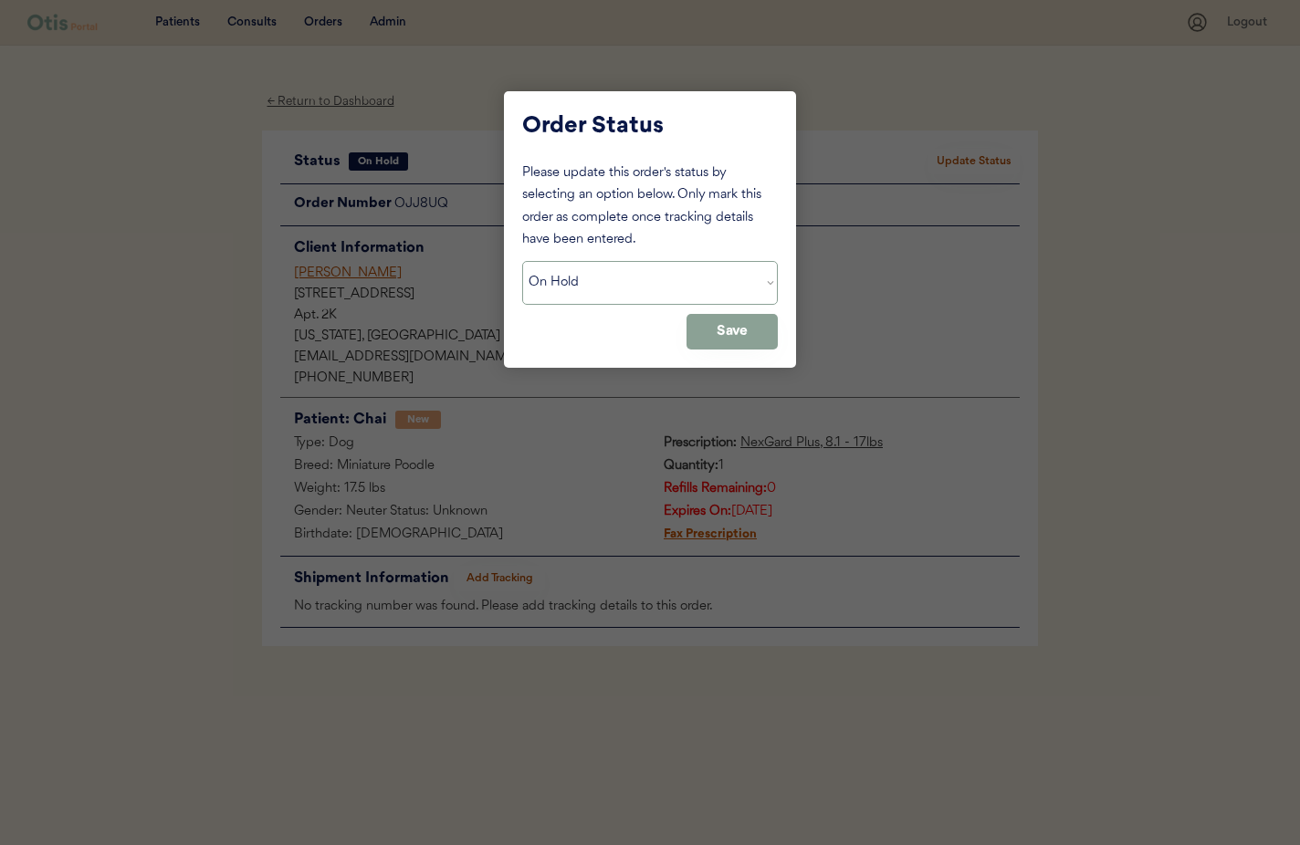
click at [647, 289] on select "Status On Hold New In Progress Complete Pending HW Consent Canceled" at bounding box center [650, 283] width 256 height 44
select select ""cancelled""
click at [522, 261] on select "Status On Hold New In Progress Complete Pending HW Consent Canceled" at bounding box center [650, 283] width 256 height 44
click at [703, 336] on button "Save" at bounding box center [732, 332] width 91 height 36
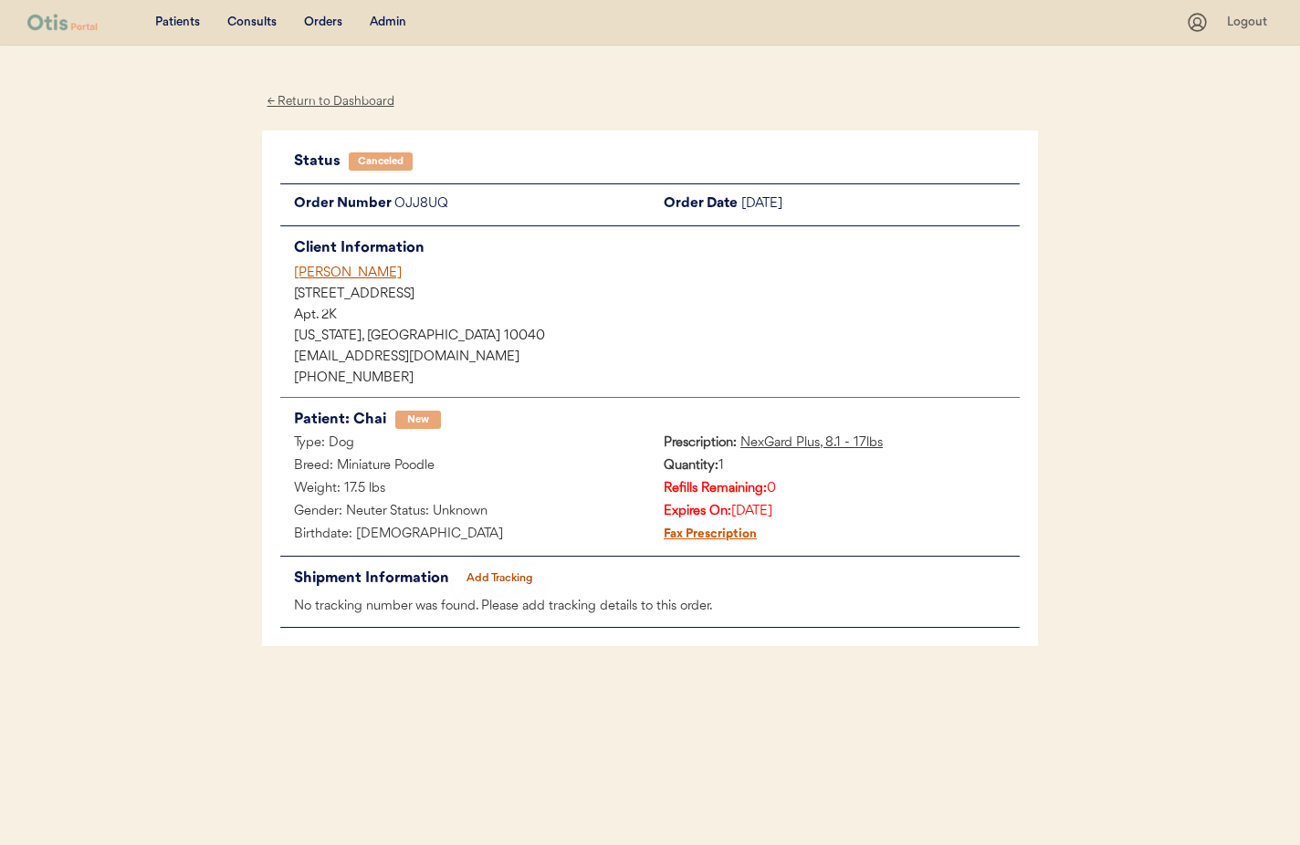
click at [305, 98] on div "← Return to Dashboard" at bounding box center [330, 101] width 137 height 21
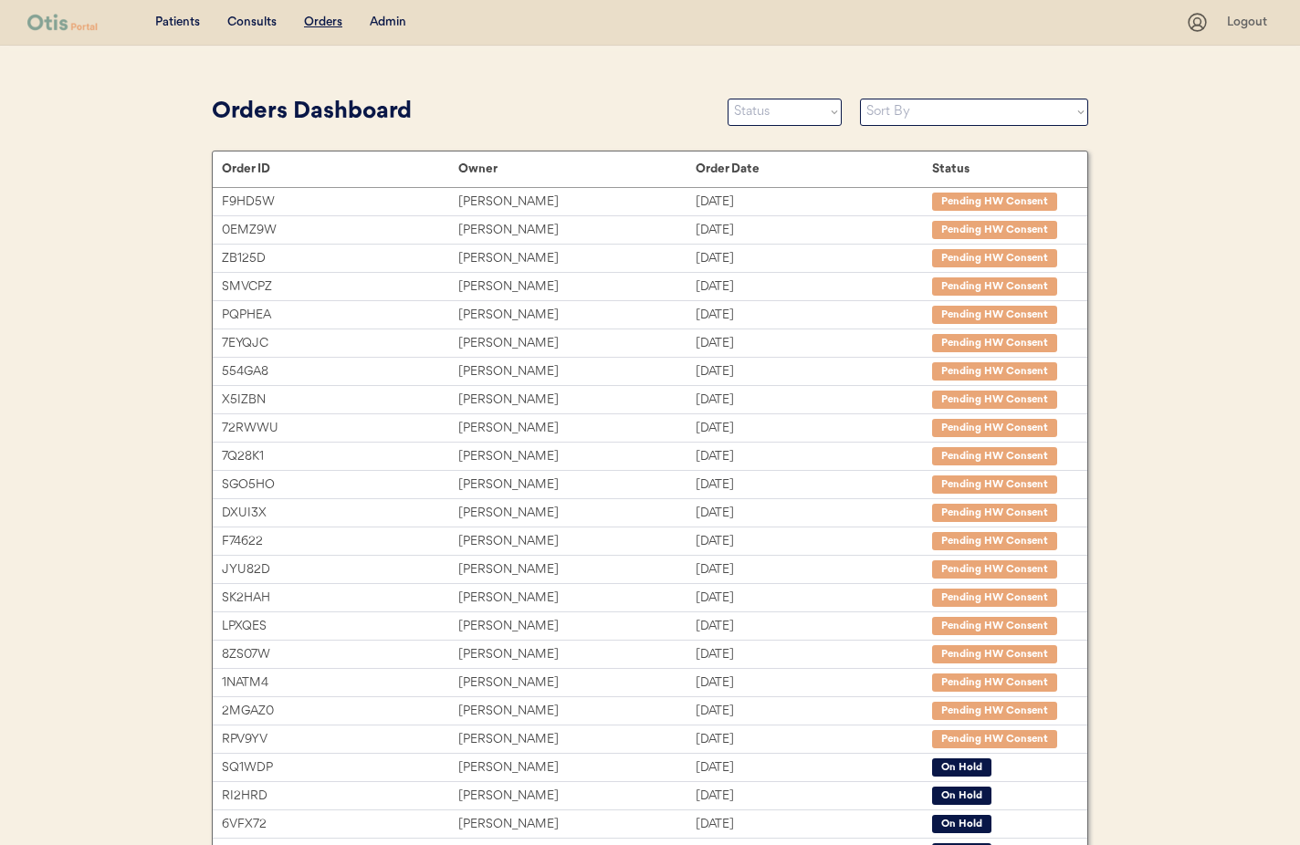
click at [395, 26] on div "Admin" at bounding box center [388, 23] width 37 height 18
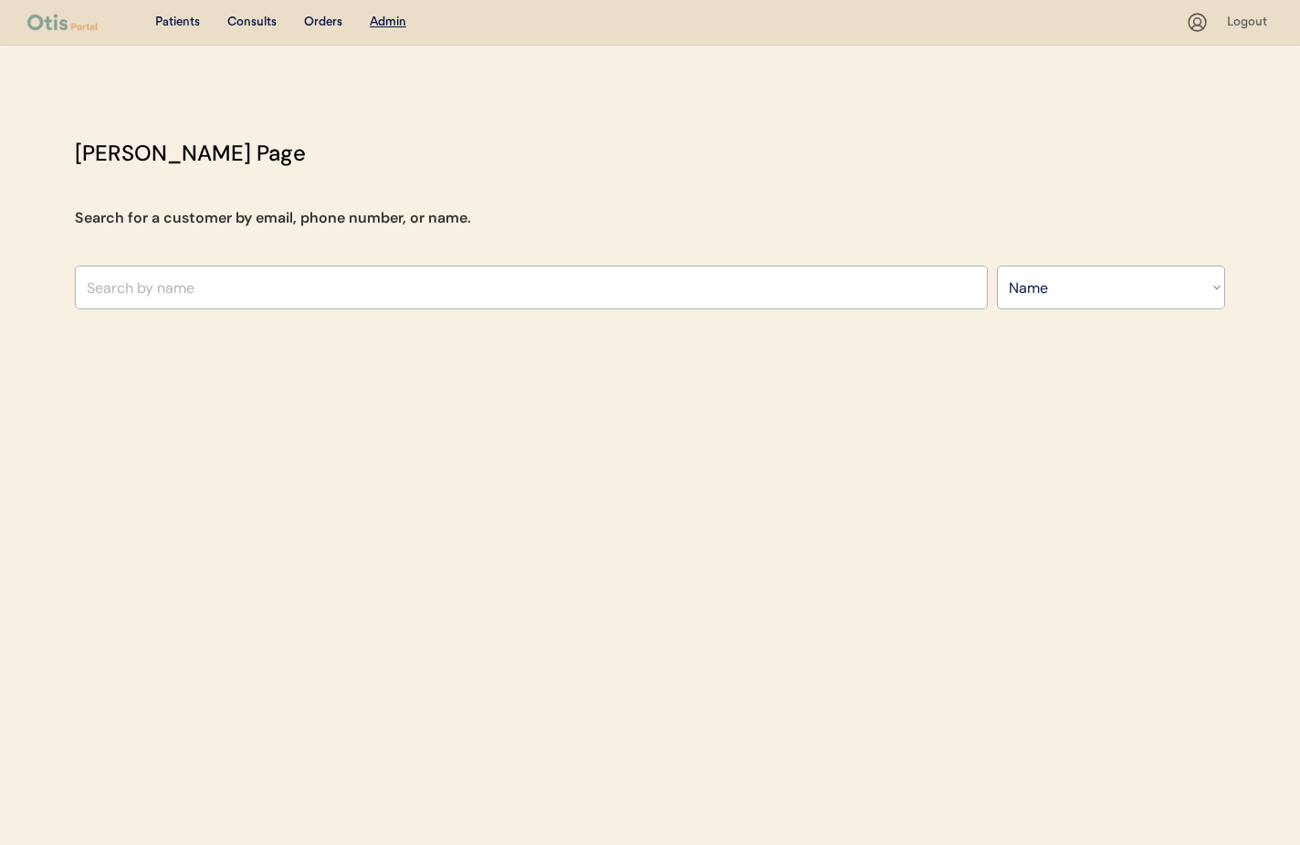
select select ""Name""
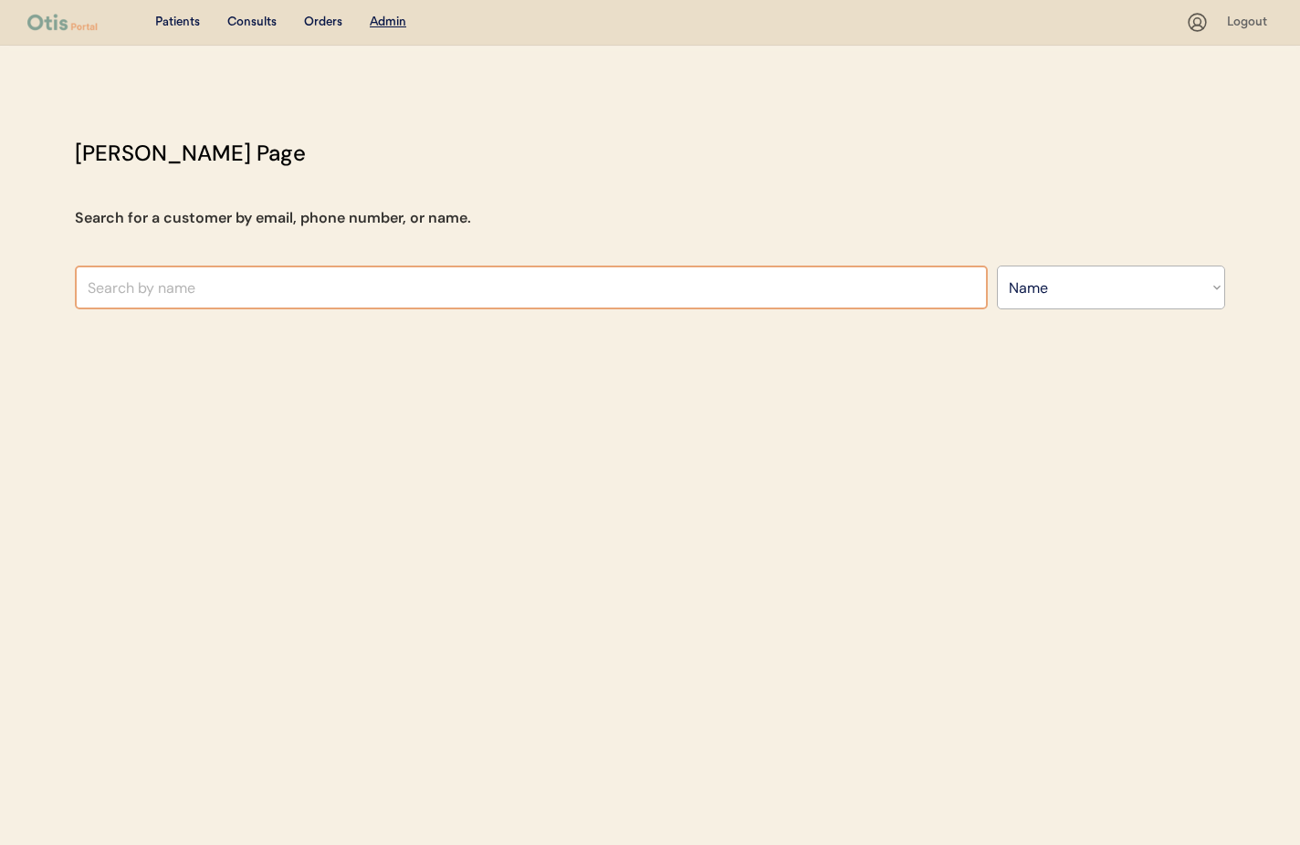
click at [256, 280] on input "text" at bounding box center [531, 288] width 913 height 44
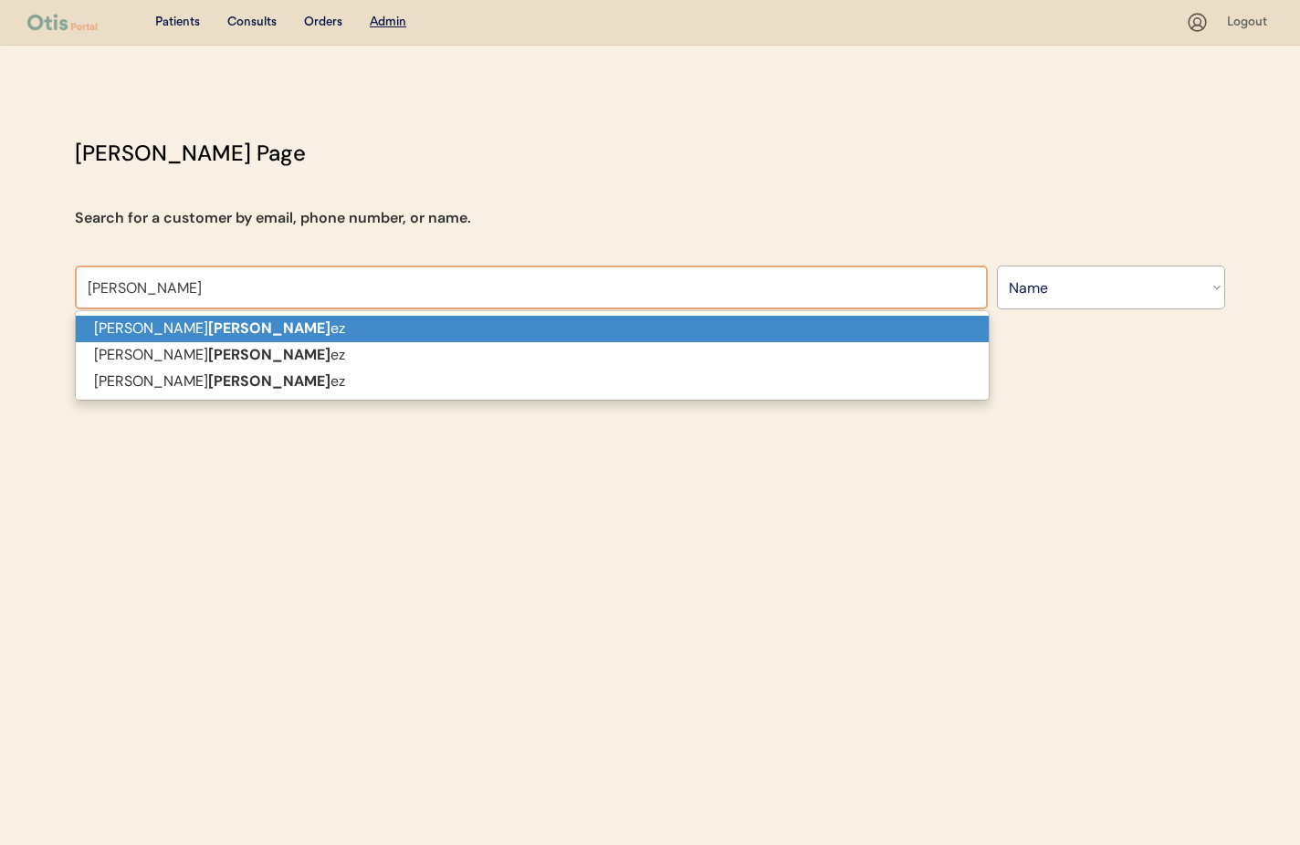
click at [242, 324] on p "Sonja Fernand ez" at bounding box center [532, 329] width 913 height 26
type input "[PERSON_NAME]"
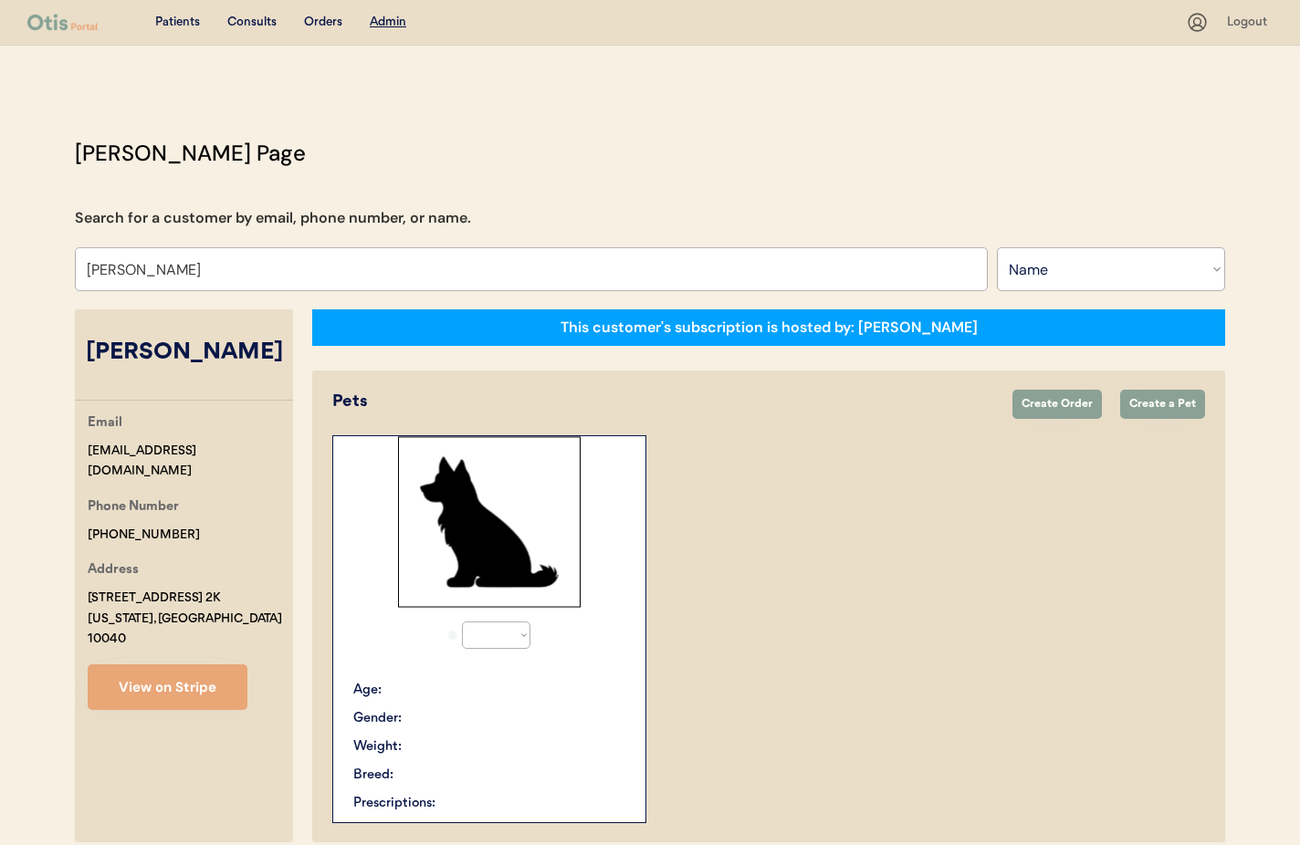
select select "true"
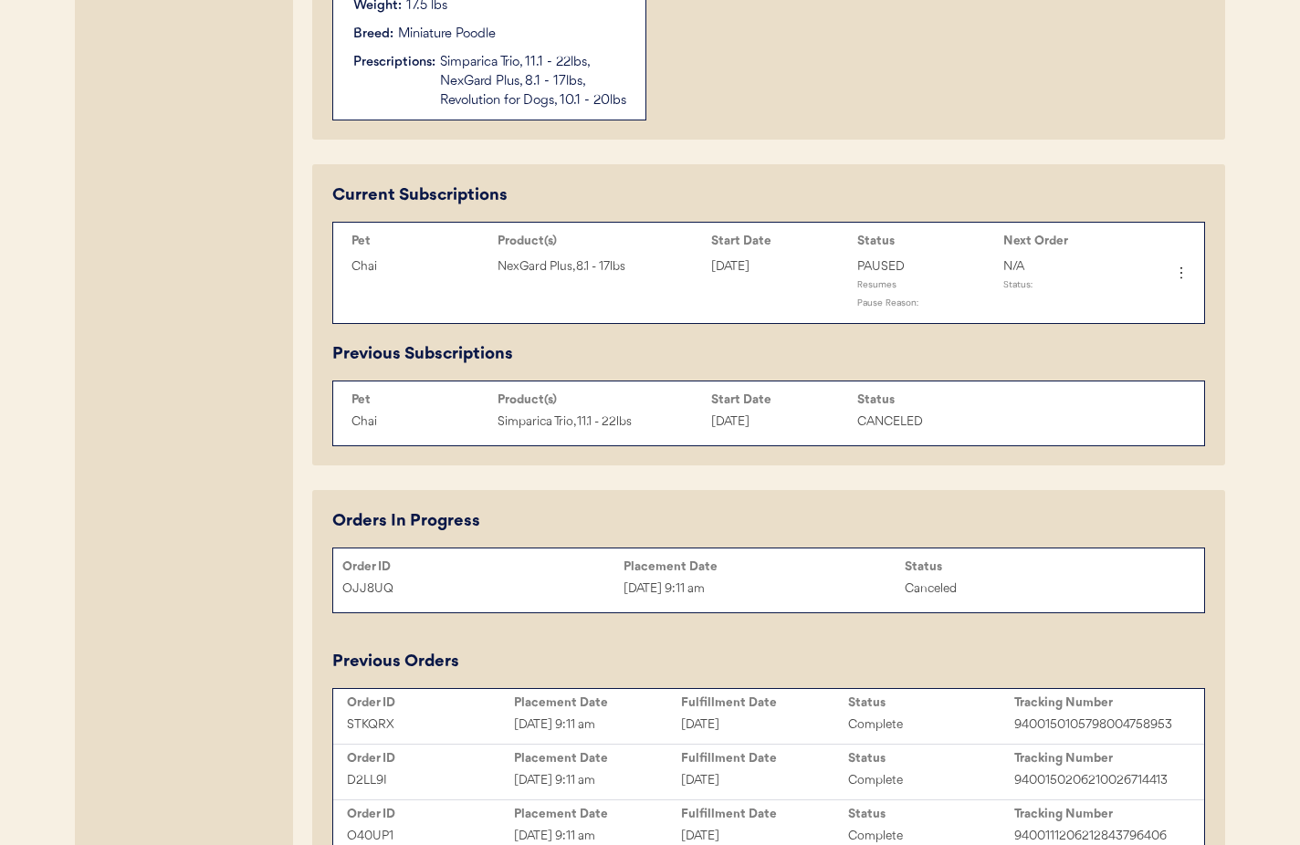
scroll to position [793, 0]
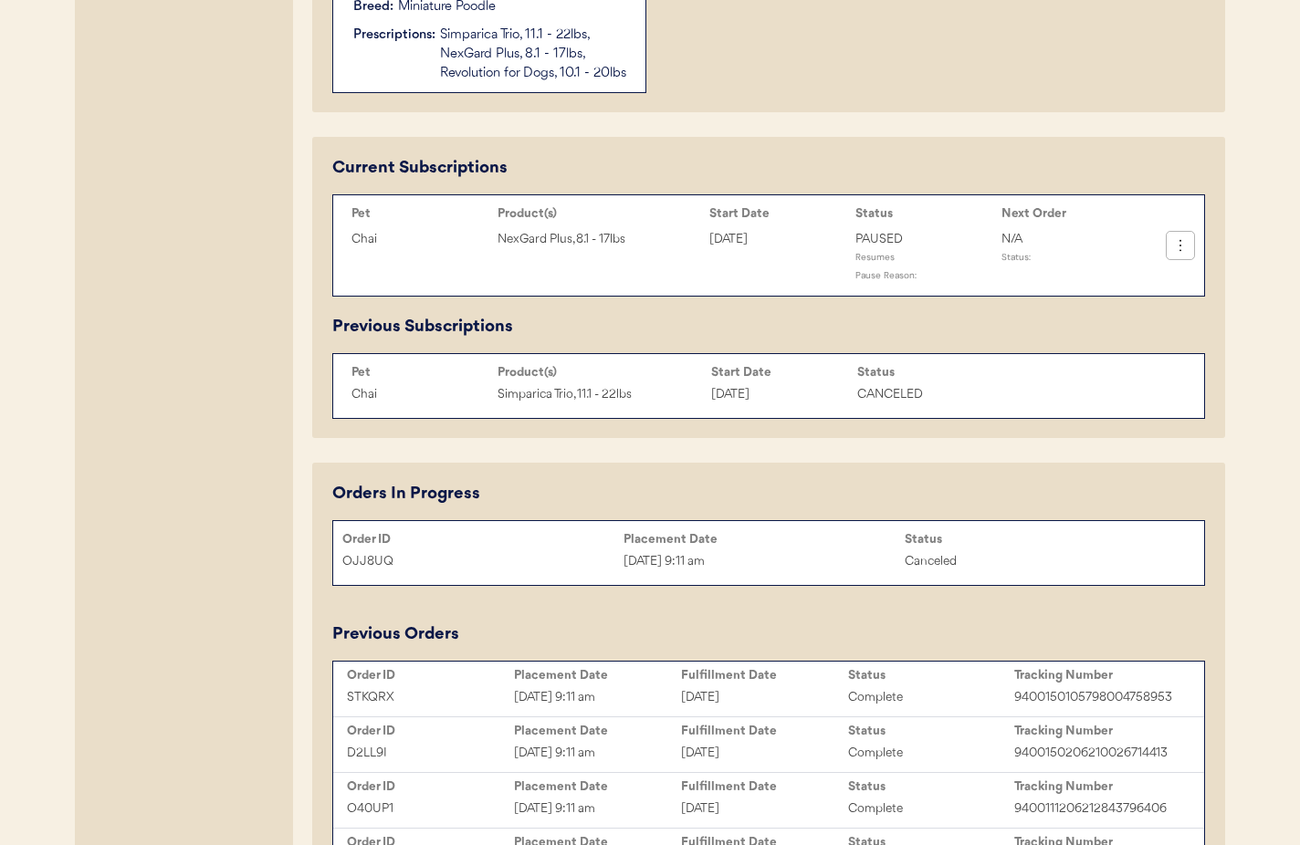
type input "[PERSON_NAME]"
click at [1184, 250] on icon at bounding box center [1180, 245] width 18 height 18
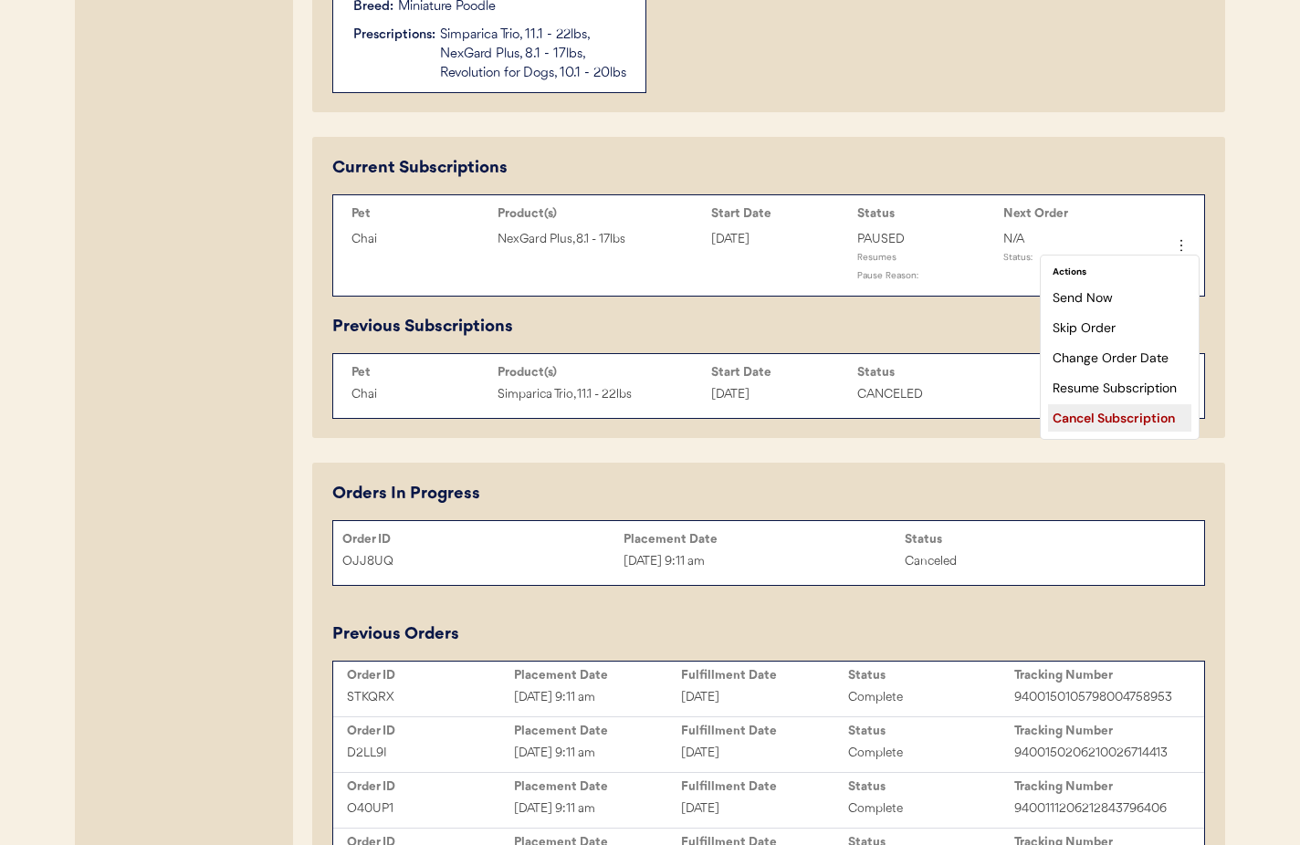
click at [1130, 419] on div "Cancel Subscription" at bounding box center [1119, 417] width 143 height 27
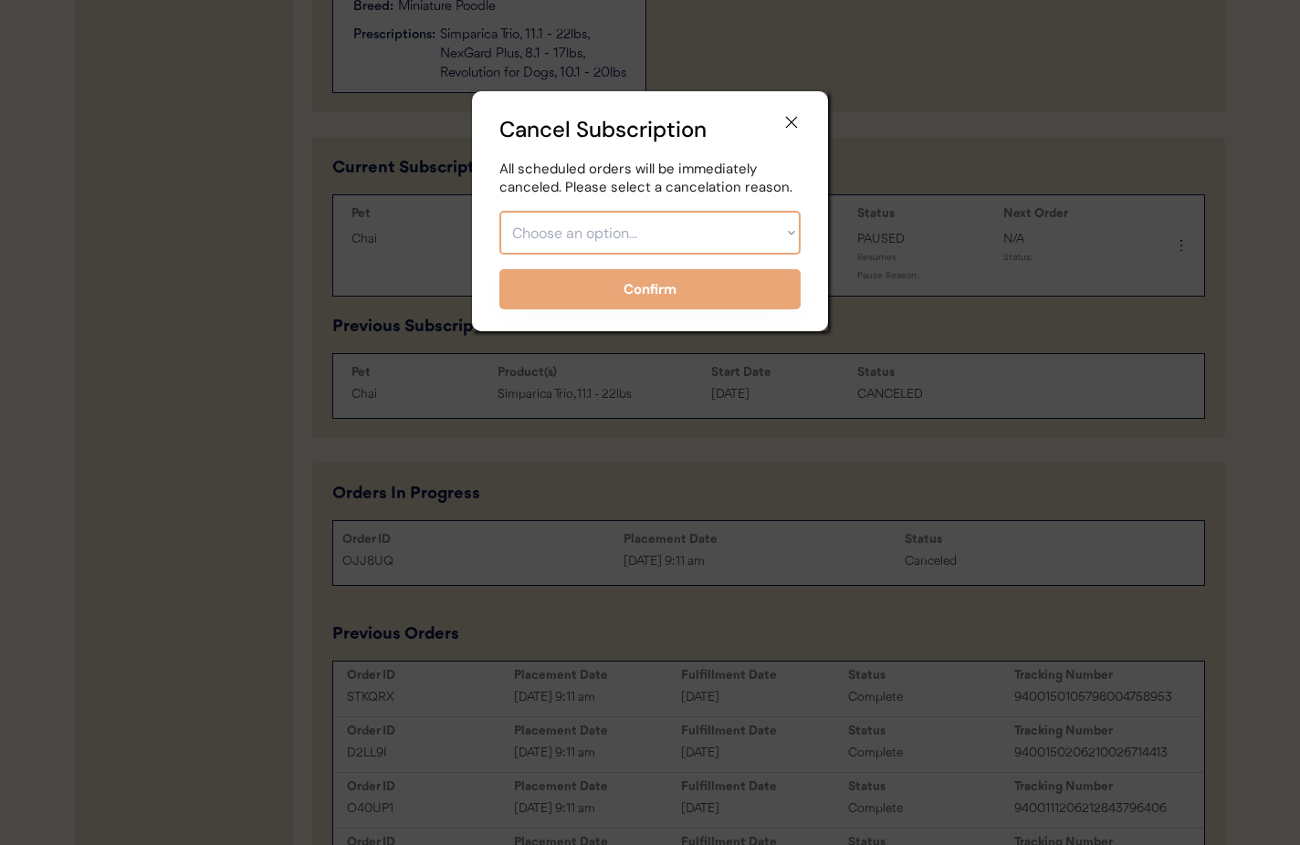
click at [628, 214] on select "Choose an option... Too expensive / can't afford Getting medication elsewhere (…" at bounding box center [649, 233] width 301 height 44
select select ""other""
click at [499, 211] on select "Choose an option... Too expensive / can't afford Getting medication elsewhere (…" at bounding box center [649, 233] width 301 height 44
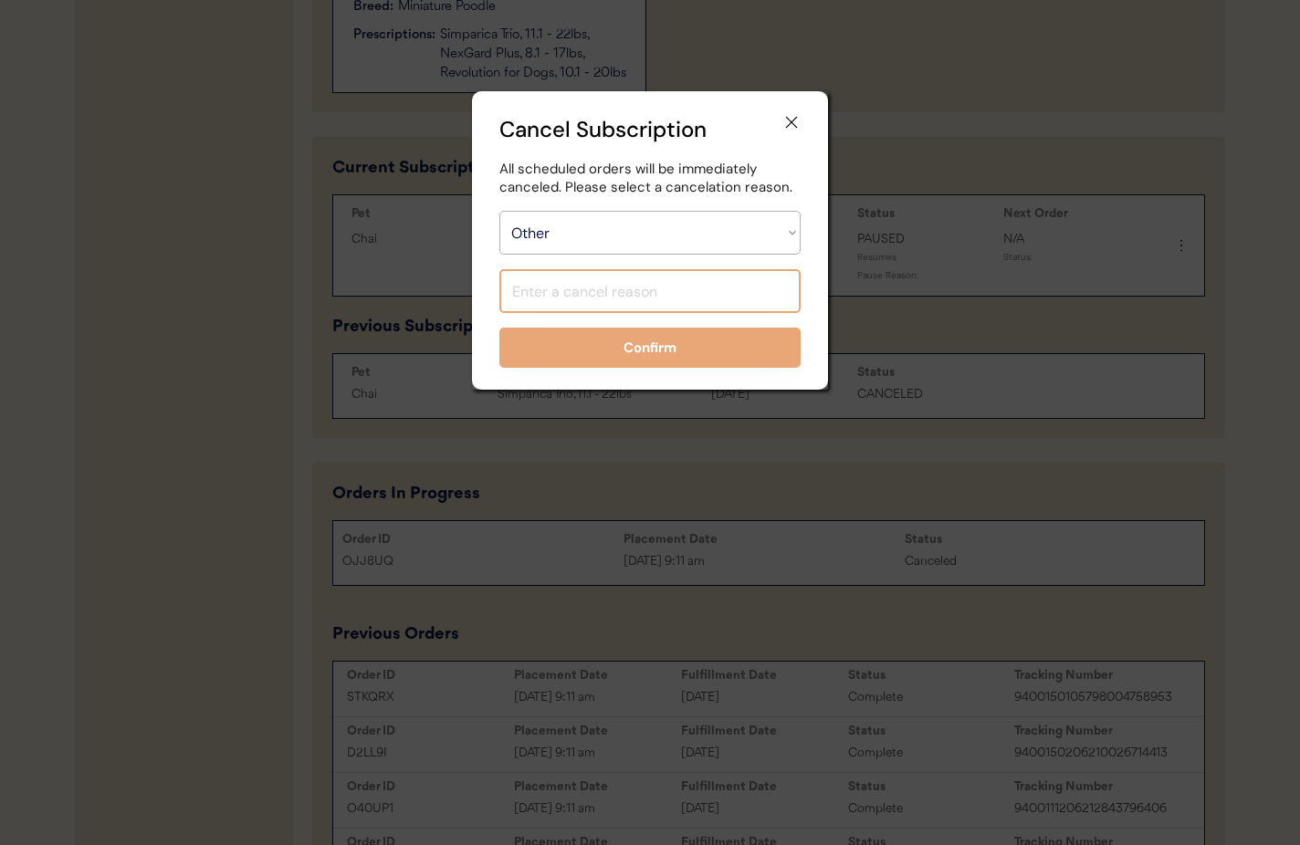
click at [568, 289] on input "input" at bounding box center [649, 291] width 301 height 44
type input "N"
type input "New prescription for Revolution"
click at [707, 360] on button "Confirm" at bounding box center [649, 348] width 301 height 40
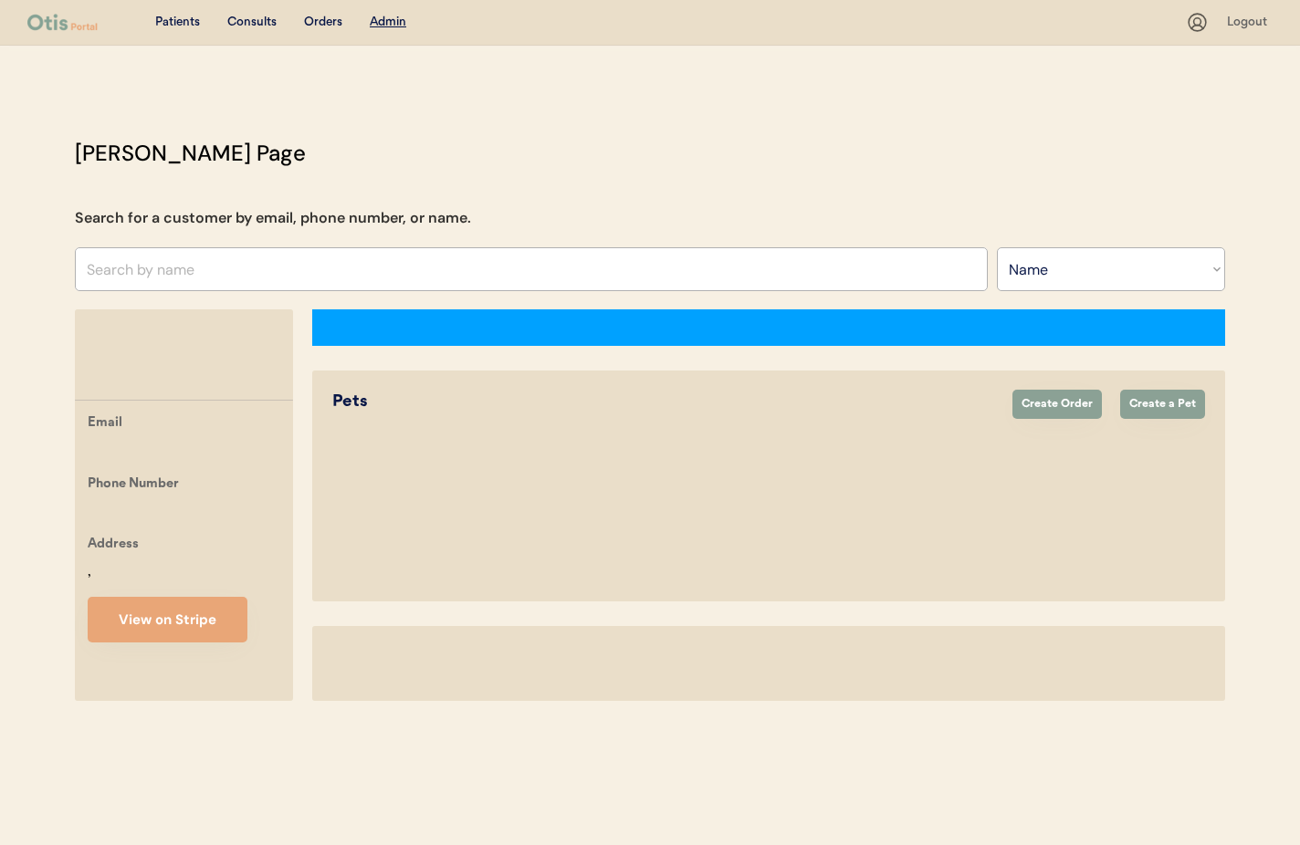
select select ""Name""
select select "true"
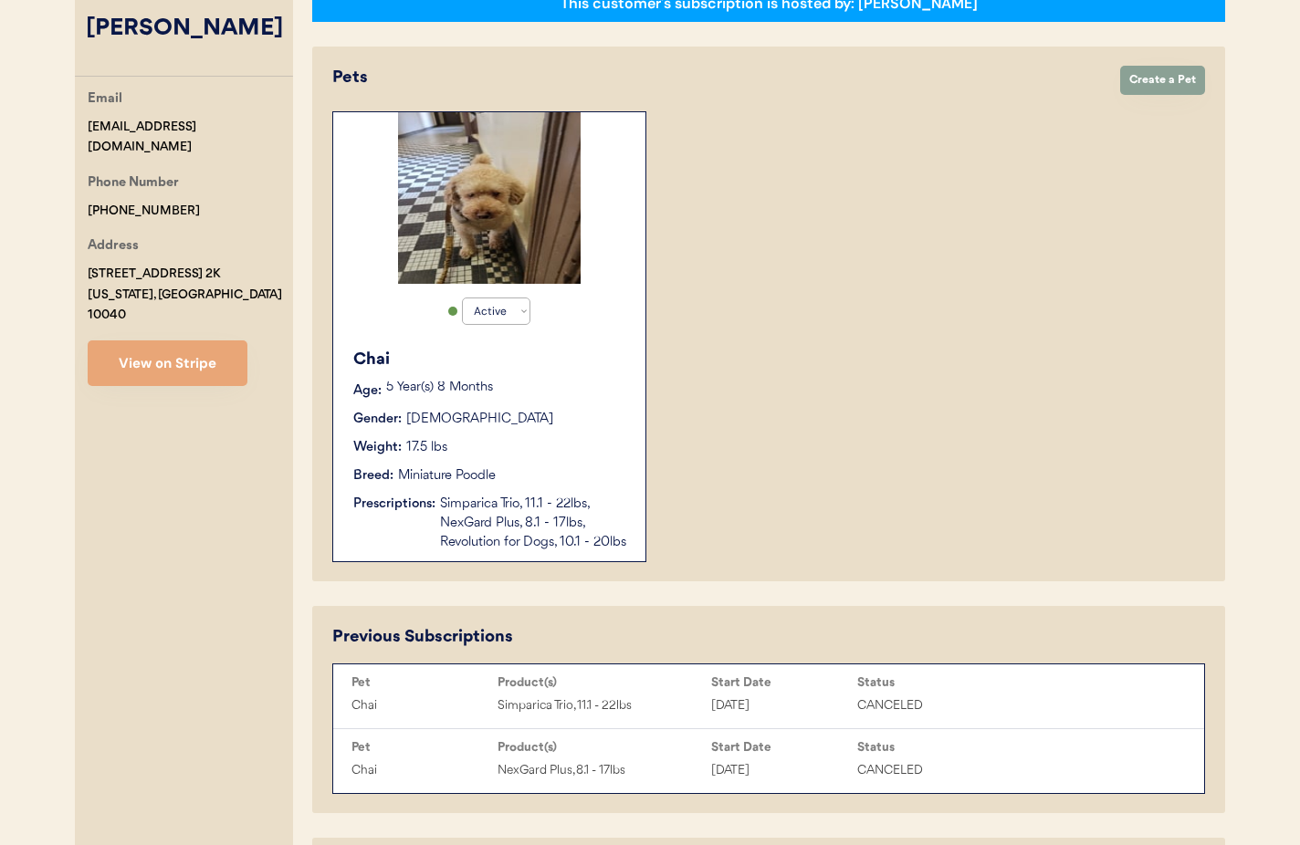
scroll to position [419, 0]
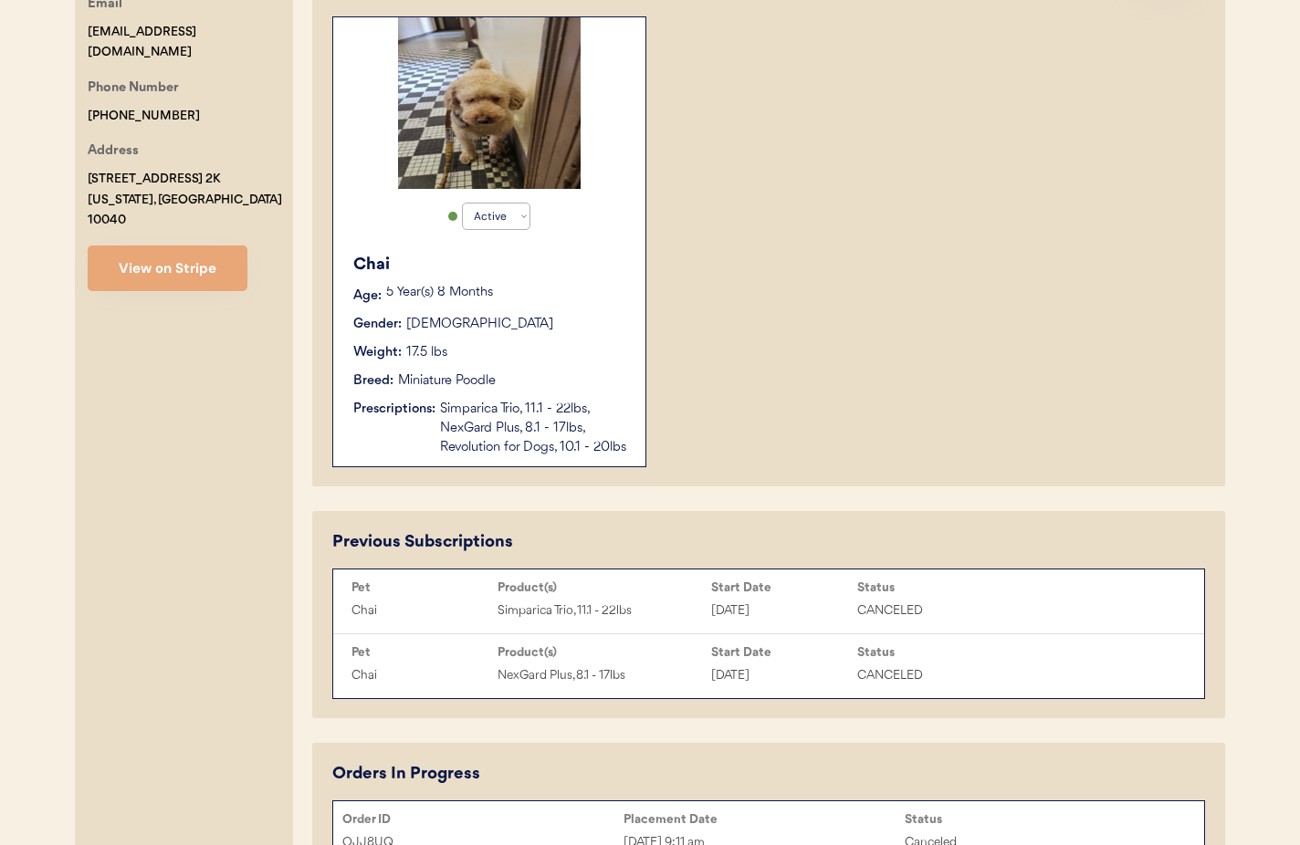
click at [522, 355] on div "Weight: 17.5 lbs" at bounding box center [490, 352] width 274 height 19
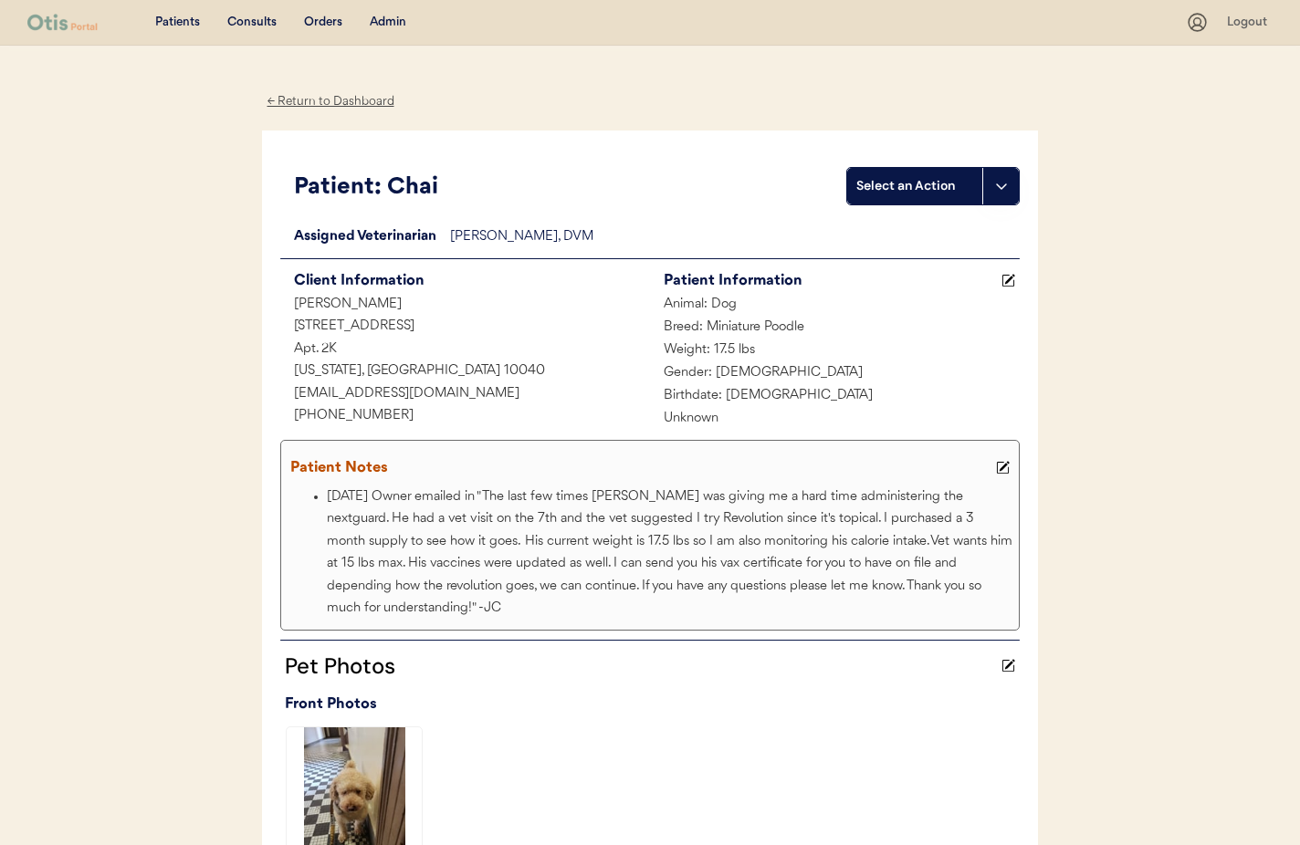
click at [305, 106] on div "← Return to Dashboard" at bounding box center [330, 101] width 137 height 21
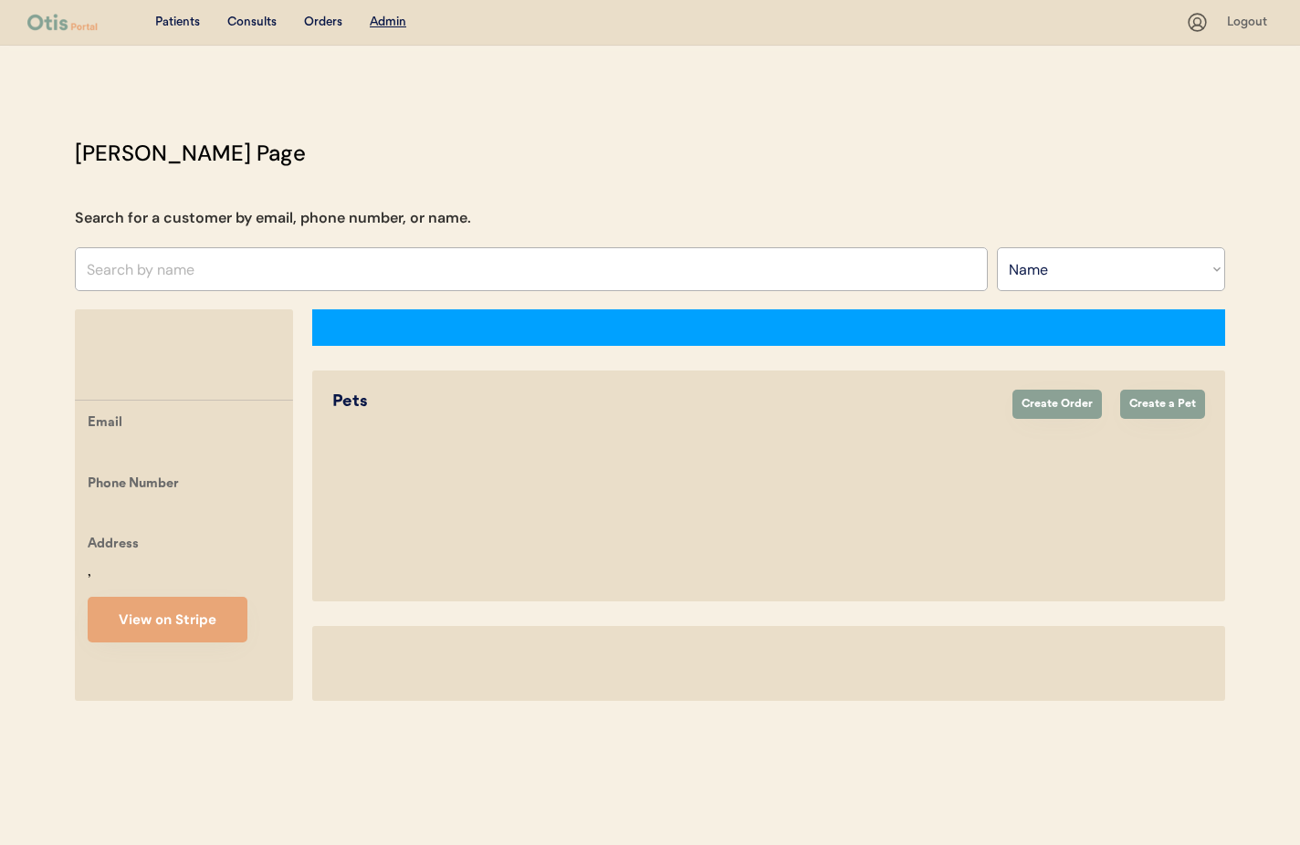
select select ""Name""
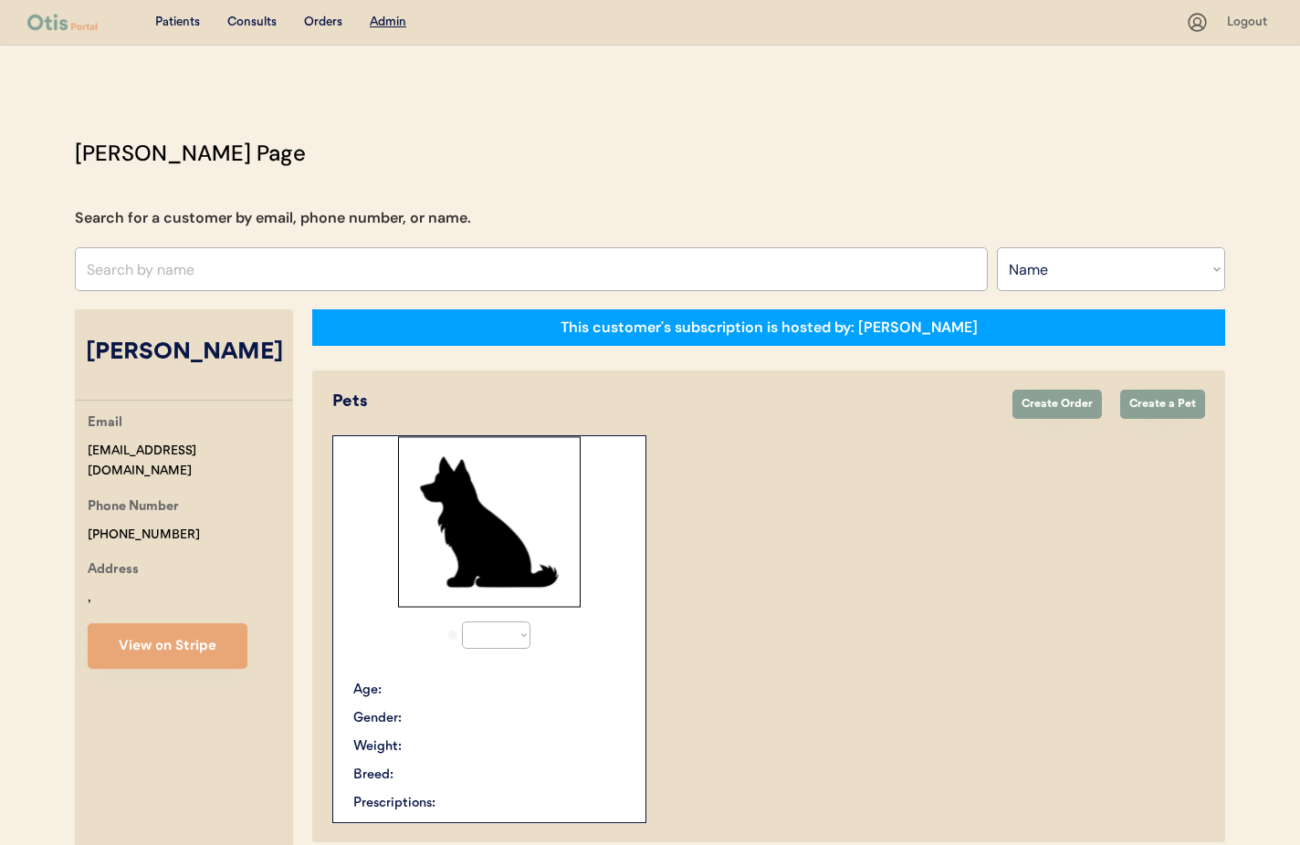
select select "true"
select select ""Name""
select select "true"
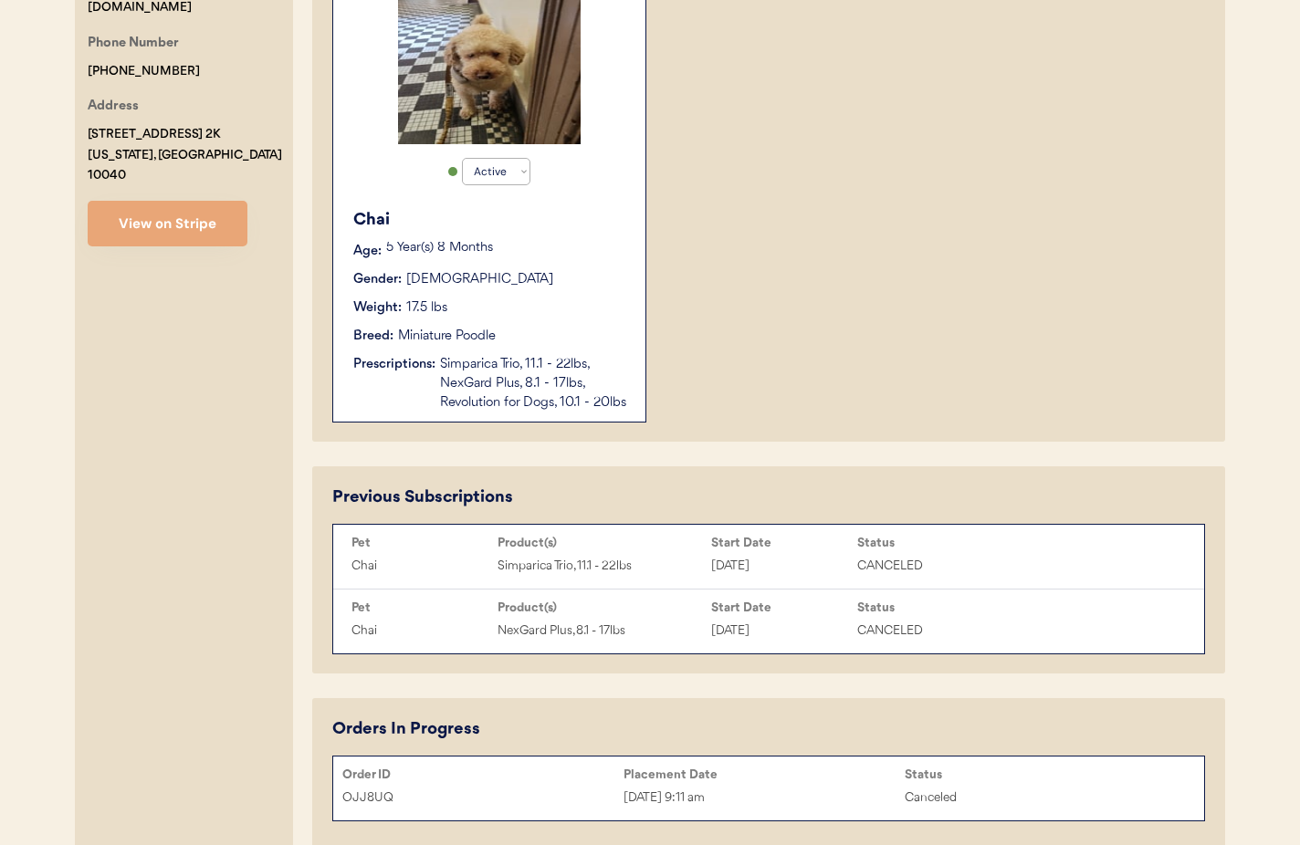
scroll to position [453, 0]
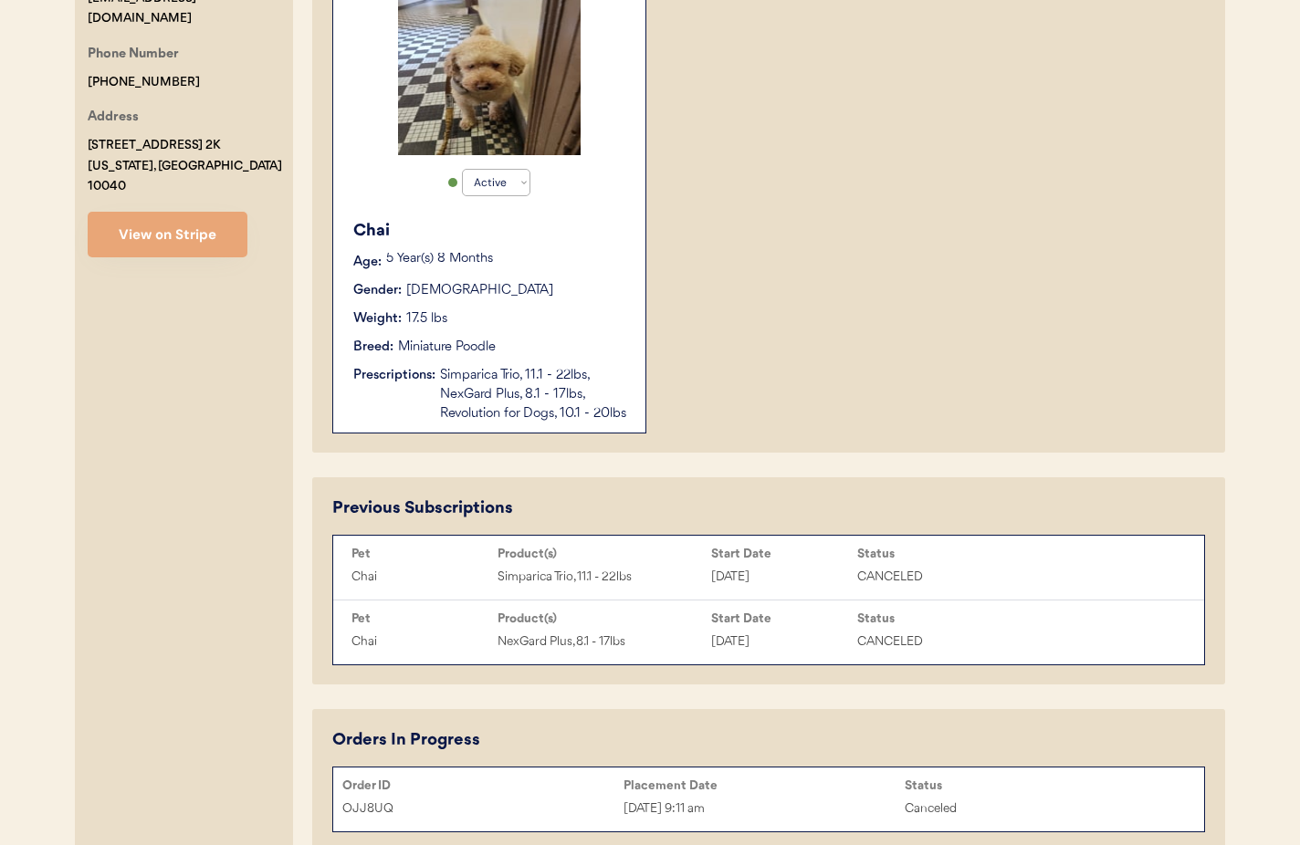
click at [566, 416] on div "Simparica Trio, 11.1 - 22lbs, NexGard Plus, 8.1 - 17lbs, Revolution for Dogs, 1…" at bounding box center [533, 395] width 187 height 58
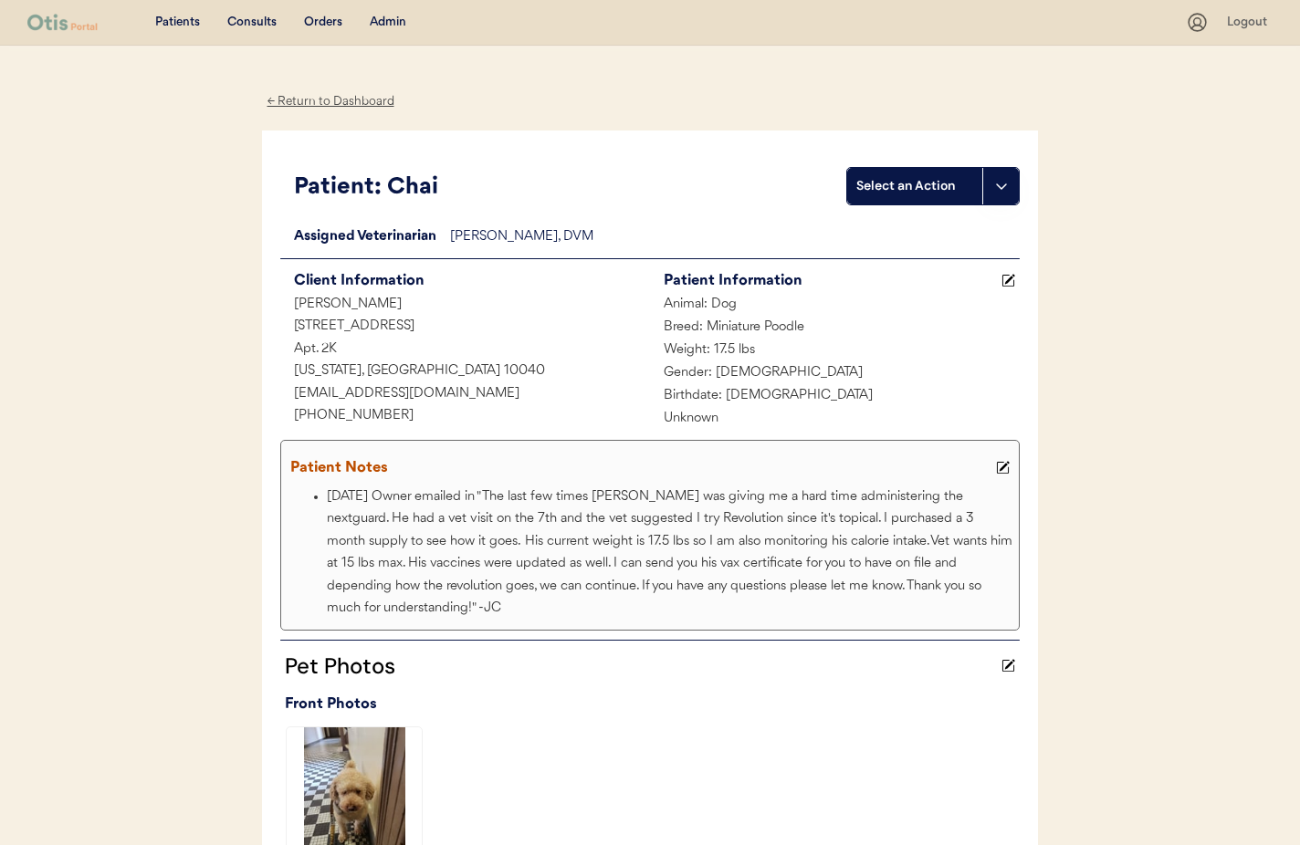
click at [322, 96] on div "← Return to Dashboard" at bounding box center [330, 101] width 137 height 21
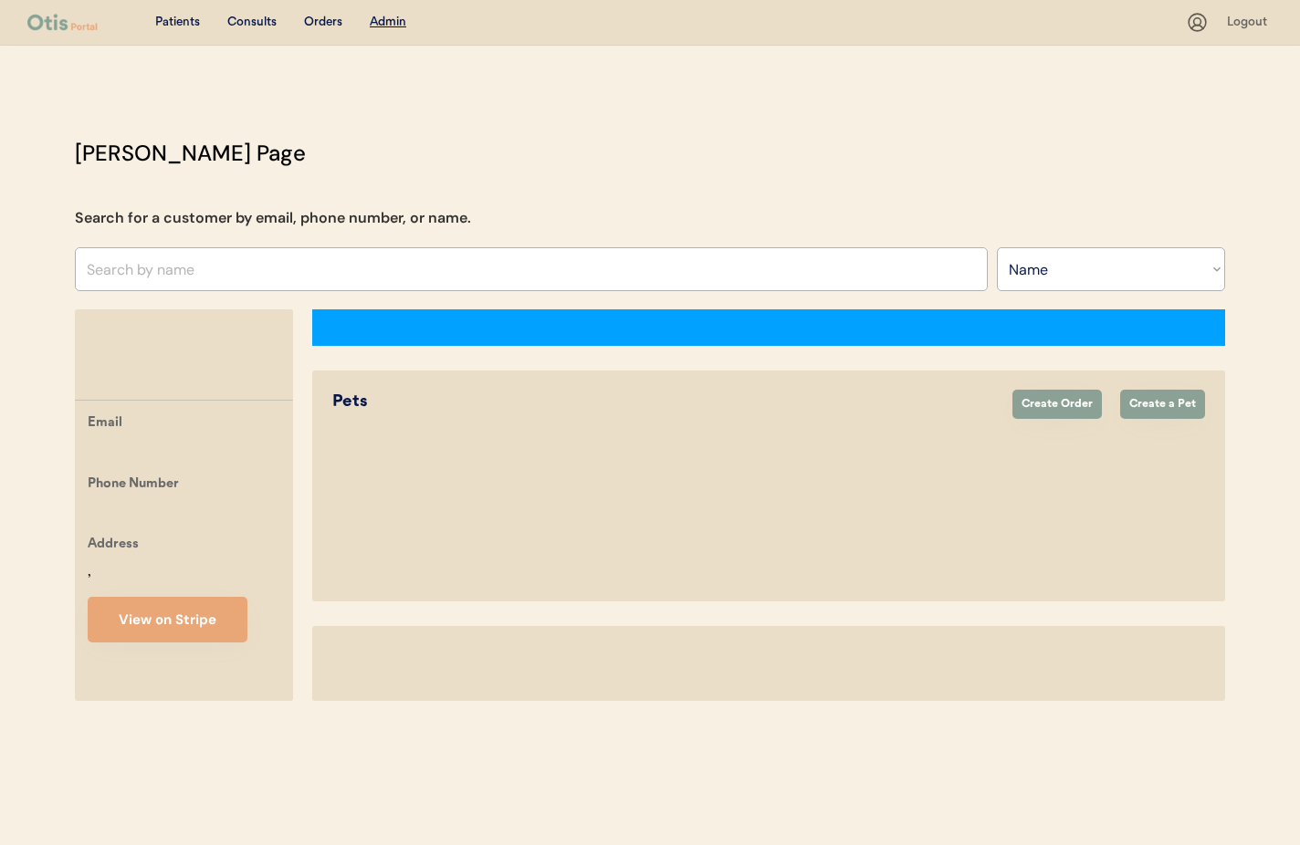
select select ""Name""
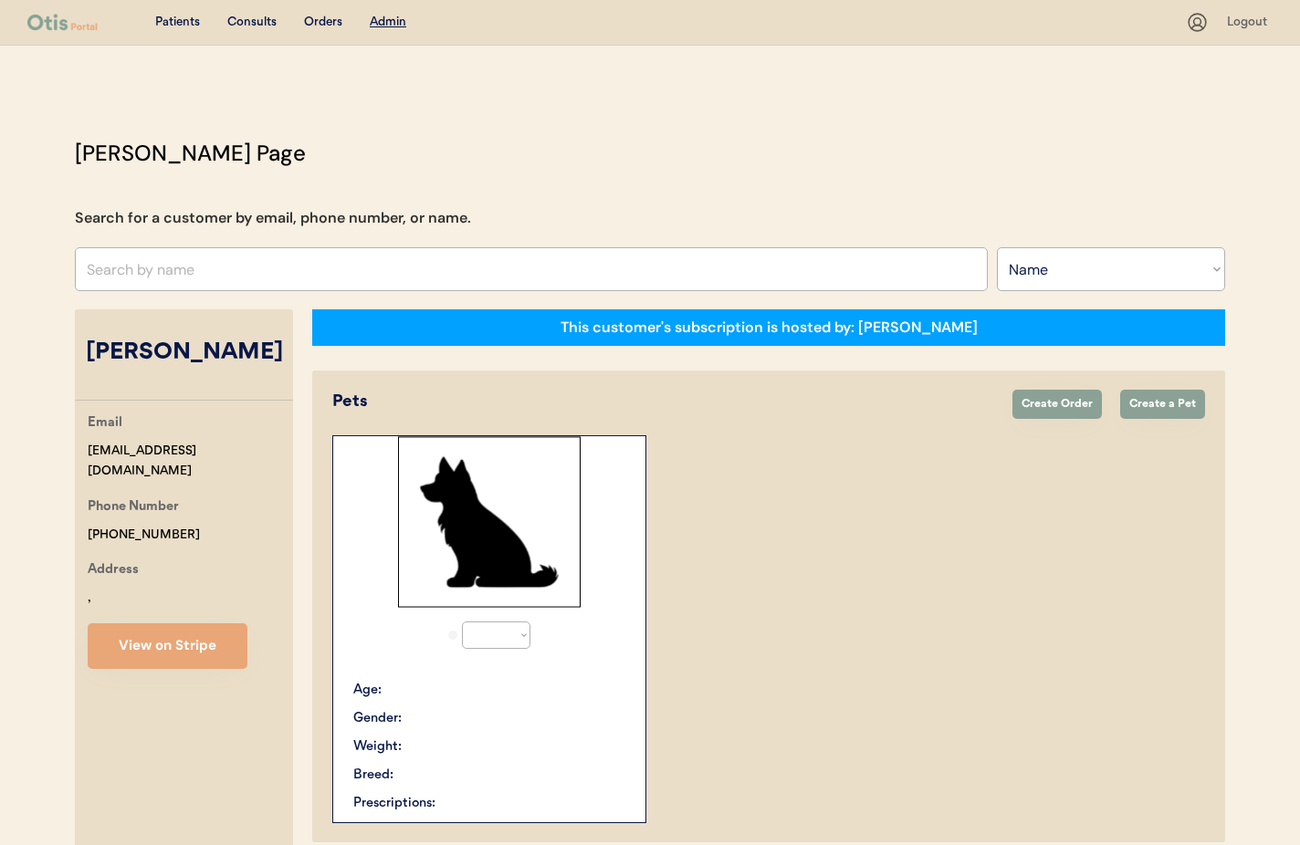
select select "true"
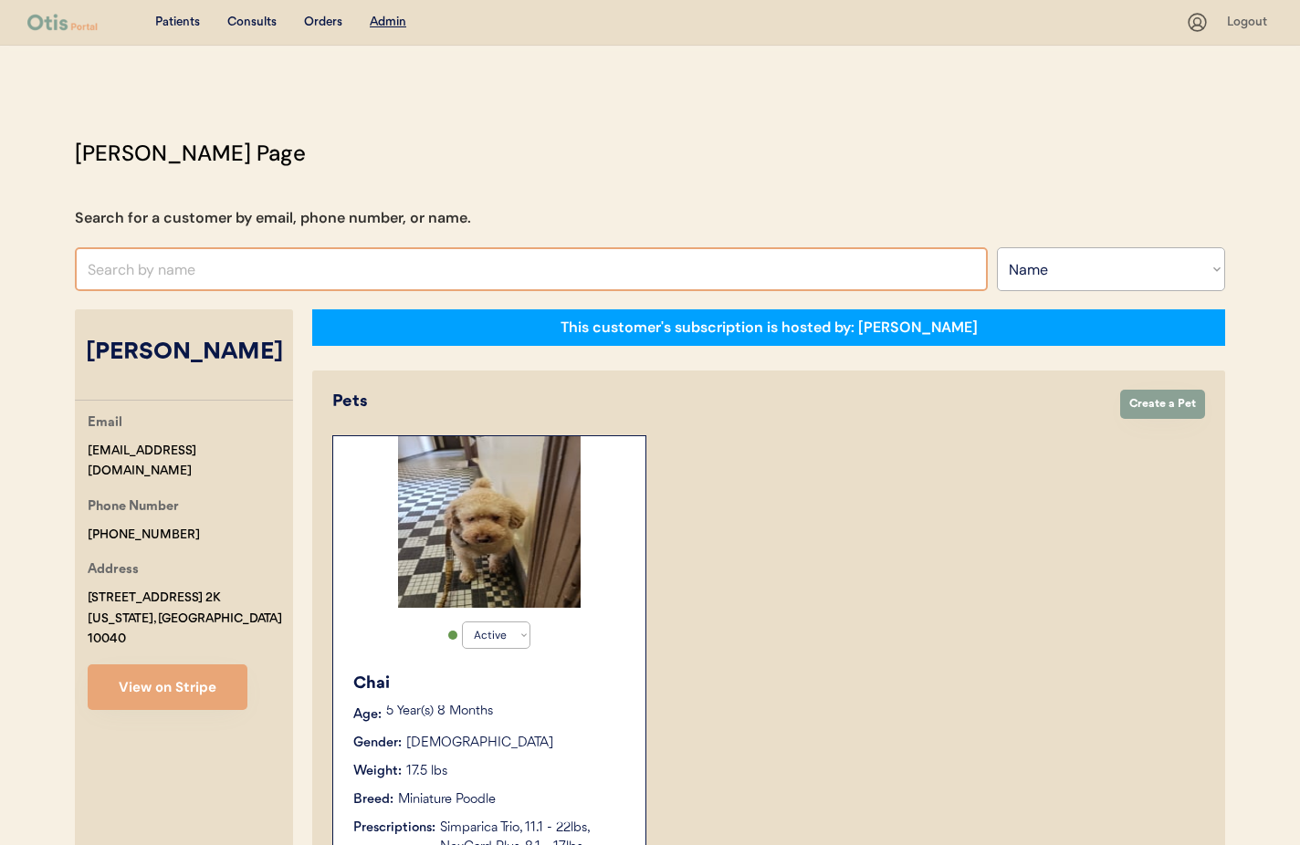
click at [403, 266] on input "text" at bounding box center [531, 269] width 913 height 44
type input "Shanno"
type input "Shannon Layton"
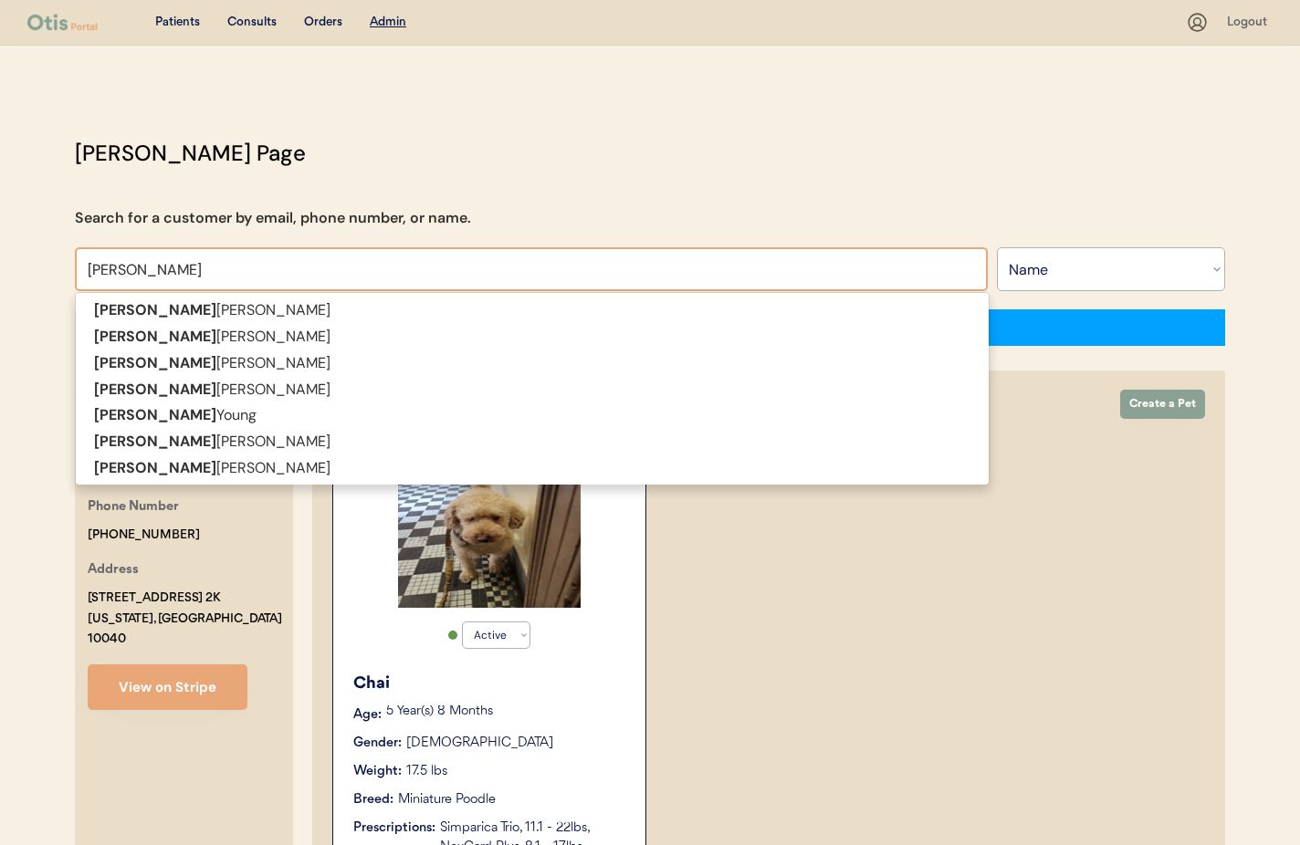
type input "Shannon"
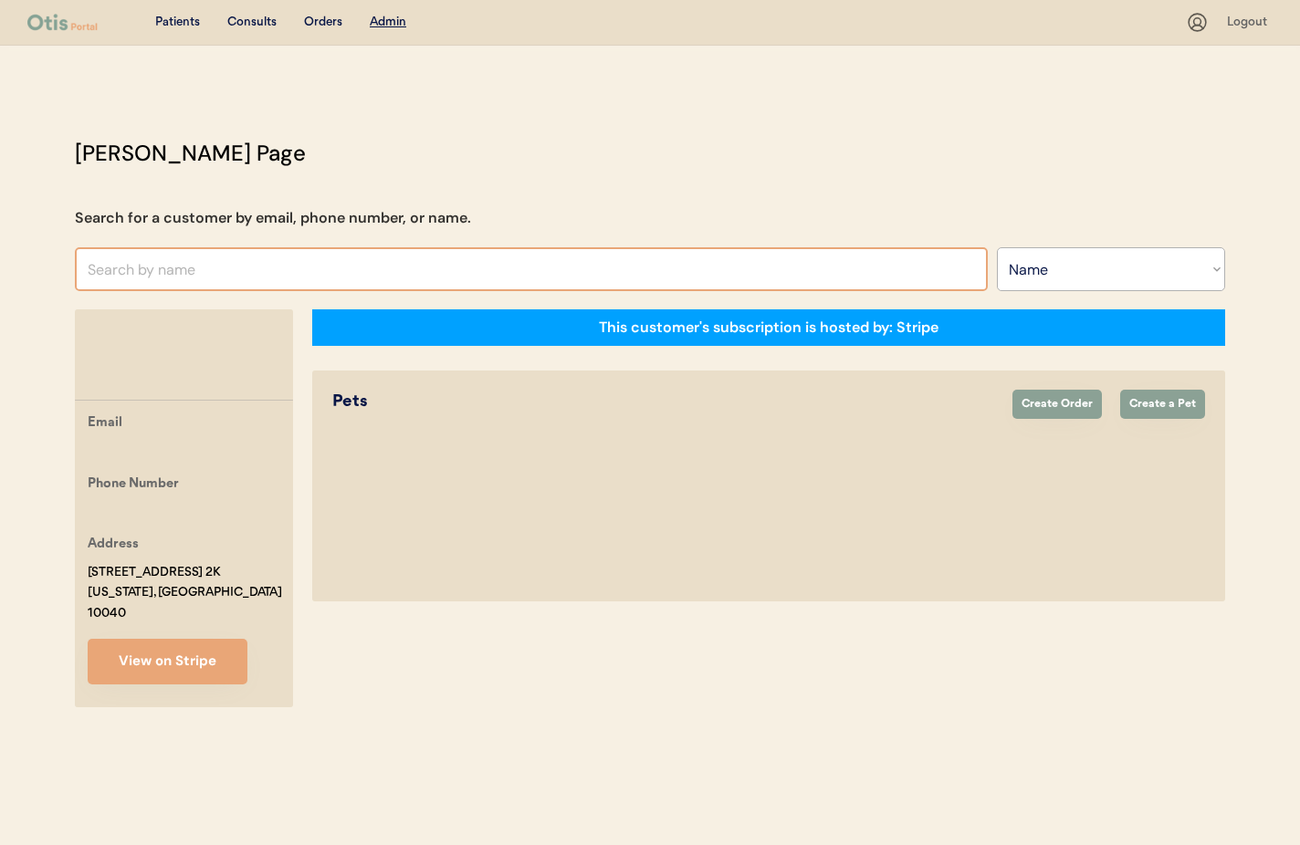
click at [182, 276] on input "text" at bounding box center [531, 269] width 913 height 44
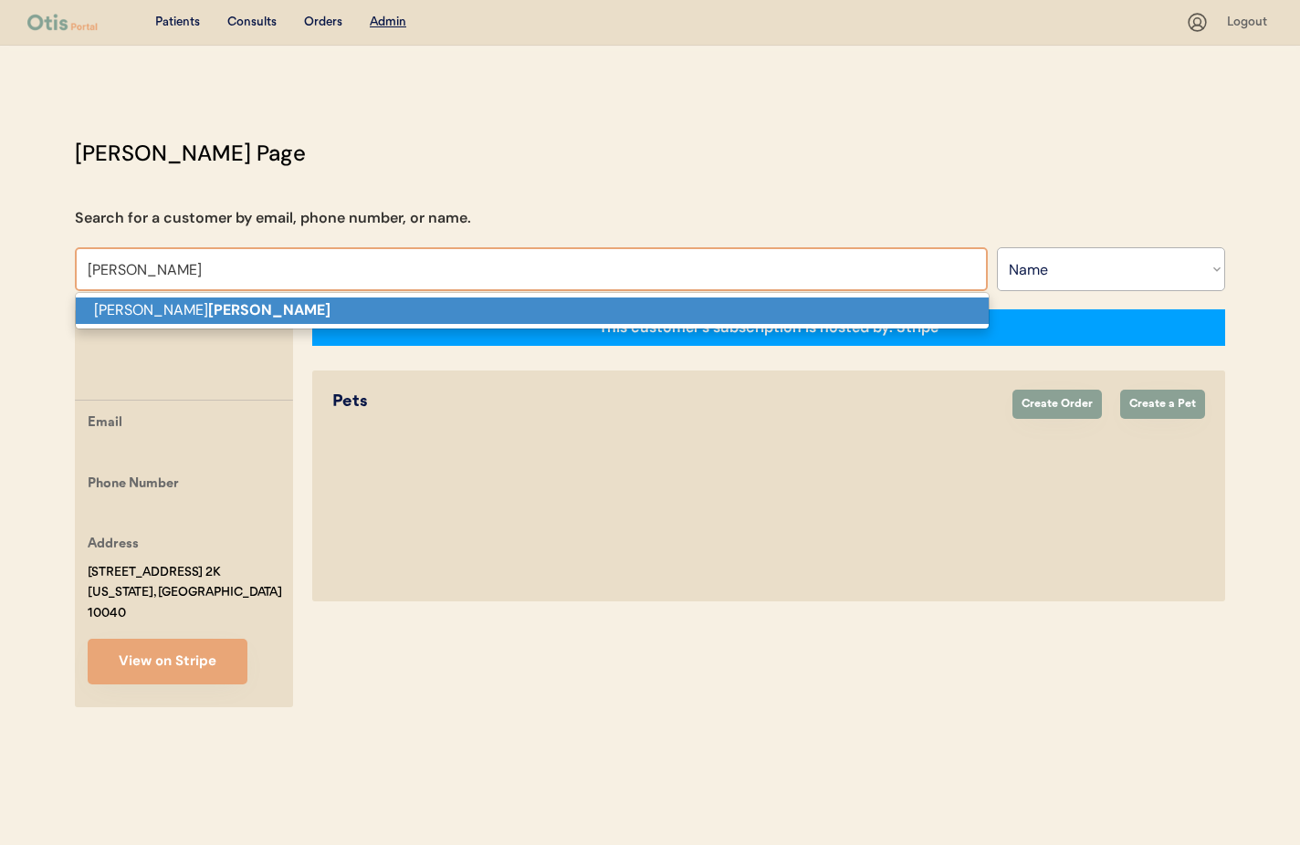
click at [208, 308] on strong "Foley" at bounding box center [269, 309] width 122 height 19
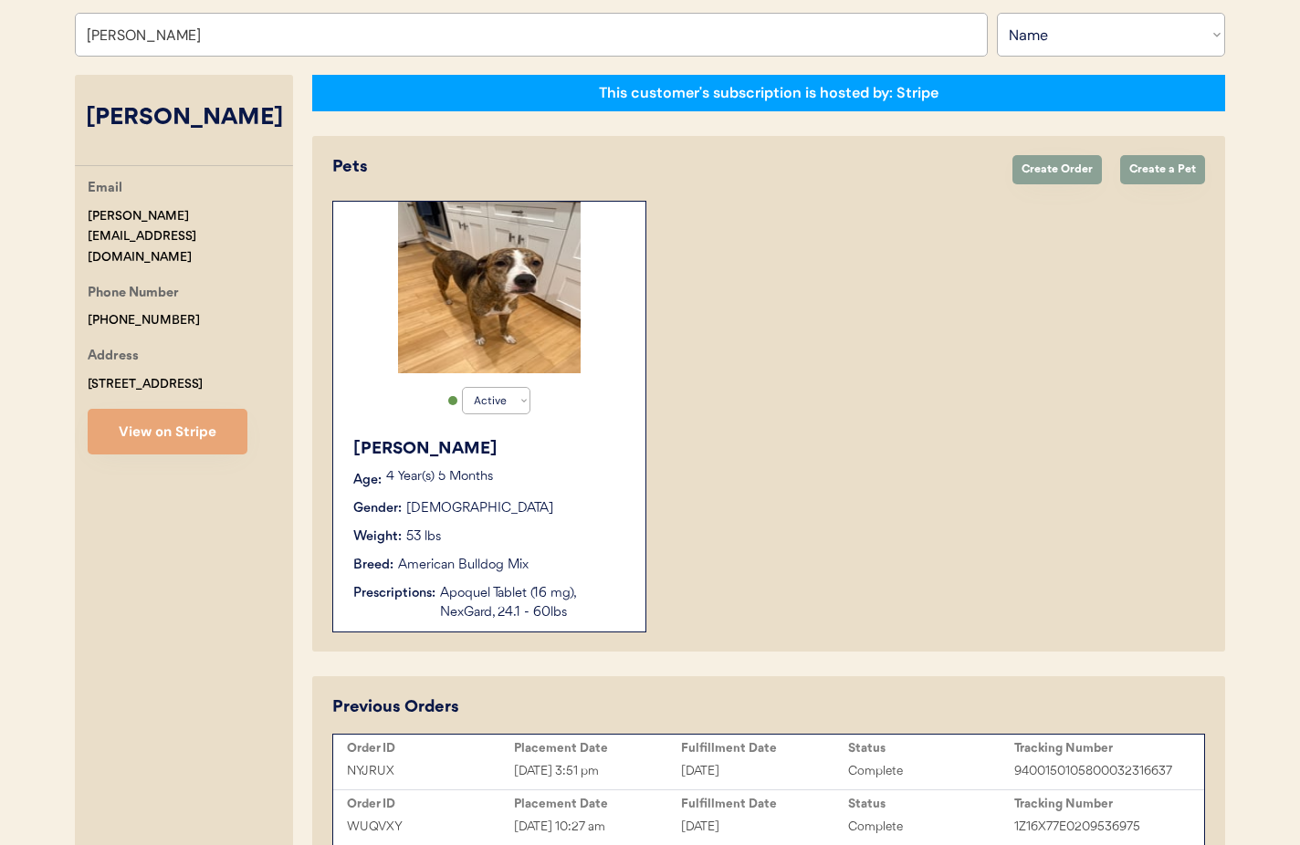
scroll to position [340, 0]
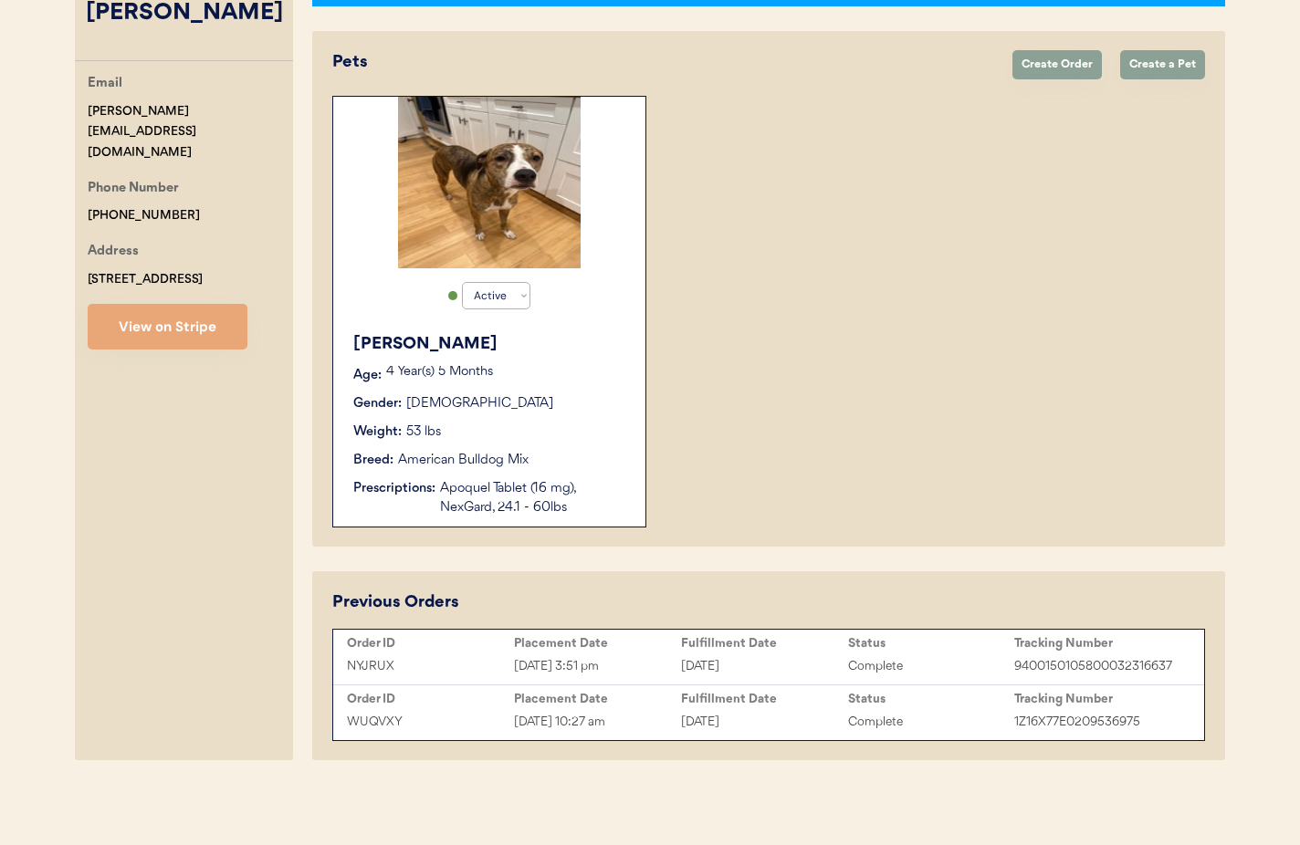
type input "[PERSON_NAME]"
click at [507, 418] on div "Rosie Age: 4 Year(s) 5 Months Gender: Female Weight: 53 lbs Breed: American Bul…" at bounding box center [489, 425] width 294 height 204
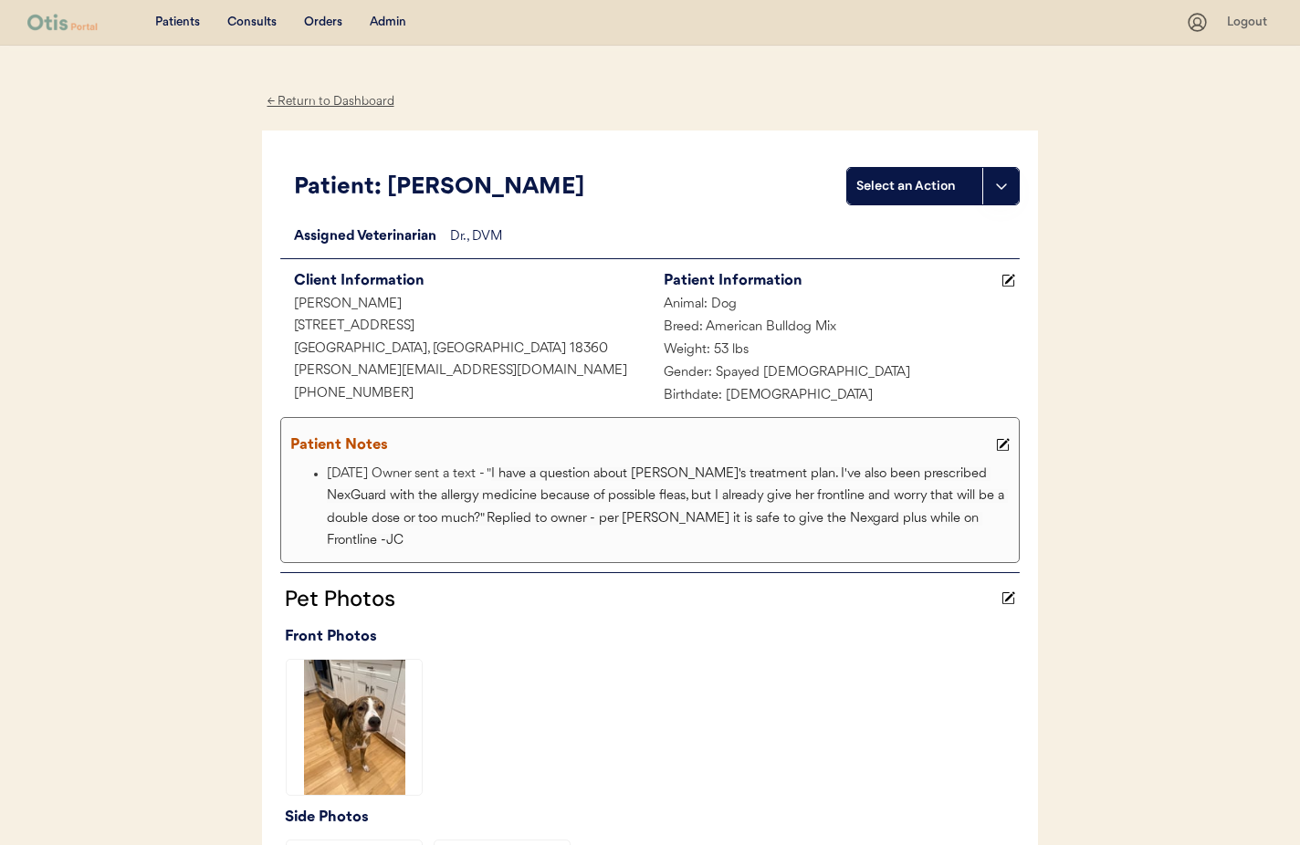
click at [319, 104] on div "← Return to Dashboard" at bounding box center [330, 101] width 137 height 21
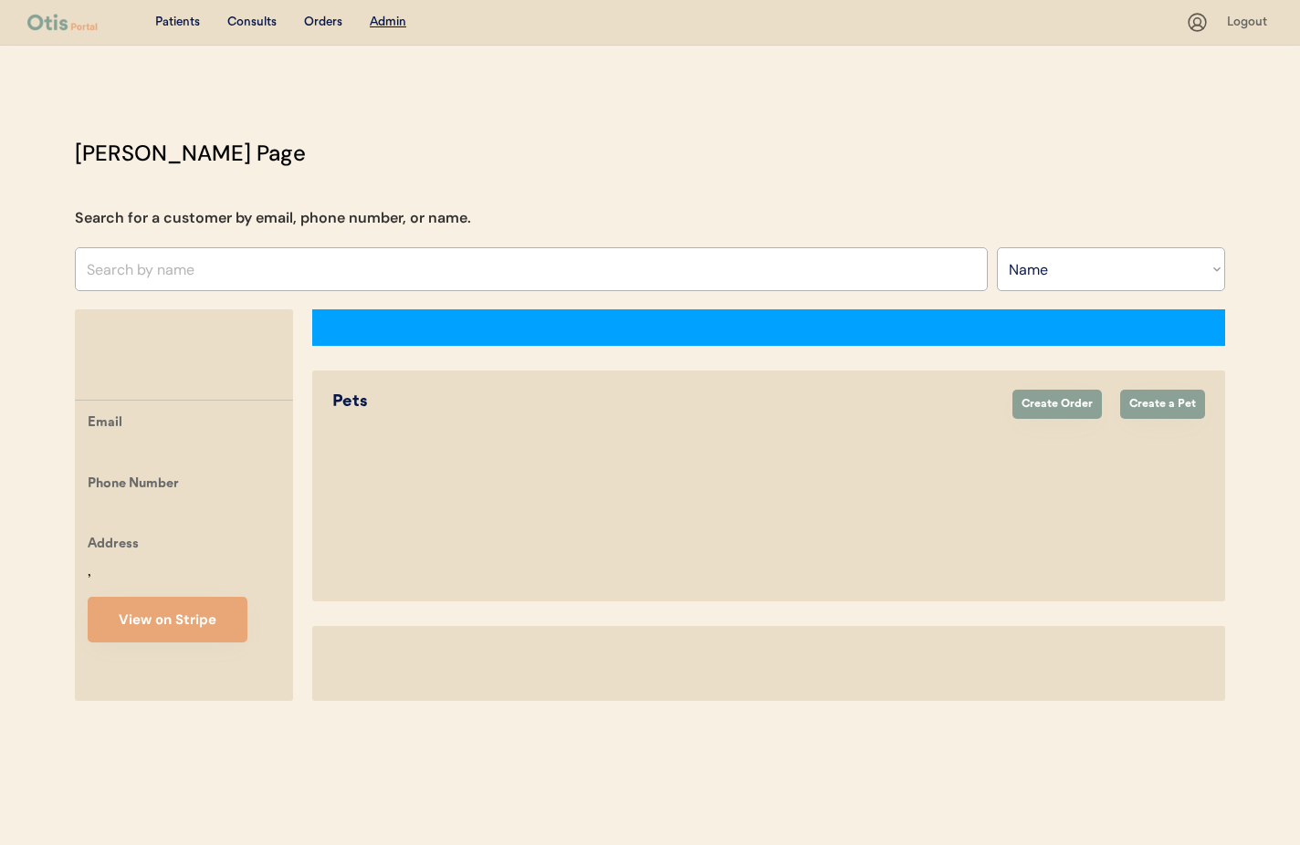
select select ""Name""
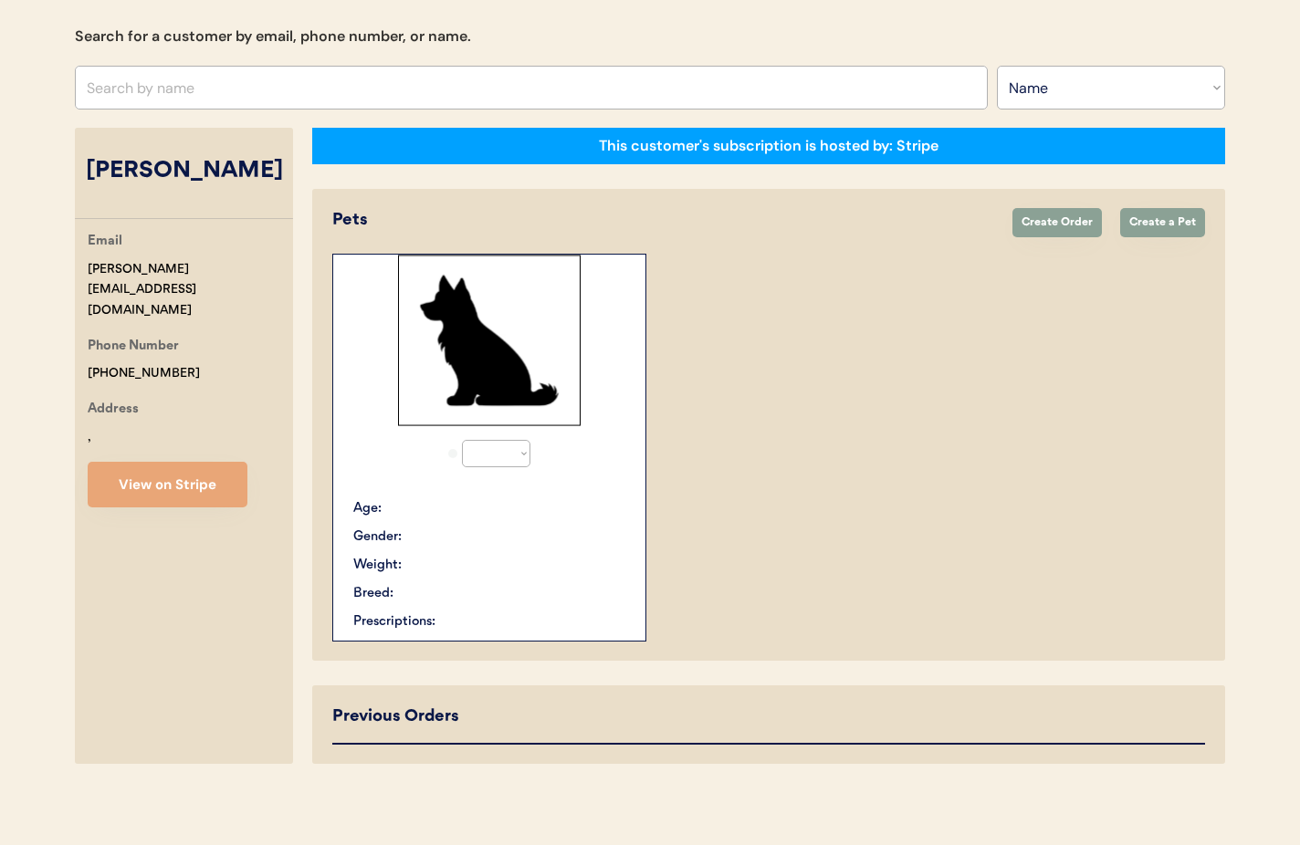
select select "true"
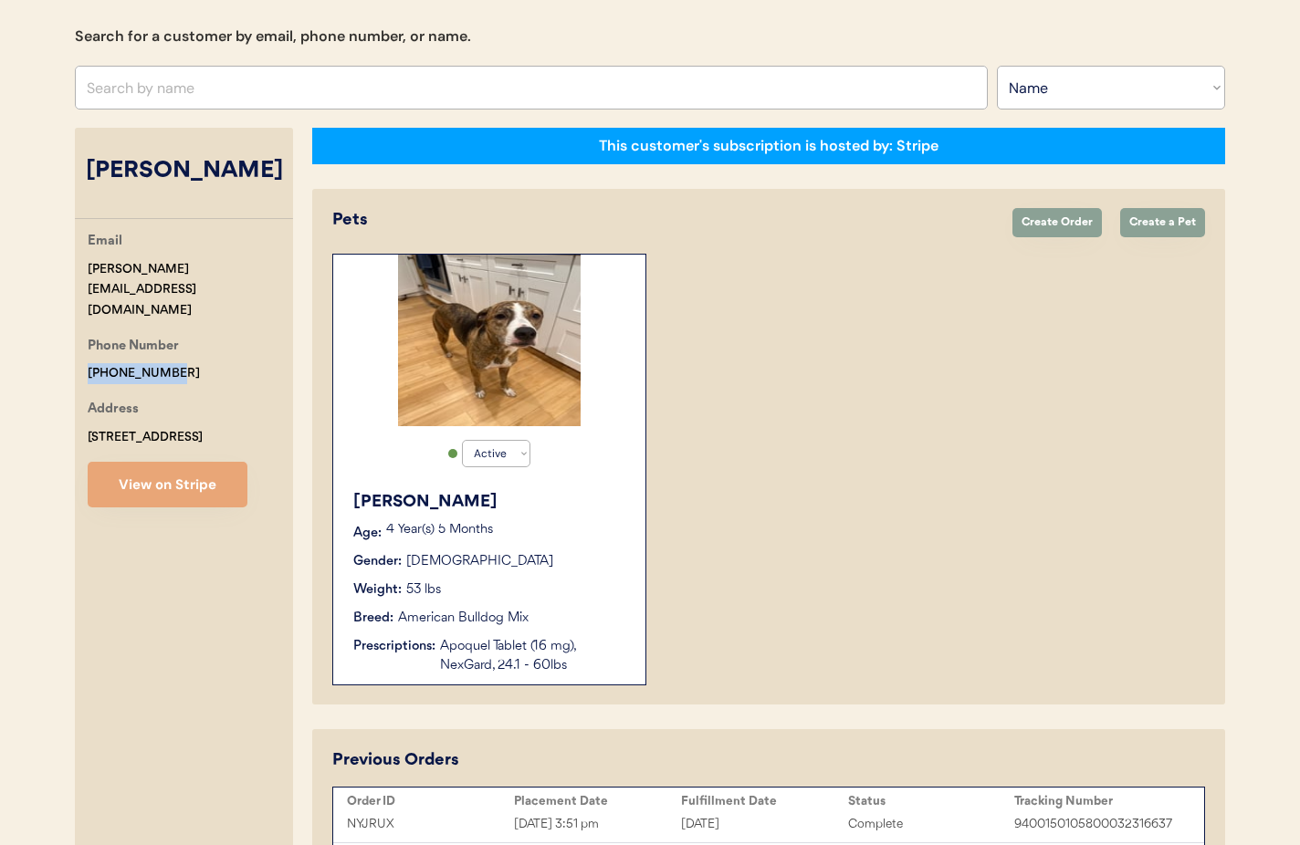
drag, startPoint x: 177, startPoint y: 325, endPoint x: 70, endPoint y: 329, distance: 106.9
click at [69, 329] on div "[PERSON_NAME] Page Search for a customer by email, phone number, or name. Searc…" at bounding box center [650, 441] width 1187 height 972
copy div "[PHONE_NUMBER]"
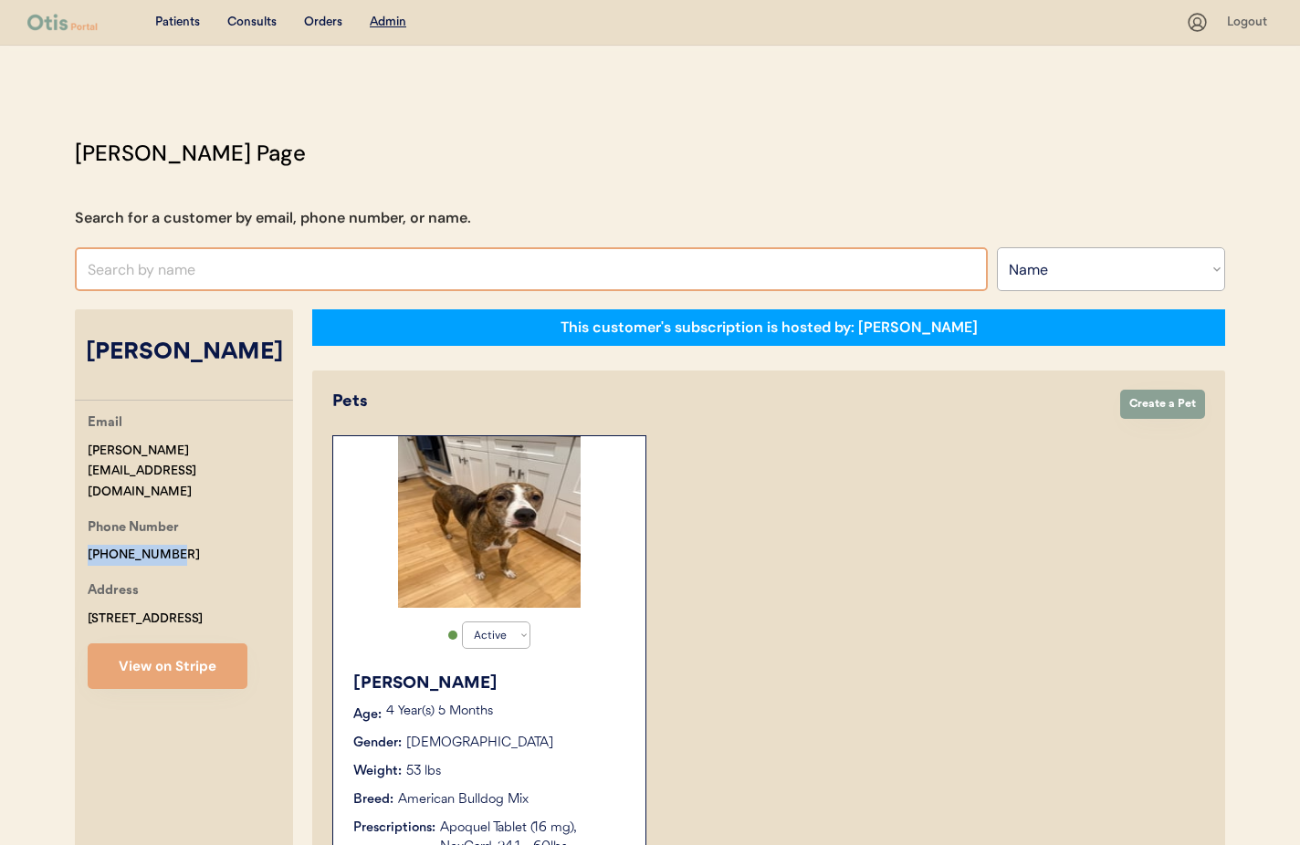
click at [257, 277] on input "text" at bounding box center [531, 269] width 913 height 44
type input "Kr"
type input "[PERSON_NAME]"
type input "Kru"
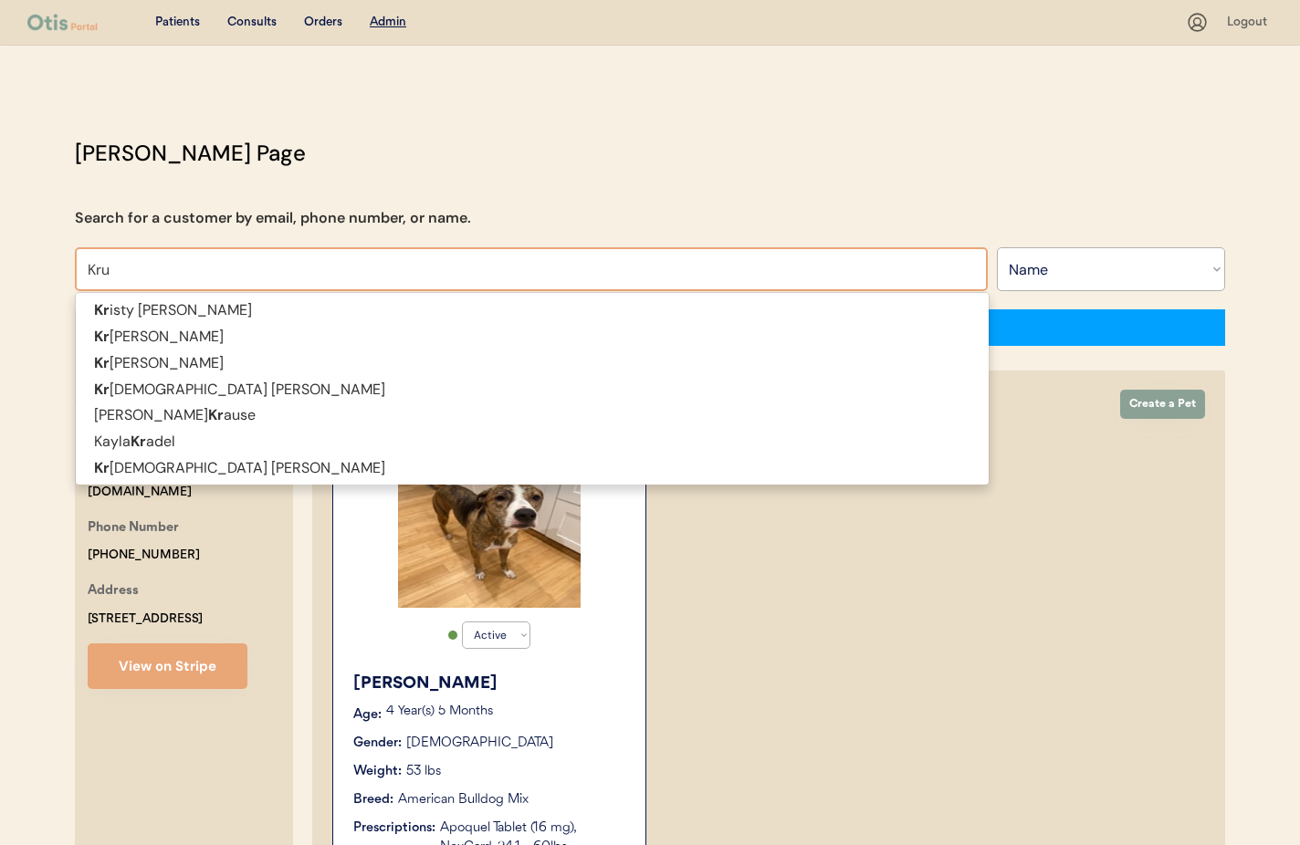
type input "Kr"
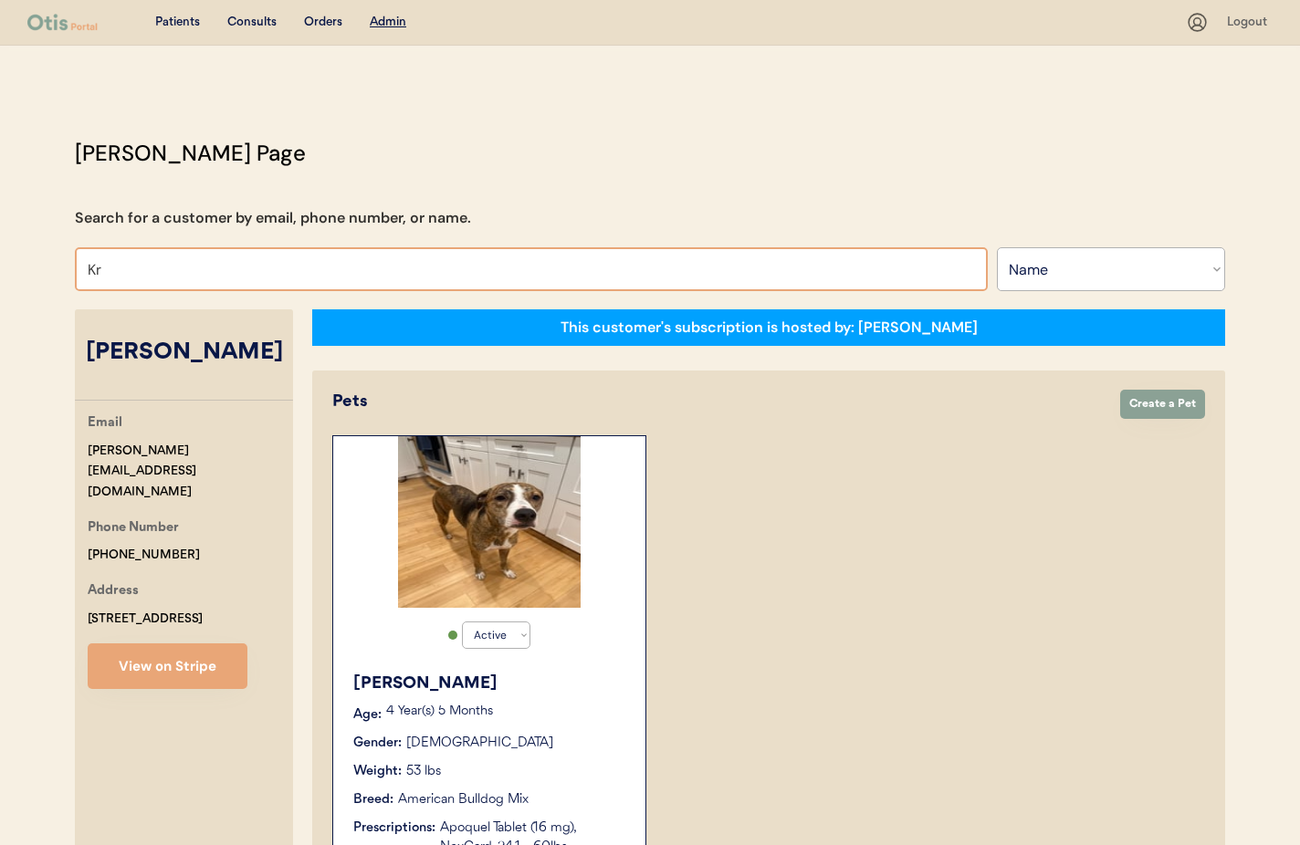
type input "[PERSON_NAME]"
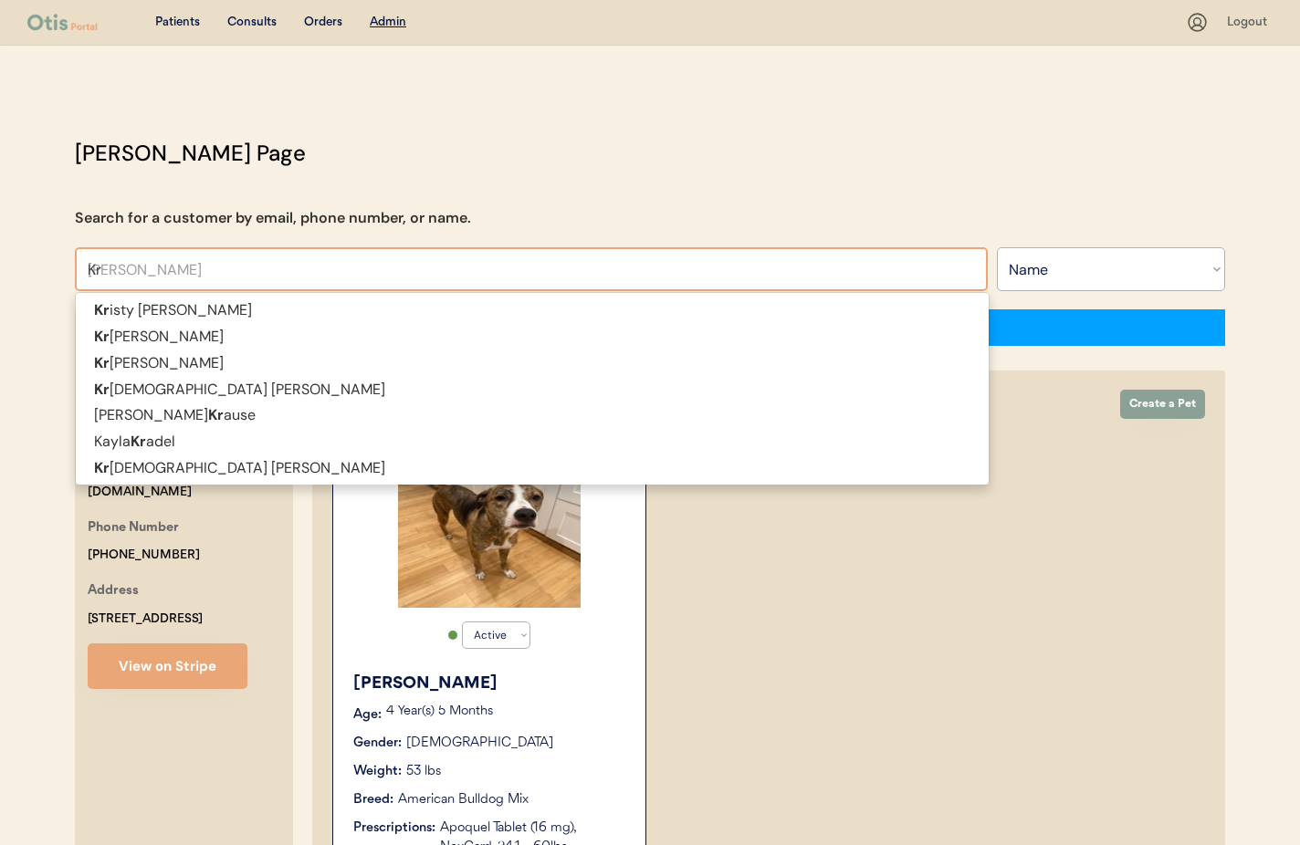
type input "Kry"
type input "[PERSON_NAME]"
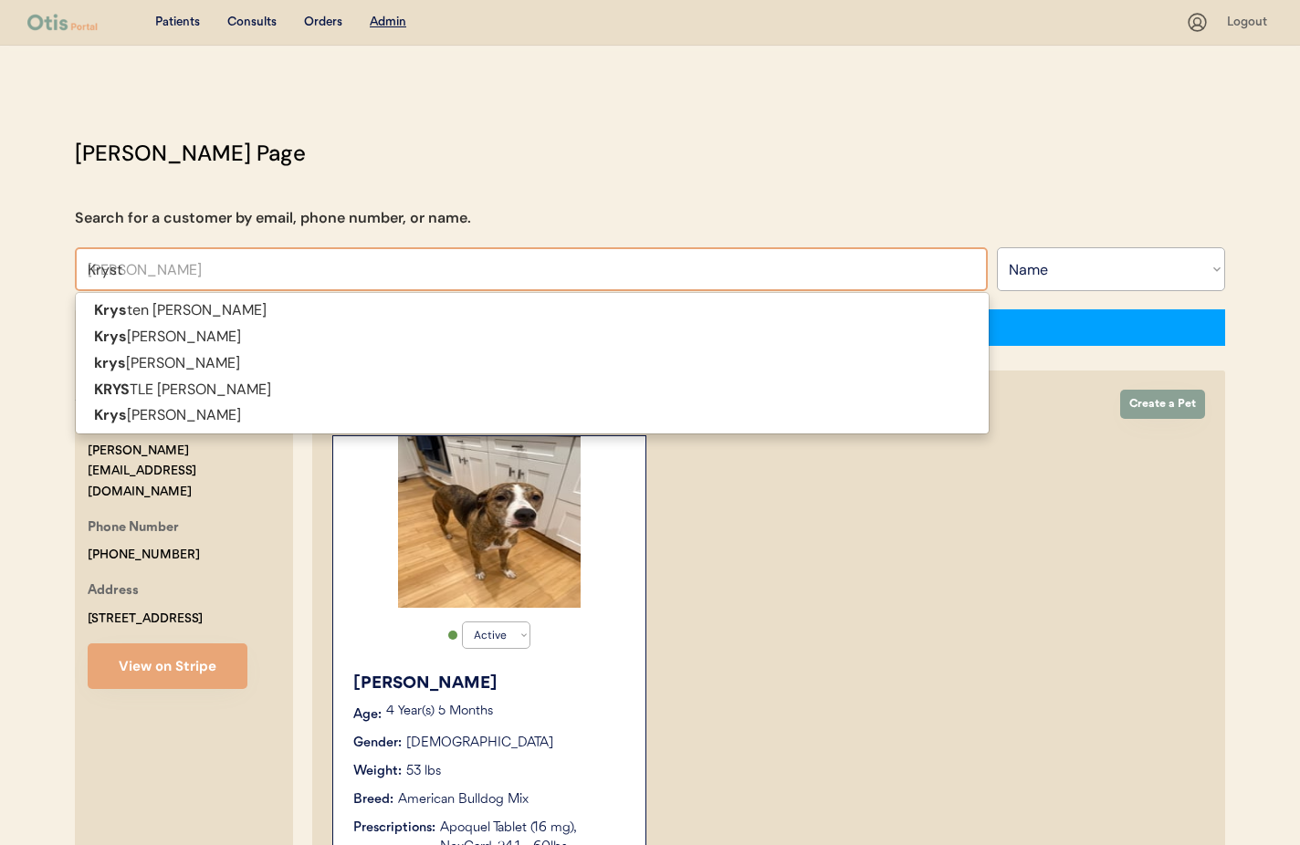
type input "[PERSON_NAME]"
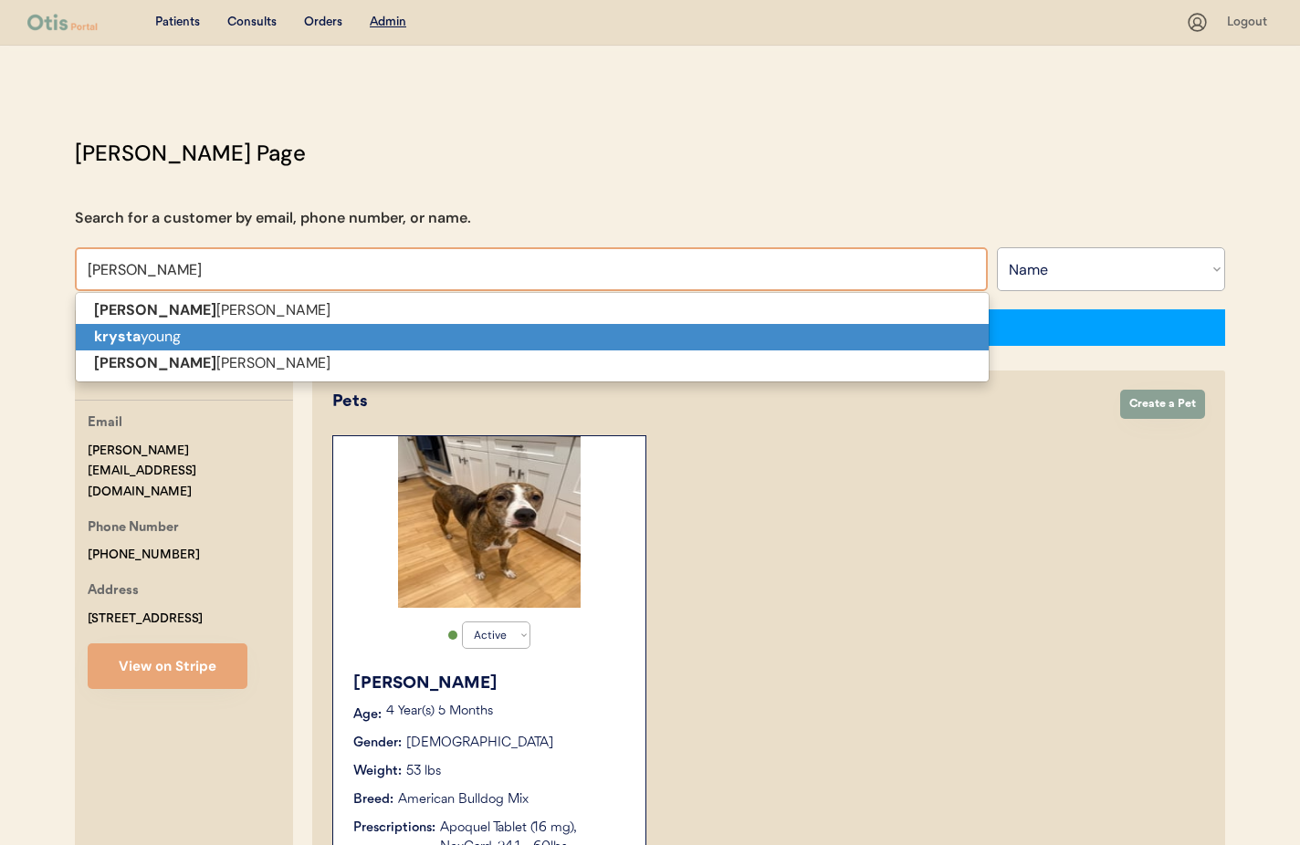
click at [231, 338] on p "[PERSON_NAME]" at bounding box center [532, 337] width 913 height 26
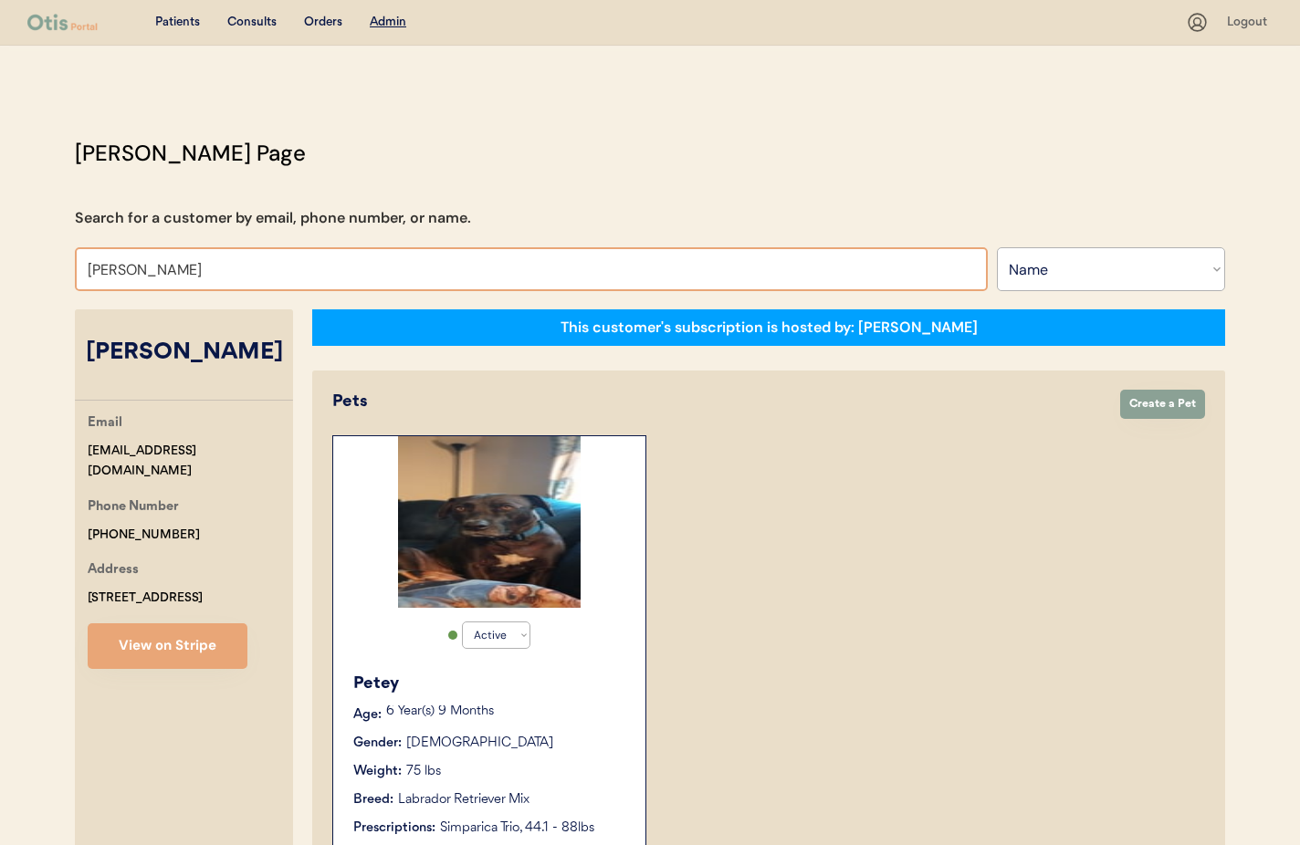
drag, startPoint x: 191, startPoint y: 274, endPoint x: -8, endPoint y: 257, distance: 199.8
click at [0, 257] on html "Patients Consults Orders Admin Logout [PERSON_NAME] Admin Page Search for a cus…" at bounding box center [650, 422] width 1300 height 845
type input "[PERSON_NAME]"
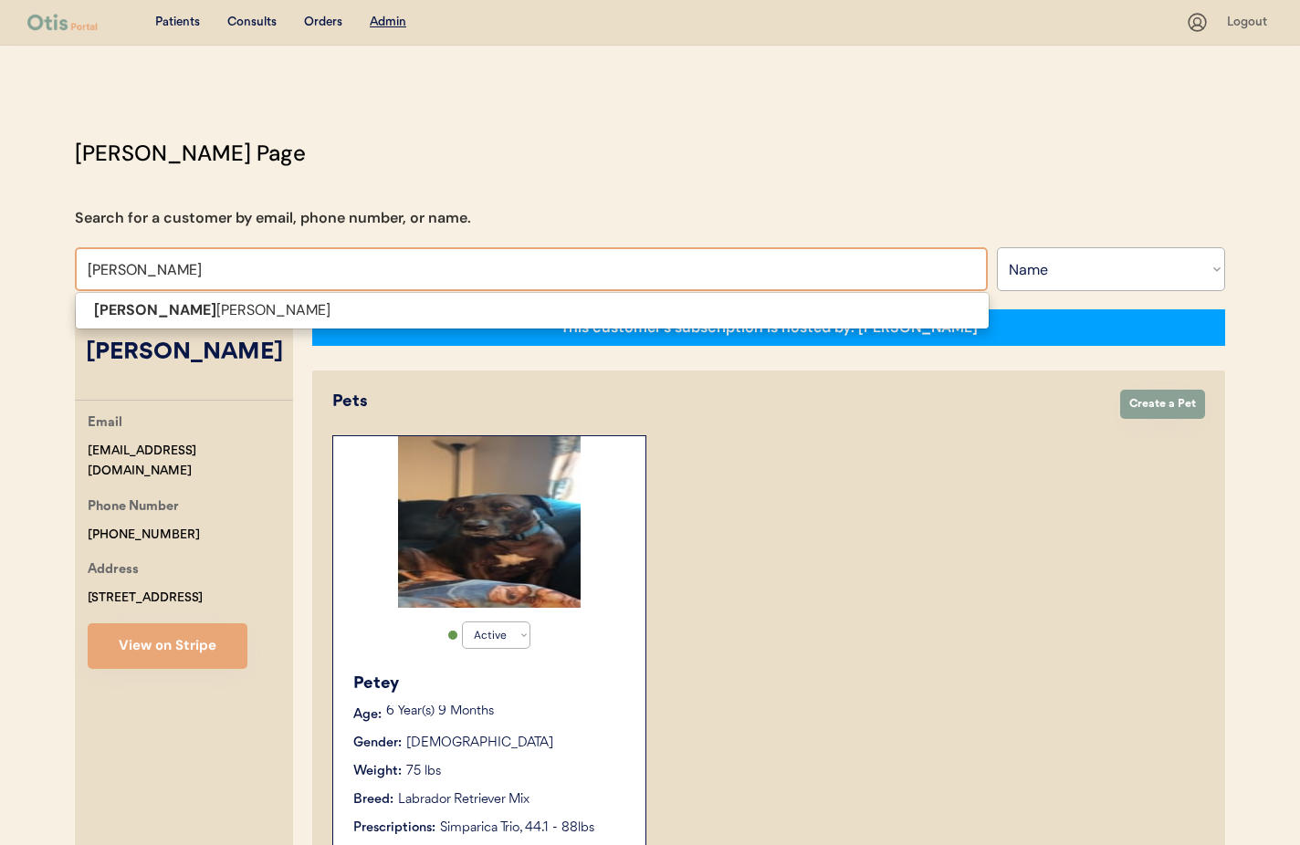
type input "[PERSON_NAME]"
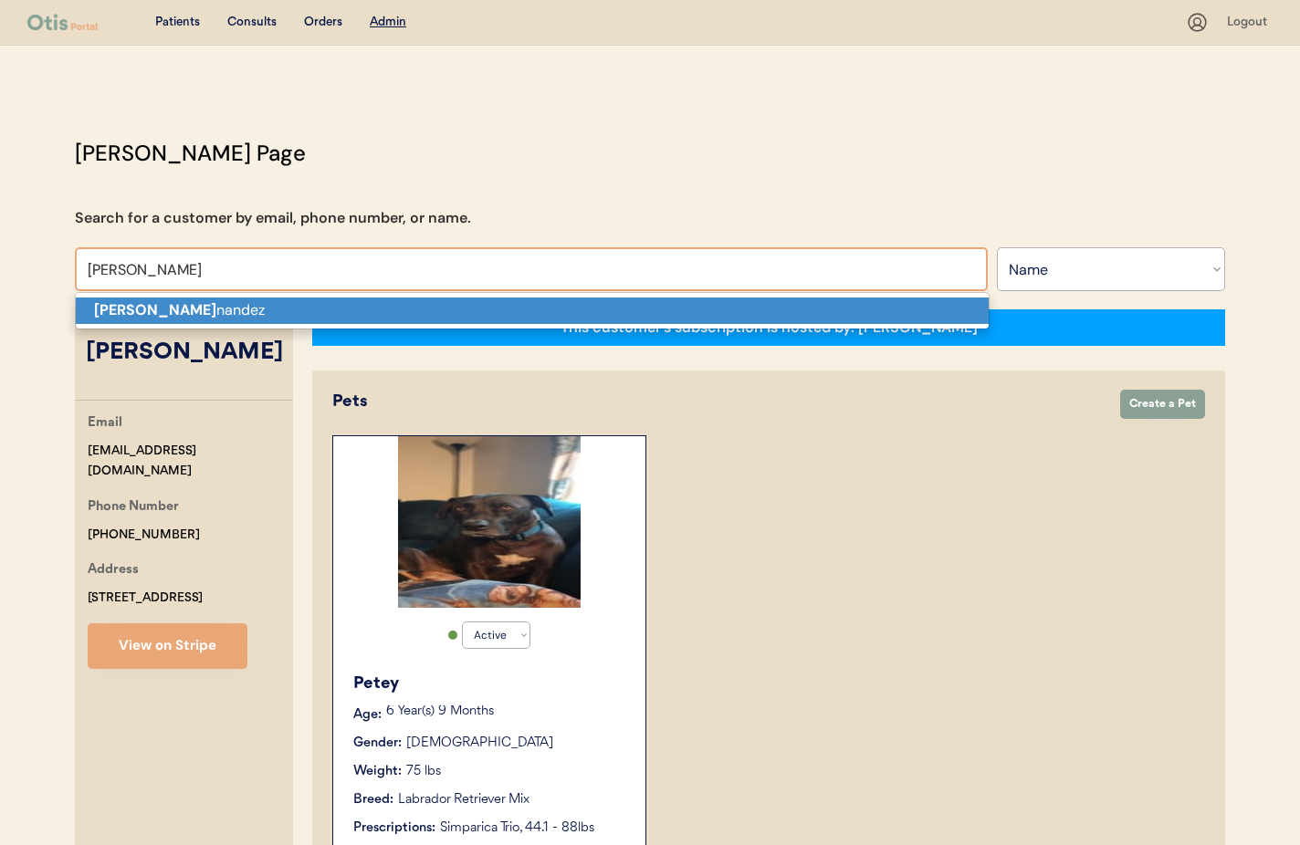
drag, startPoint x: 238, startPoint y: 328, endPoint x: 207, endPoint y: 304, distance: 39.1
click at [237, 327] on span "[PERSON_NAME]" at bounding box center [532, 310] width 915 height 37
click at [205, 303] on p "[PERSON_NAME]" at bounding box center [532, 311] width 913 height 26
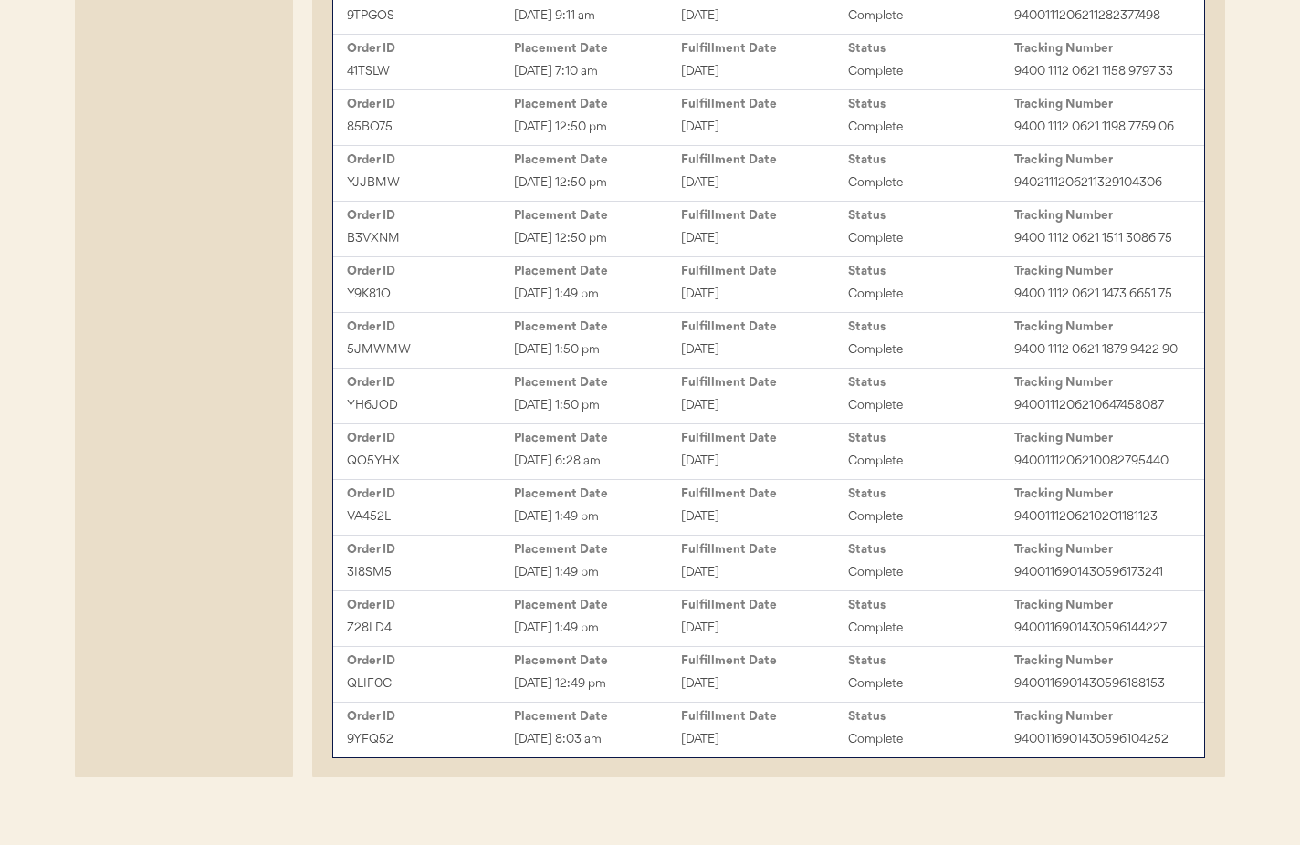
scroll to position [1544, 0]
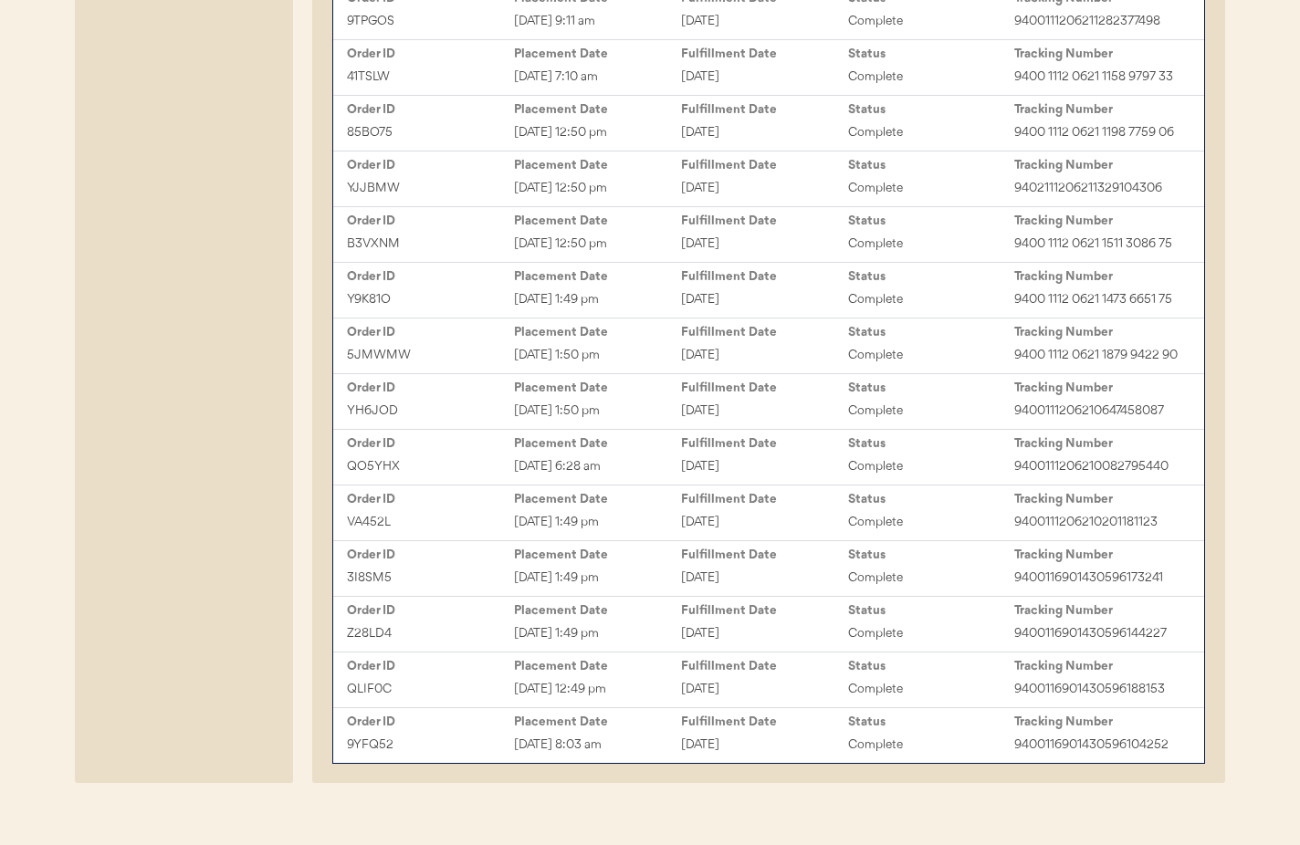
type input "[PERSON_NAME]"
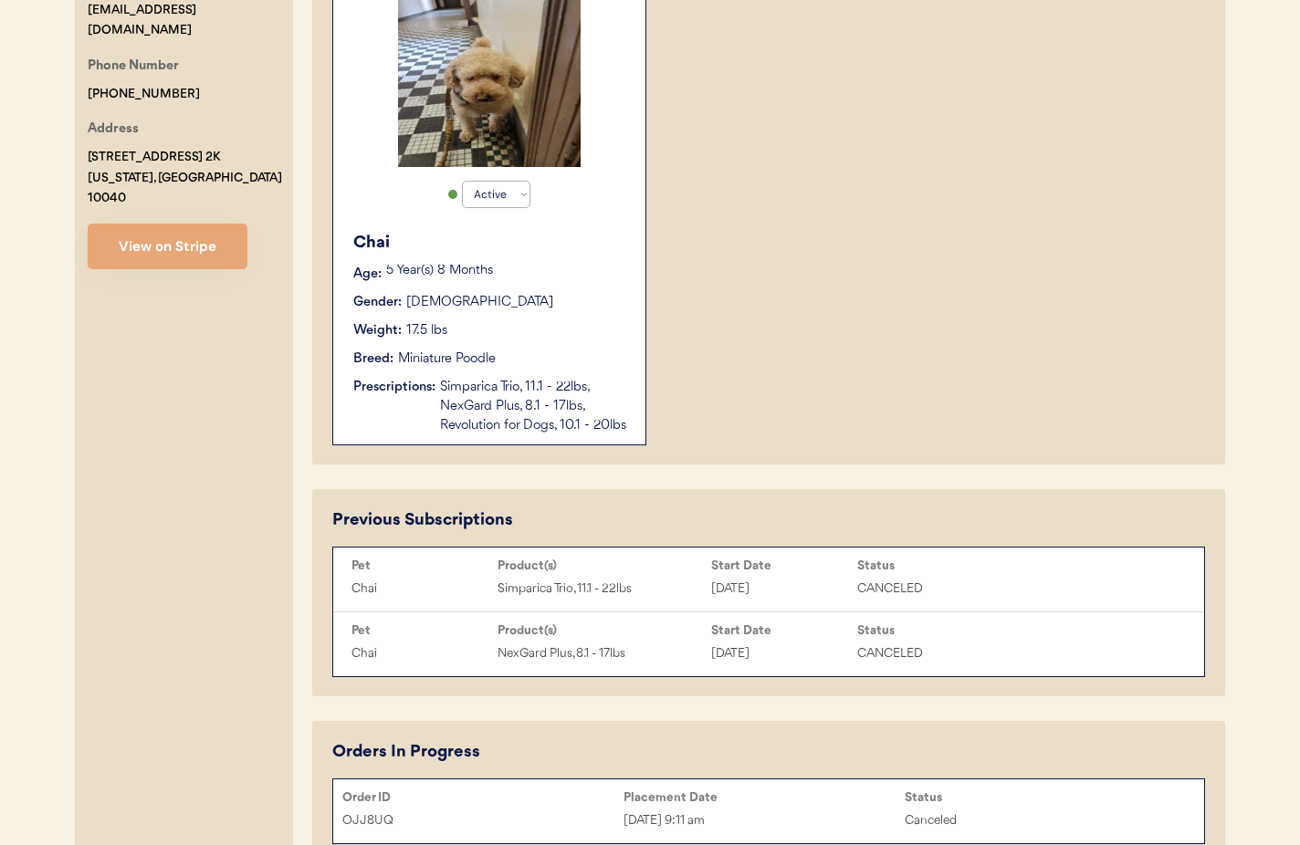
scroll to position [0, 0]
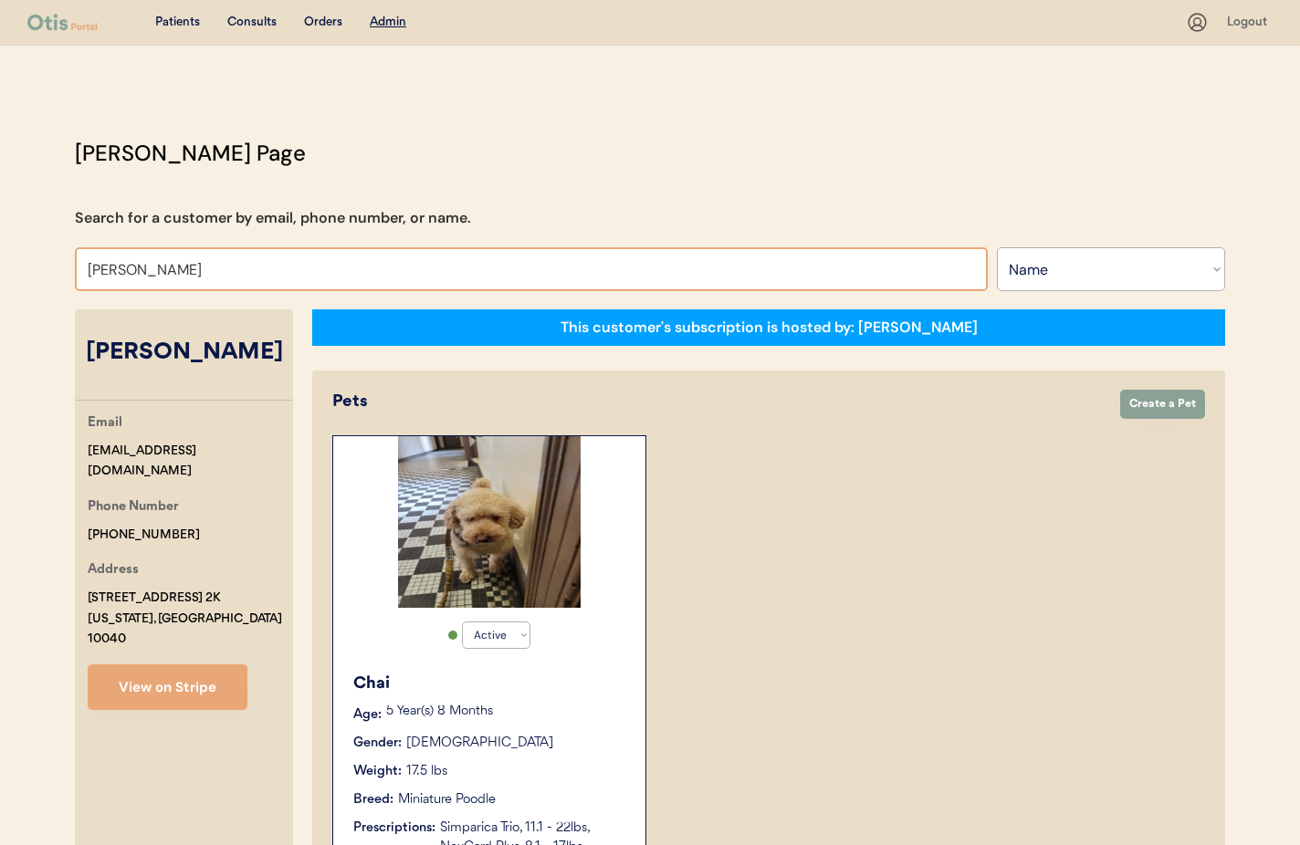
drag, startPoint x: 214, startPoint y: 274, endPoint x: 33, endPoint y: 268, distance: 180.9
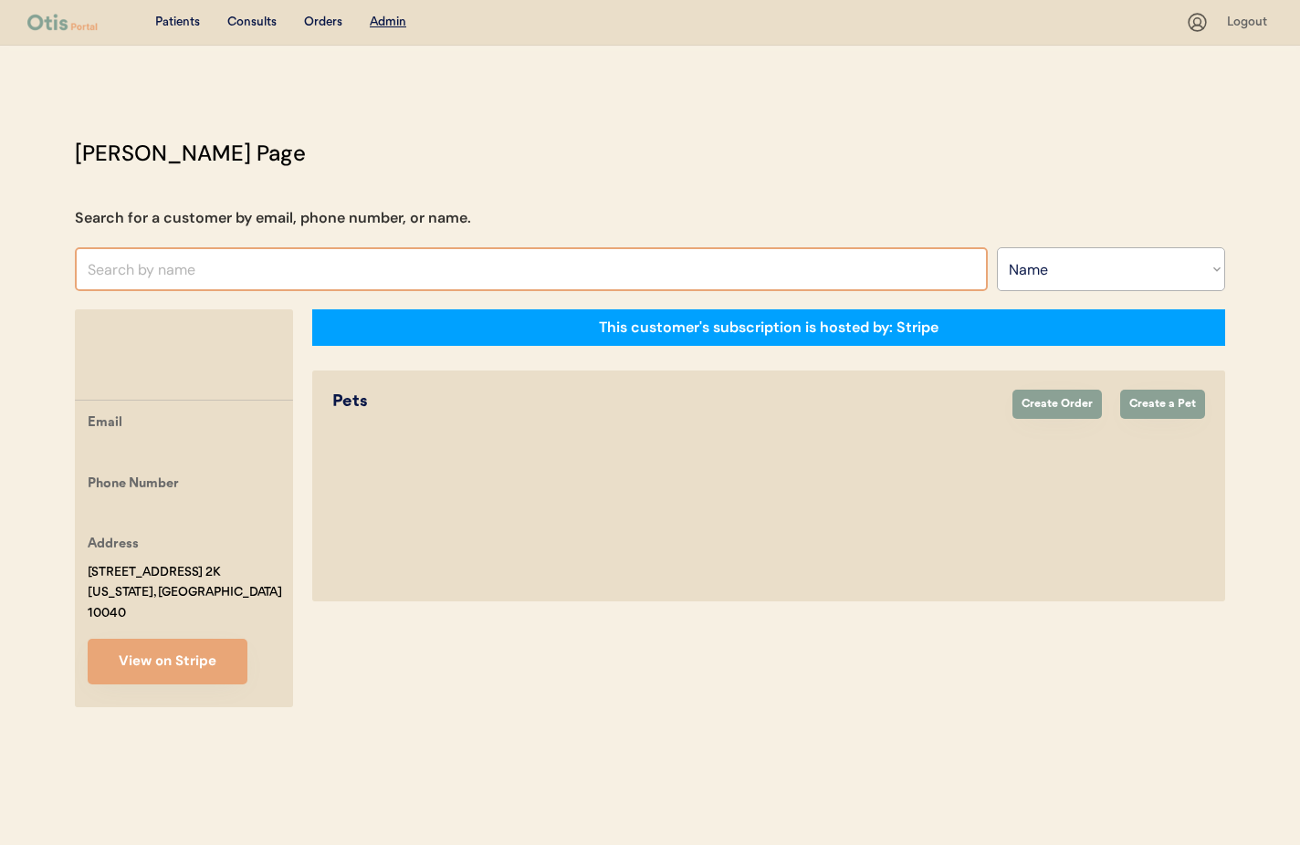
click at [266, 269] on input "text" at bounding box center [531, 269] width 913 height 44
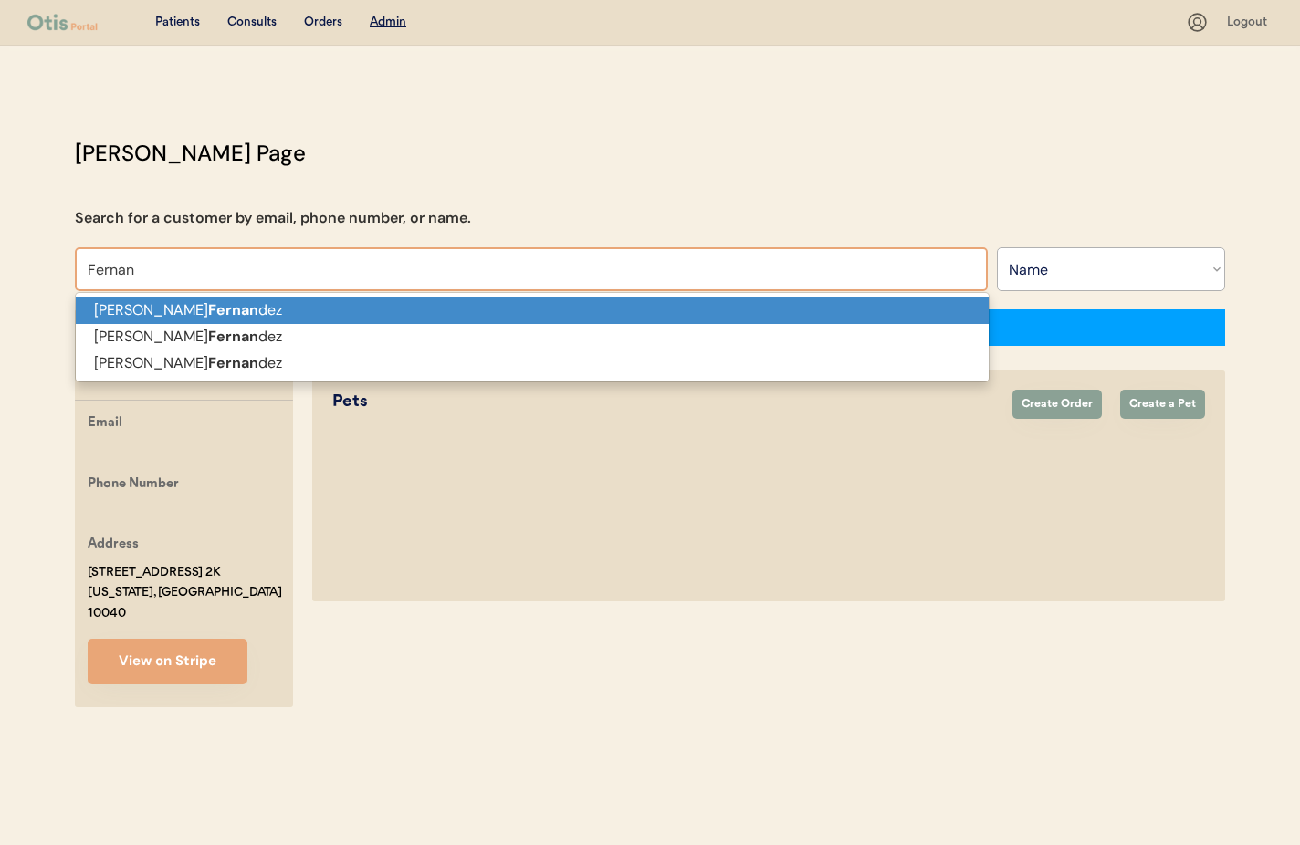
click at [228, 315] on p "[PERSON_NAME] dez" at bounding box center [532, 311] width 913 height 26
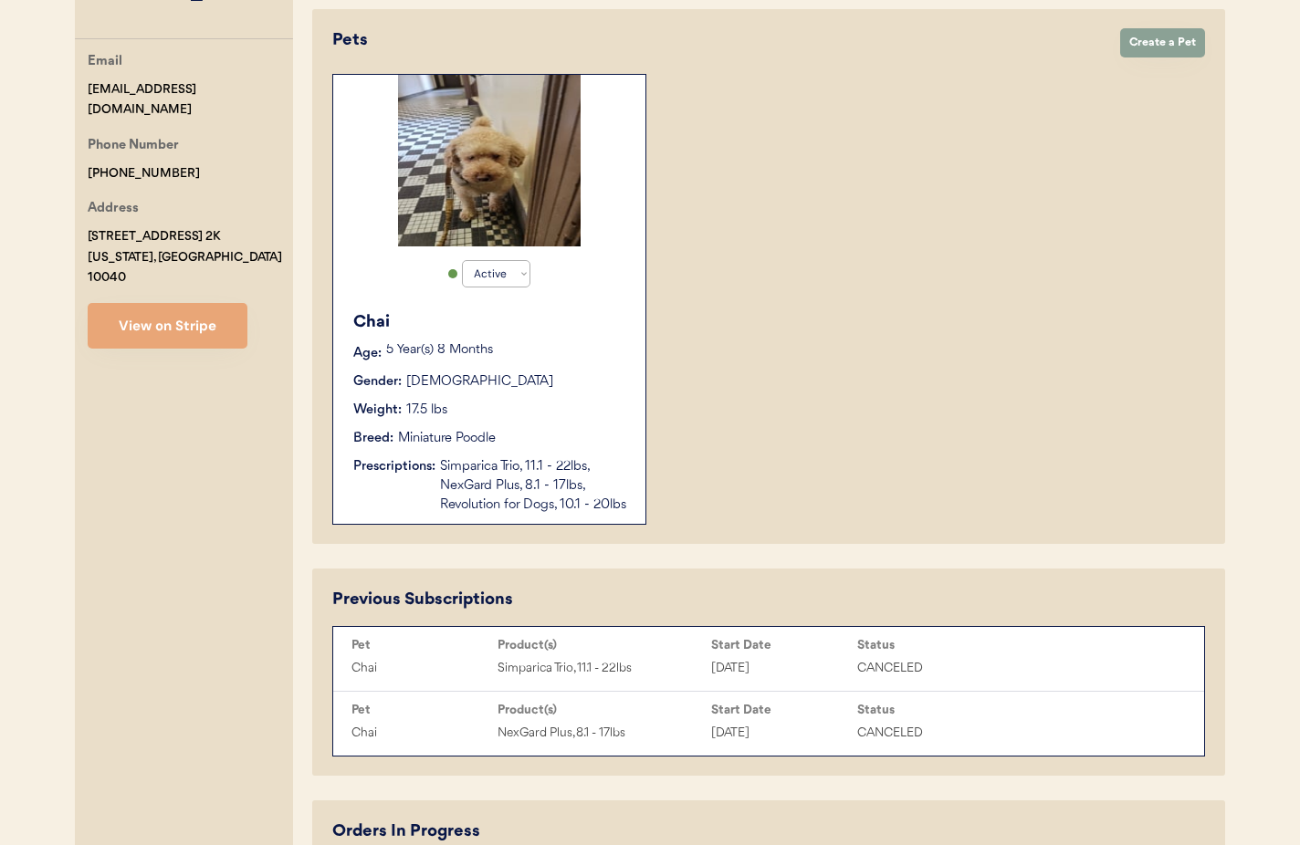
scroll to position [341, 0]
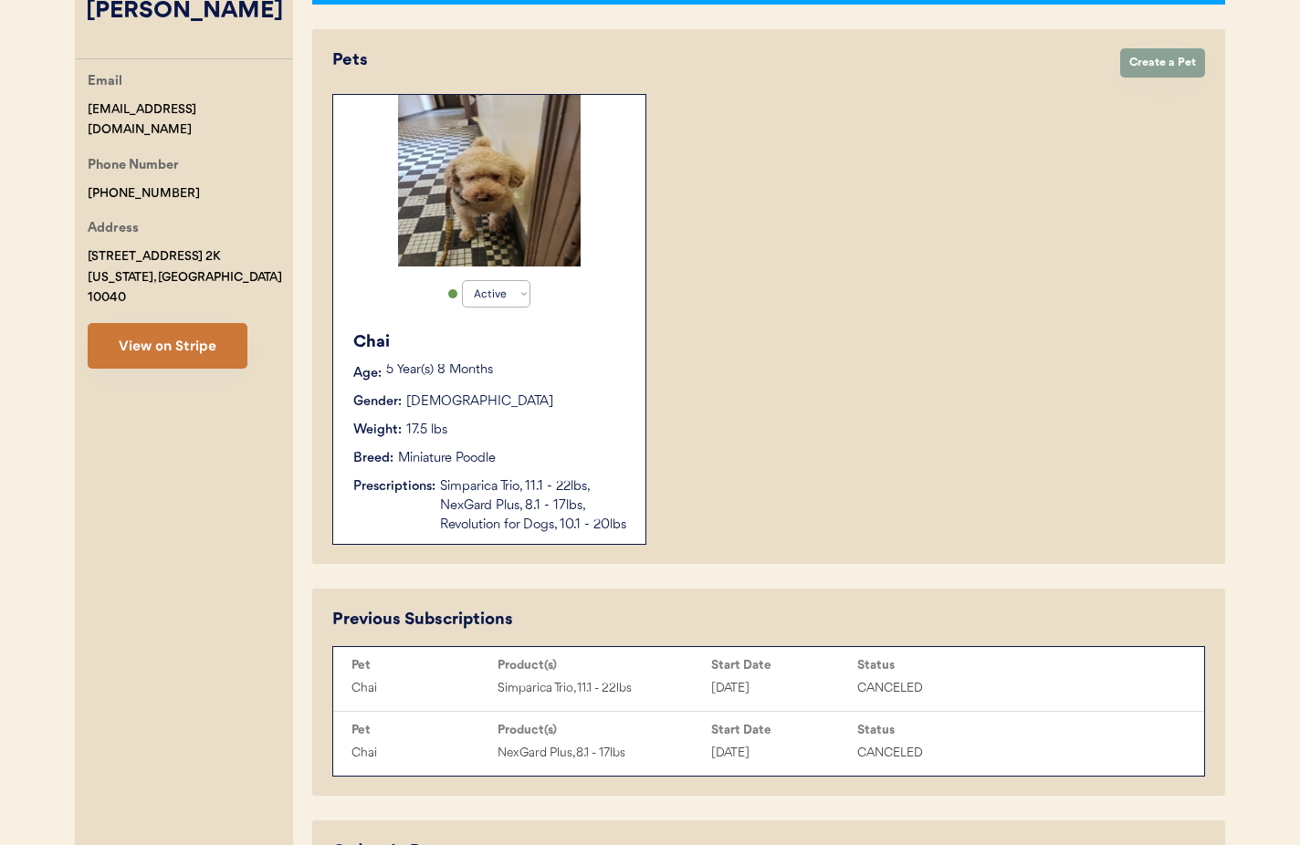
type input "[PERSON_NAME]"
click at [129, 341] on button "View on Stripe" at bounding box center [168, 346] width 160 height 46
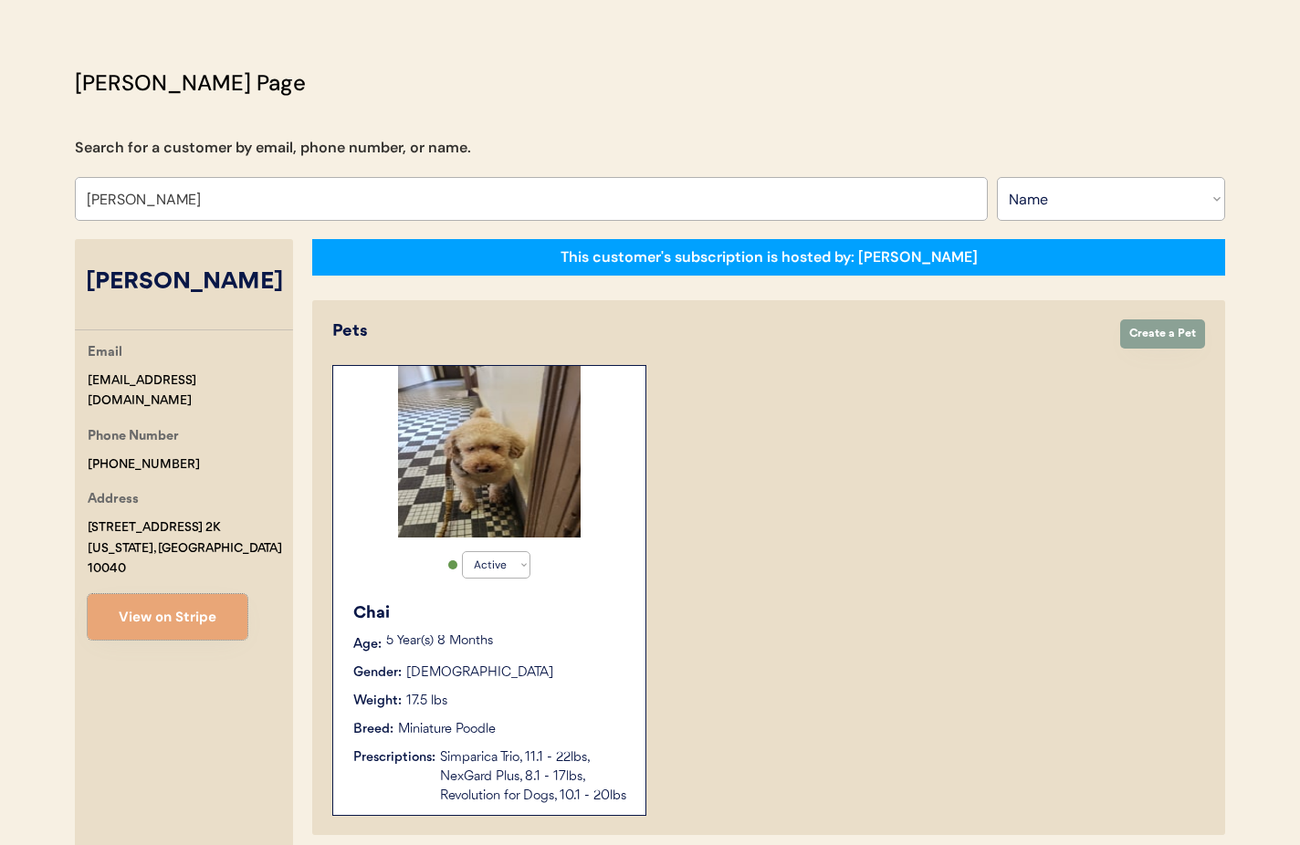
scroll to position [0, 0]
